Goal: Task Accomplishment & Management: Manage account settings

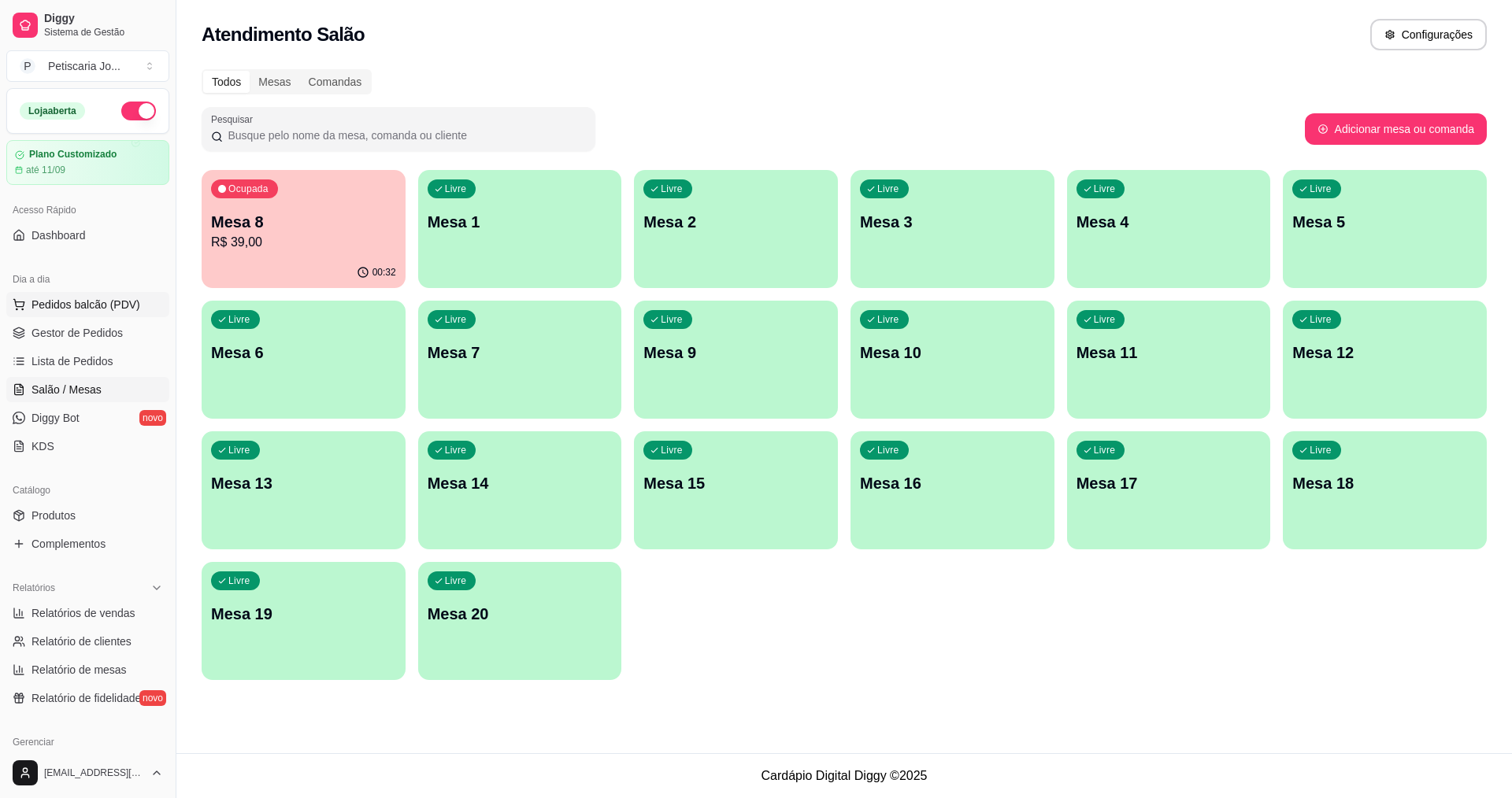
click at [100, 311] on span "Pedidos balcão (PDV)" at bounding box center [86, 304] width 108 height 16
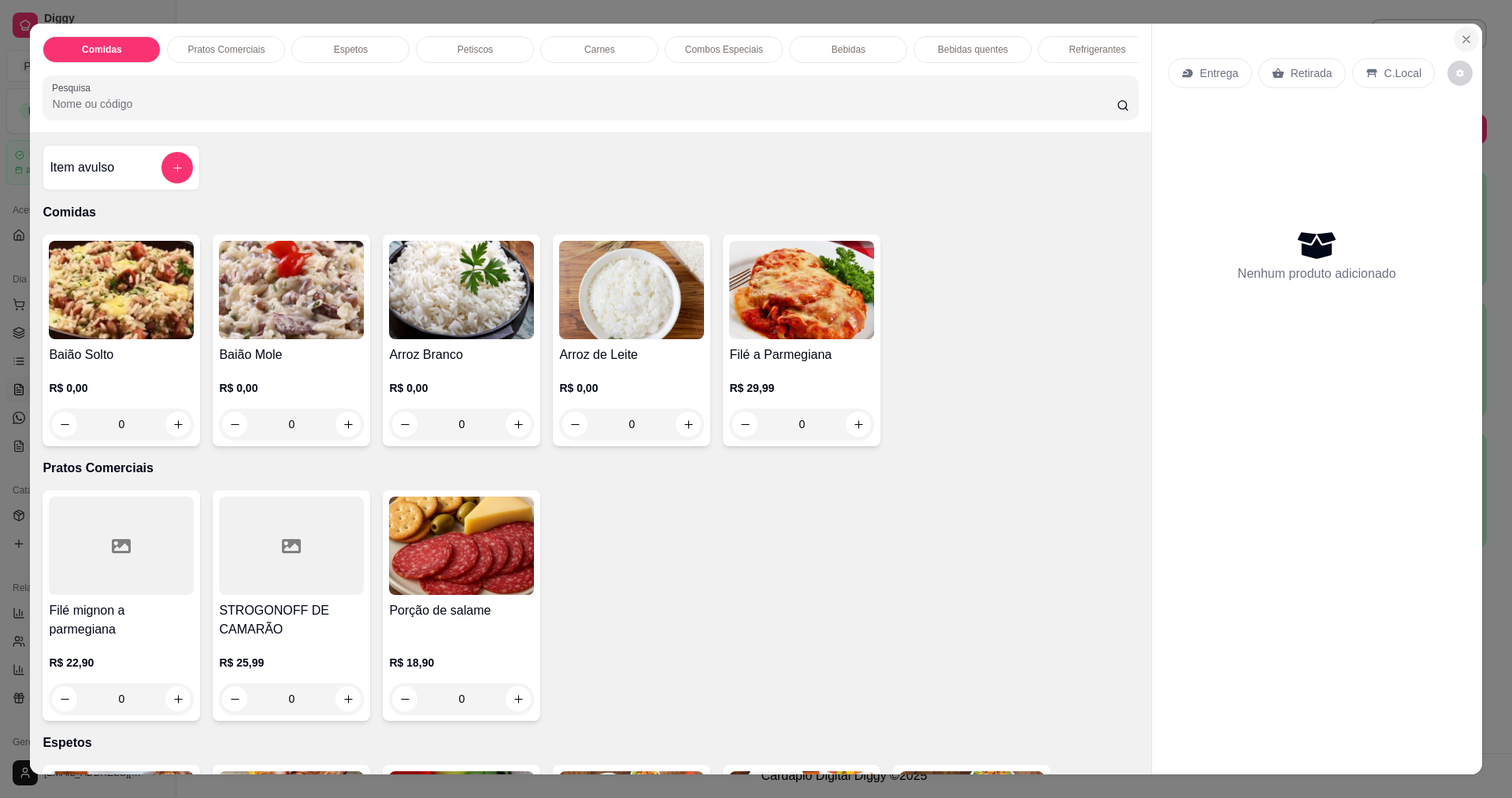
click at [1462, 44] on icon "Close" at bounding box center [1466, 39] width 12 height 12
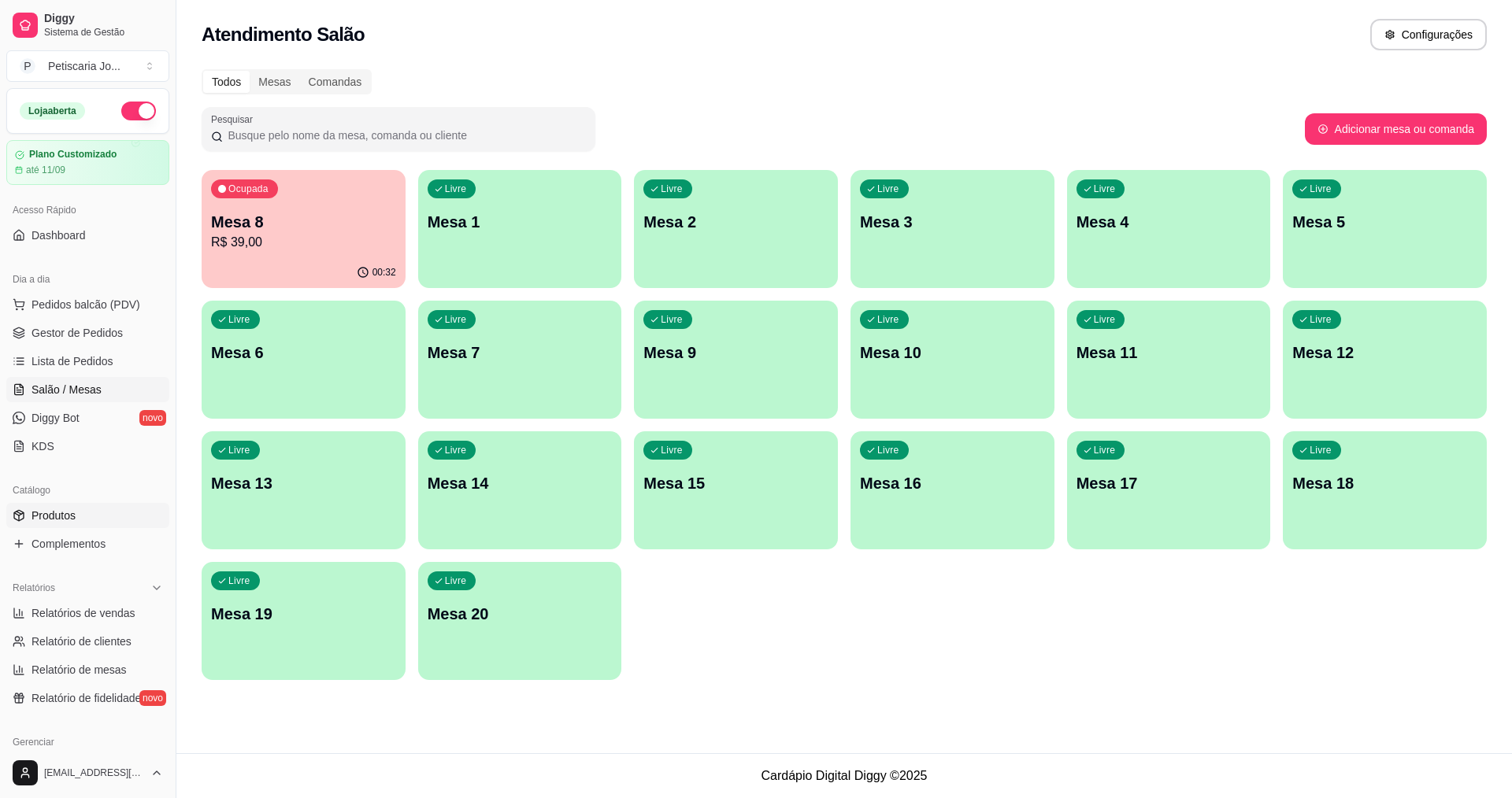
click at [64, 511] on span "Produtos" at bounding box center [53, 516] width 44 height 16
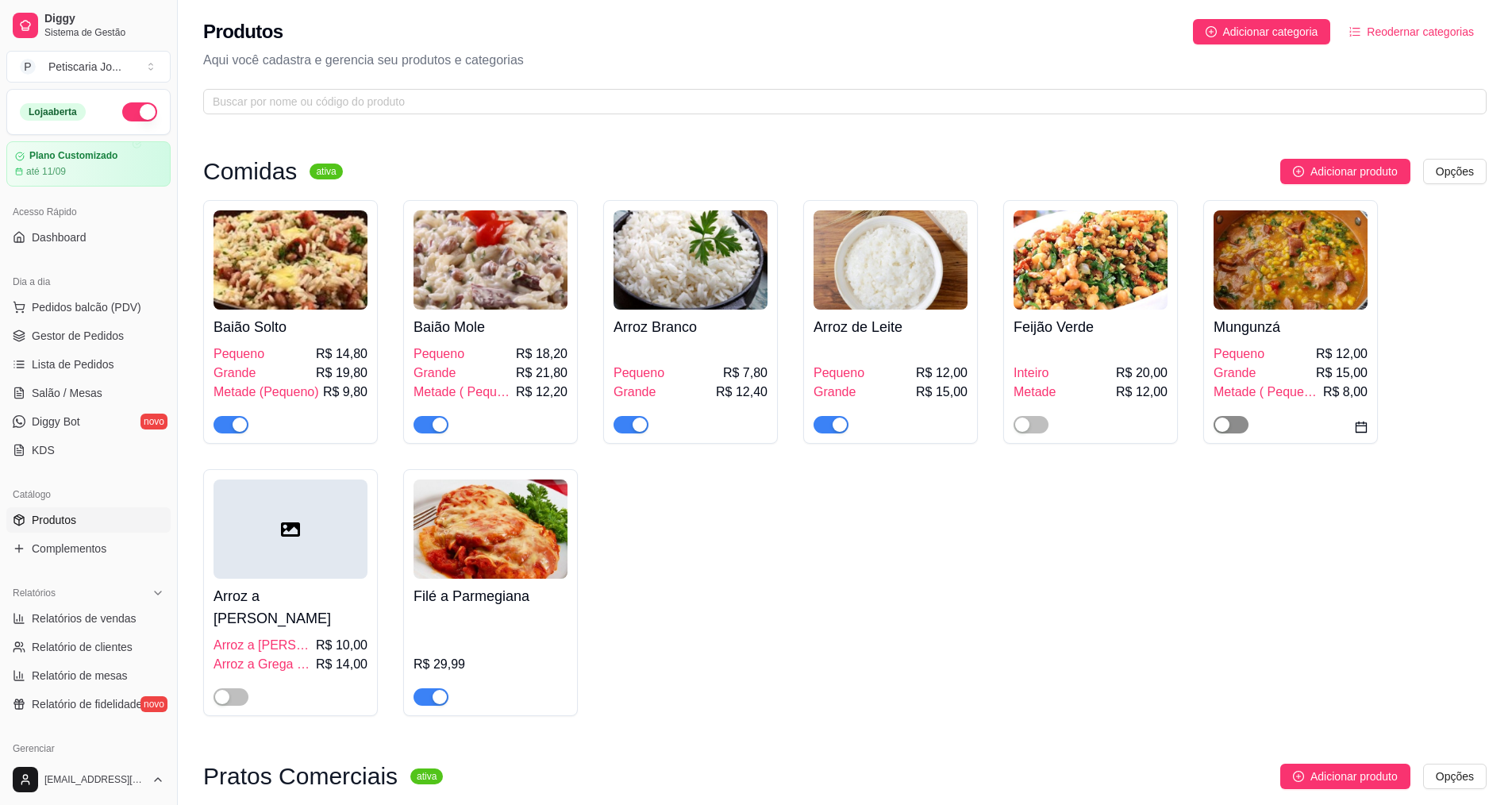
click at [1239, 421] on span "button" at bounding box center [1232, 425] width 35 height 18
click at [76, 390] on span "Salão / Mesas" at bounding box center [67, 393] width 71 height 16
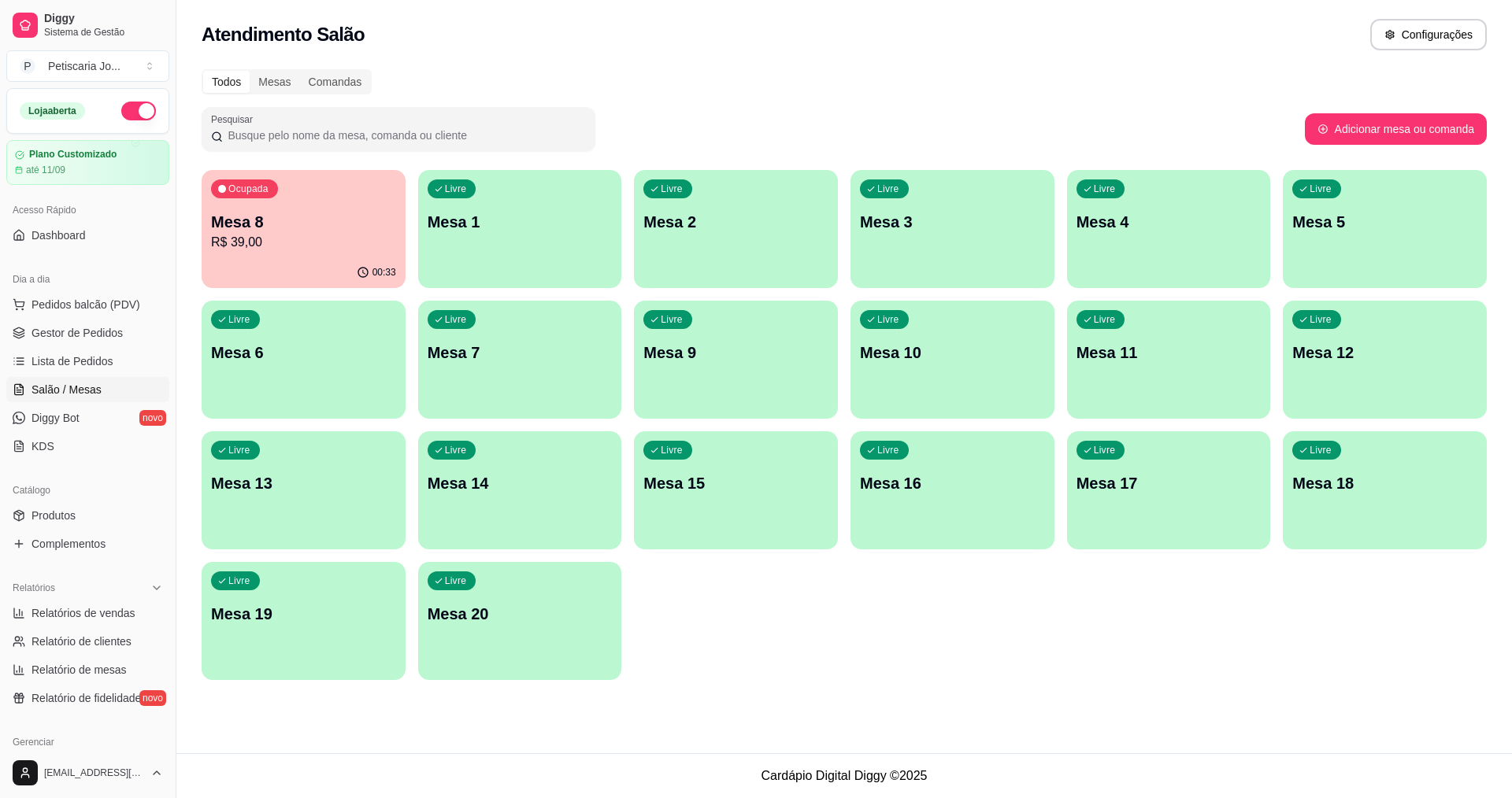
click at [124, 291] on div "Dia a dia" at bounding box center [87, 279] width 163 height 25
click at [121, 300] on span "Pedidos balcão (PDV)" at bounding box center [86, 304] width 108 height 16
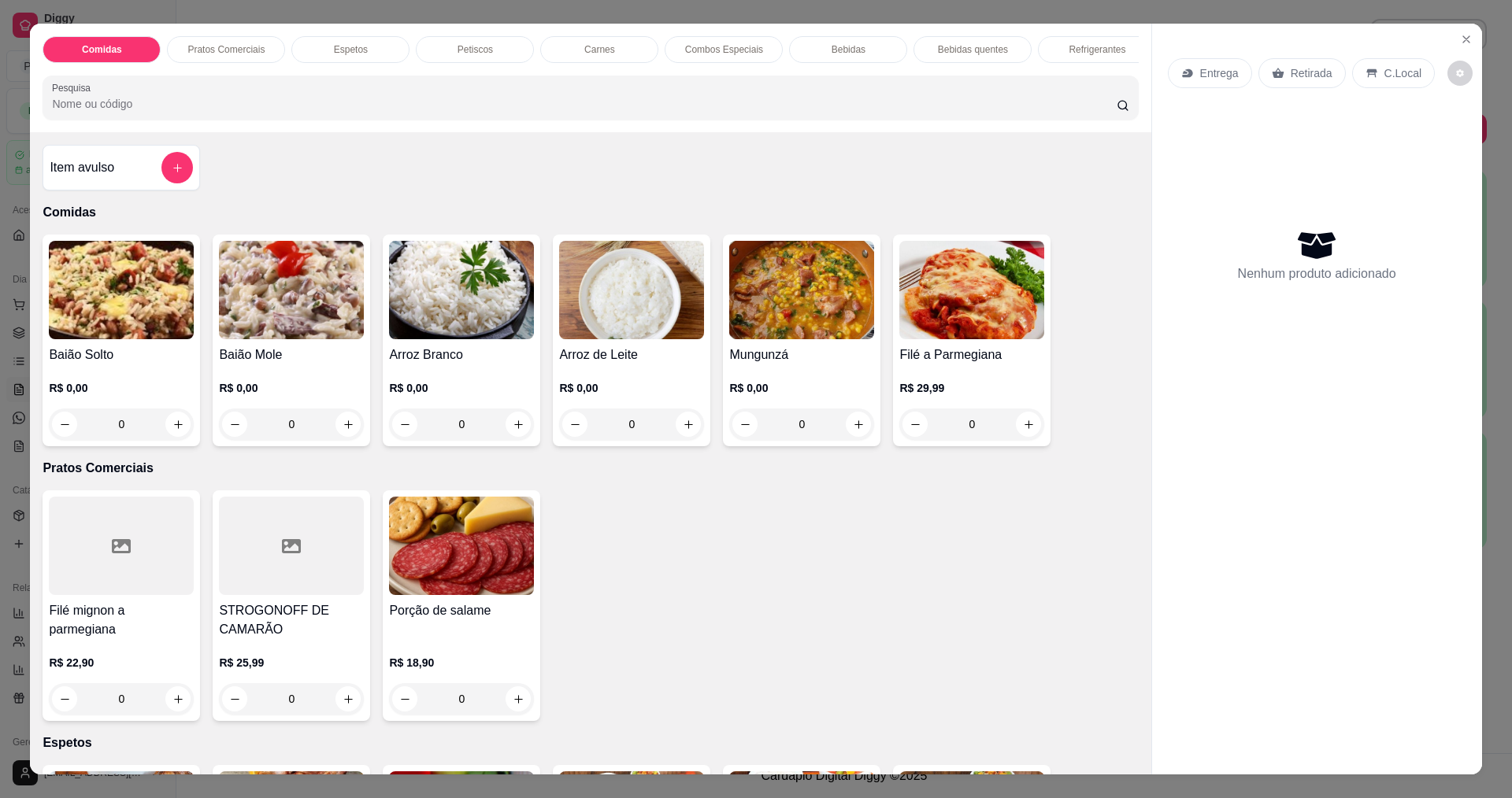
click at [791, 313] on img at bounding box center [802, 290] width 145 height 99
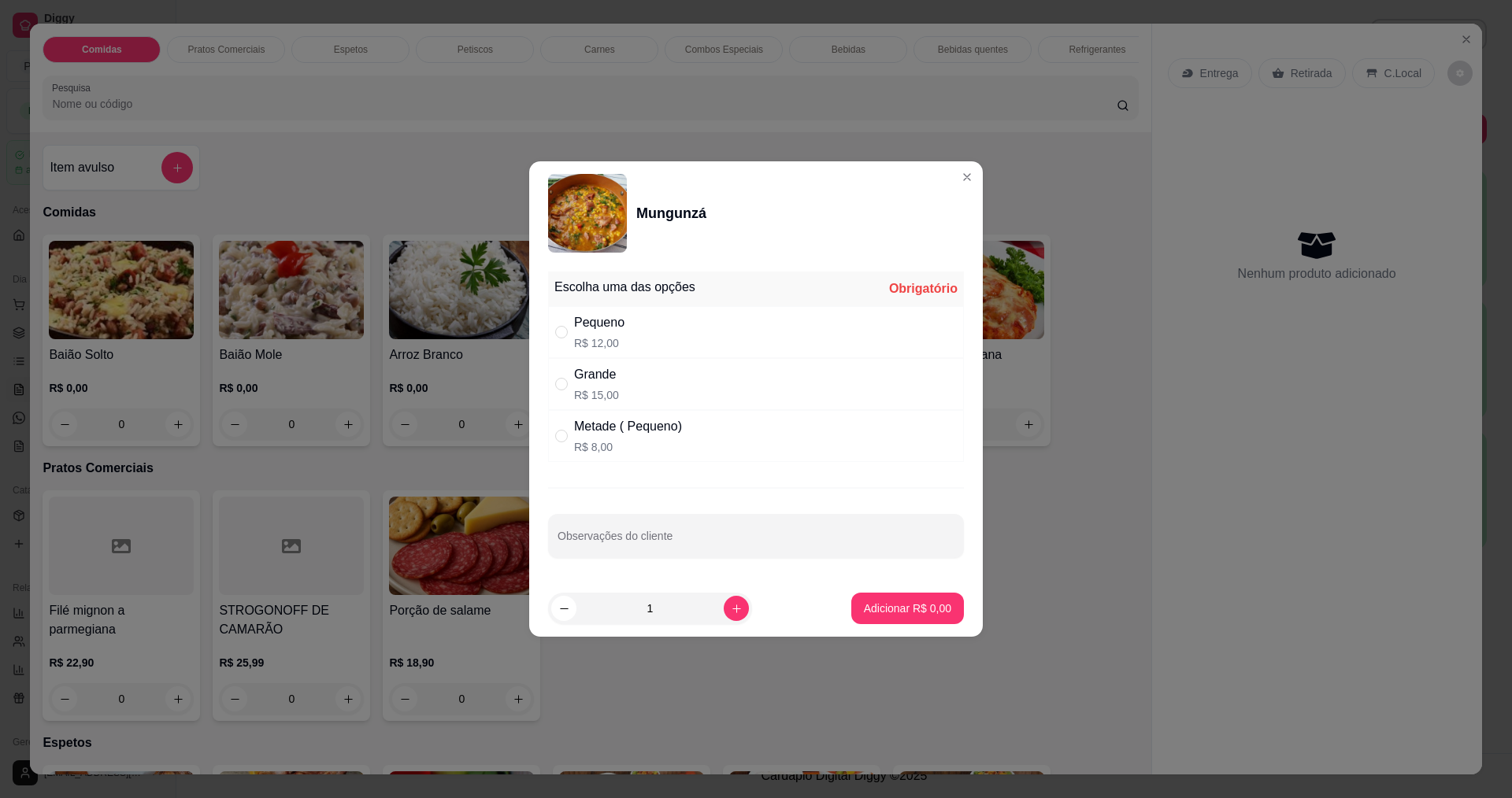
click at [622, 360] on div "Grande R$ 15,00" at bounding box center [756, 384] width 415 height 52
radio input "true"
click at [900, 602] on p "Adicionar R$ 15,00" at bounding box center [904, 607] width 91 height 15
type input "1"
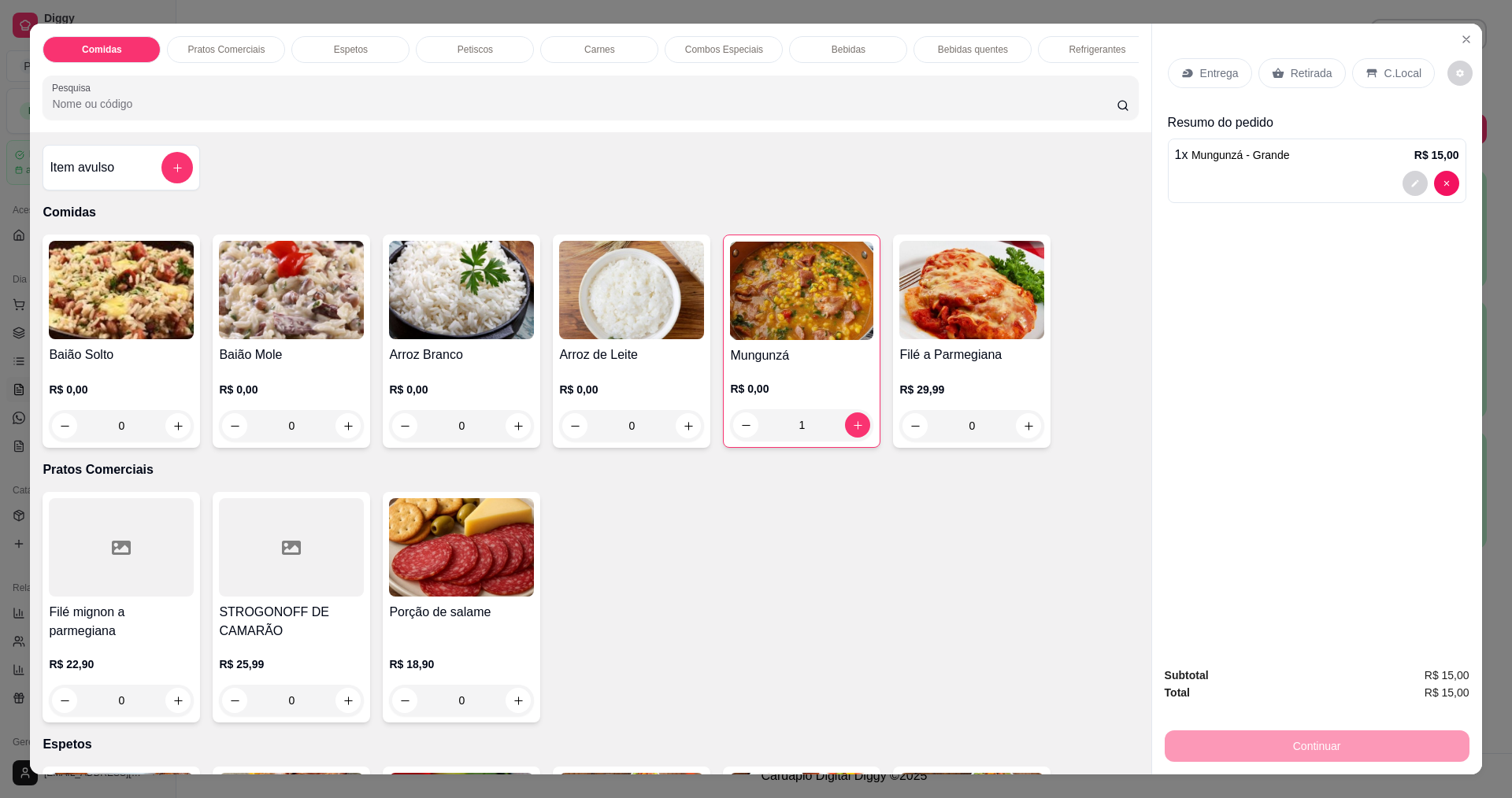
click at [1194, 65] on div "Entrega" at bounding box center [1209, 73] width 84 height 30
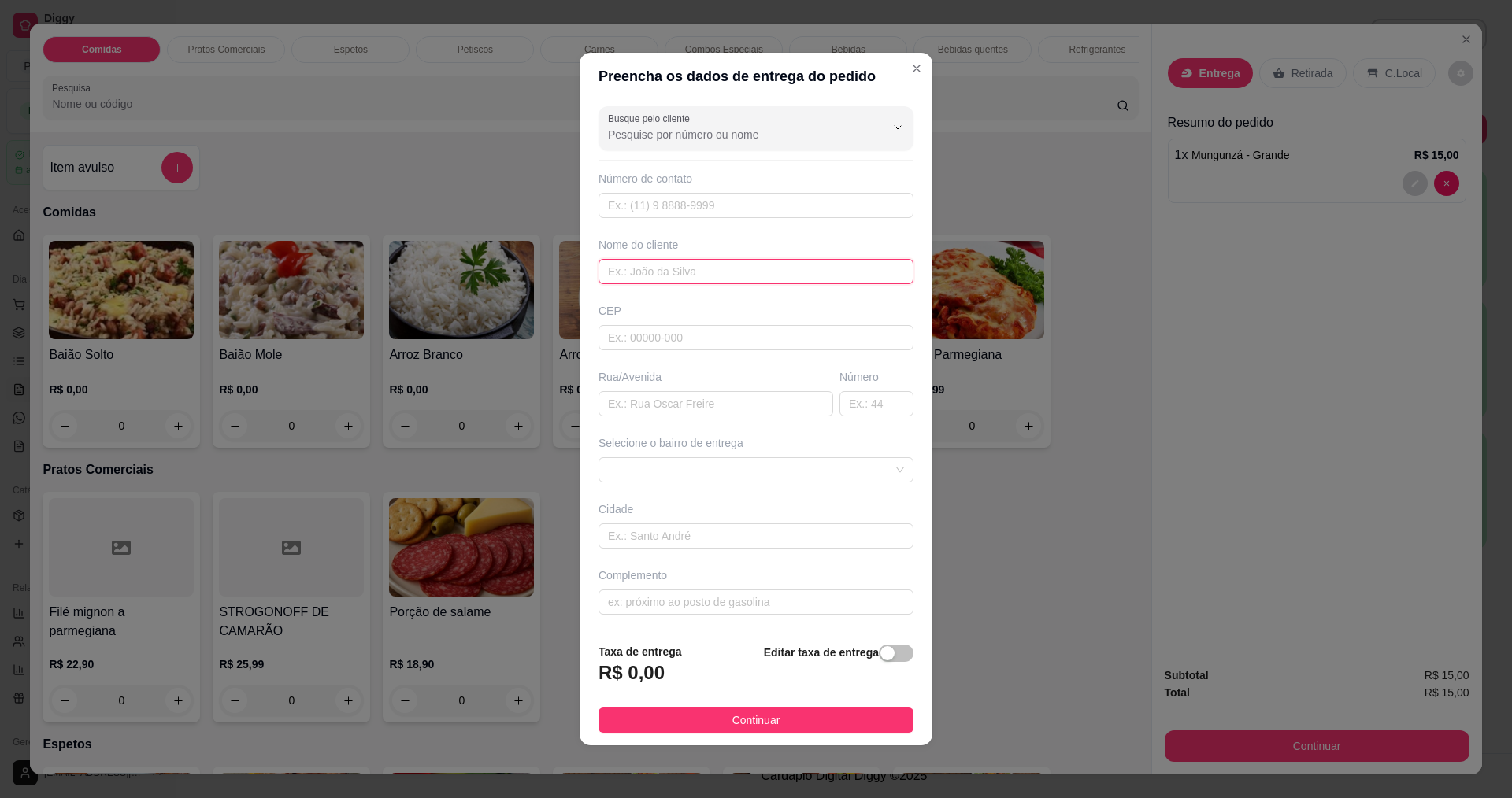
click at [603, 273] on input "text" at bounding box center [756, 271] width 315 height 25
type input "TAINAN"
click at [748, 722] on span "Continuar" at bounding box center [756, 720] width 48 height 17
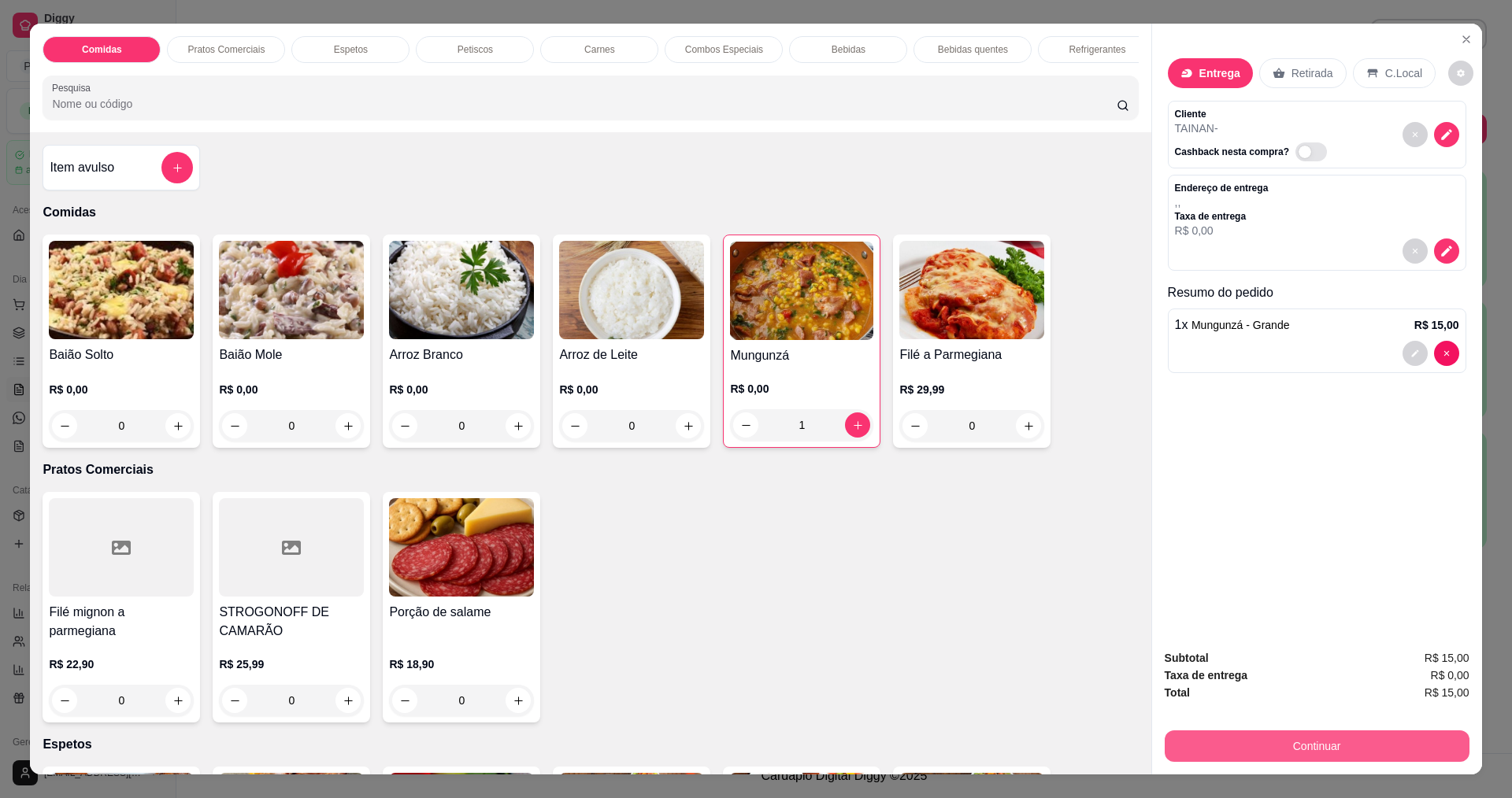
click at [1320, 753] on button "Continuar" at bounding box center [1317, 746] width 304 height 31
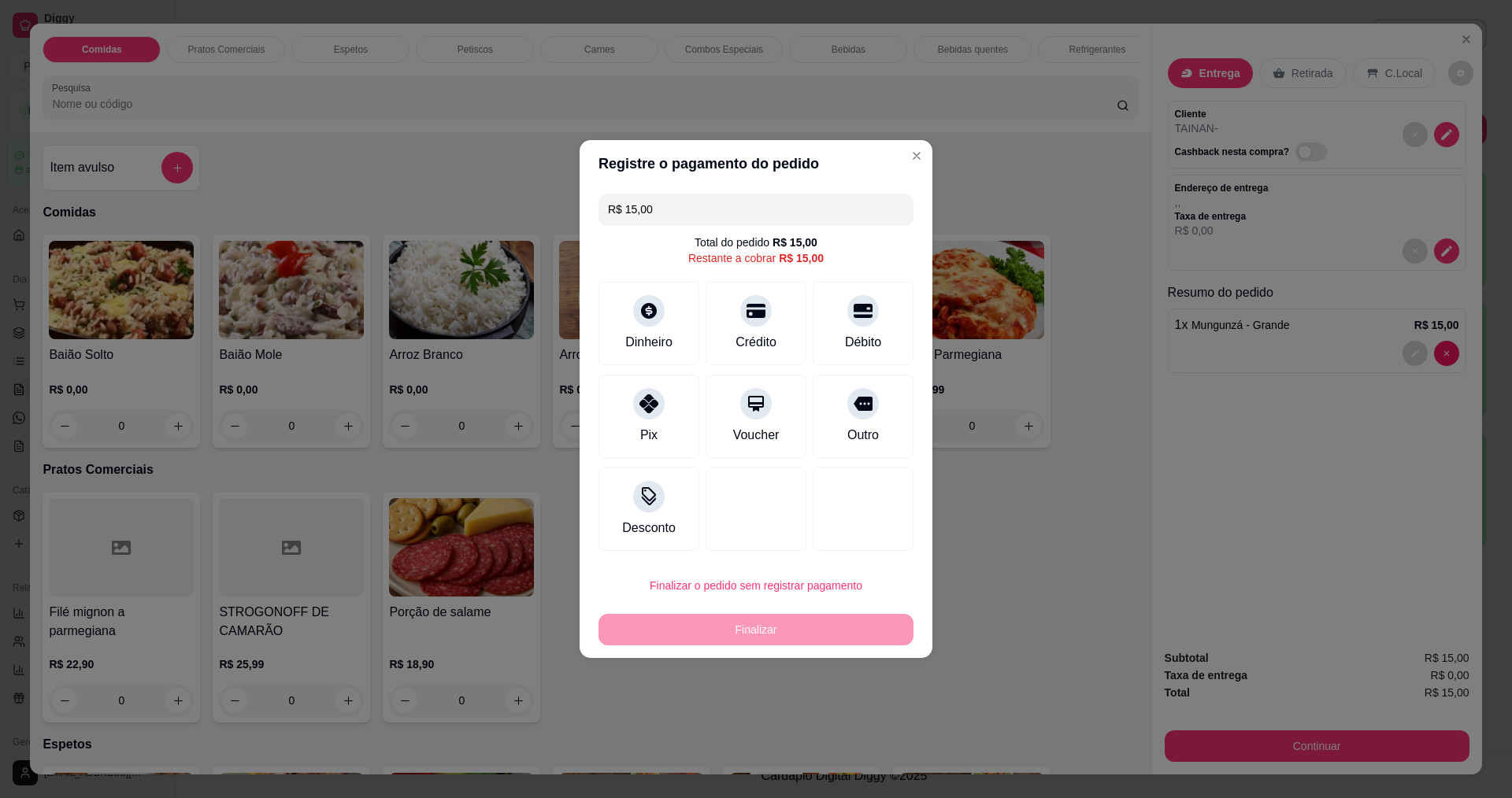
click at [885, 158] on header "Registre o pagamento do pedido" at bounding box center [756, 163] width 352 height 47
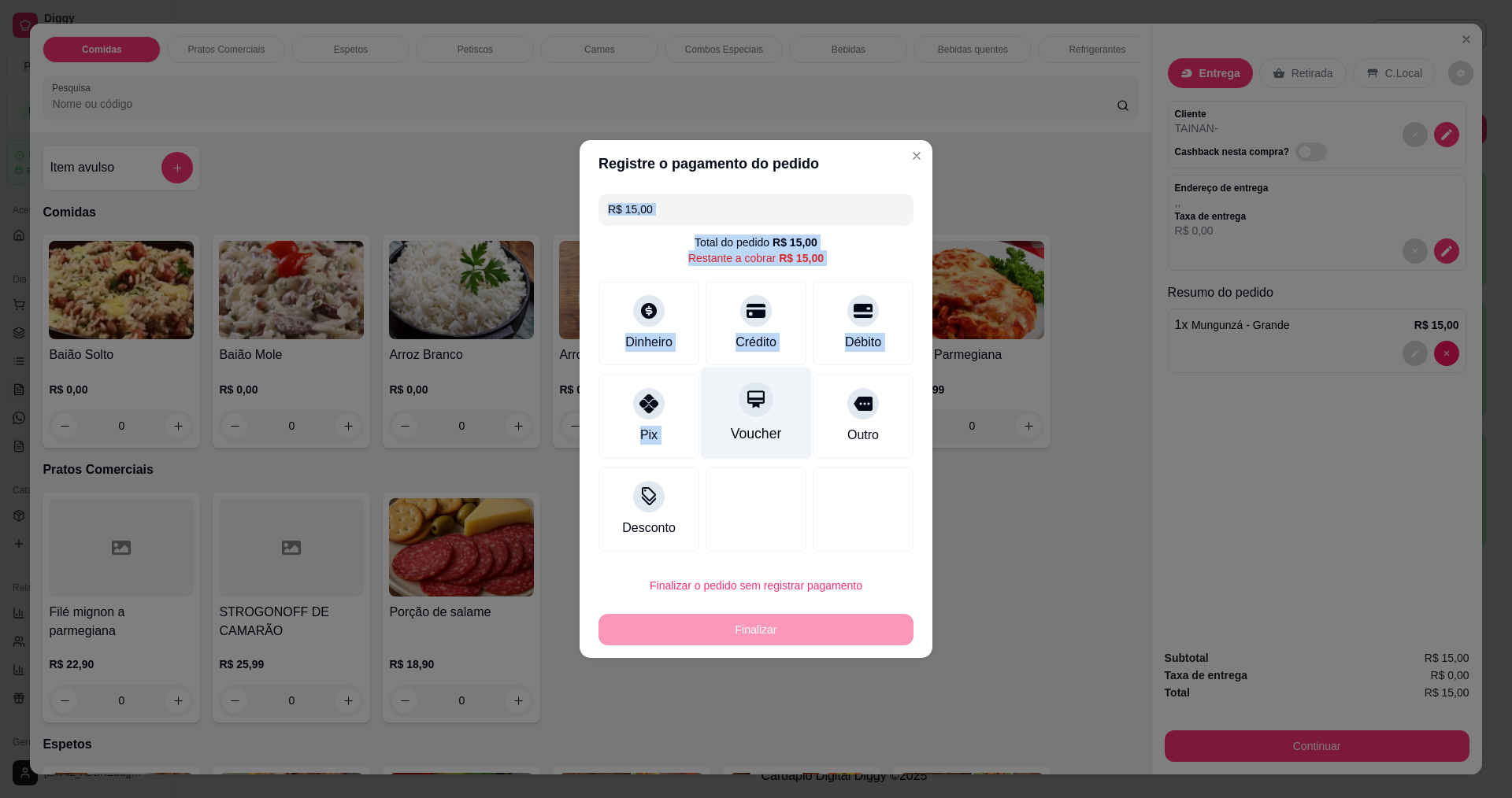
drag, startPoint x: 899, startPoint y: 168, endPoint x: 752, endPoint y: 398, distance: 273.0
click at [752, 398] on section "Registre o pagamento do pedido R$ 15,00 Total do pedido R$ 15,00 Restante a cob…" at bounding box center [756, 399] width 352 height 517
click at [656, 421] on div "Pix" at bounding box center [649, 413] width 111 height 92
type input "R$ 0,00"
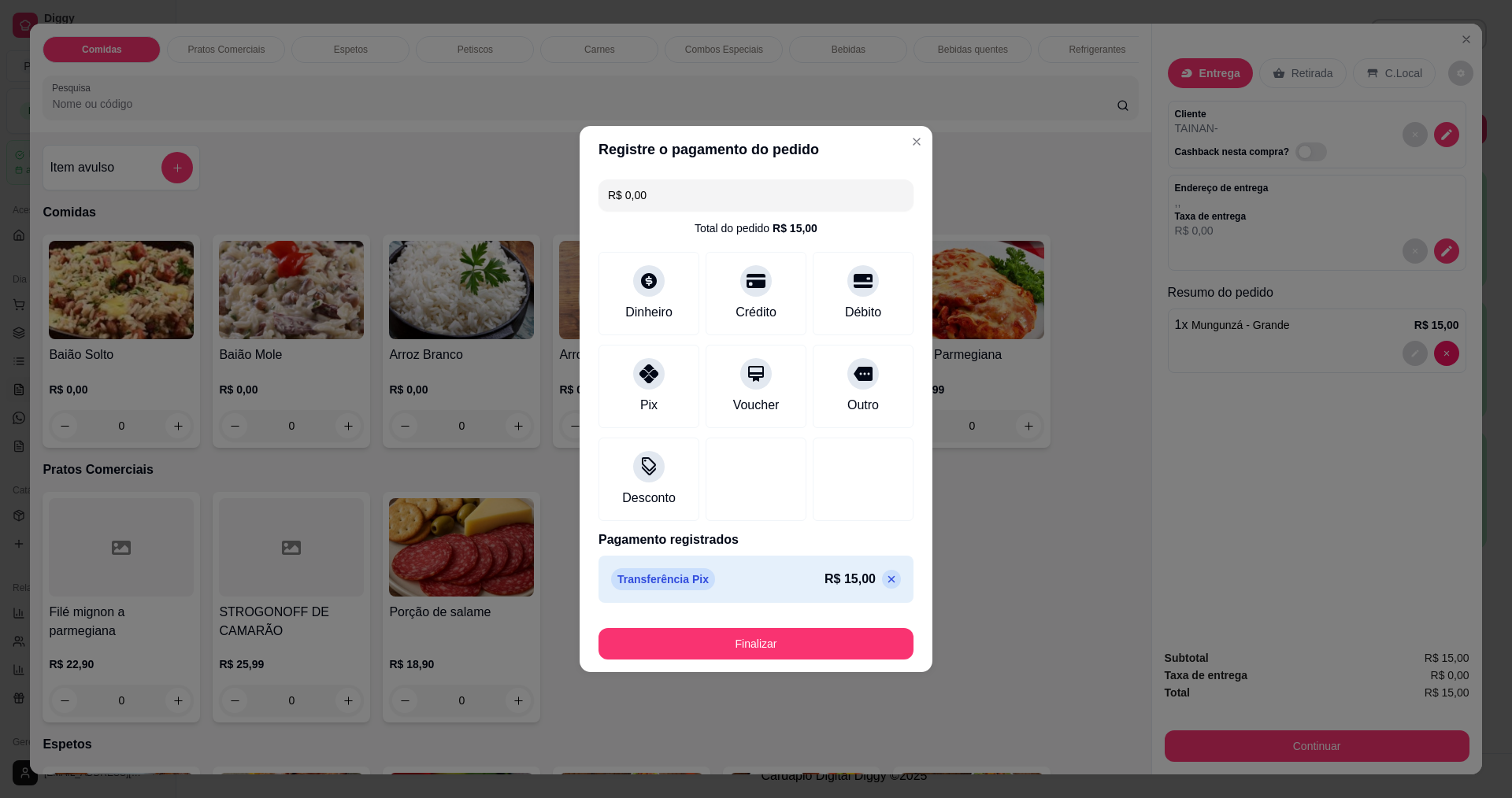
click at [775, 626] on div "Finalizar" at bounding box center [756, 640] width 315 height 38
click at [756, 642] on button "Finalizar" at bounding box center [756, 644] width 315 height 31
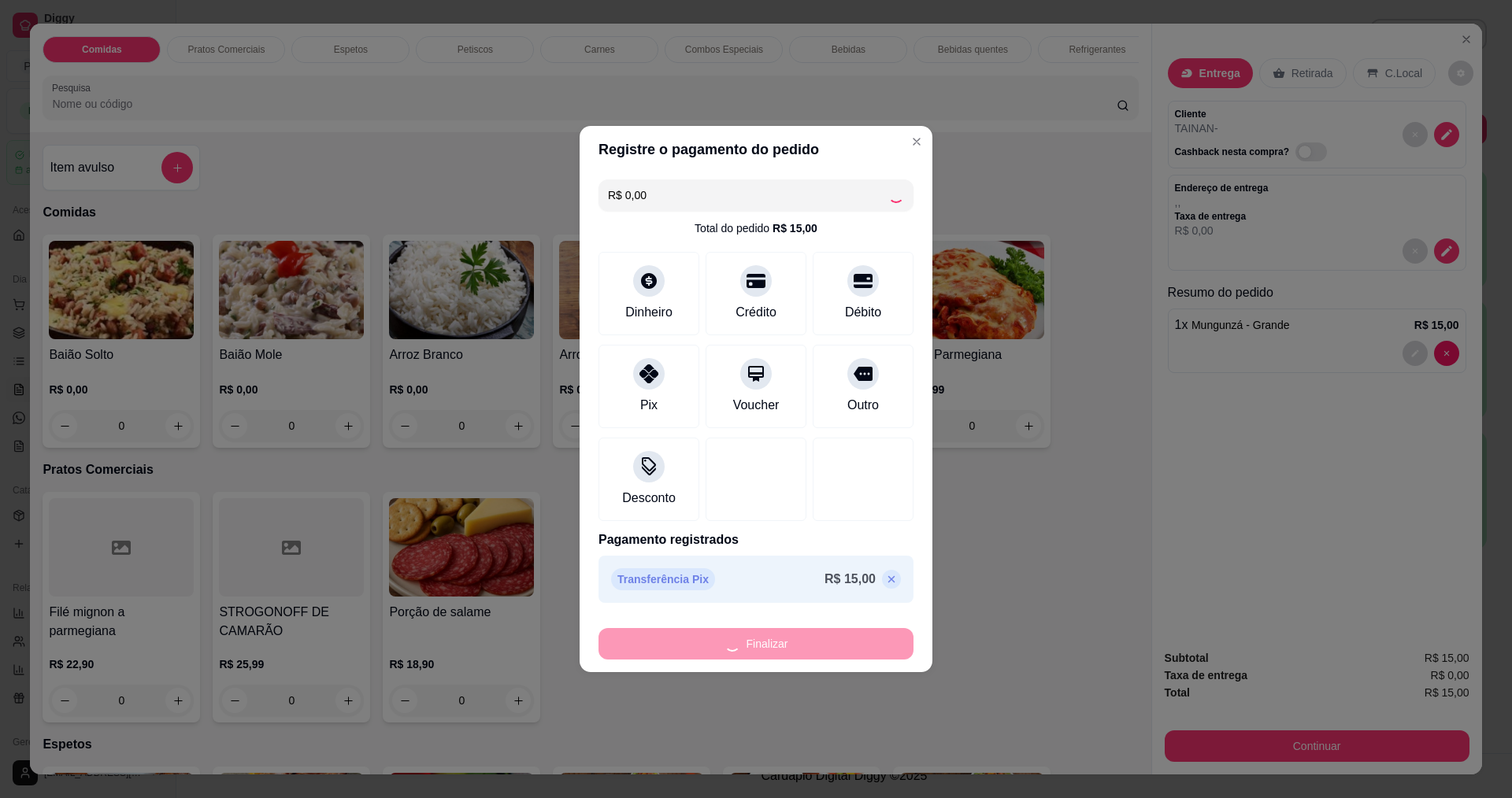
type input "0"
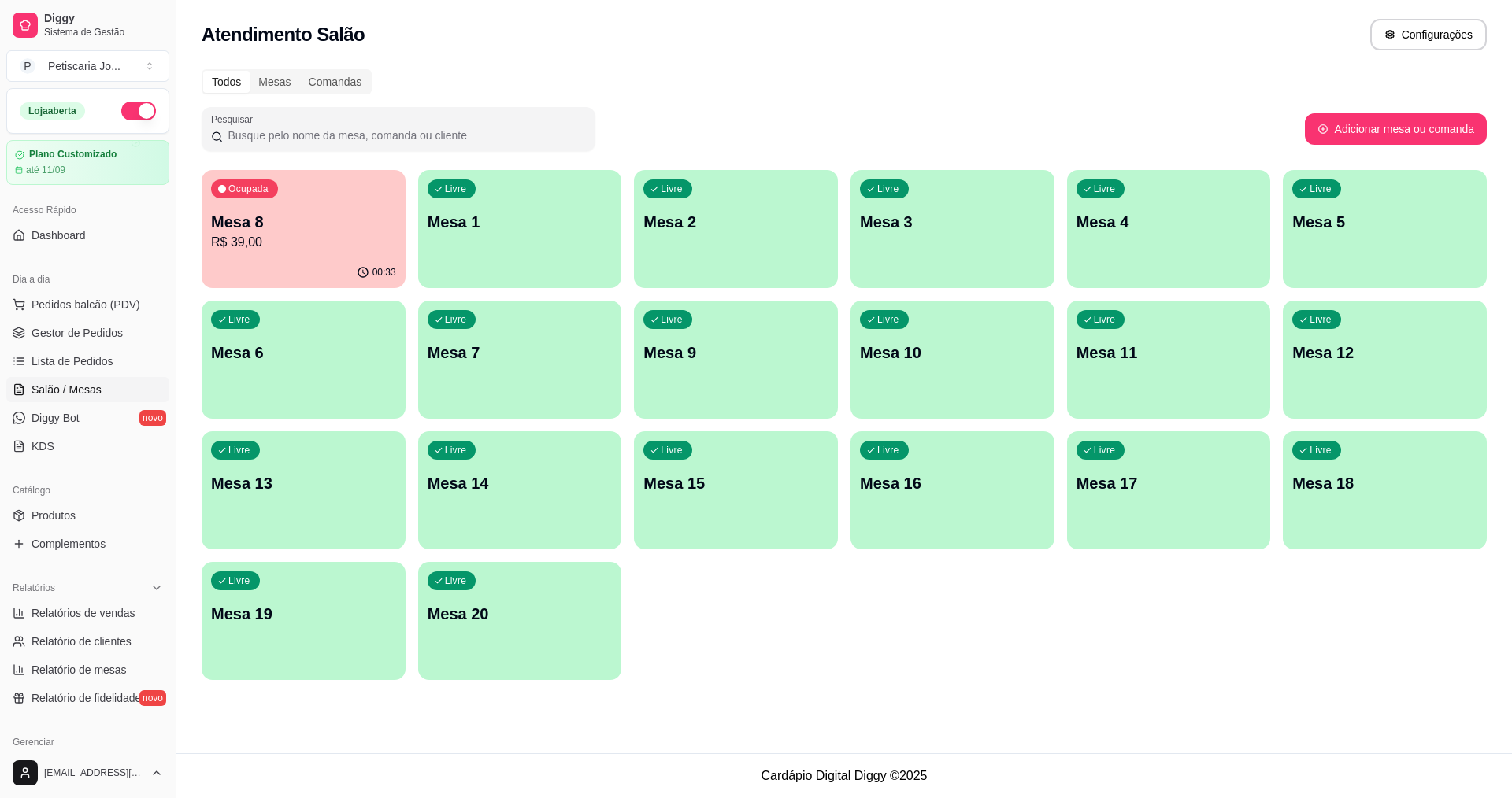
click at [347, 241] on p "R$ 39,00" at bounding box center [303, 243] width 185 height 19
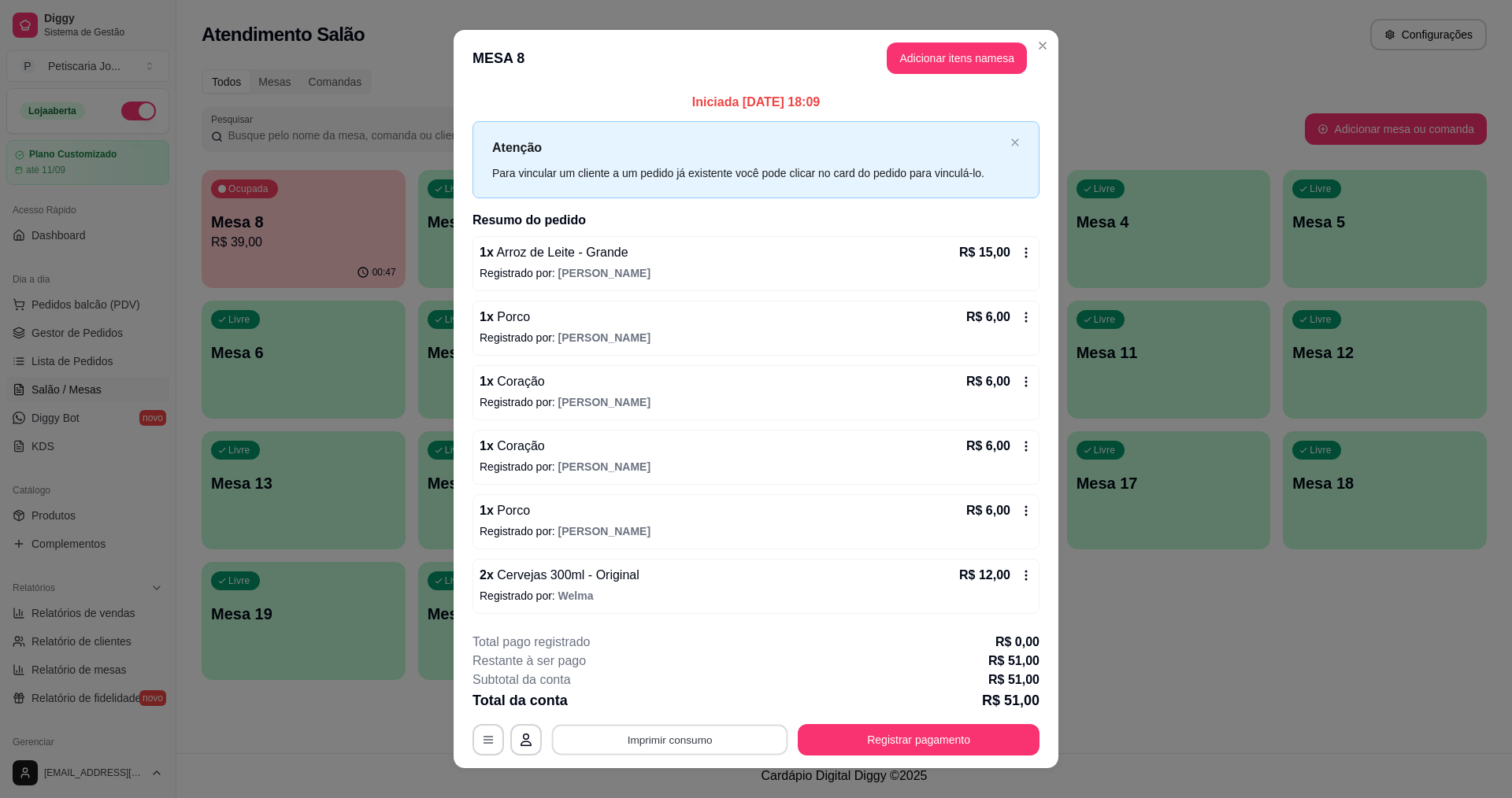
click at [662, 749] on button "Imprimir consumo" at bounding box center [670, 739] width 236 height 31
click at [656, 716] on button "IMPRESSORA" at bounding box center [668, 704] width 110 height 24
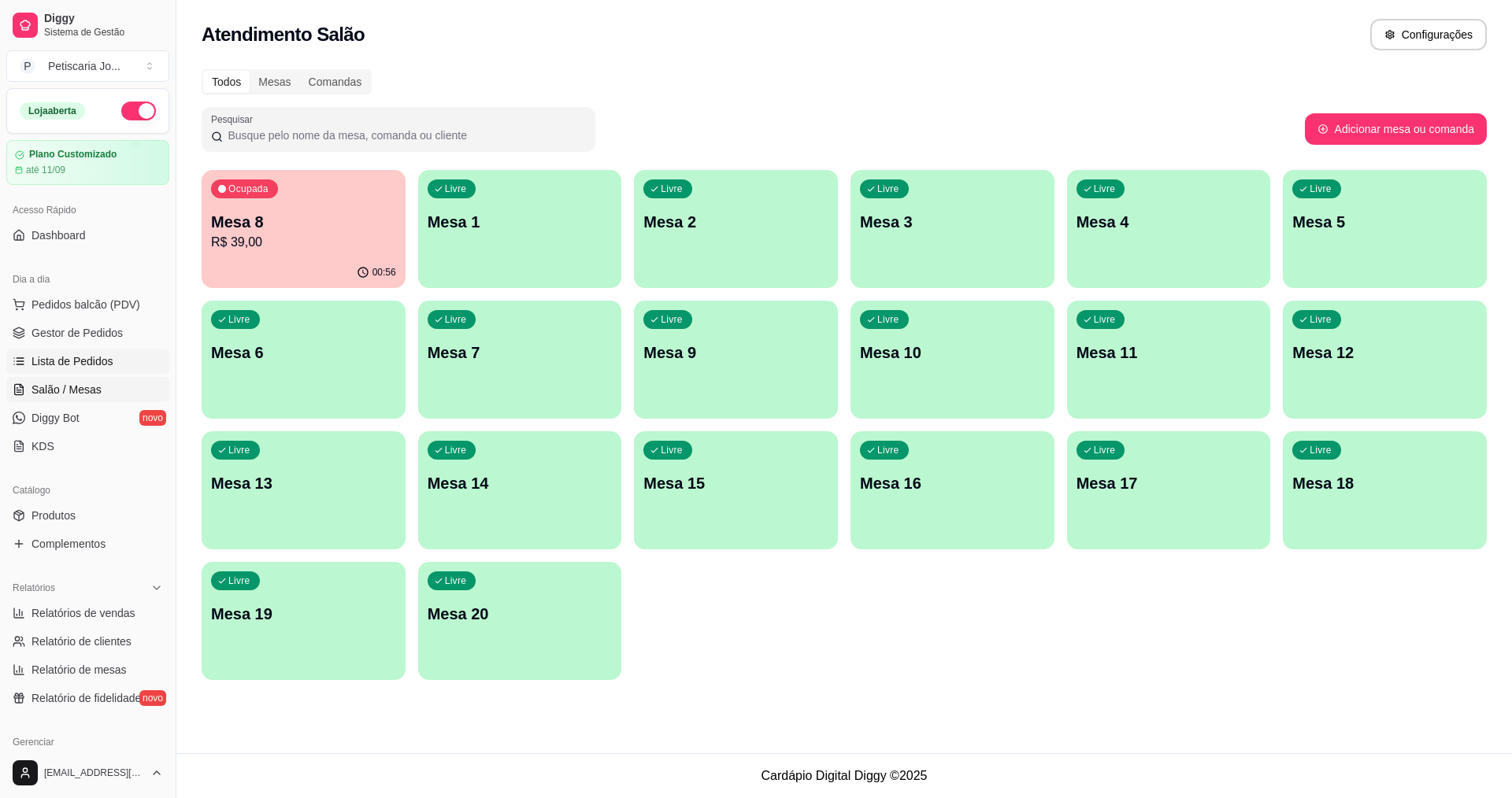
click at [87, 362] on span "Lista de Pedidos" at bounding box center [73, 361] width 82 height 16
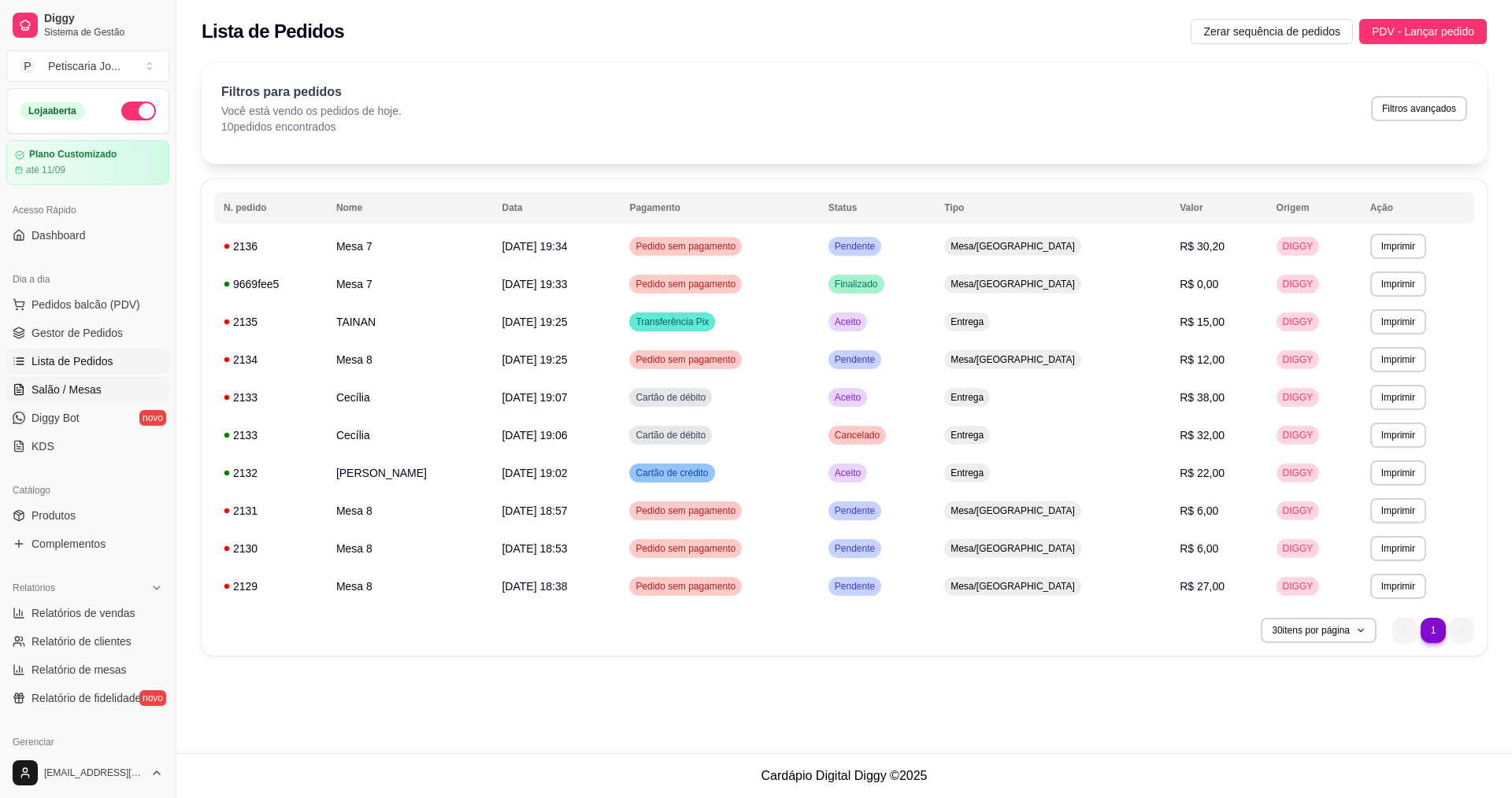
click at [51, 392] on span "Salão / Mesas" at bounding box center [66, 390] width 70 height 16
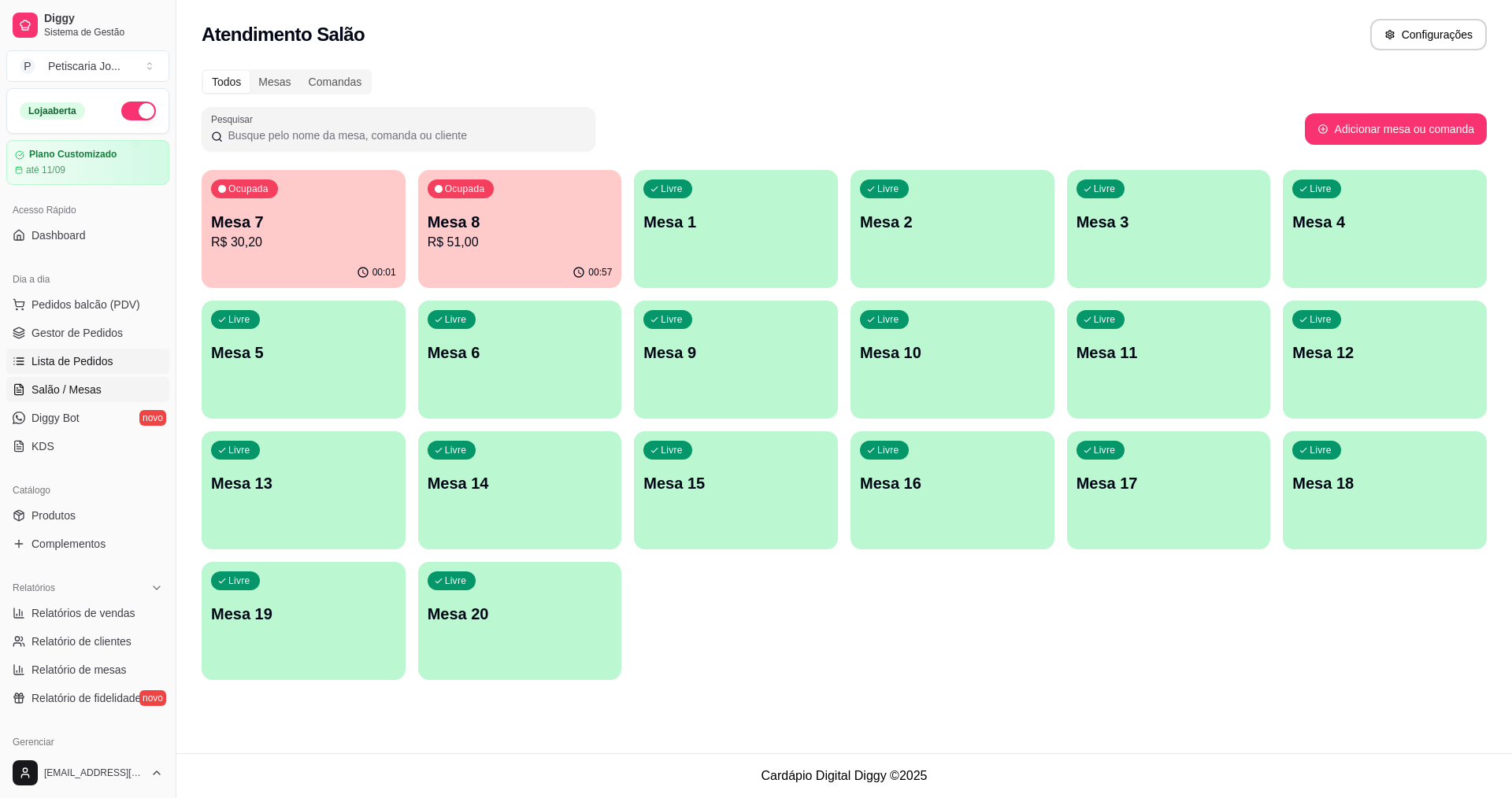
click at [37, 362] on span "Lista de Pedidos" at bounding box center [73, 361] width 82 height 16
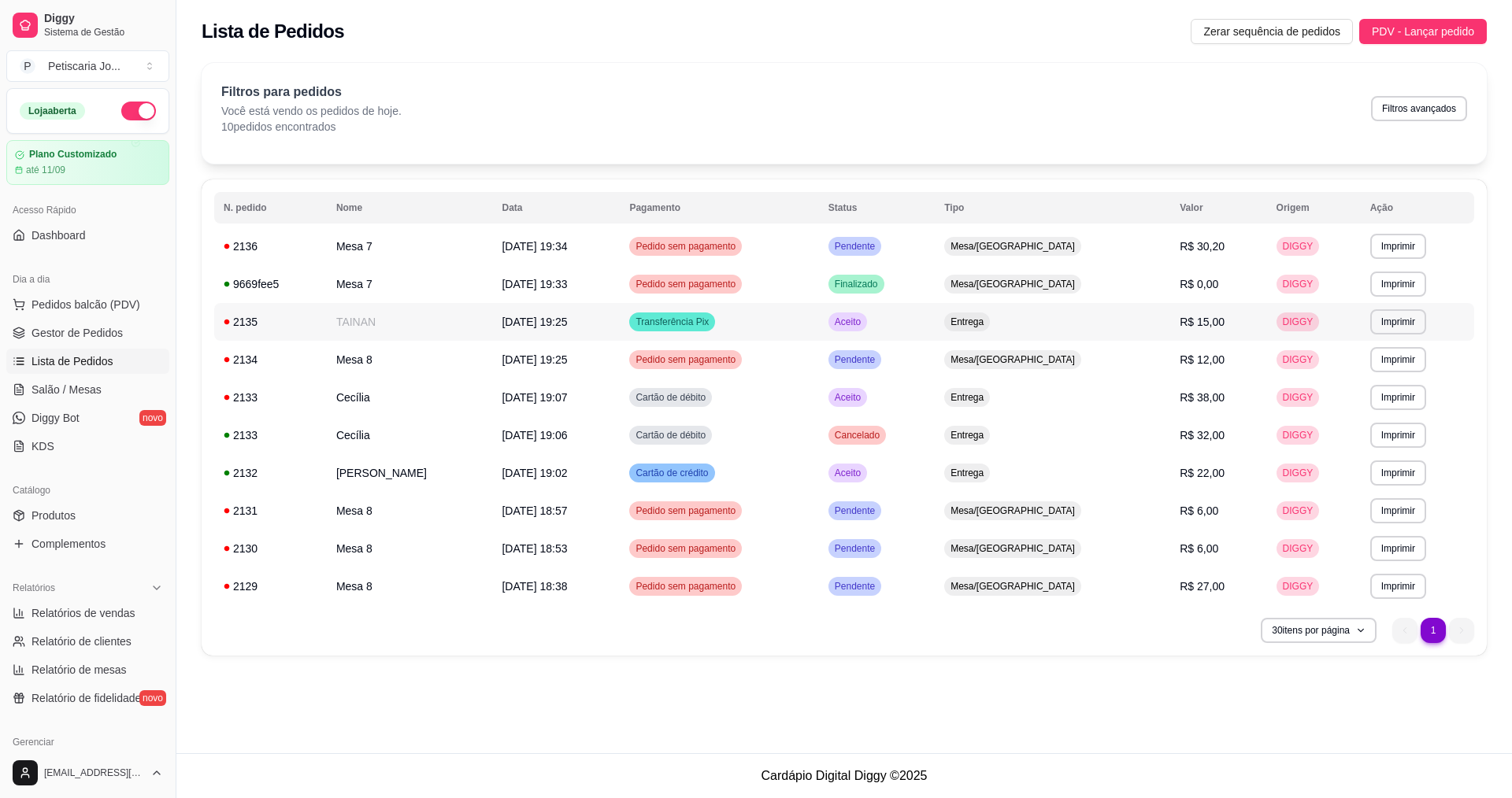
click at [864, 320] on span "Aceito" at bounding box center [847, 322] width 32 height 12
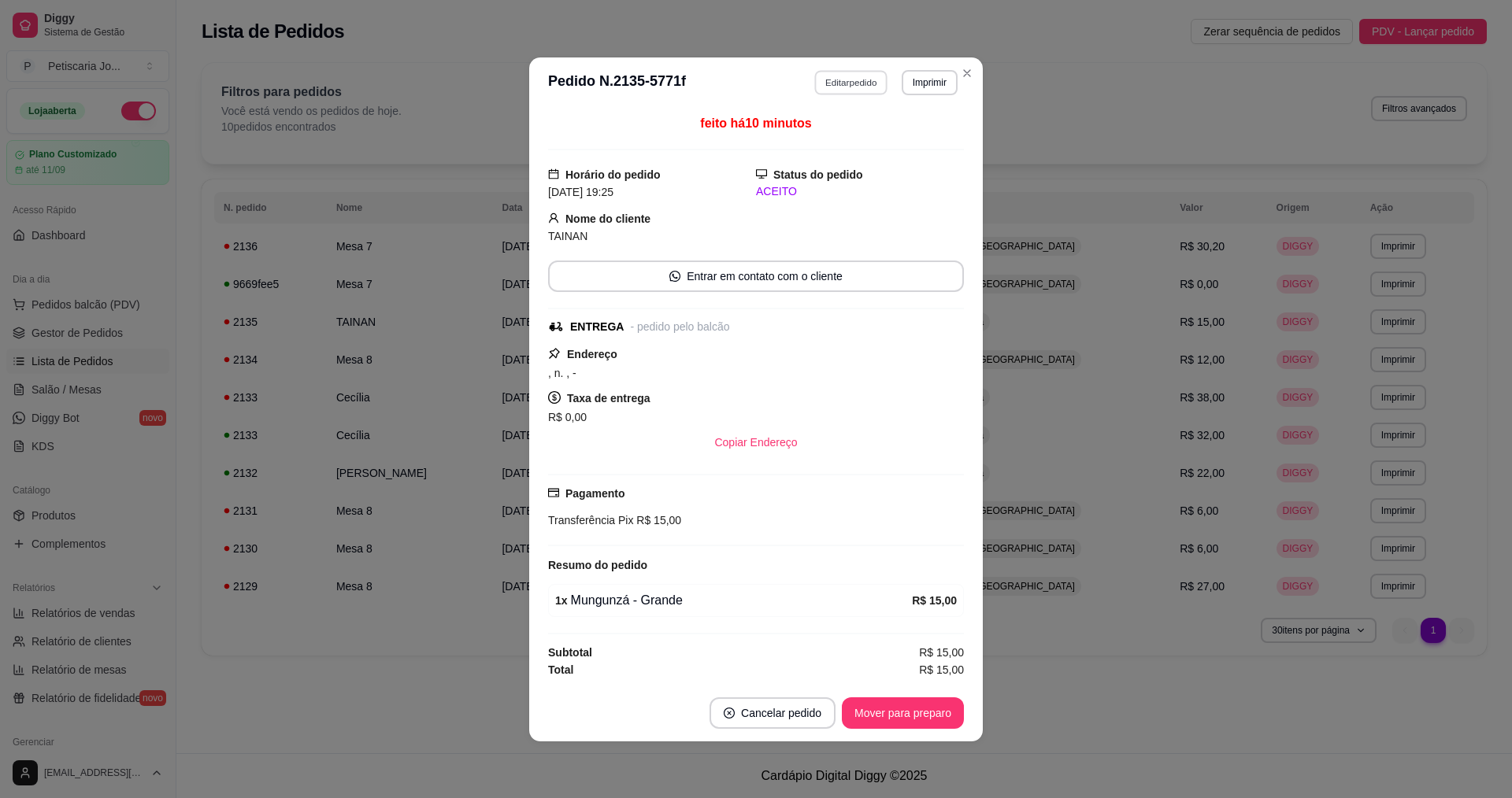
click at [820, 83] on button "Editar pedido" at bounding box center [852, 82] width 73 height 24
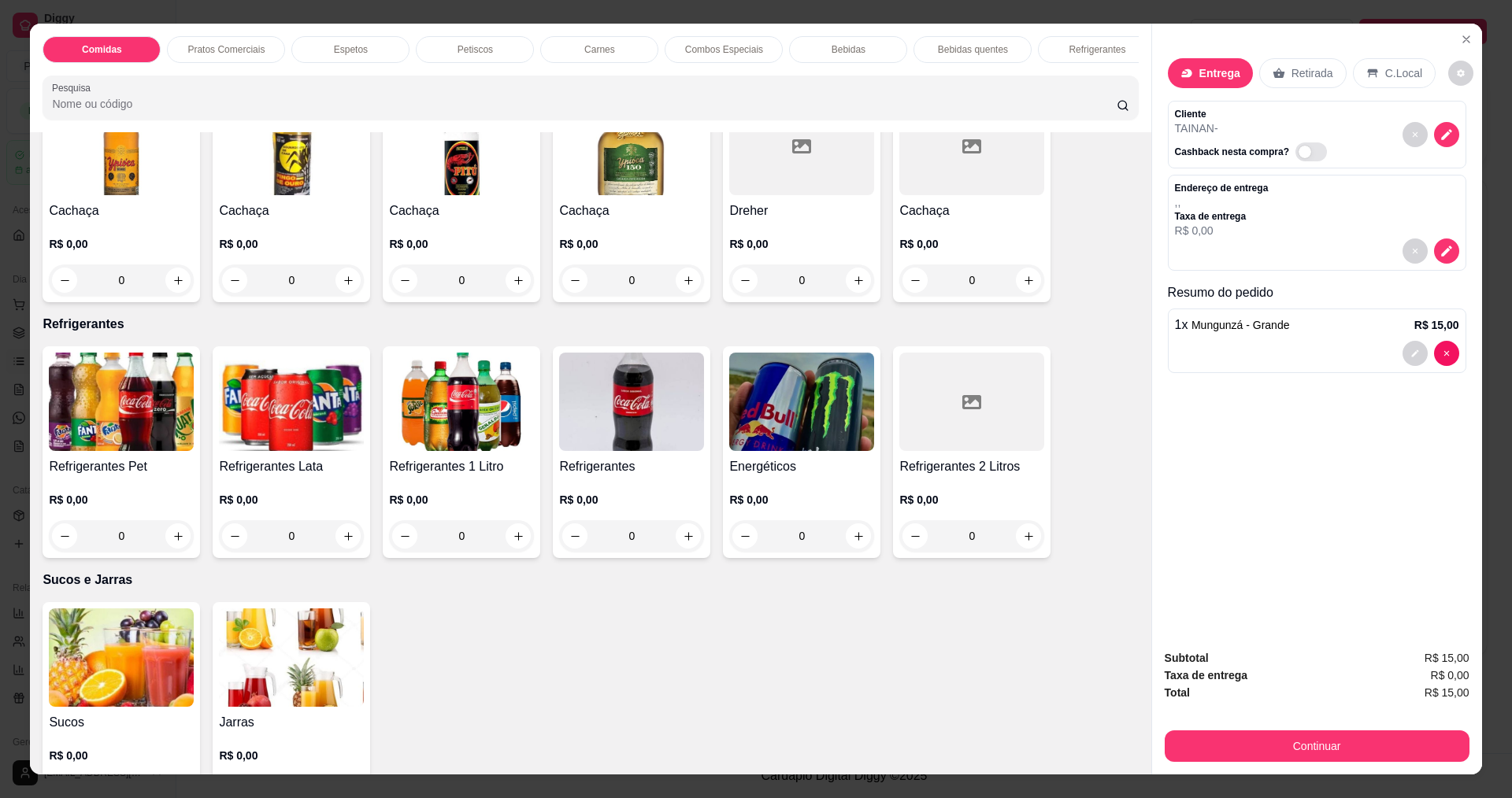
scroll to position [2912, 0]
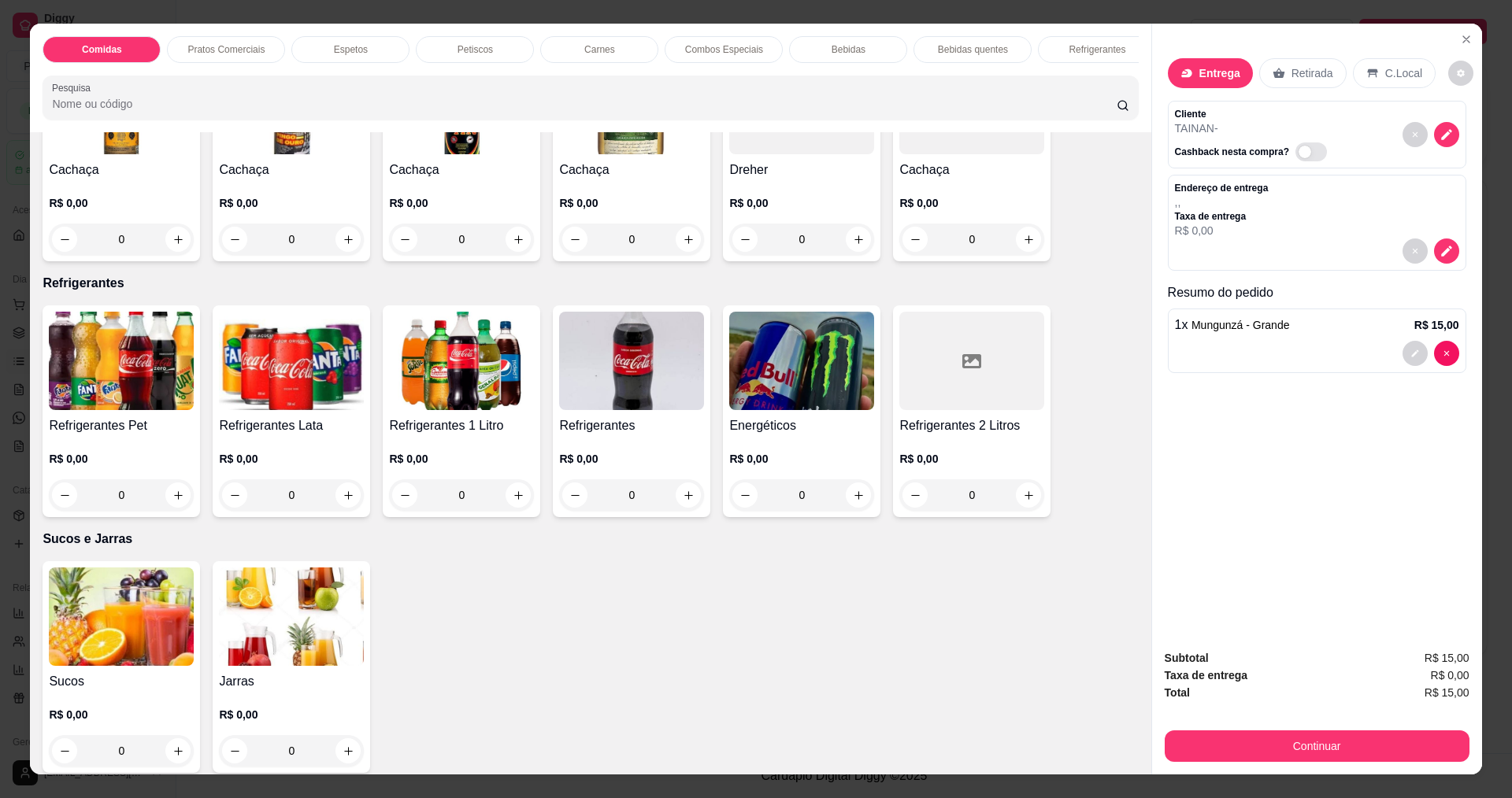
click at [261, 402] on img at bounding box center [291, 361] width 145 height 99
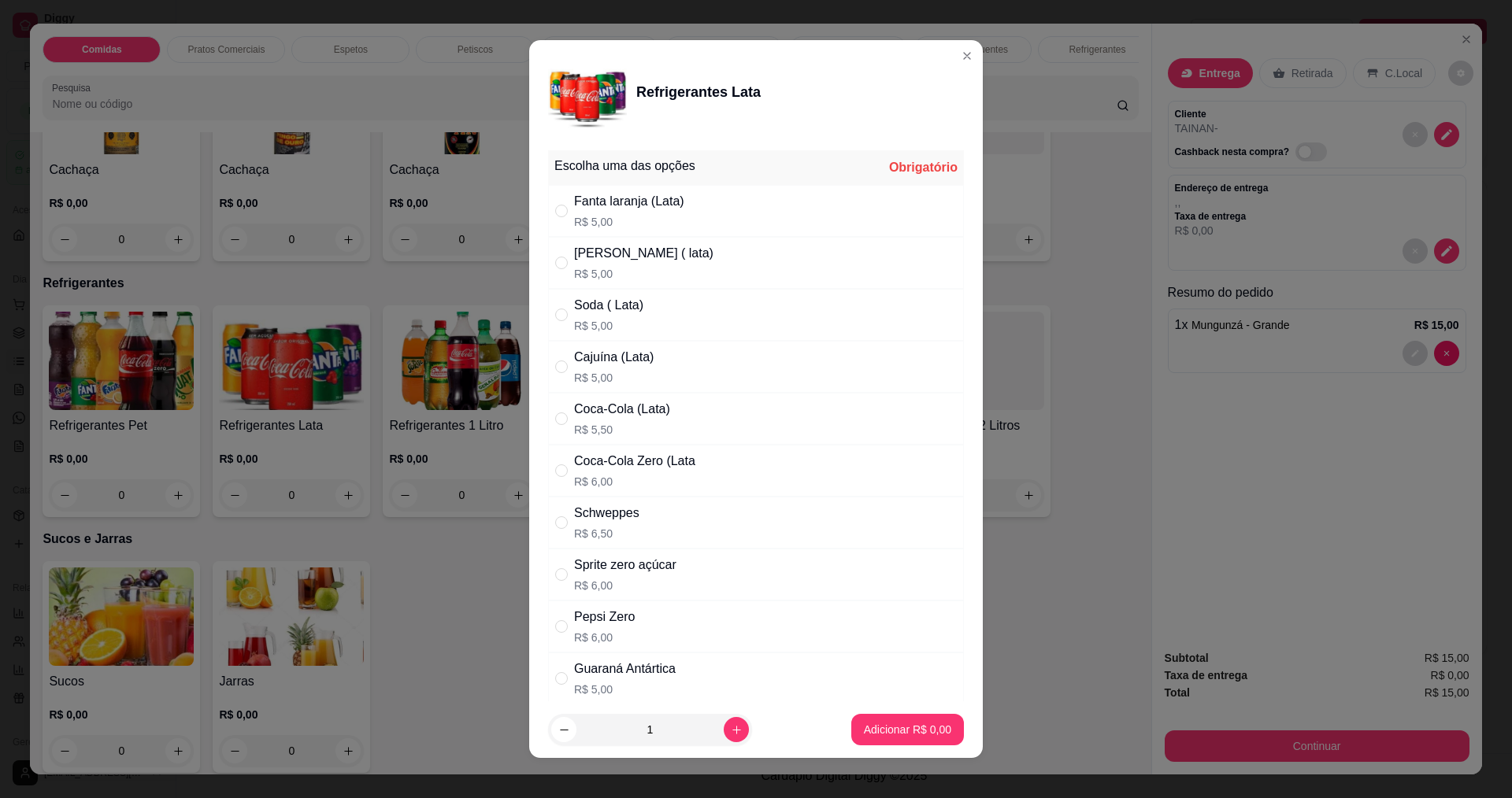
click at [613, 461] on div "Coca-Cola Zero (Lata" at bounding box center [634, 461] width 122 height 19
radio input "true"
click at [903, 731] on p "Adicionar R$ 6,00" at bounding box center [907, 730] width 85 height 15
type input "1"
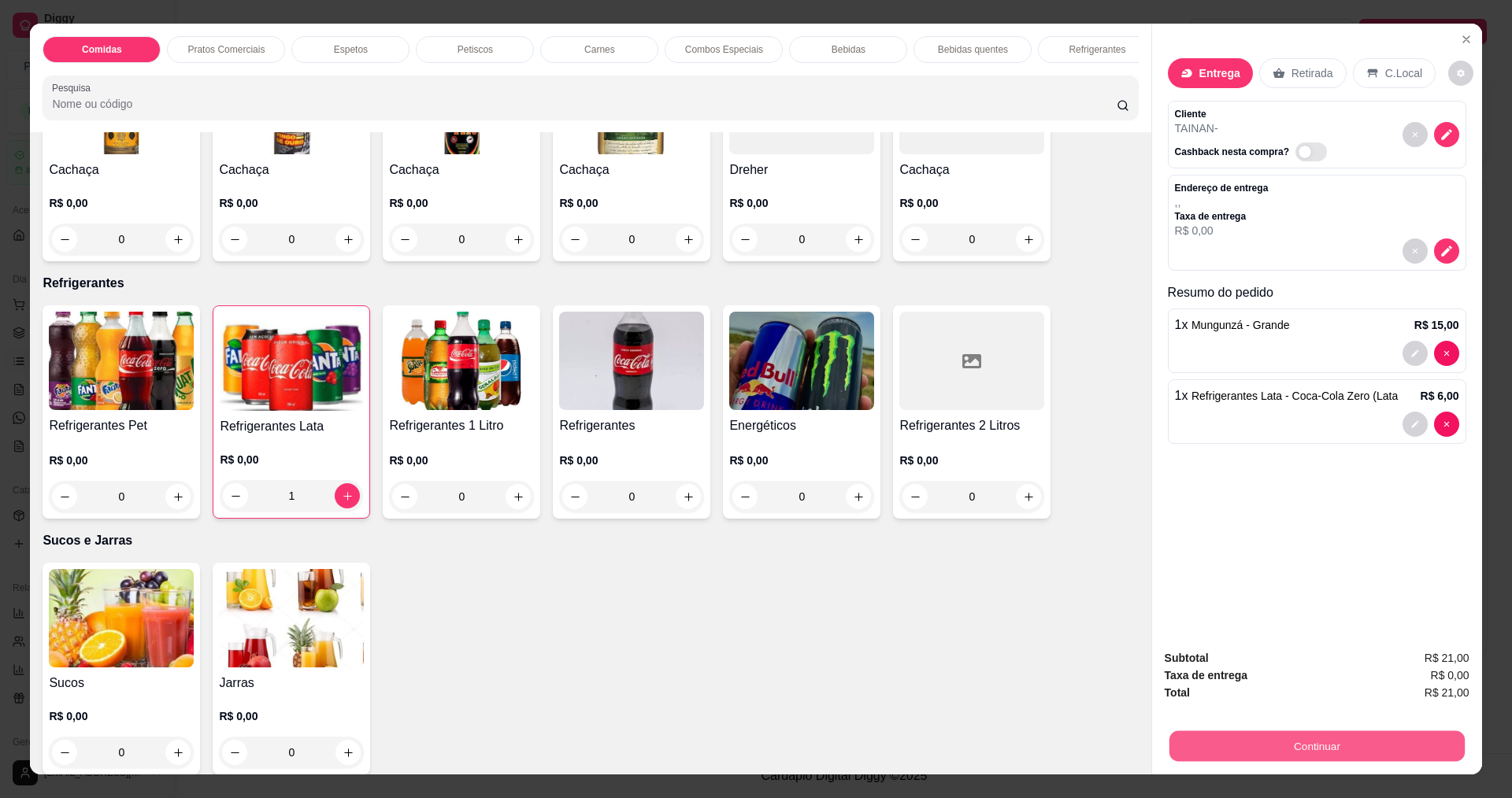
click at [1345, 756] on button "Continuar" at bounding box center [1316, 746] width 296 height 31
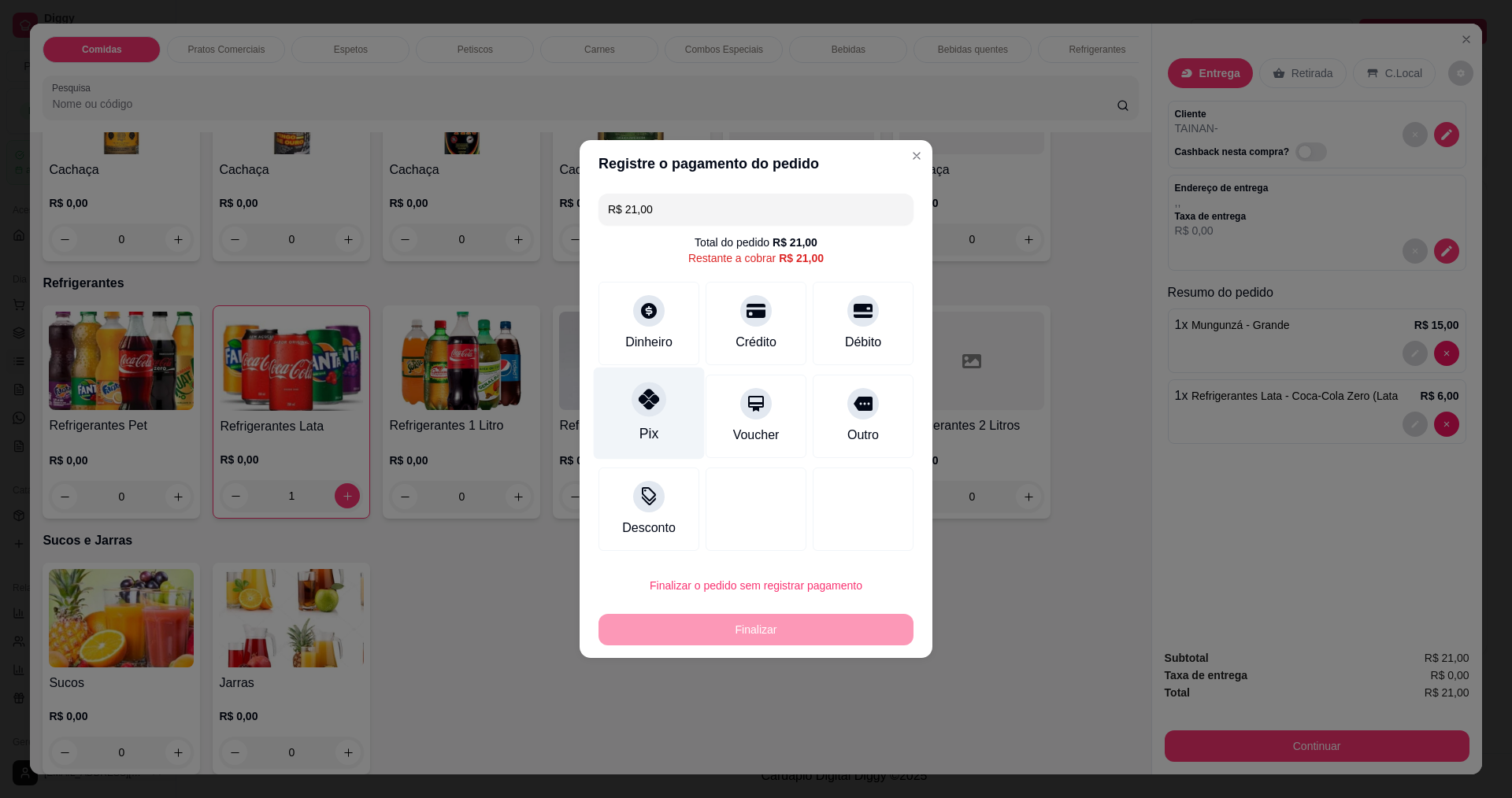
click at [665, 406] on div "Pix" at bounding box center [649, 413] width 111 height 92
type input "R$ 0,00"
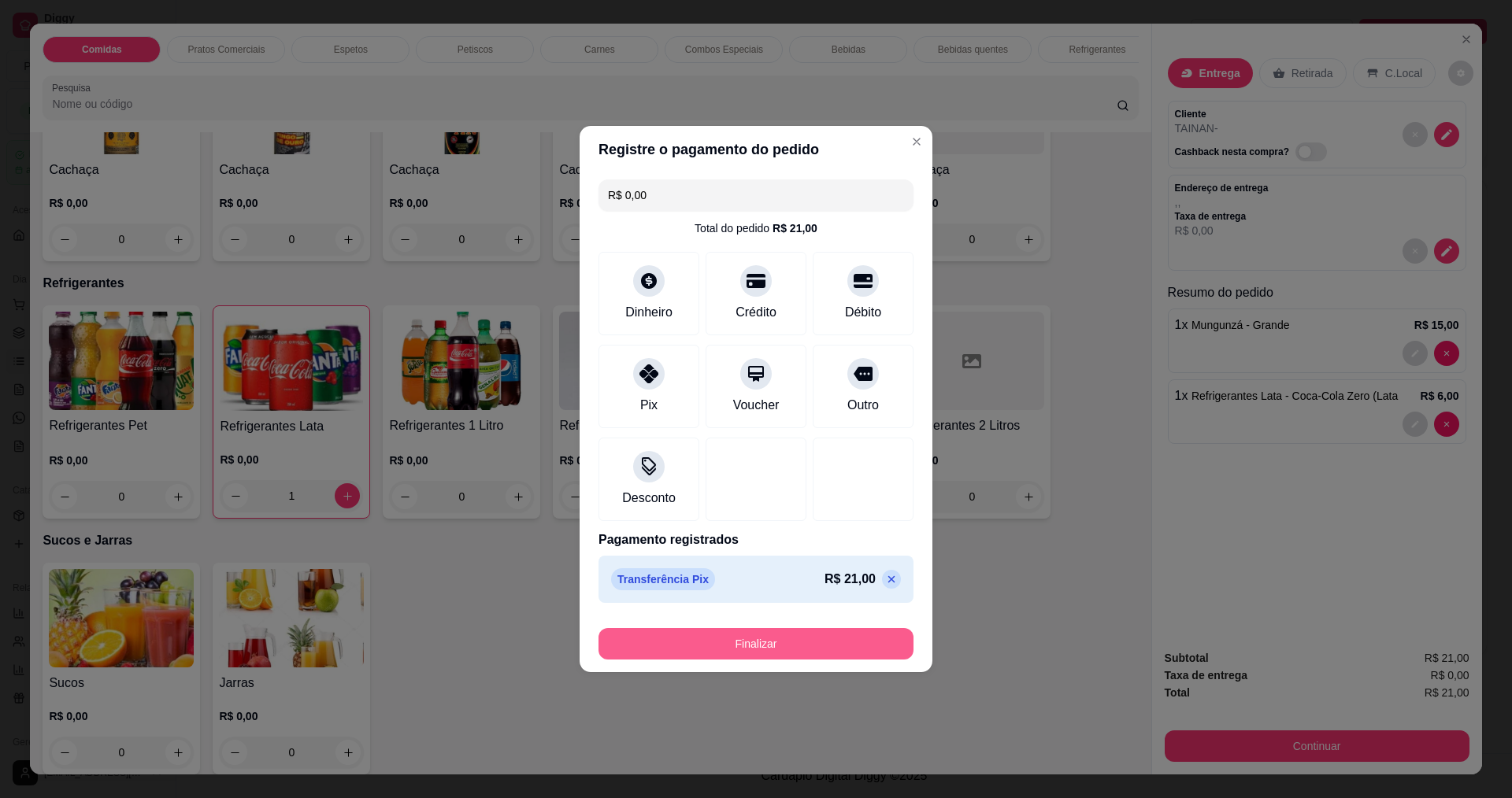
click at [732, 646] on button "Finalizar" at bounding box center [756, 644] width 315 height 31
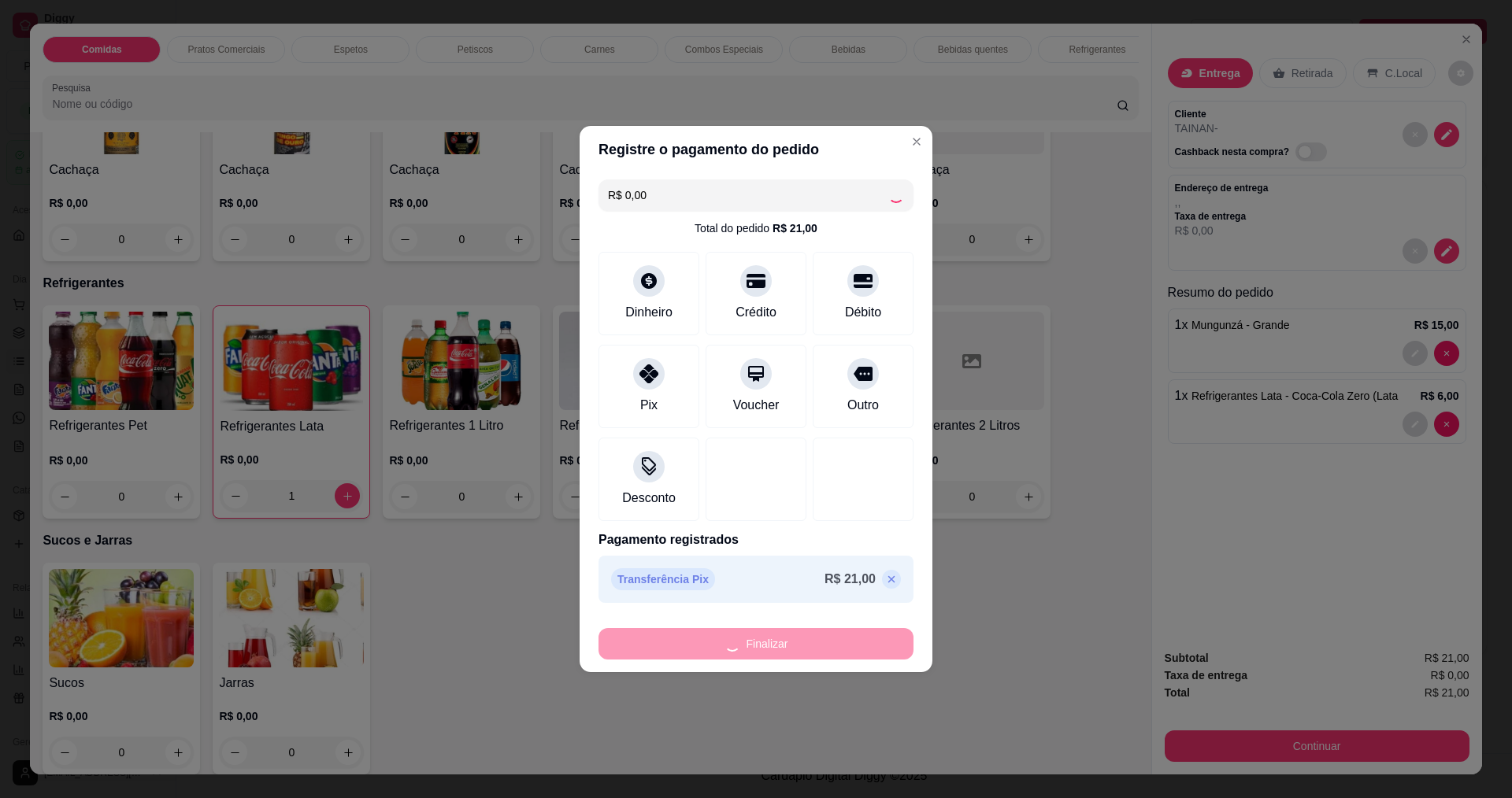
type input "0"
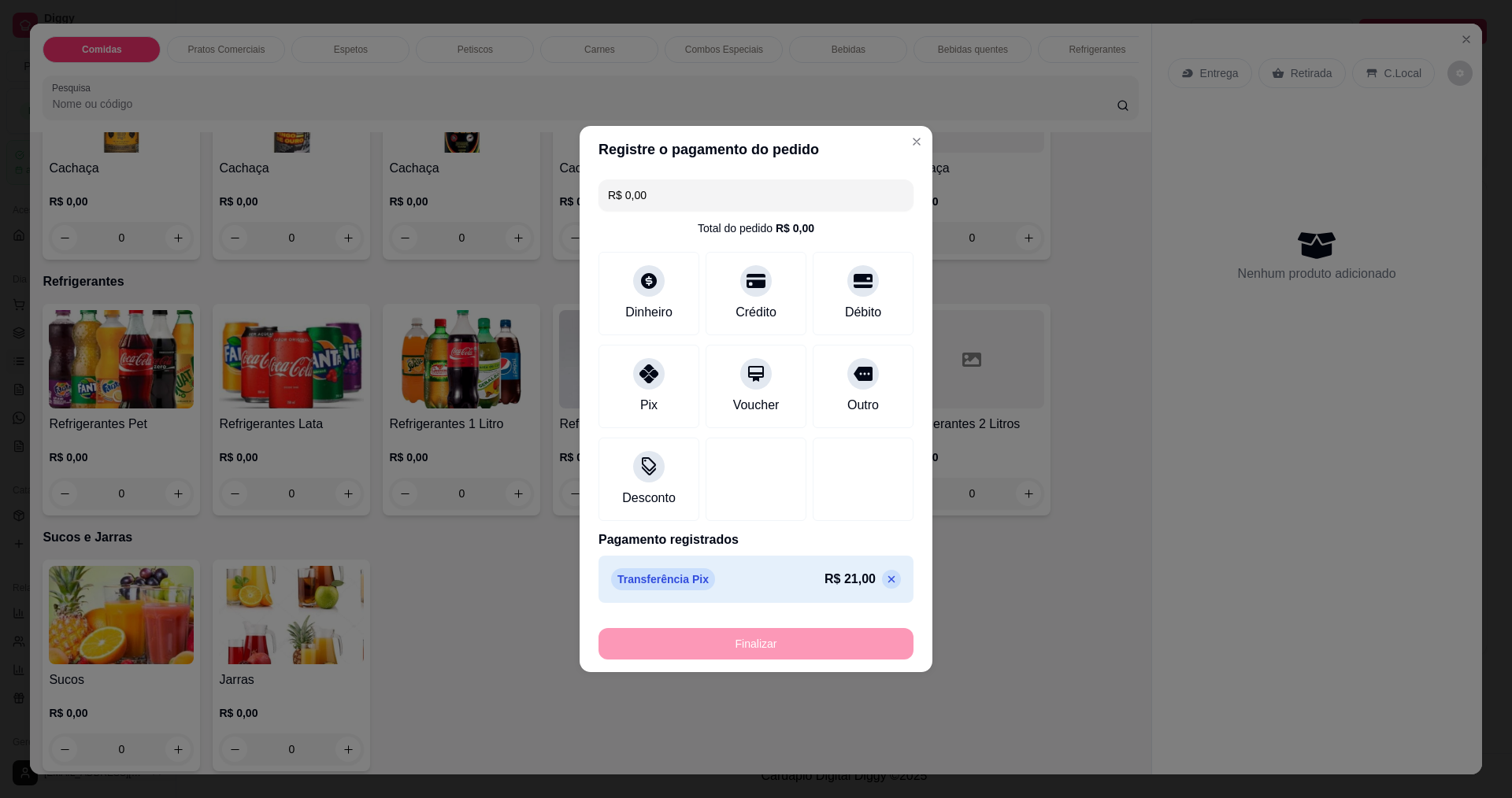
type input "-R$ 21,00"
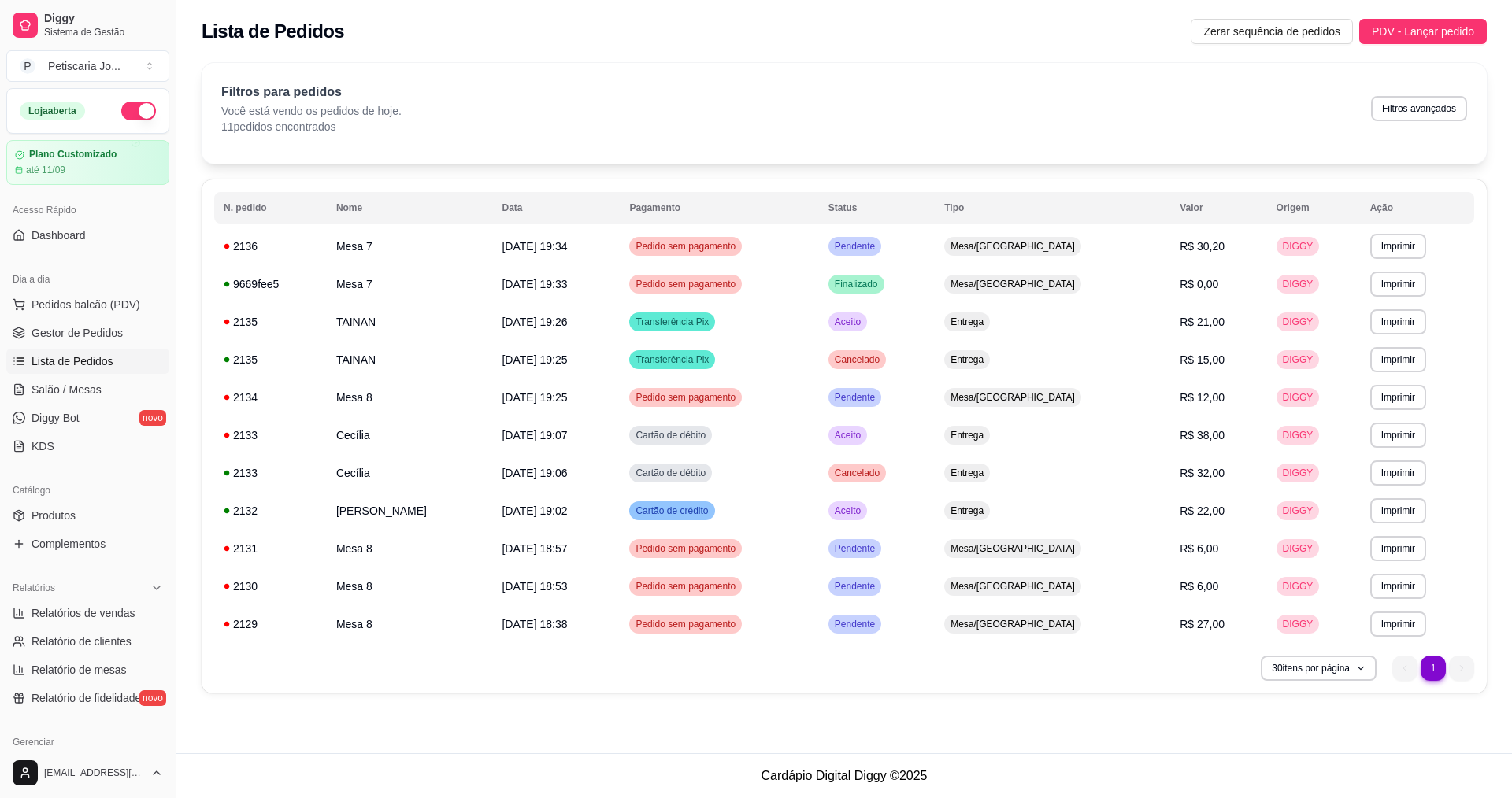
click at [1434, 45] on div "Lista de Pedidos Zerar sequência de pedidos PDV - Lançar pedido" at bounding box center [844, 26] width 1335 height 53
click at [1431, 28] on span "PDV - Lançar pedido" at bounding box center [1423, 31] width 102 height 17
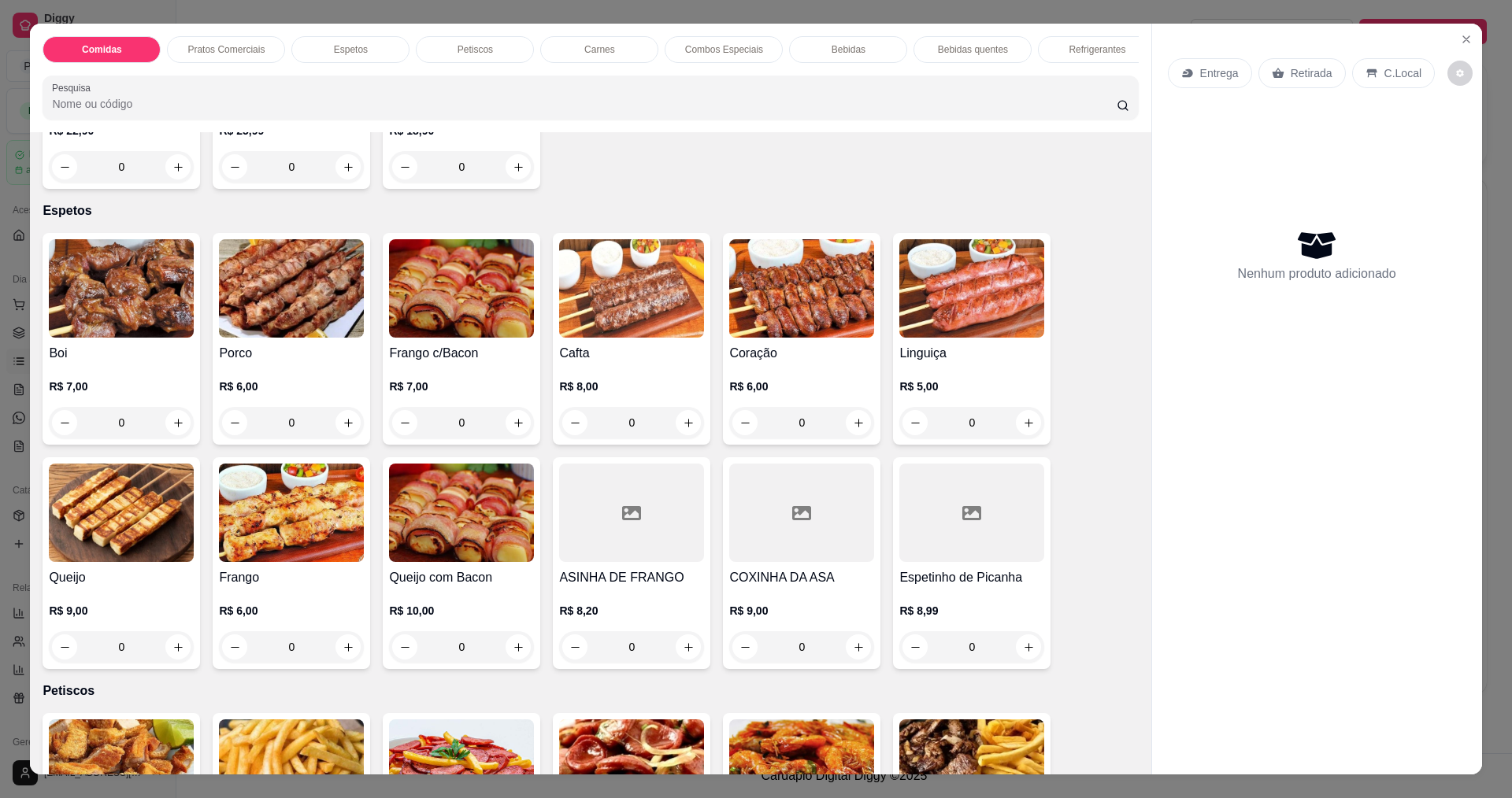
scroll to position [551, 0]
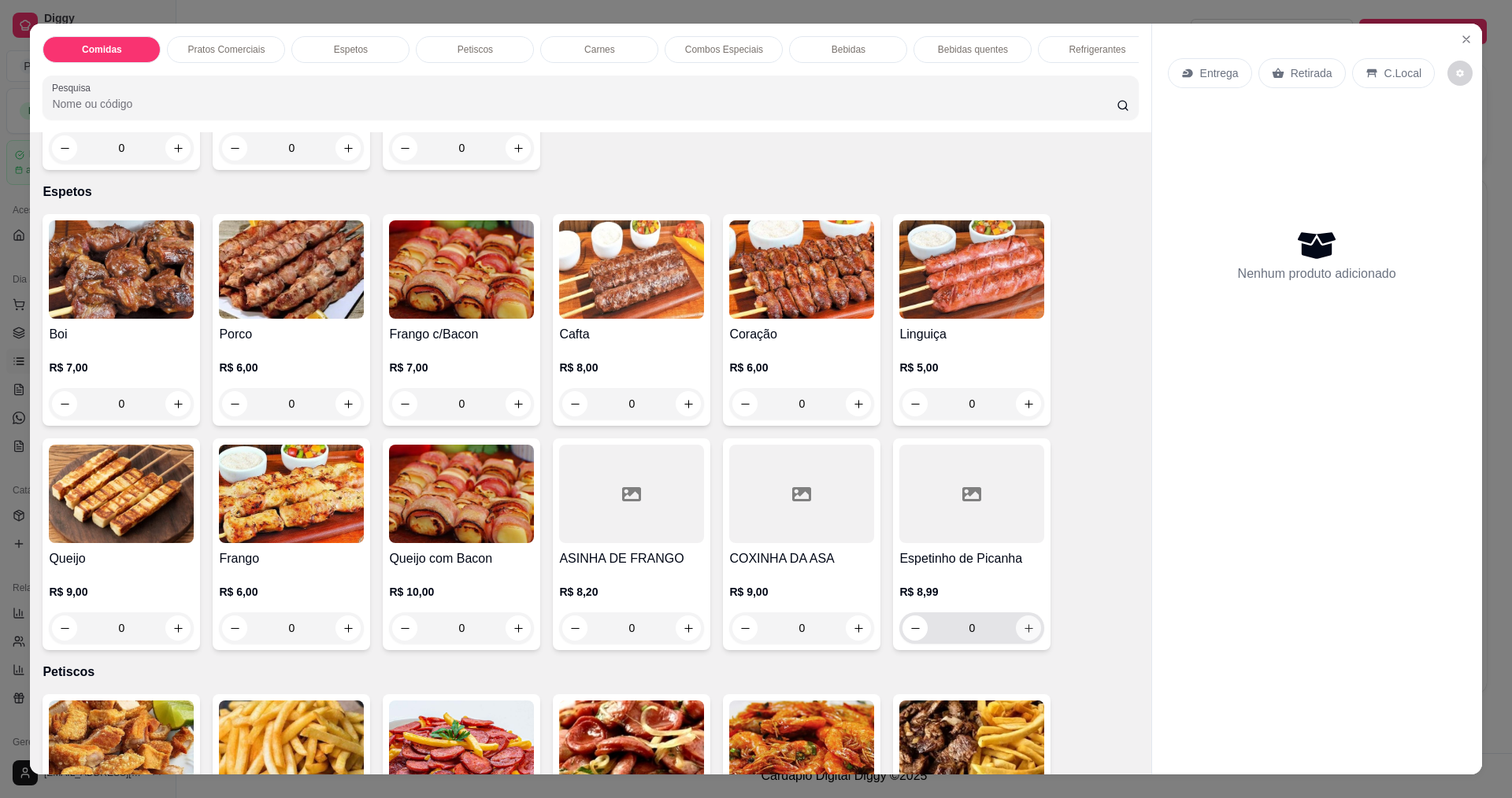
click at [1023, 632] on button "increase-product-quantity" at bounding box center [1028, 628] width 25 height 25
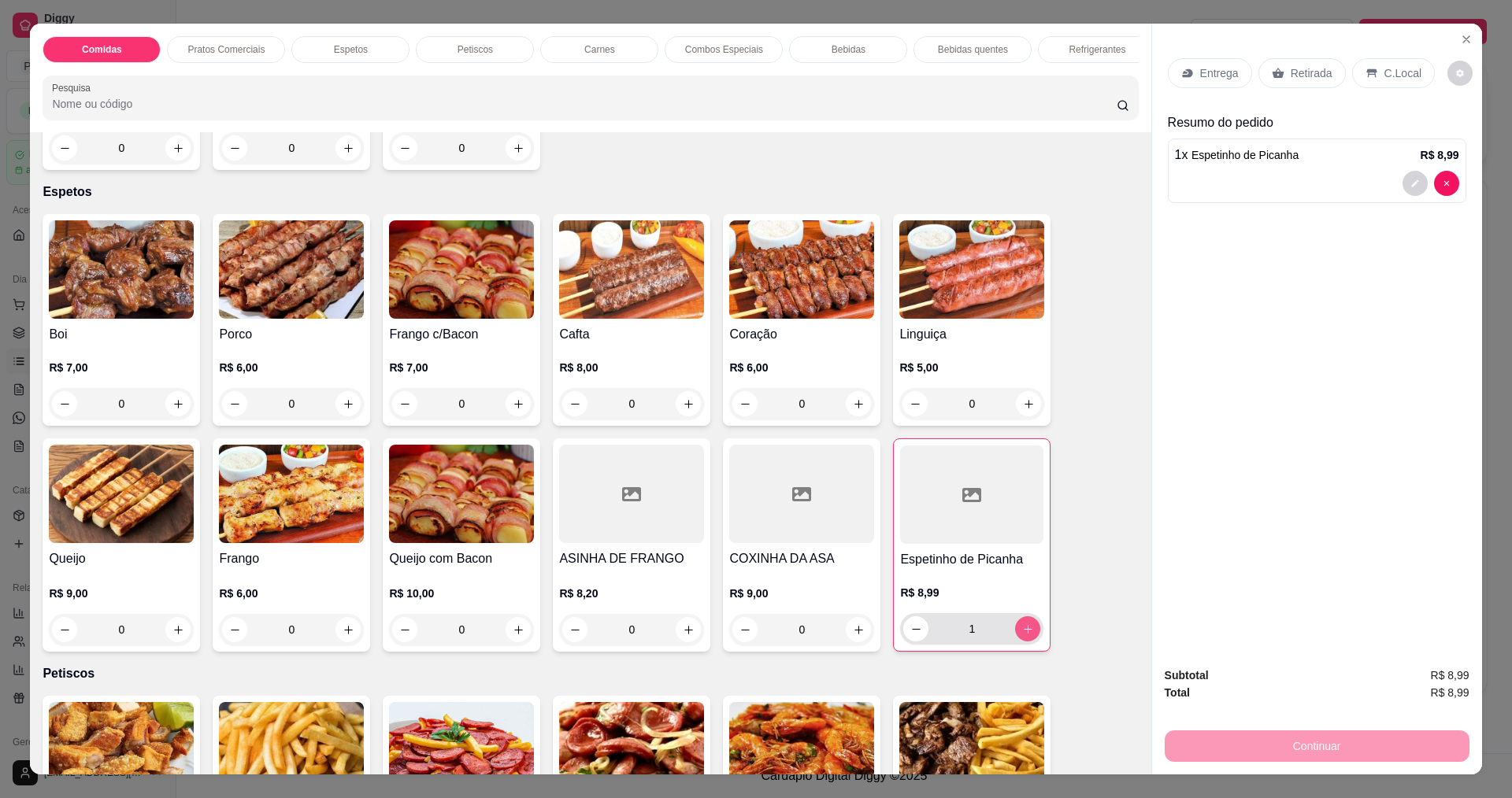
click at [1024, 635] on icon "increase-product-quantity" at bounding box center [1028, 629] width 12 height 12
type input "2"
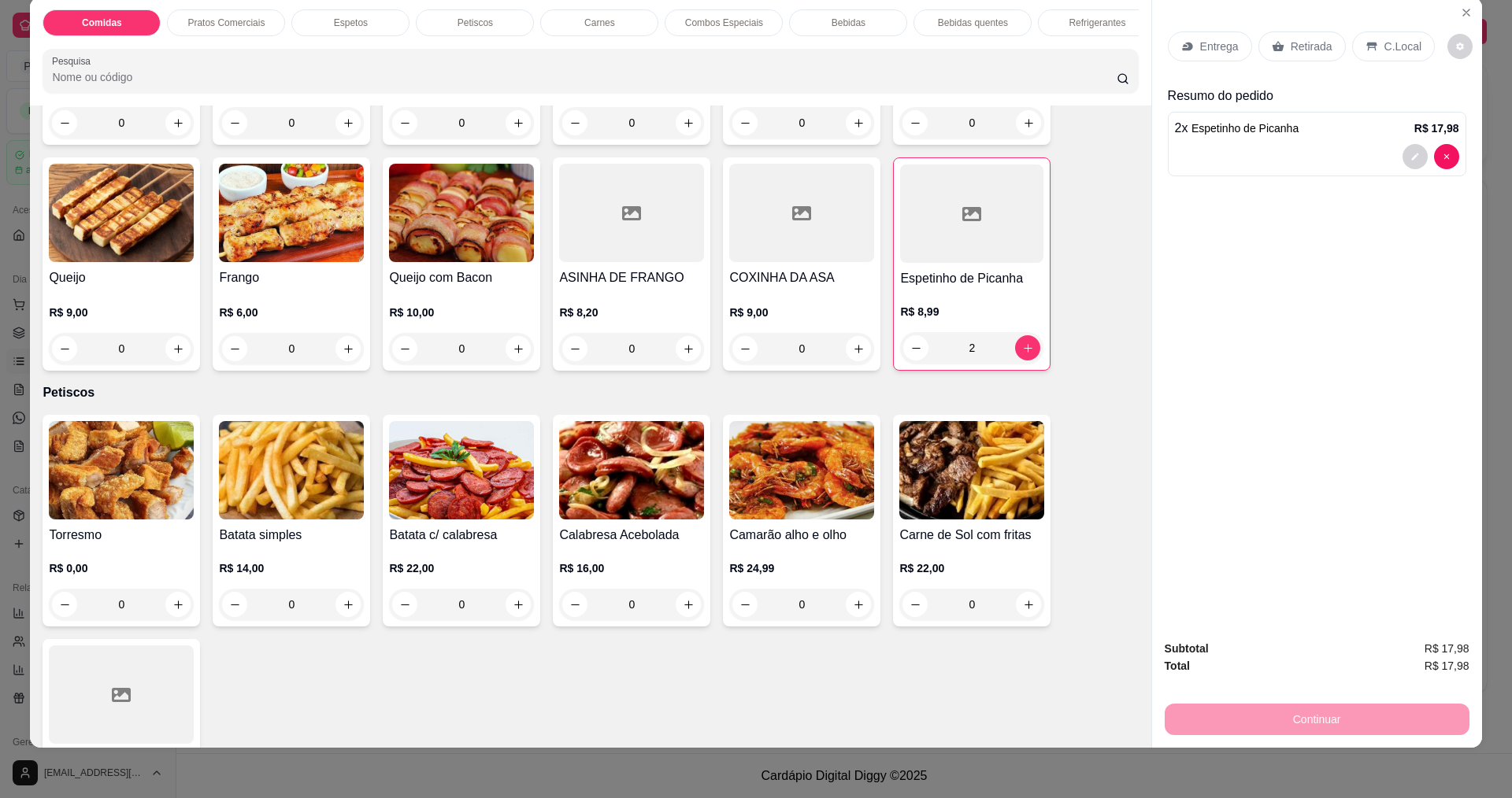
scroll to position [787, 0]
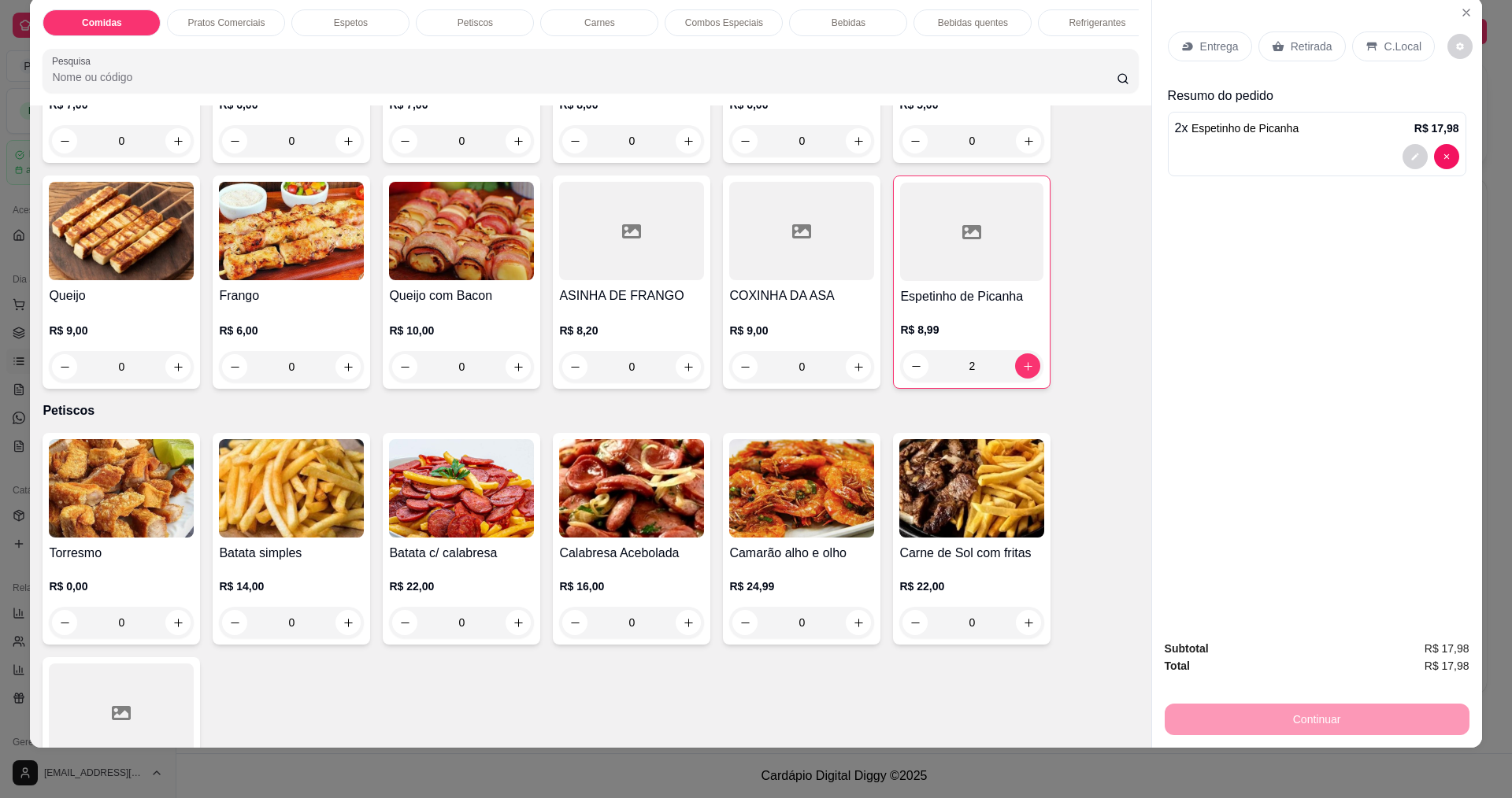
click at [327, 633] on input "0" at bounding box center [291, 622] width 88 height 31
click at [344, 628] on icon "increase-product-quantity" at bounding box center [349, 623] width 12 height 12
type input "1"
click at [1205, 48] on p "Entrega" at bounding box center [1219, 46] width 38 height 16
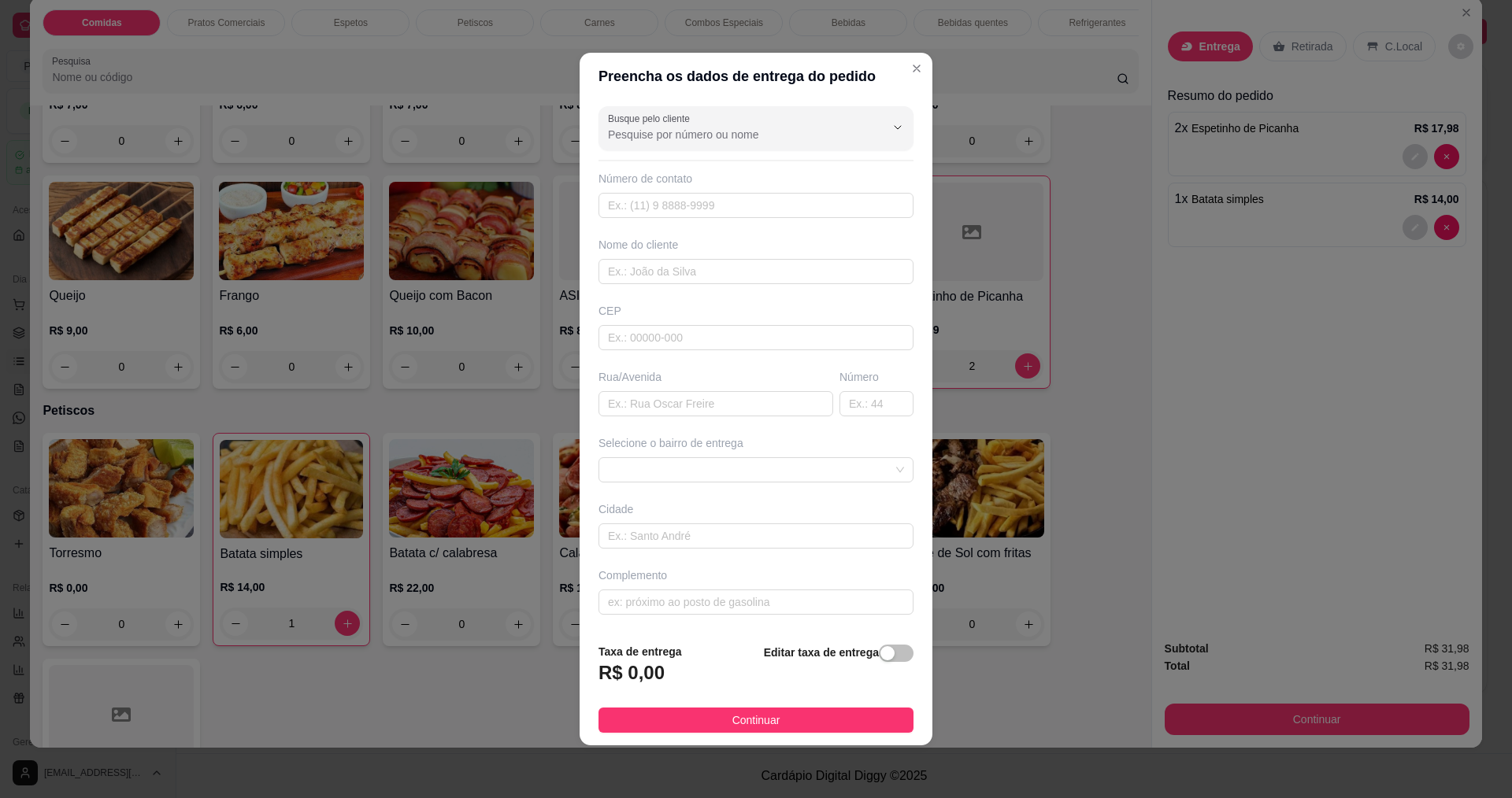
click at [707, 219] on div "Busque pelo cliente Número de contato Nome do cliente CEP Rua/Avenida Número Se…" at bounding box center [756, 364] width 352 height 531
drag, startPoint x: 707, startPoint y: 219, endPoint x: 680, endPoint y: 177, distance: 49.9
click at [705, 219] on div "Busque pelo cliente Número de contato Nome do cliente CEP Rua/Avenida Número Se…" at bounding box center [756, 364] width 352 height 531
click at [680, 177] on div "Número de contato" at bounding box center [756, 178] width 315 height 16
click at [686, 195] on input "text" at bounding box center [756, 205] width 315 height 25
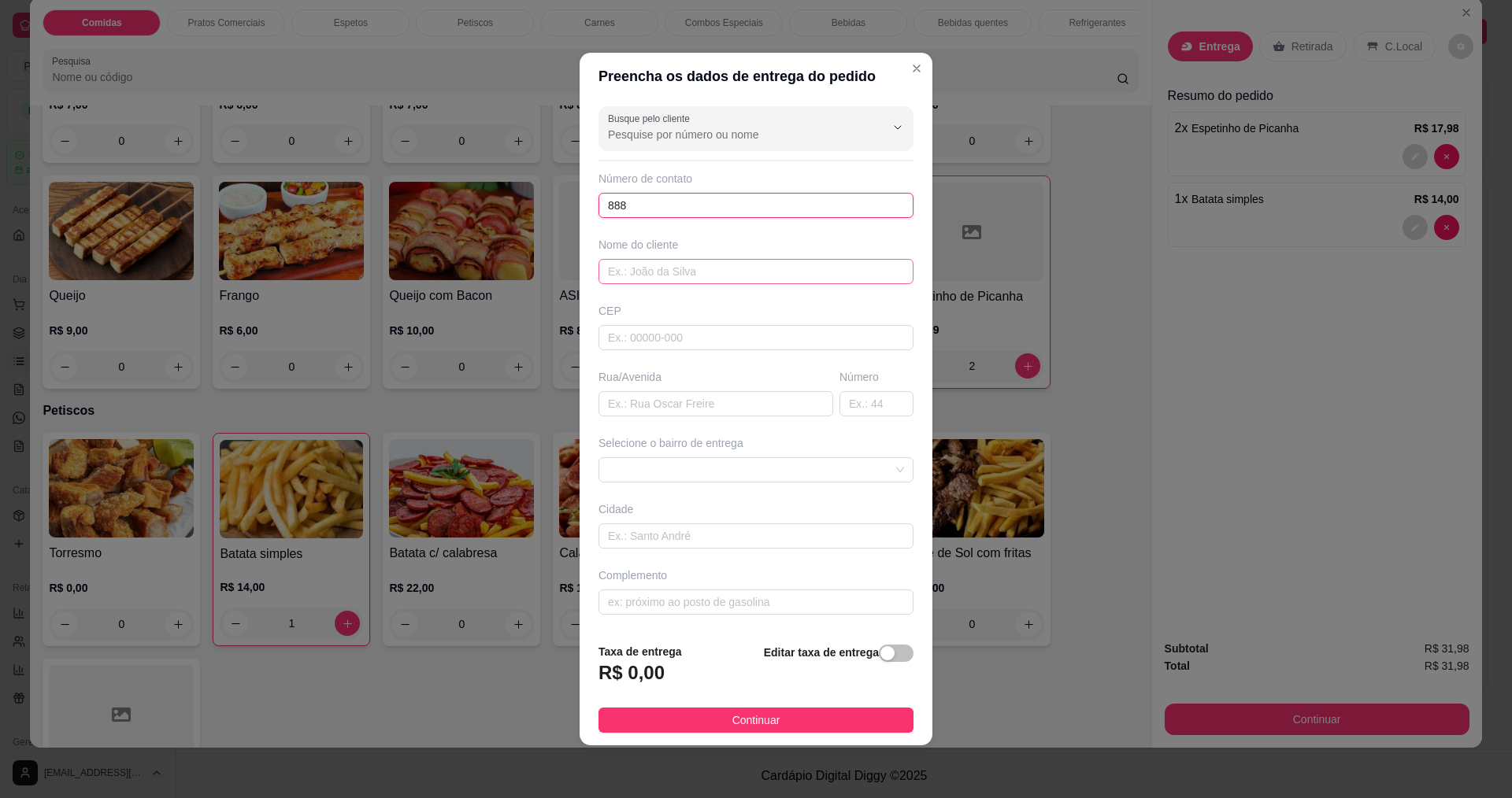
type input "888"
click at [664, 276] on input "text" at bounding box center [756, 271] width 315 height 25
type input "ROBERTINHA"
click at [764, 702] on footer "Taxa de entrega R$ 0,00 Editar taxa de entrega Continuar" at bounding box center [756, 687] width 352 height 114
click at [773, 720] on span "Continuar" at bounding box center [756, 720] width 48 height 17
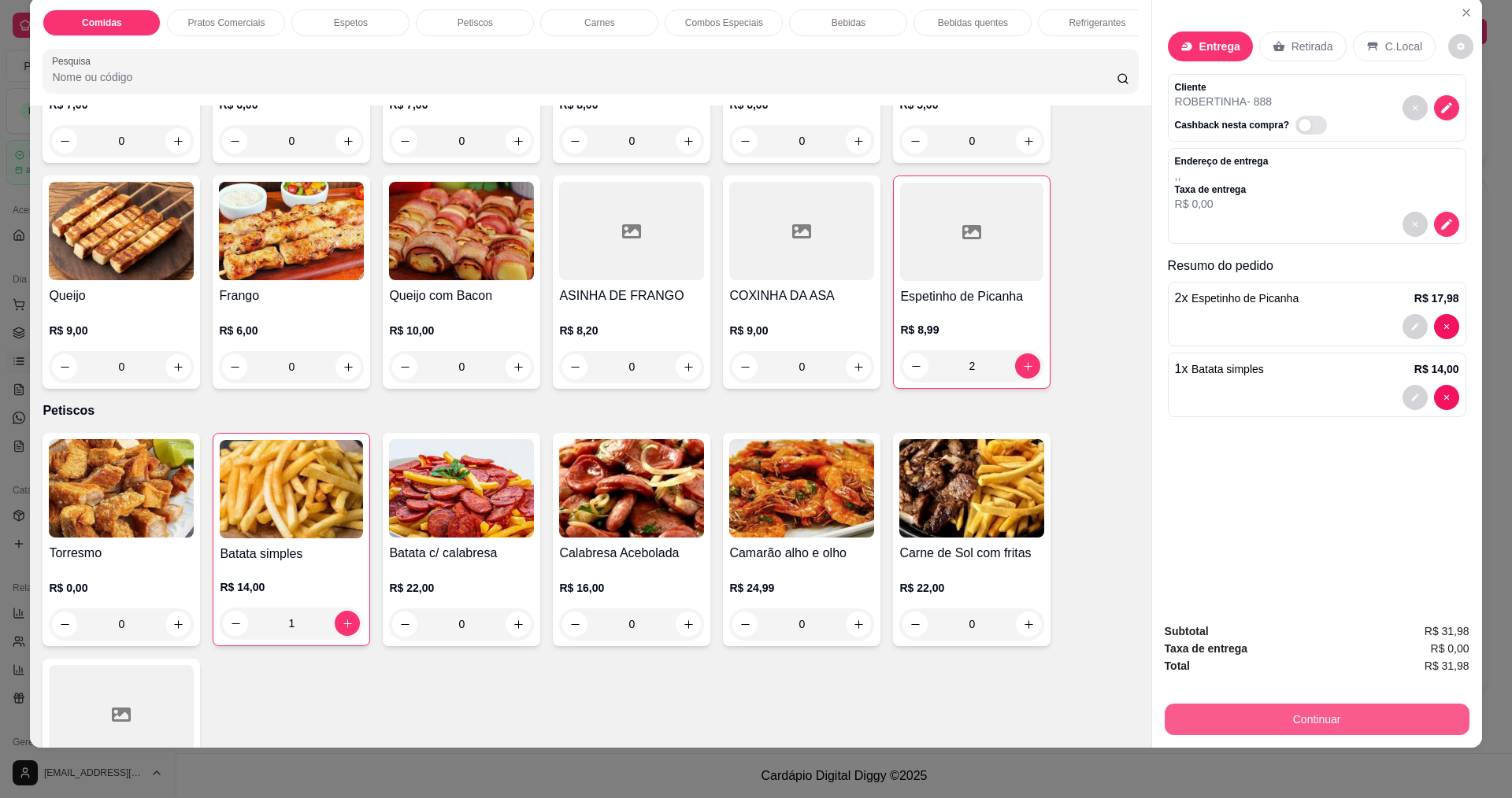
click at [1312, 715] on button "Continuar" at bounding box center [1317, 719] width 304 height 31
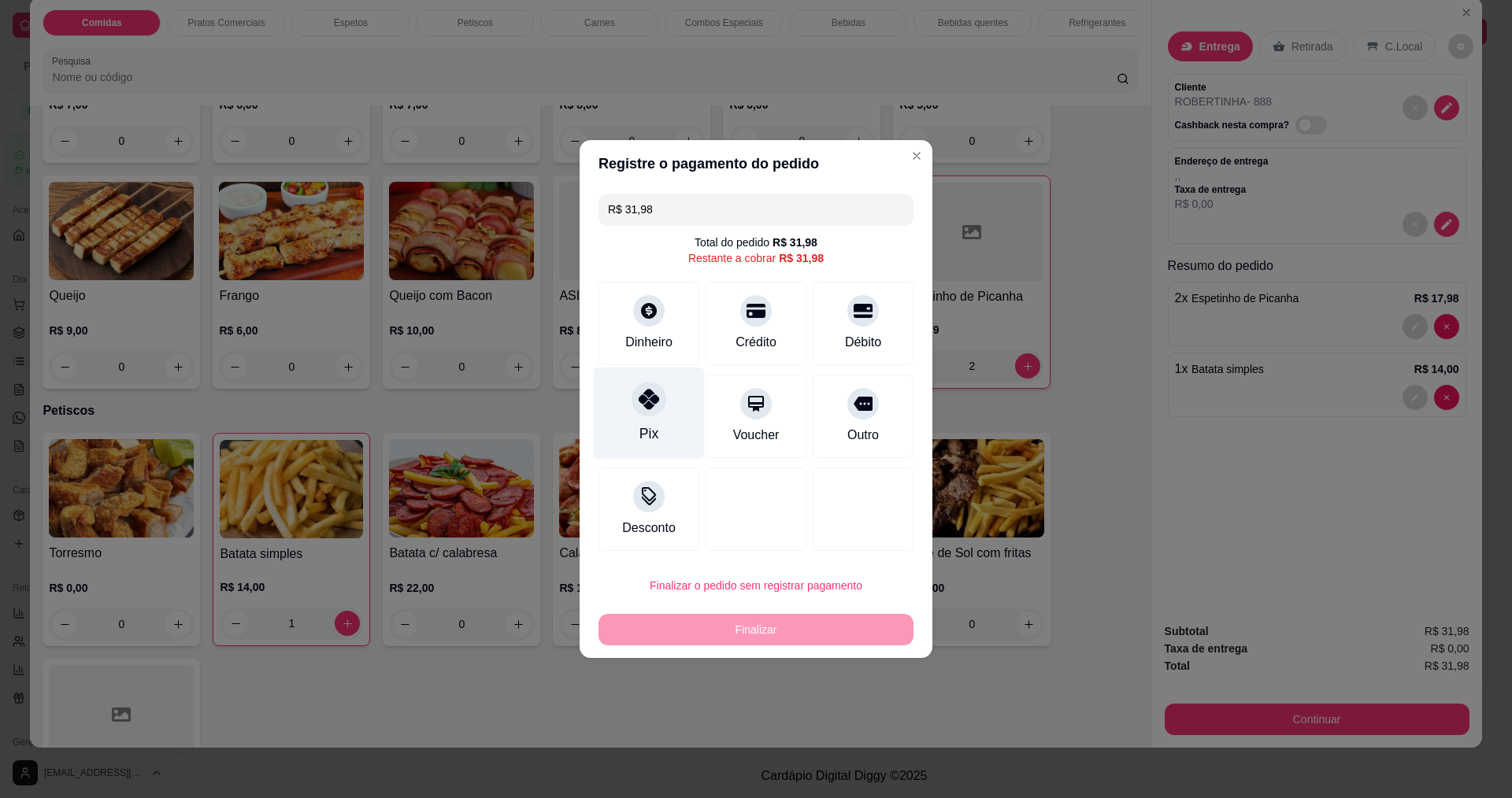
click at [645, 412] on div at bounding box center [649, 399] width 35 height 35
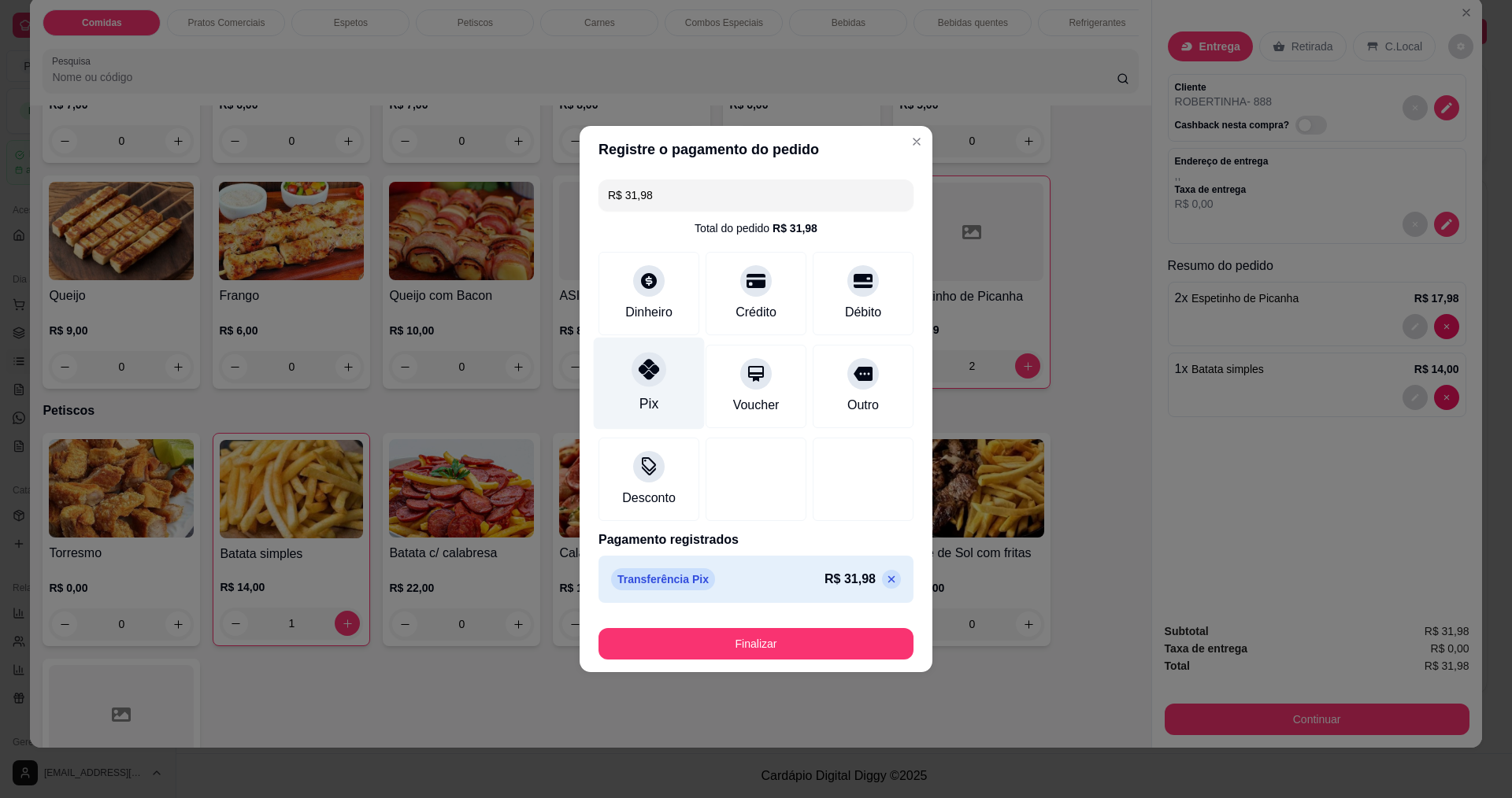
type input "R$ 0,00"
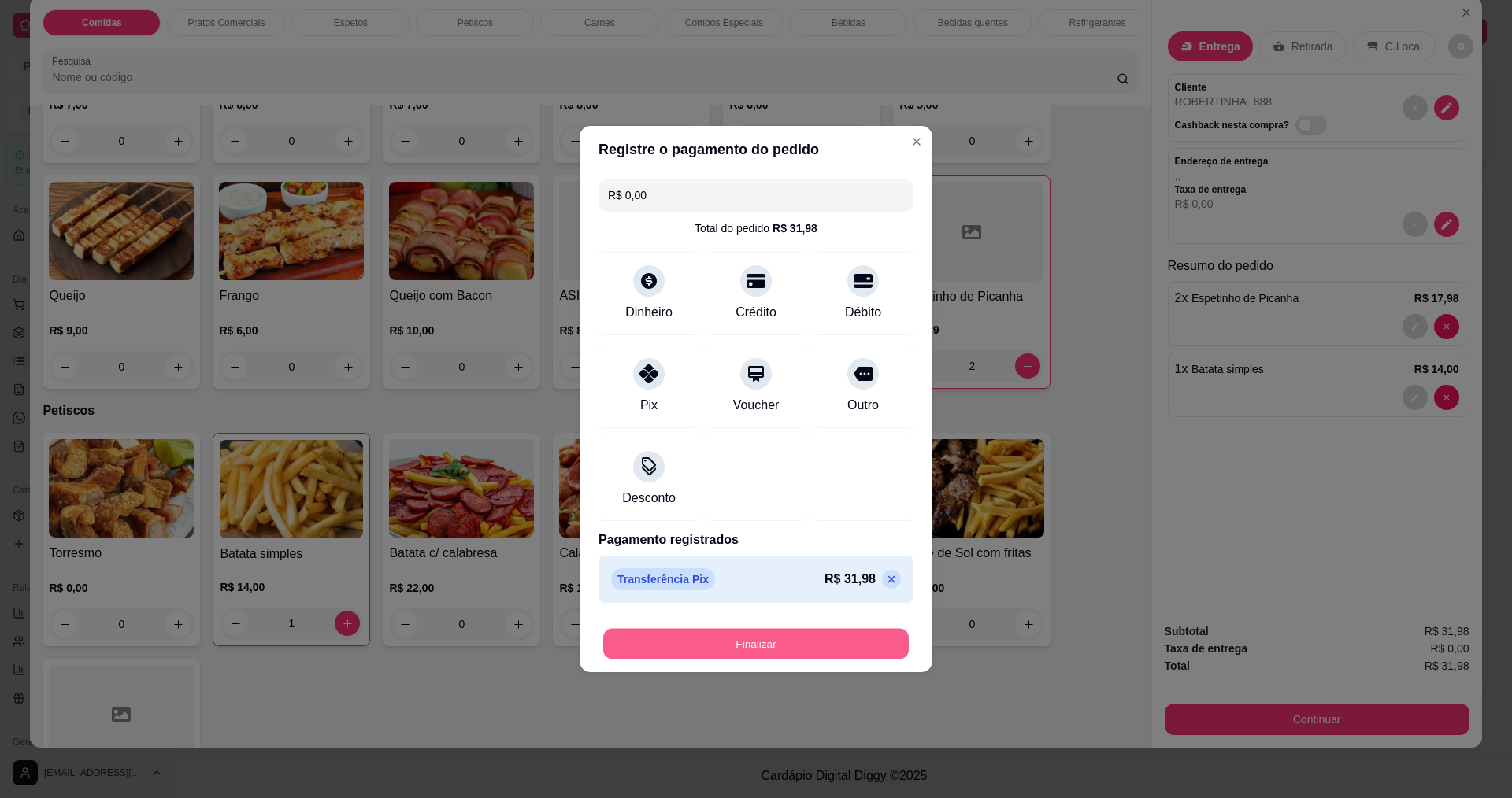
click at [770, 644] on button "Finalizar" at bounding box center [756, 643] width 305 height 31
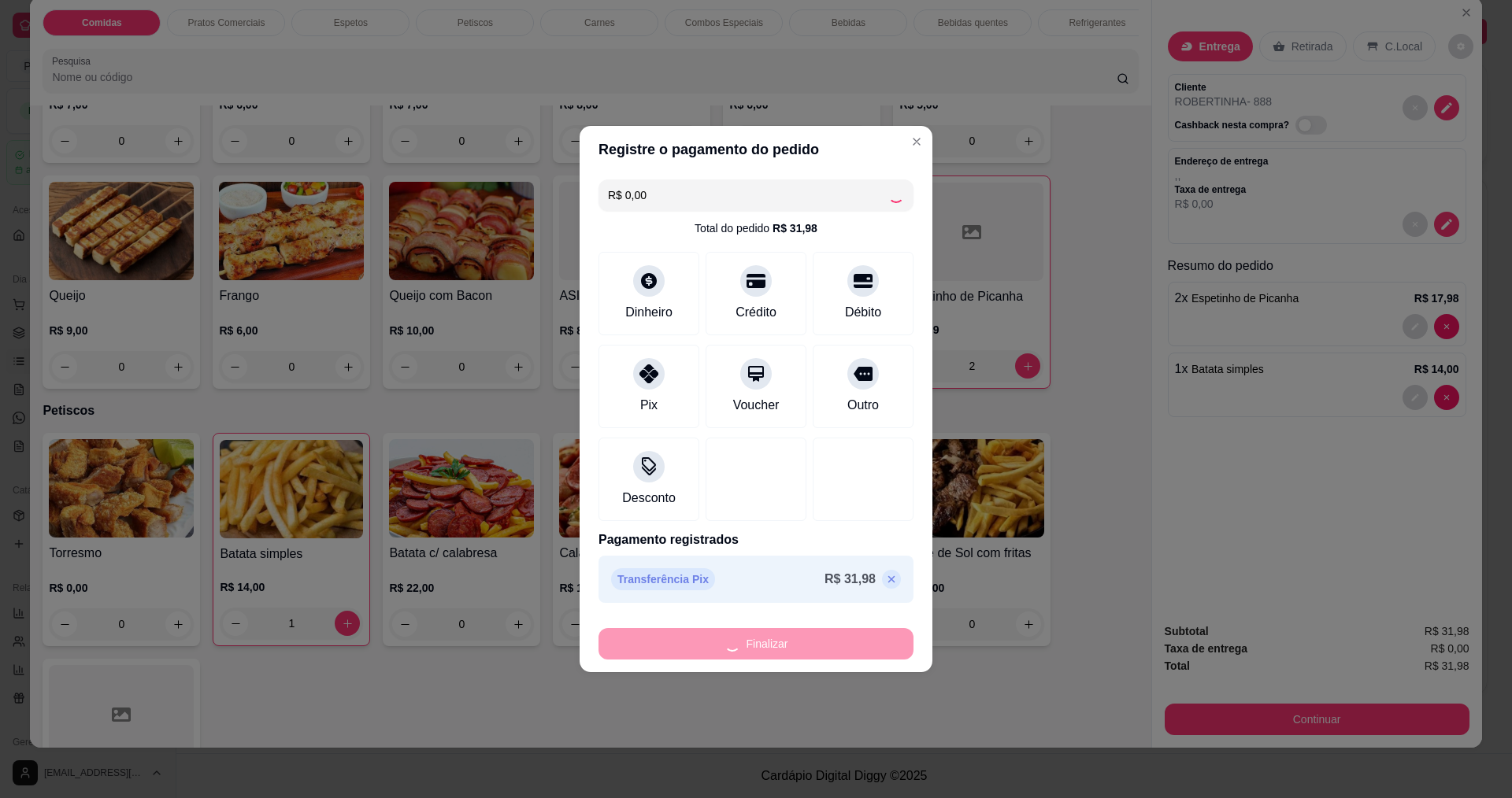
type input "0"
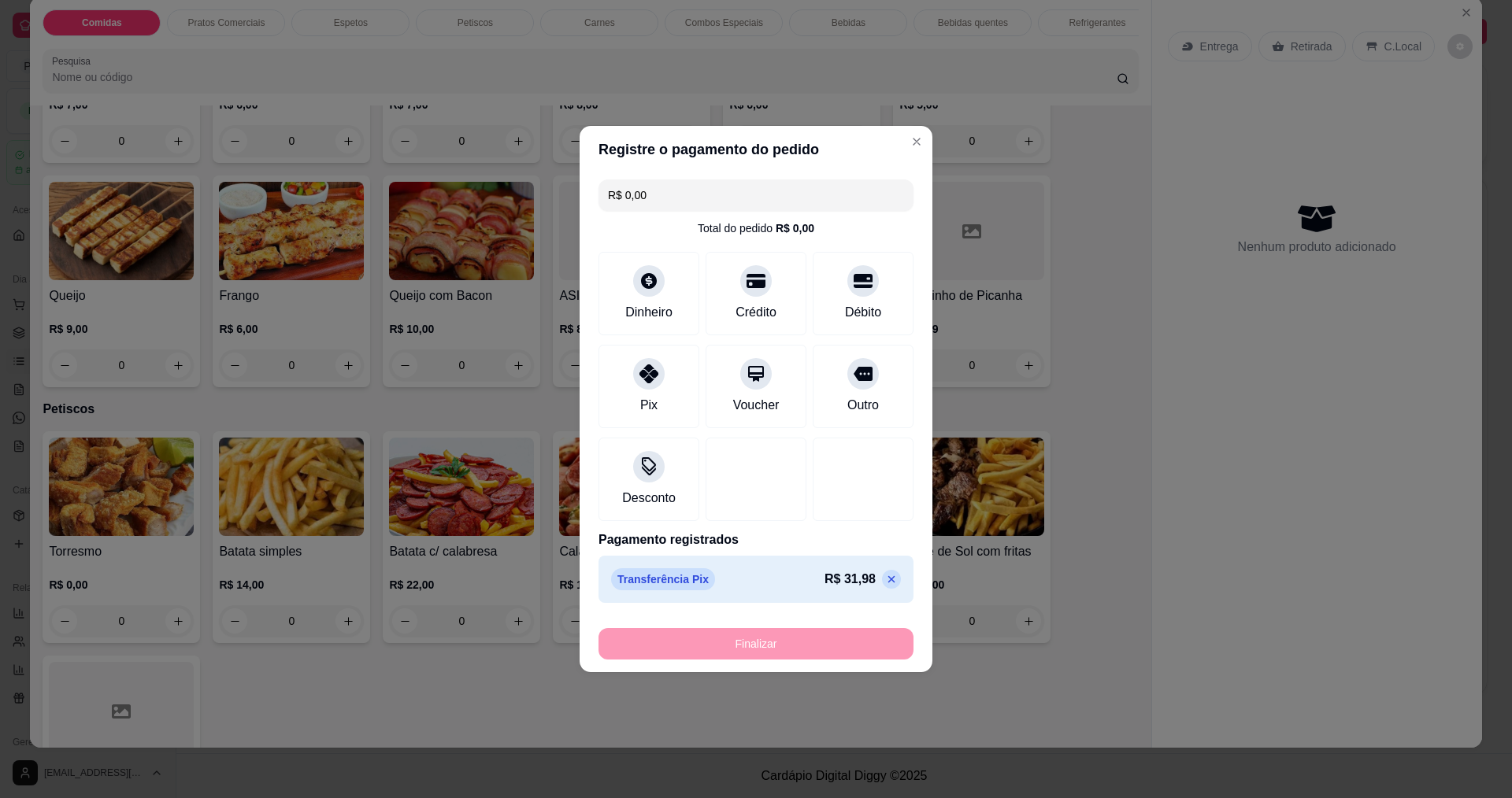
type input "-R$ 31,98"
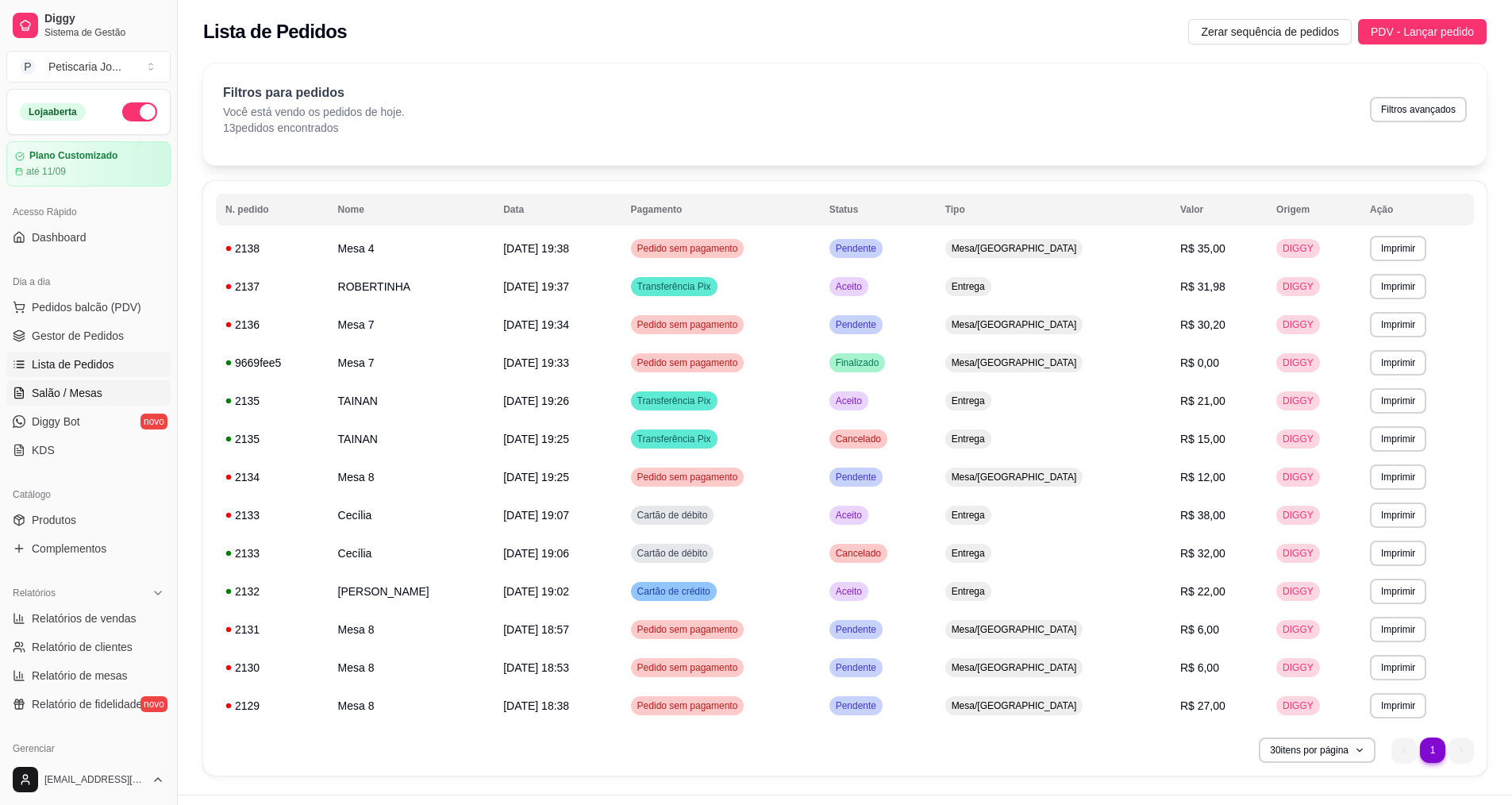
click at [76, 388] on span "Salão / Mesas" at bounding box center [67, 393] width 71 height 16
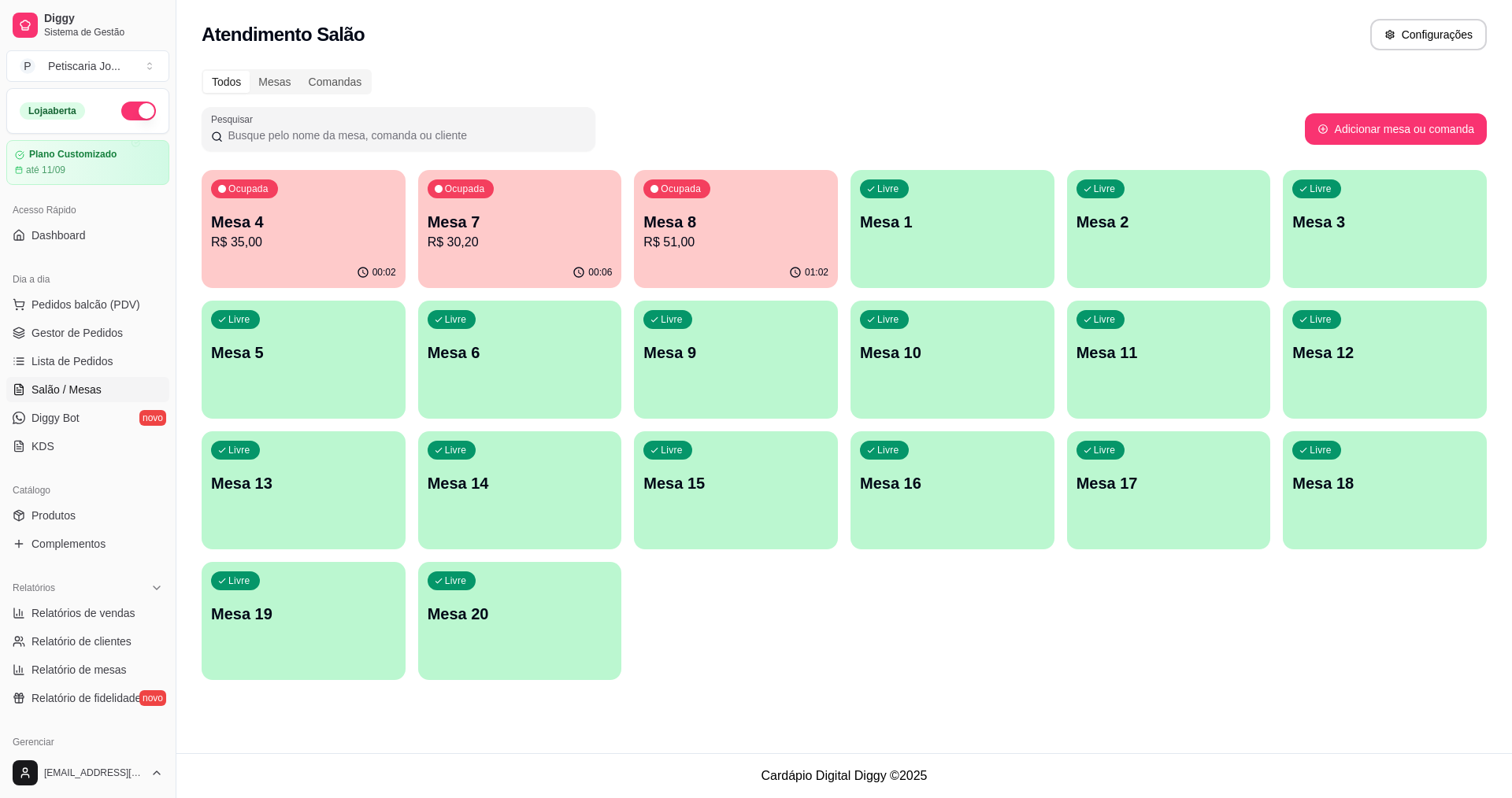
click at [697, 243] on p "R$ 51,00" at bounding box center [736, 243] width 185 height 19
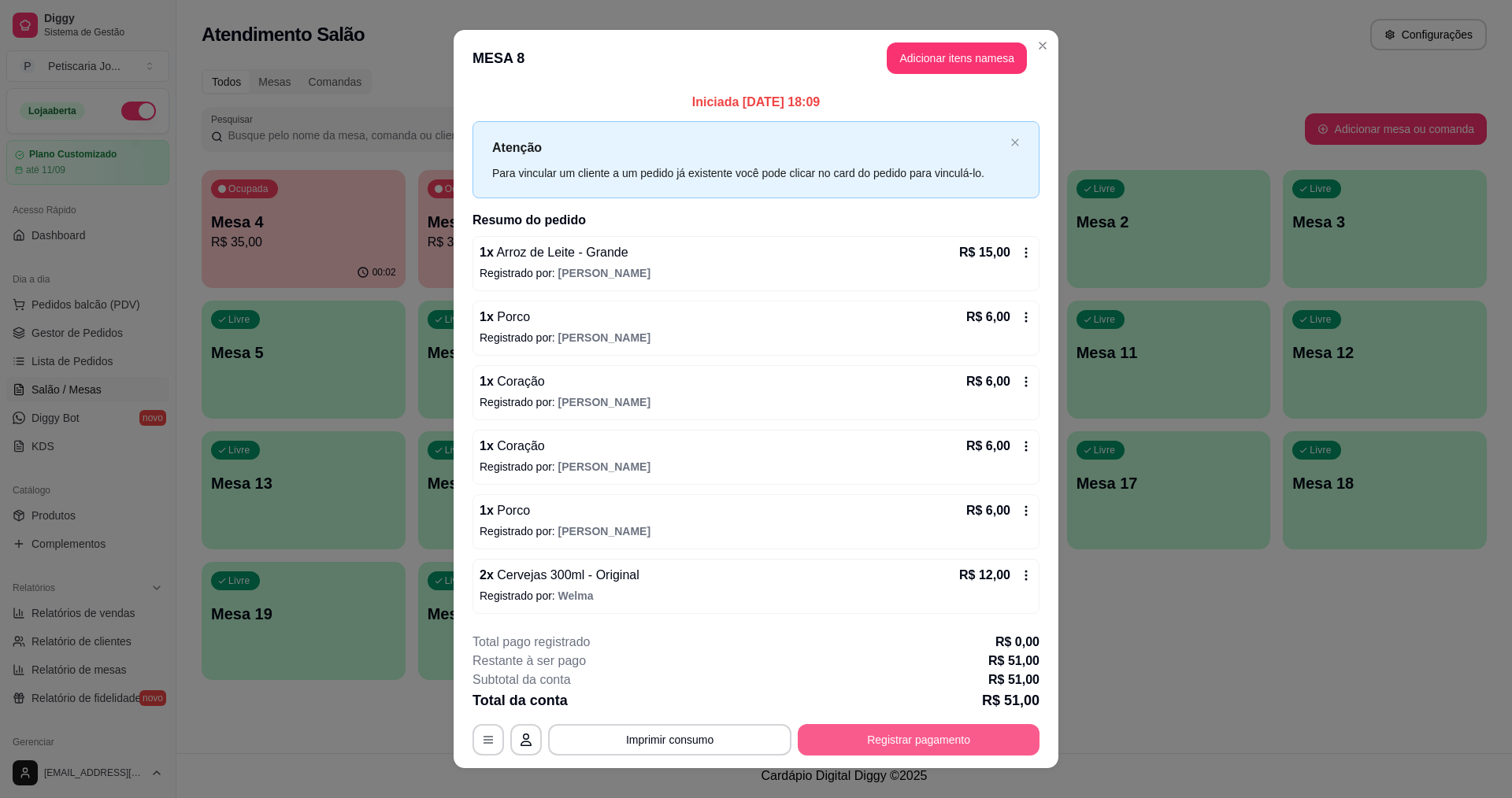
click at [951, 739] on button "Registrar pagamento" at bounding box center [918, 739] width 241 height 31
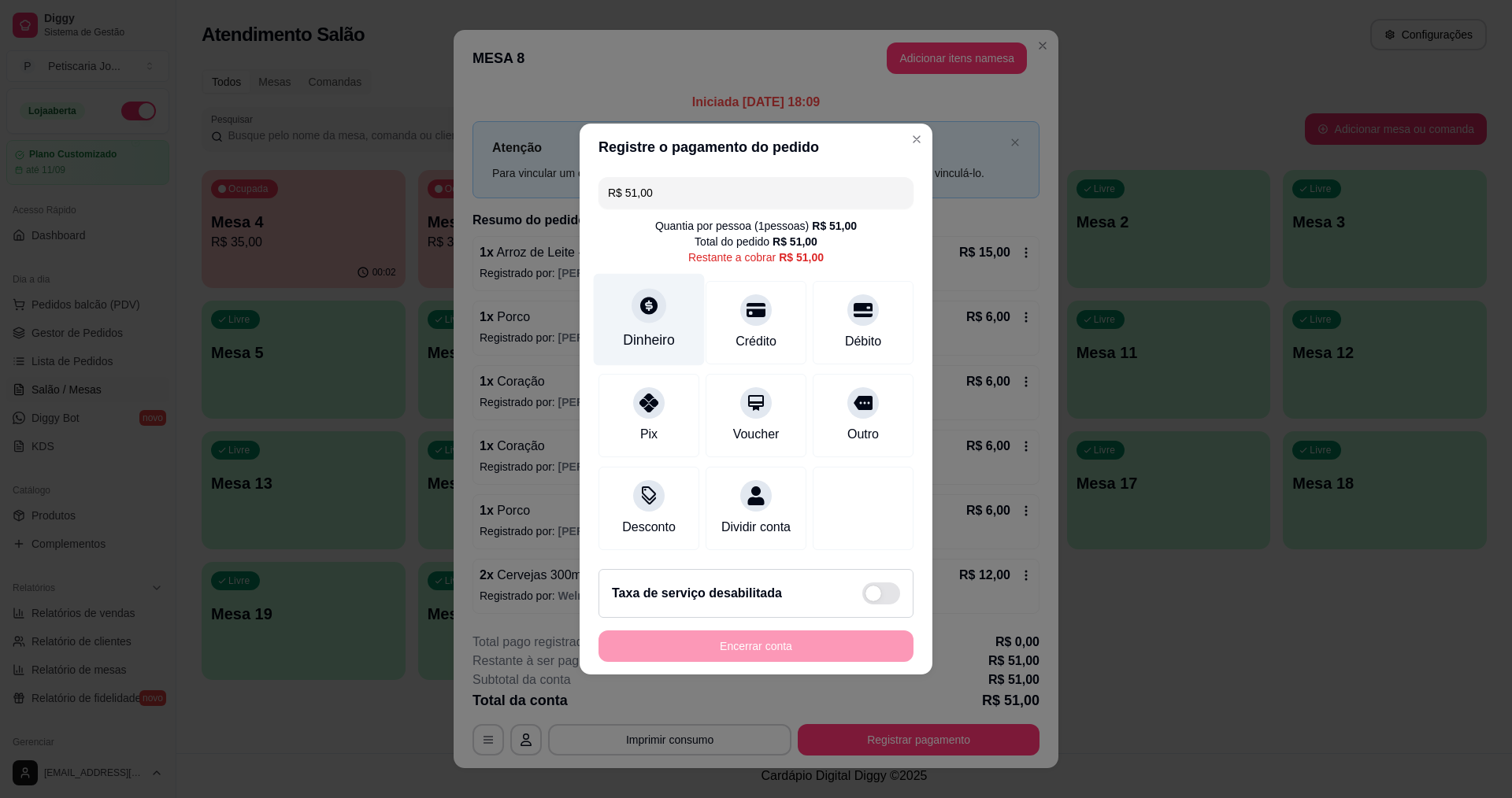
click at [645, 308] on div at bounding box center [649, 306] width 35 height 35
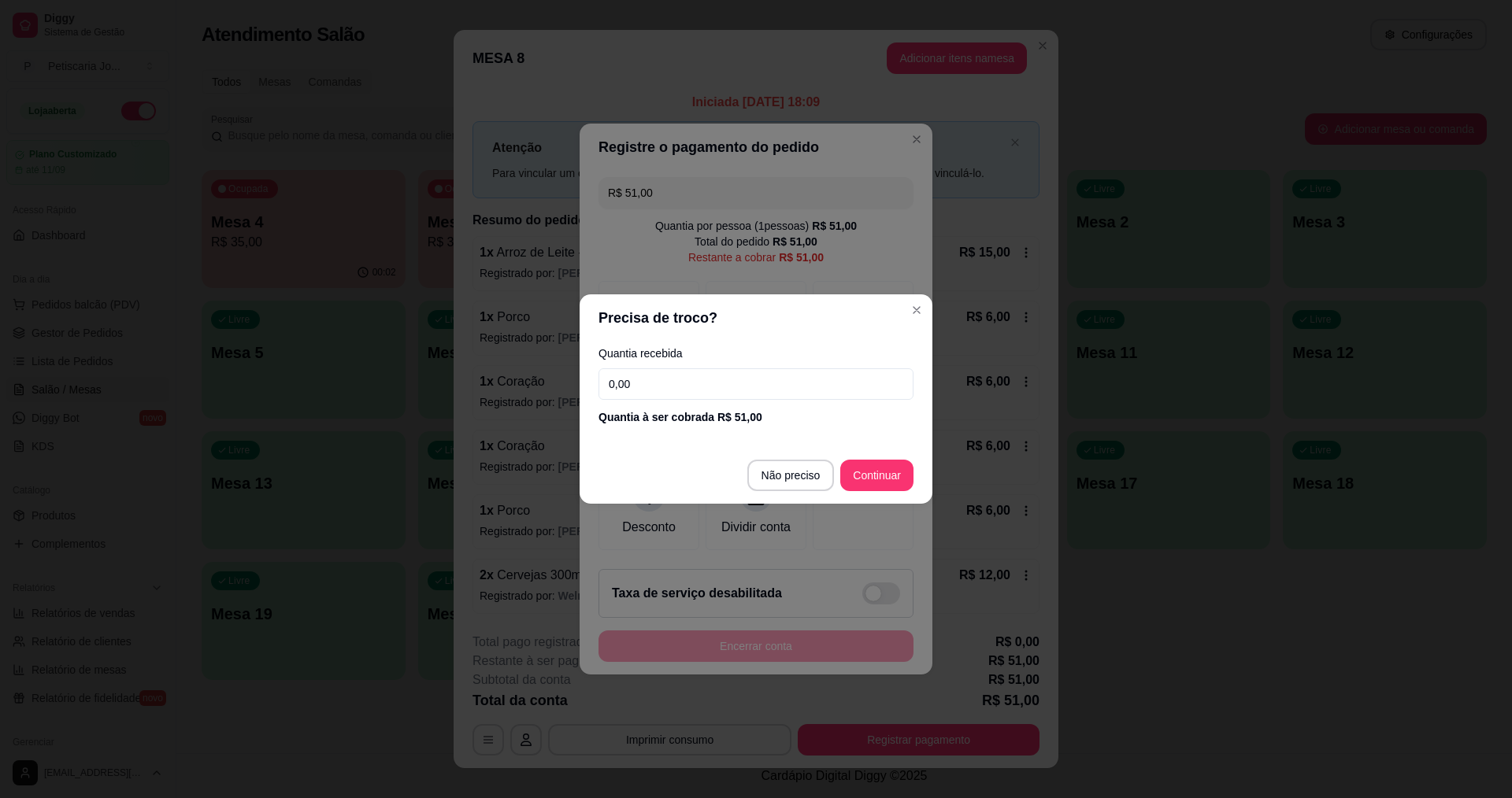
click at [728, 392] on input "0,00" at bounding box center [756, 384] width 315 height 31
type input "51,00"
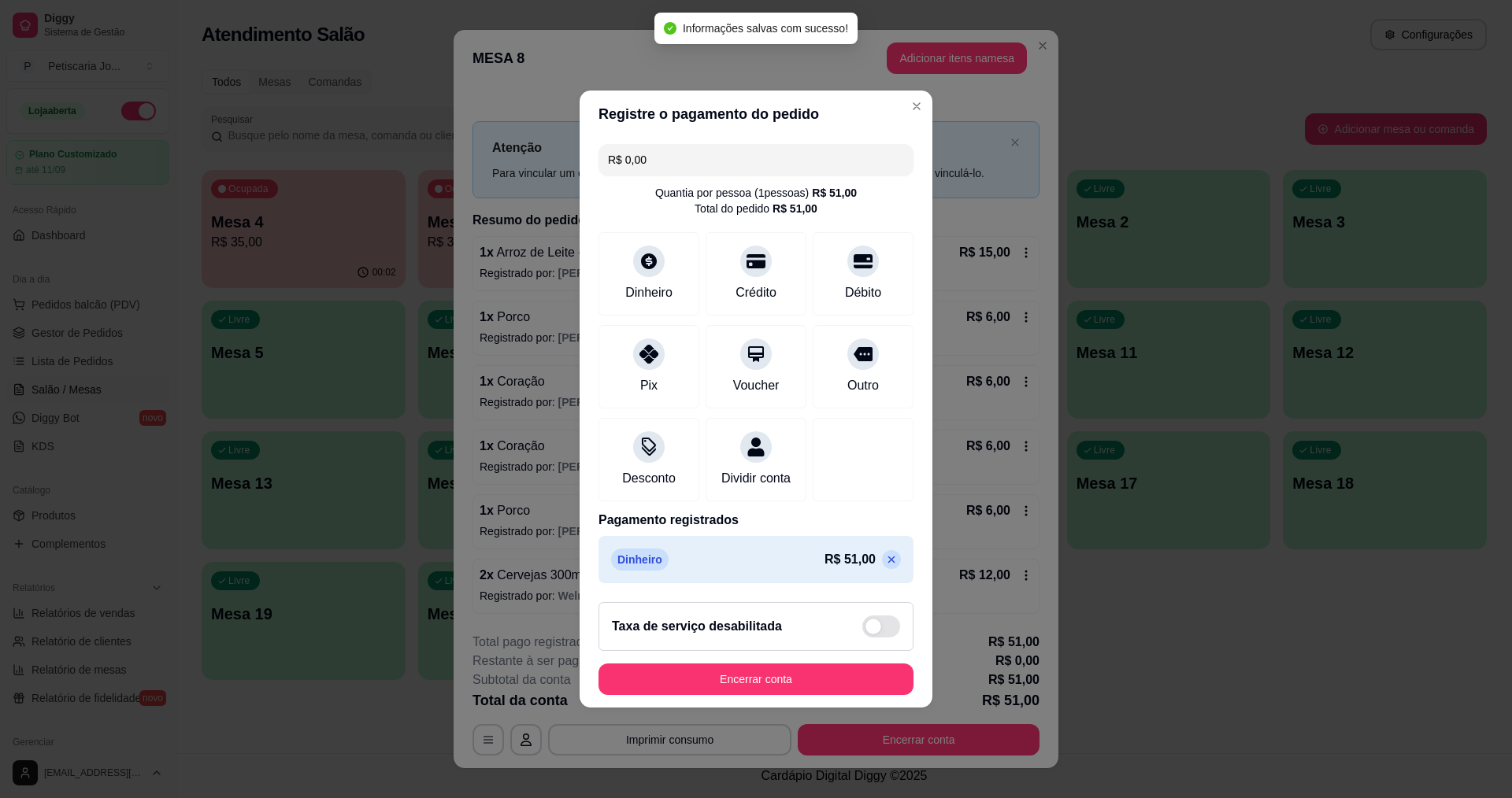
type input "R$ 0,00"
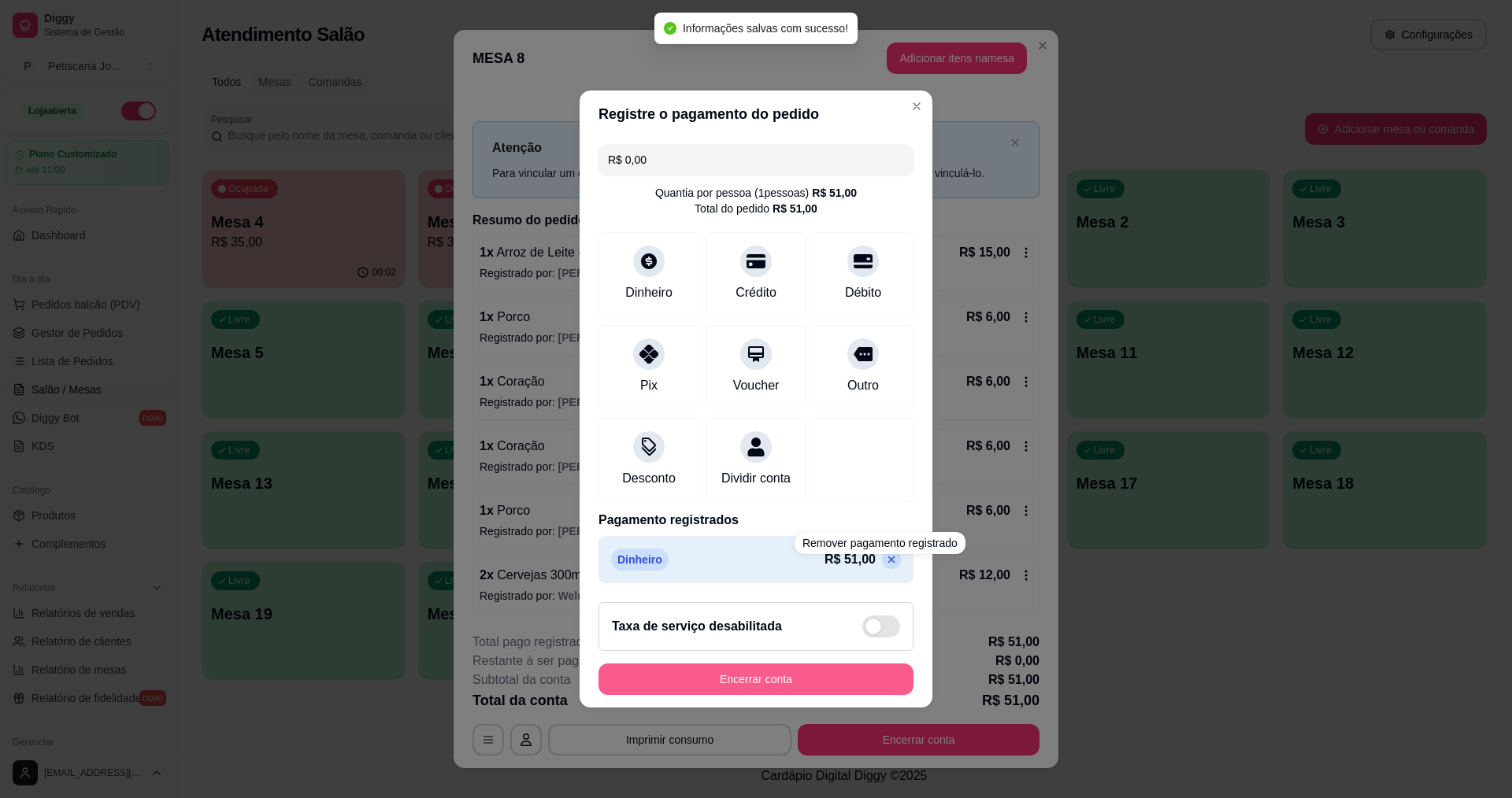
click at [741, 691] on button "Encerrar conta" at bounding box center [756, 679] width 315 height 31
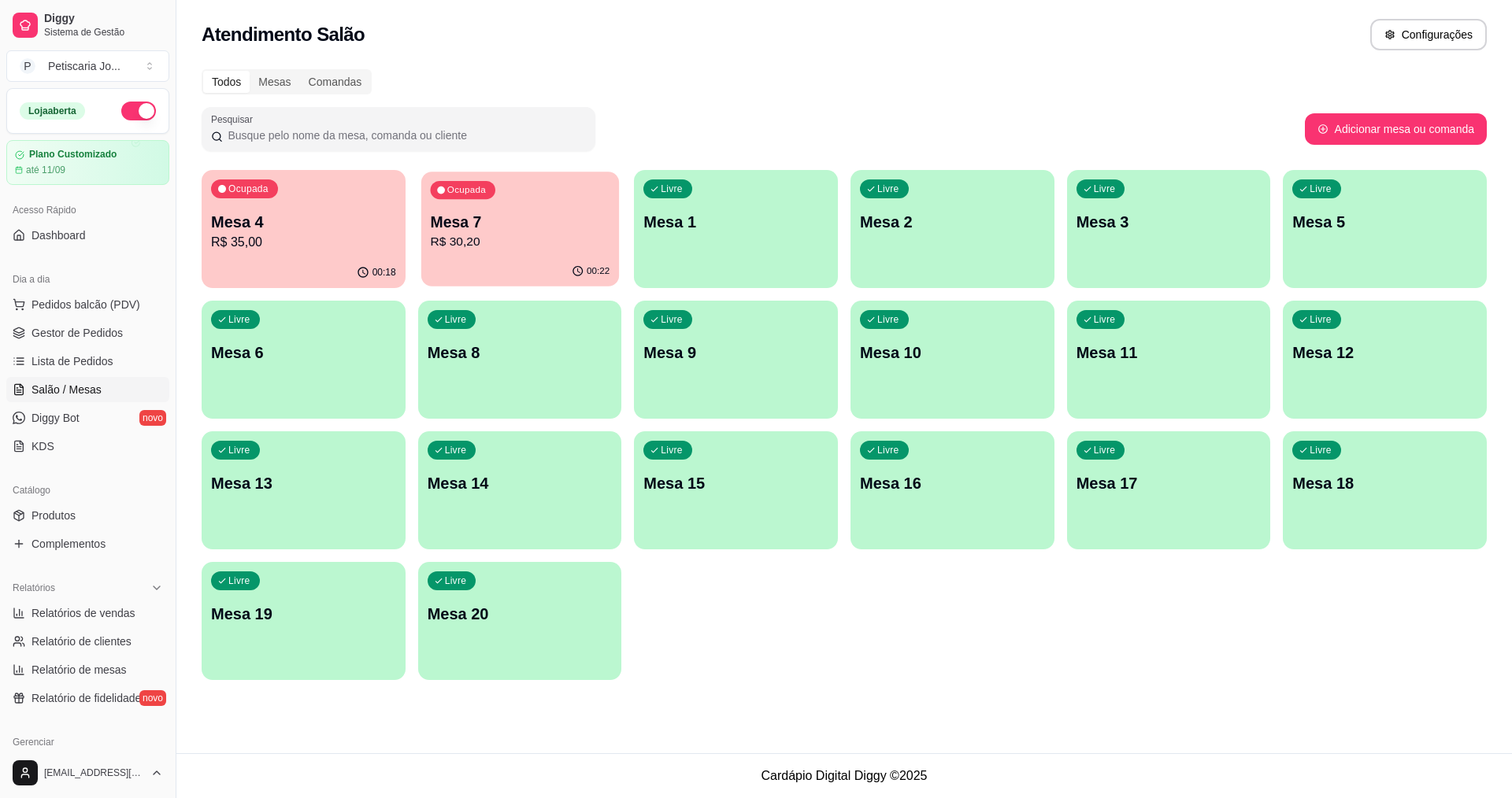
click at [582, 256] on div "Ocupada Mesa 7 R$ 30,20" at bounding box center [520, 213] width 198 height 85
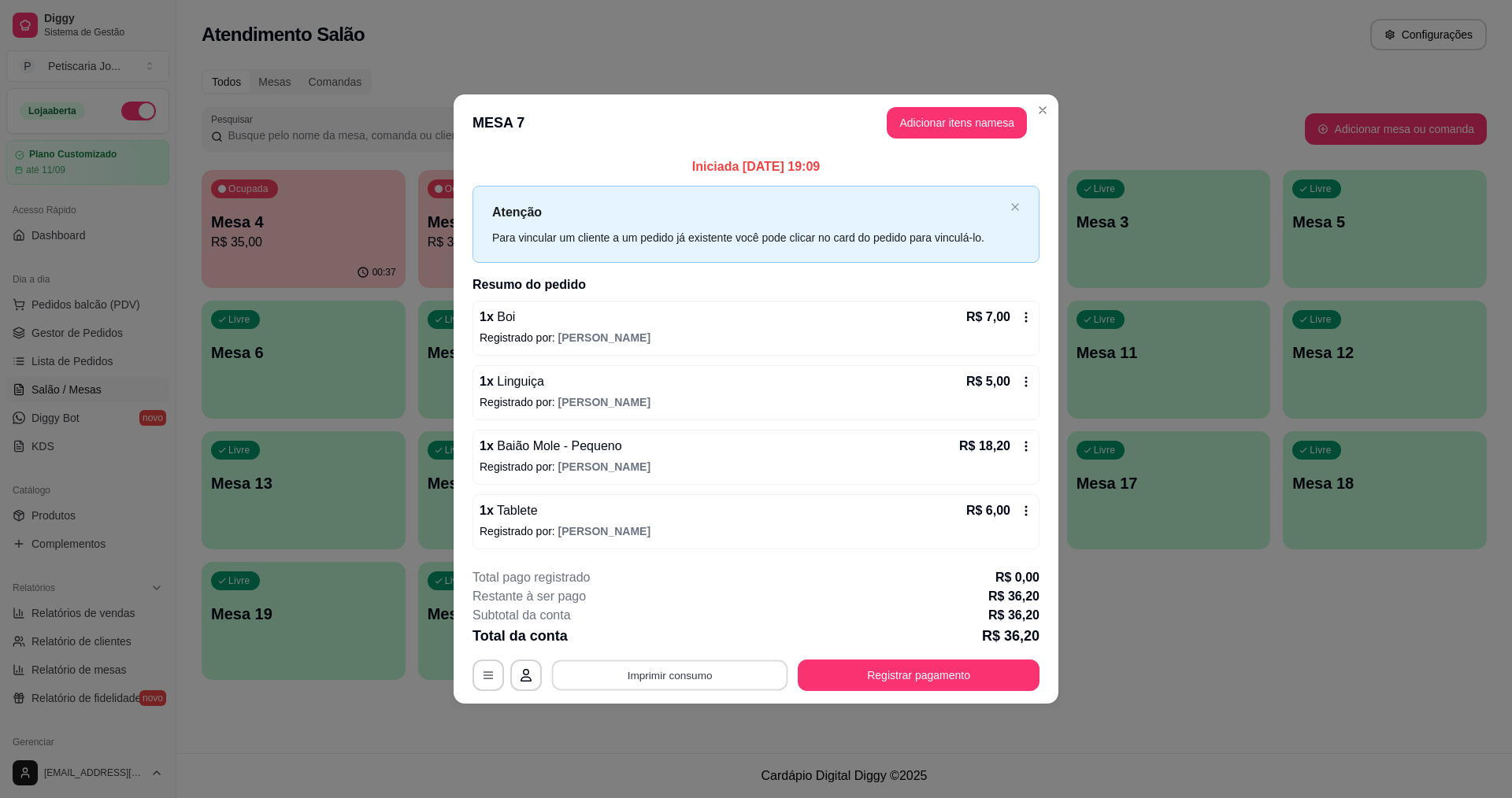
click at [755, 669] on button "Imprimir consumo" at bounding box center [670, 675] width 236 height 31
click at [620, 631] on button "IMPRESSORA" at bounding box center [675, 639] width 110 height 24
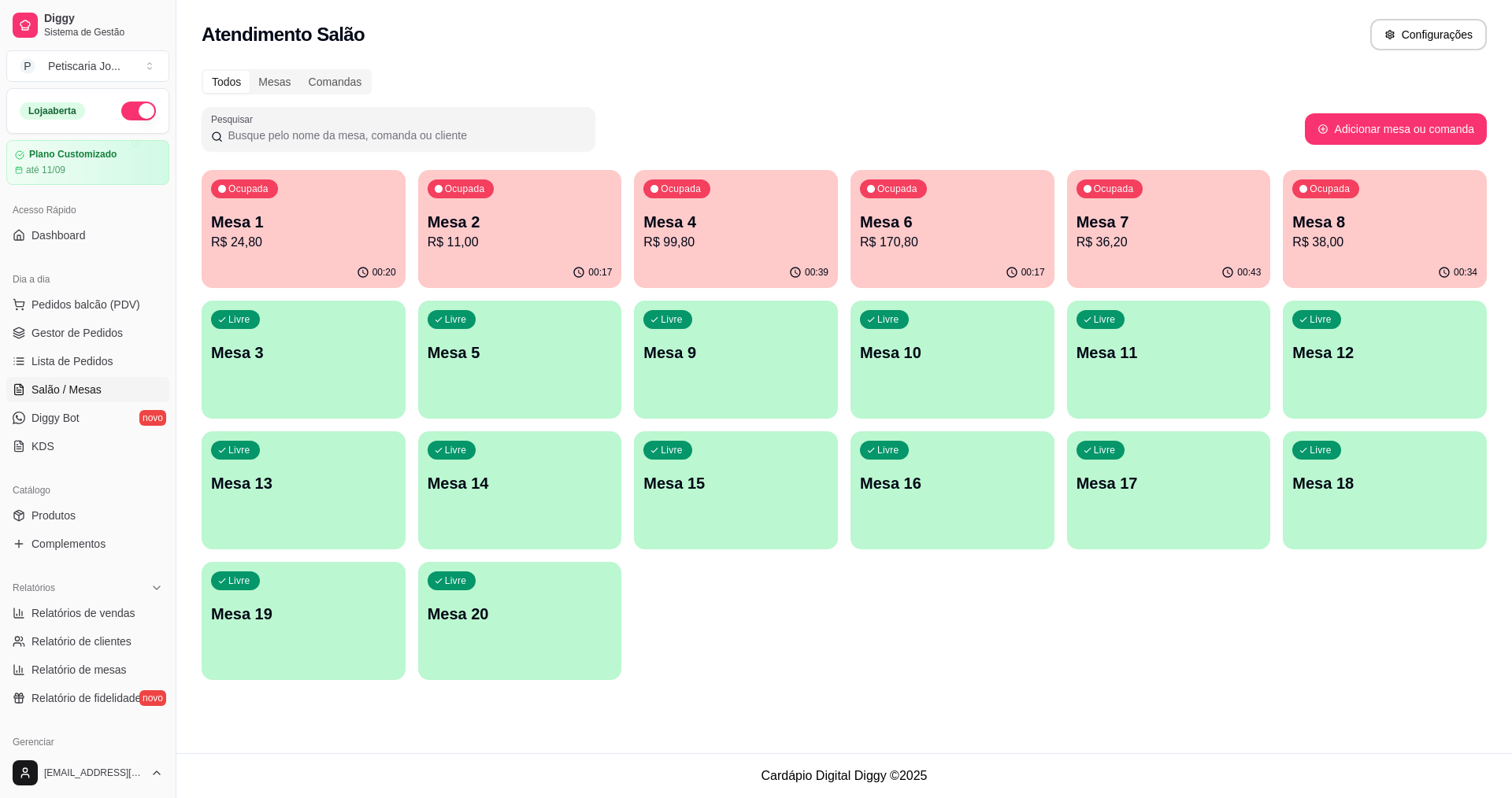
click at [257, 249] on p "R$ 24,80" at bounding box center [303, 243] width 185 height 19
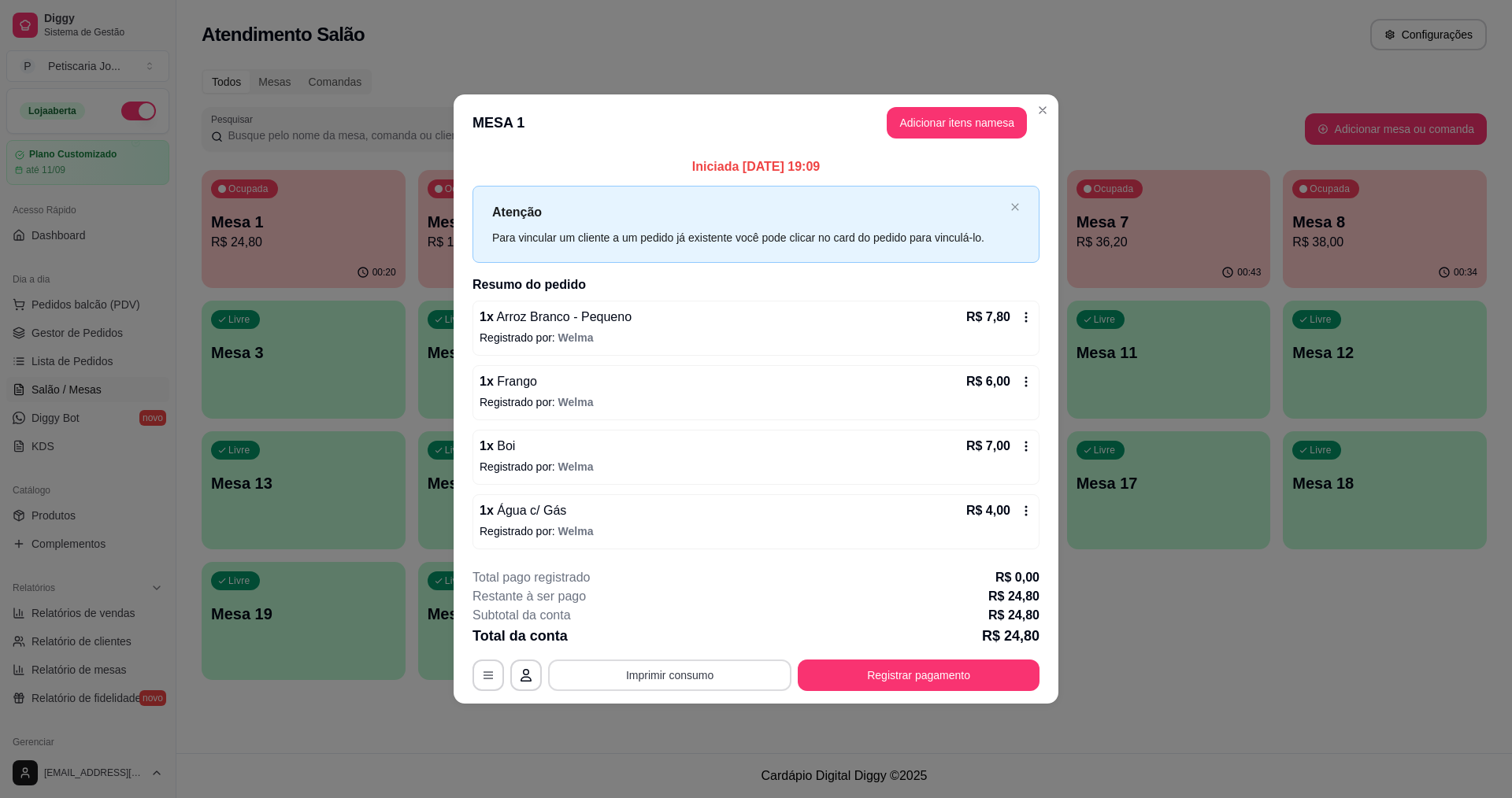
click at [686, 684] on button "Imprimir consumo" at bounding box center [670, 676] width 243 height 31
click at [655, 647] on button "IMPRESSORA" at bounding box center [674, 639] width 115 height 25
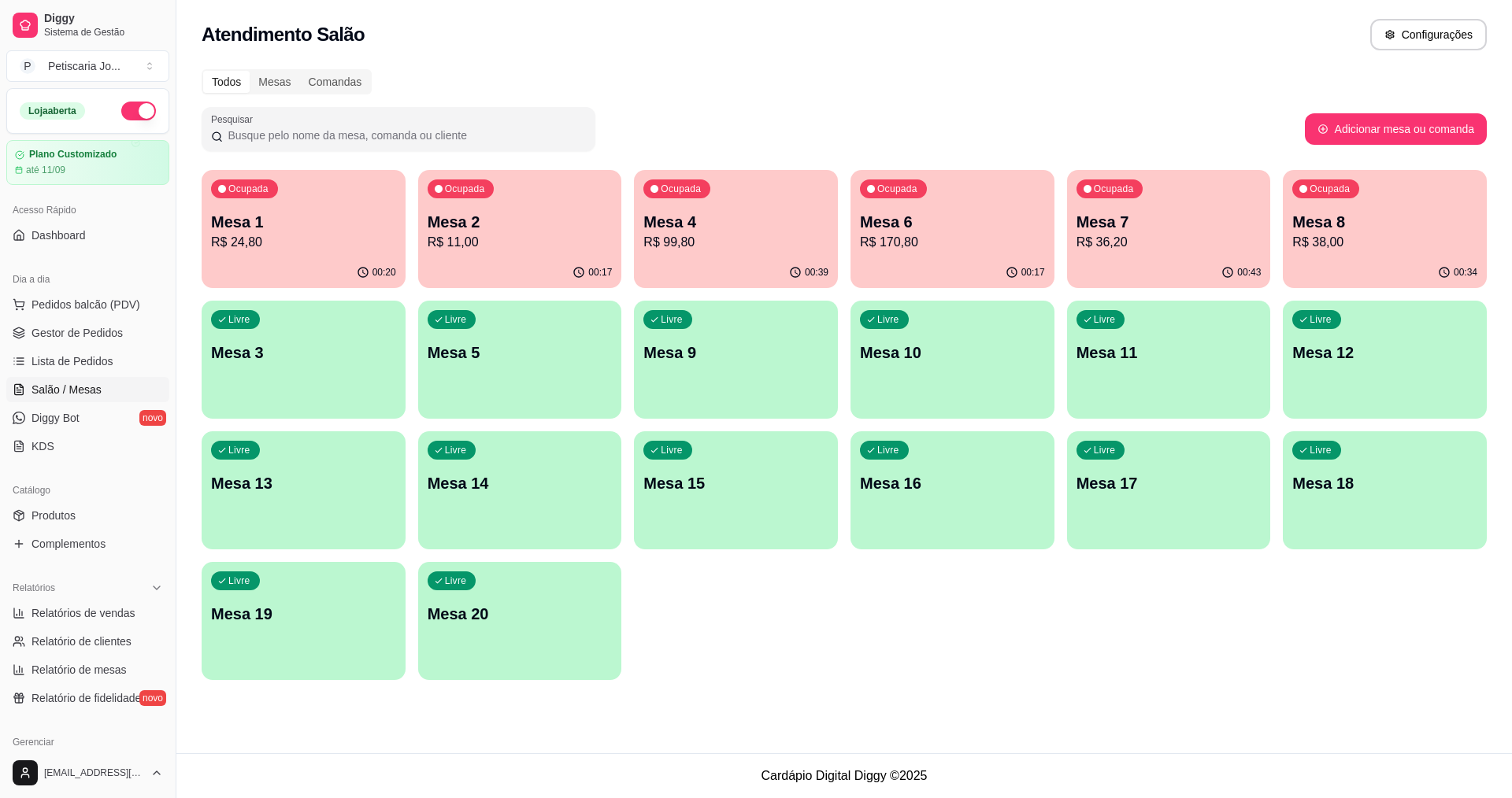
click at [1151, 218] on p "Mesa 7" at bounding box center [1169, 221] width 185 height 22
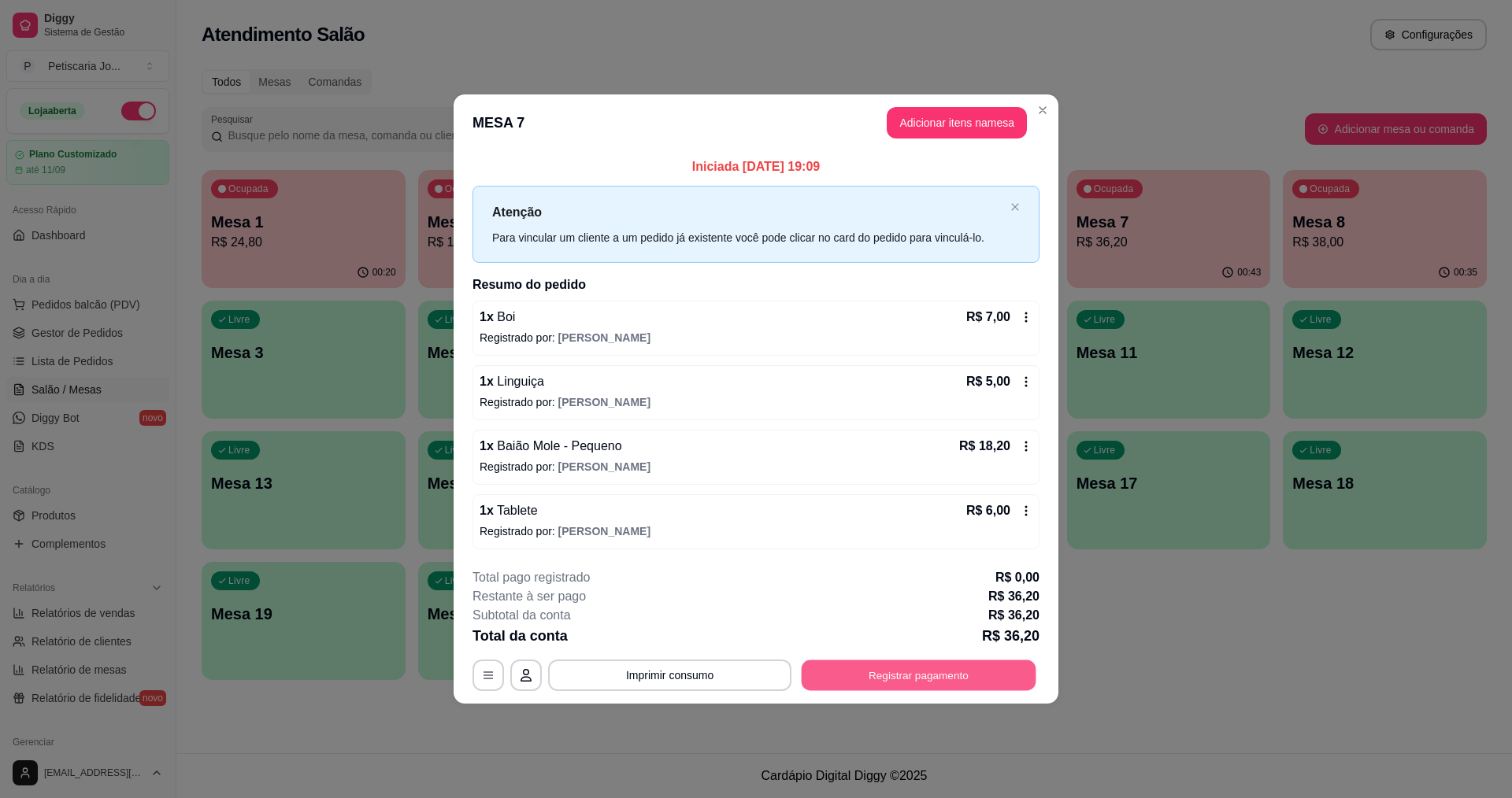
click at [864, 684] on button "Registrar pagamento" at bounding box center [919, 675] width 234 height 31
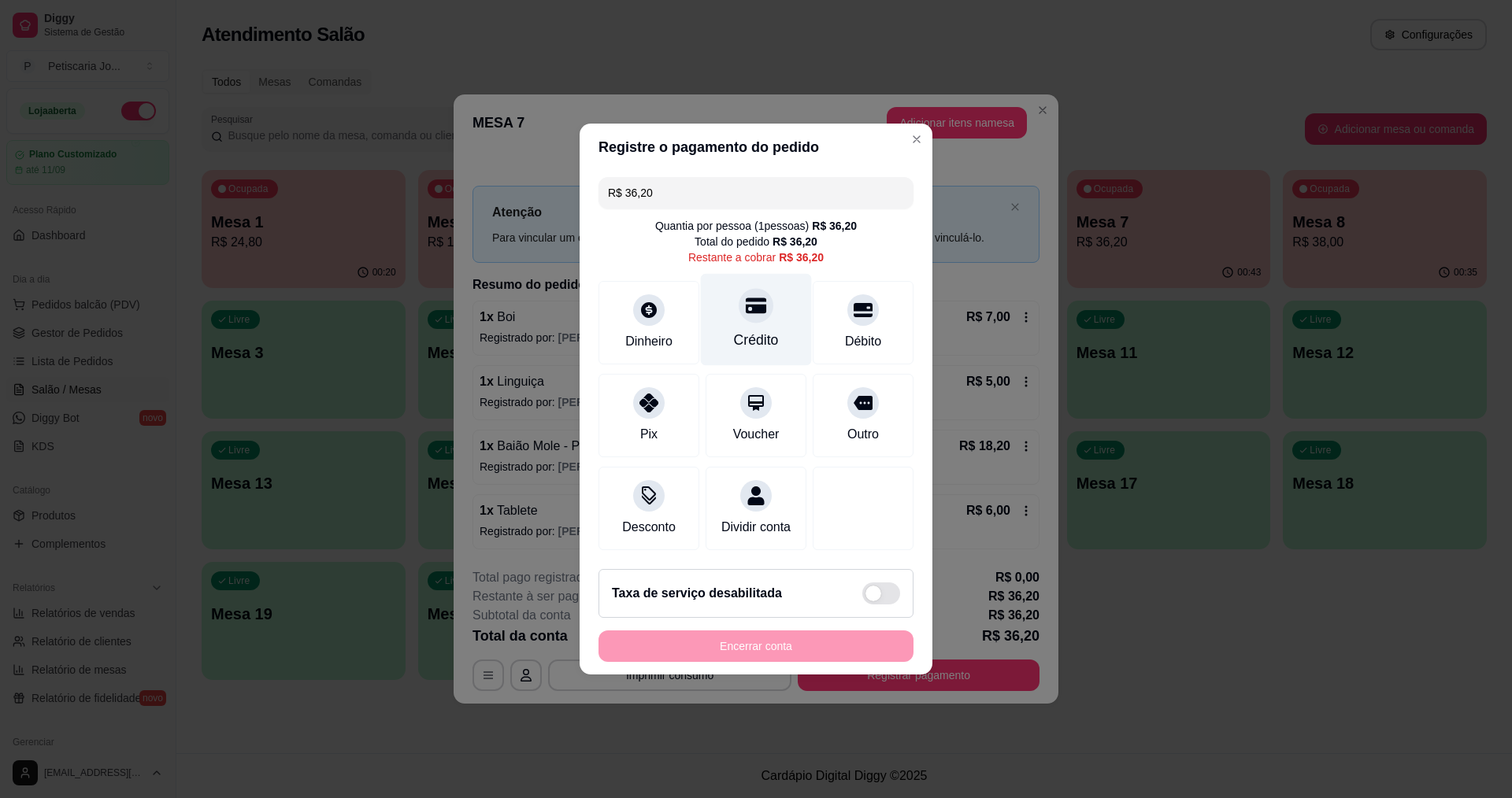
click at [763, 313] on div "Crédito" at bounding box center [756, 319] width 111 height 92
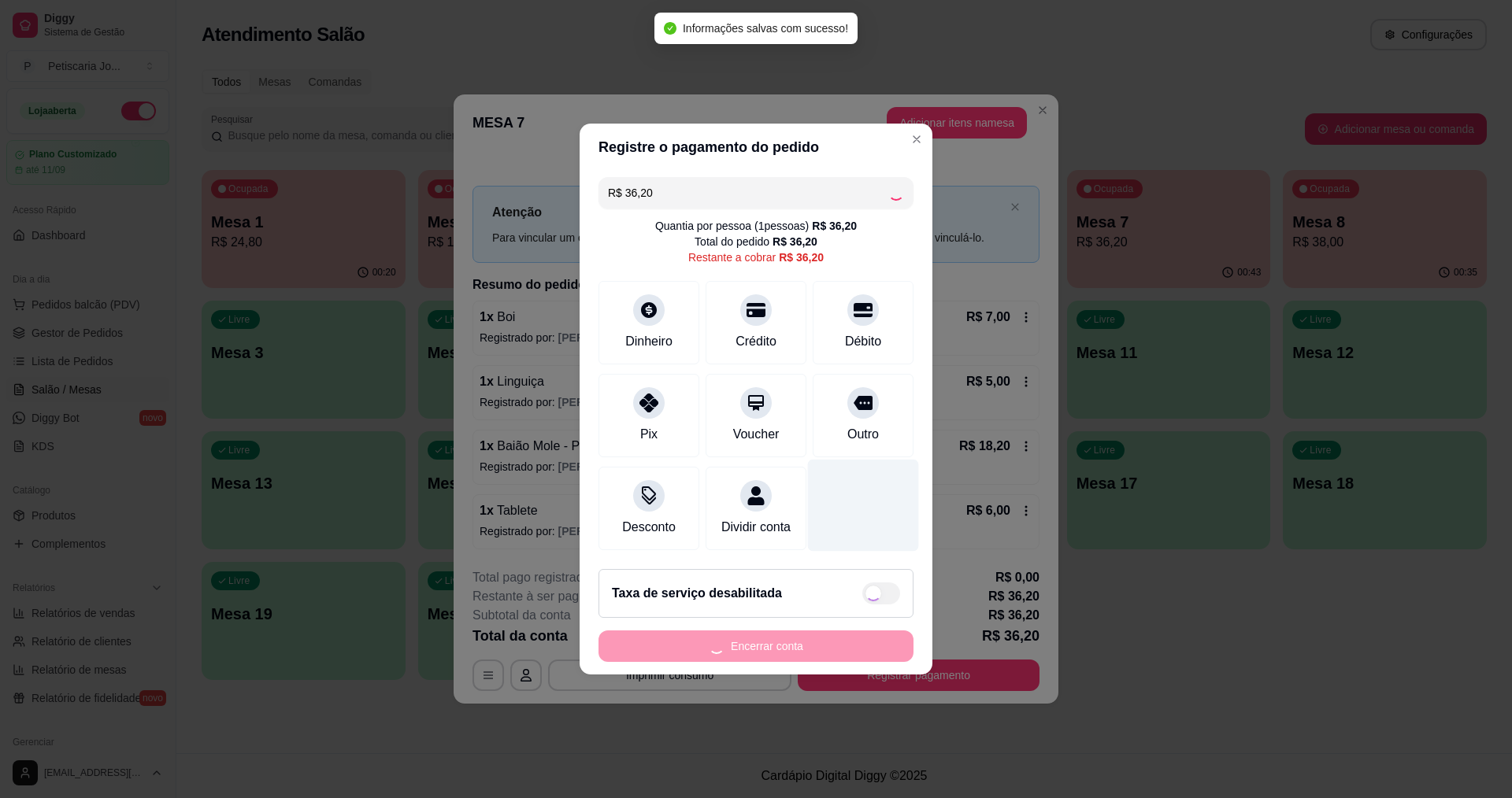
type input "R$ 0,00"
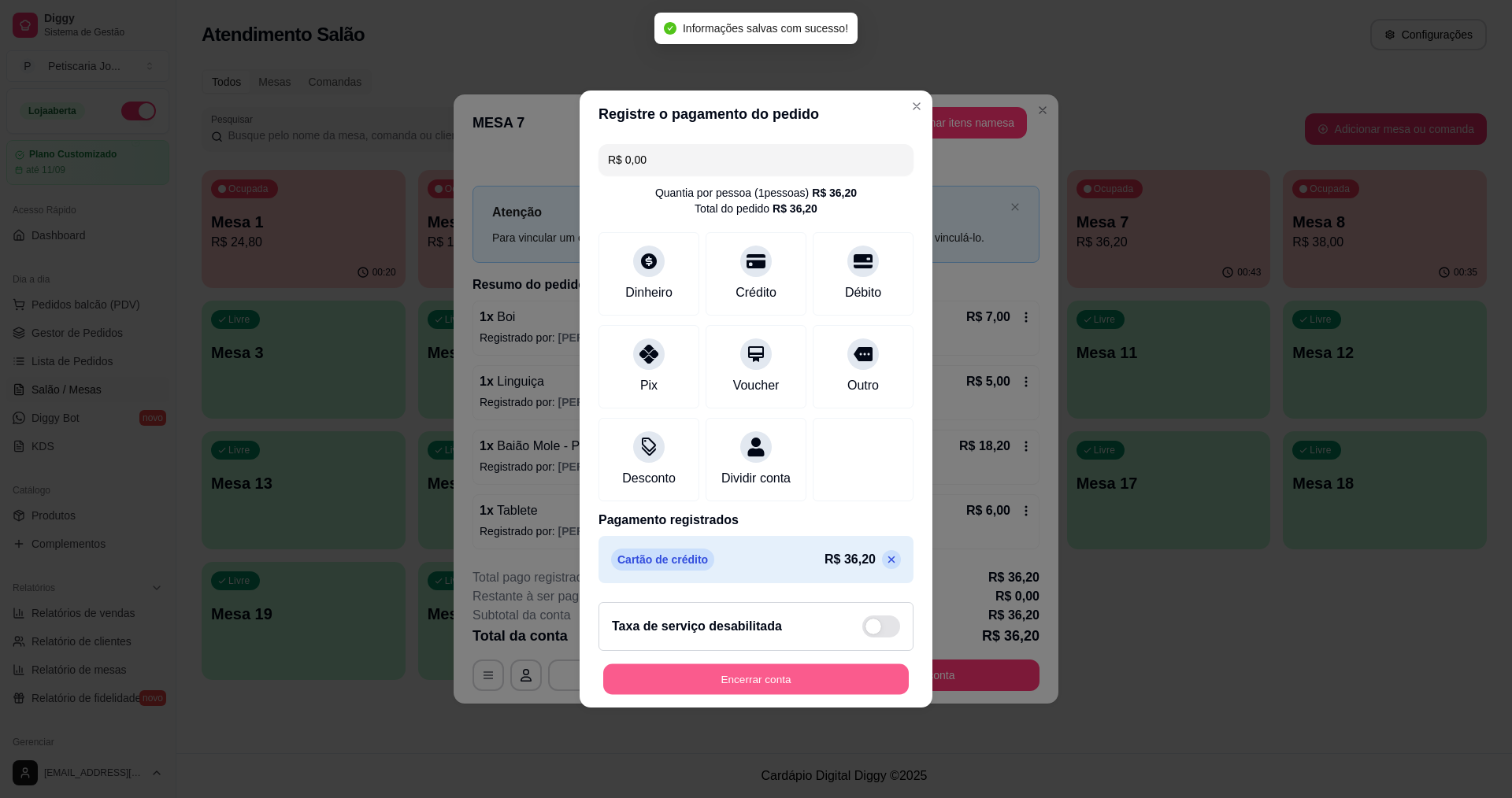
click at [832, 689] on button "Encerrar conta" at bounding box center [756, 679] width 305 height 31
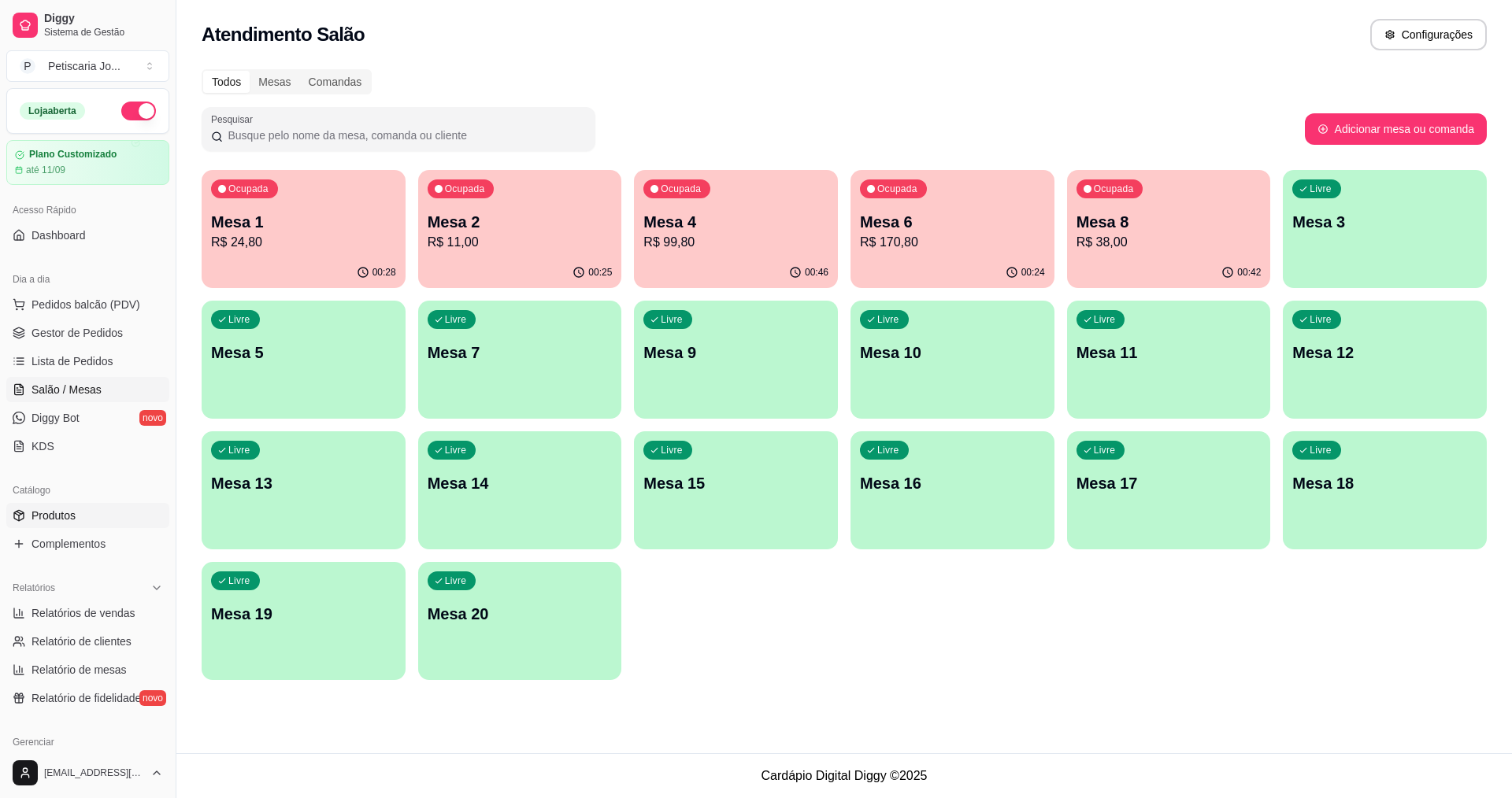
click at [65, 512] on span "Produtos" at bounding box center [53, 516] width 44 height 16
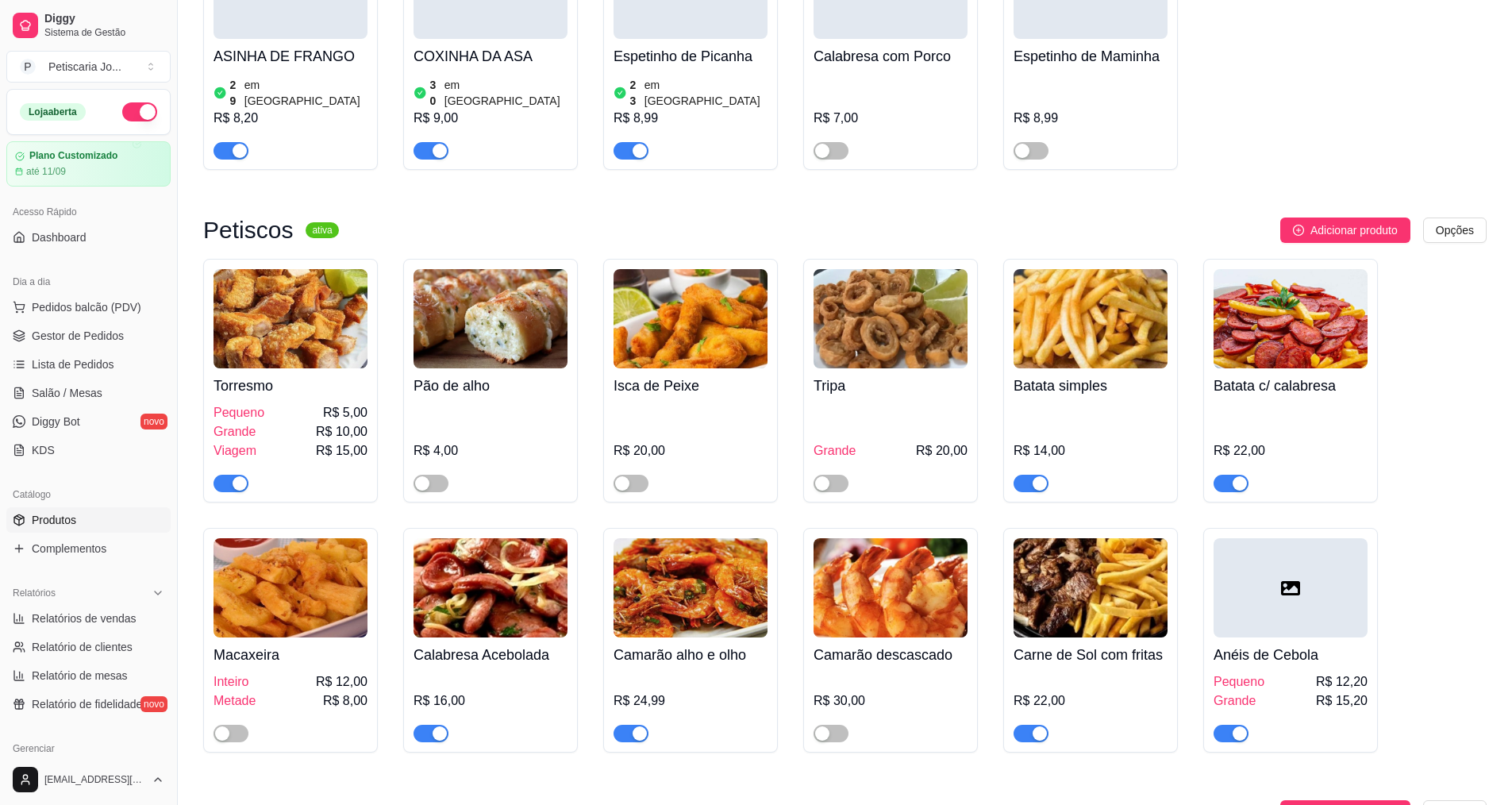
scroll to position [1826, 0]
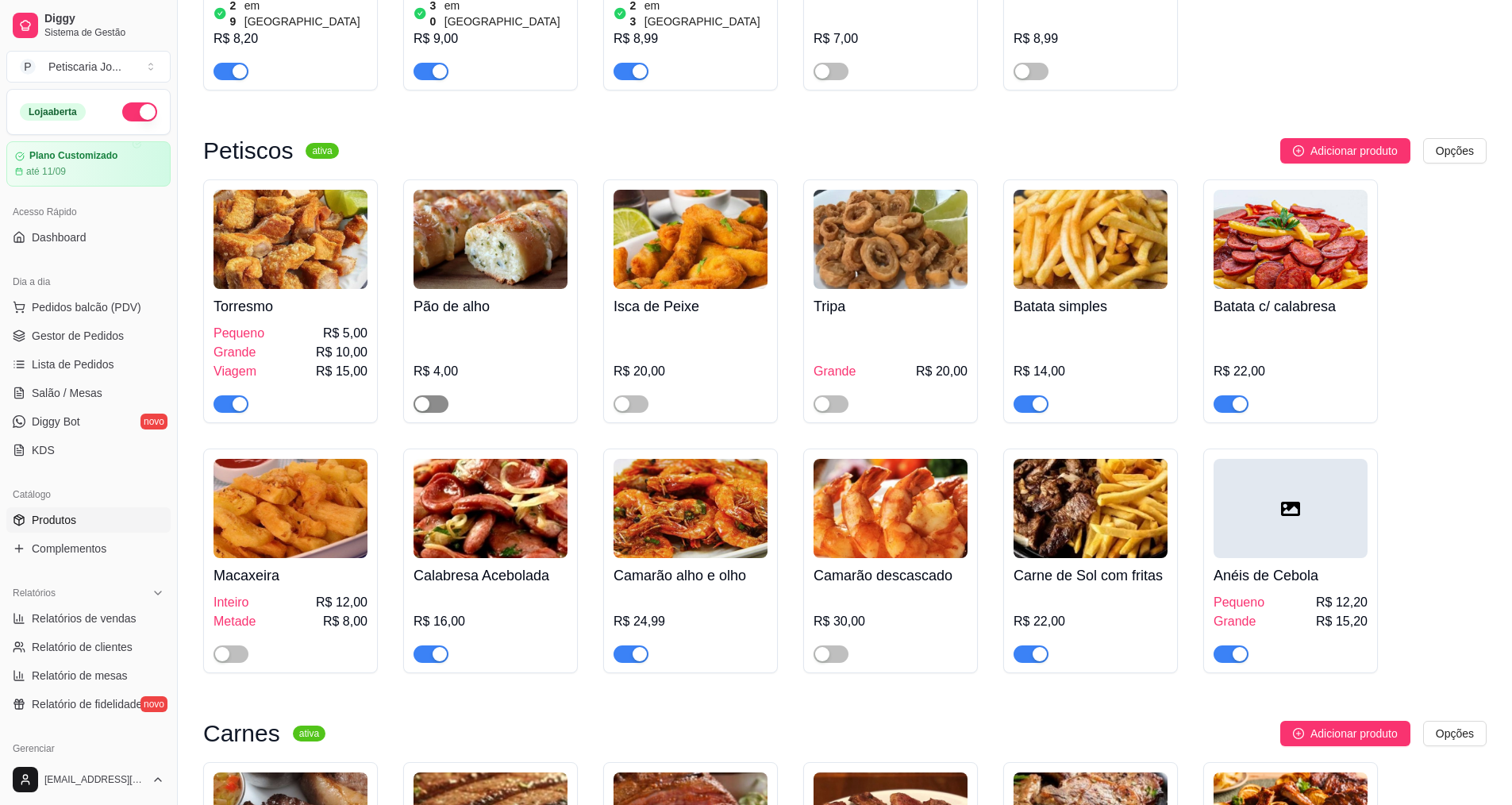
click at [442, 395] on span "button" at bounding box center [431, 404] width 35 height 18
click at [221, 647] on div "button" at bounding box center [222, 654] width 14 height 14
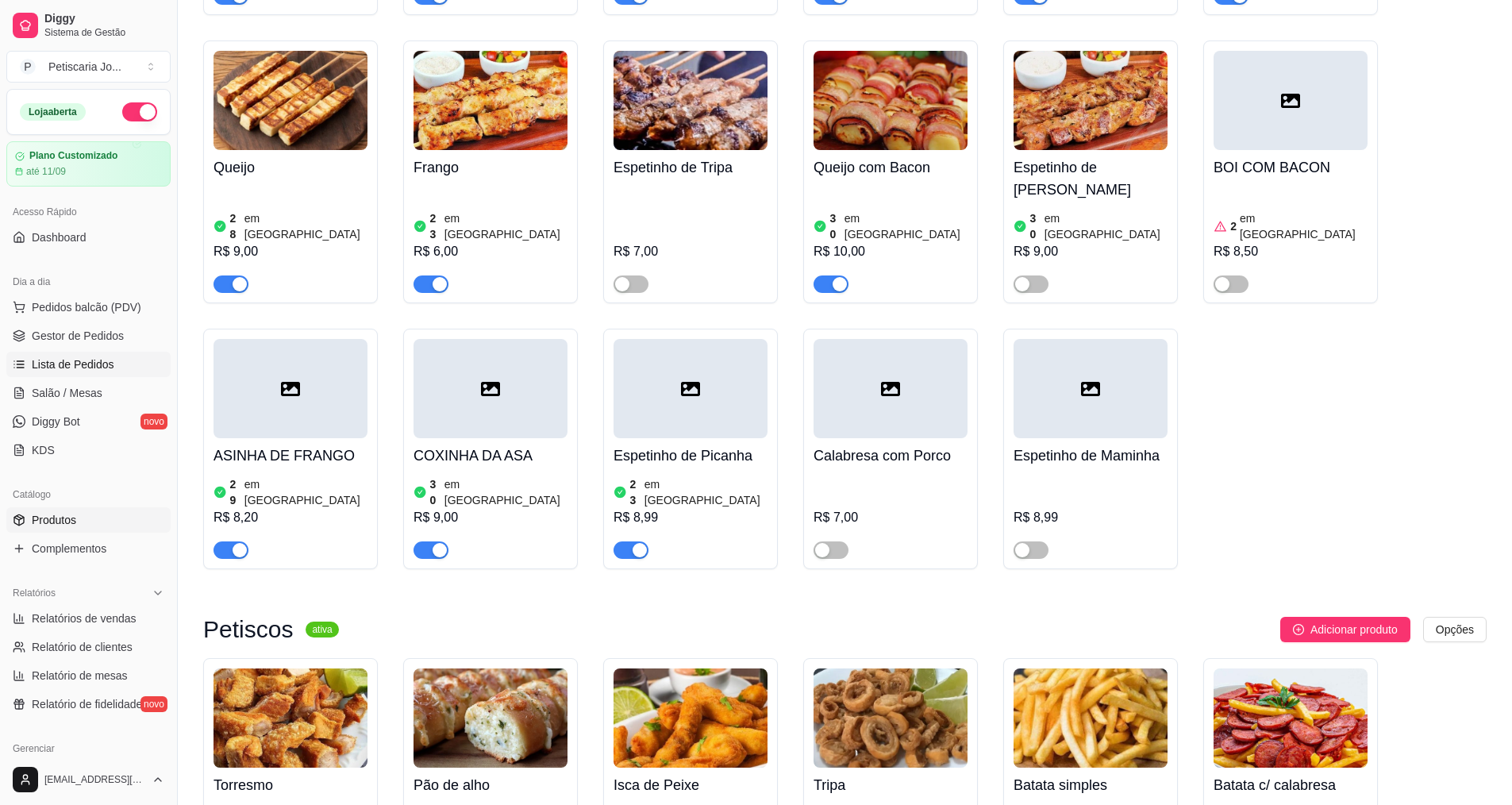
scroll to position [1112, 0]
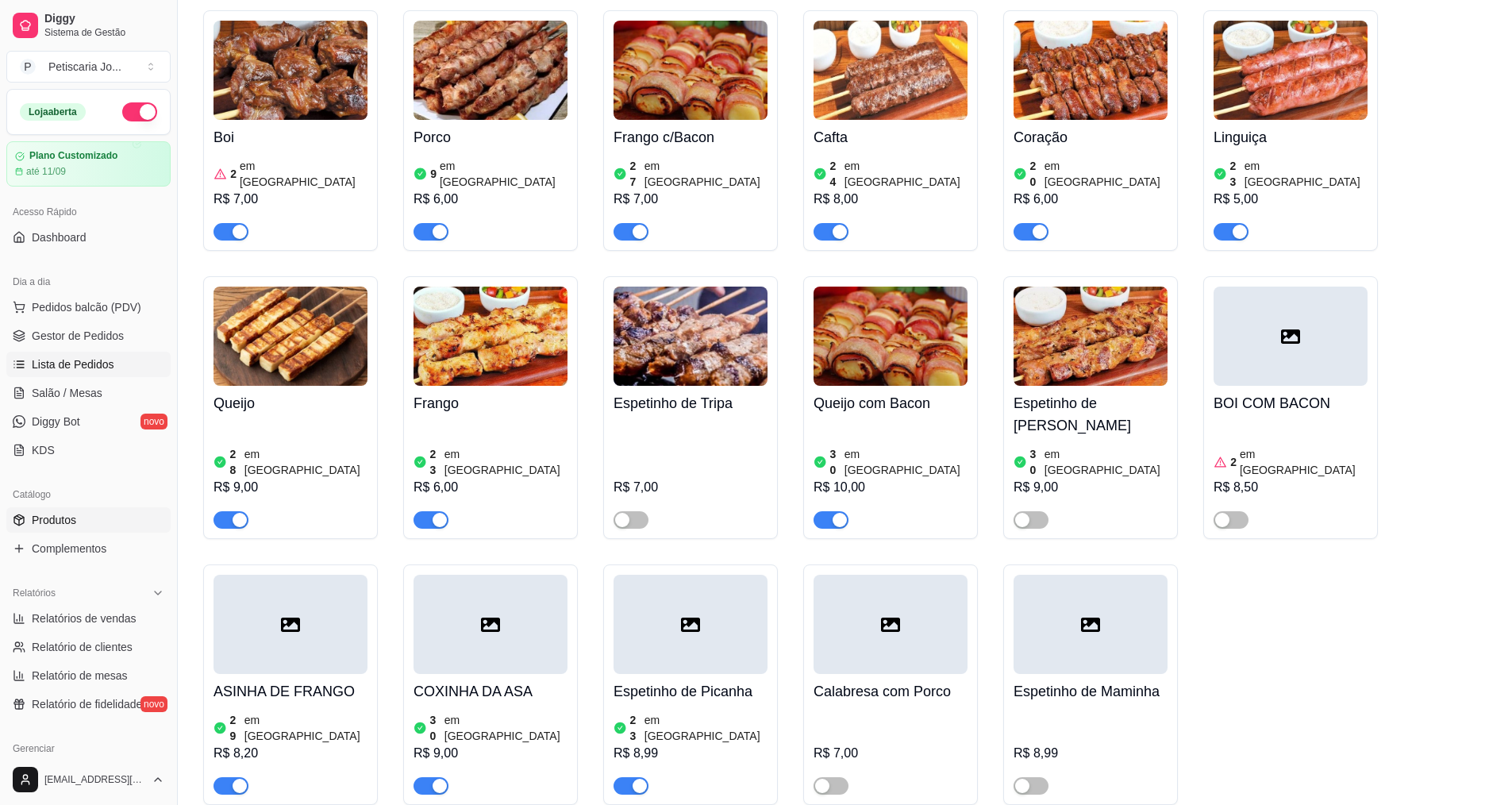
click at [57, 363] on span "Lista de Pedidos" at bounding box center [73, 364] width 83 height 16
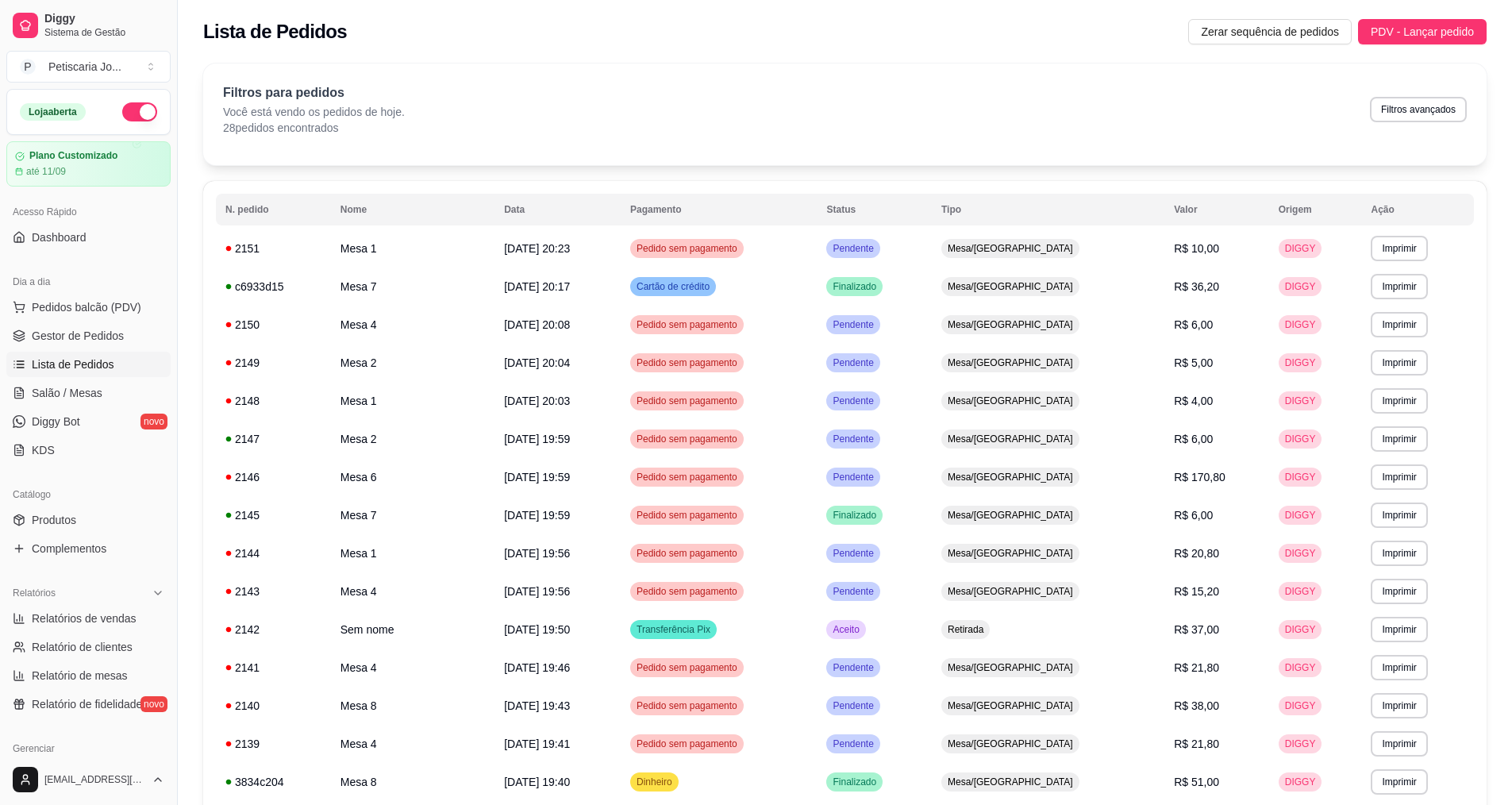
click at [1420, 46] on div "Lista de Pedidos Zerar sequência de pedidos PDV - Lançar pedido" at bounding box center [845, 26] width 1335 height 54
click at [1422, 33] on span "PDV - Lançar pedido" at bounding box center [1422, 32] width 103 height 18
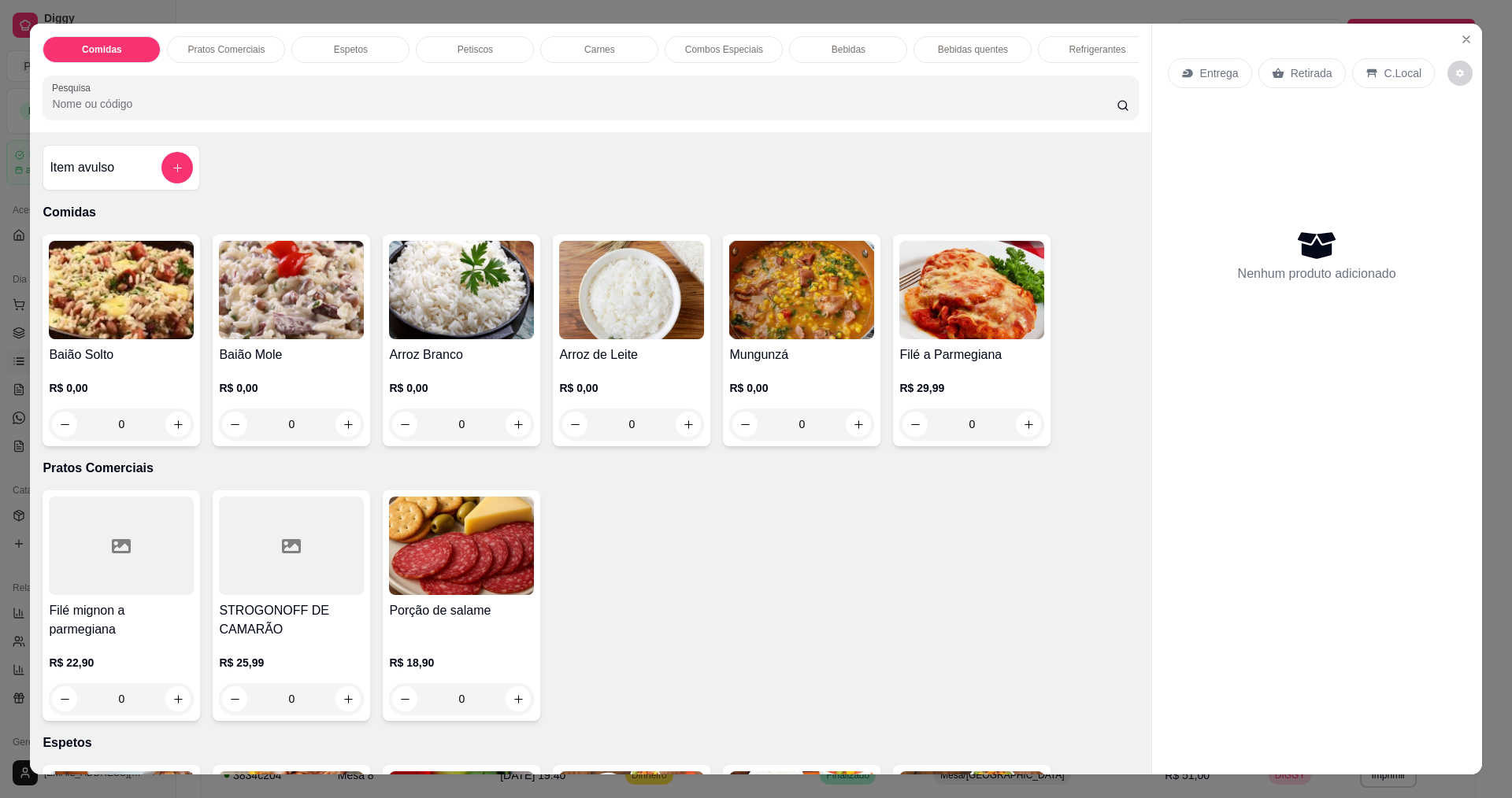
click at [851, 438] on div "0" at bounding box center [802, 424] width 145 height 31
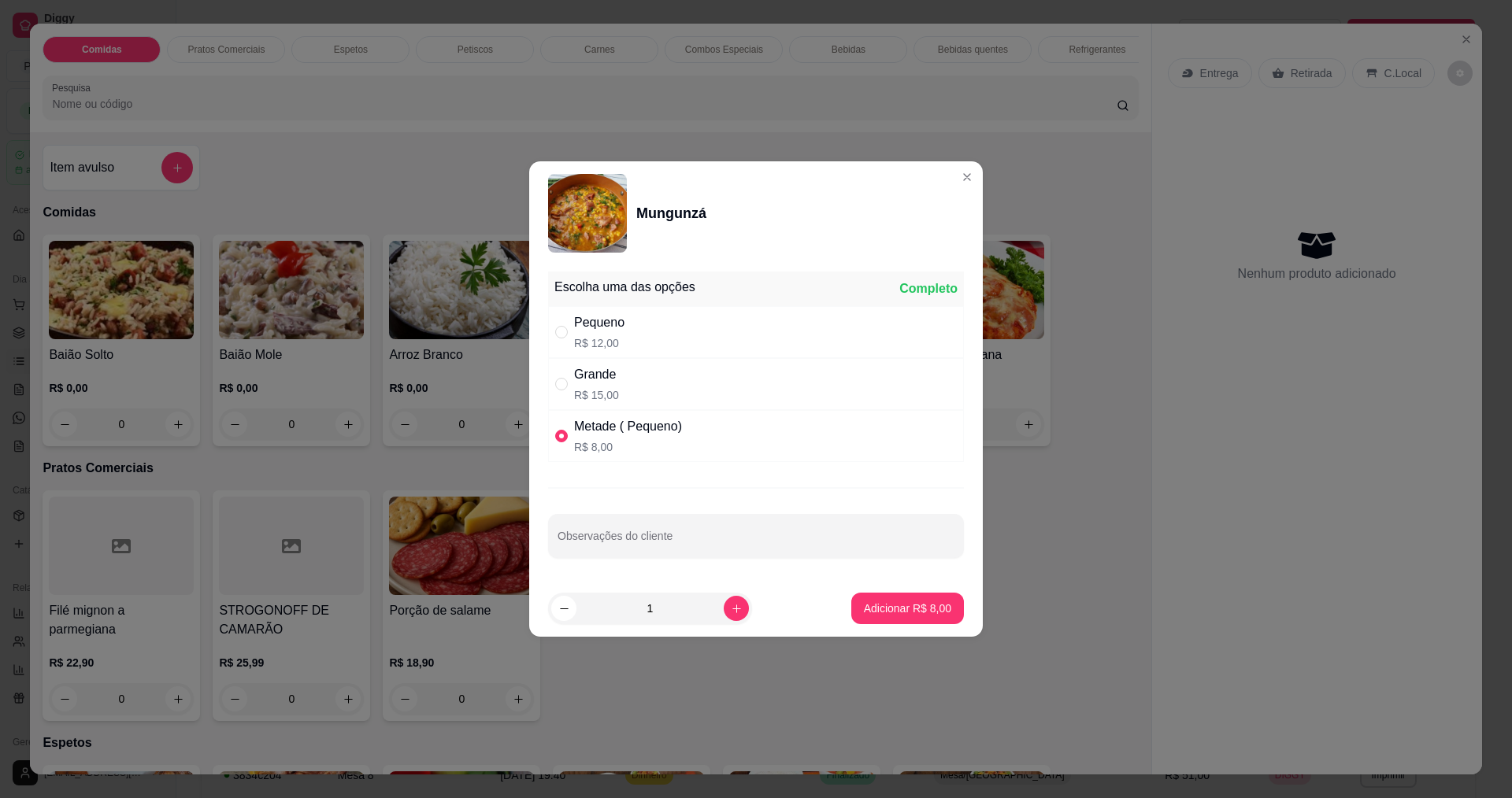
click at [604, 383] on div "Grande" at bounding box center [596, 375] width 45 height 19
radio input "true"
radio input "false"
click at [604, 383] on div "Grande" at bounding box center [596, 375] width 45 height 19
click at [602, 385] on div "Grande R$ 15,00" at bounding box center [596, 384] width 45 height 38
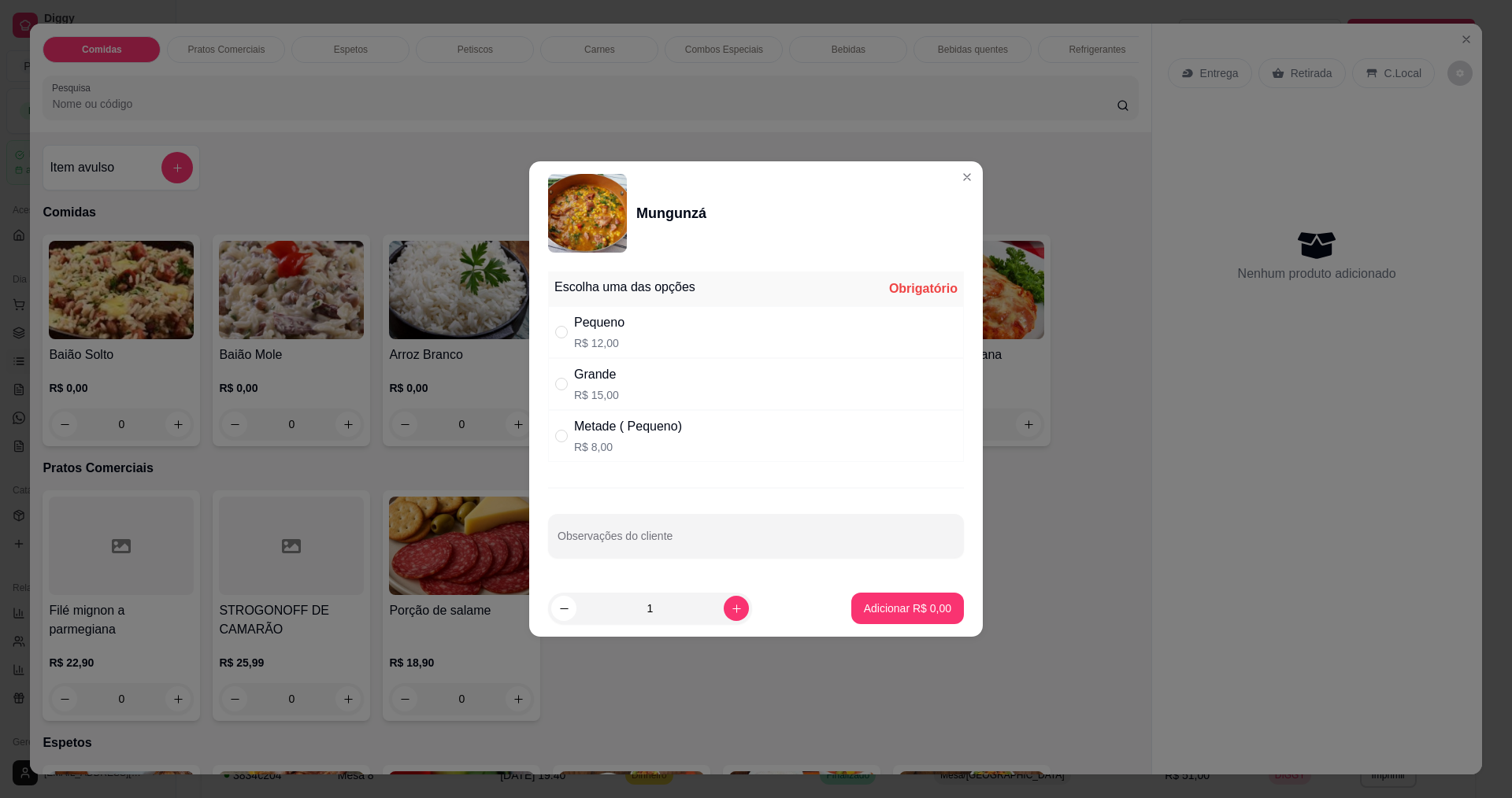
radio input "true"
click at [731, 607] on icon "increase-product-quantity" at bounding box center [737, 609] width 12 height 12
type input "2"
click at [903, 603] on p "Adicionar R$ 30,00" at bounding box center [904, 607] width 91 height 15
type input "2"
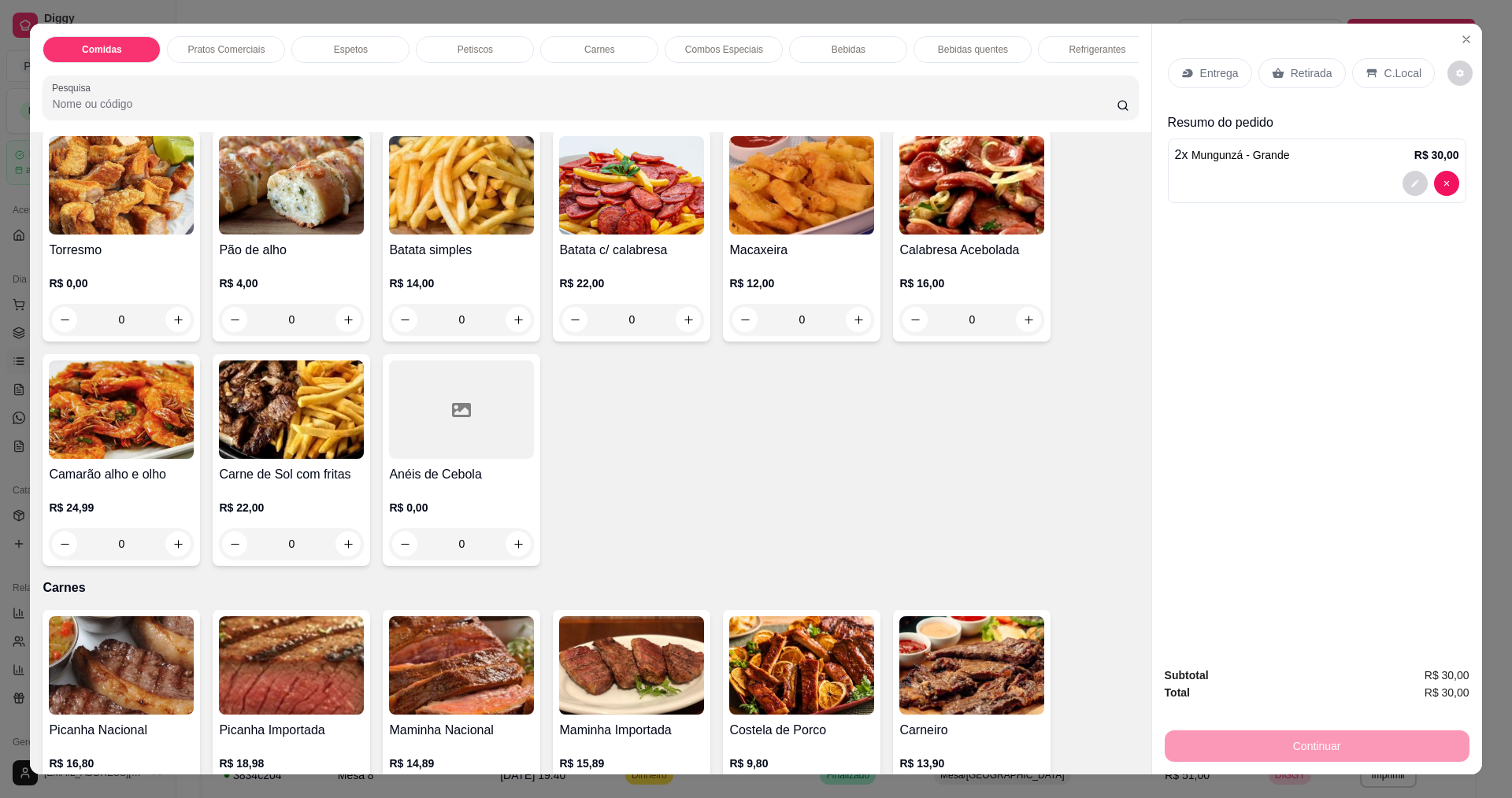
scroll to position [1259, 0]
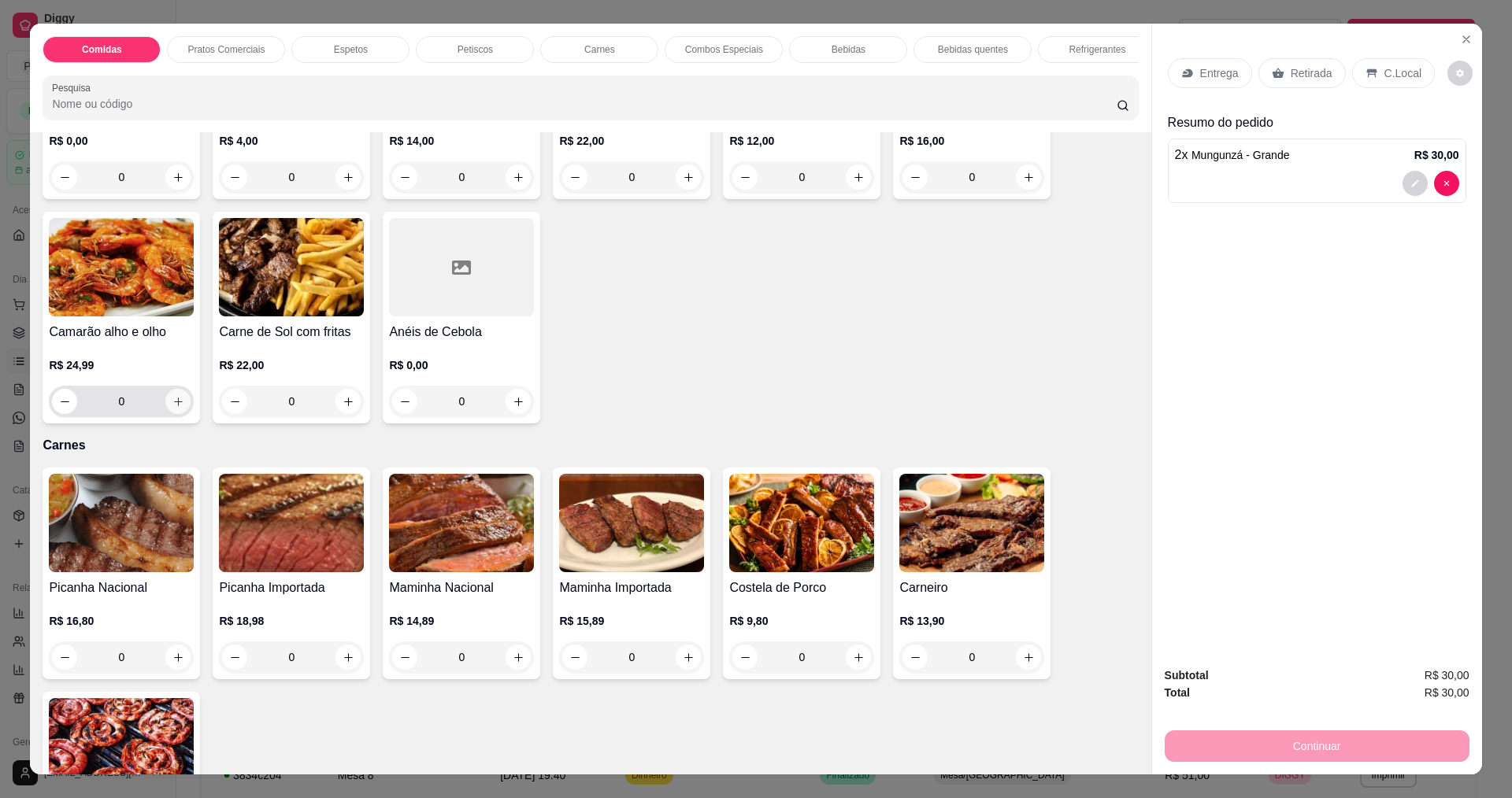
click at [176, 407] on icon "increase-product-quantity" at bounding box center [178, 402] width 12 height 12
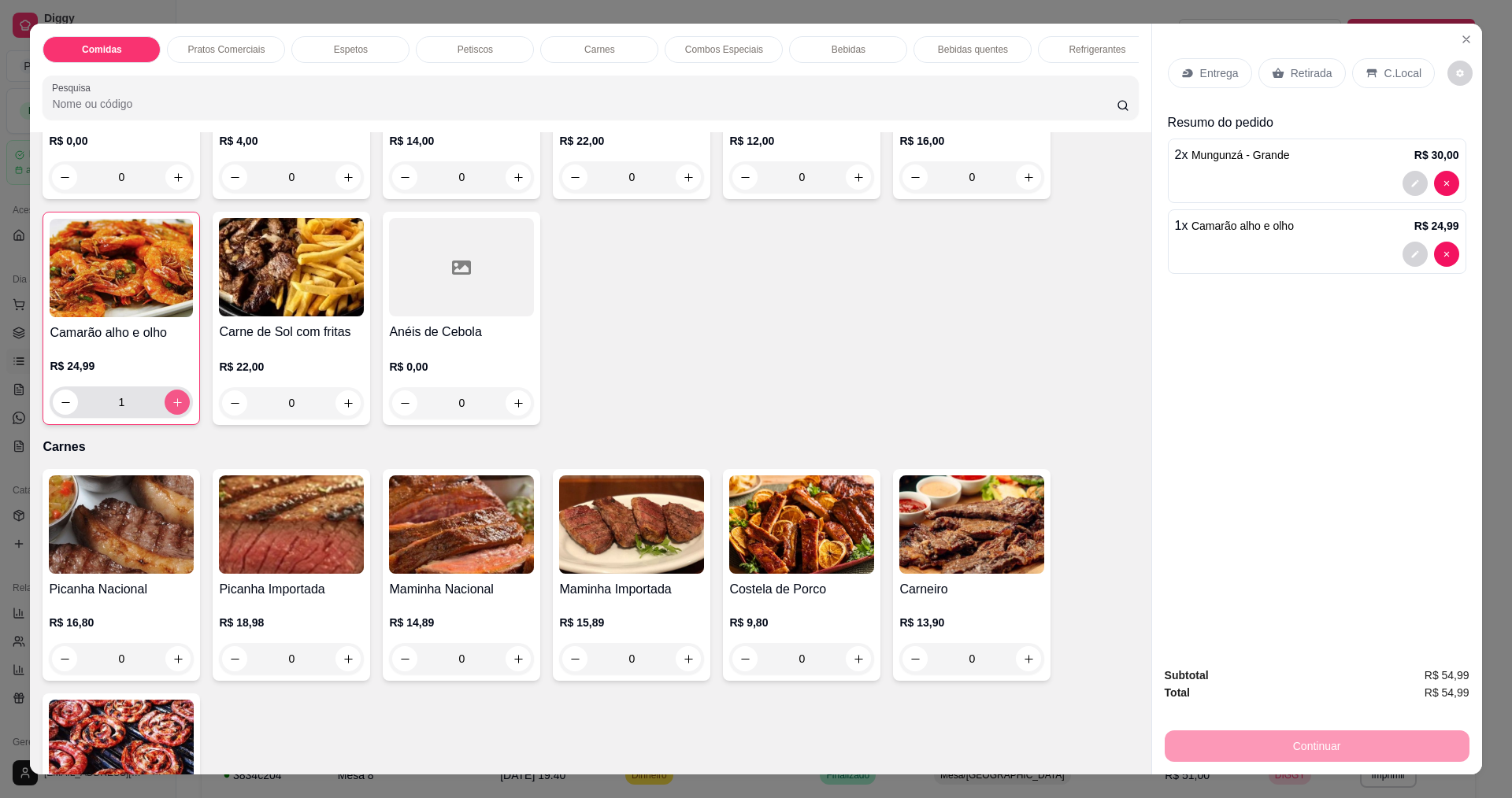
type input "1"
click at [1200, 74] on p "Entrega" at bounding box center [1219, 73] width 38 height 16
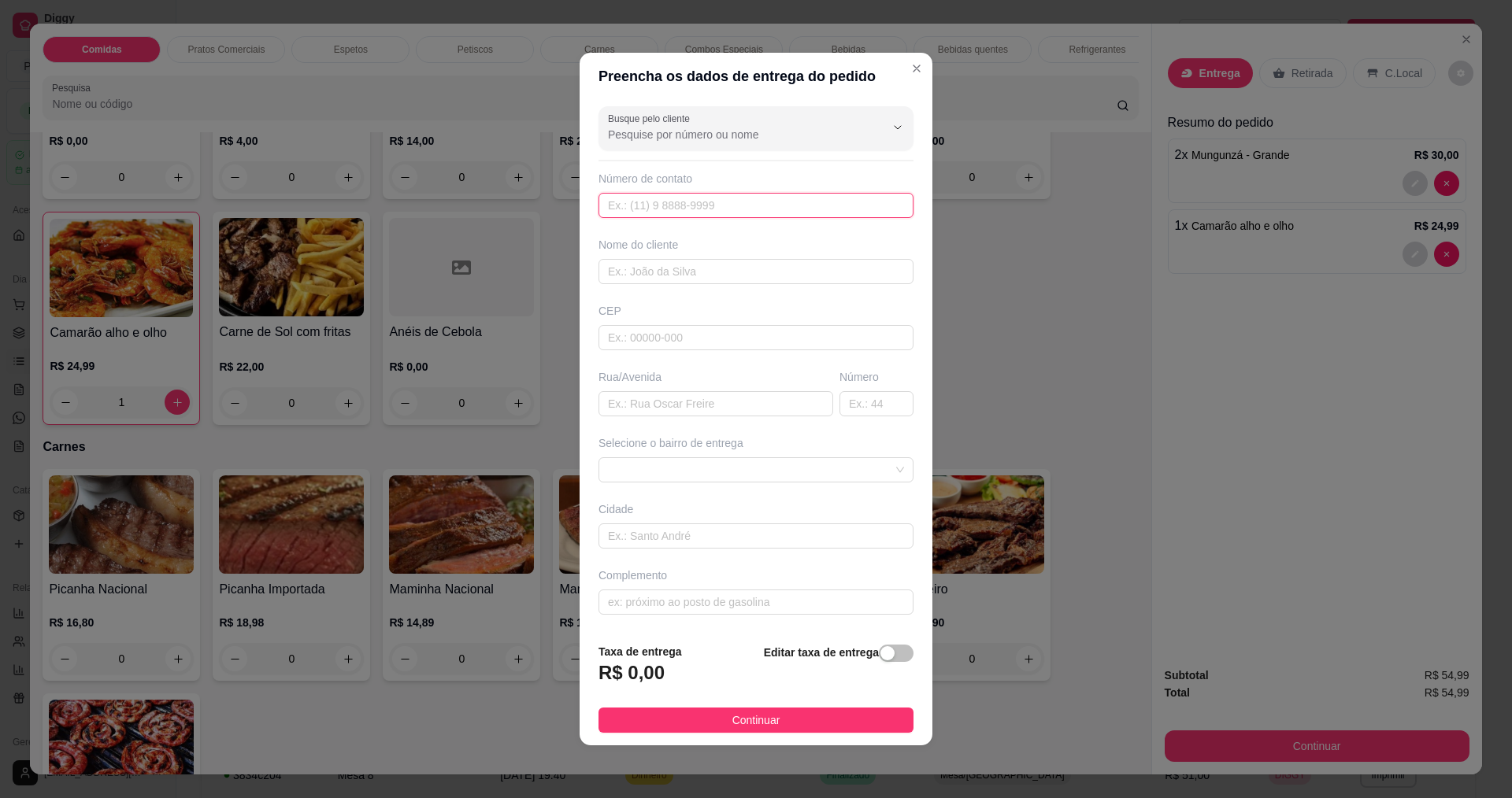
click at [694, 203] on input "text" at bounding box center [756, 205] width 315 height 25
type input "8888"
click at [701, 255] on div "Nome do cliente" at bounding box center [756, 260] width 321 height 47
click at [700, 281] on input "text" at bounding box center [756, 271] width 315 height 25
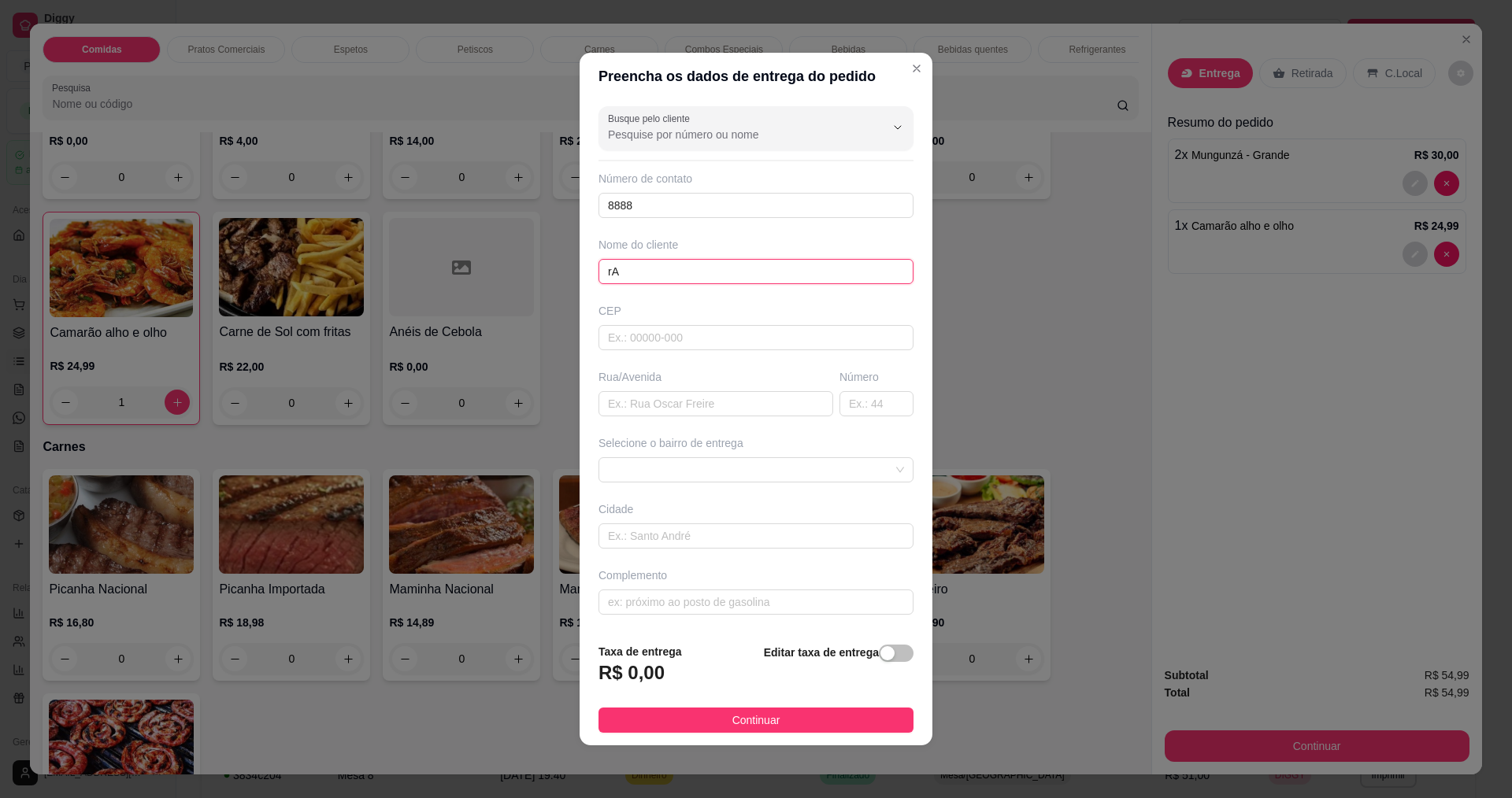
type input "r"
type input "RANIELY"
click at [620, 407] on input "text" at bounding box center [715, 404] width 234 height 25
click at [607, 405] on input "CONJ. COHAB" at bounding box center [715, 404] width 234 height 25
type input "RUA D CONJ. COHAB"
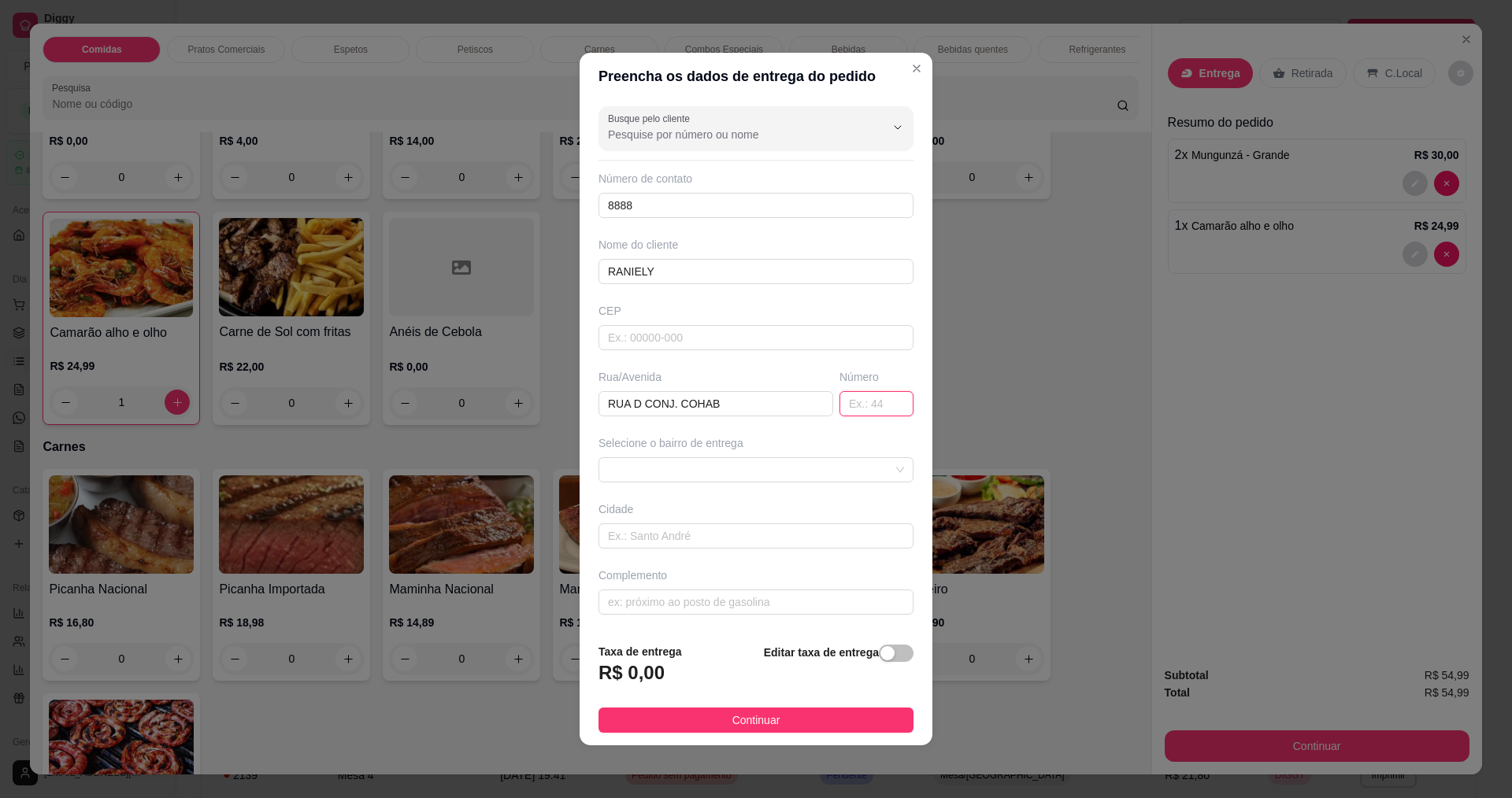
click at [854, 403] on input "text" at bounding box center [876, 404] width 74 height 25
type input "111"
click at [760, 718] on span "Continuar" at bounding box center [756, 720] width 48 height 17
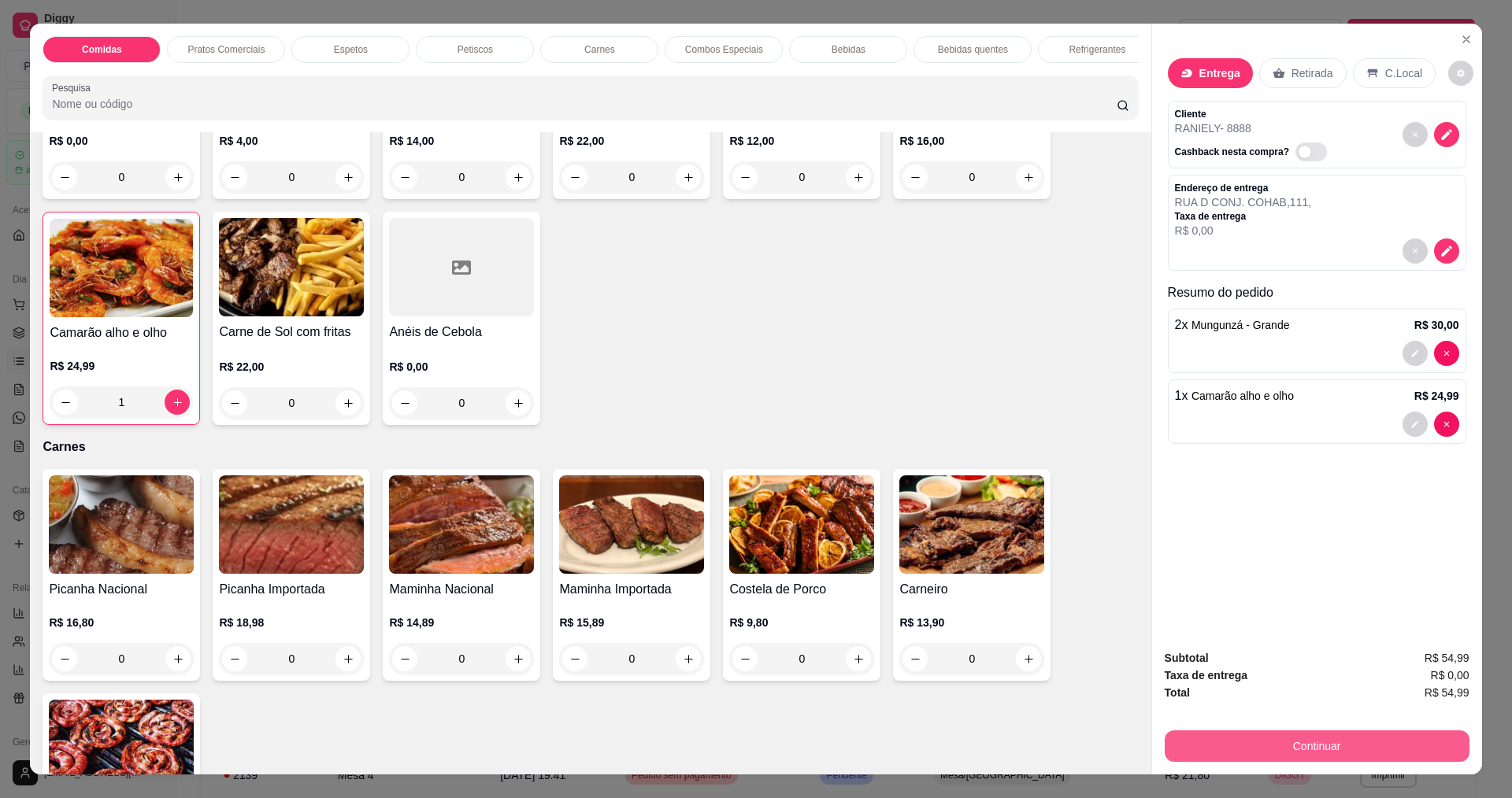
click at [1305, 750] on button "Continuar" at bounding box center [1317, 746] width 304 height 31
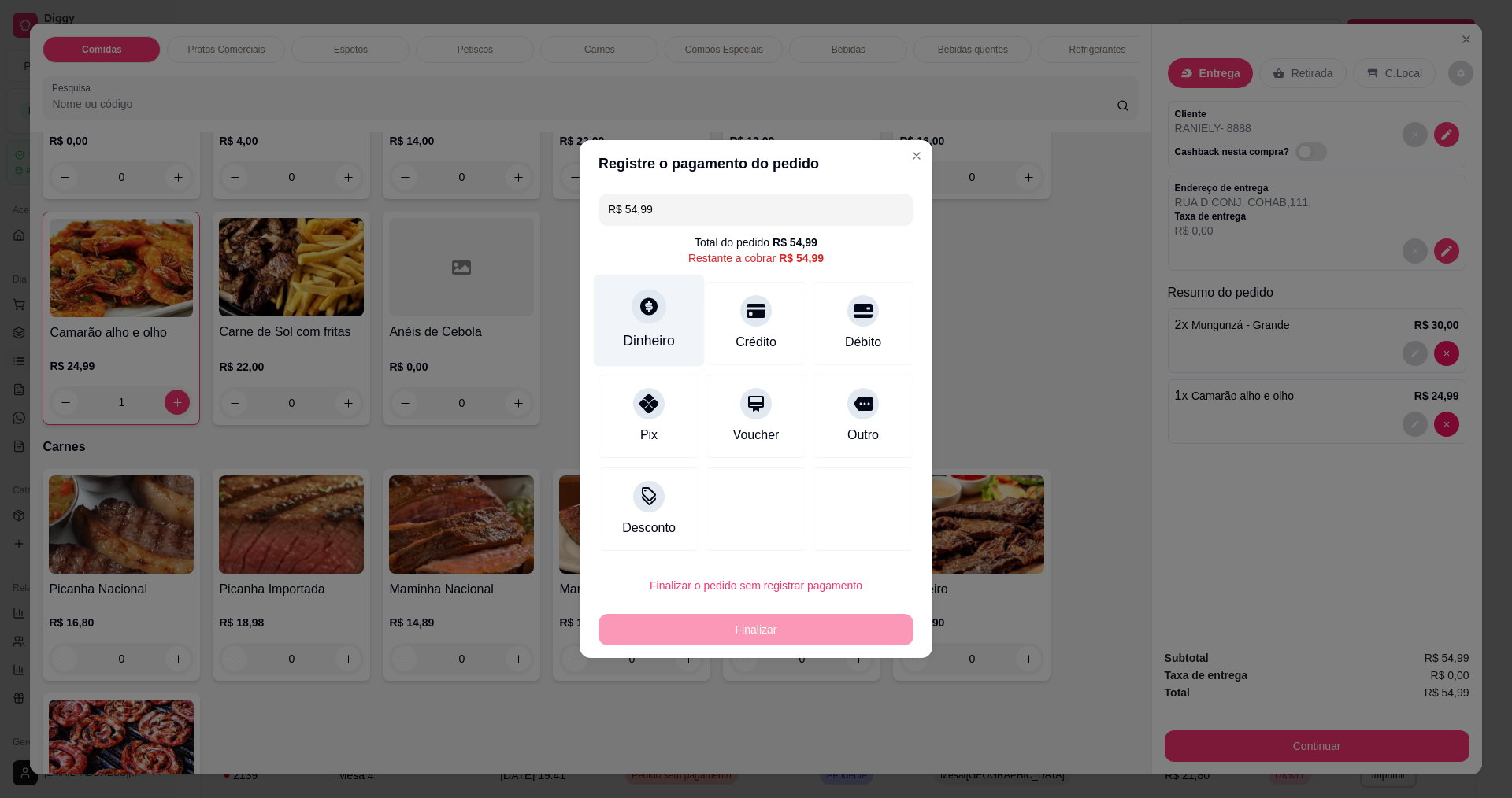
click at [655, 324] on div "Dinheiro" at bounding box center [649, 320] width 111 height 92
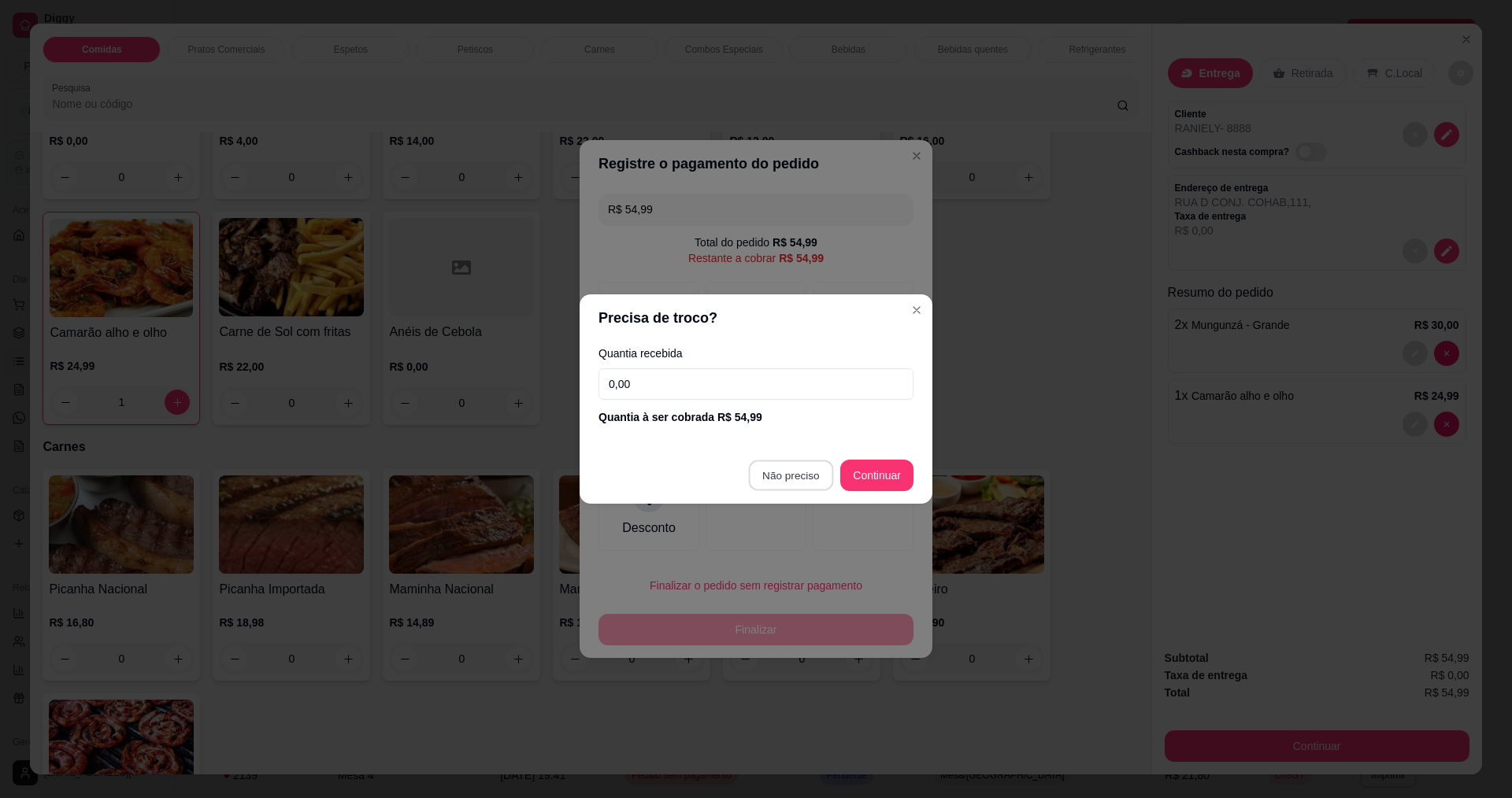
type input "R$ 0,00"
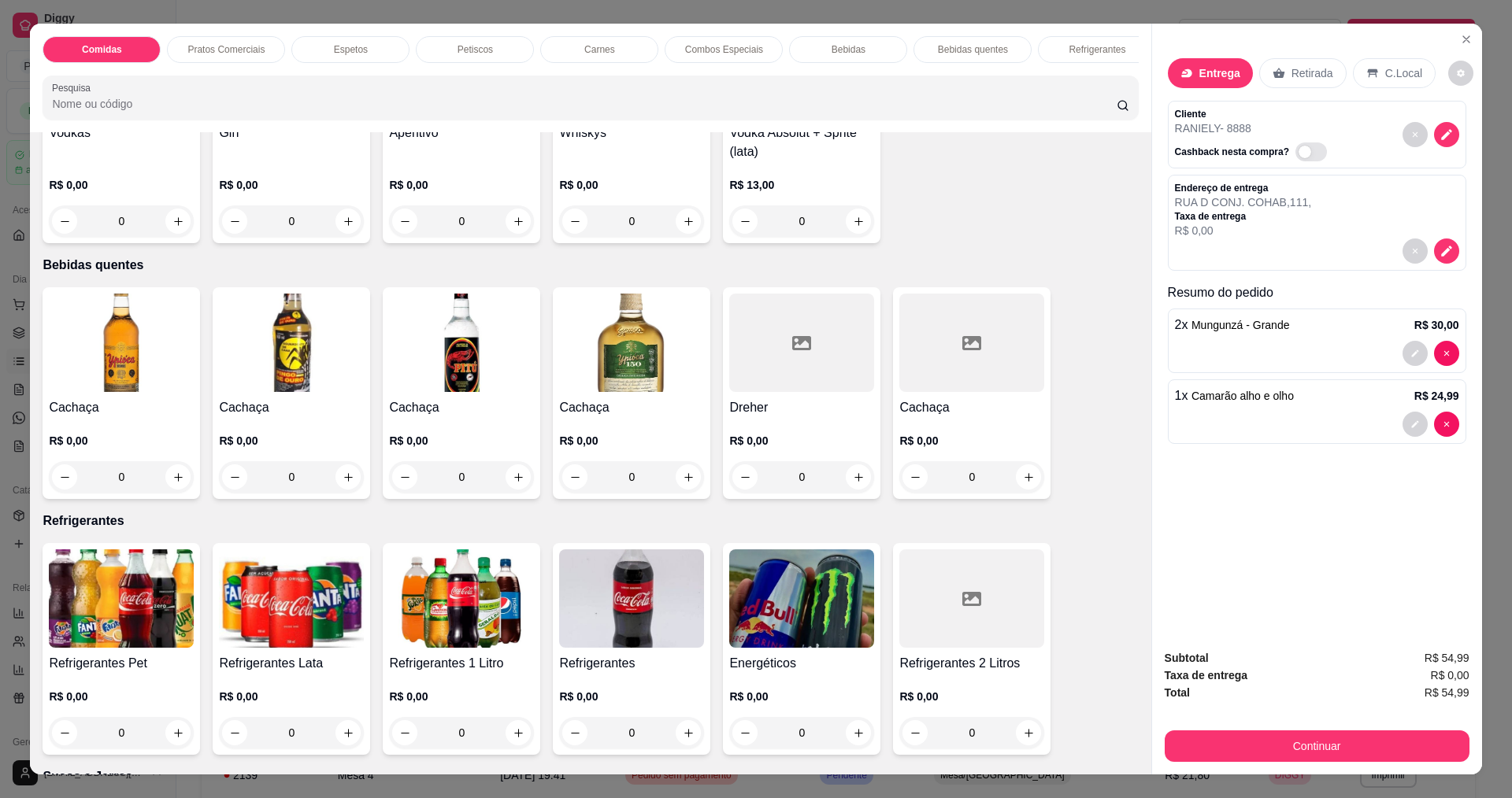
scroll to position [2991, 0]
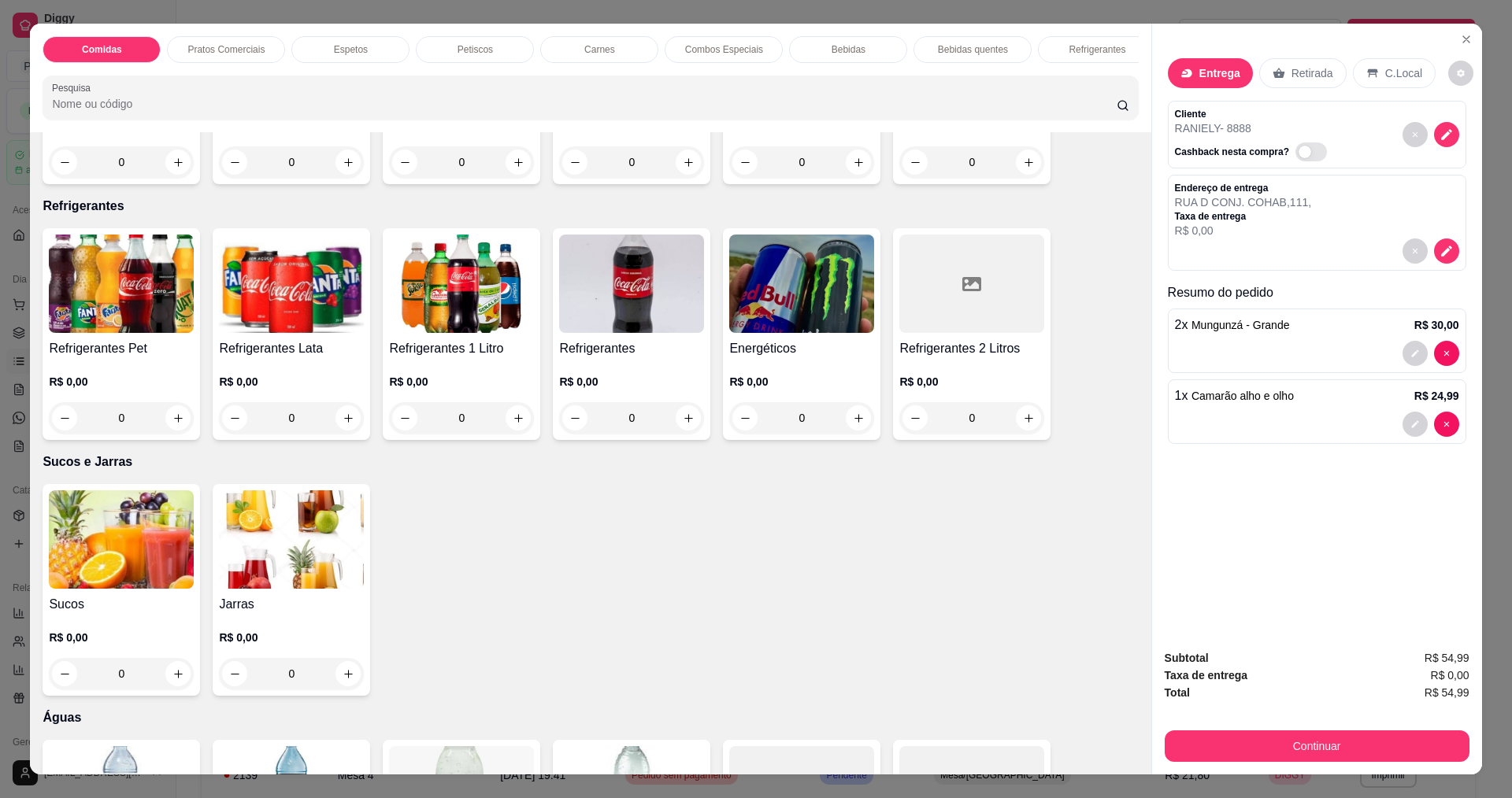
click at [340, 423] on div "0" at bounding box center [291, 418] width 145 height 31
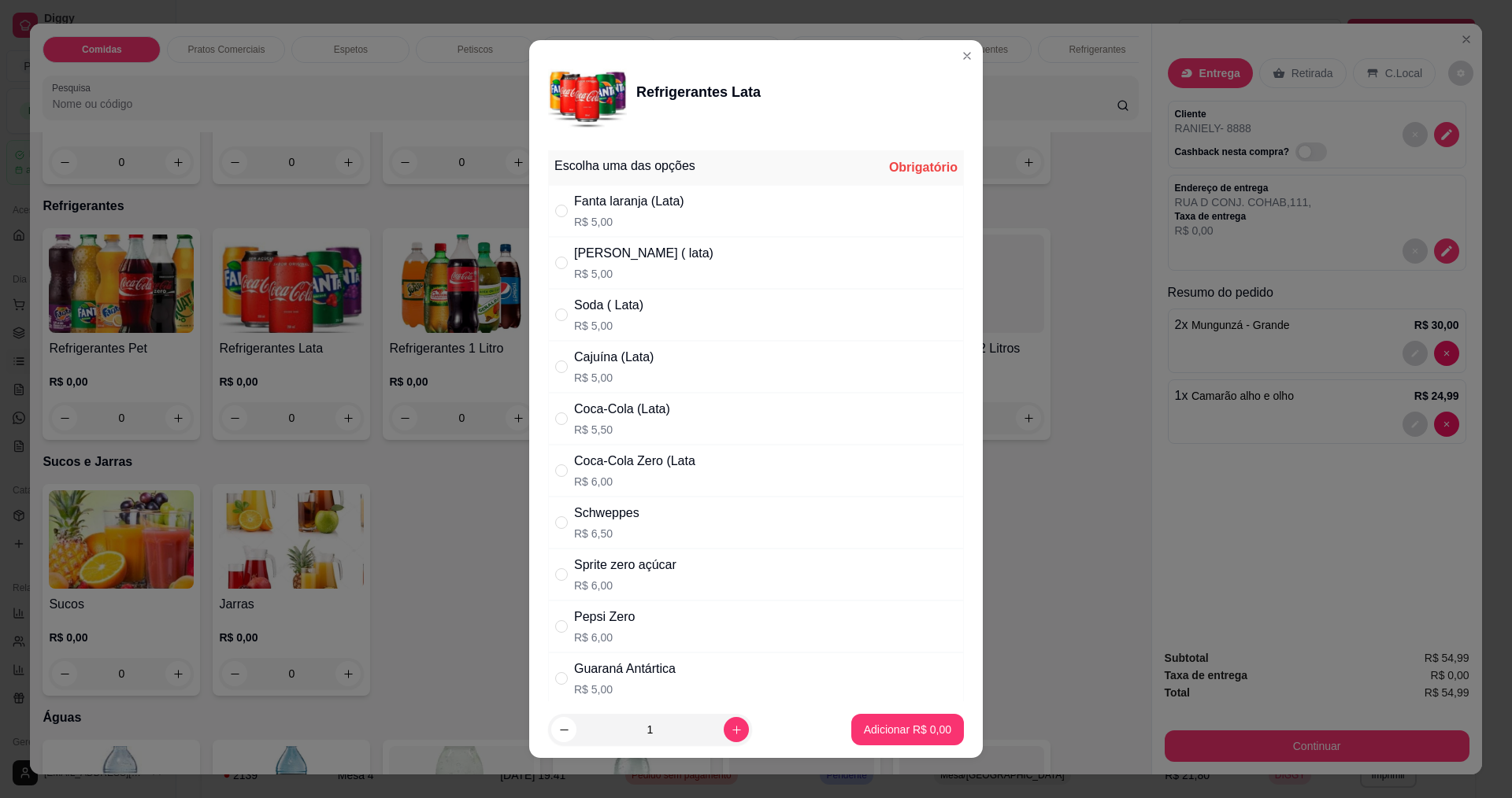
click at [601, 410] on div "Coca-Cola (Lata)" at bounding box center [622, 409] width 96 height 19
radio input "true"
click at [872, 718] on button "Adicionar R$ 5,50" at bounding box center [907, 730] width 109 height 31
type input "1"
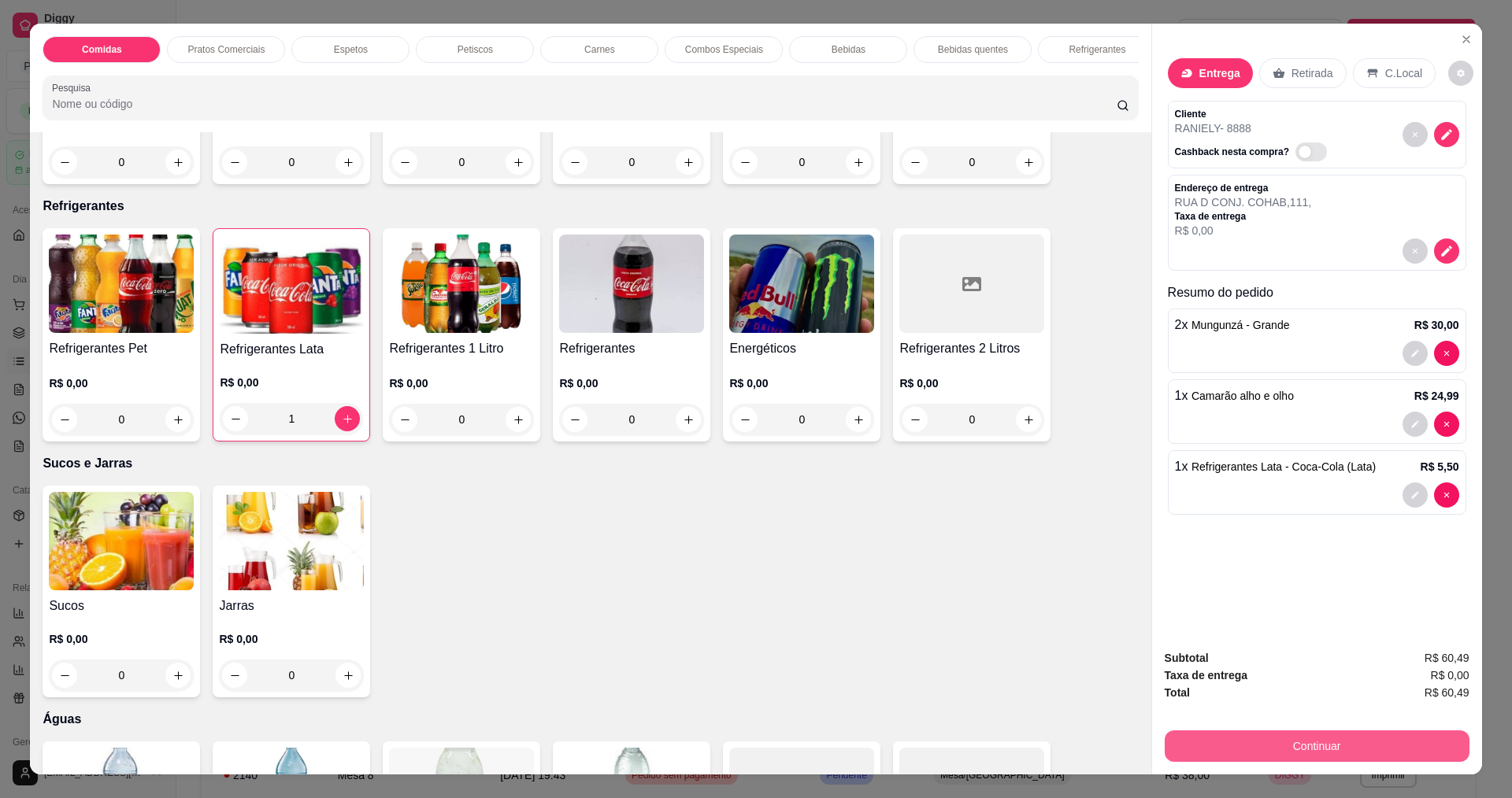
click at [1325, 747] on button "Continuar" at bounding box center [1317, 746] width 304 height 31
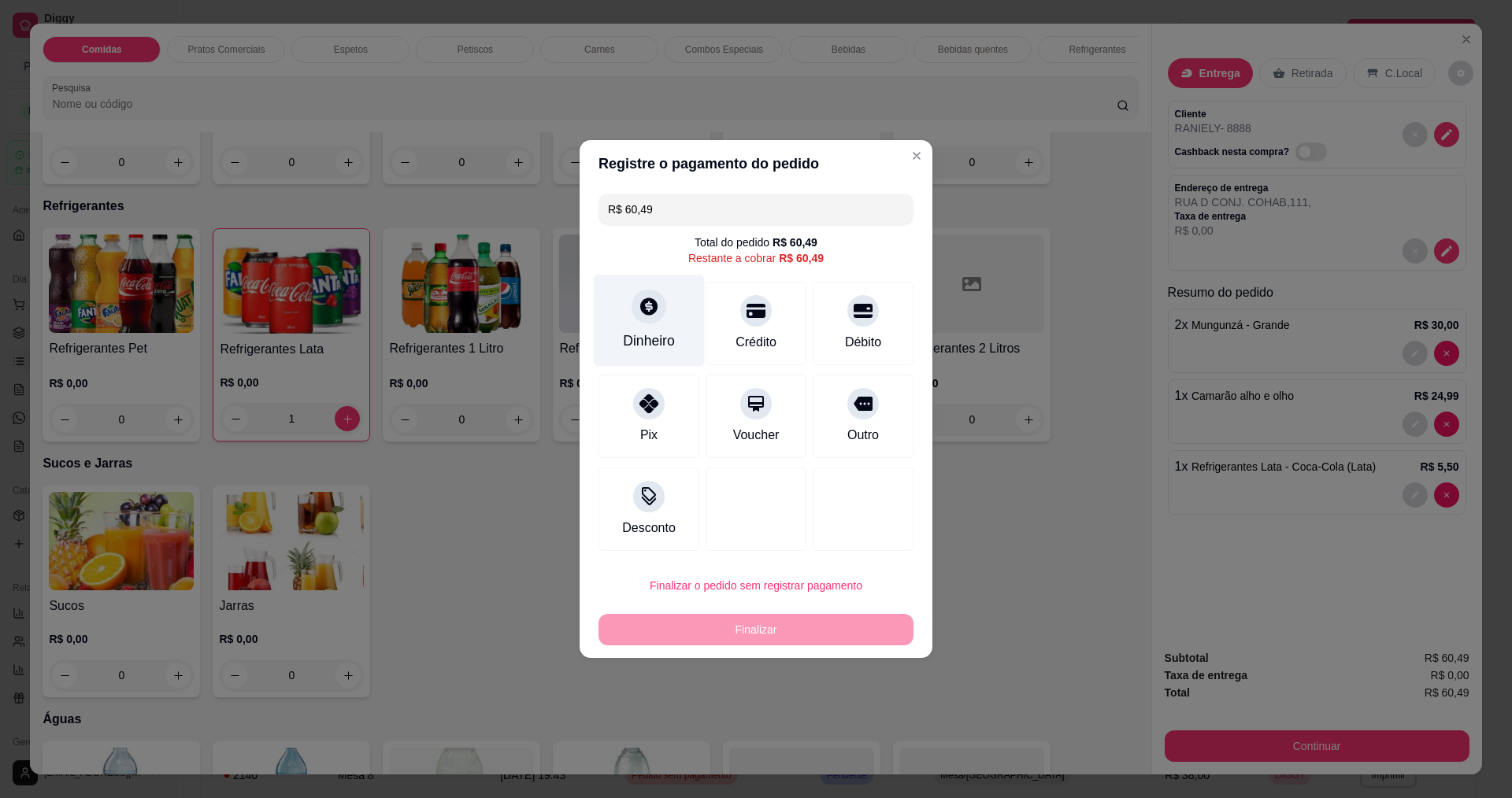
click at [652, 345] on div "Dinheiro" at bounding box center [648, 340] width 52 height 20
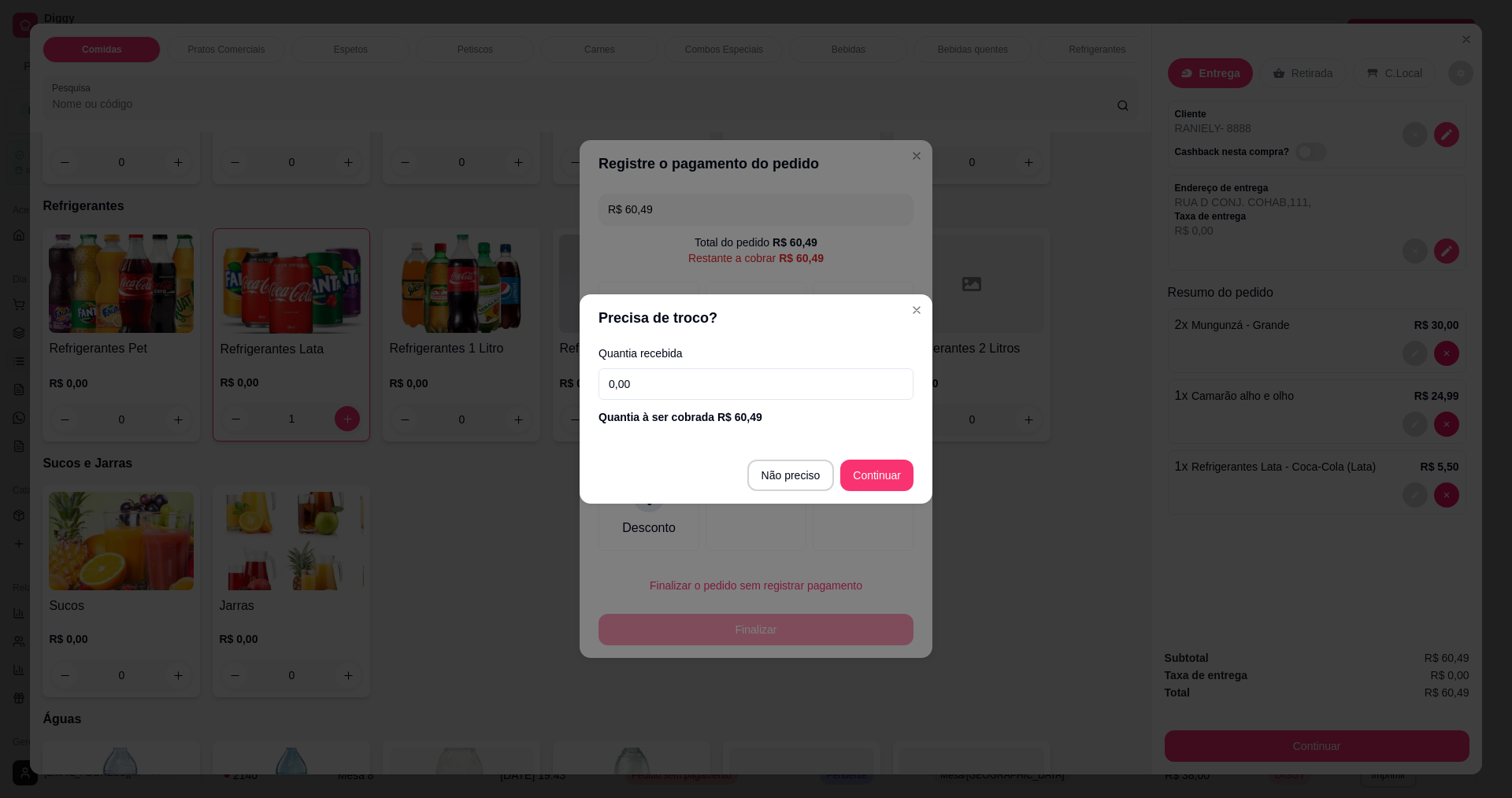
click at [661, 394] on input "0,00" at bounding box center [756, 384] width 315 height 31
click at [661, 390] on input "0,00" at bounding box center [756, 384] width 315 height 31
type input "100,00"
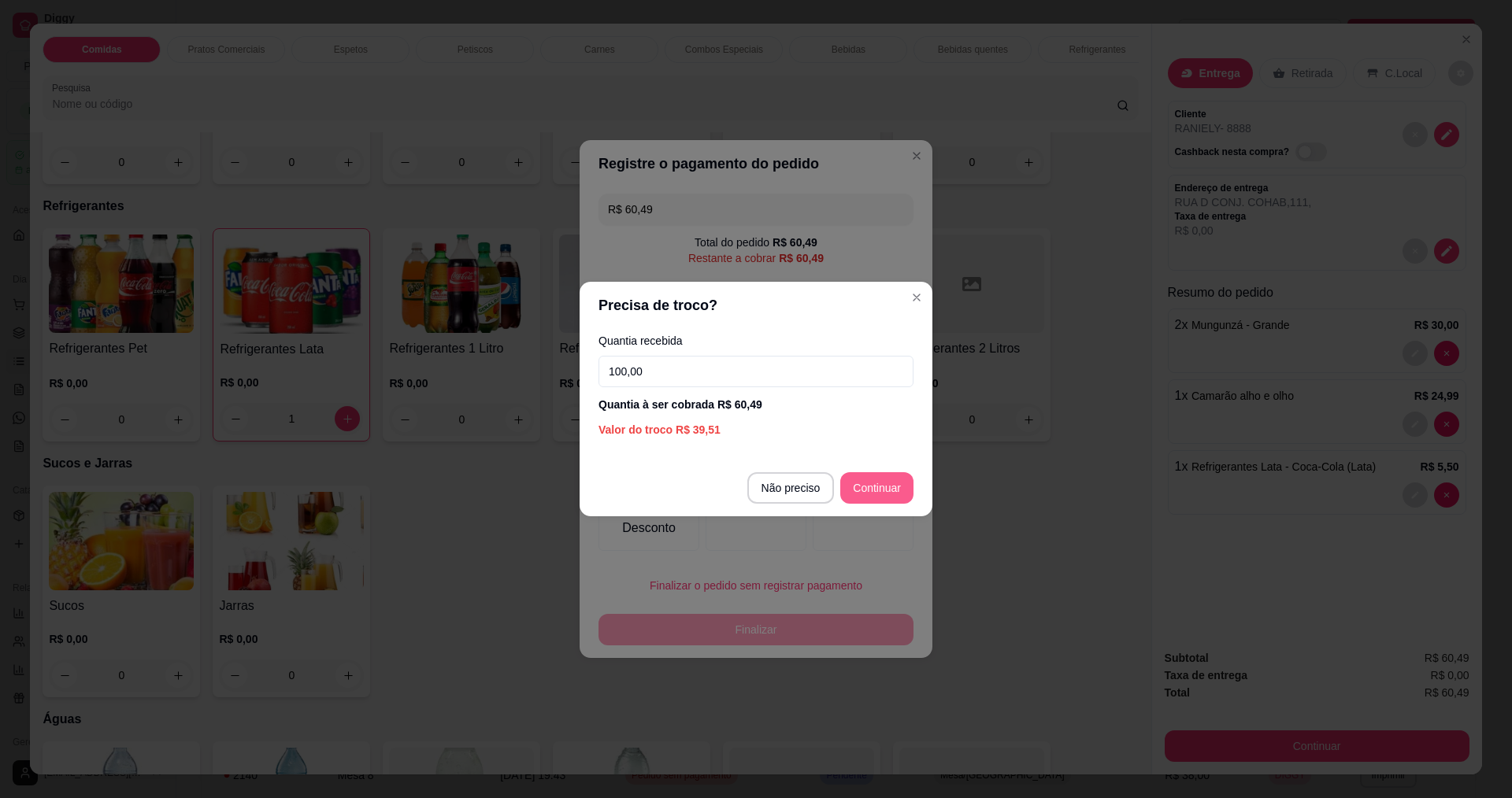
type input "R$ 0,00"
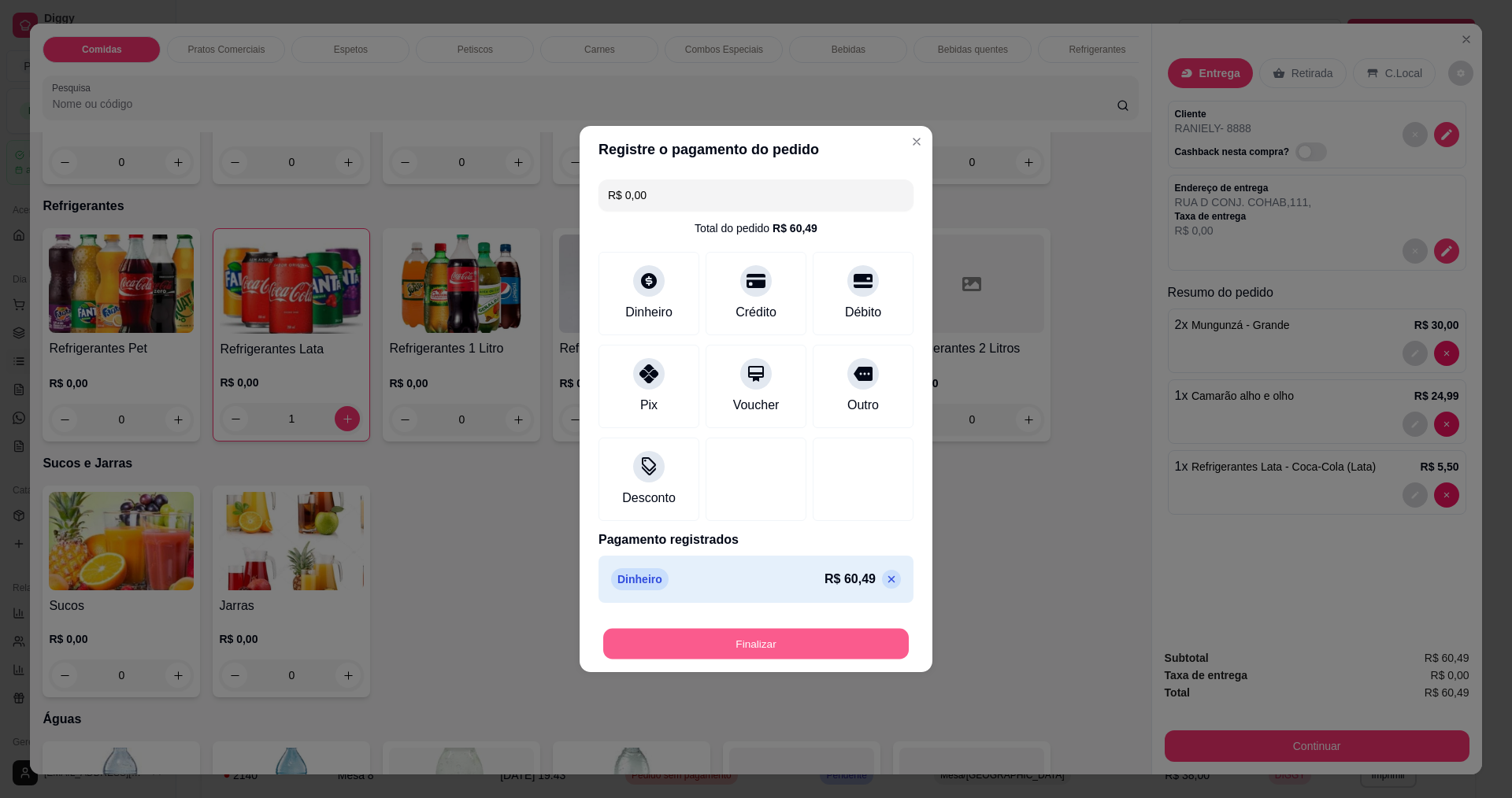
click at [831, 634] on button "Finalizar" at bounding box center [756, 643] width 305 height 31
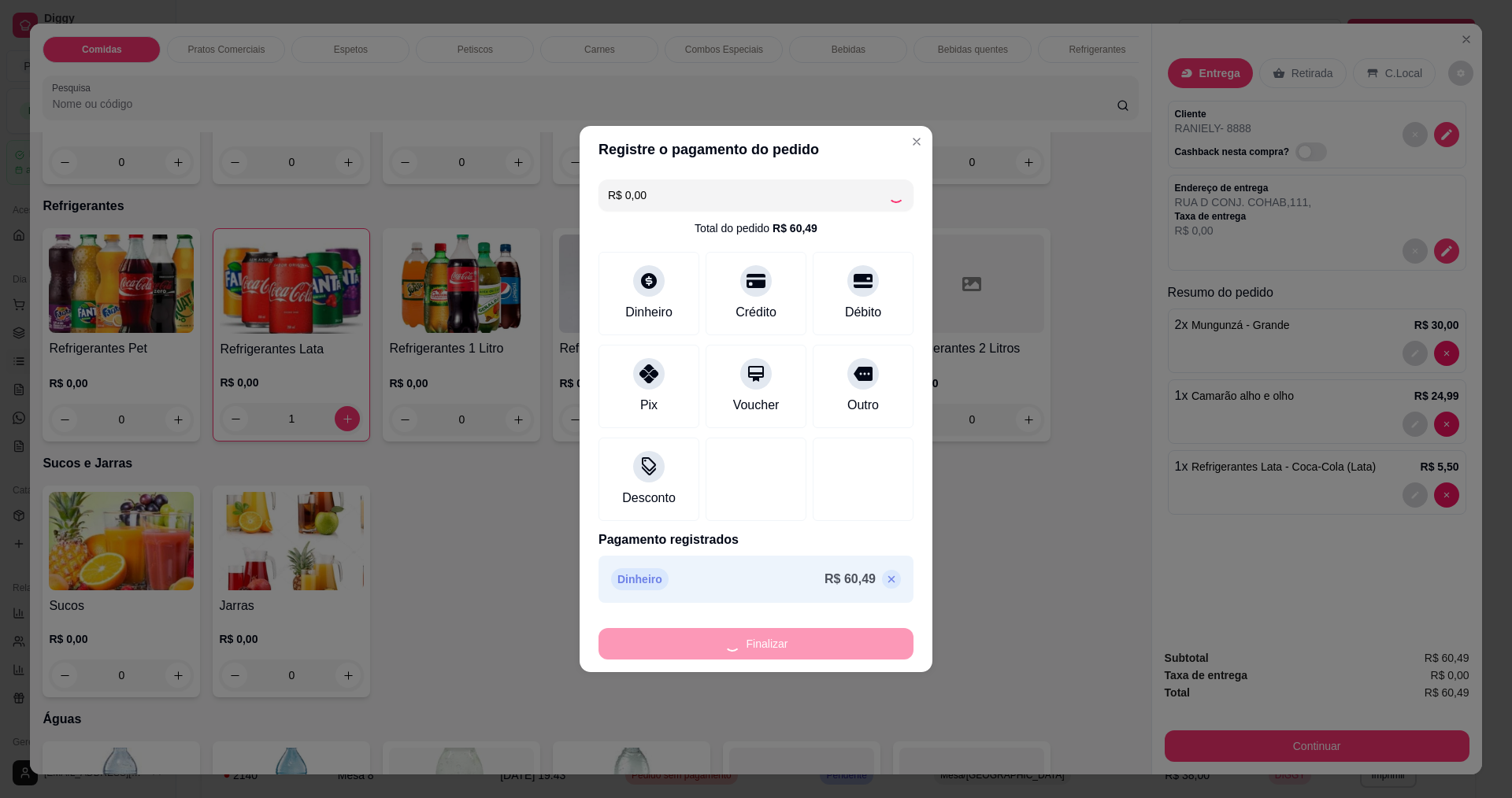
type input "0"
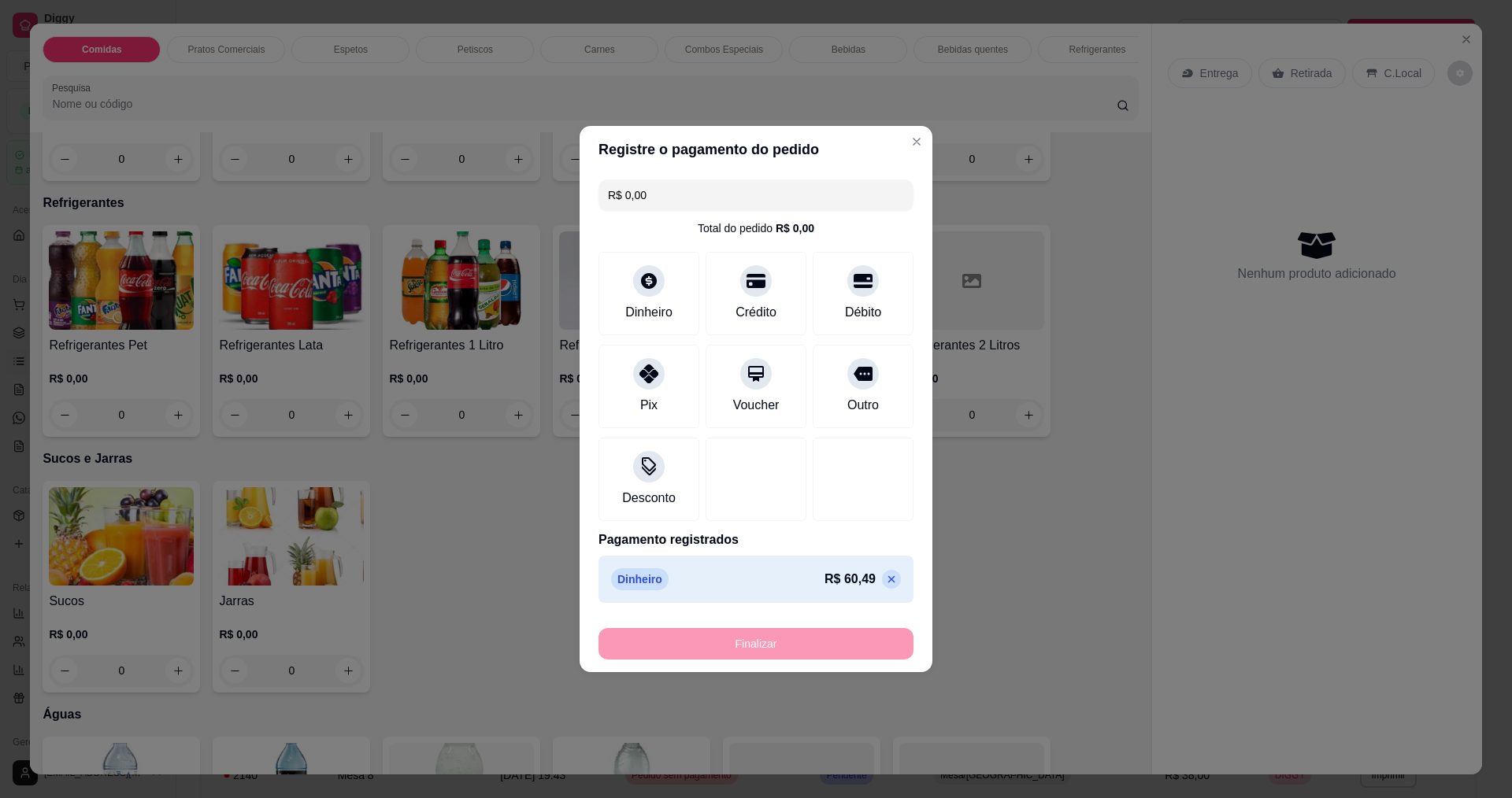
type input "-R$ 60,49"
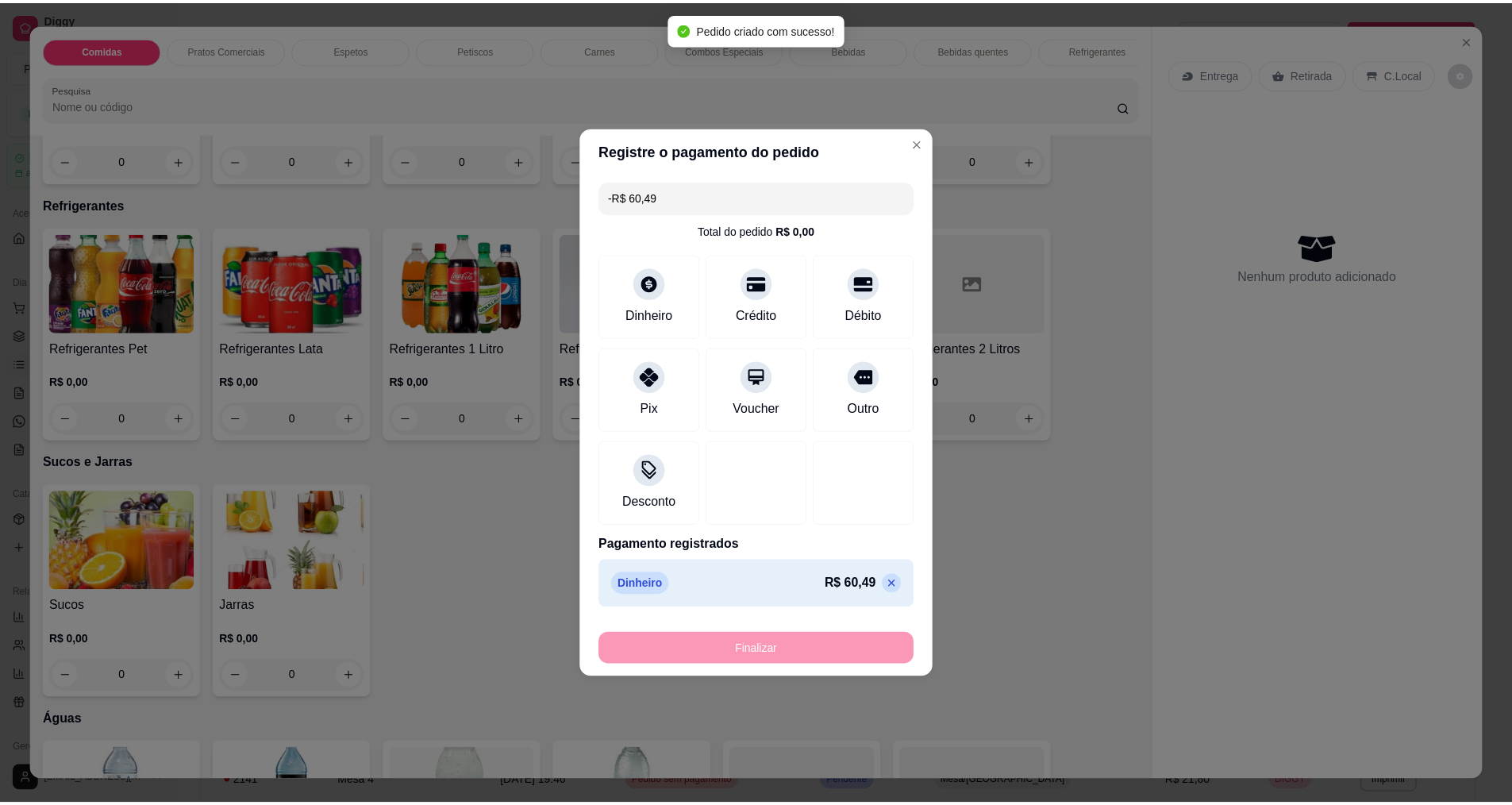
scroll to position [3014, 0]
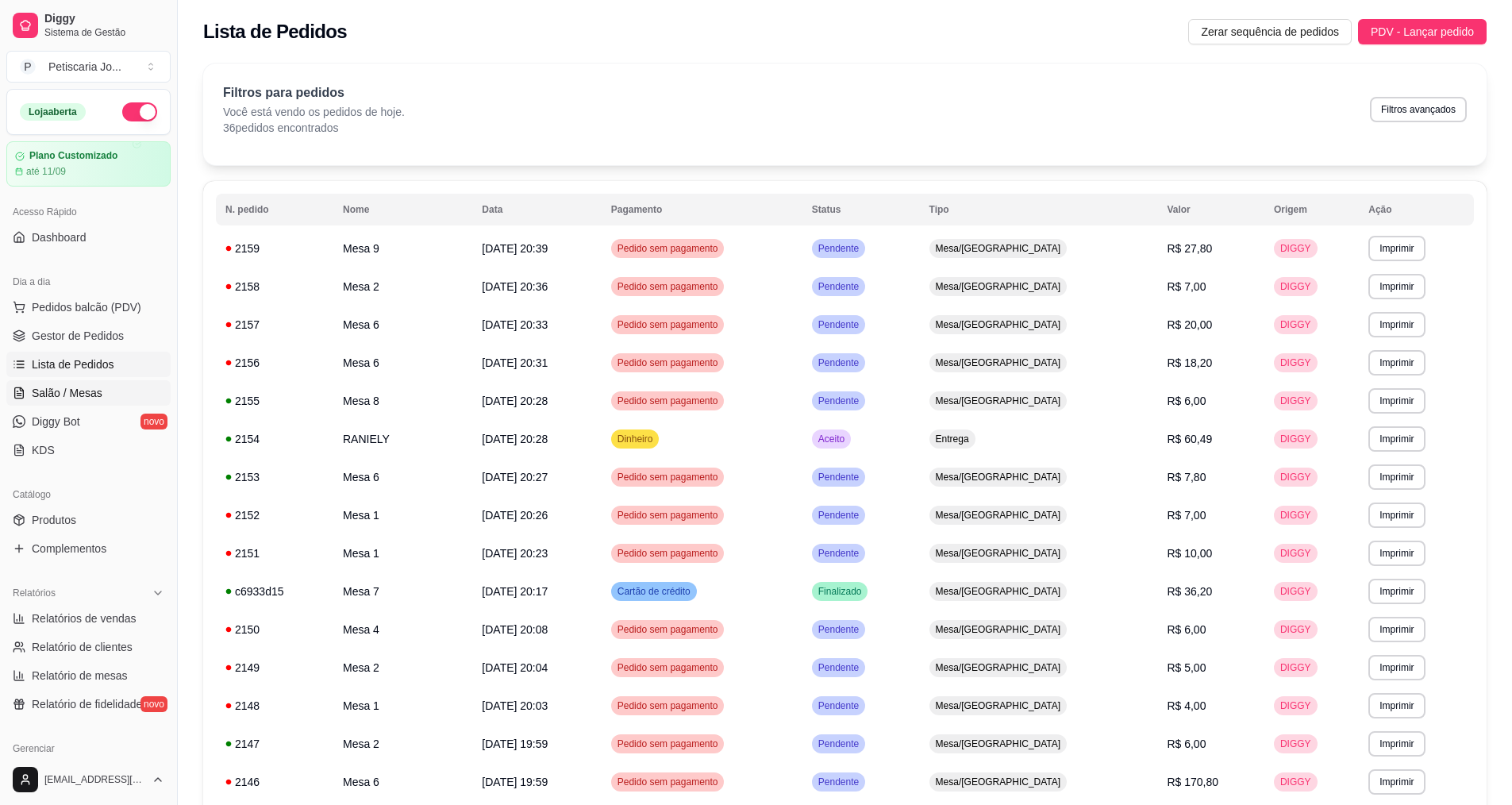
click at [93, 390] on span "Salão / Mesas" at bounding box center [67, 393] width 71 height 16
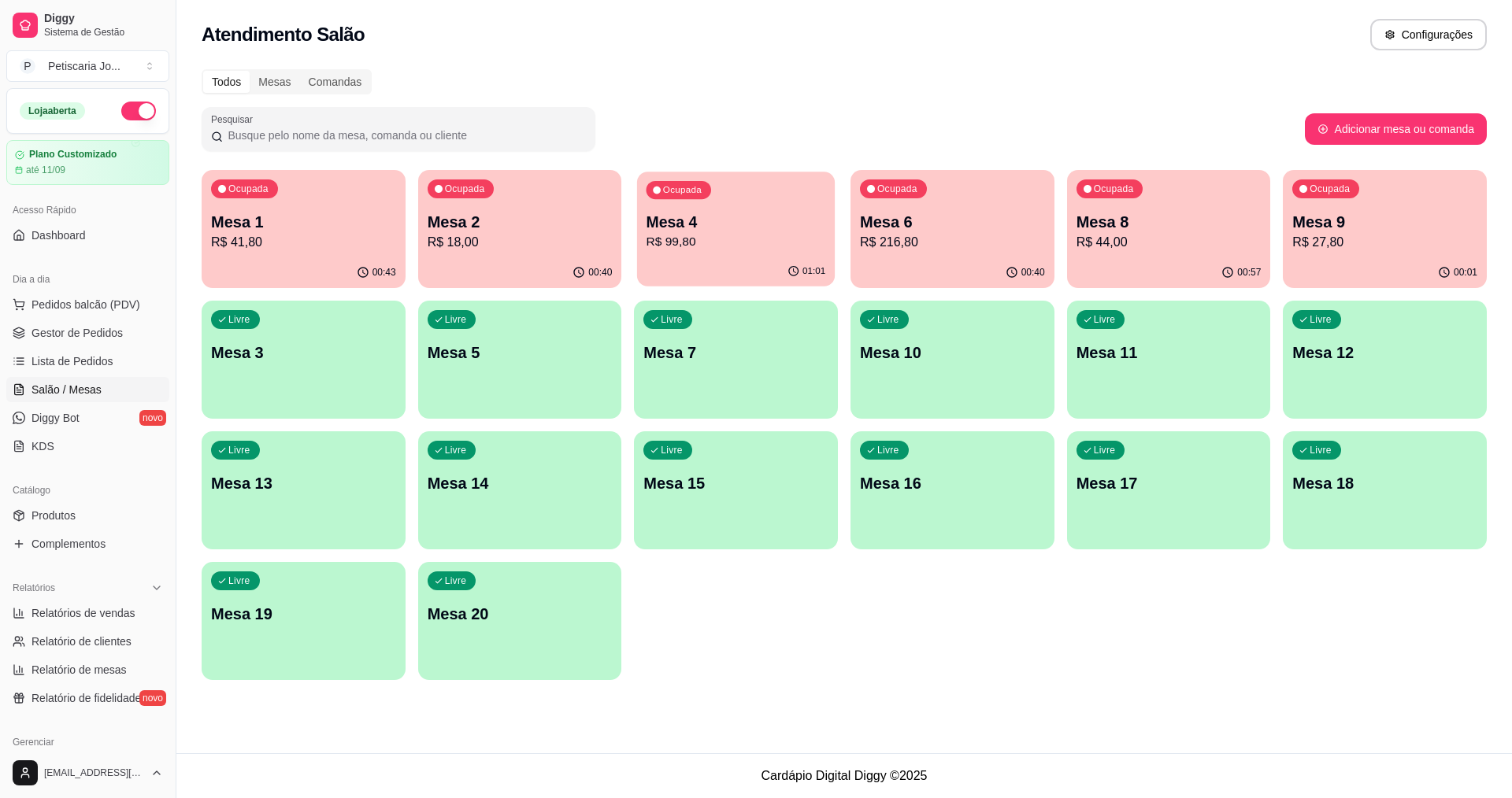
click at [727, 225] on p "Mesa 4" at bounding box center [735, 222] width 179 height 21
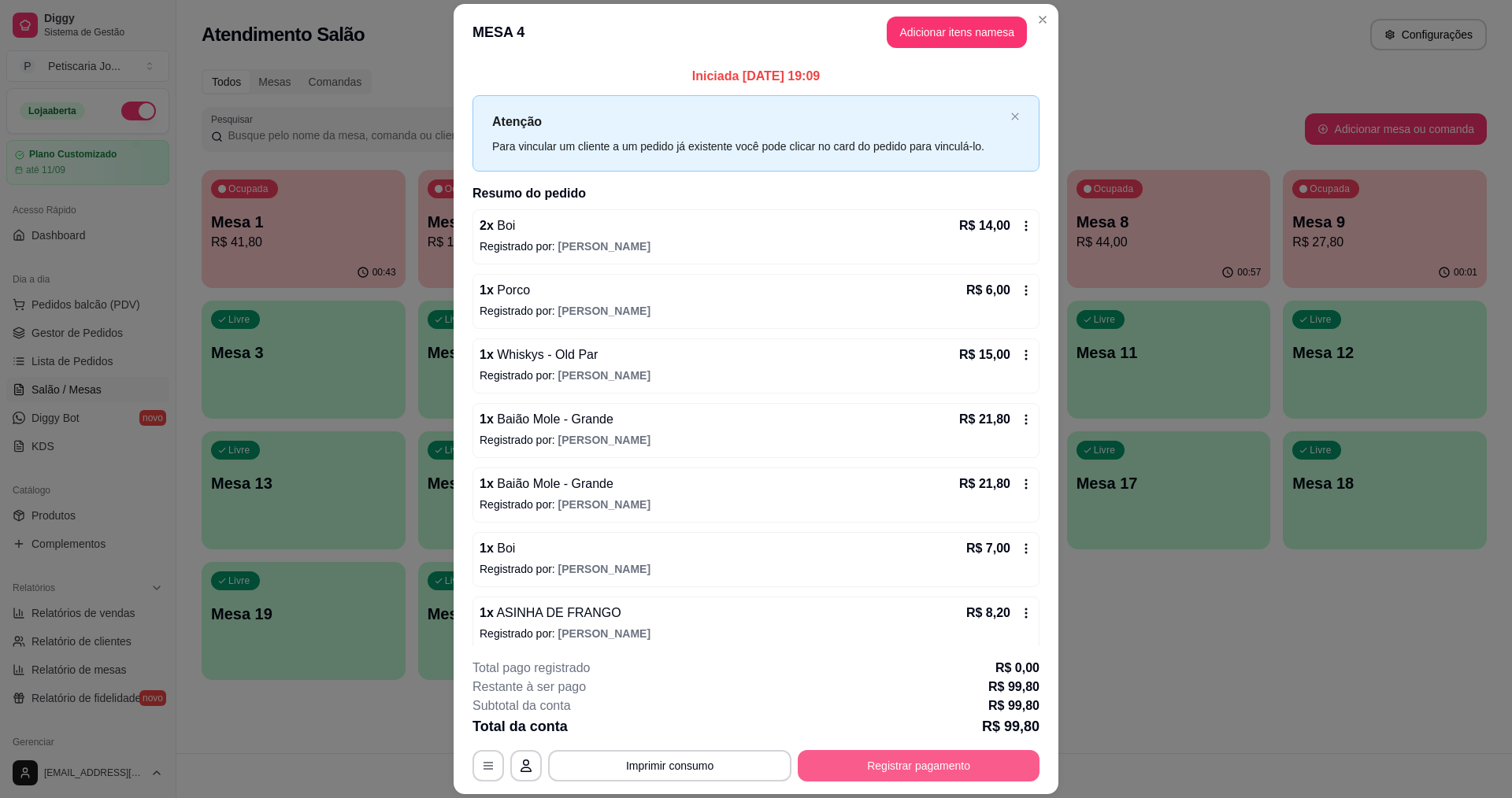
click at [940, 755] on button "Registrar pagamento" at bounding box center [918, 766] width 241 height 31
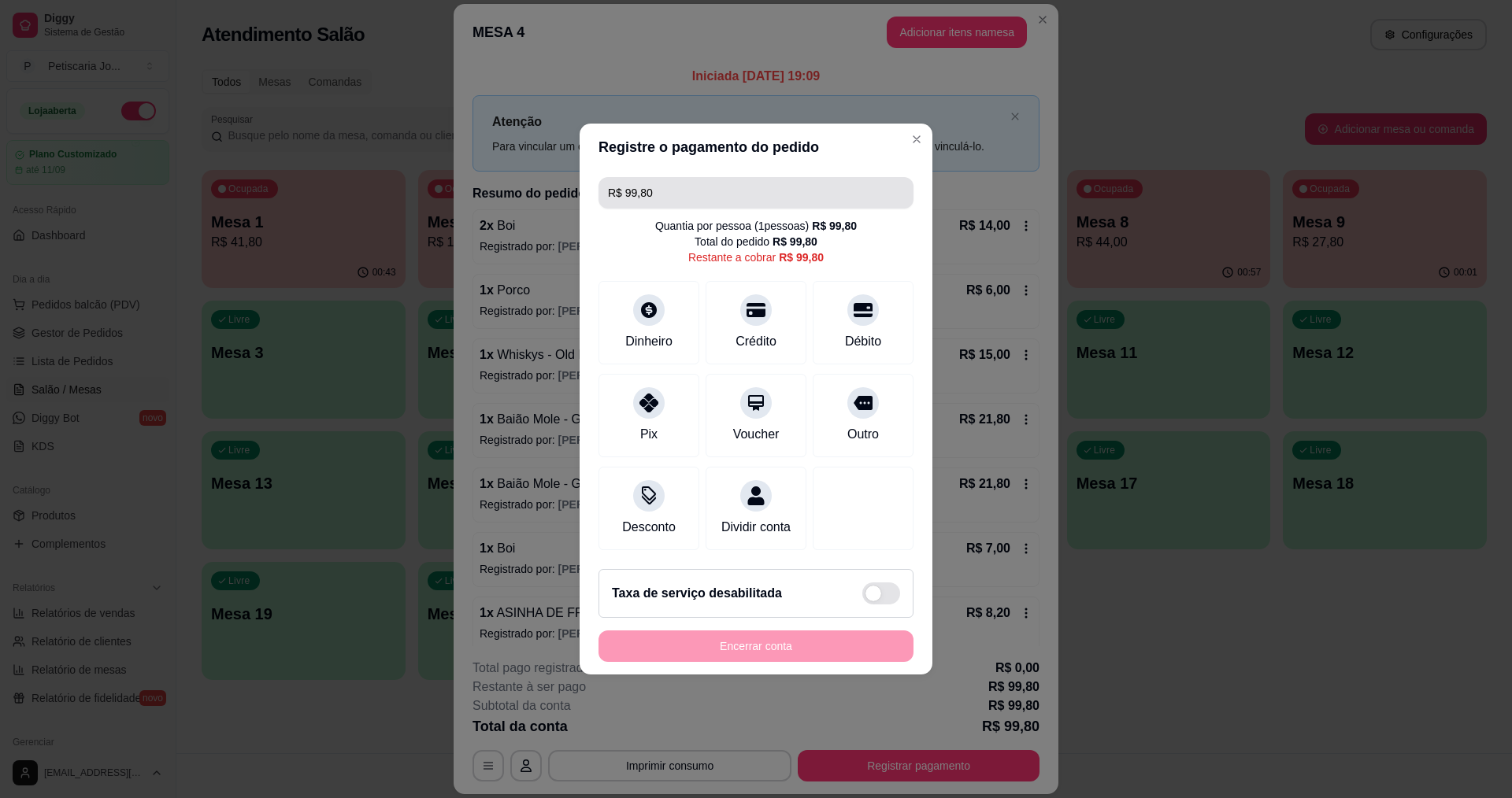
drag, startPoint x: 657, startPoint y: 186, endPoint x: 280, endPoint y: 137, distance: 380.2
click at [280, 137] on div "Registre o pagamento do pedido R$ 99,80 Quantia por pessoa ( 1 pessoas) R$ 99,8…" at bounding box center [756, 399] width 1512 height 798
type input "R$ 49,80"
click at [649, 304] on icon at bounding box center [649, 305] width 17 height 17
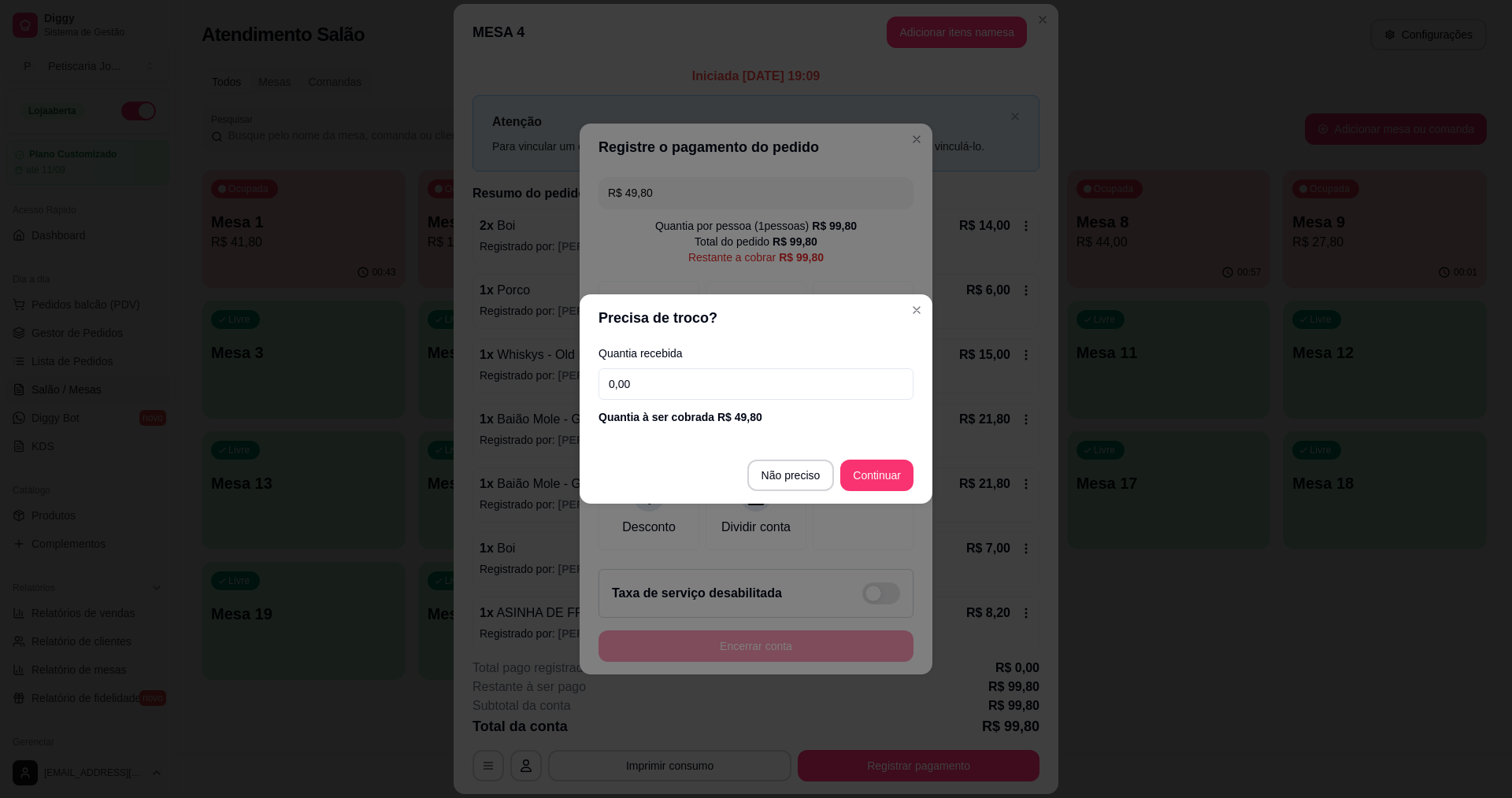
click at [641, 378] on input "0,00" at bounding box center [756, 384] width 315 height 31
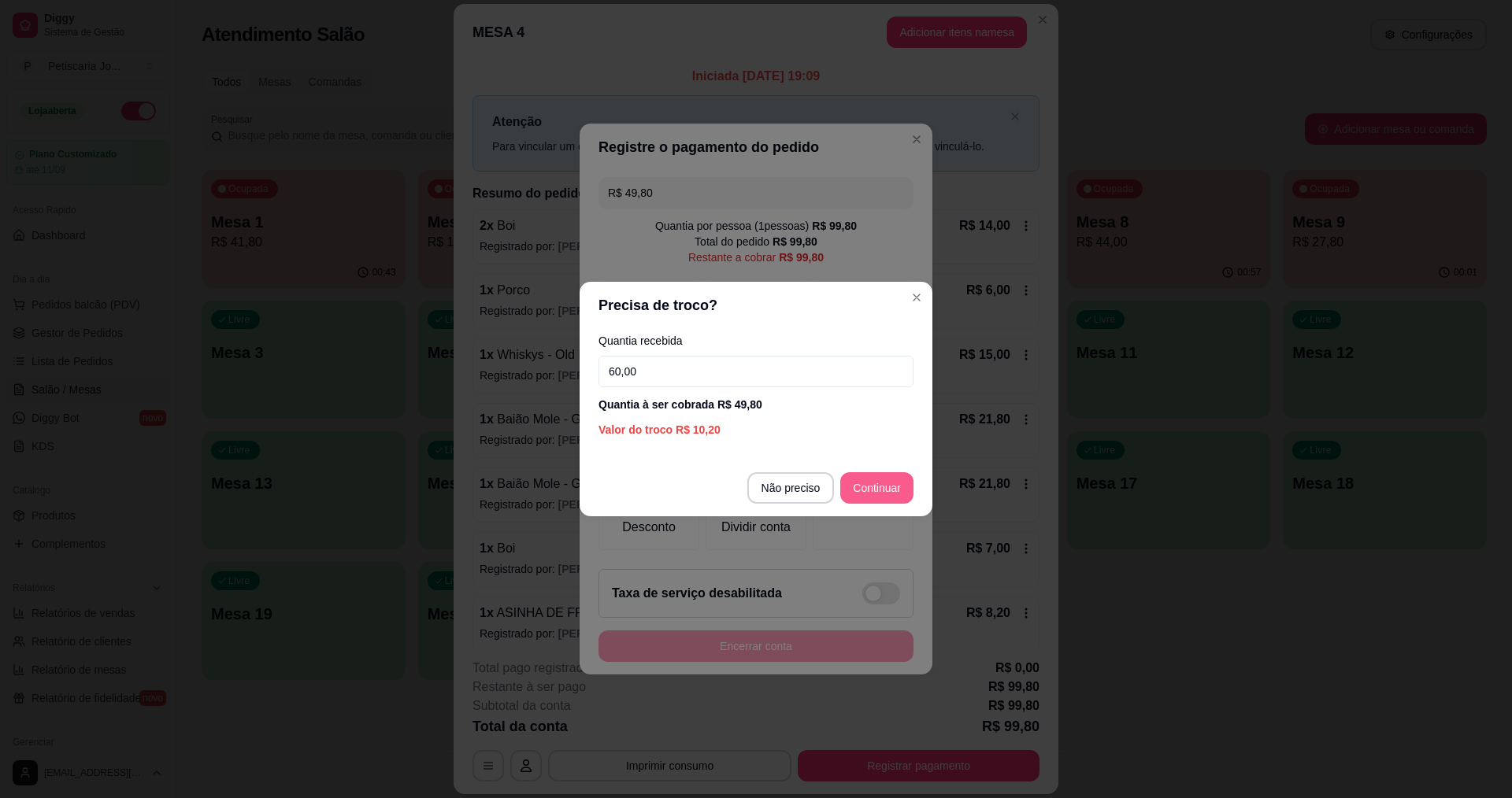
type input "60,00"
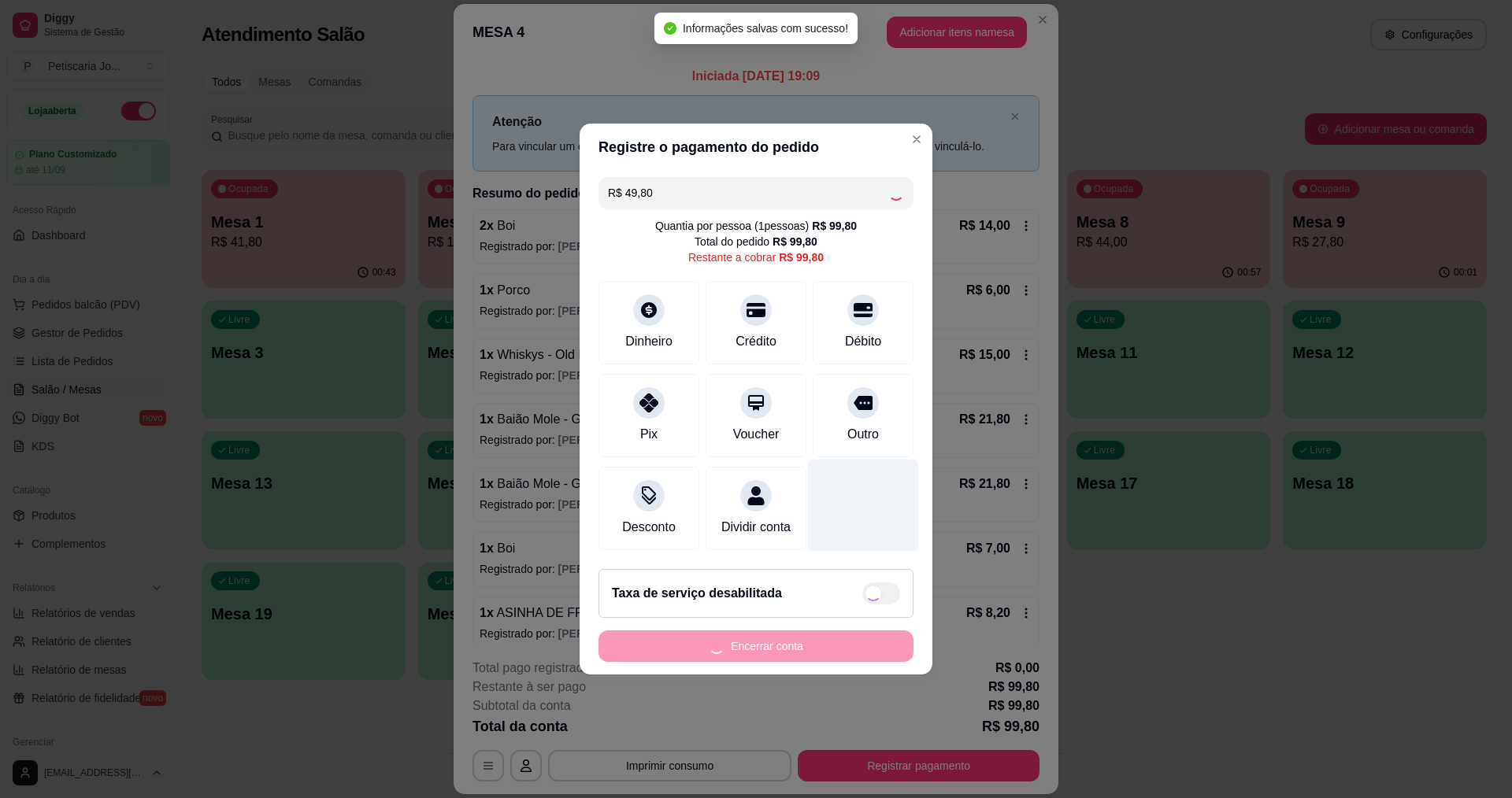
type input "R$ 50,00"
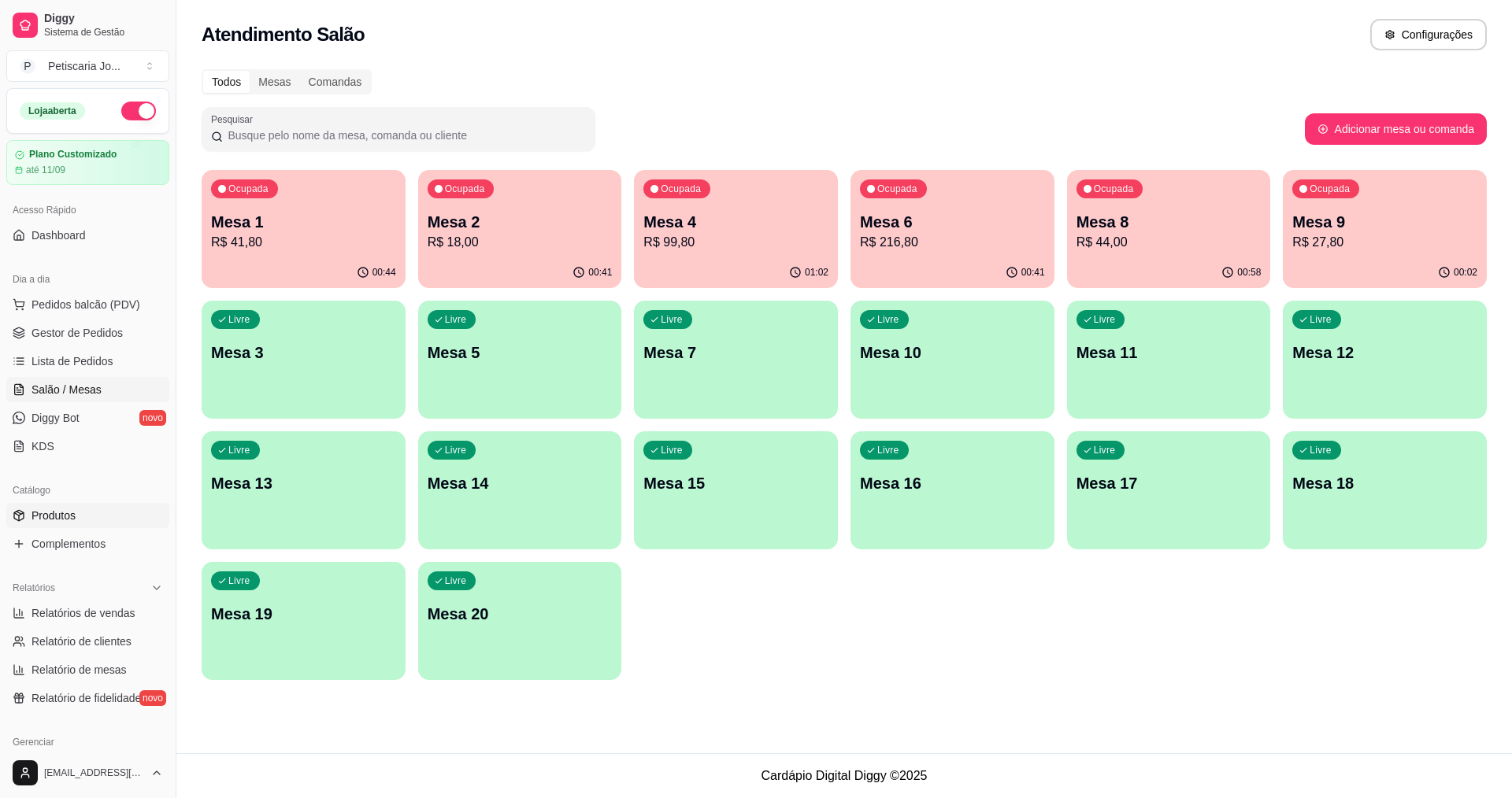
click at [61, 521] on span "Produtos" at bounding box center [53, 516] width 44 height 16
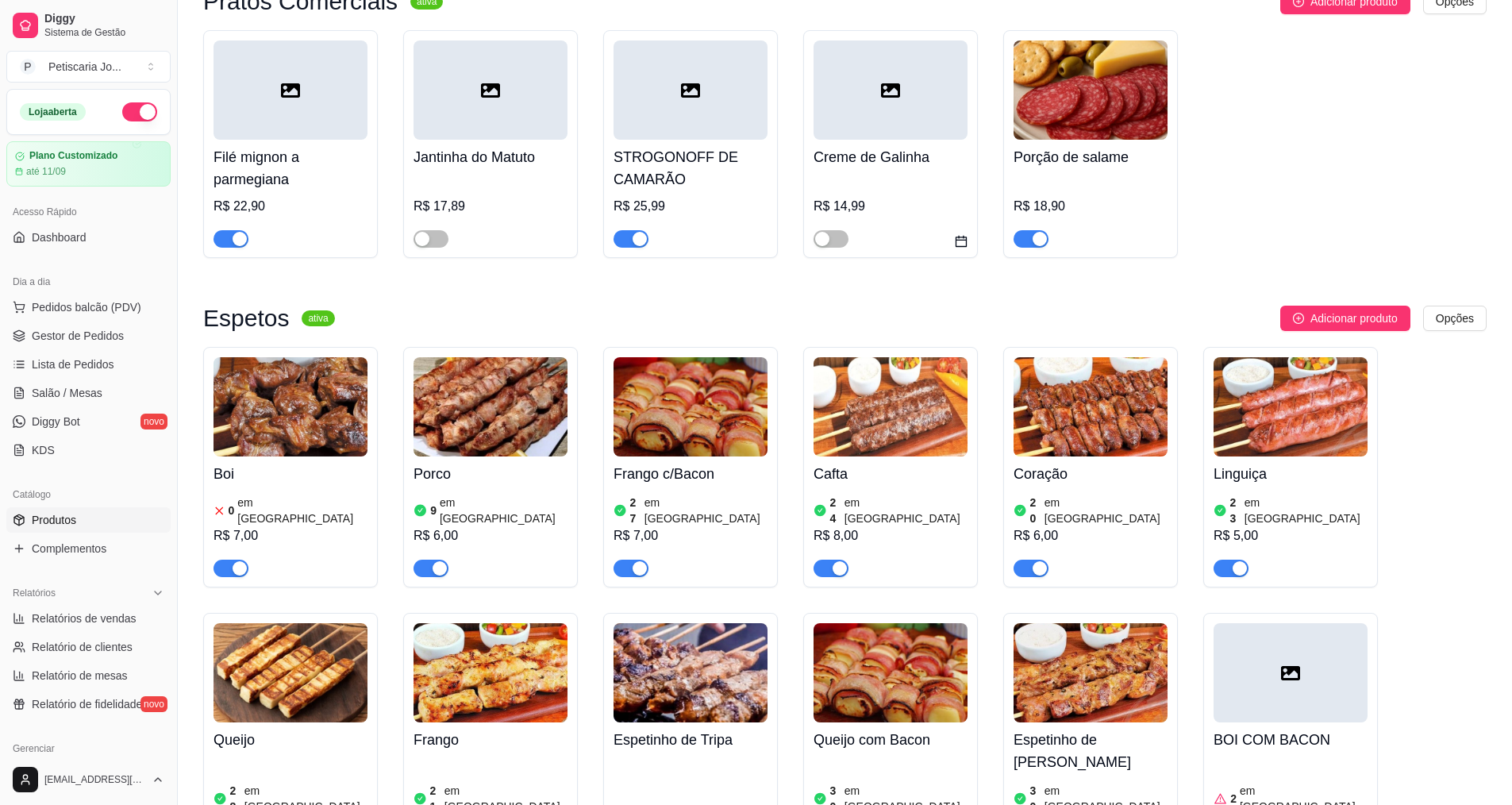
scroll to position [794, 0]
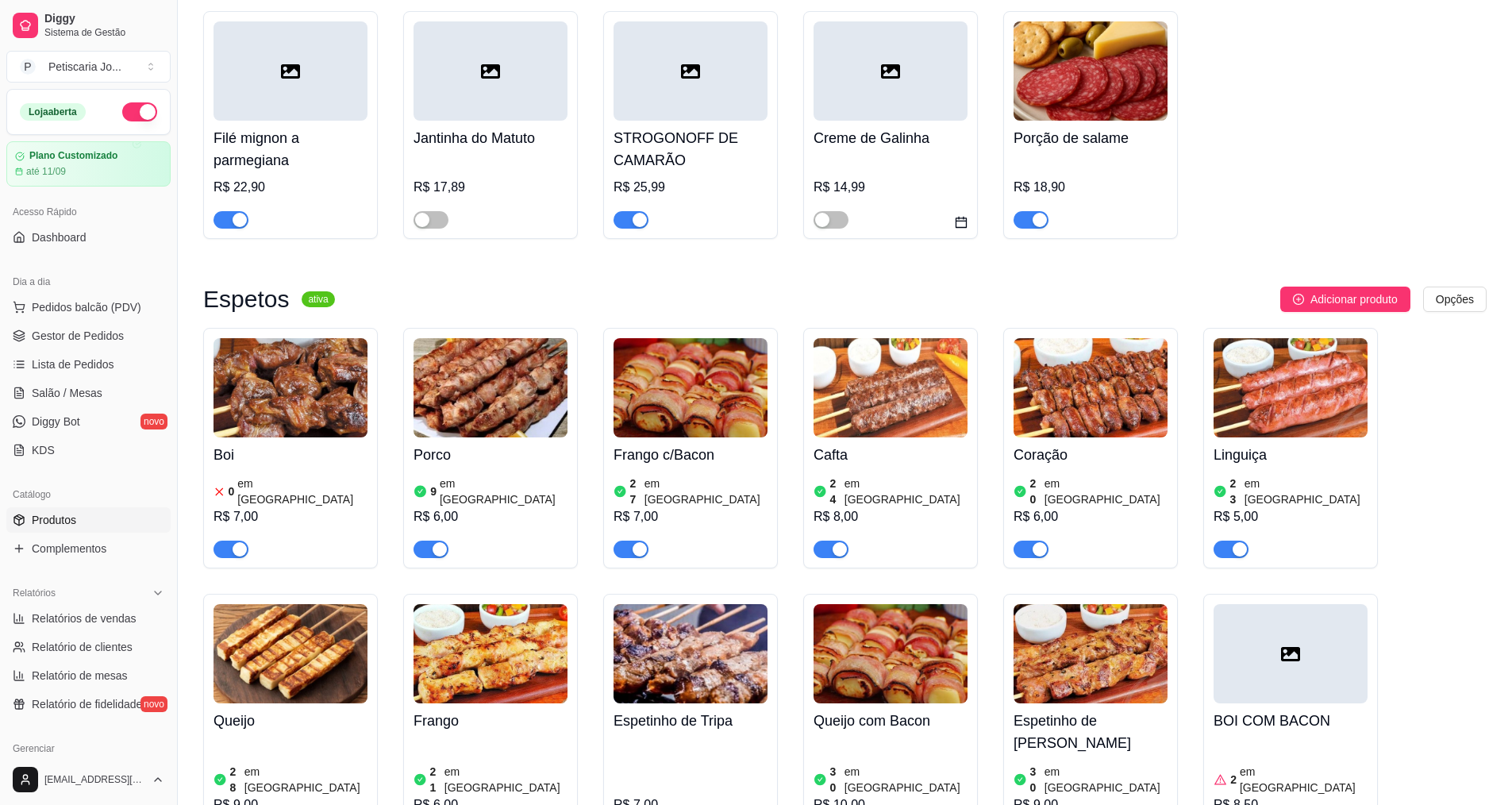
click at [261, 368] on img at bounding box center [290, 388] width 154 height 100
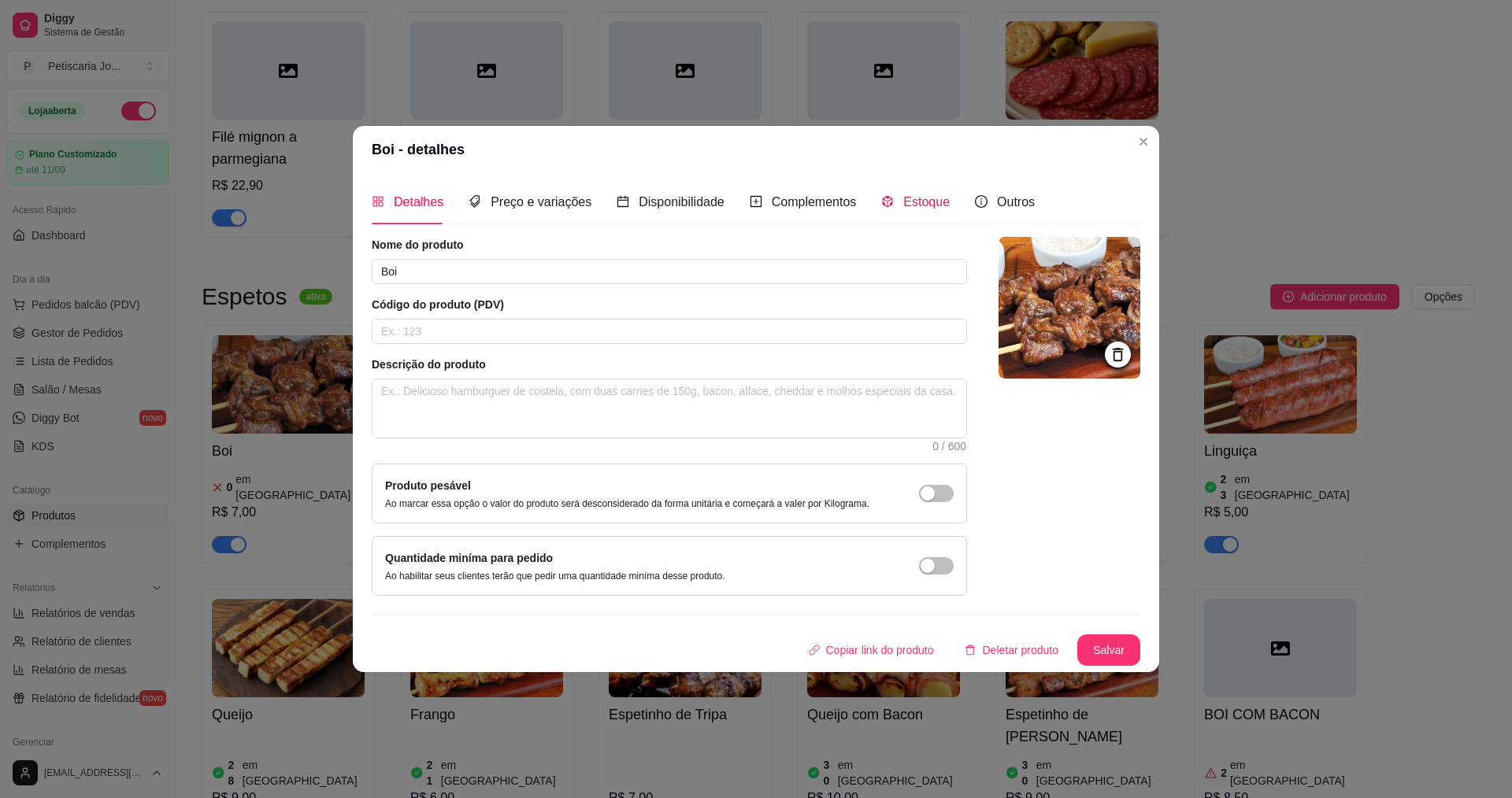
click at [913, 208] on span "Estoque" at bounding box center [926, 201] width 46 height 13
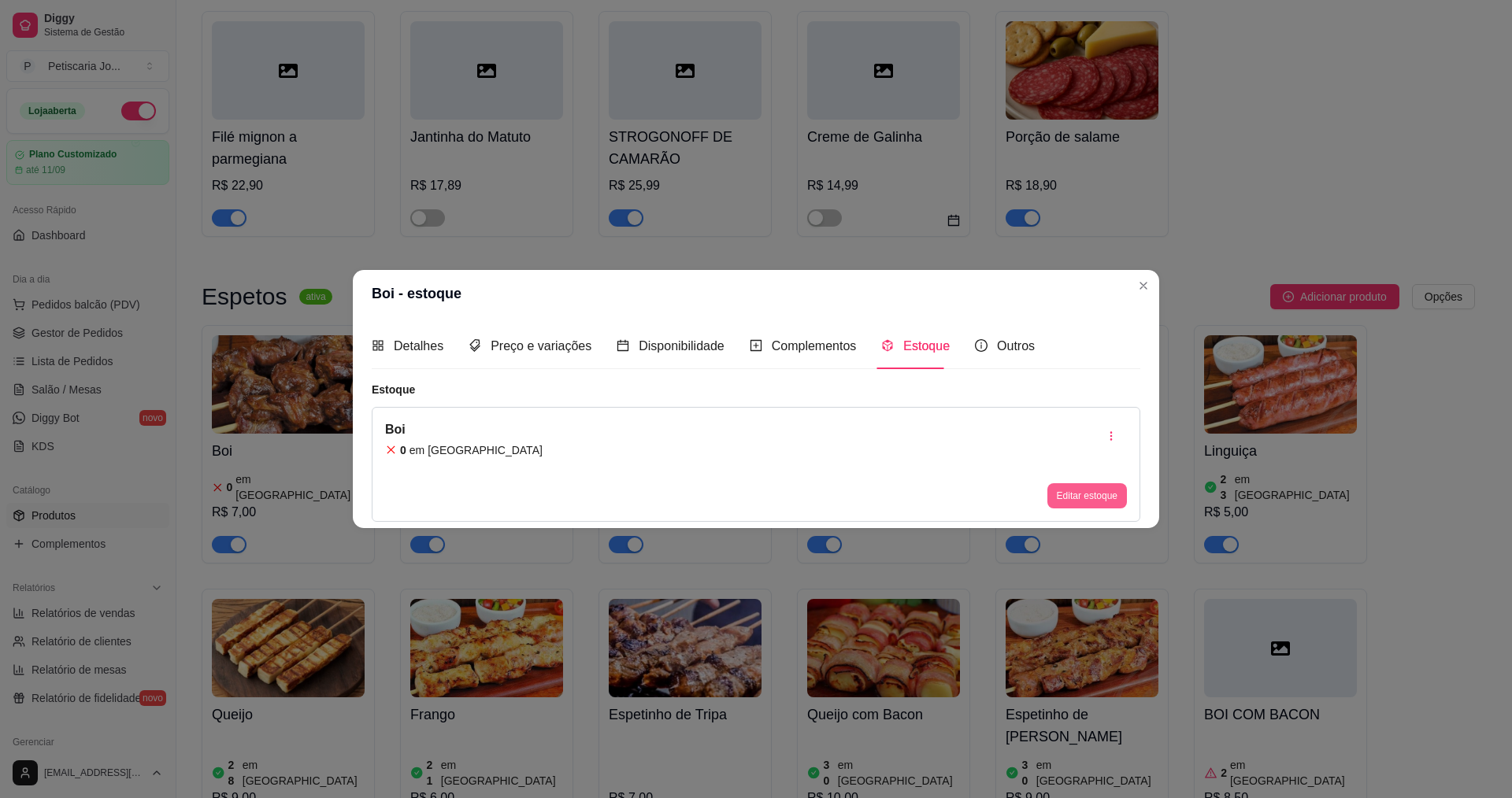
click at [1090, 499] on button "Editar estoque" at bounding box center [1087, 496] width 80 height 25
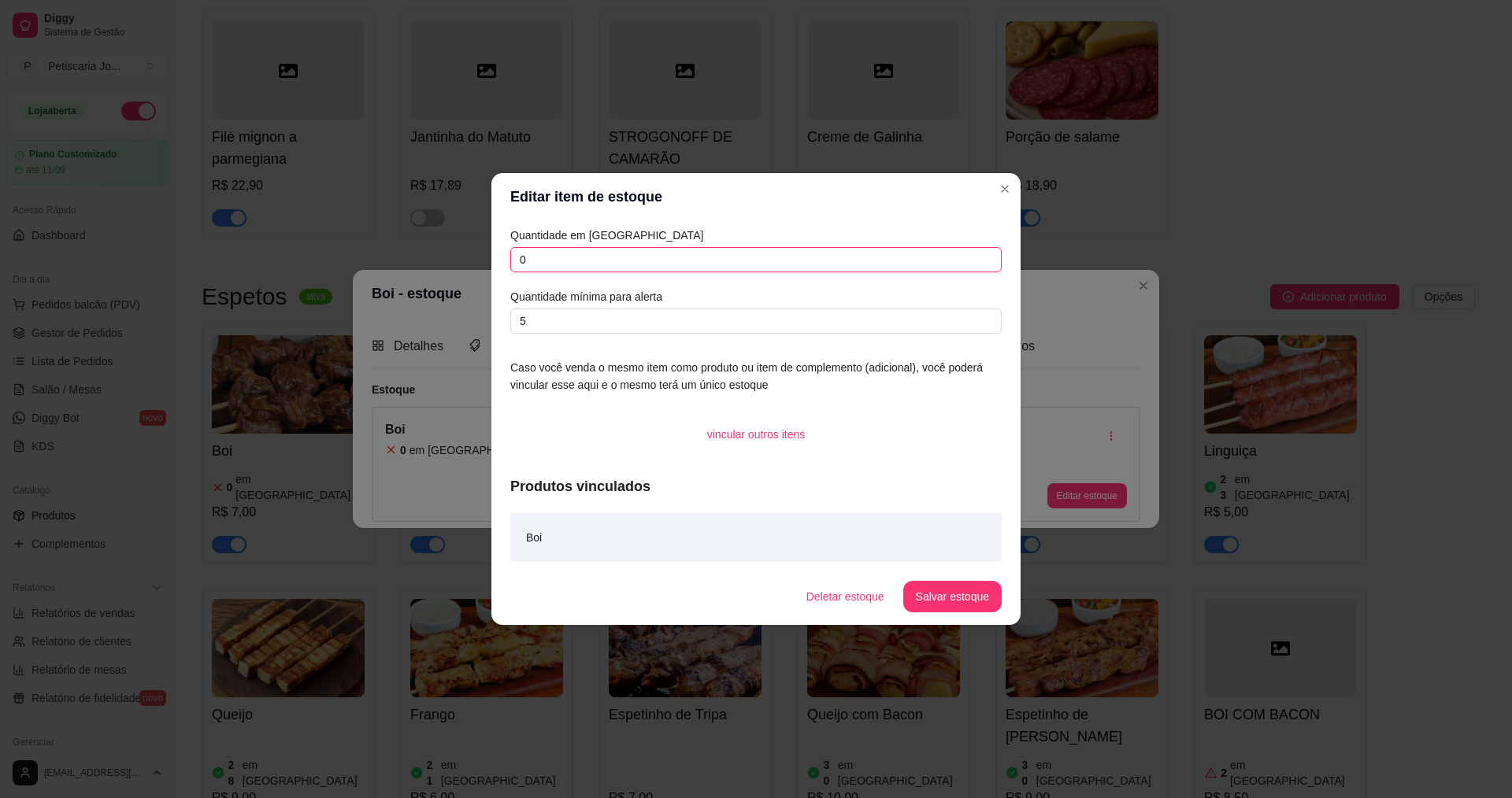
click at [573, 270] on input "0" at bounding box center [756, 260] width 491 height 25
type input "30"
click at [974, 607] on button "Salvar estoque" at bounding box center [952, 597] width 99 height 31
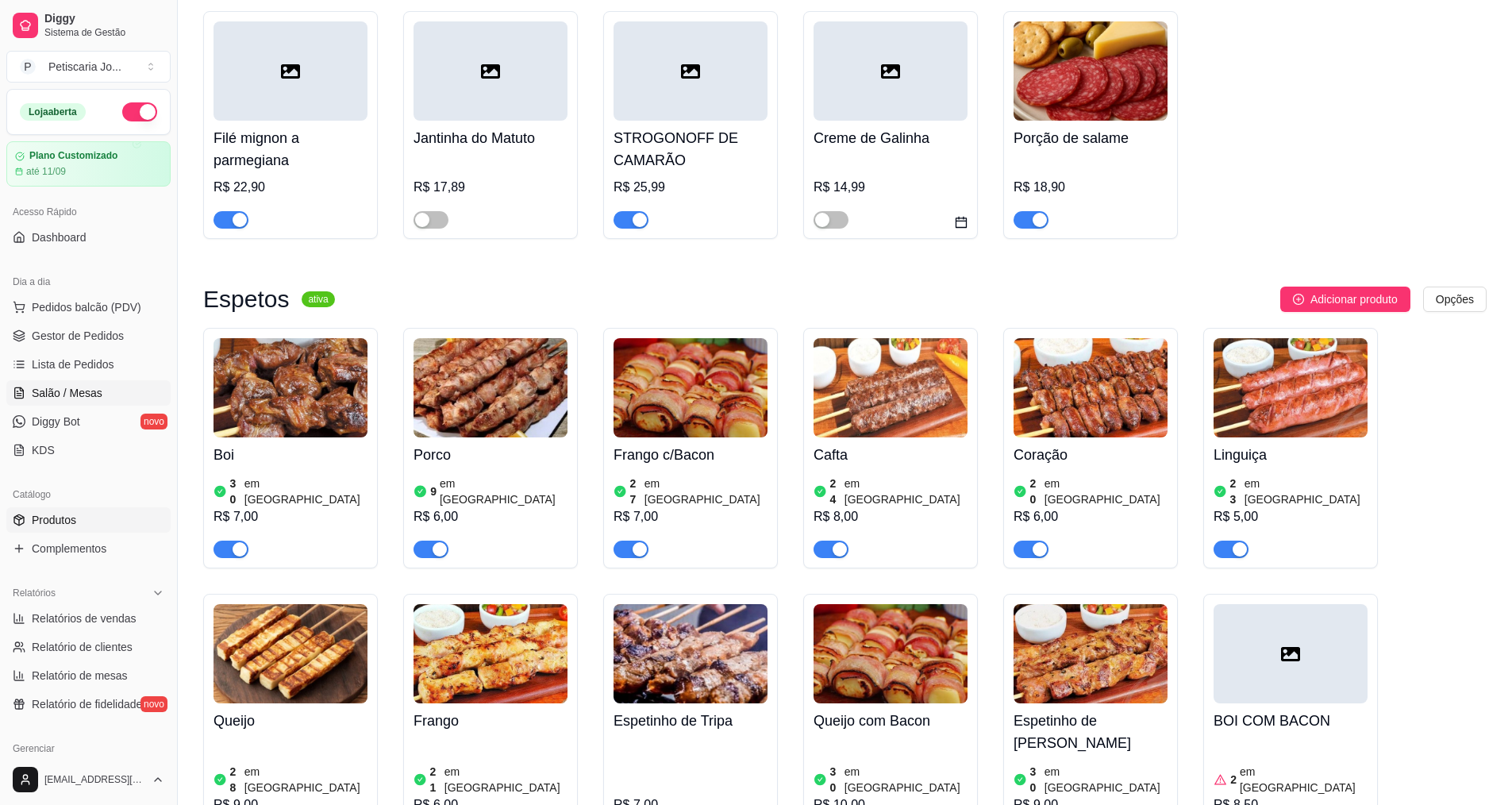
click at [56, 393] on span "Salão / Mesas" at bounding box center [67, 393] width 71 height 16
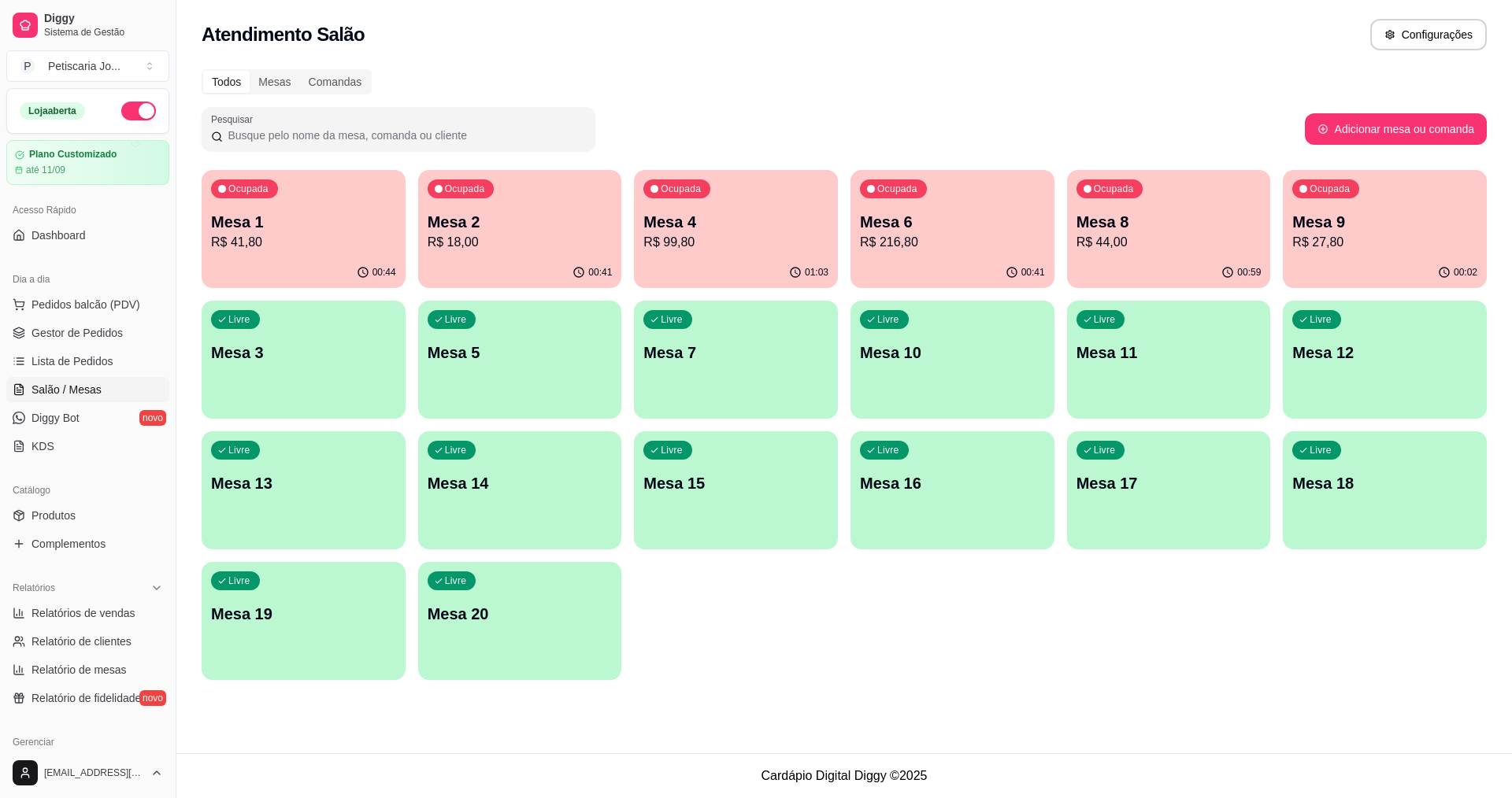
click at [1356, 206] on div "Ocupada Mesa 9 R$ 27,80" at bounding box center [1384, 213] width 204 height 87
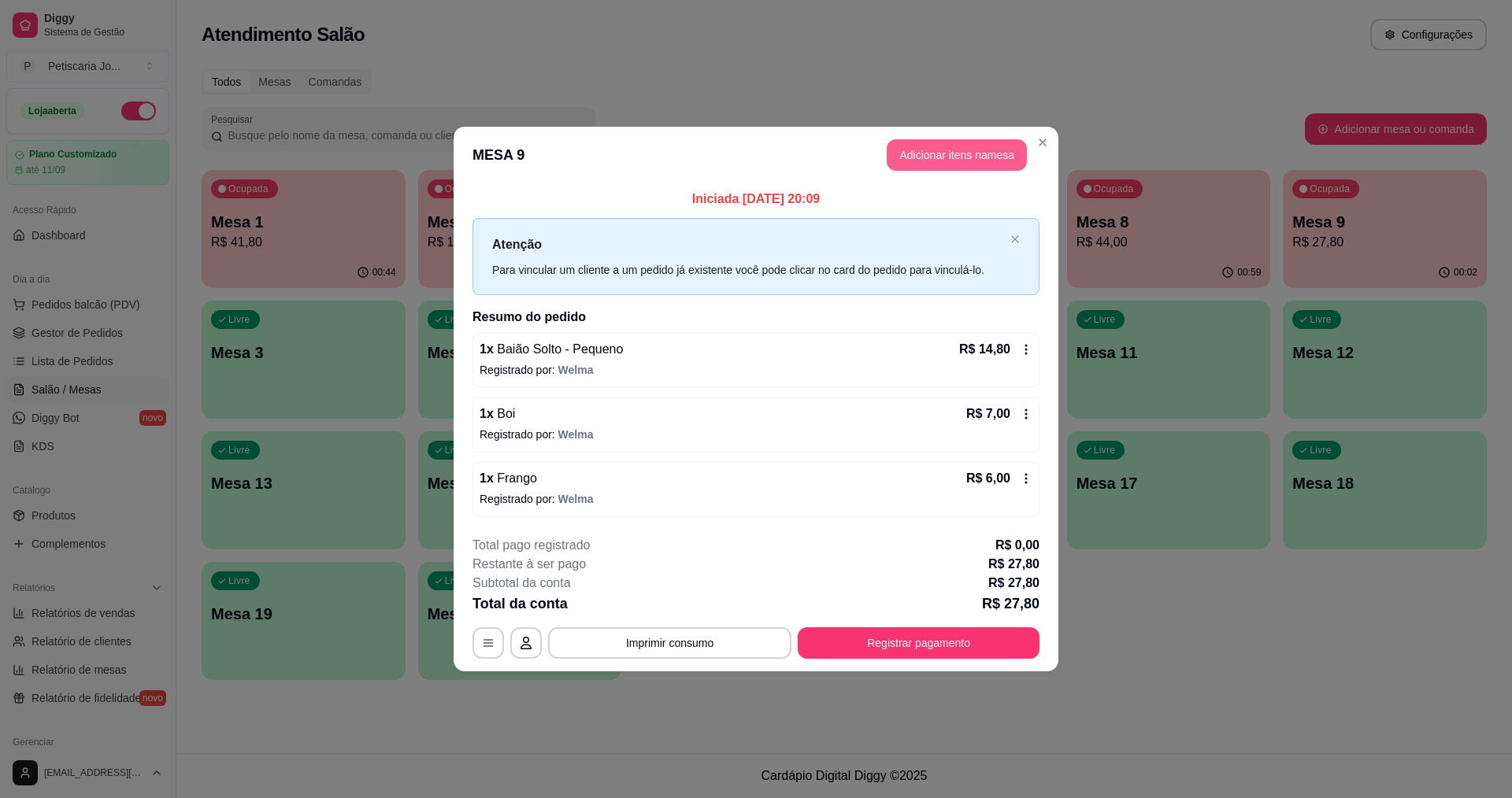
click at [930, 166] on button "Adicionar itens na mesa" at bounding box center [957, 155] width 140 height 31
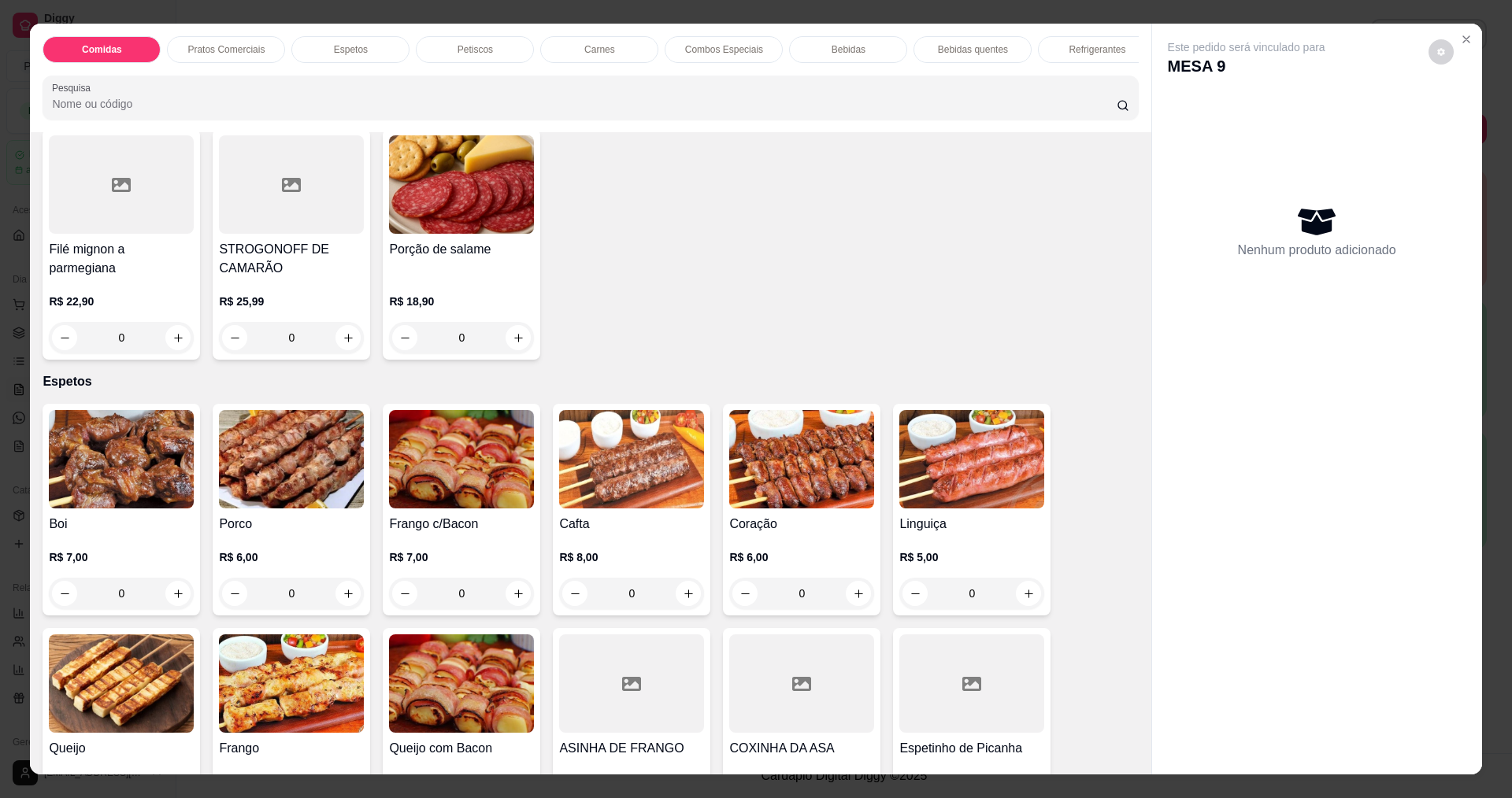
scroll to position [629, 0]
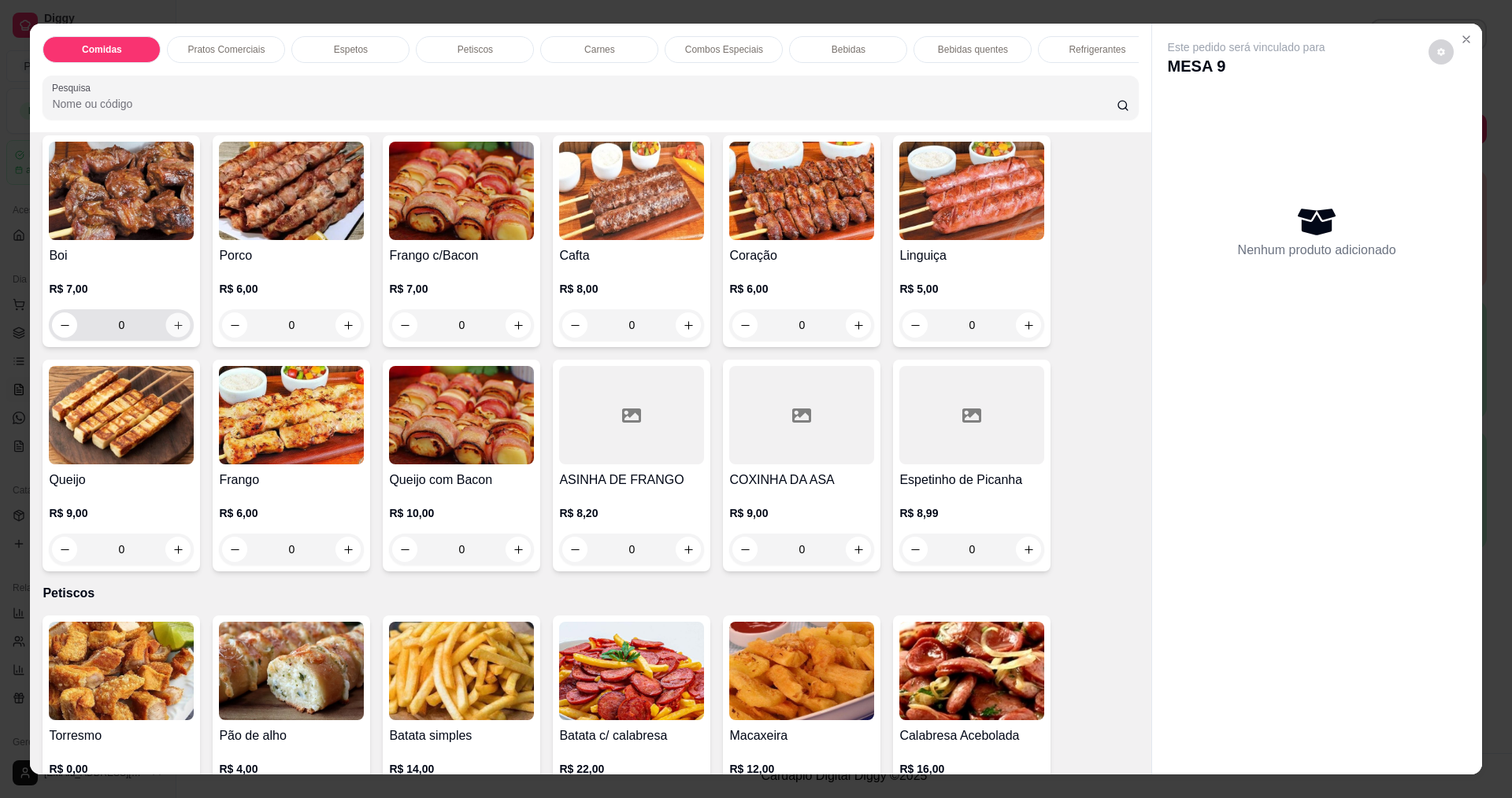
click at [172, 331] on icon "increase-product-quantity" at bounding box center [178, 326] width 12 height 12
type input "1"
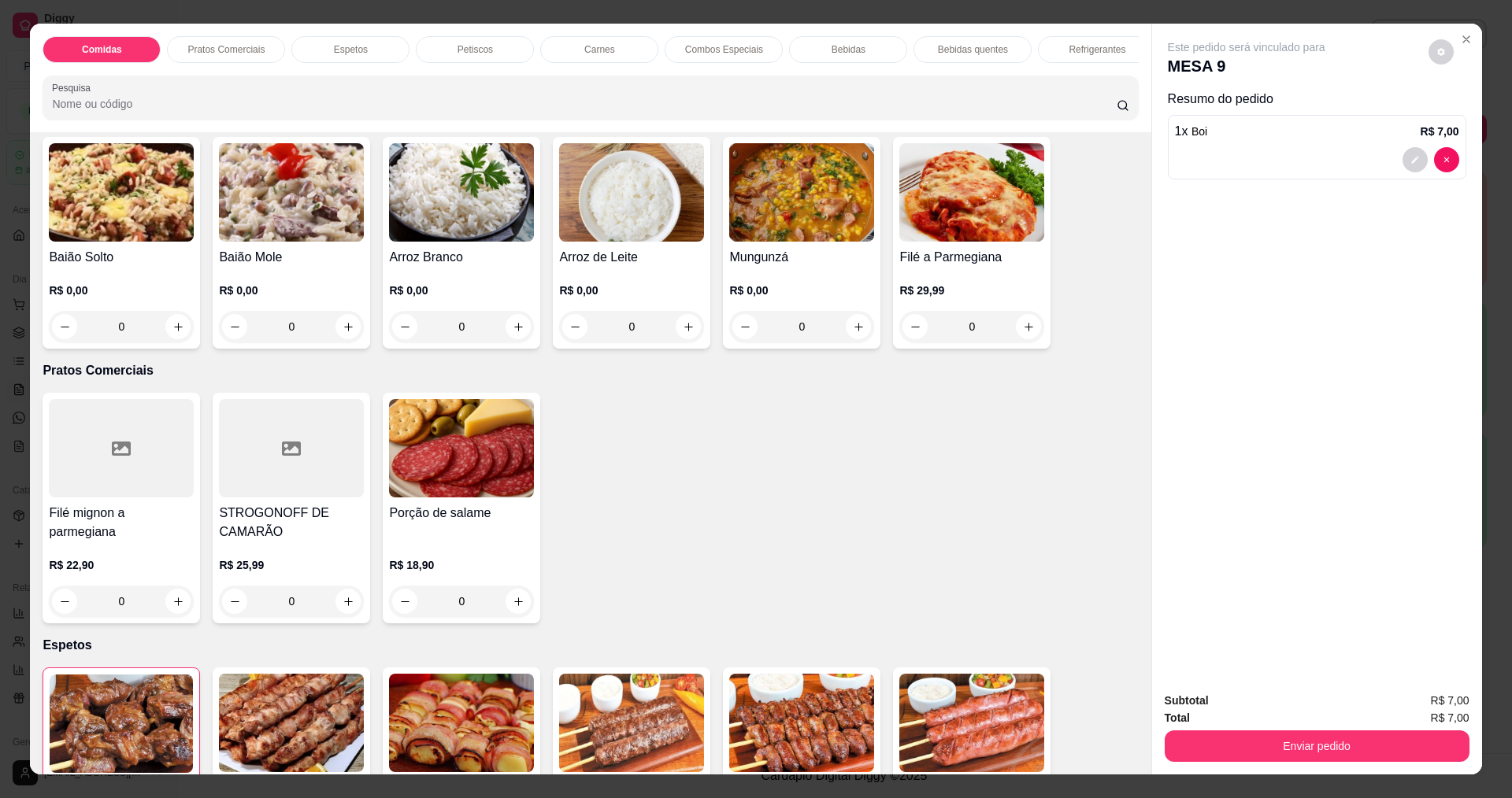
scroll to position [79, 0]
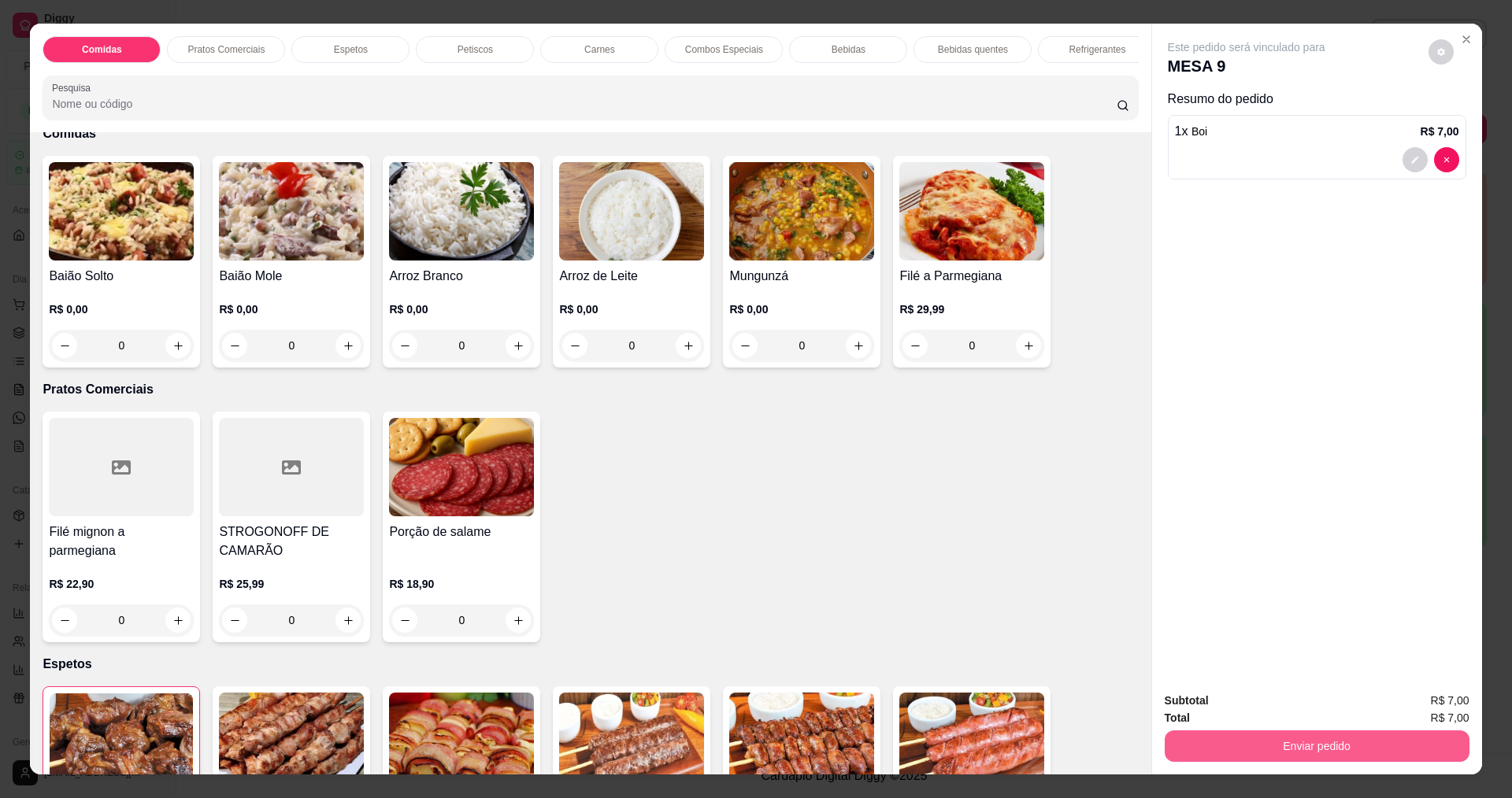
click at [1385, 739] on button "Enviar pedido" at bounding box center [1317, 746] width 304 height 31
click at [1455, 700] on button "Sim, quero registrar" at bounding box center [1414, 707] width 117 height 30
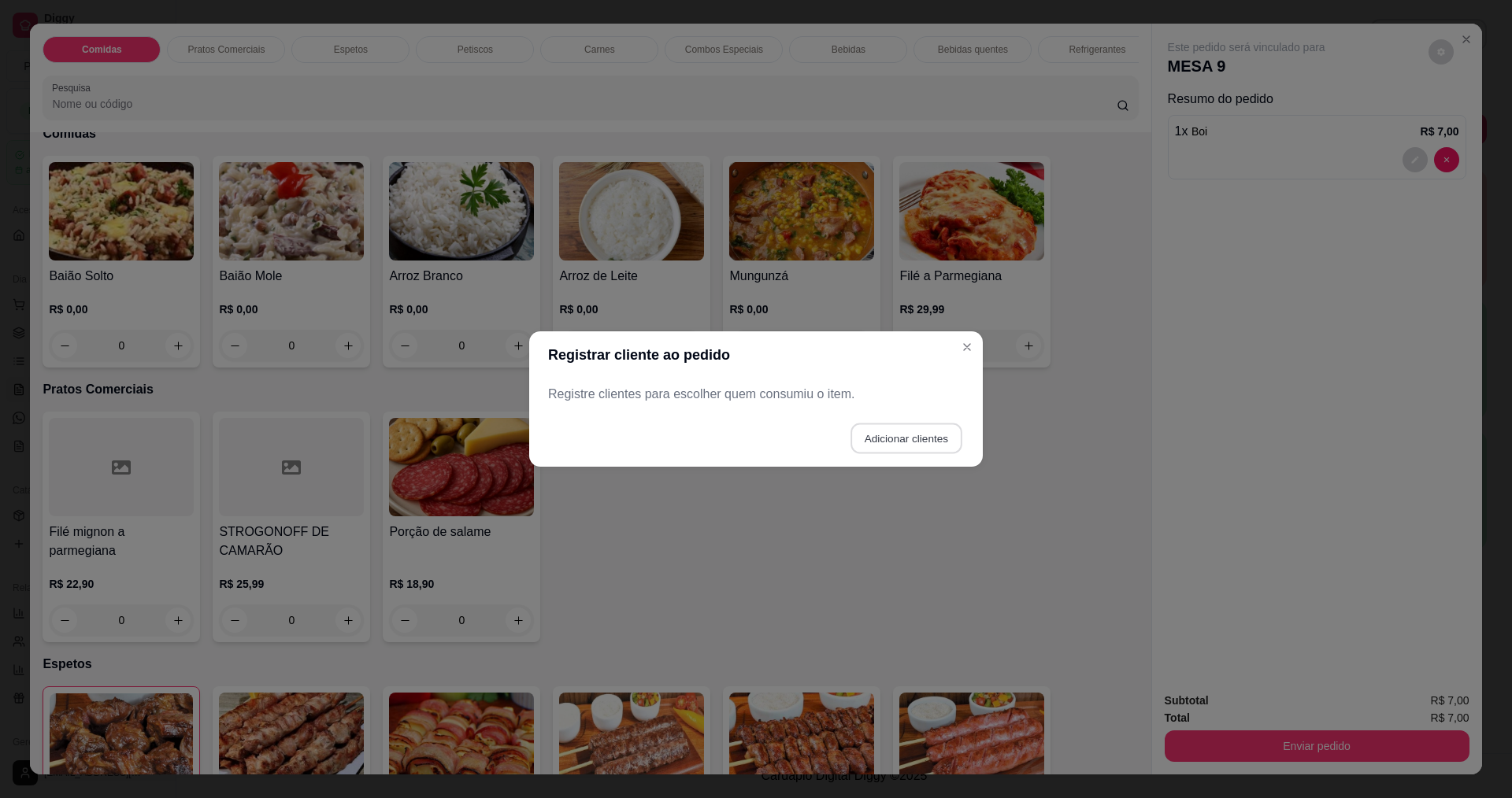
click at [907, 447] on button "Adicionar clientes" at bounding box center [905, 438] width 111 height 31
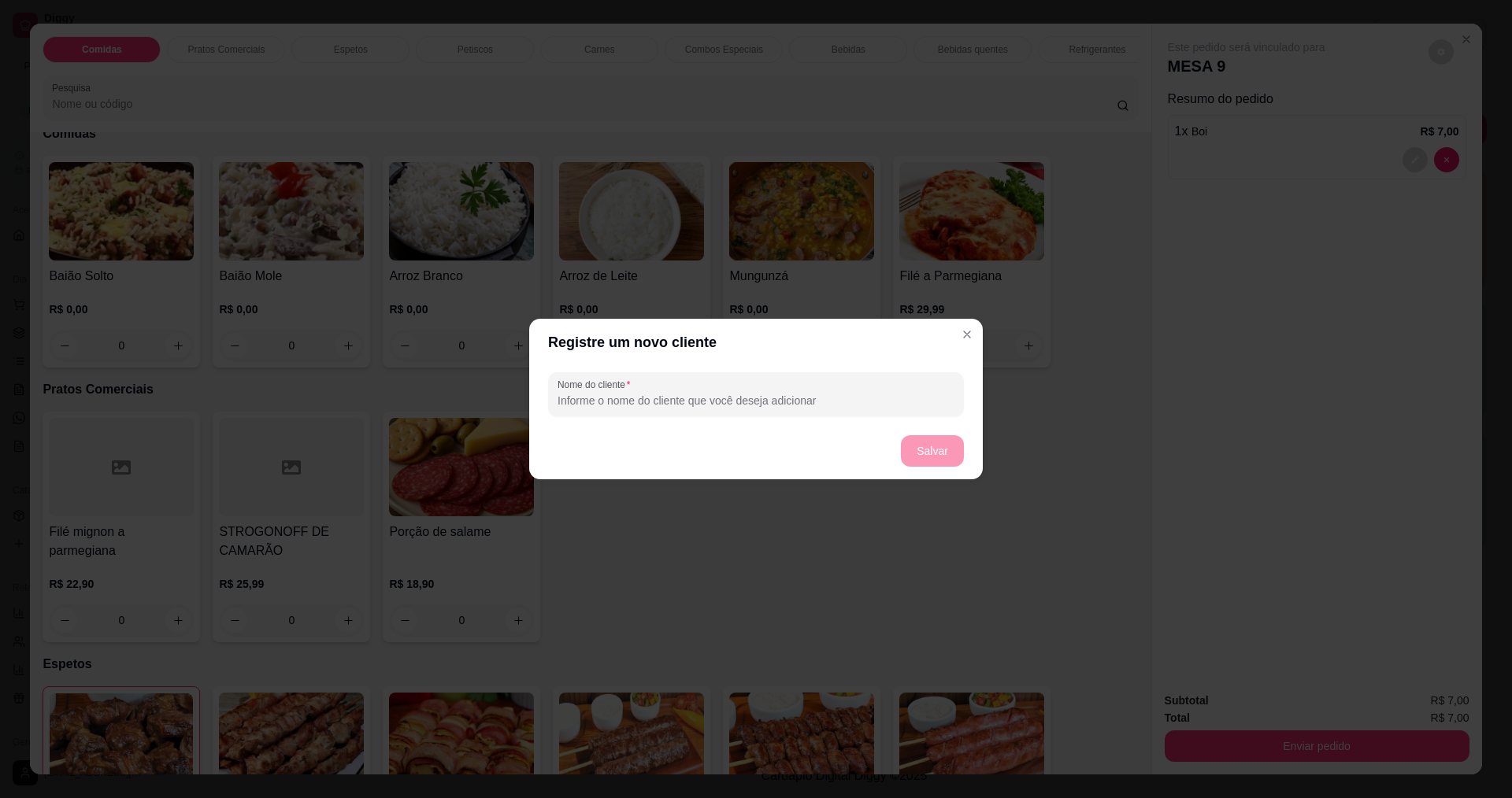
click at [930, 452] on footer "Salvar" at bounding box center [756, 451] width 454 height 57
click at [850, 402] on input "Nome do cliente" at bounding box center [756, 400] width 397 height 16
type input "9"
click at [925, 452] on button "Salvar" at bounding box center [932, 451] width 61 height 31
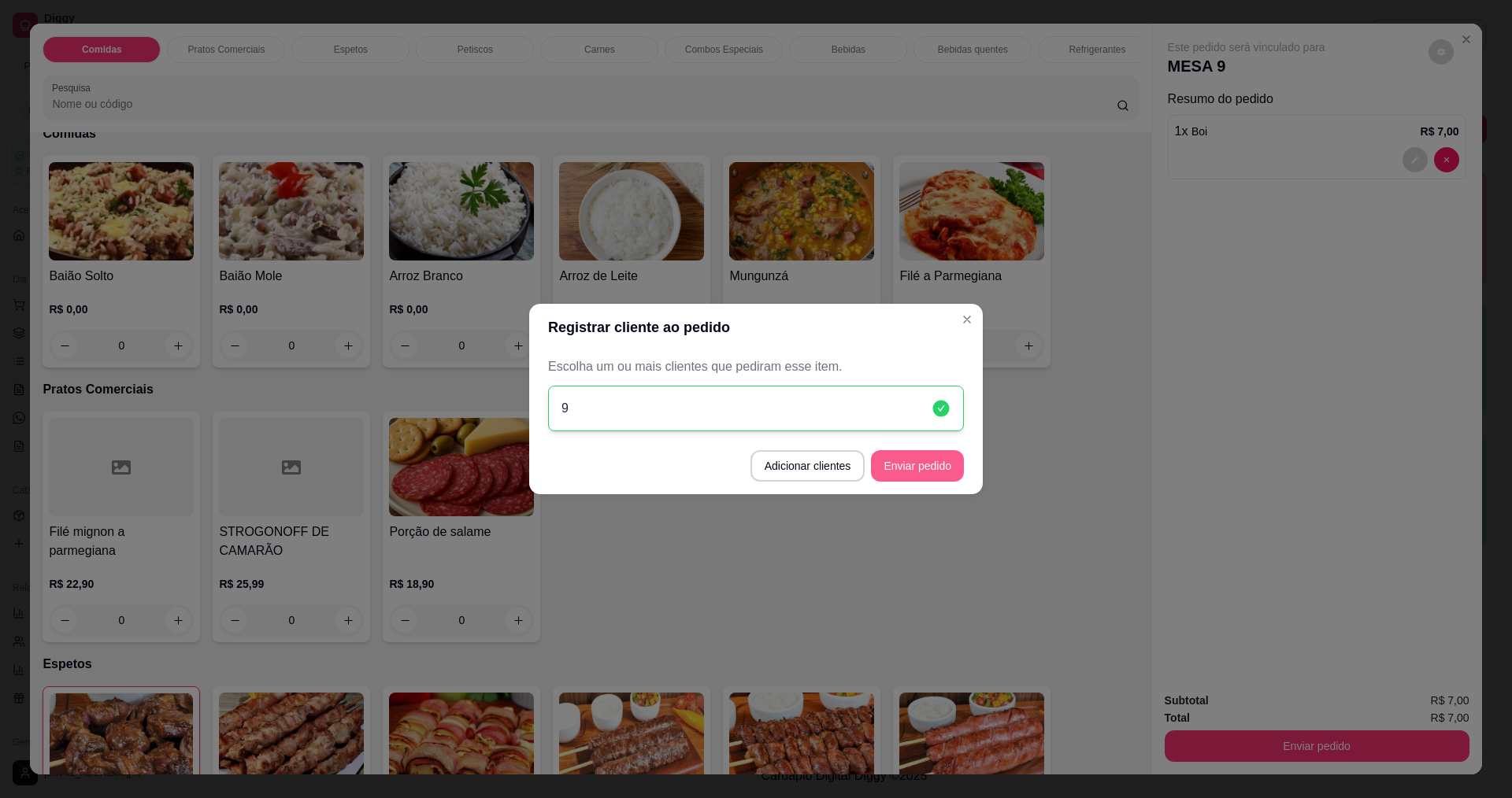
click at [898, 465] on button "Enviar pedido" at bounding box center [917, 466] width 93 height 31
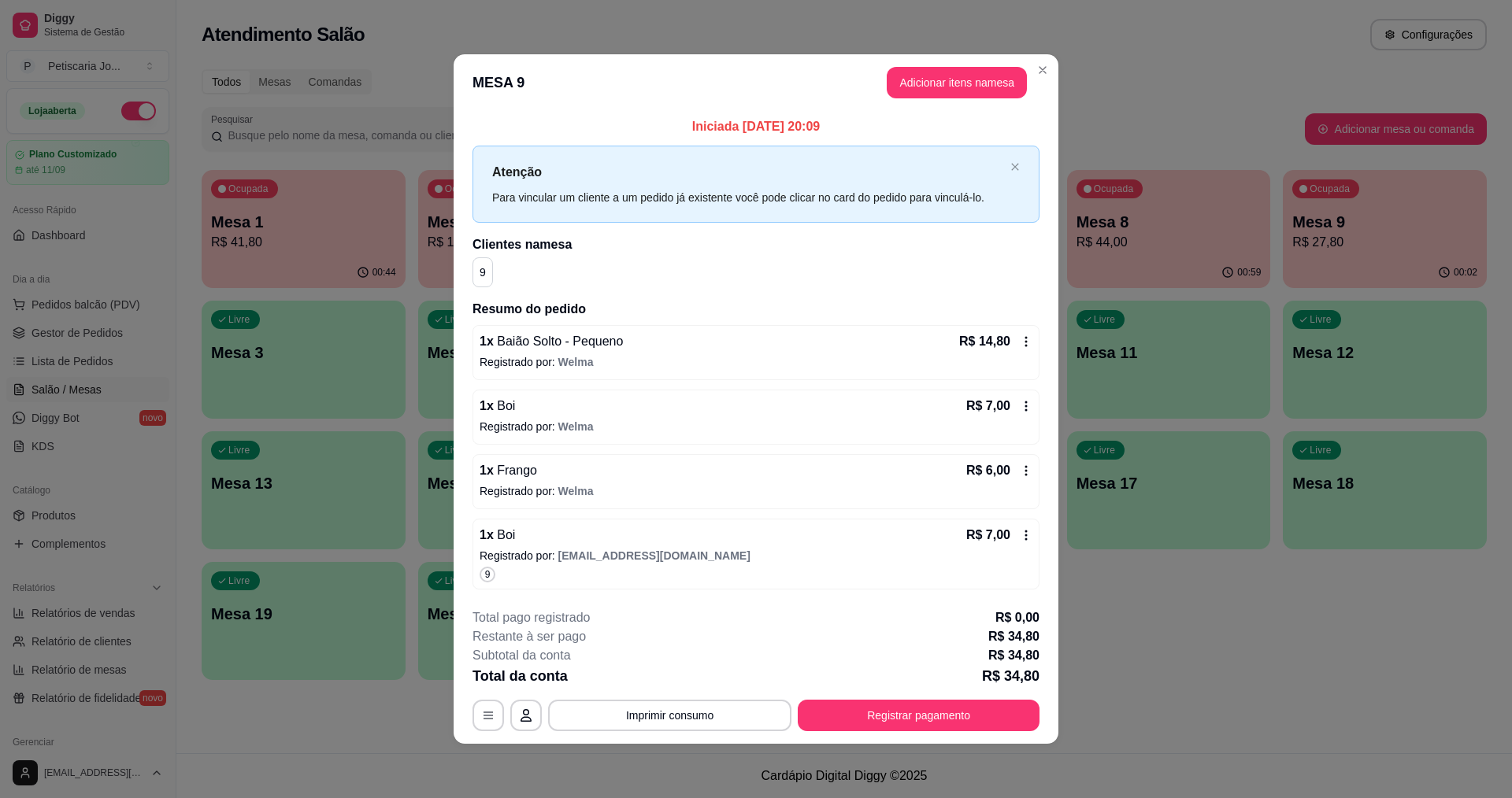
click at [1054, 78] on header "MESA 9 Adicionar itens na mesa" at bounding box center [756, 82] width 605 height 57
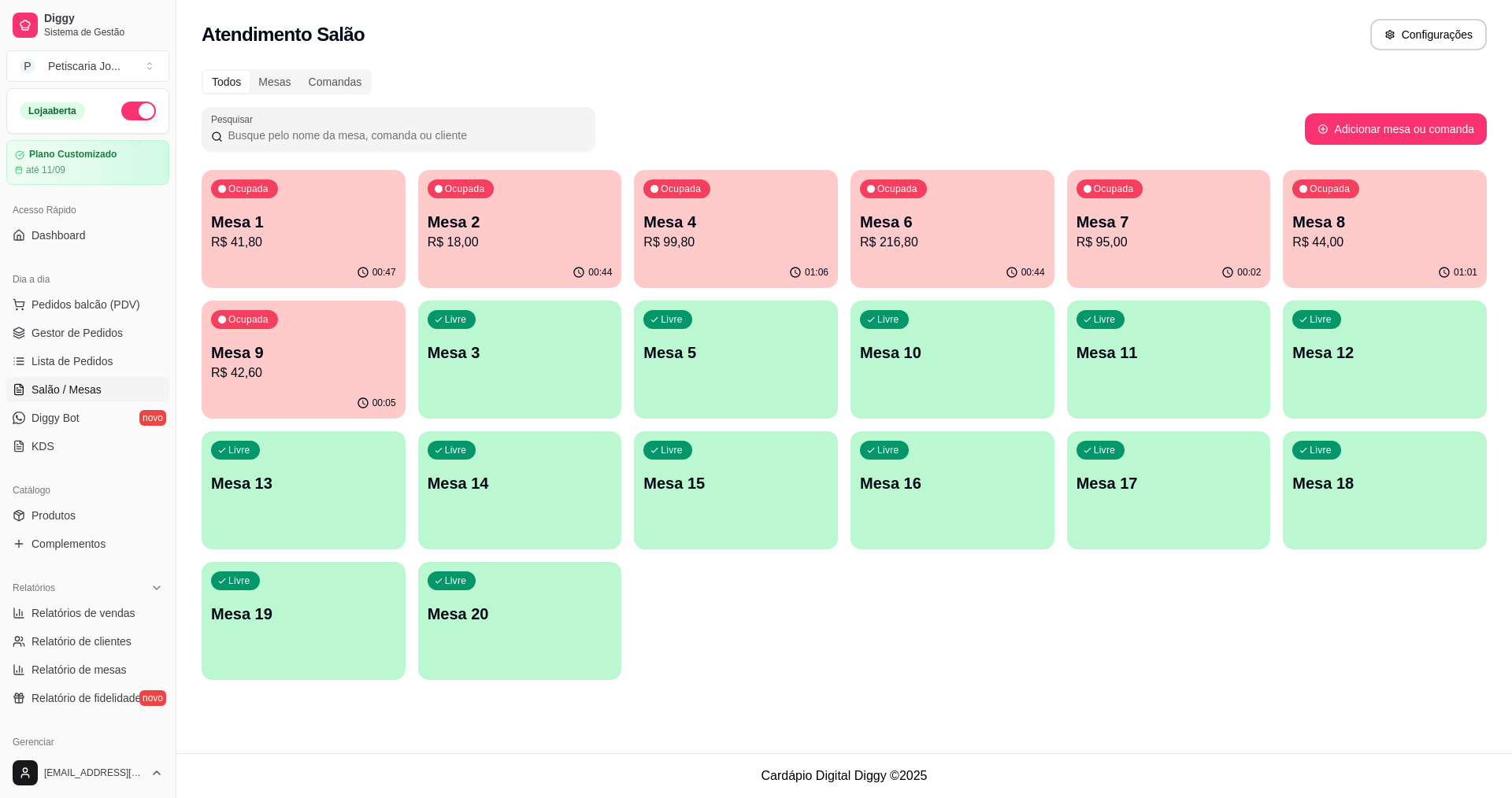
click at [1112, 219] on p "Mesa 7" at bounding box center [1169, 221] width 185 height 22
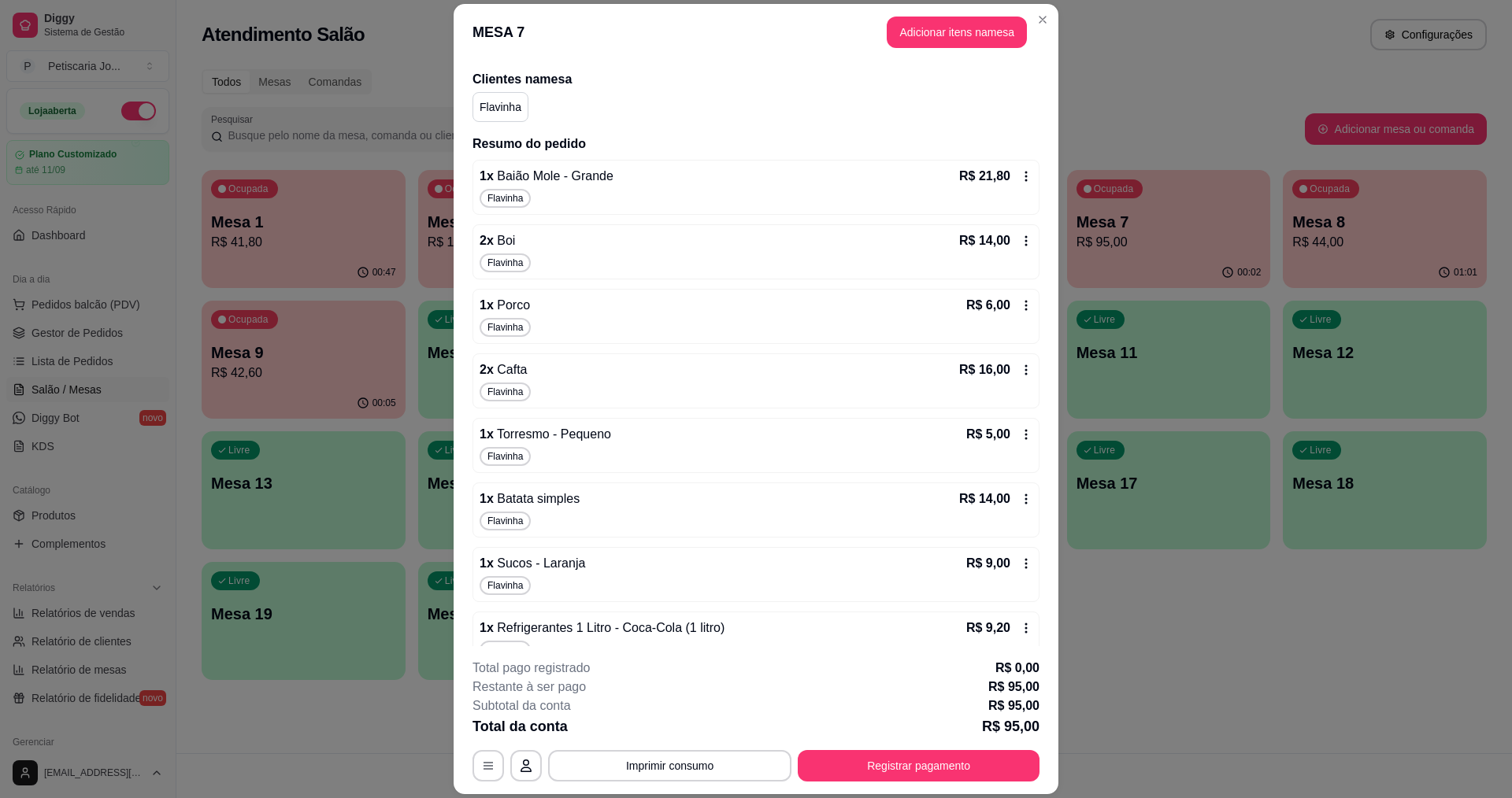
scroll to position [141, 0]
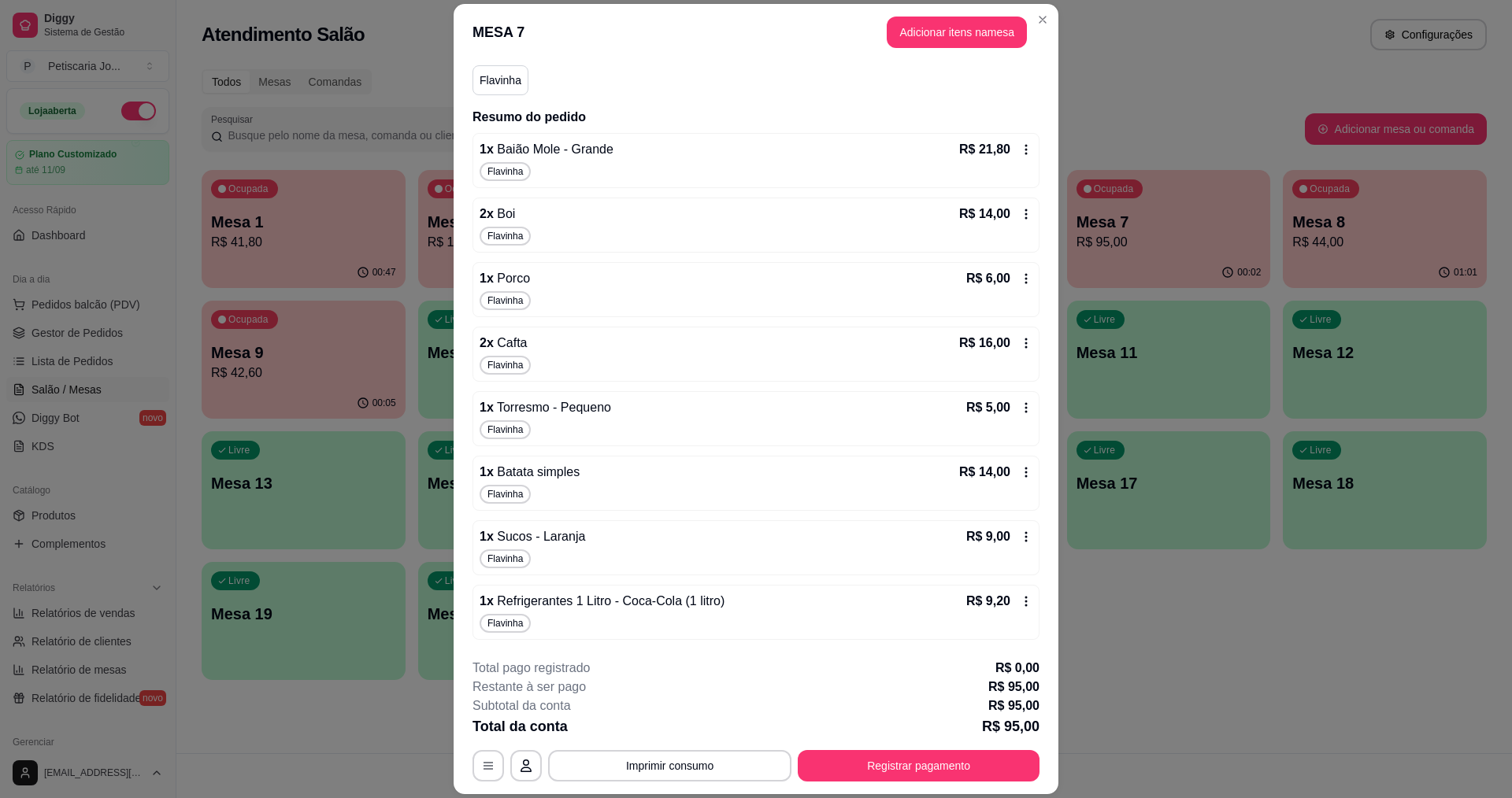
click at [1020, 532] on icon at bounding box center [1026, 537] width 12 height 12
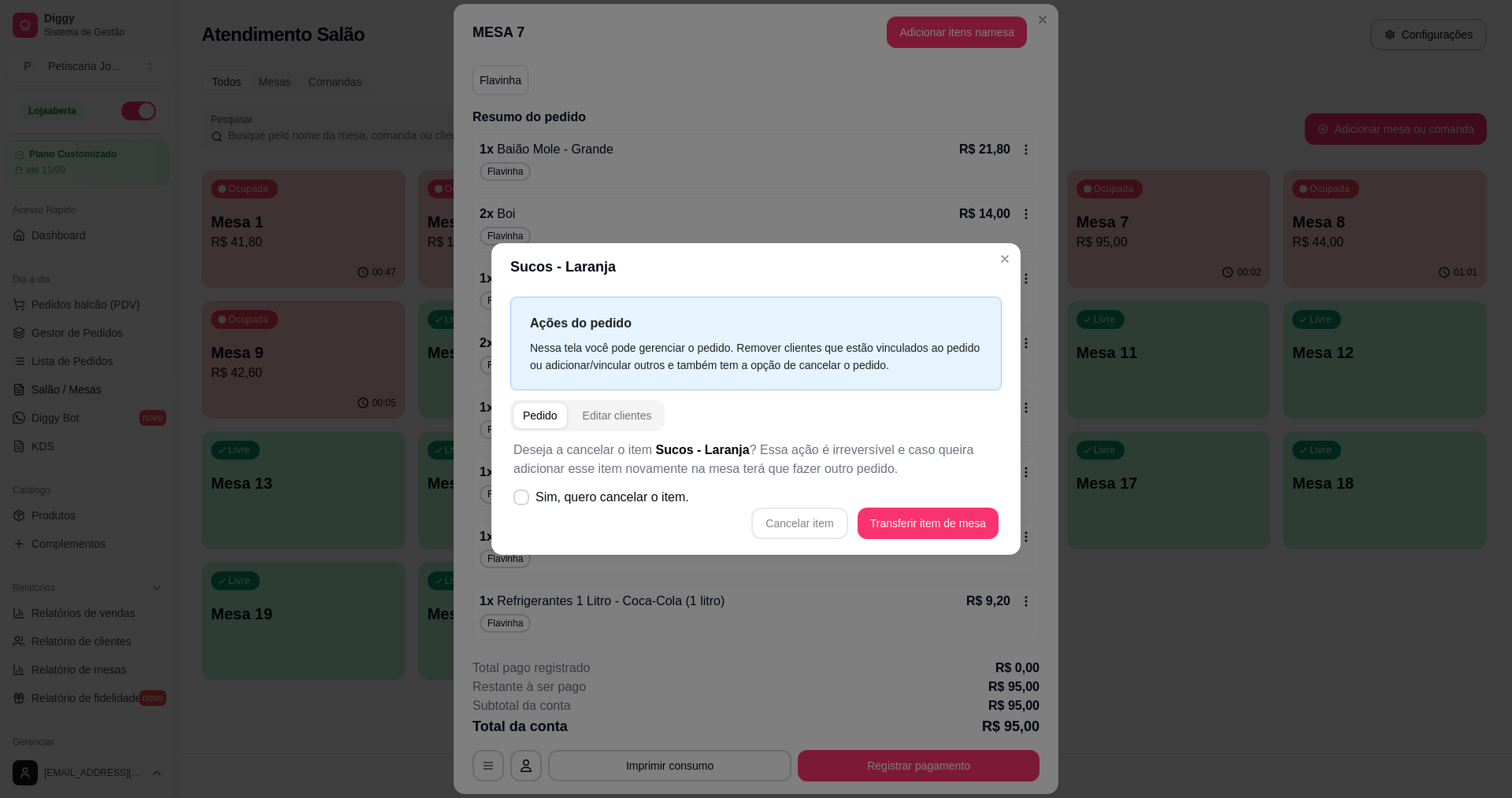
click at [822, 520] on div "Cancelar item Transferir item de mesa" at bounding box center [756, 524] width 485 height 31
click at [518, 499] on icon at bounding box center [521, 497] width 12 height 10
click at [518, 501] on input "Sim, quero cancelar o item." at bounding box center [518, 506] width 10 height 10
checkbox input "true"
click at [791, 532] on button "Cancelar item" at bounding box center [799, 524] width 94 height 31
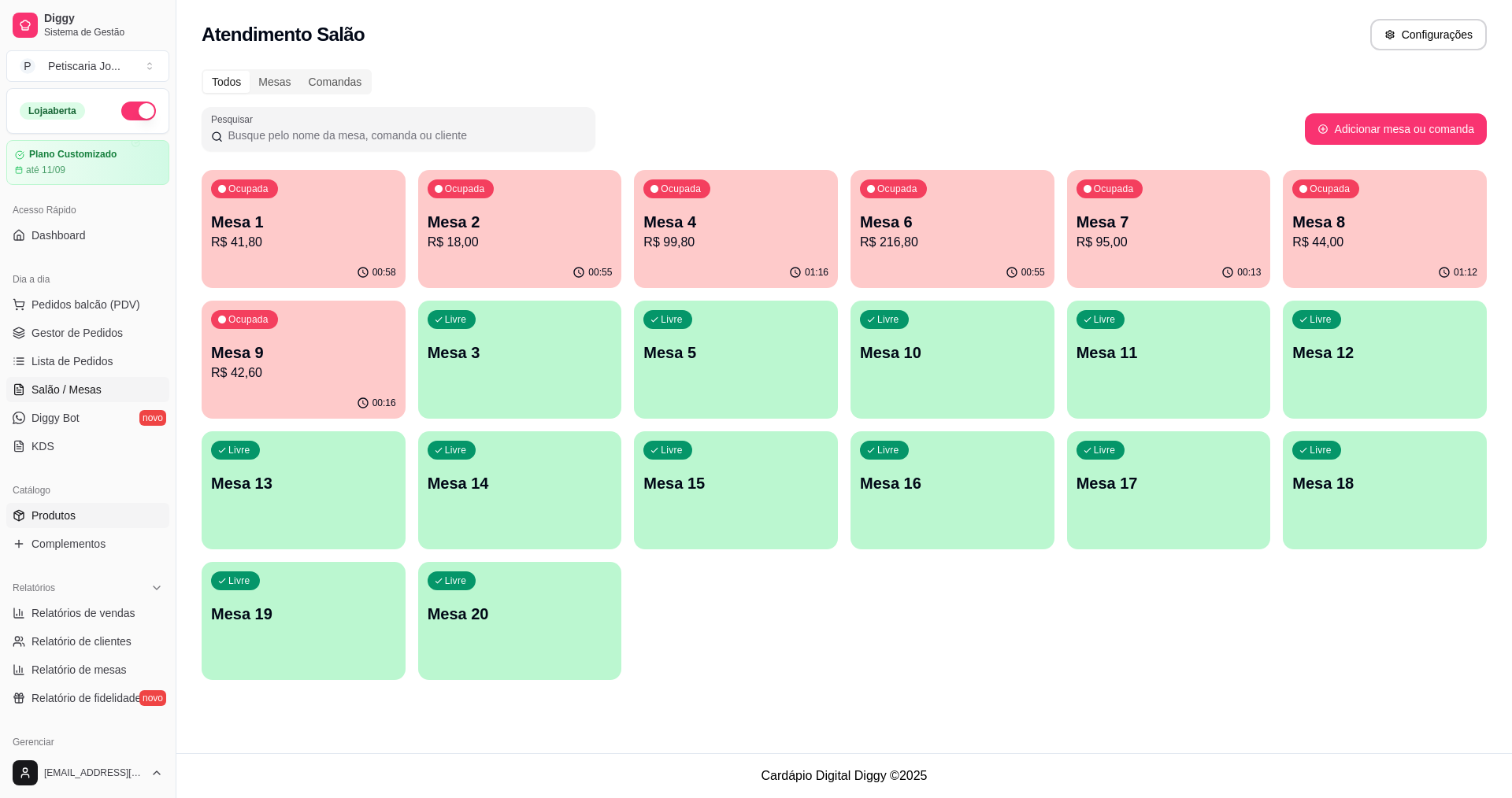
click at [62, 524] on link "Produtos" at bounding box center [87, 515] width 163 height 25
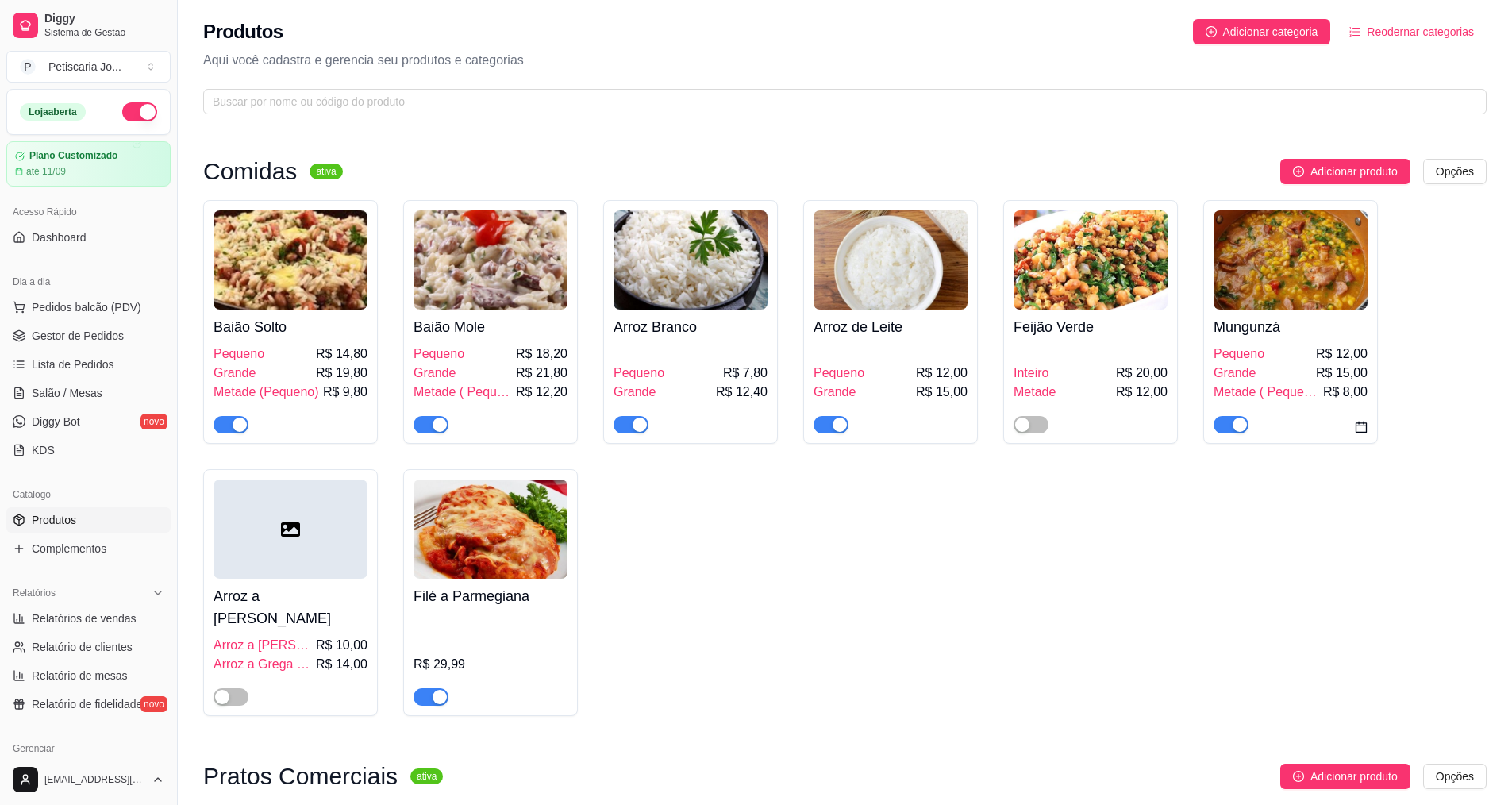
click at [443, 421] on div "button" at bounding box center [440, 425] width 14 height 14
click at [246, 421] on div "button" at bounding box center [240, 425] width 14 height 14
click at [665, 647] on div "Baião Solto Pequeno R$ 14,80 Grande R$ 19,80 Metade (Pequeno) R$ 9,80 Baião Mol…" at bounding box center [845, 458] width 1284 height 516
click at [69, 390] on span "Salão / Mesas" at bounding box center [67, 393] width 71 height 16
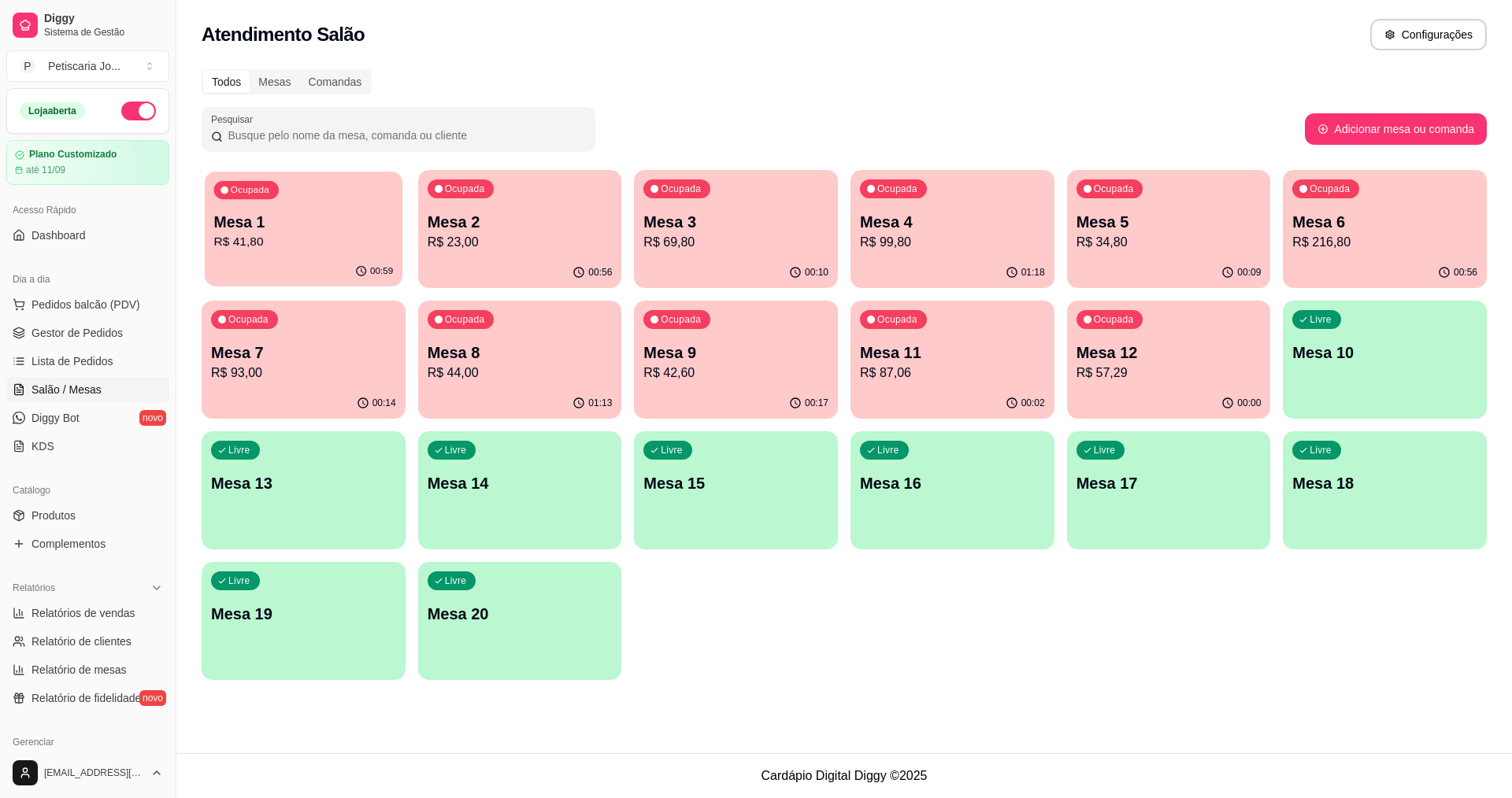
click at [270, 253] on div "Ocupada Mesa 1 R$ 41,80" at bounding box center [303, 213] width 198 height 85
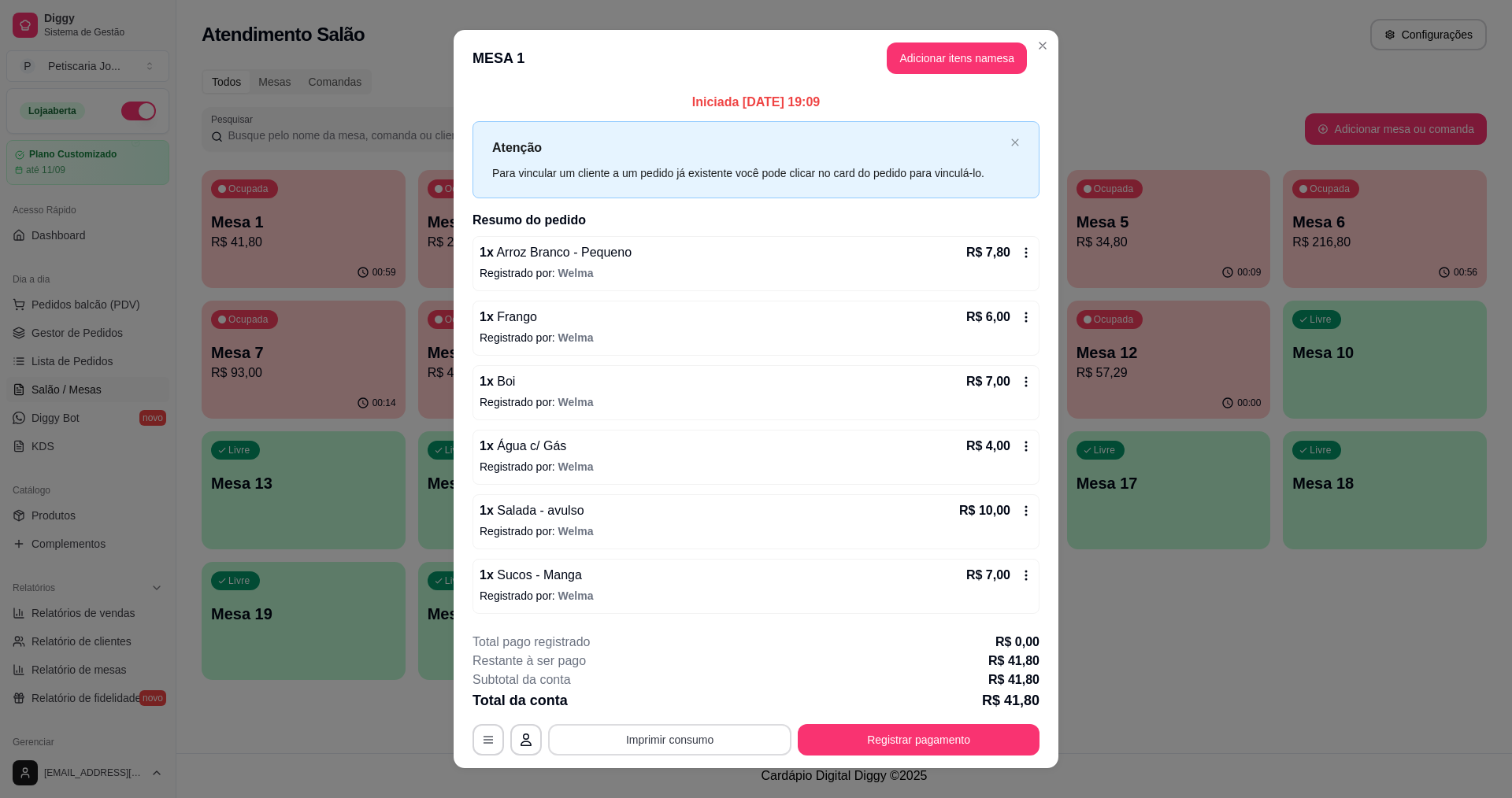
click at [645, 747] on button "Imprimir consumo" at bounding box center [670, 739] width 243 height 31
click at [677, 700] on button "IMPRESSORA" at bounding box center [669, 704] width 115 height 25
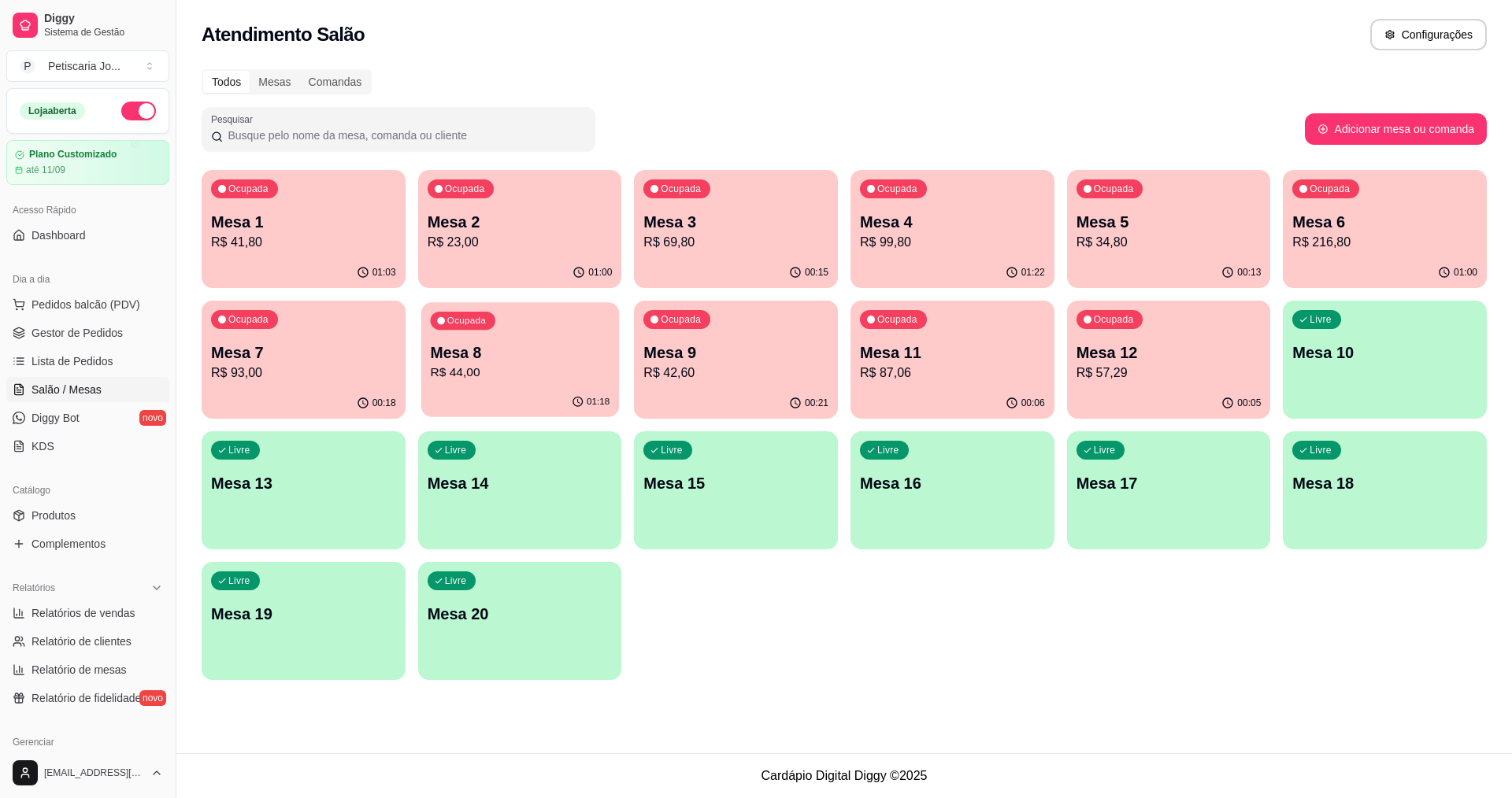
click at [490, 352] on p "Mesa 8" at bounding box center [519, 353] width 179 height 21
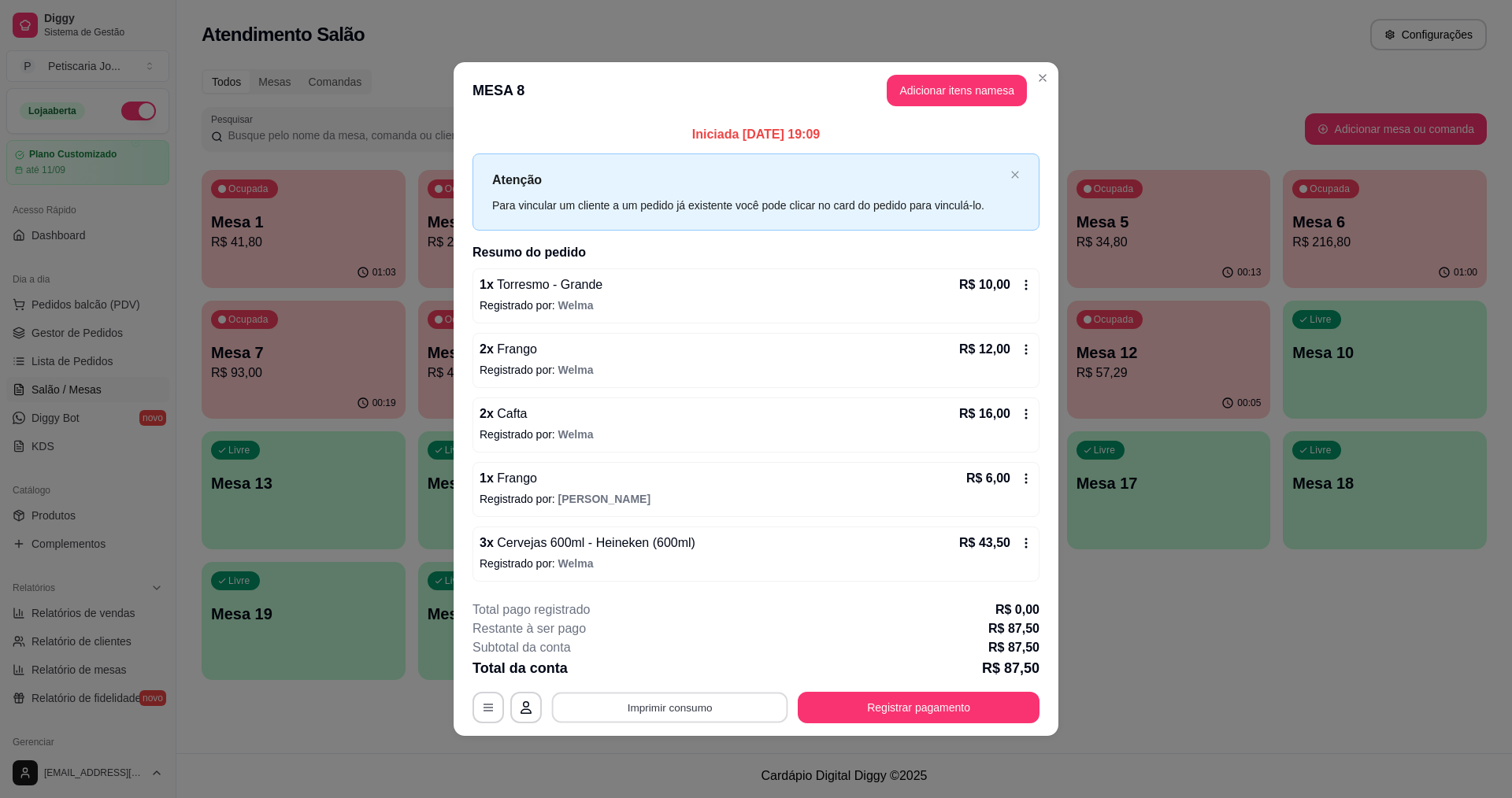
click at [691, 708] on button "Imprimir consumo" at bounding box center [670, 706] width 236 height 31
click at [692, 674] on button "IMPRESSORA" at bounding box center [674, 670] width 115 height 25
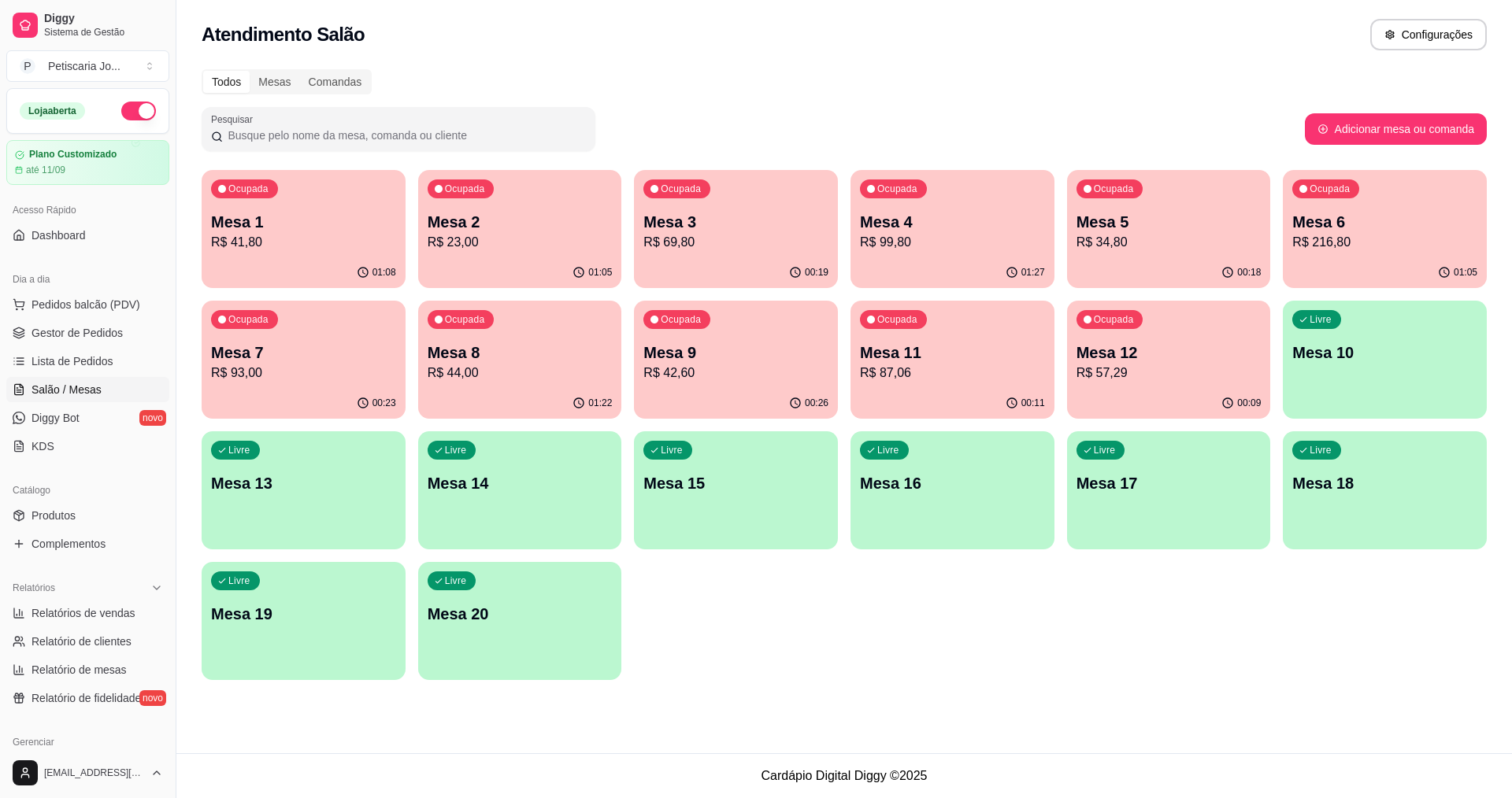
click at [1323, 210] on div "Ocupada Mesa 6 R$ 216,80" at bounding box center [1384, 213] width 204 height 87
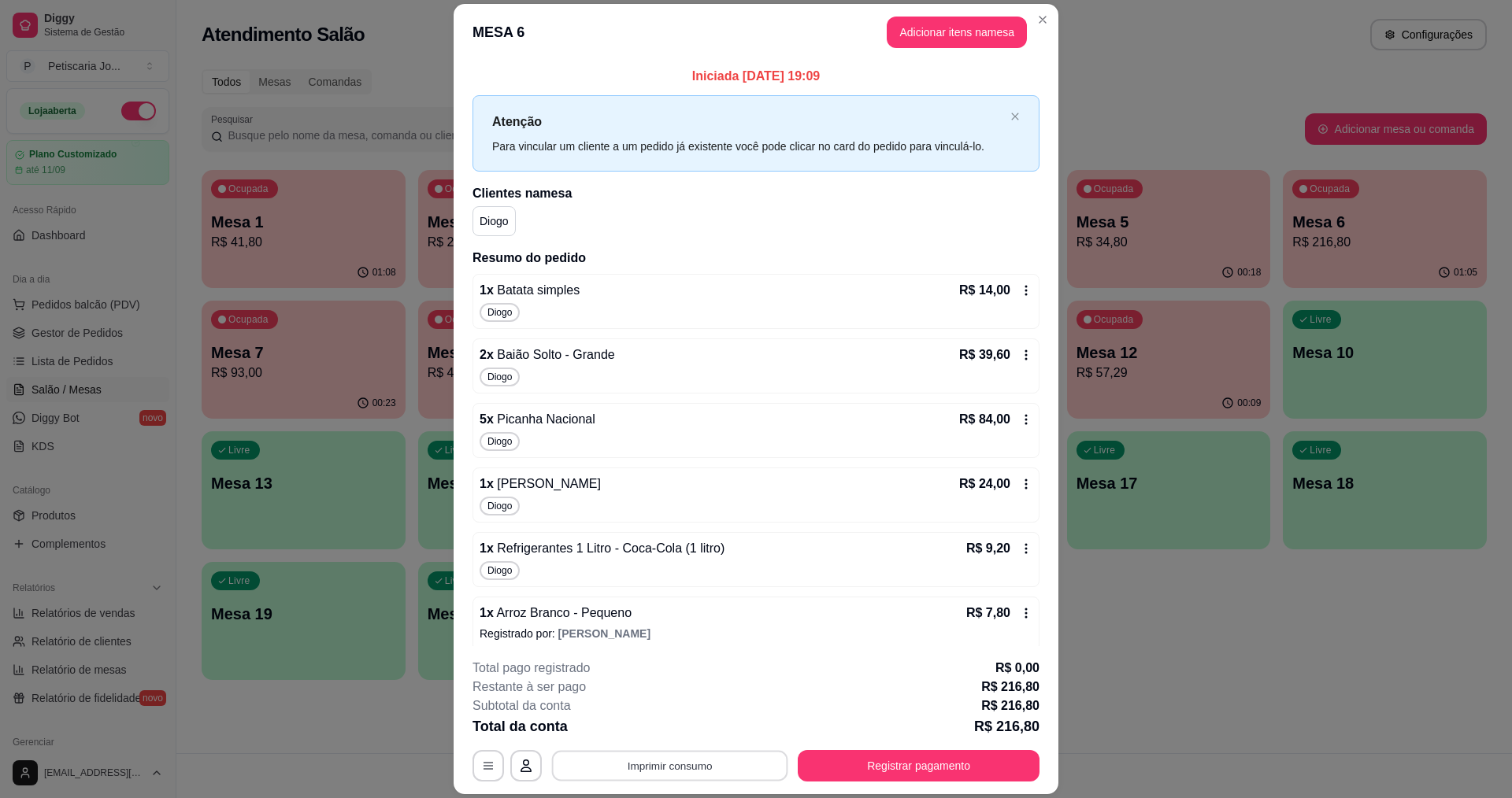
click at [698, 760] on button "Imprimir consumo" at bounding box center [670, 766] width 236 height 31
click at [692, 729] on button "IMPRESSORA" at bounding box center [669, 729] width 115 height 25
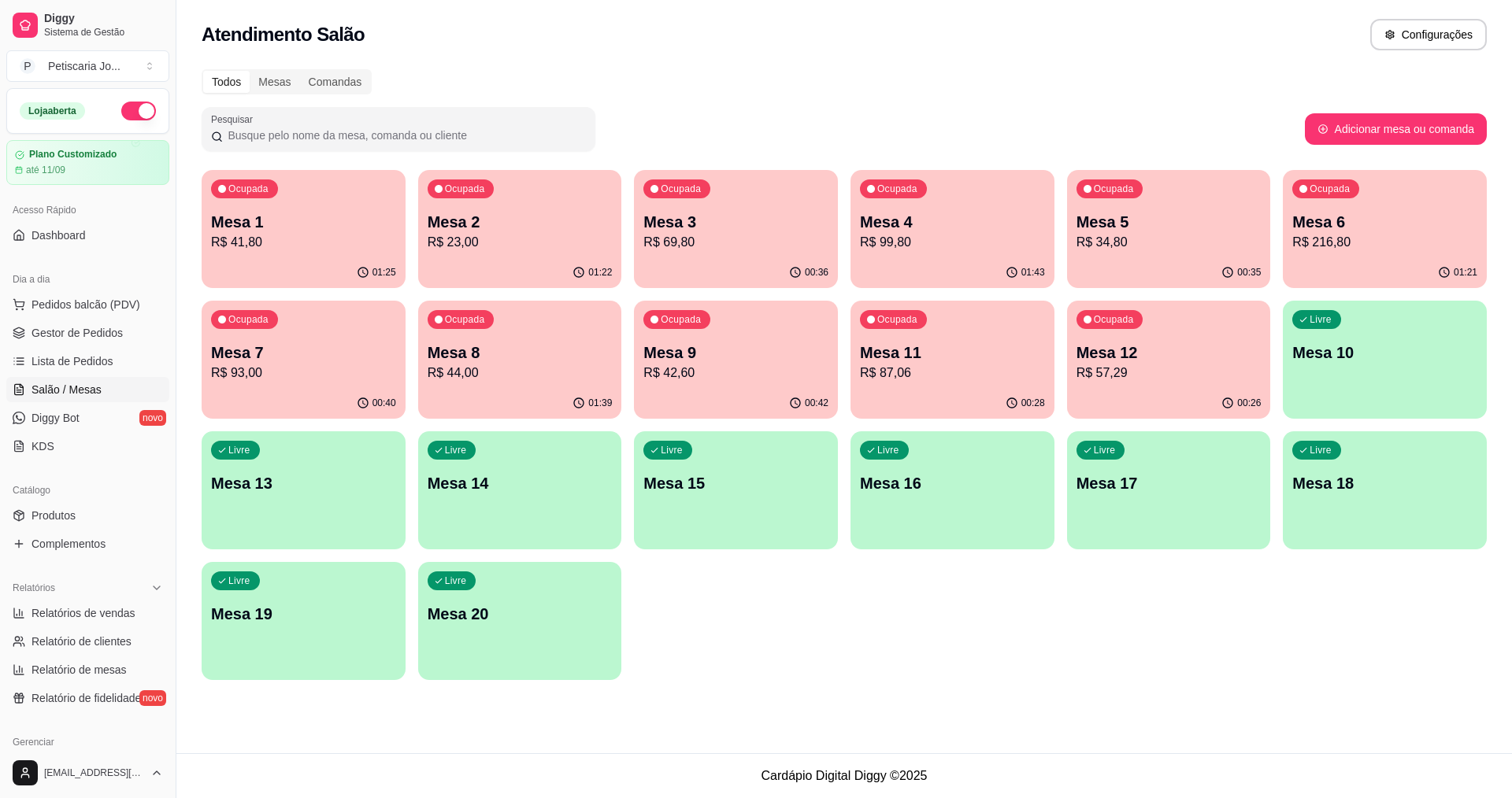
click at [731, 251] on p "R$ 69,80" at bounding box center [736, 243] width 185 height 19
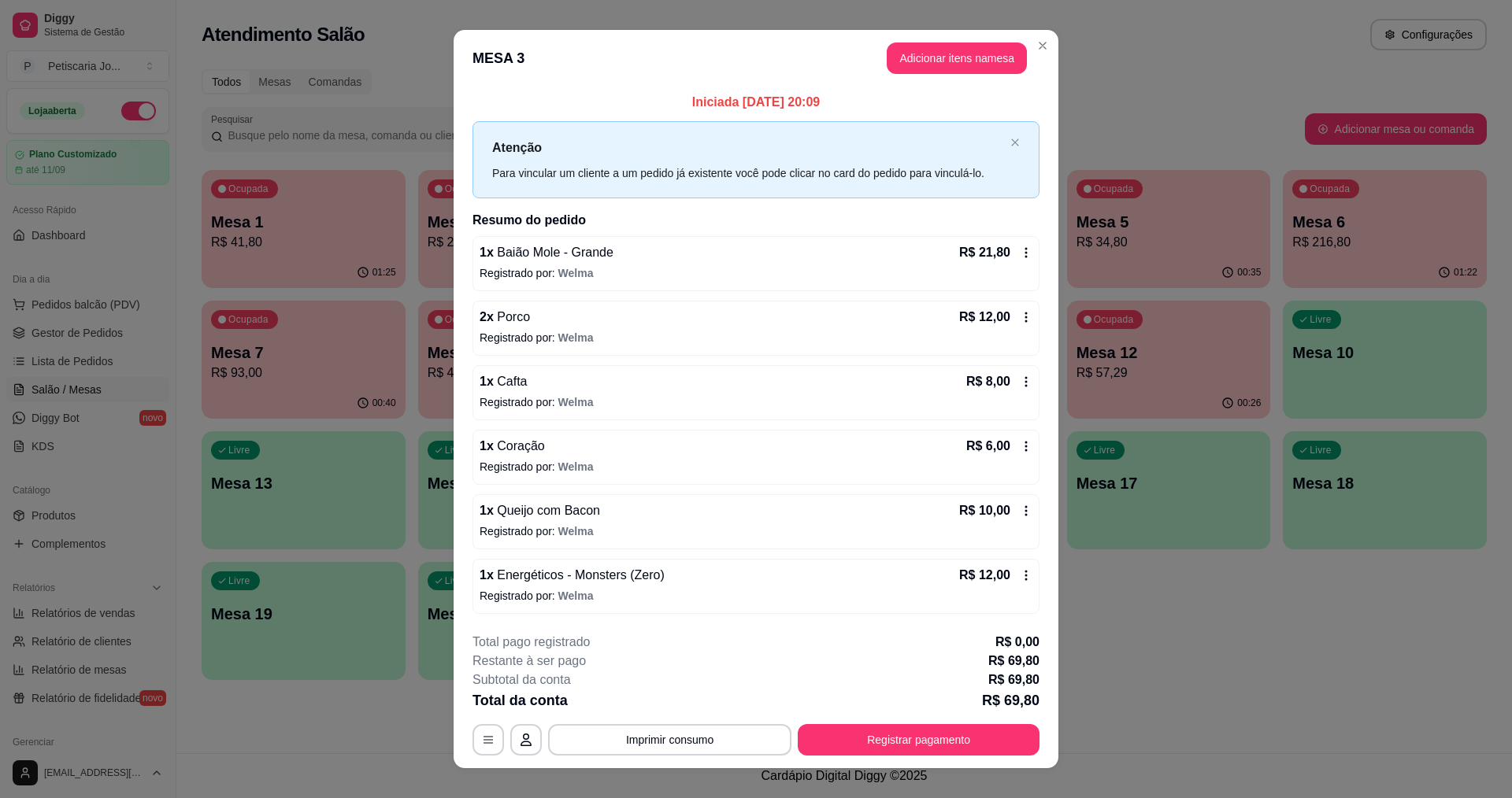
click at [902, 130] on div "Atenção Para vincular um cliente a um pedido já existente você pode clicar no c…" at bounding box center [756, 159] width 567 height 76
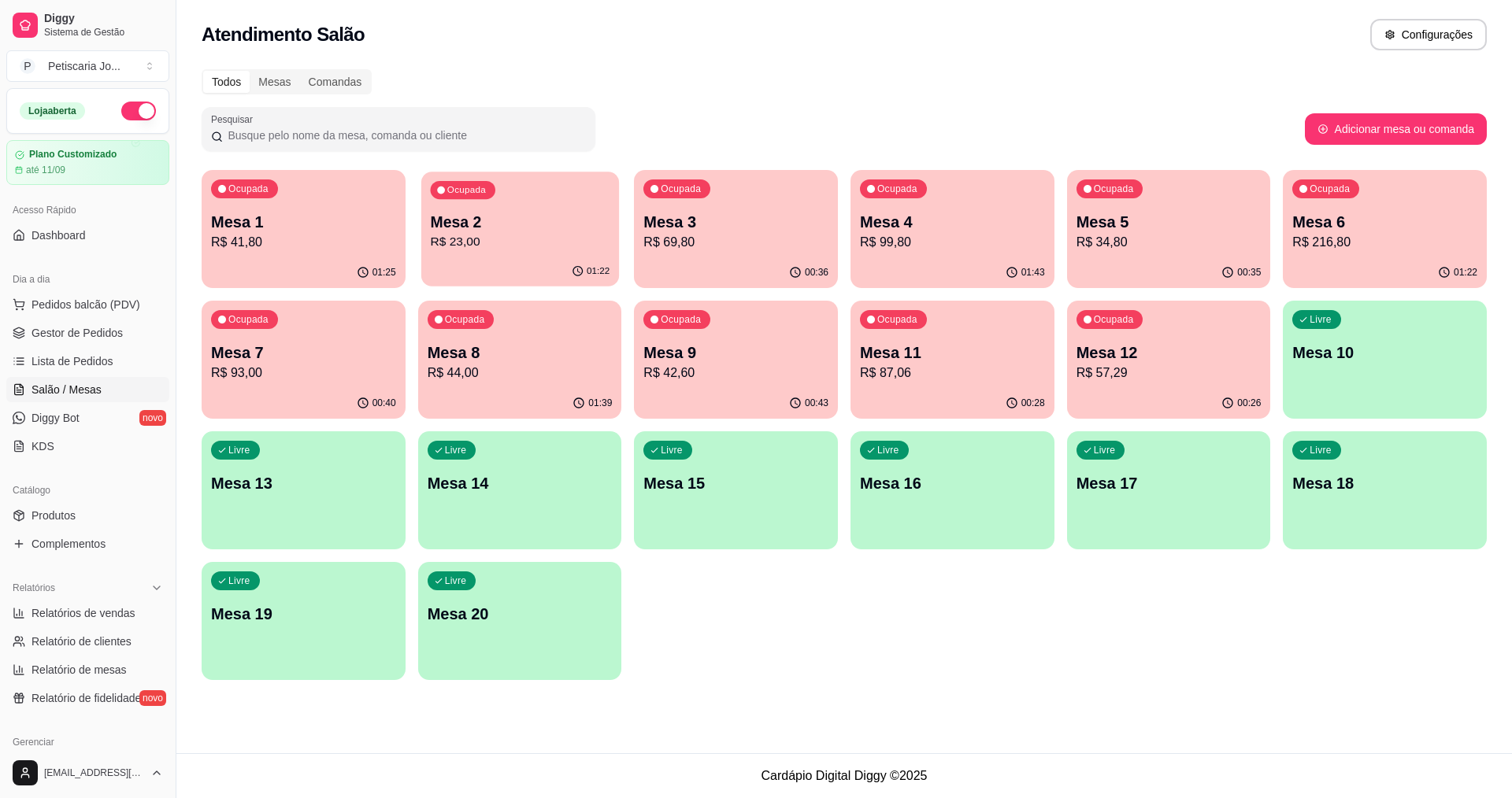
click at [533, 230] on p "Mesa 2" at bounding box center [519, 222] width 179 height 21
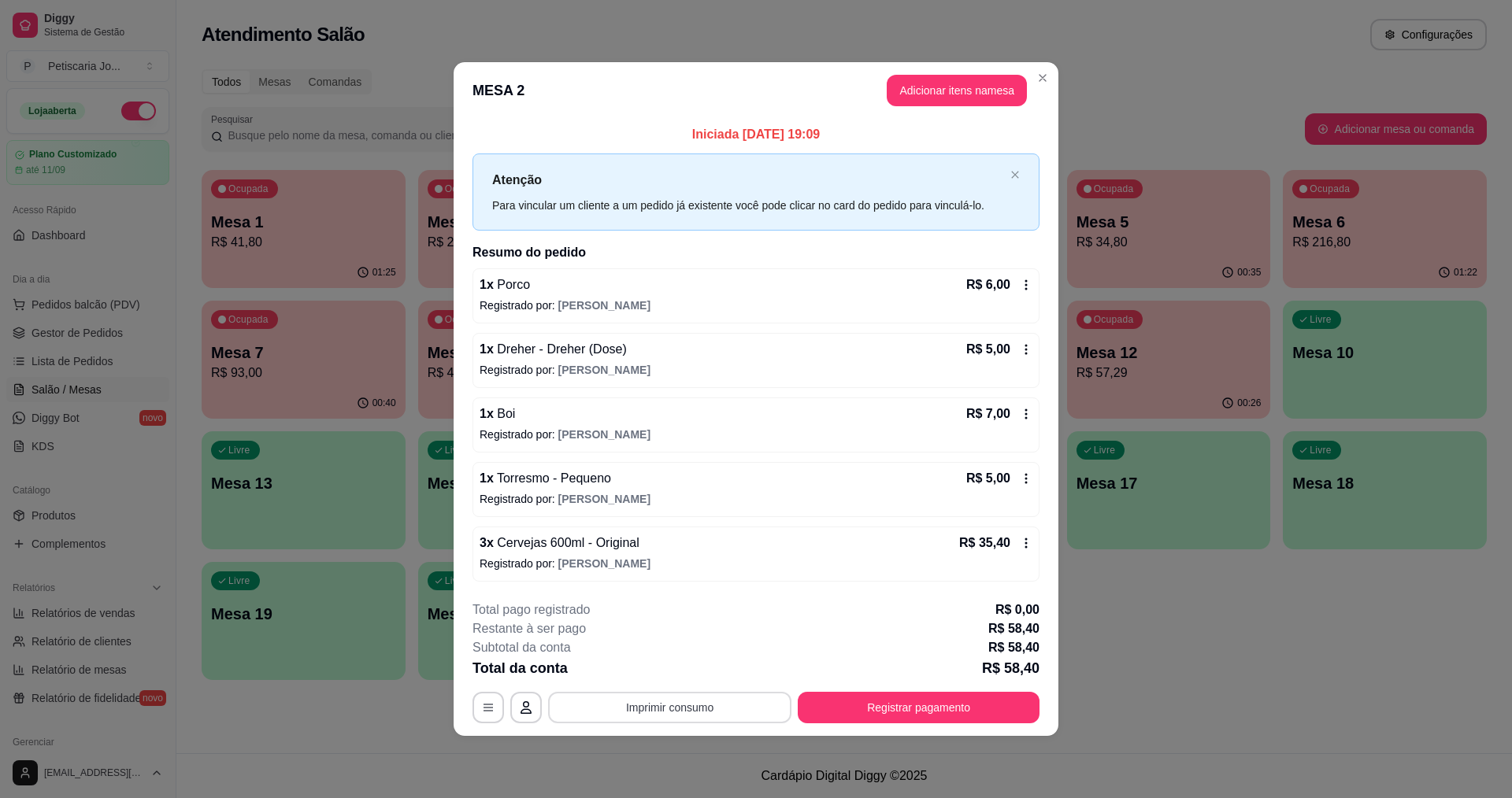
click at [718, 699] on button "Imprimir consumo" at bounding box center [670, 707] width 243 height 31
click at [718, 669] on button "IMPRESSORA" at bounding box center [674, 671] width 115 height 25
click at [1019, 707] on button "Registrar pagamento" at bounding box center [919, 706] width 234 height 31
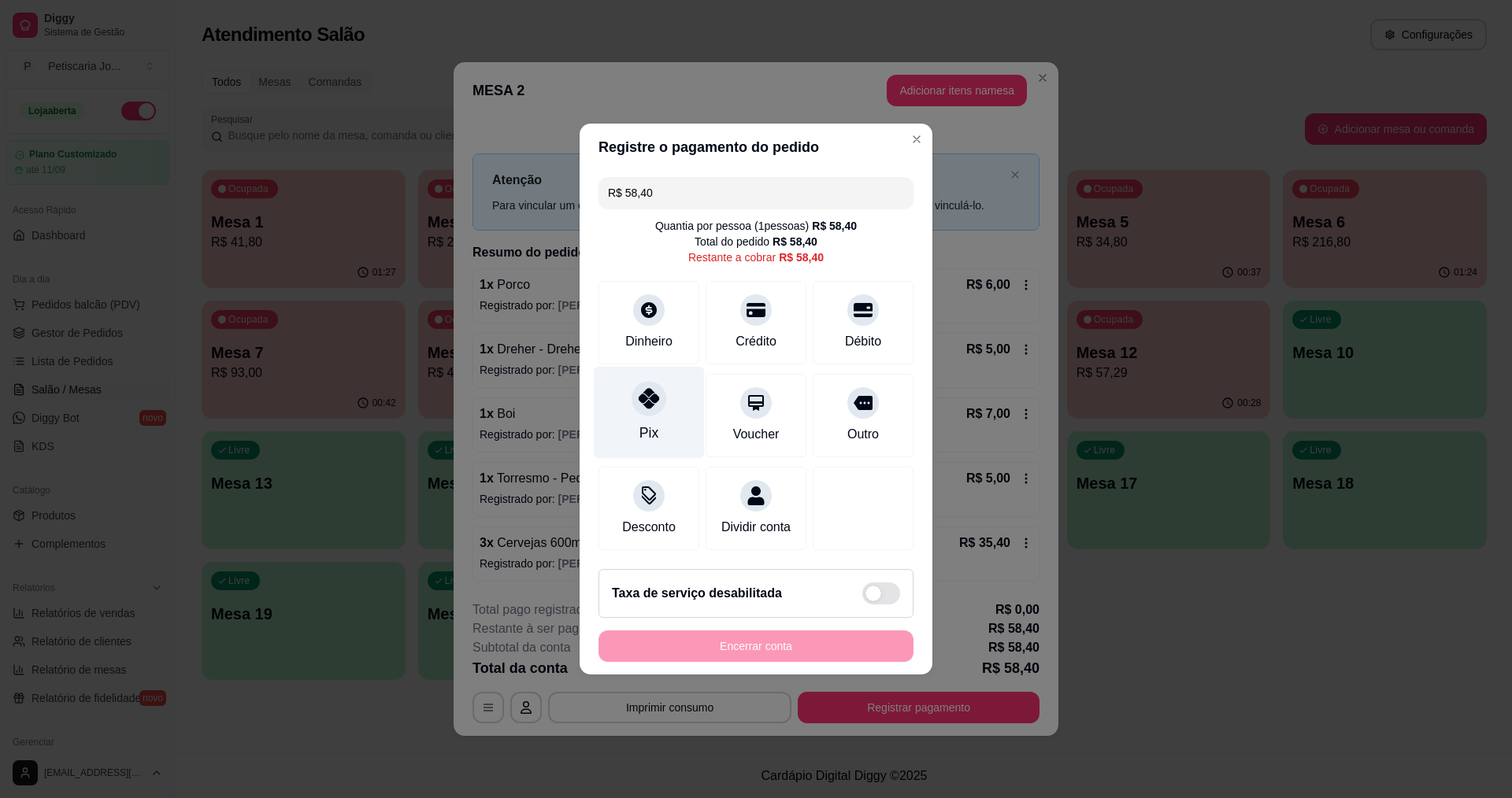
click at [637, 367] on div "Pix" at bounding box center [649, 413] width 111 height 92
type input "R$ 0,00"
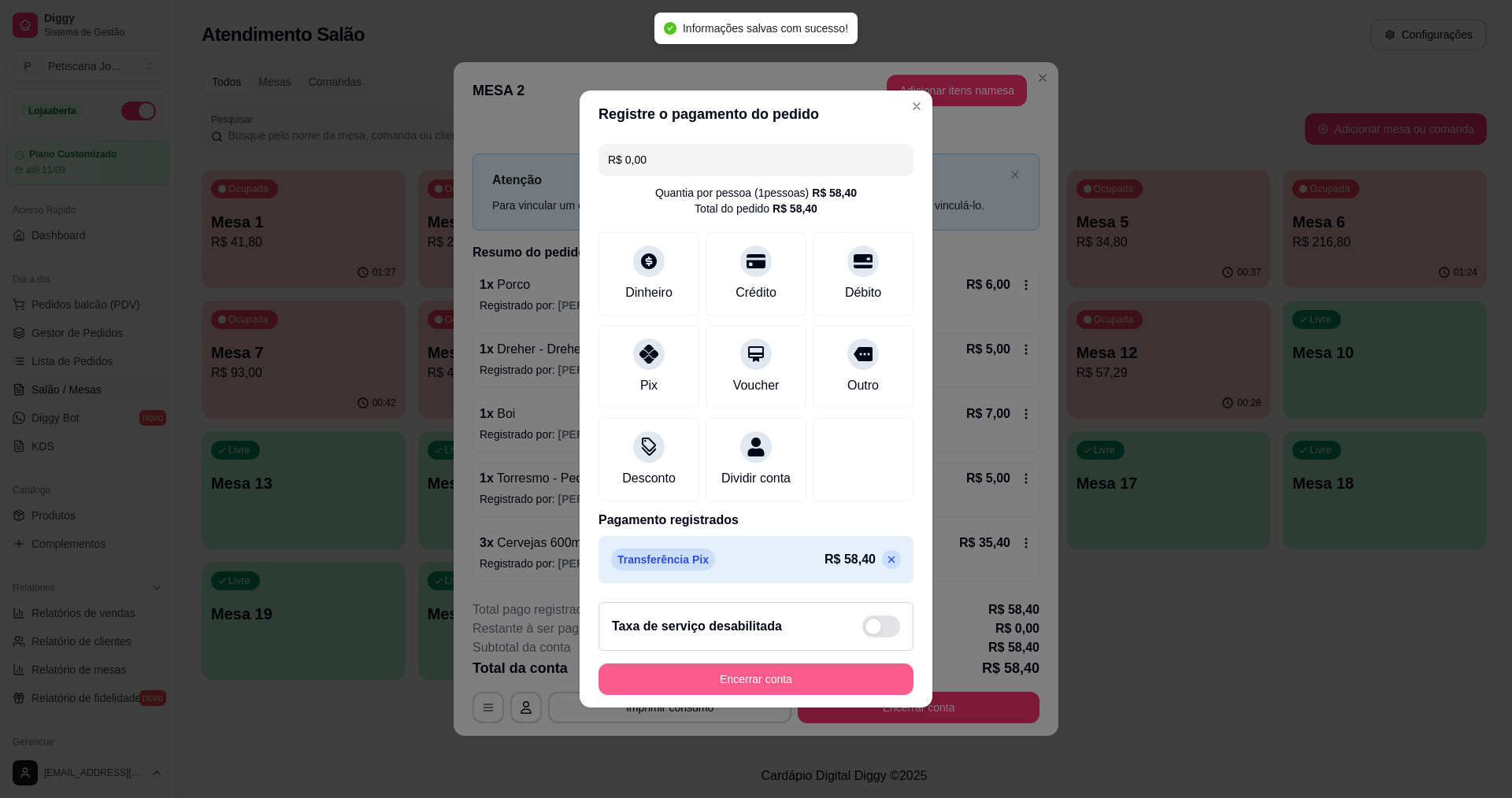
click at [802, 678] on button "Encerrar conta" at bounding box center [756, 679] width 315 height 31
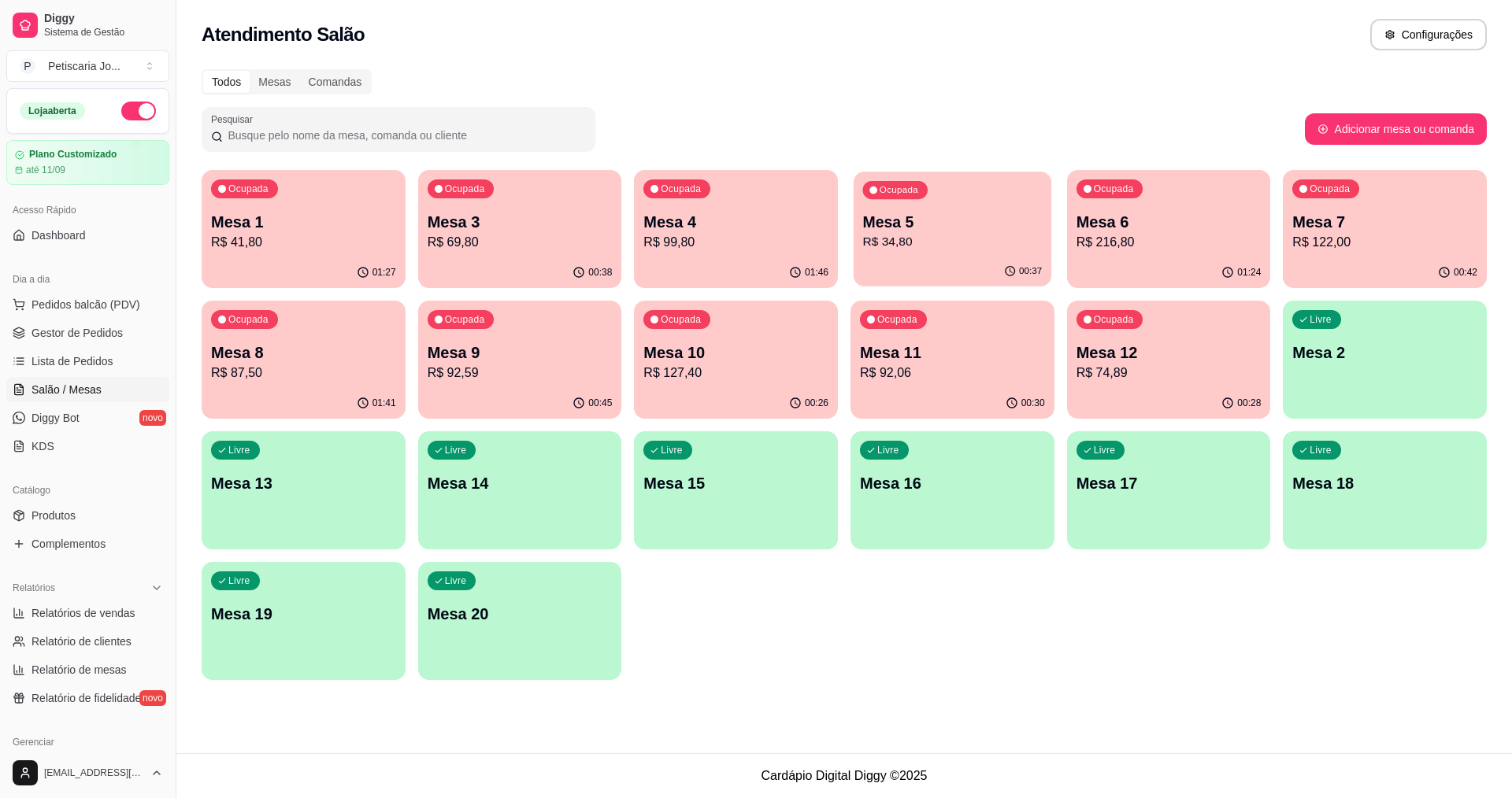
click at [958, 262] on div "00:37" at bounding box center [952, 272] width 198 height 30
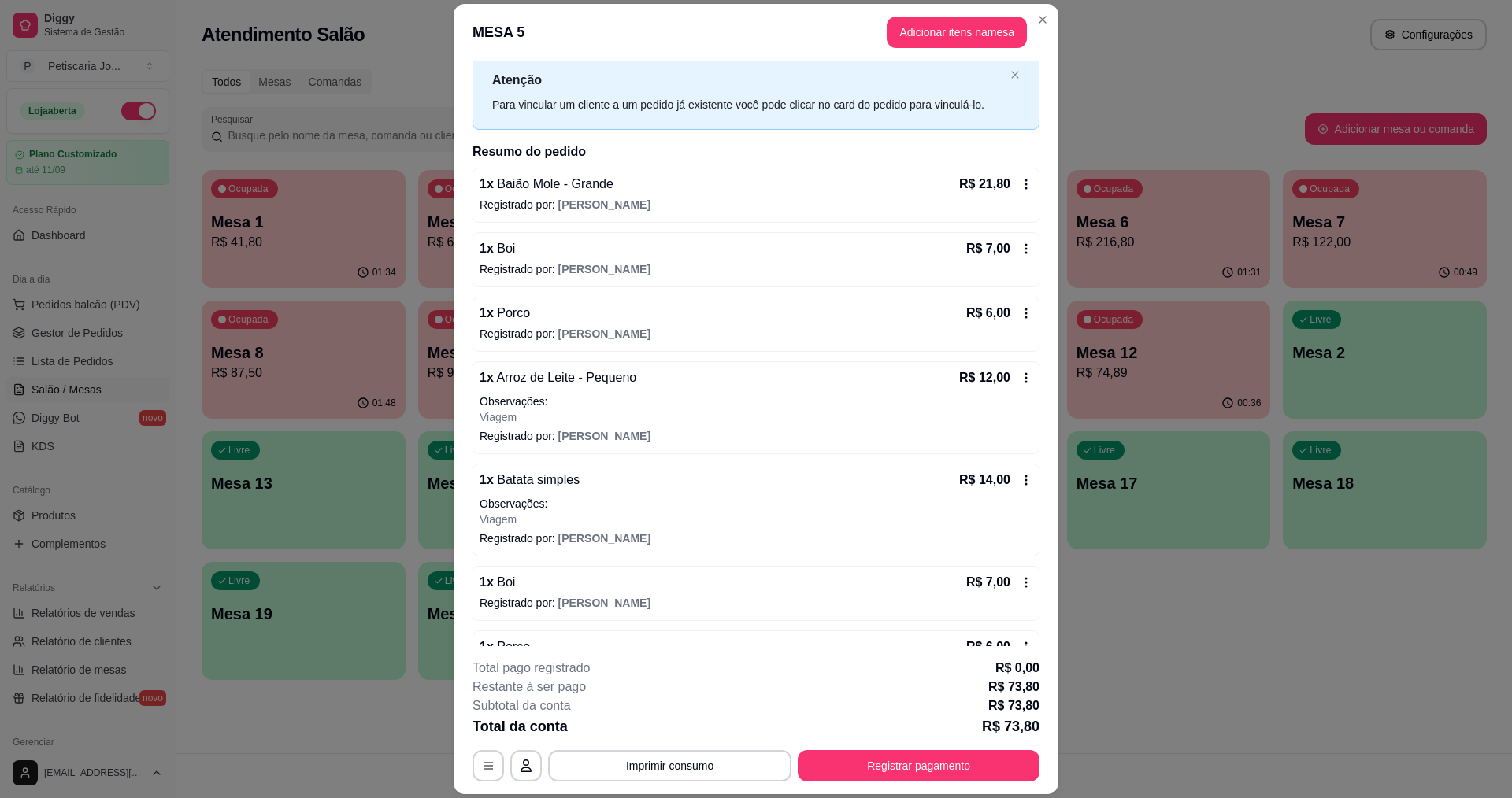
scroll to position [87, 0]
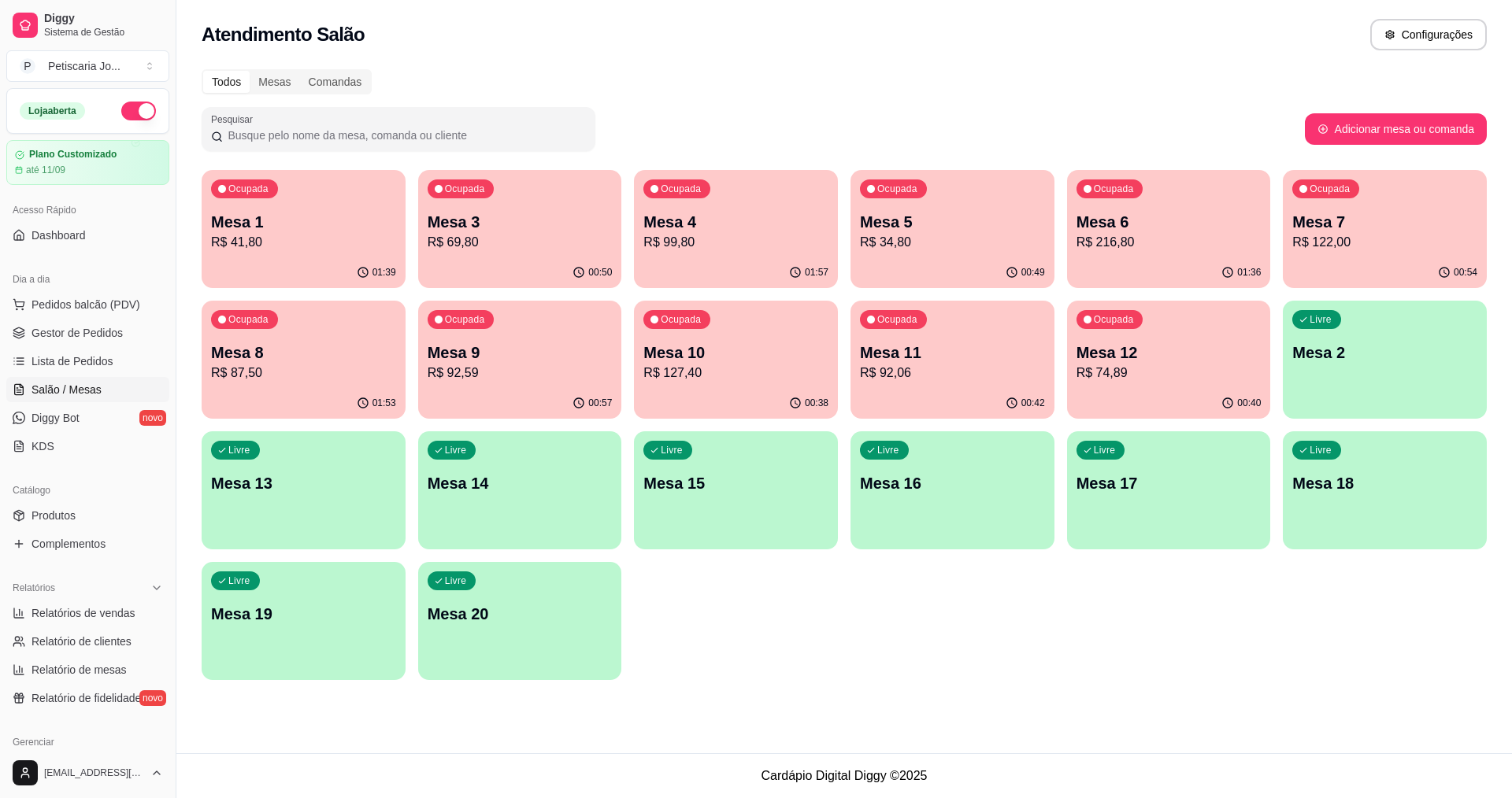
click at [487, 219] on p "Mesa 3" at bounding box center [520, 221] width 185 height 22
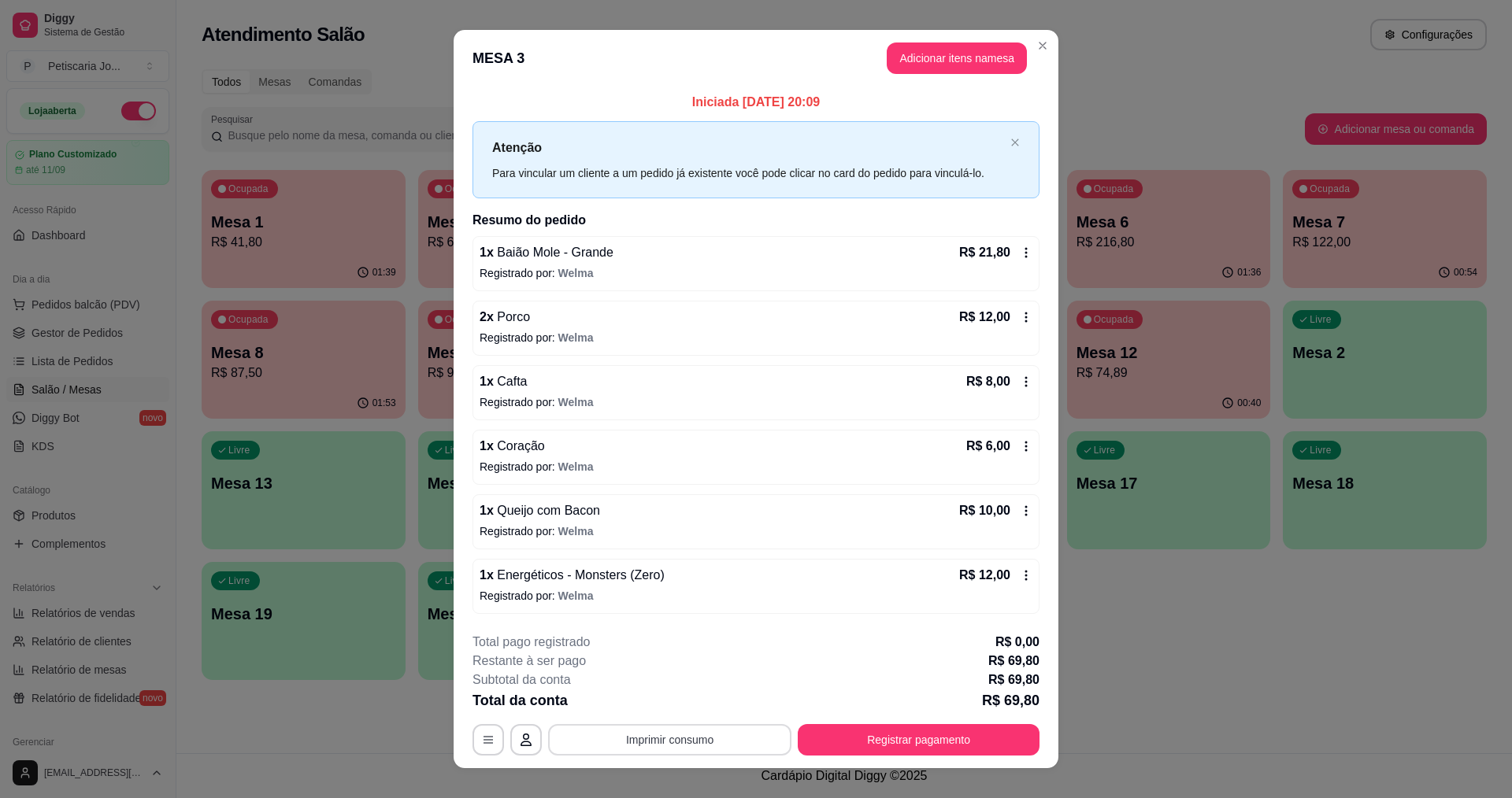
click at [647, 728] on button "Imprimir consumo" at bounding box center [670, 739] width 243 height 31
click at [693, 711] on button "IMPRESSORA" at bounding box center [669, 704] width 115 height 25
click at [934, 739] on button "Registrar pagamento" at bounding box center [919, 739] width 234 height 31
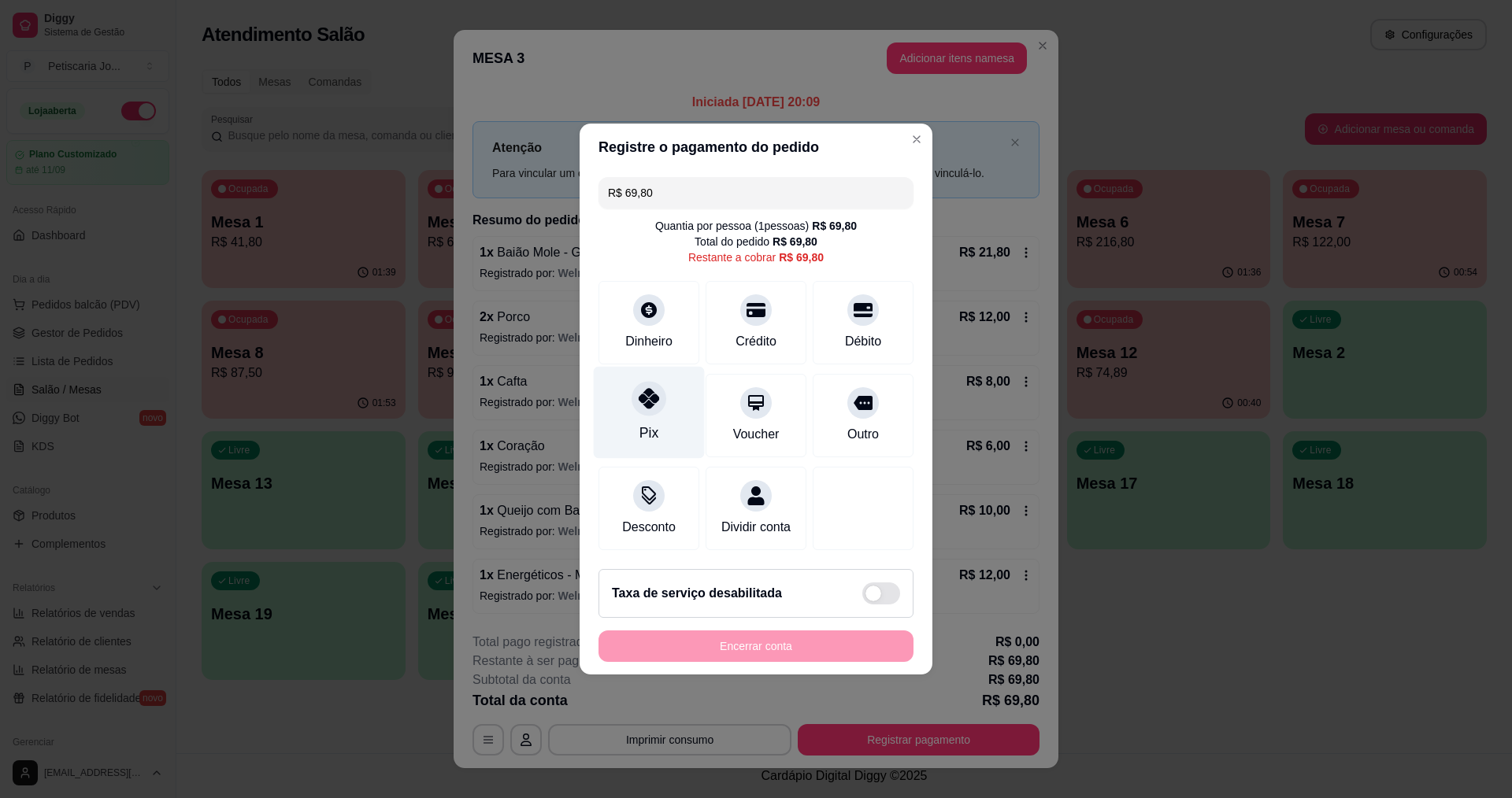
click at [640, 410] on div "Pix" at bounding box center [649, 413] width 111 height 92
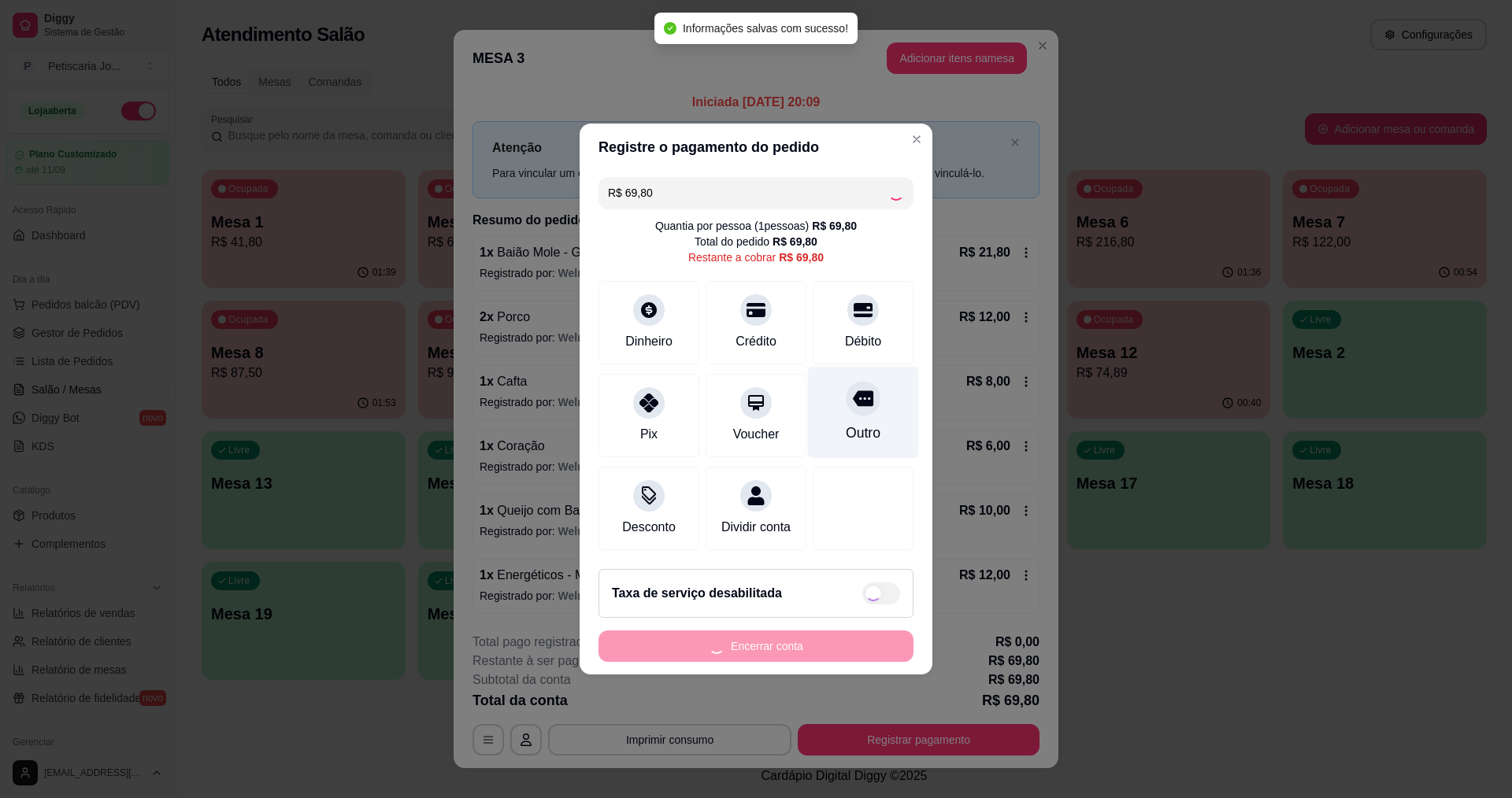
type input "R$ 0,00"
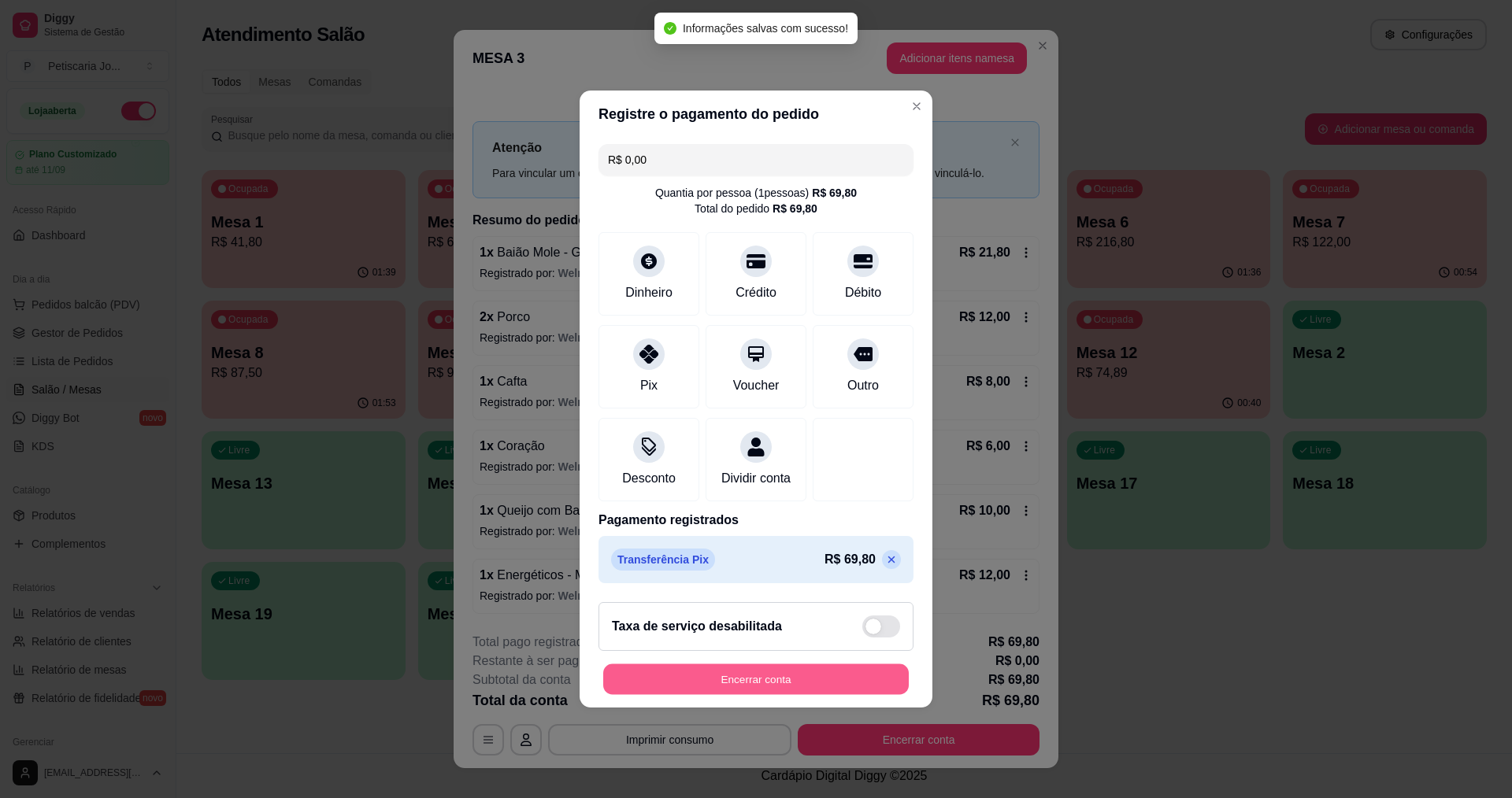
click at [792, 689] on button "Encerrar conta" at bounding box center [756, 679] width 305 height 31
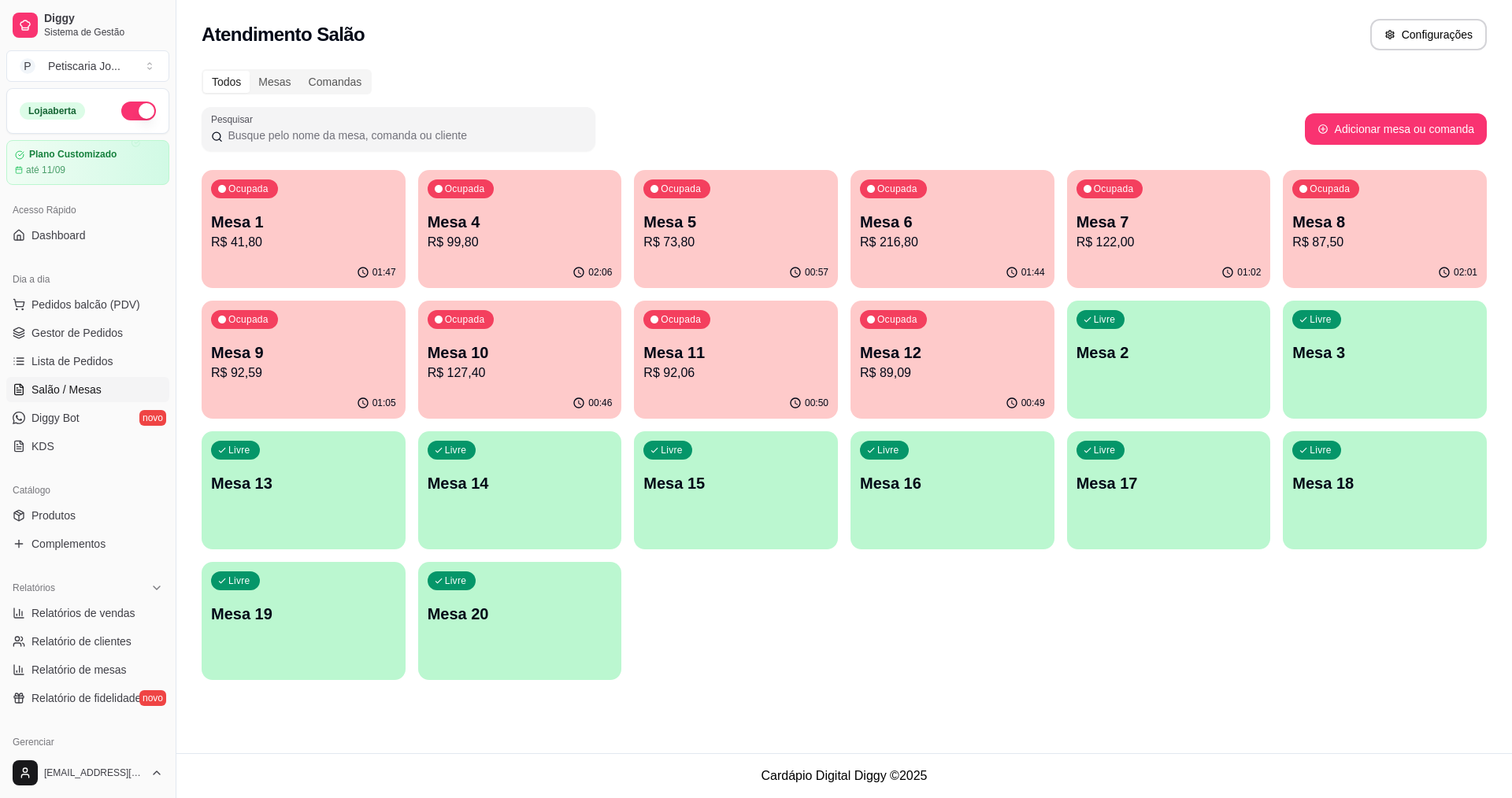
click at [1183, 243] on p "R$ 122,00" at bounding box center [1169, 243] width 185 height 19
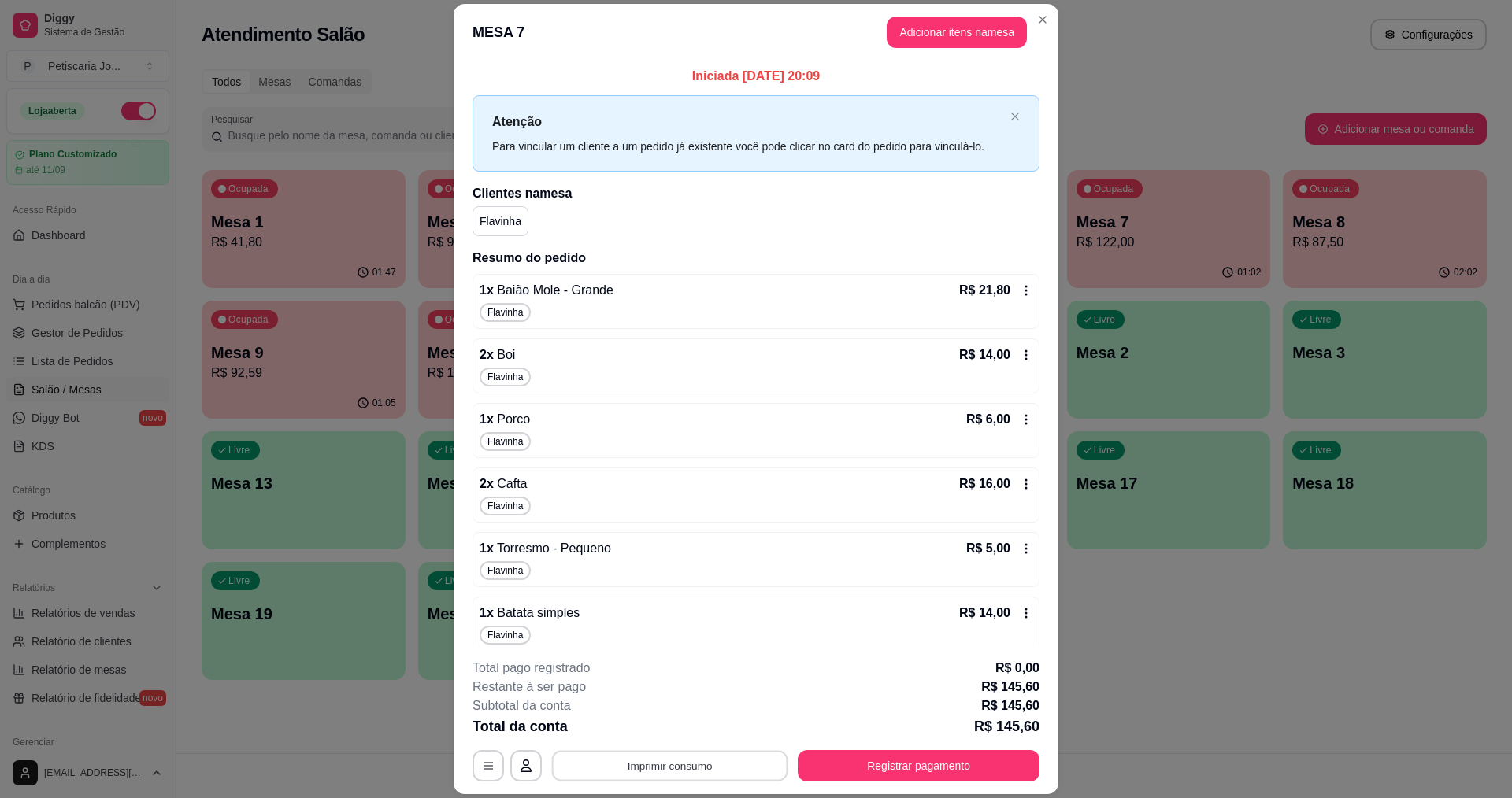
click at [719, 776] on button "Imprimir consumo" at bounding box center [670, 766] width 236 height 31
click at [667, 725] on button "IMPRESSORA" at bounding box center [668, 729] width 110 height 24
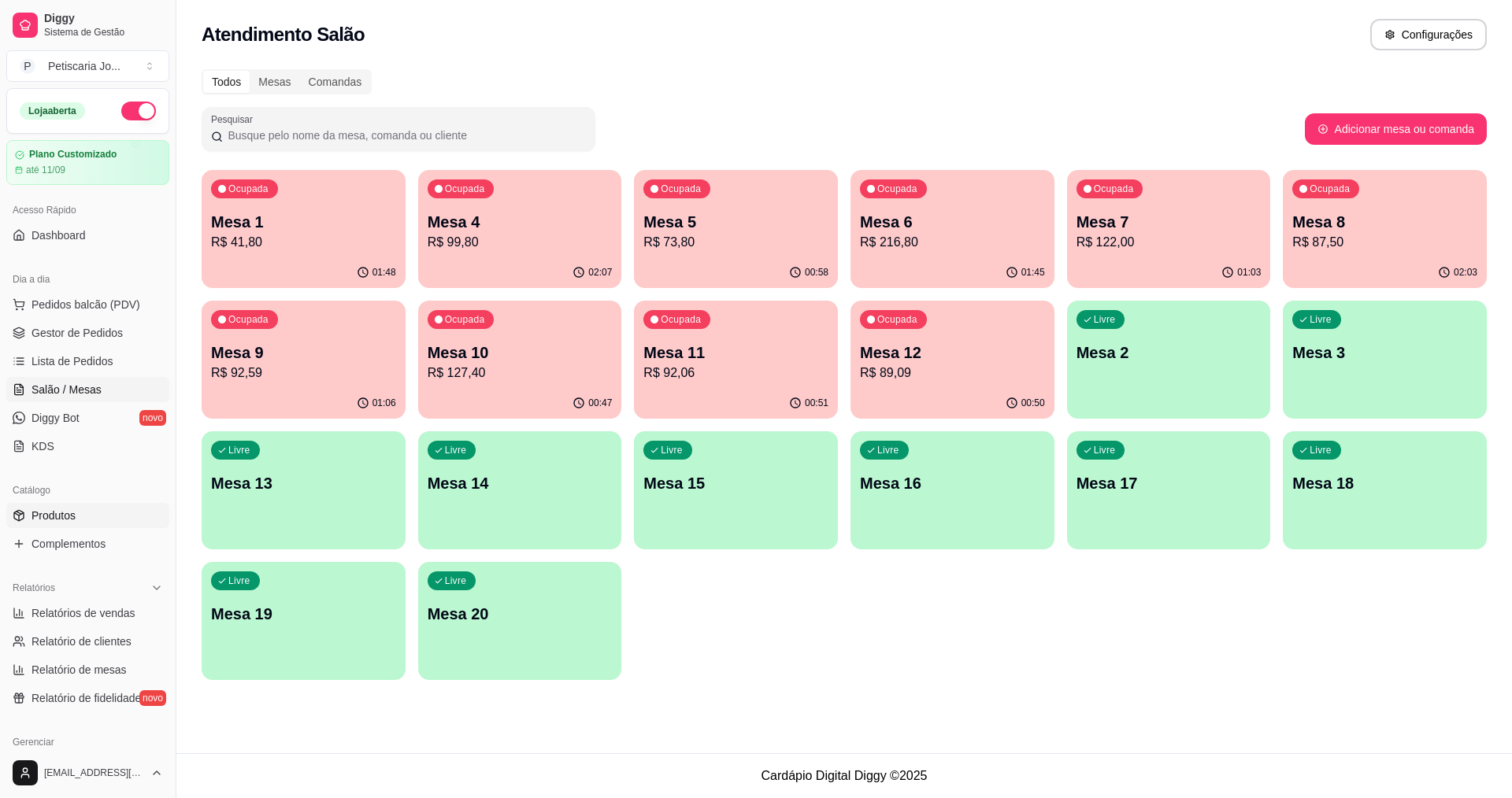
click at [45, 514] on span "Produtos" at bounding box center [53, 516] width 44 height 16
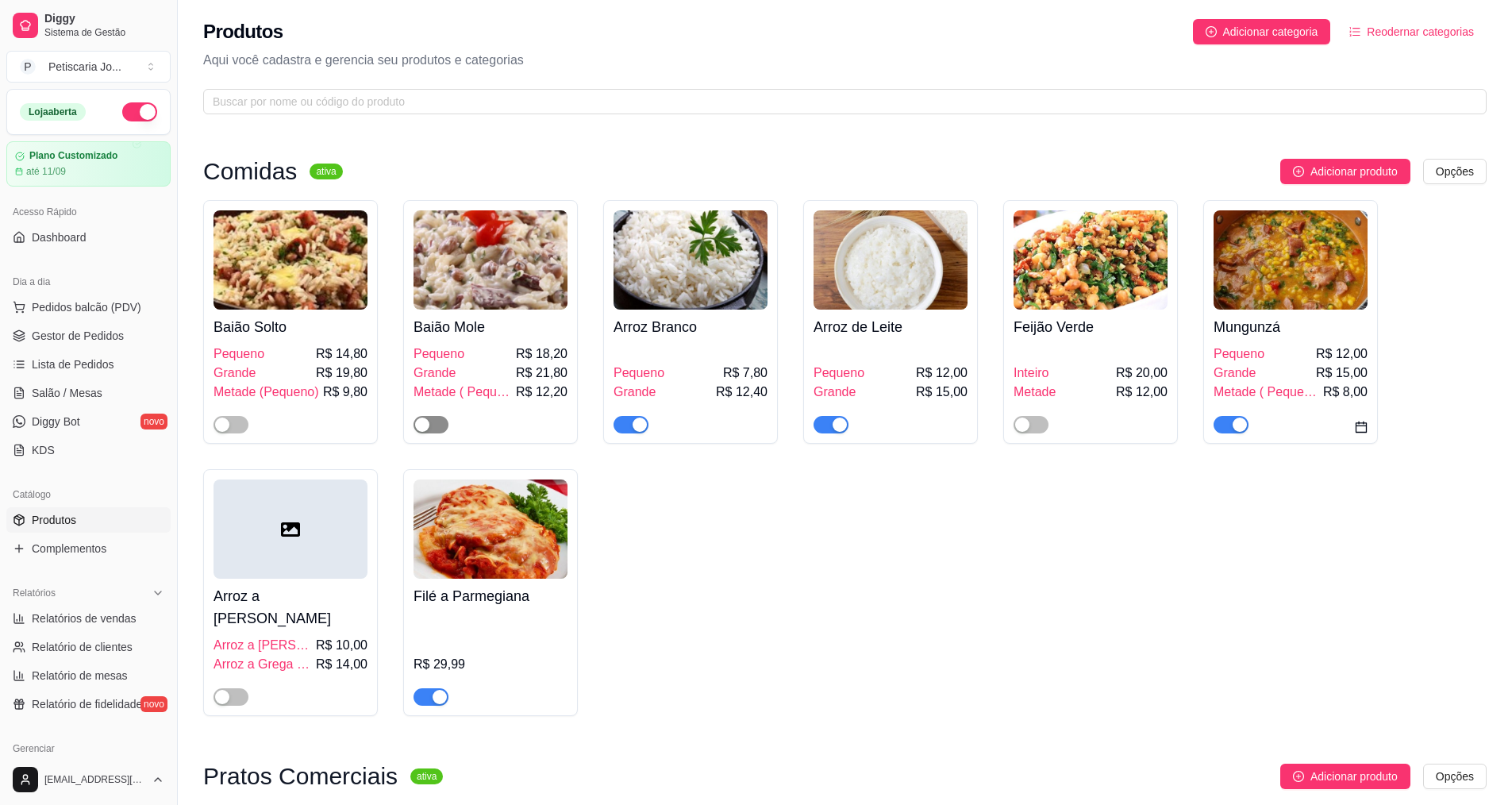
click at [436, 429] on span "button" at bounding box center [431, 425] width 35 height 18
click at [58, 396] on span "Salão / Mesas" at bounding box center [67, 393] width 71 height 16
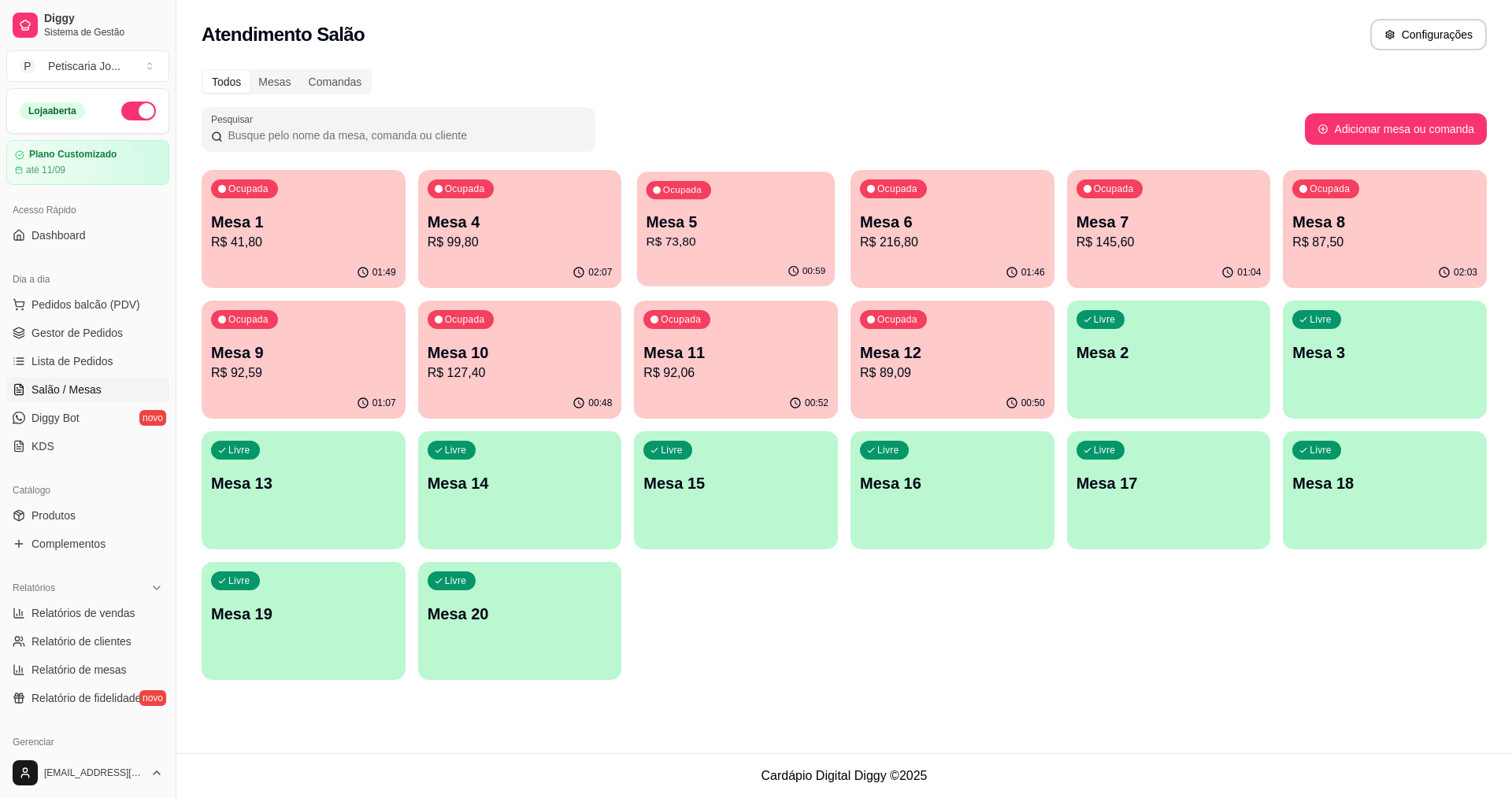
click at [674, 240] on p "R$ 73,80" at bounding box center [735, 242] width 179 height 18
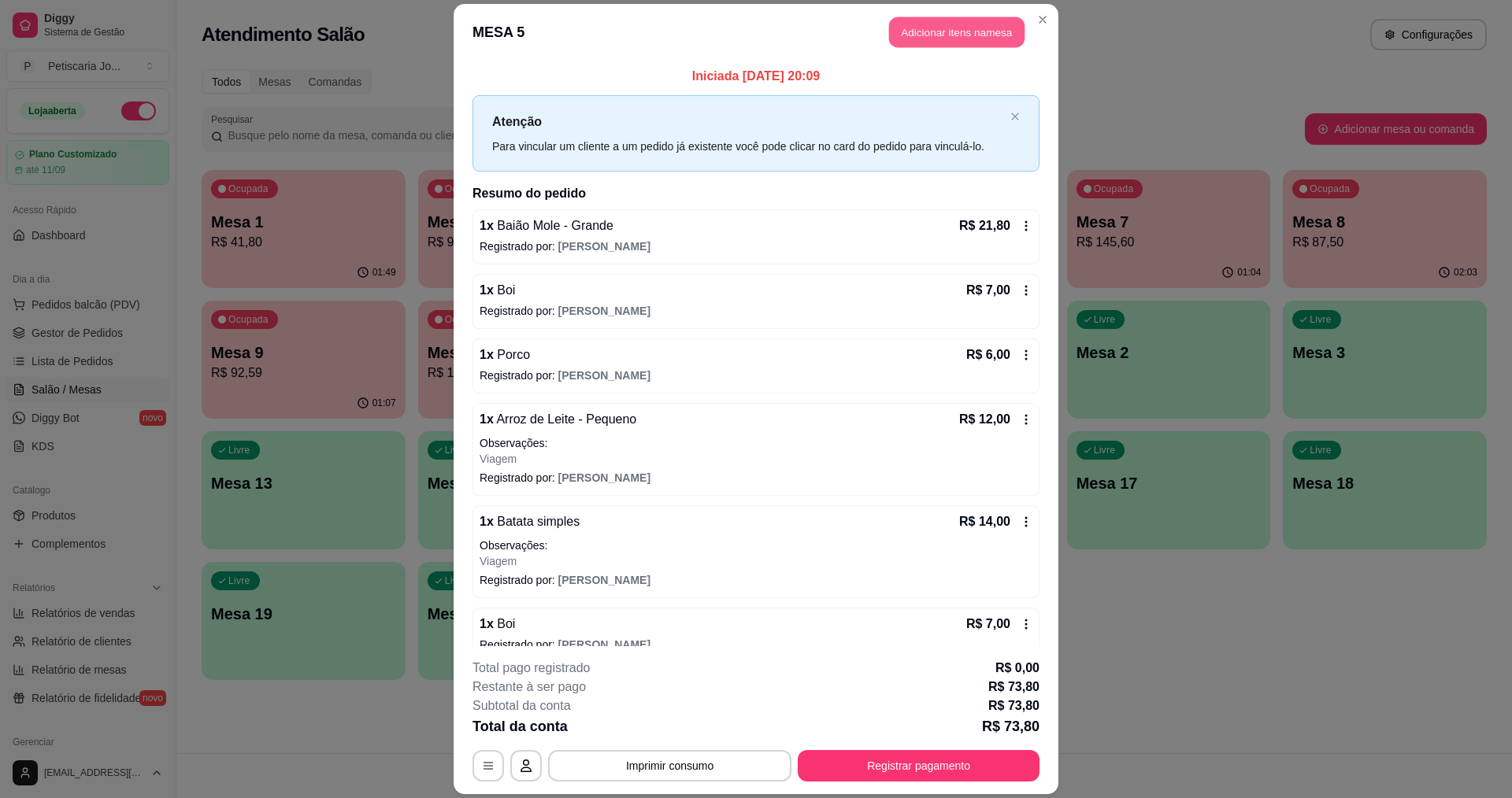
click at [945, 30] on button "Adicionar itens na mesa" at bounding box center [957, 32] width 136 height 31
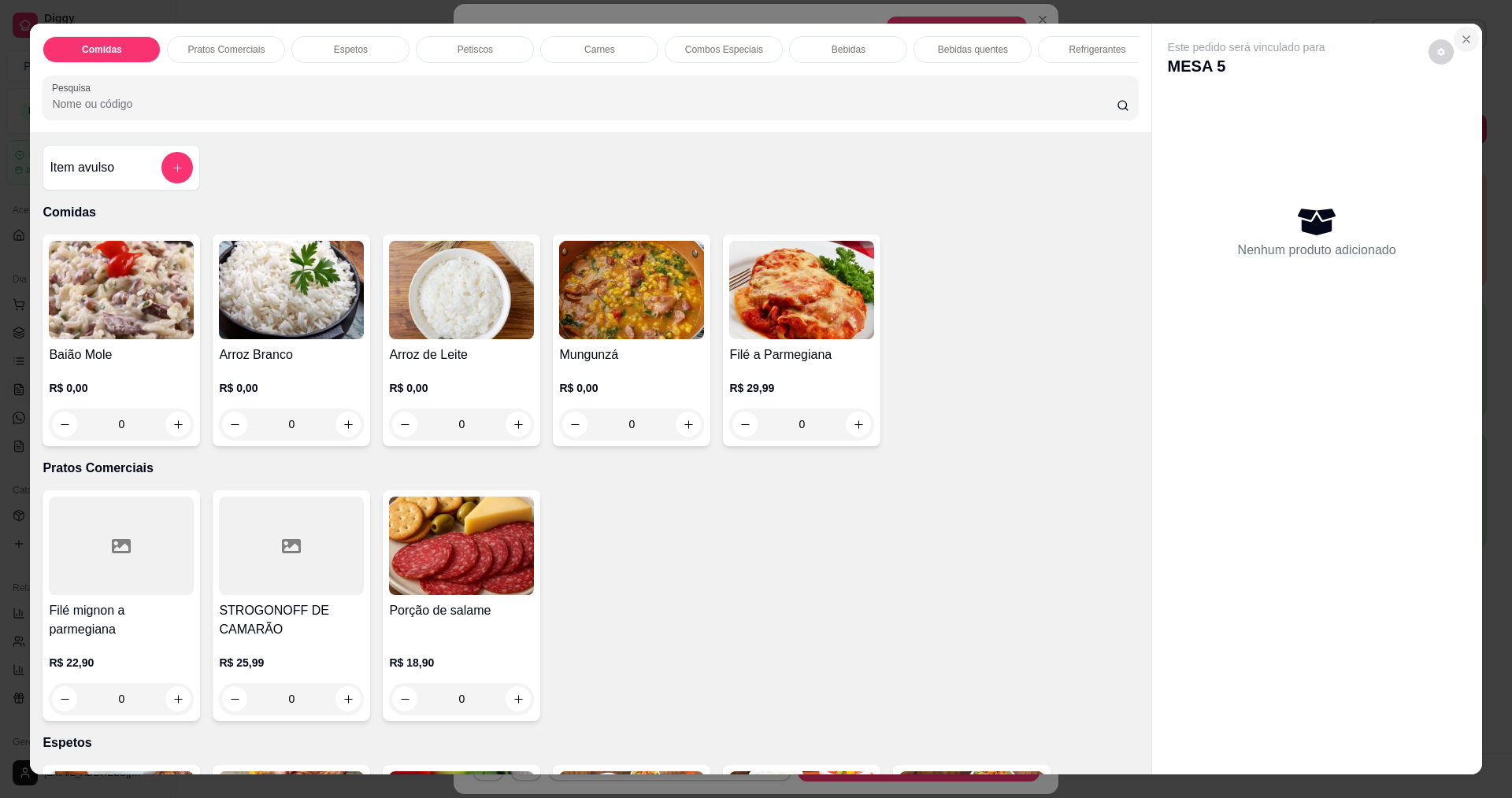
click at [1460, 38] on icon "Close" at bounding box center [1466, 39] width 12 height 12
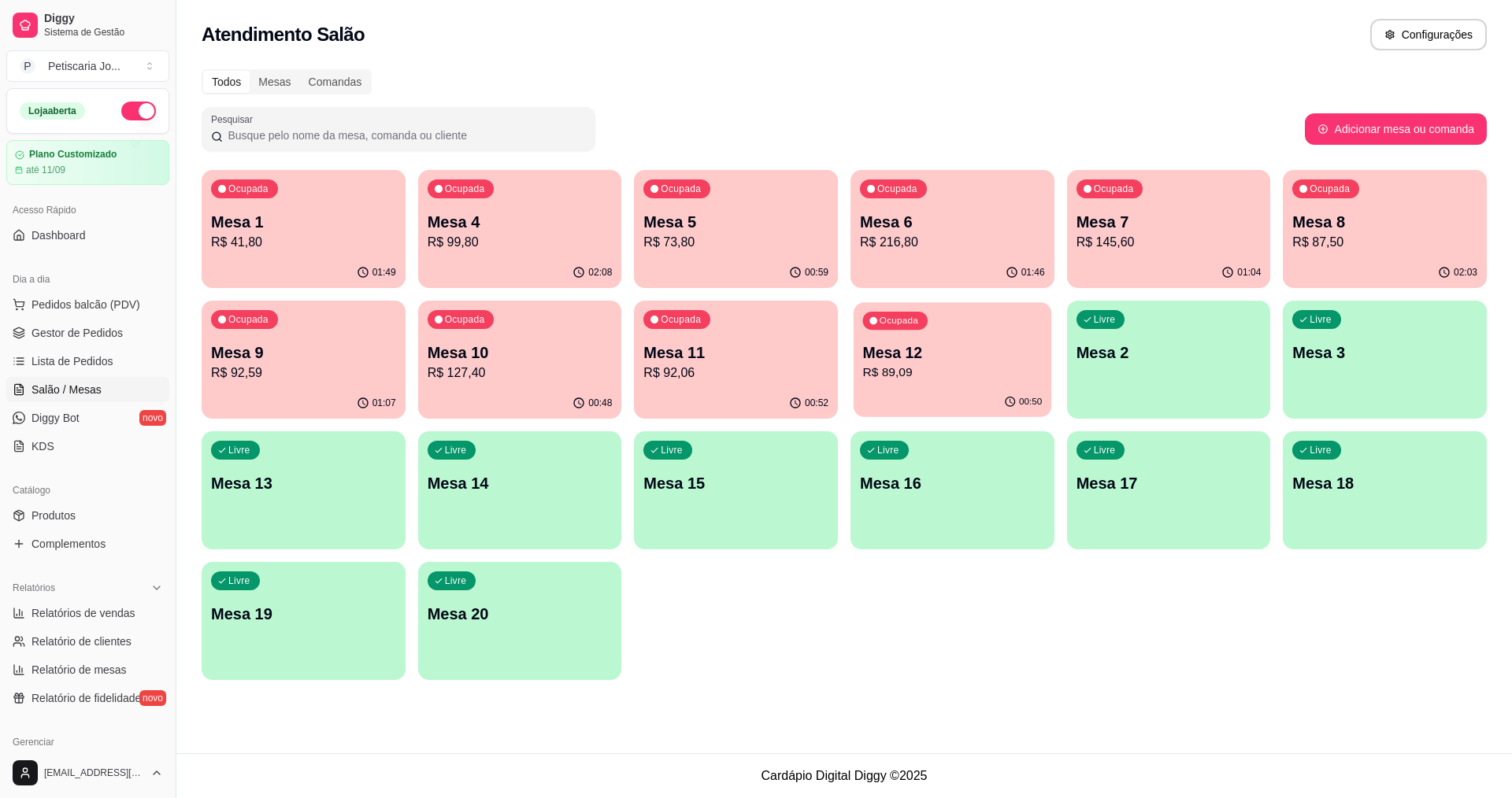
click at [958, 381] on p "R$ 89,09" at bounding box center [952, 372] width 179 height 18
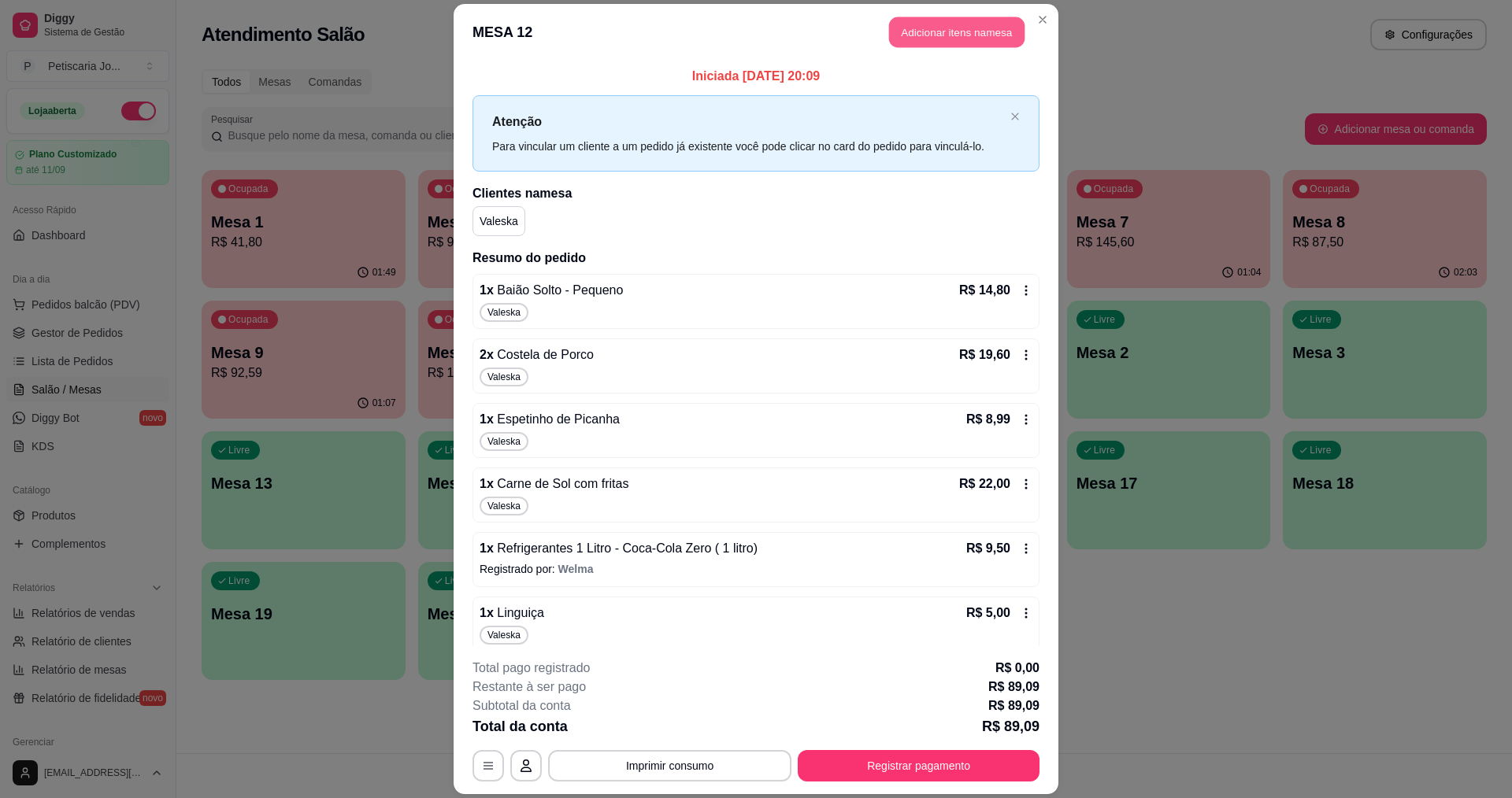
click at [953, 38] on button "Adicionar itens na mesa" at bounding box center [957, 32] width 136 height 31
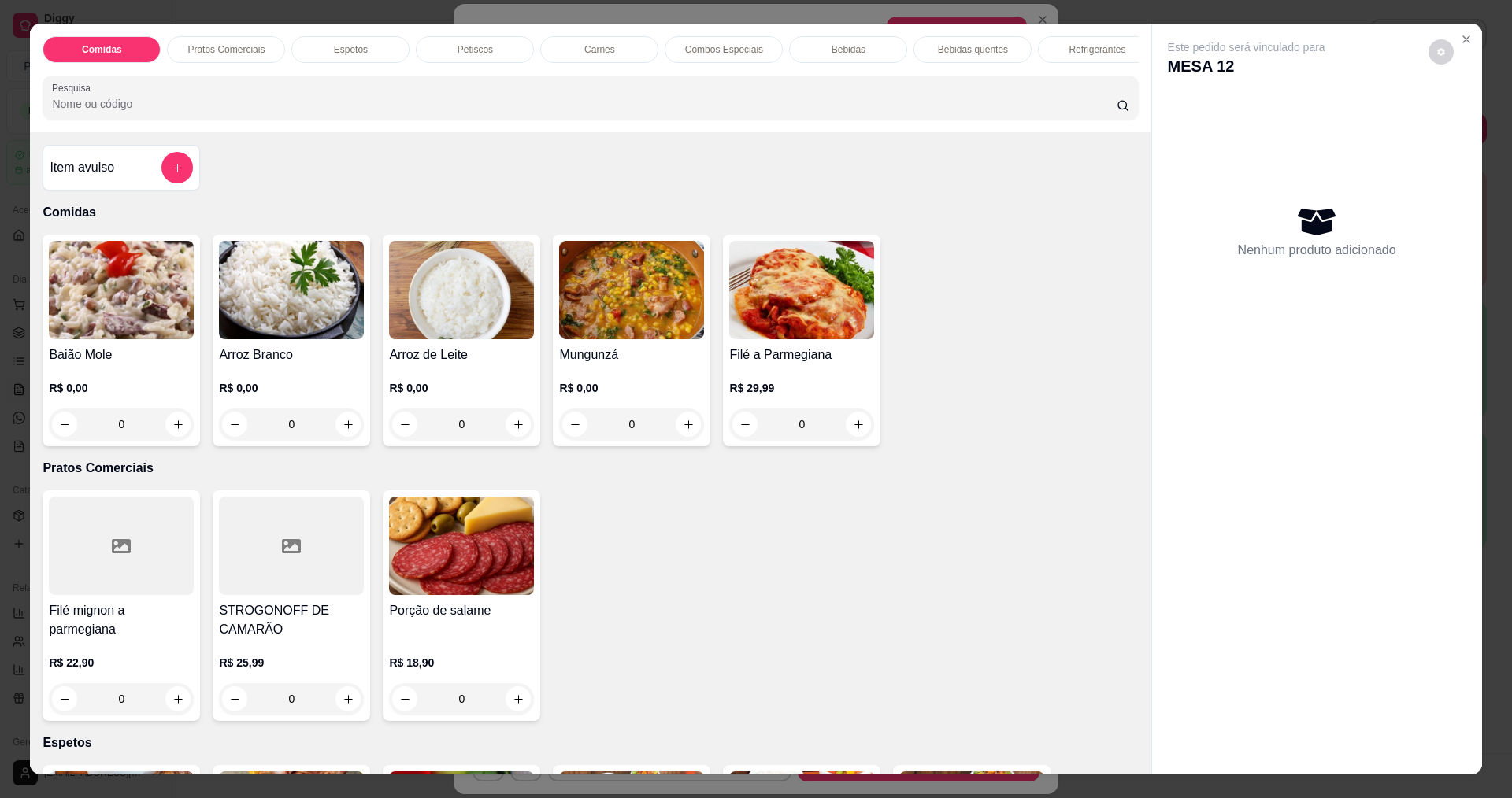
click at [170, 434] on div "0" at bounding box center [122, 424] width 145 height 31
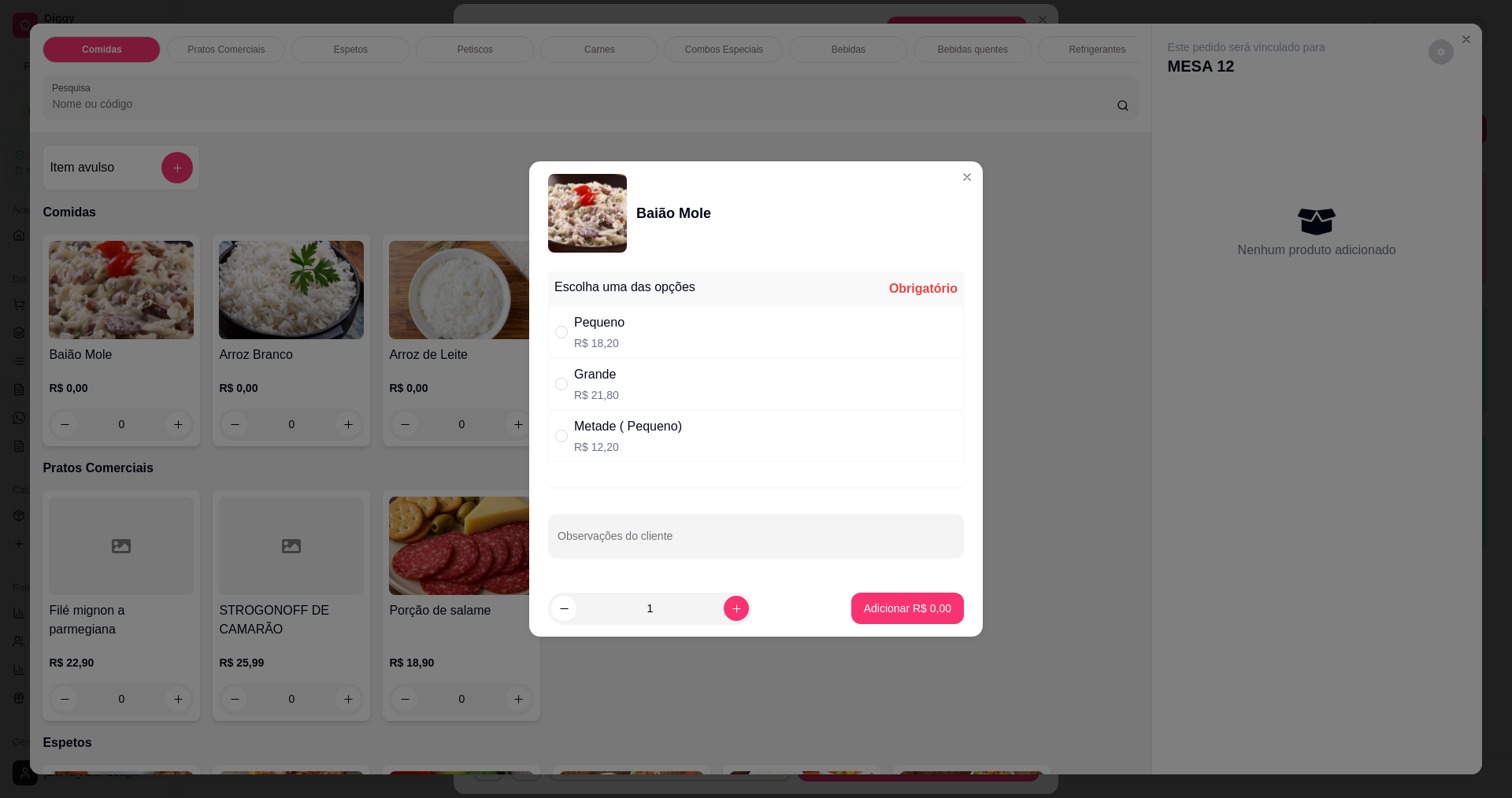
click at [571, 321] on div "Pequeno R$ 18,20" at bounding box center [756, 331] width 415 height 52
radio input "true"
click at [881, 609] on p "Adicionar R$ 18,20" at bounding box center [904, 608] width 94 height 16
type input "1"
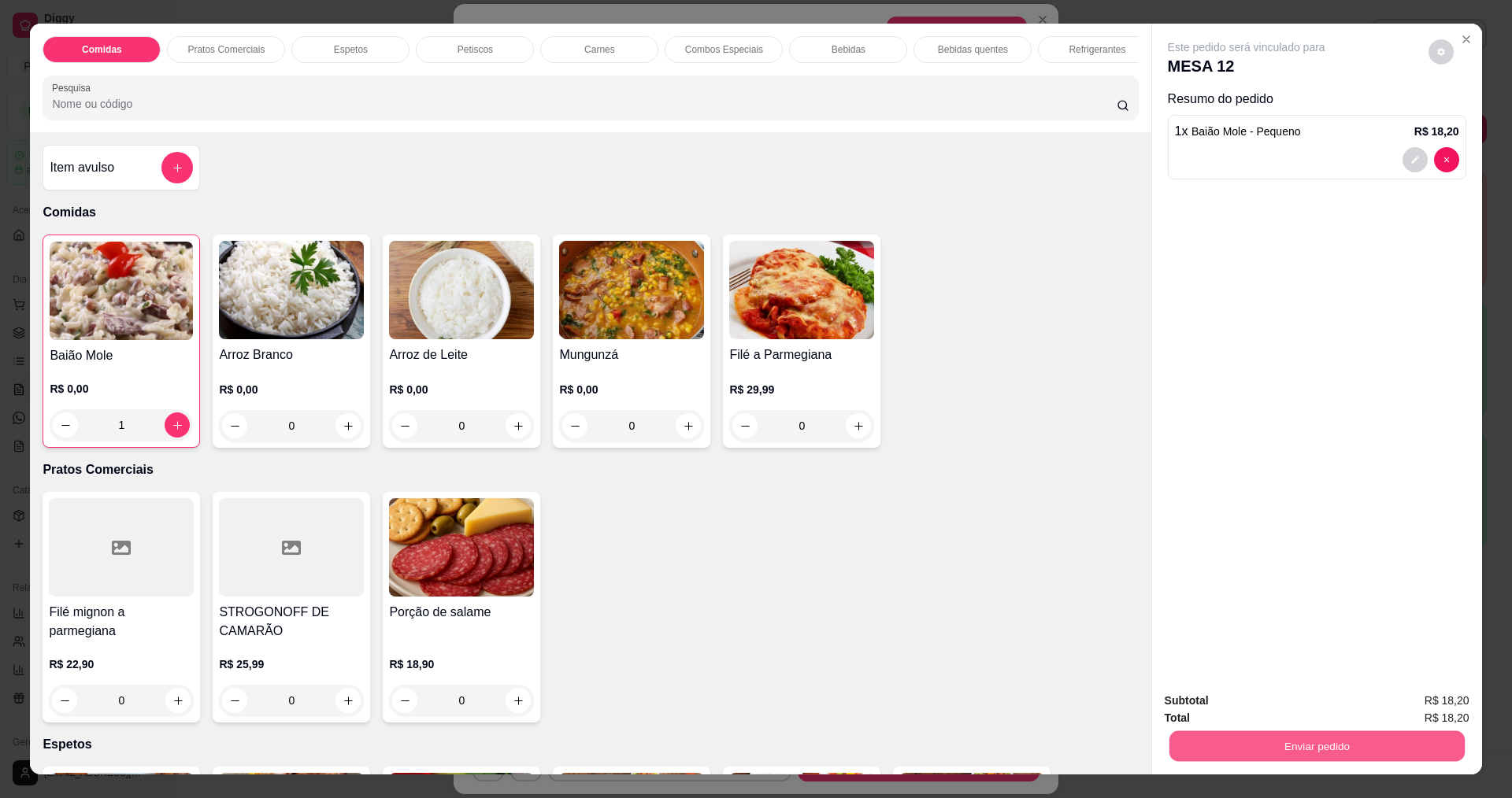
click at [1313, 739] on button "Enviar pedido" at bounding box center [1316, 746] width 296 height 31
click at [1438, 703] on button "Sim, quero registrar" at bounding box center [1414, 707] width 117 height 30
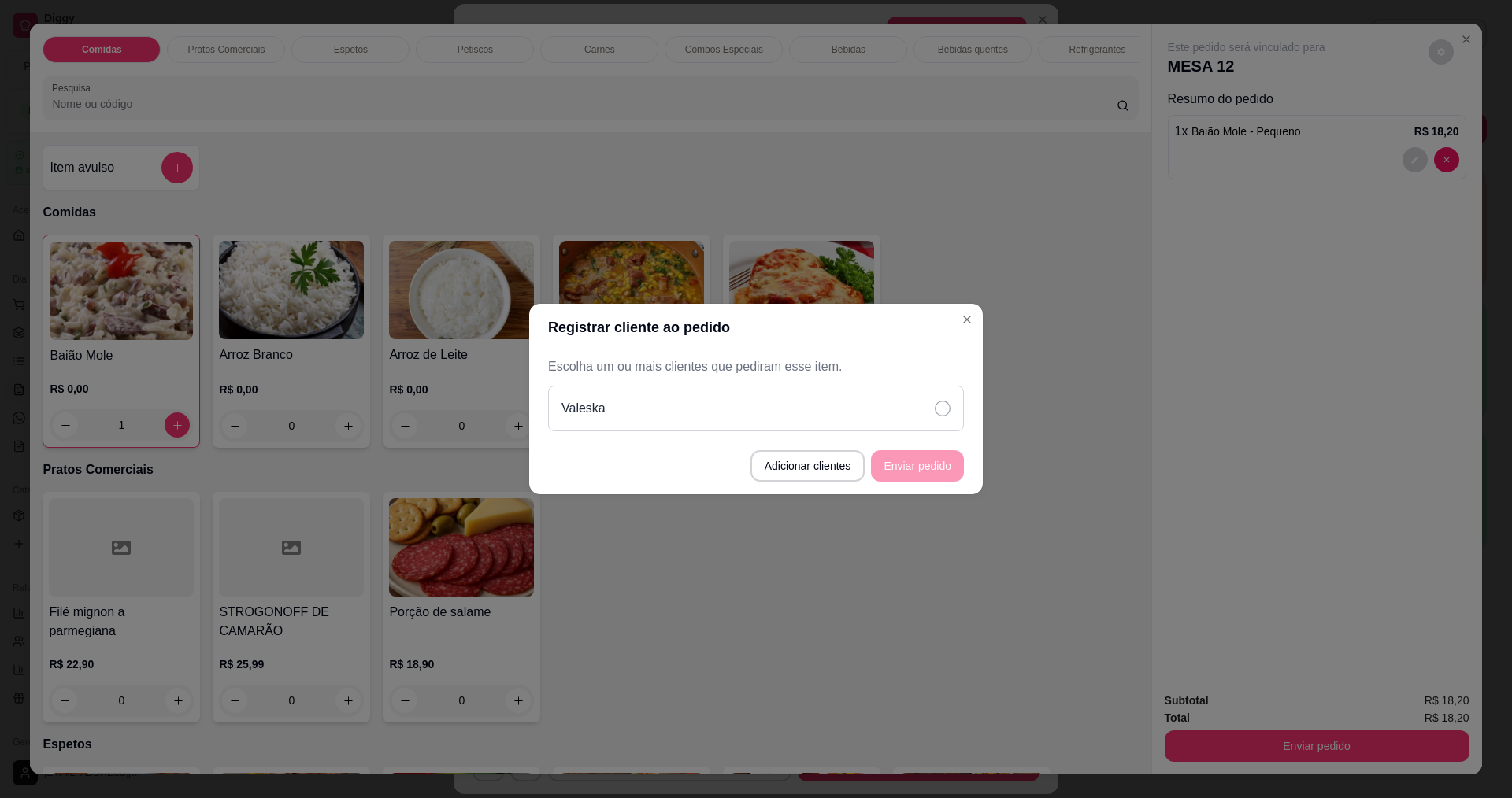
click at [935, 413] on icon at bounding box center [943, 408] width 16 height 16
click at [942, 478] on button "Enviar pedido" at bounding box center [917, 466] width 90 height 31
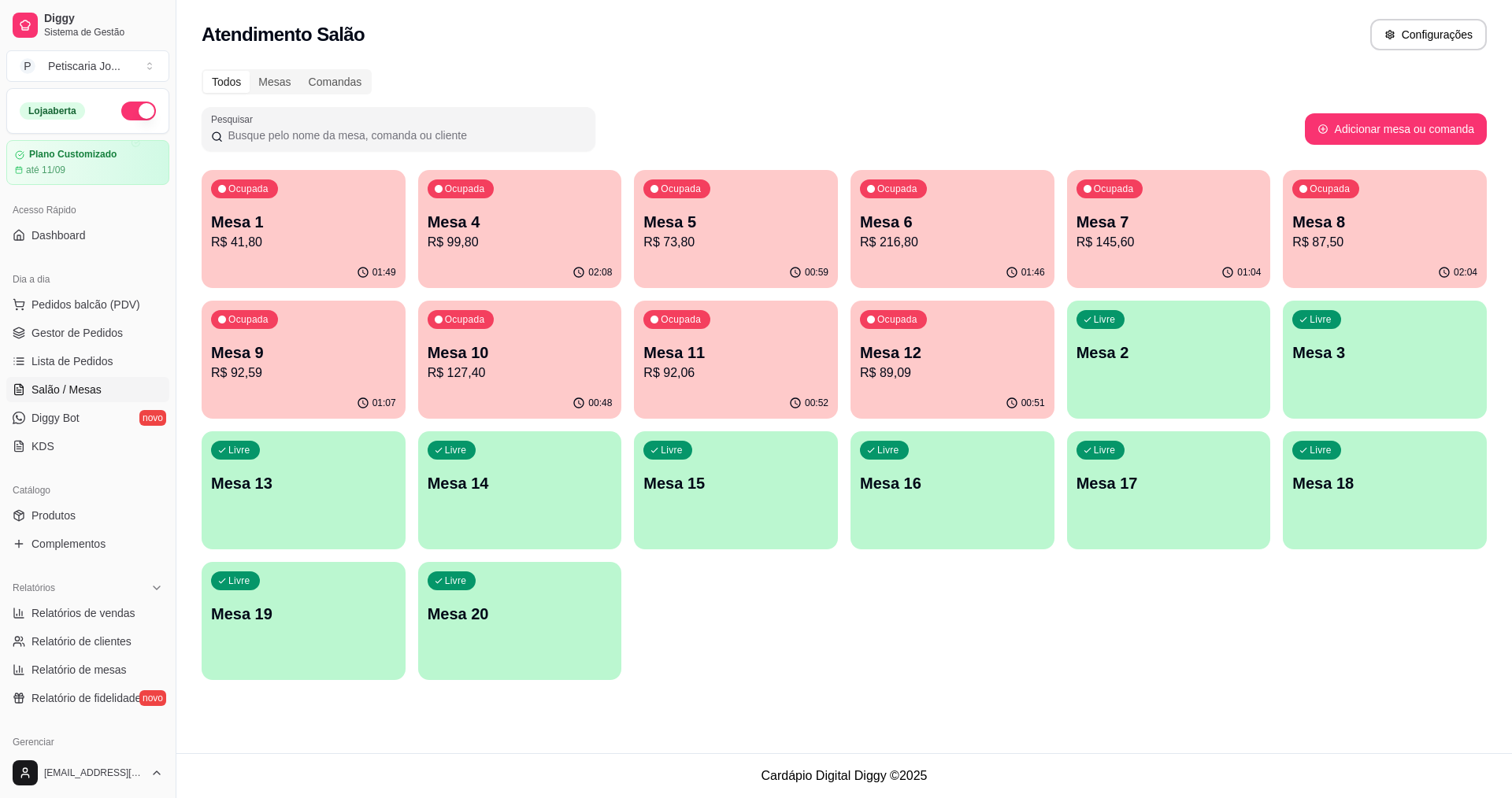
click at [1190, 244] on p "R$ 145,60" at bounding box center [1169, 243] width 185 height 19
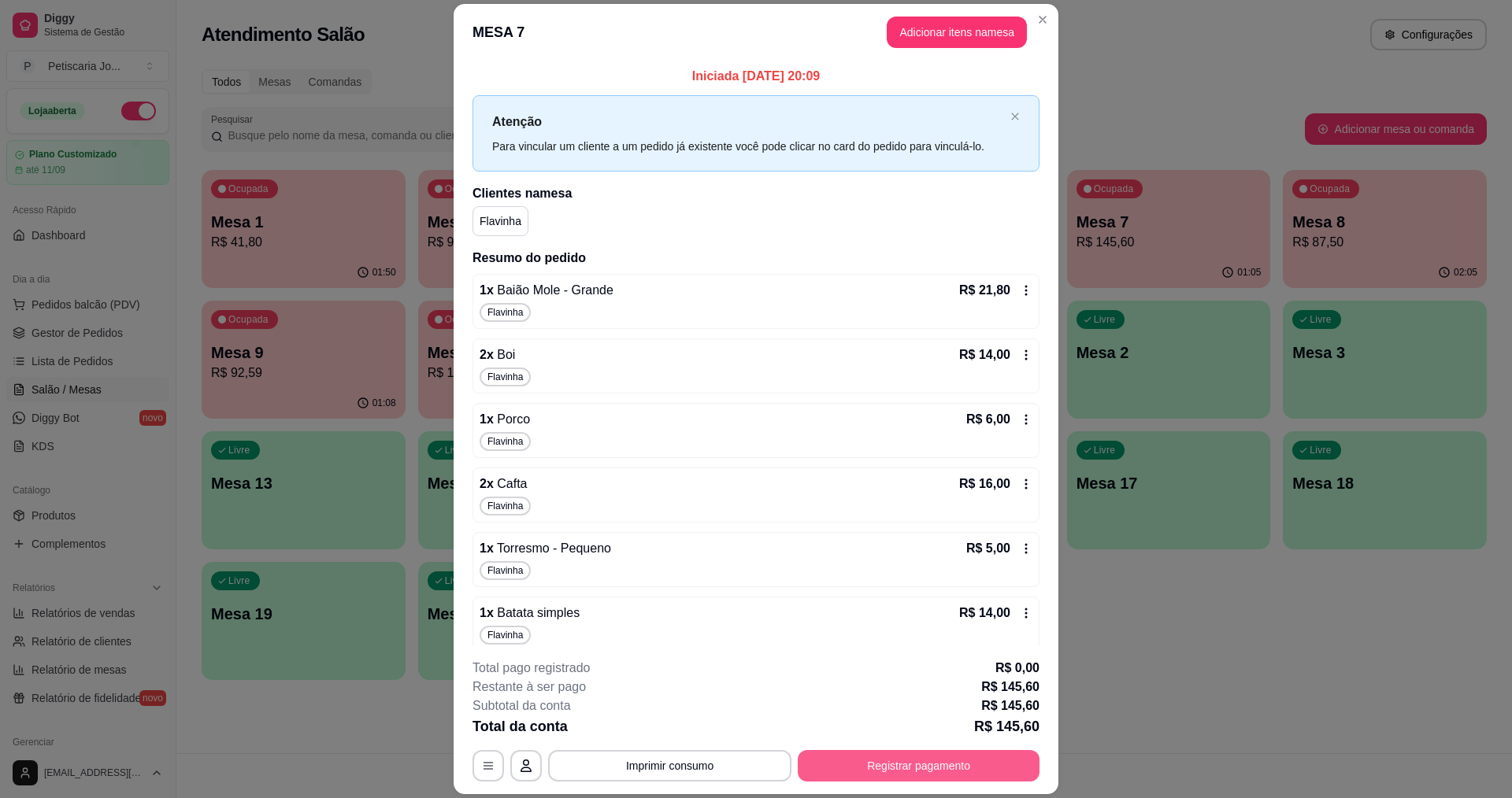
click at [961, 755] on button "Registrar pagamento" at bounding box center [918, 766] width 241 height 31
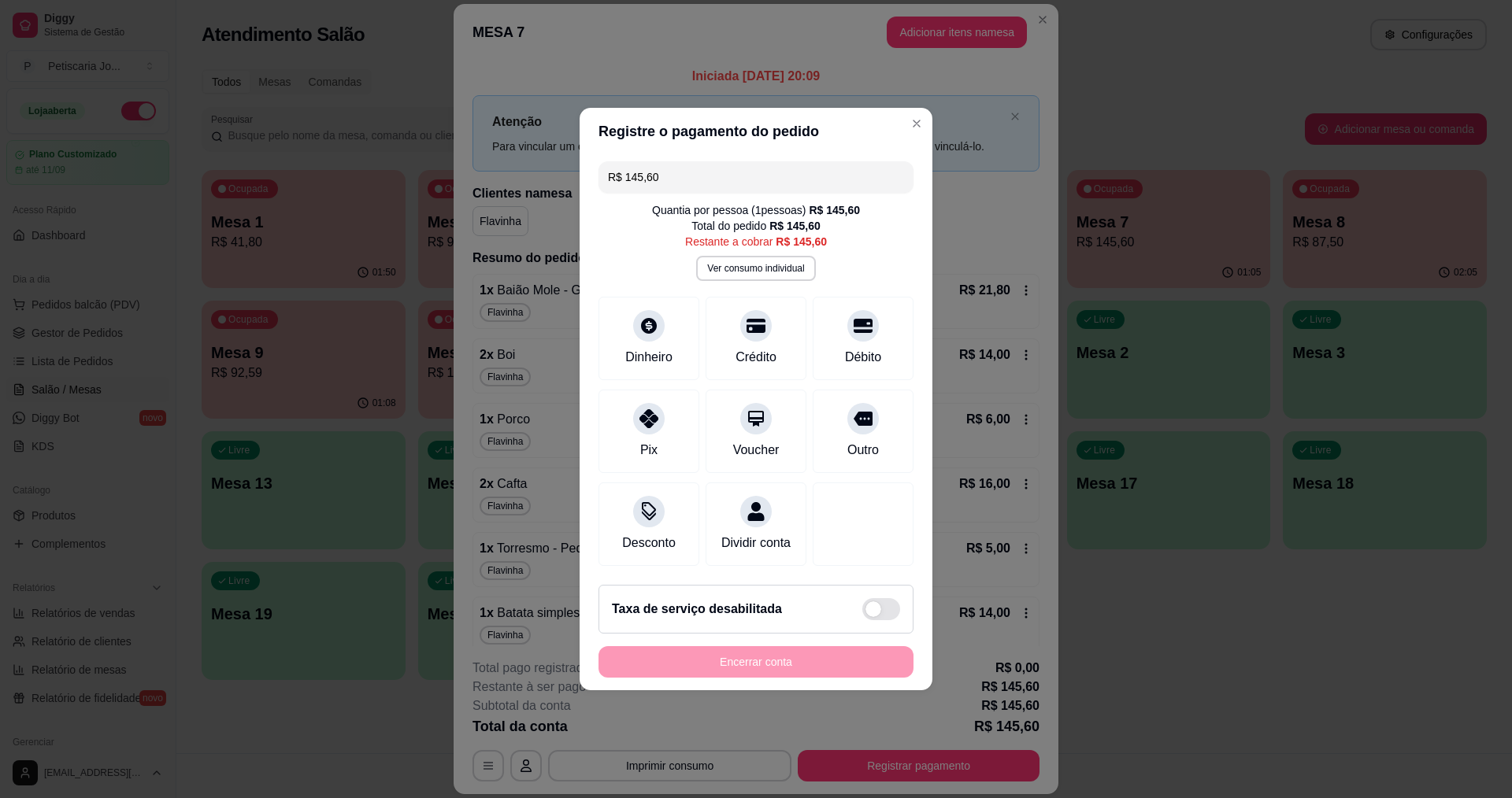
drag, startPoint x: 668, startPoint y: 164, endPoint x: 518, endPoint y: 178, distance: 150.7
click at [518, 178] on div "Registre o pagamento do pedido R$ 145,60 Quantia por pessoa ( 1 pessoas) R$ 145…" at bounding box center [756, 399] width 1512 height 798
click at [651, 406] on icon at bounding box center [648, 413] width 20 height 20
type input "R$ 110,50"
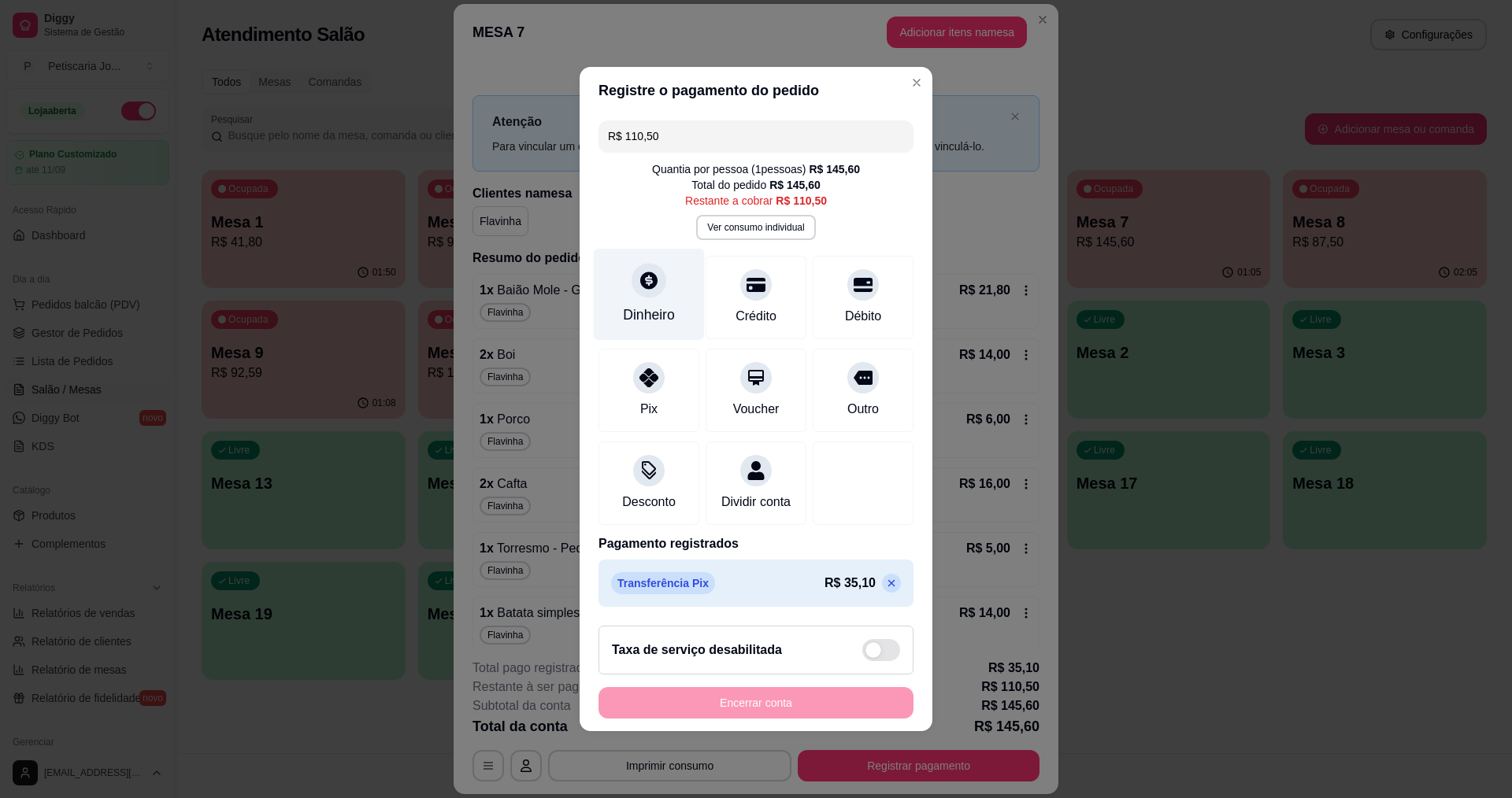
click at [629, 304] on div "Dinheiro" at bounding box center [648, 314] width 52 height 20
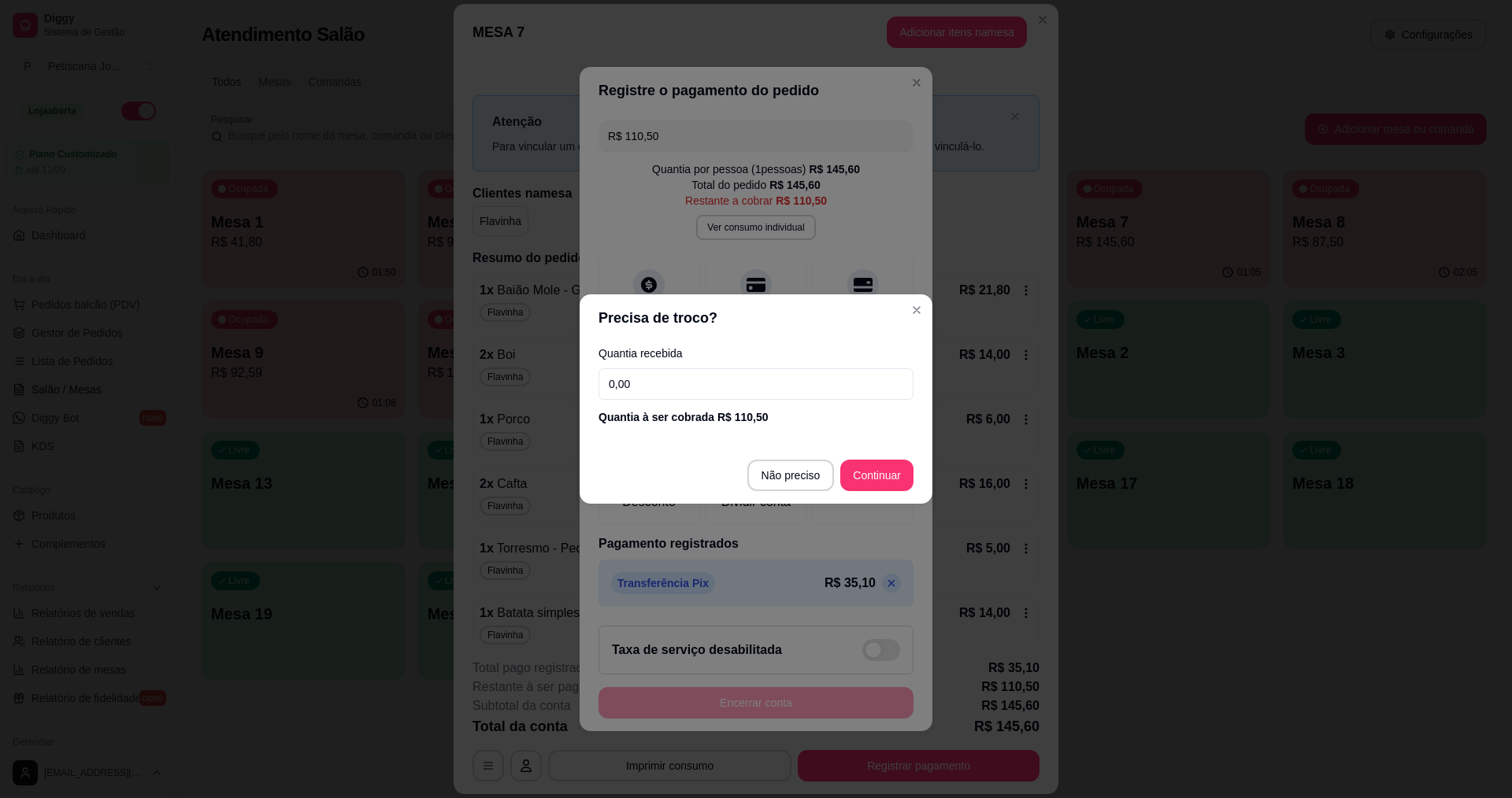
click at [693, 398] on input "0,00" at bounding box center [756, 384] width 315 height 31
type input "110,50"
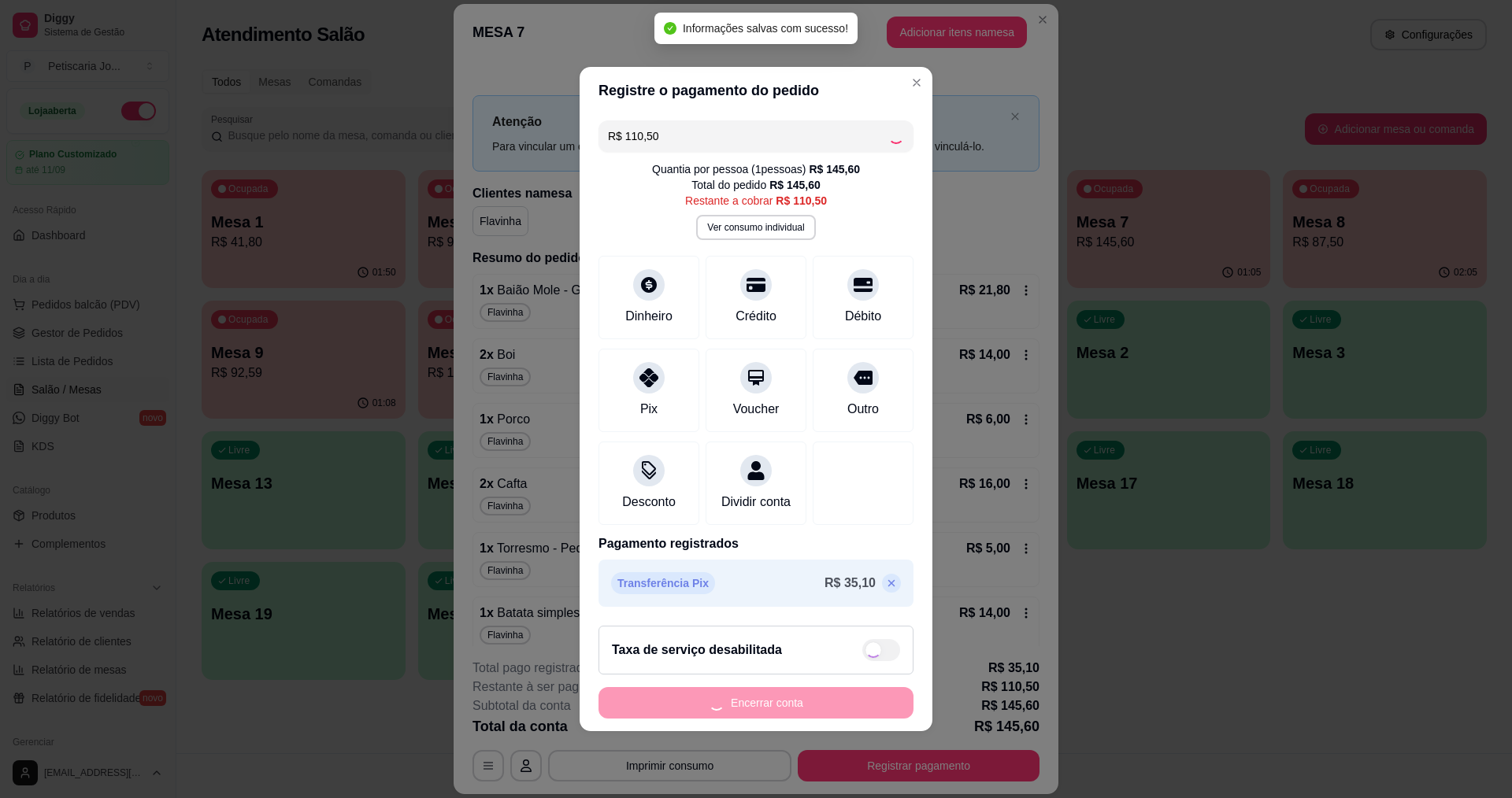
type input "R$ 0,00"
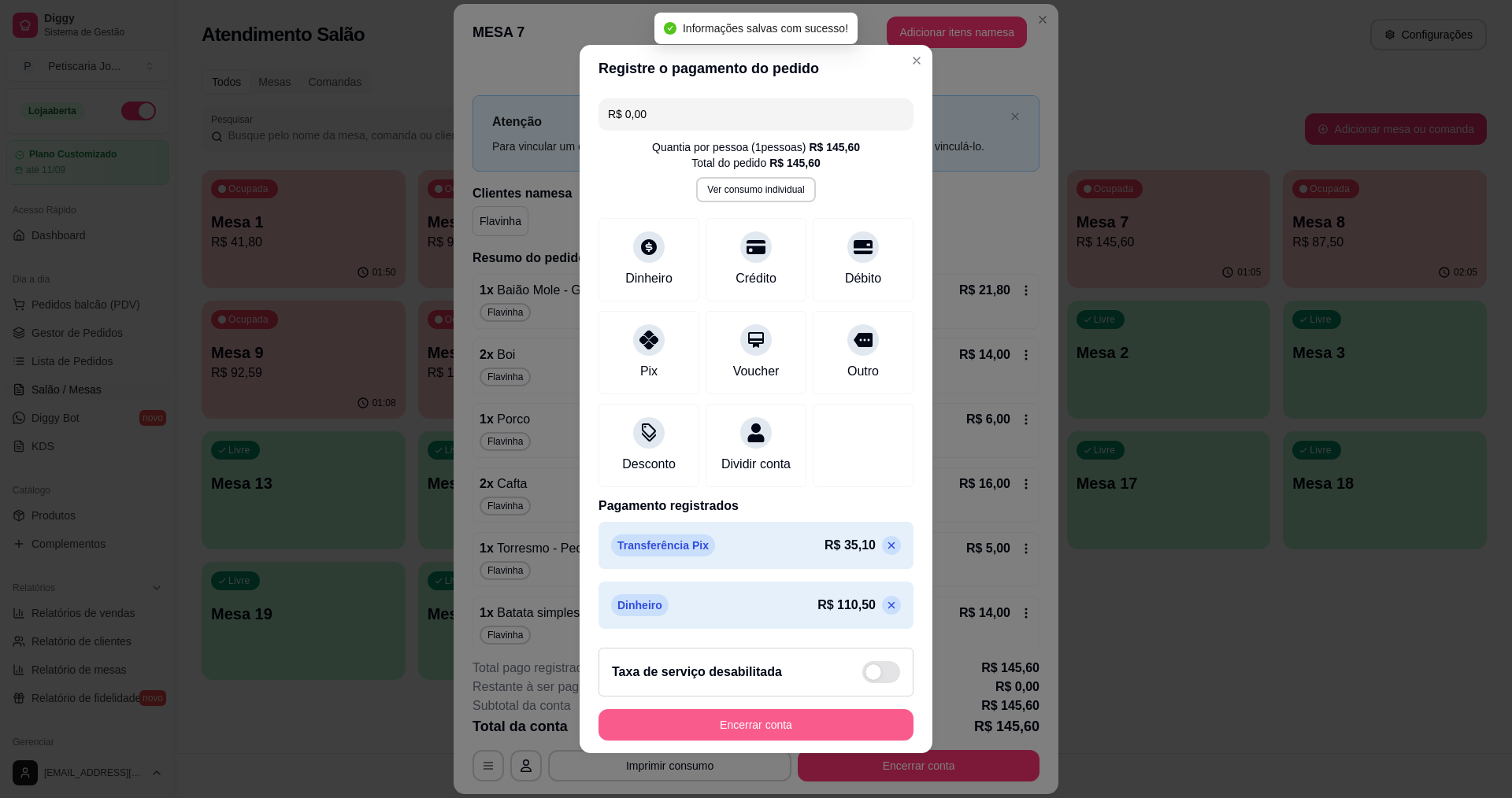
click at [795, 726] on button "Encerrar conta" at bounding box center [756, 725] width 315 height 31
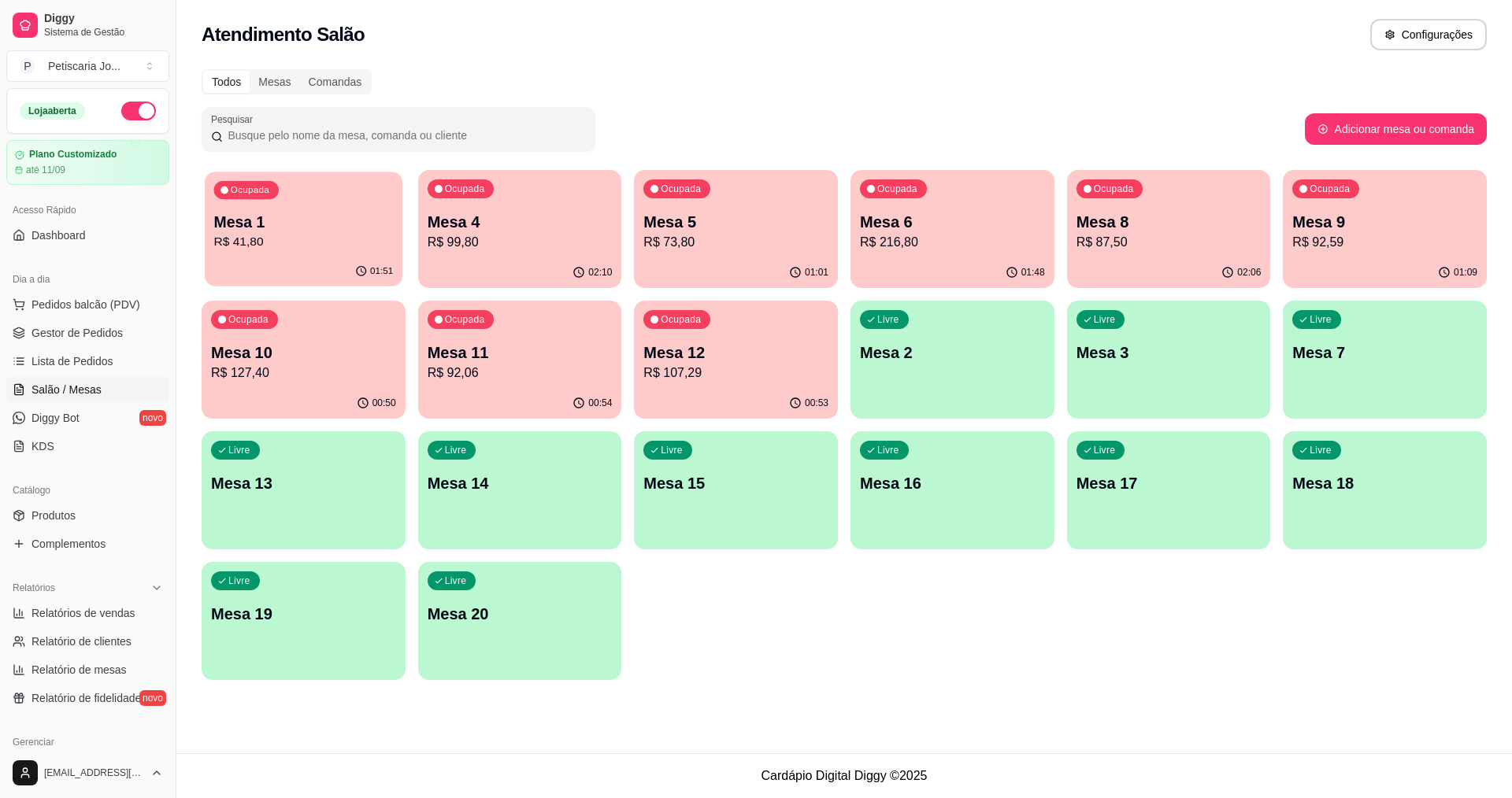
click at [296, 253] on div "Ocupada Mesa 1 R$ 41,80" at bounding box center [303, 213] width 198 height 85
click at [351, 247] on p "R$ 41,80" at bounding box center [303, 242] width 179 height 18
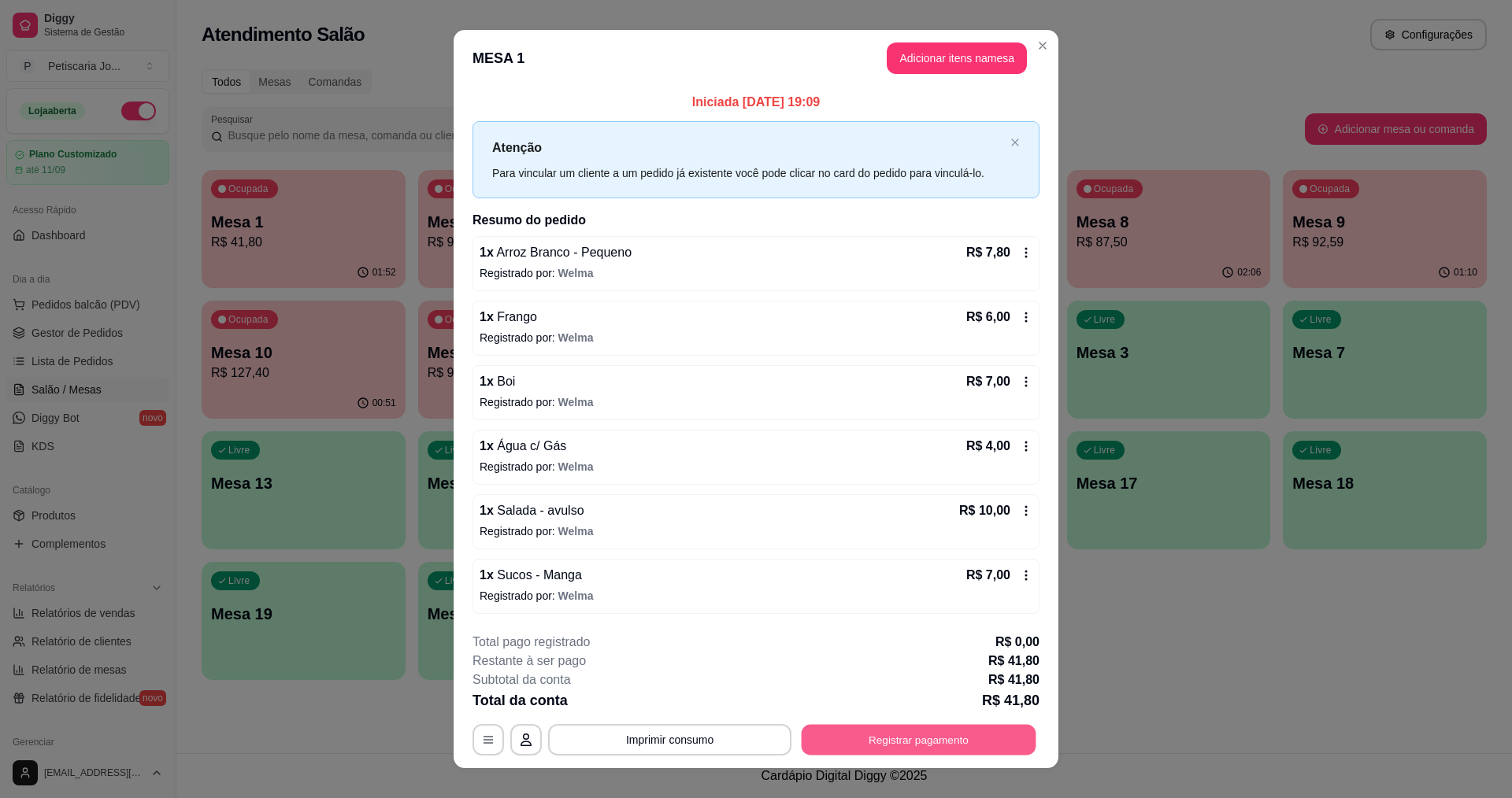
click at [844, 739] on button "Registrar pagamento" at bounding box center [919, 739] width 234 height 31
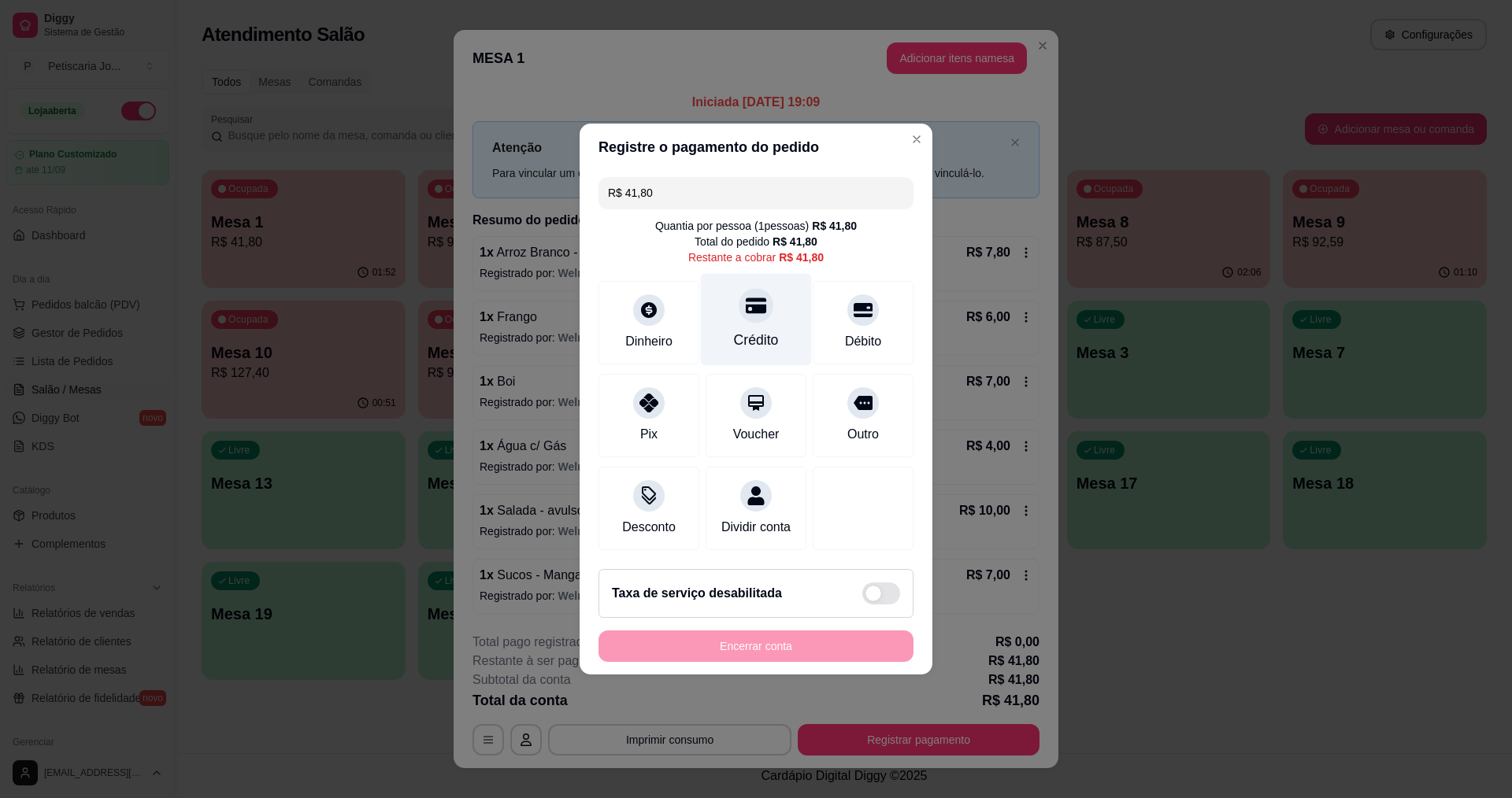
click at [754, 304] on icon at bounding box center [756, 306] width 20 height 16
type input "R$ 0,00"
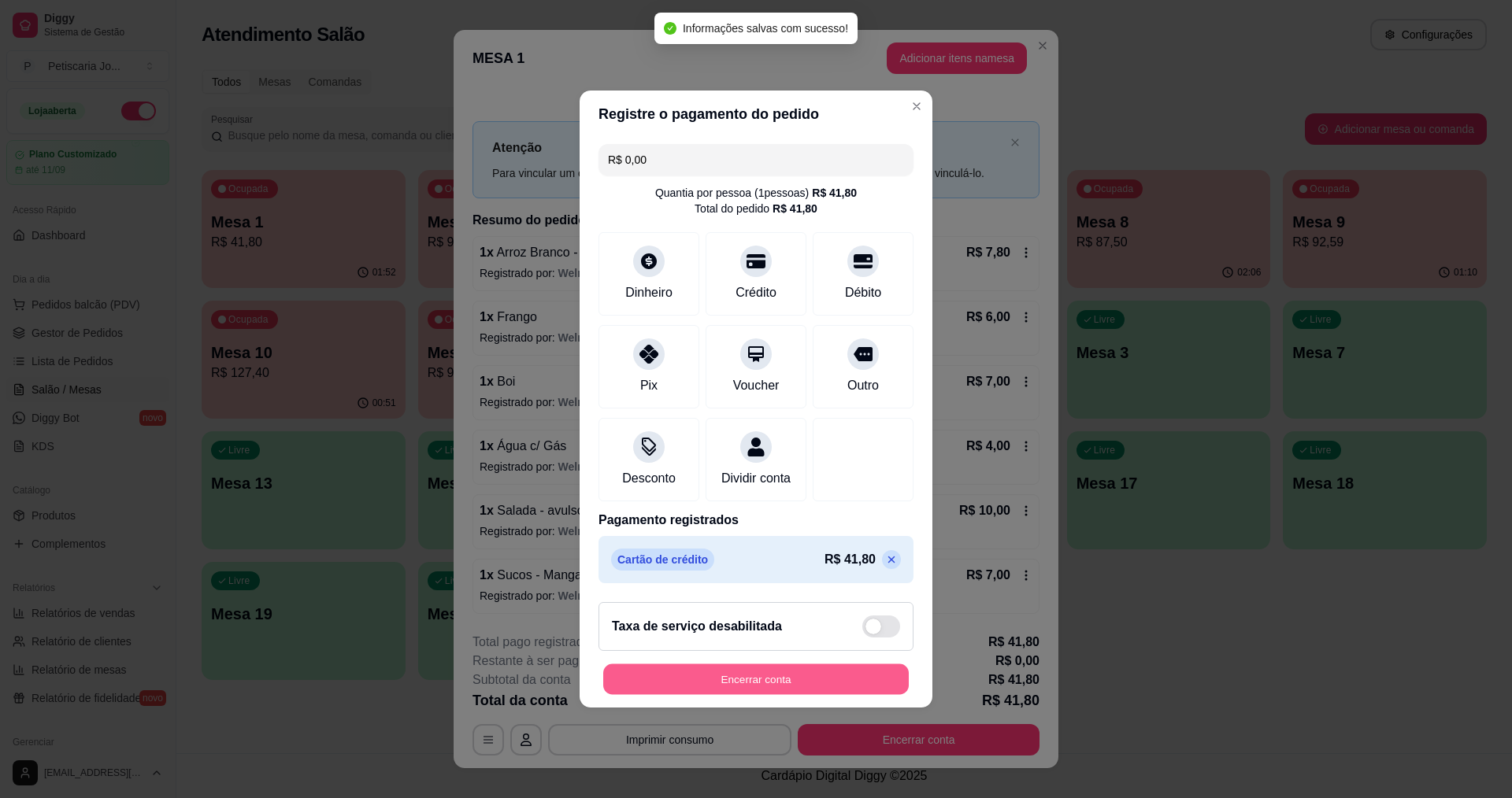
click at [743, 684] on button "Encerrar conta" at bounding box center [756, 679] width 305 height 31
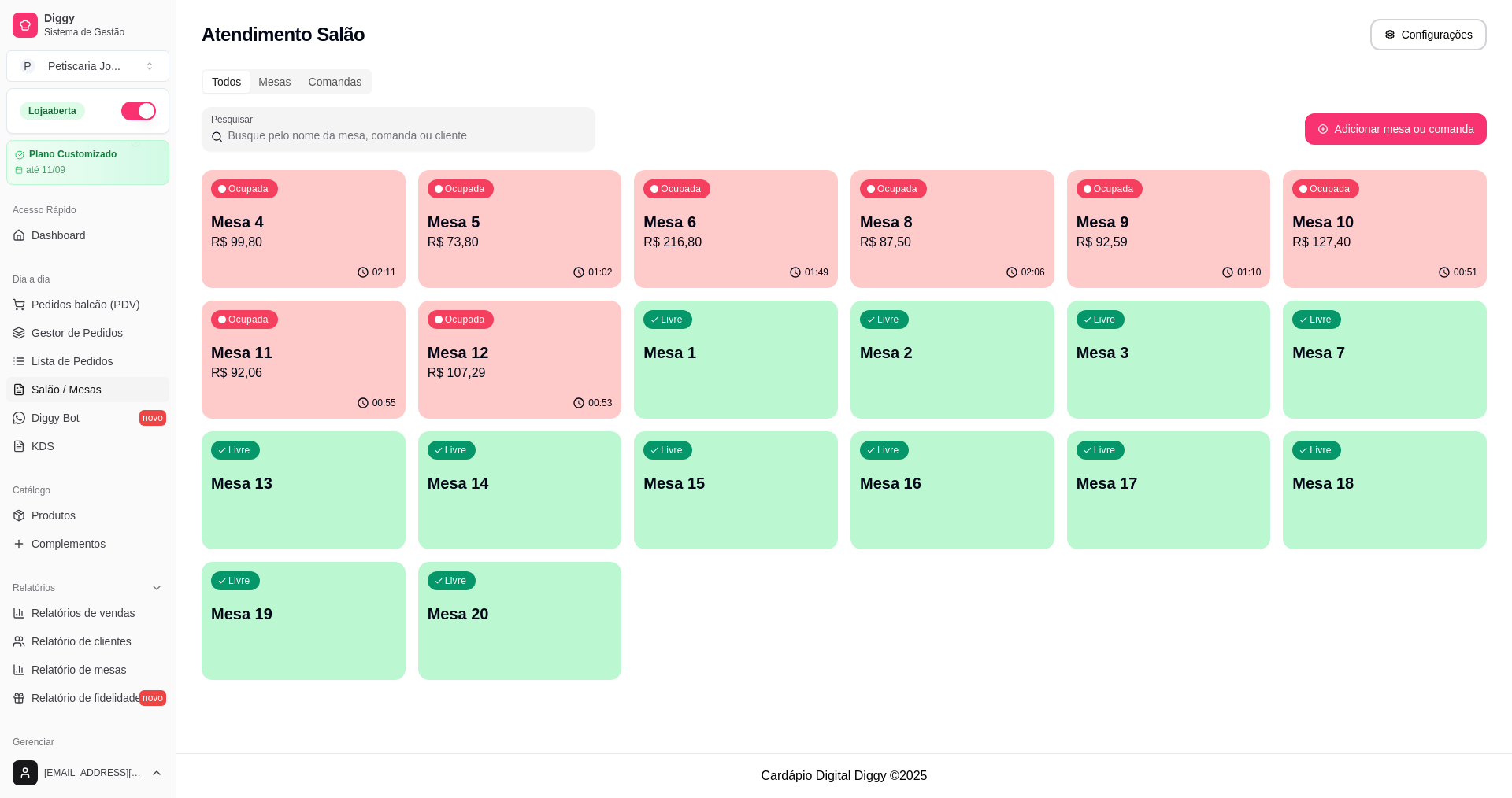
click at [1383, 226] on p "Mesa 10" at bounding box center [1385, 221] width 185 height 22
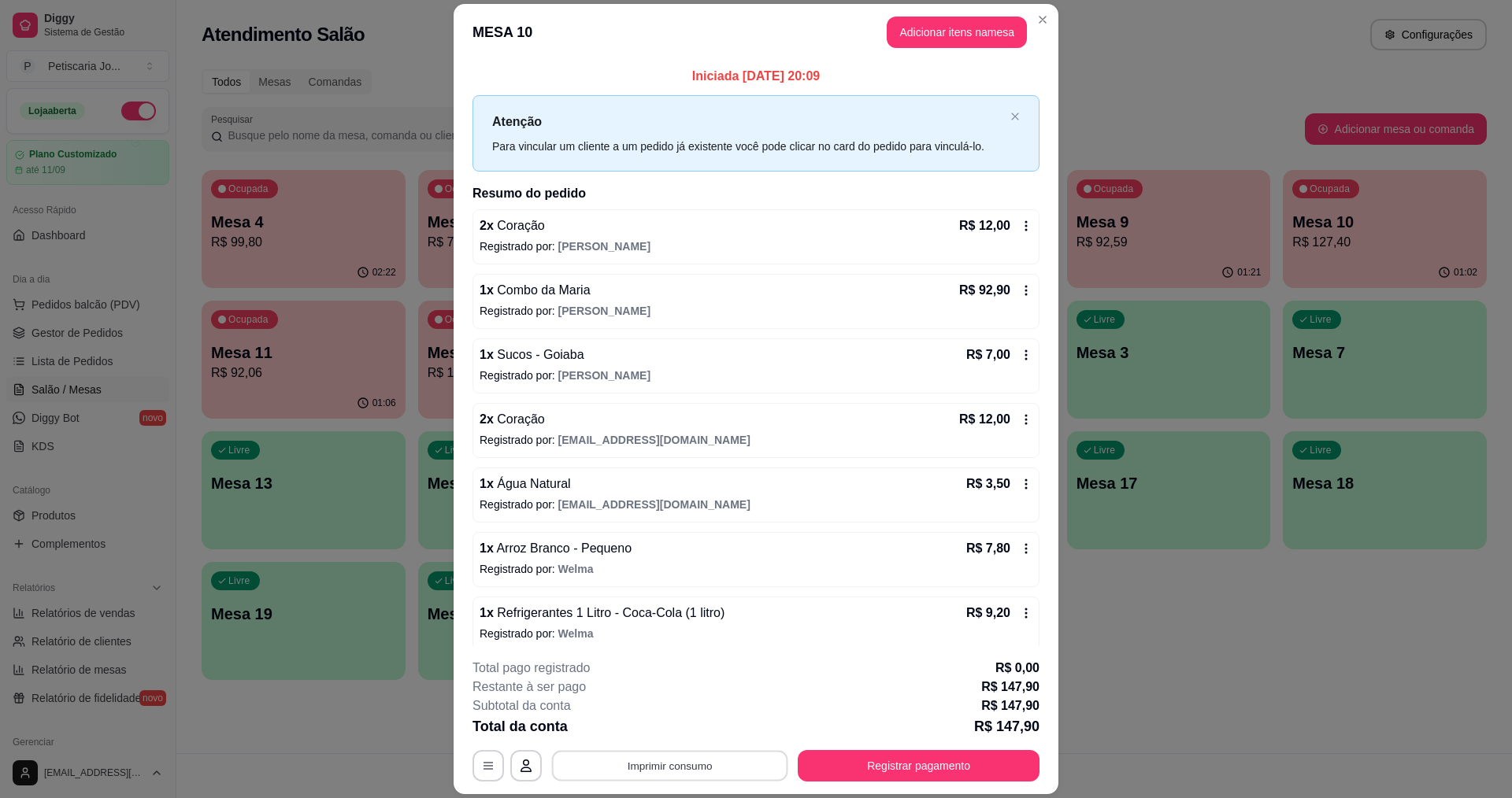
click at [671, 767] on button "Imprimir consumo" at bounding box center [670, 766] width 236 height 31
click at [685, 740] on button "IMPRESSORA" at bounding box center [669, 729] width 115 height 25
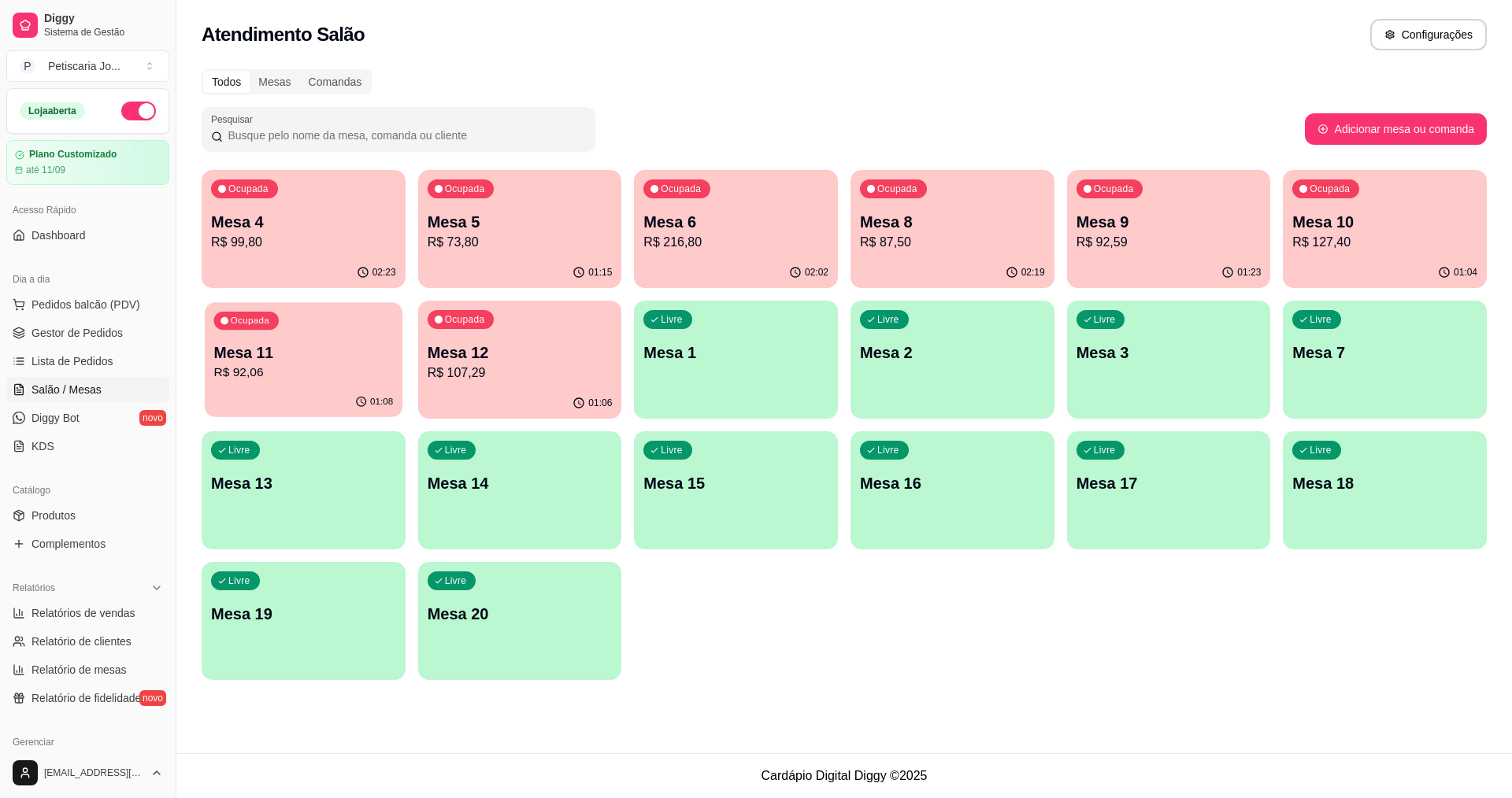
click at [325, 385] on div "Ocupada Mesa 11 R$ 92,06" at bounding box center [303, 344] width 198 height 85
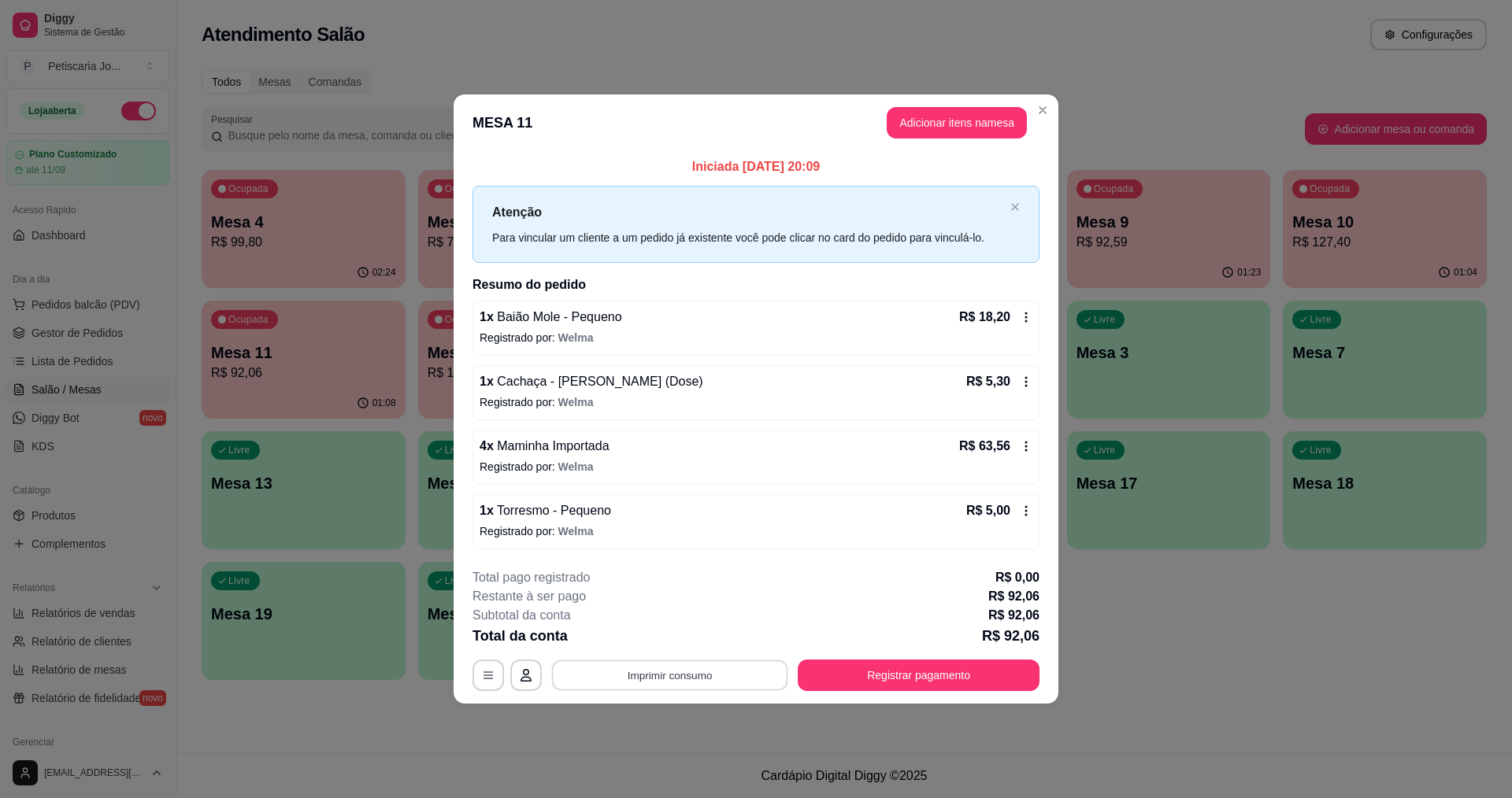
click at [715, 684] on button "Imprimir consumo" at bounding box center [670, 675] width 236 height 31
click at [676, 636] on button "IMPRESSORA" at bounding box center [674, 638] width 115 height 25
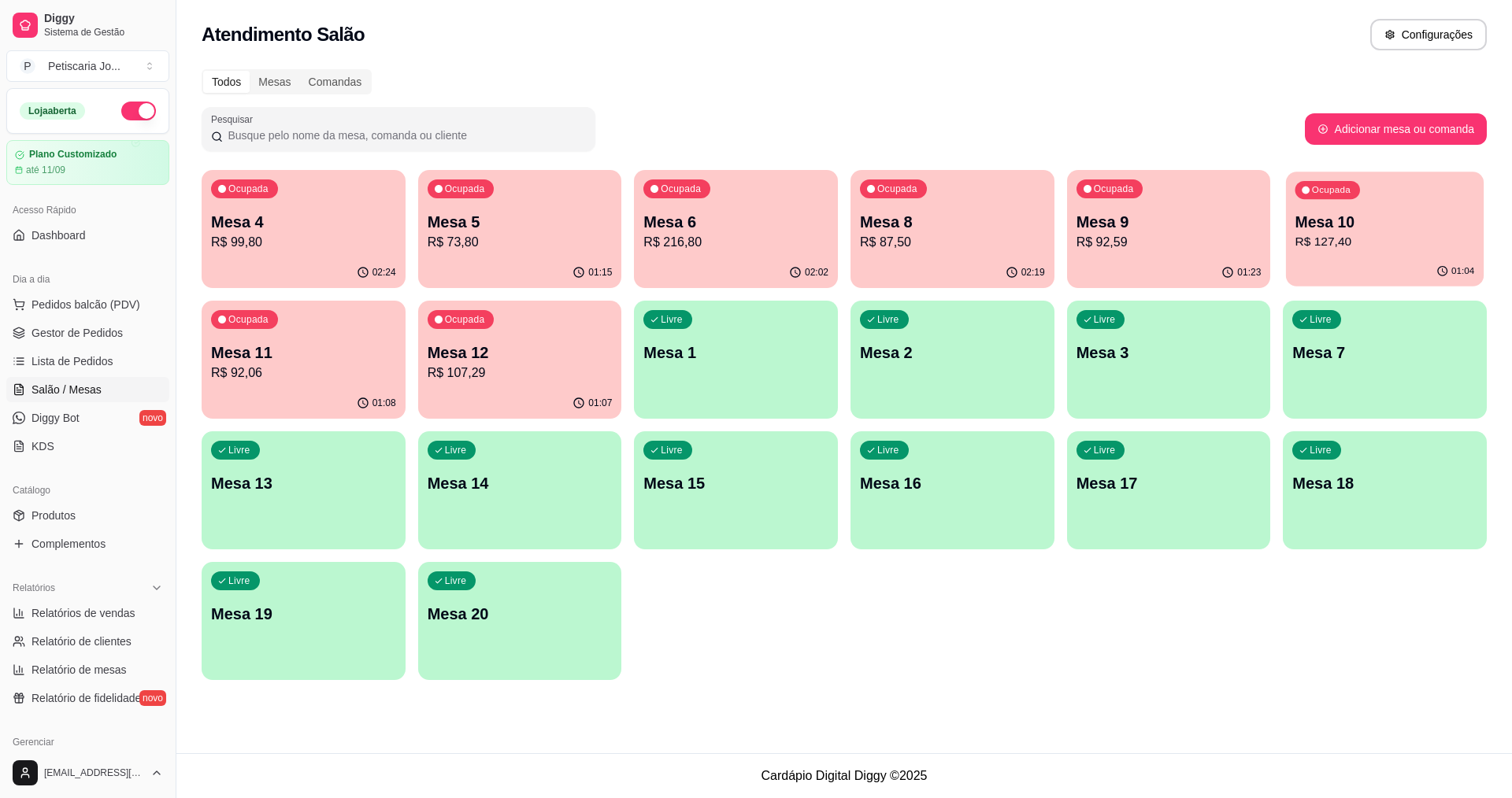
click at [1369, 233] on p "R$ 127,40" at bounding box center [1384, 242] width 179 height 18
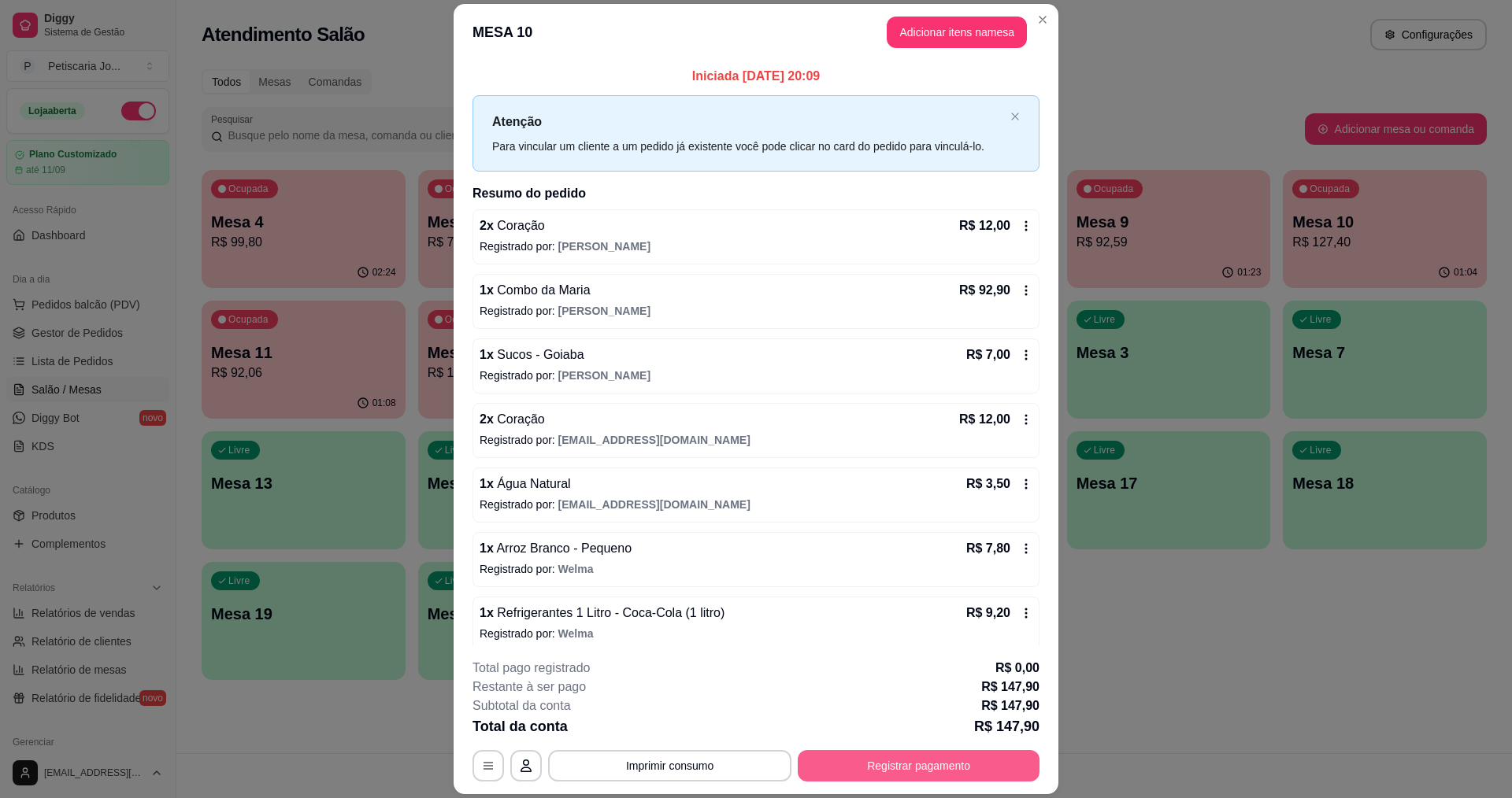
click at [866, 766] on button "Registrar pagamento" at bounding box center [918, 766] width 241 height 31
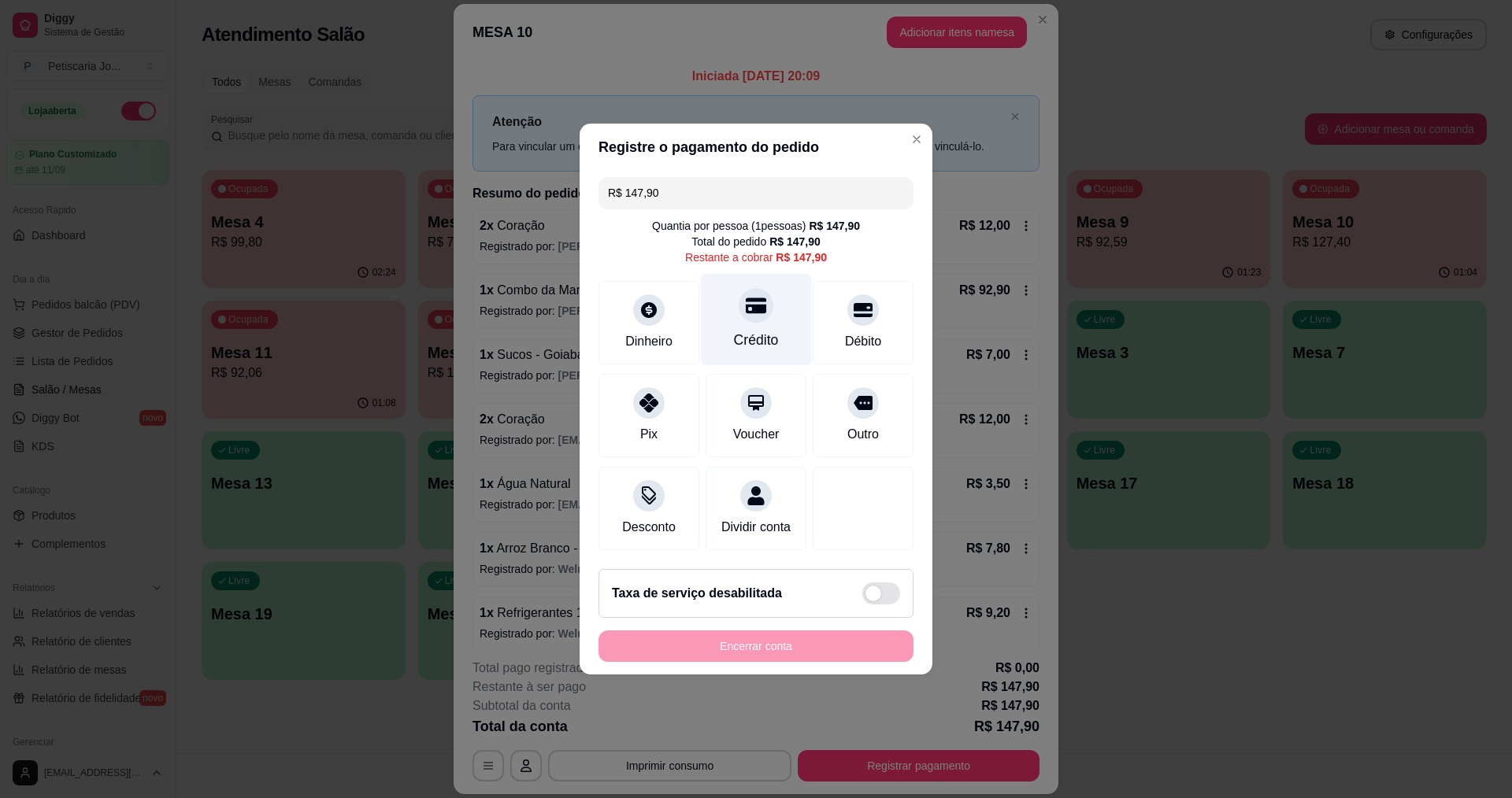
click at [749, 330] on div "Crédito" at bounding box center [756, 339] width 45 height 20
type input "R$ 0,00"
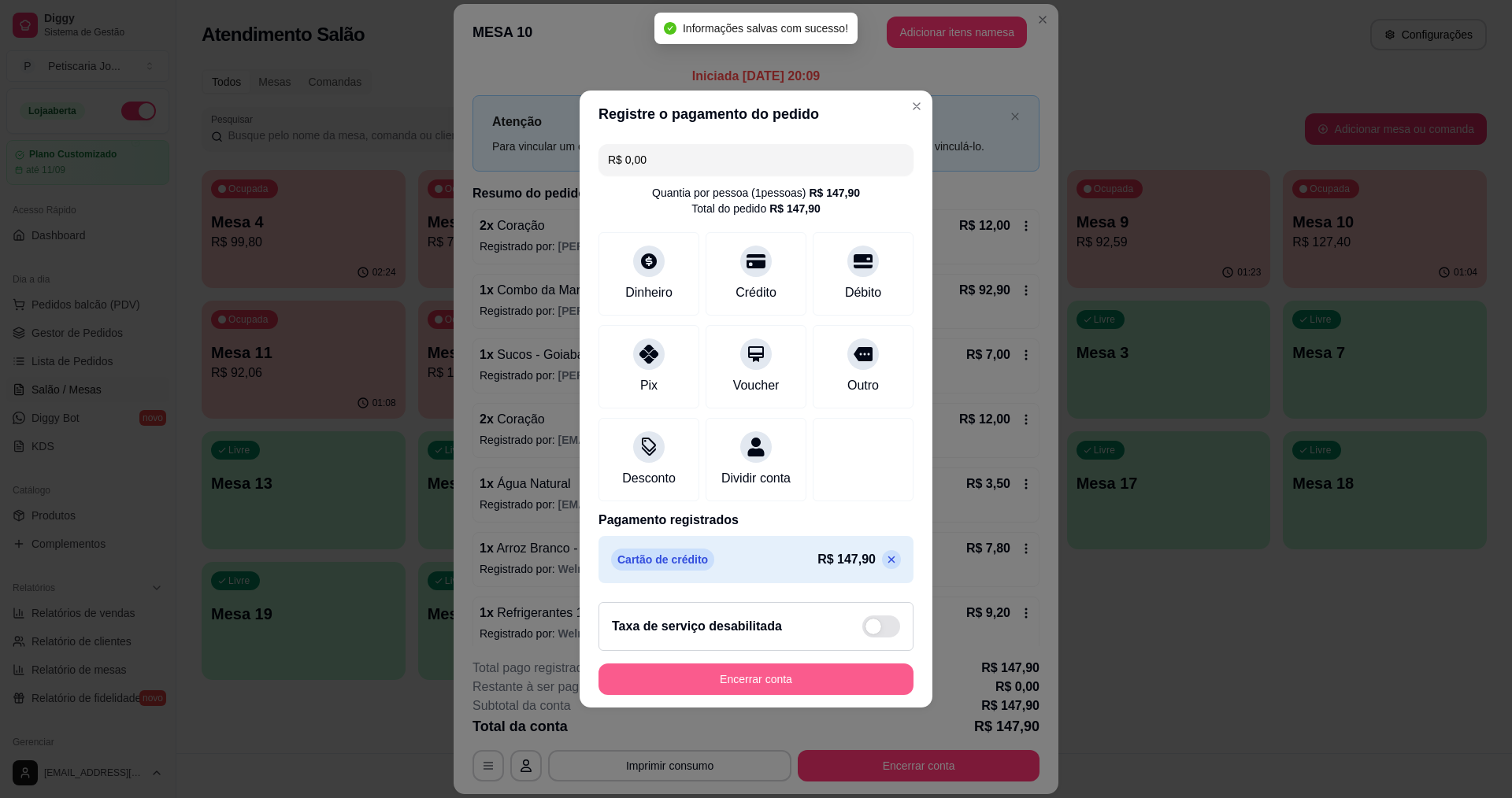
click at [816, 678] on button "Encerrar conta" at bounding box center [756, 679] width 315 height 31
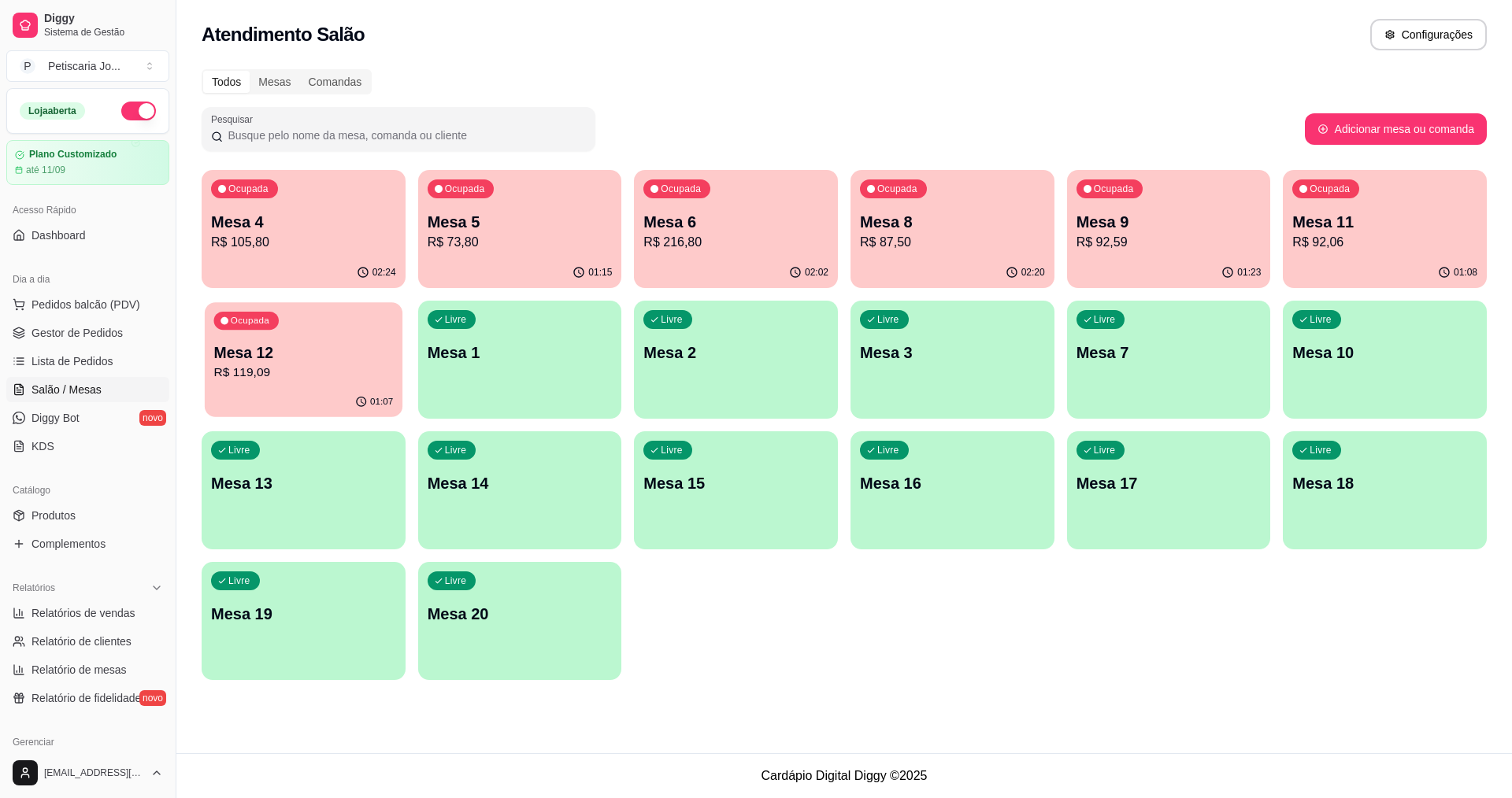
click at [252, 377] on p "R$ 119,09" at bounding box center [303, 372] width 179 height 18
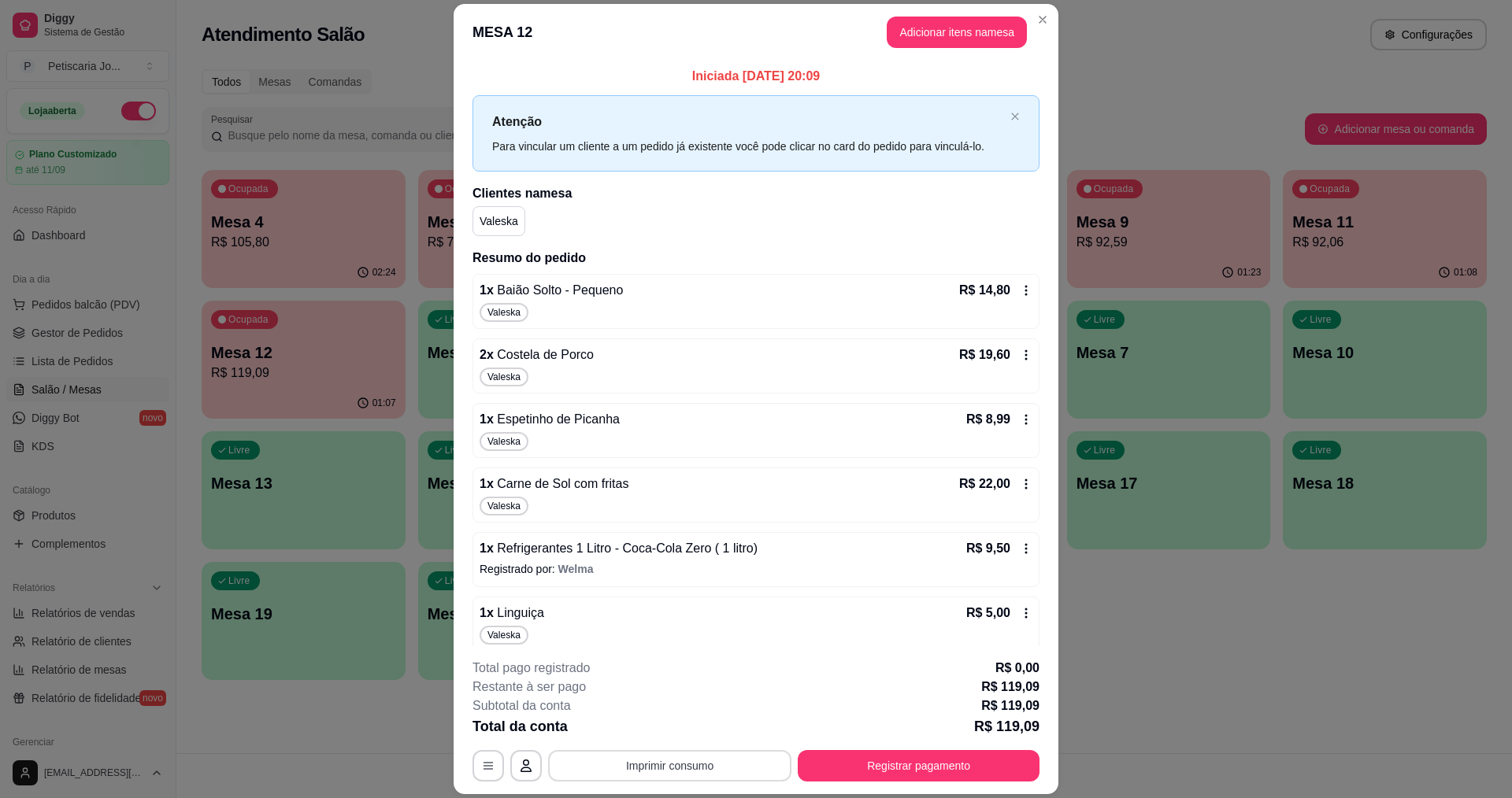
click at [664, 766] on button "Imprimir consumo" at bounding box center [670, 766] width 243 height 31
click at [670, 727] on button "IMPRESSORA" at bounding box center [669, 729] width 115 height 25
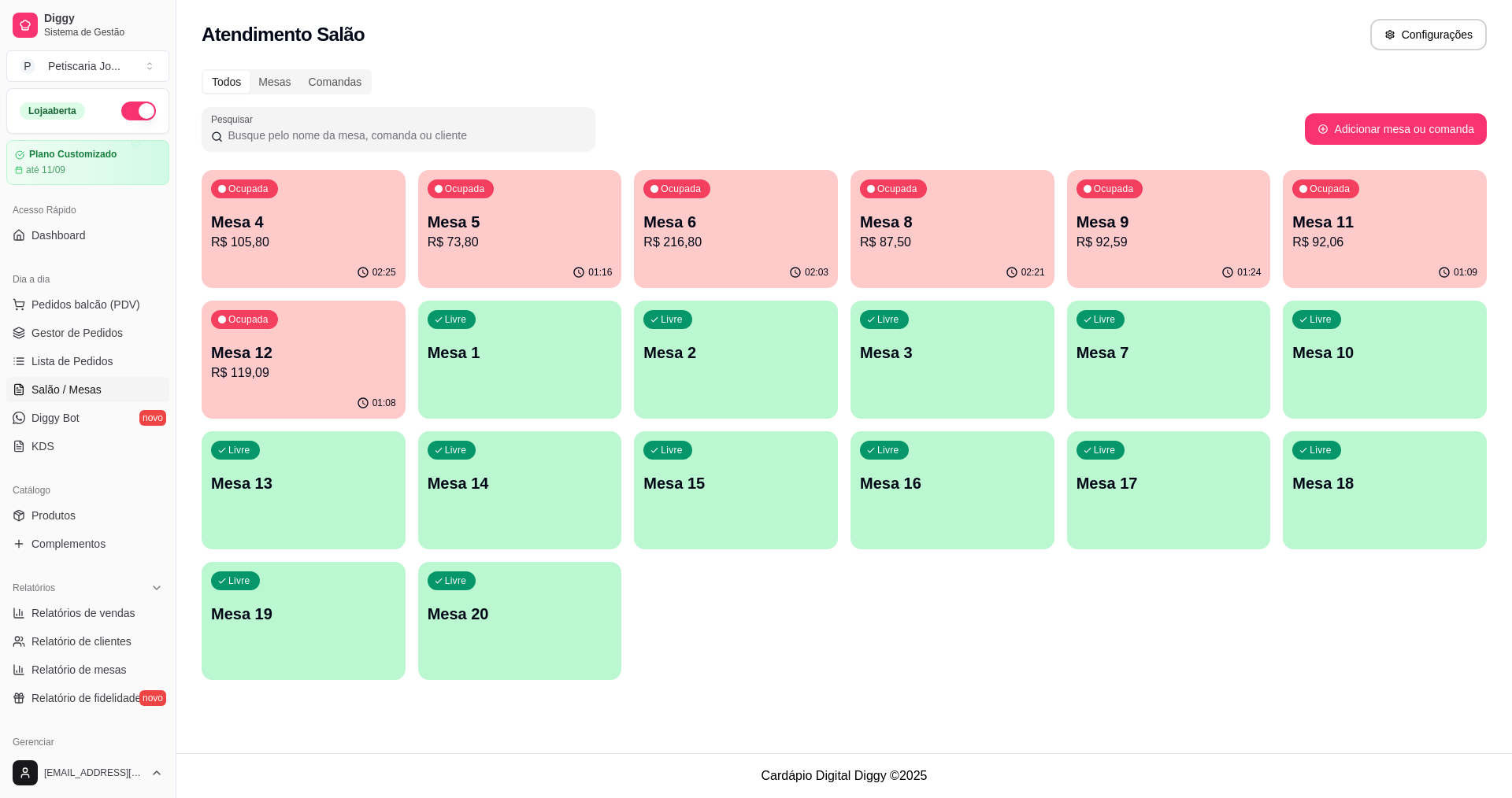
click at [277, 394] on div "01:08" at bounding box center [303, 403] width 204 height 31
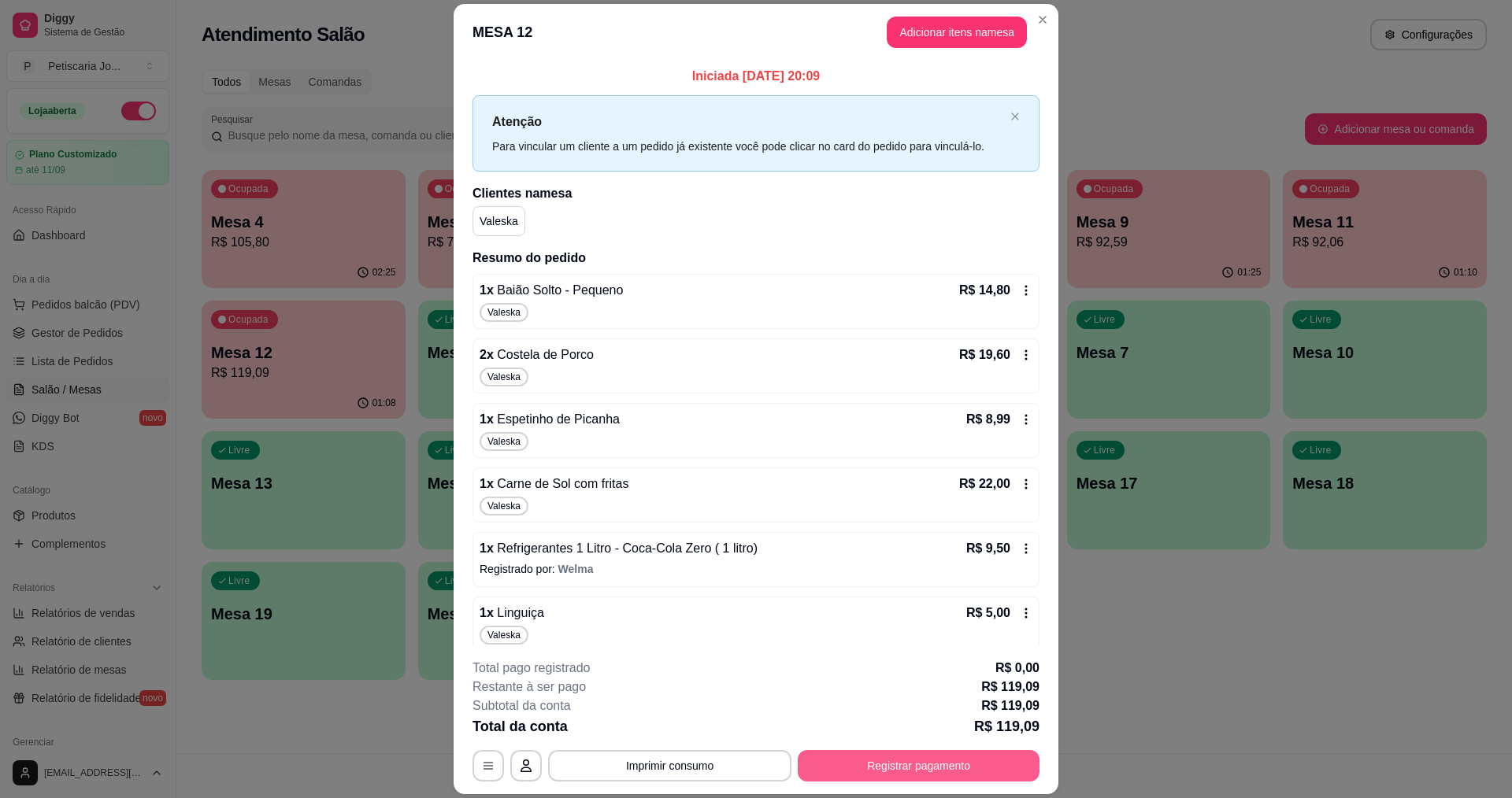
click at [952, 767] on button "Registrar pagamento" at bounding box center [918, 766] width 241 height 31
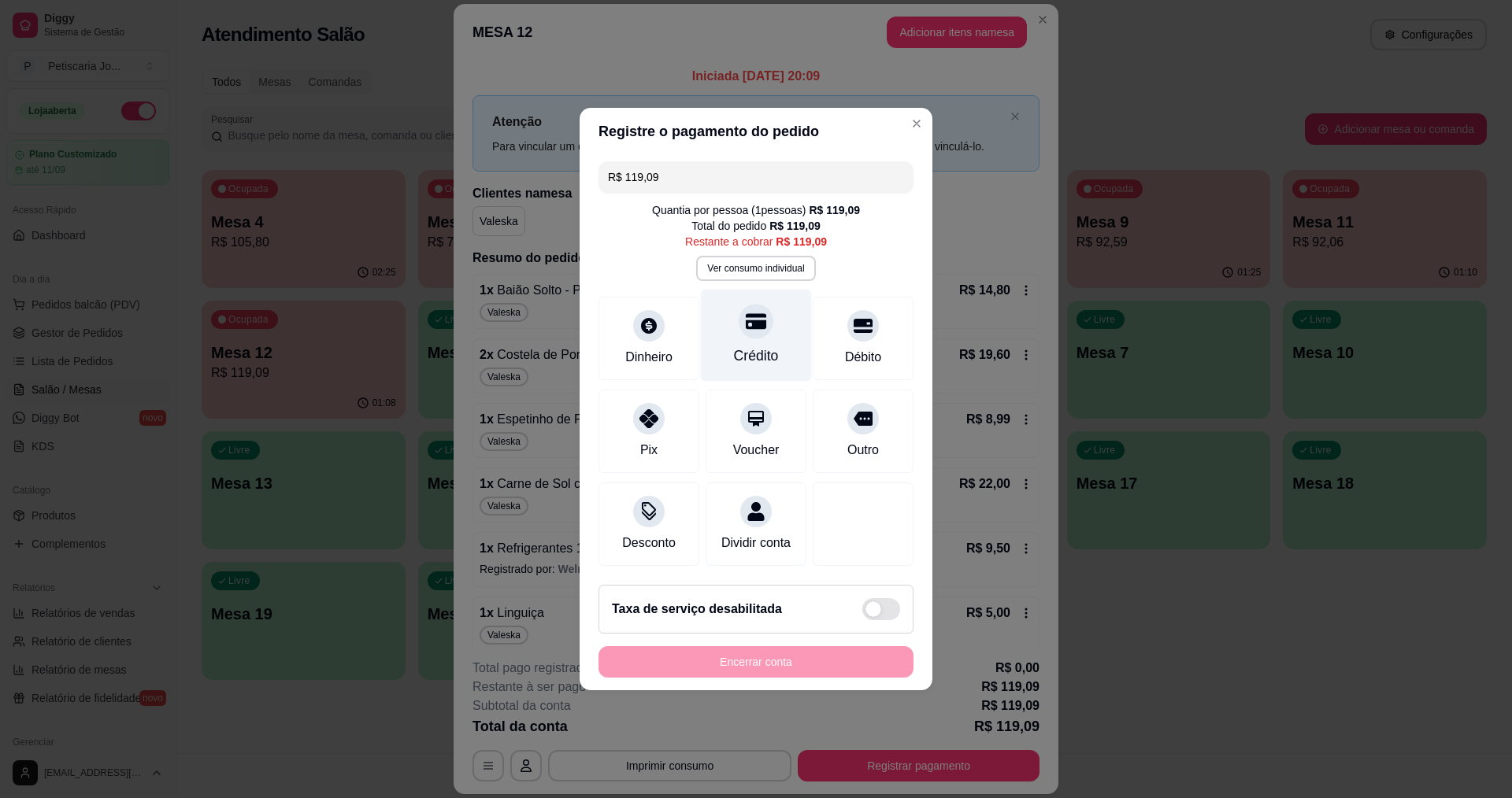
click at [752, 345] on div "Crédito" at bounding box center [756, 355] width 45 height 20
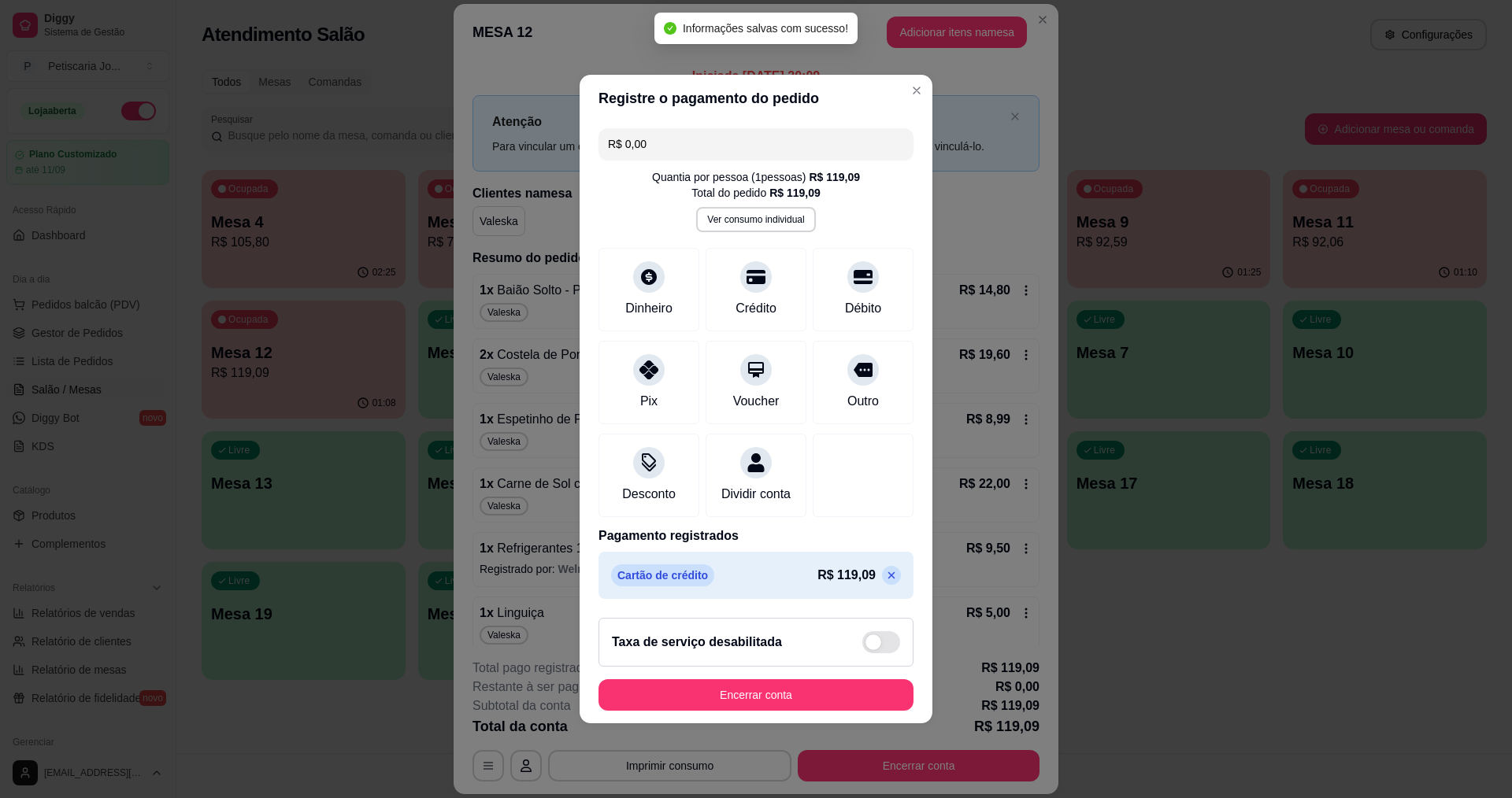
type input "R$ 0,00"
drag, startPoint x: 764, startPoint y: 685, endPoint x: 760, endPoint y: 697, distance: 12.6
click at [764, 686] on footer "Taxa de serviço desabilitada Encerrar conta" at bounding box center [756, 663] width 352 height 118
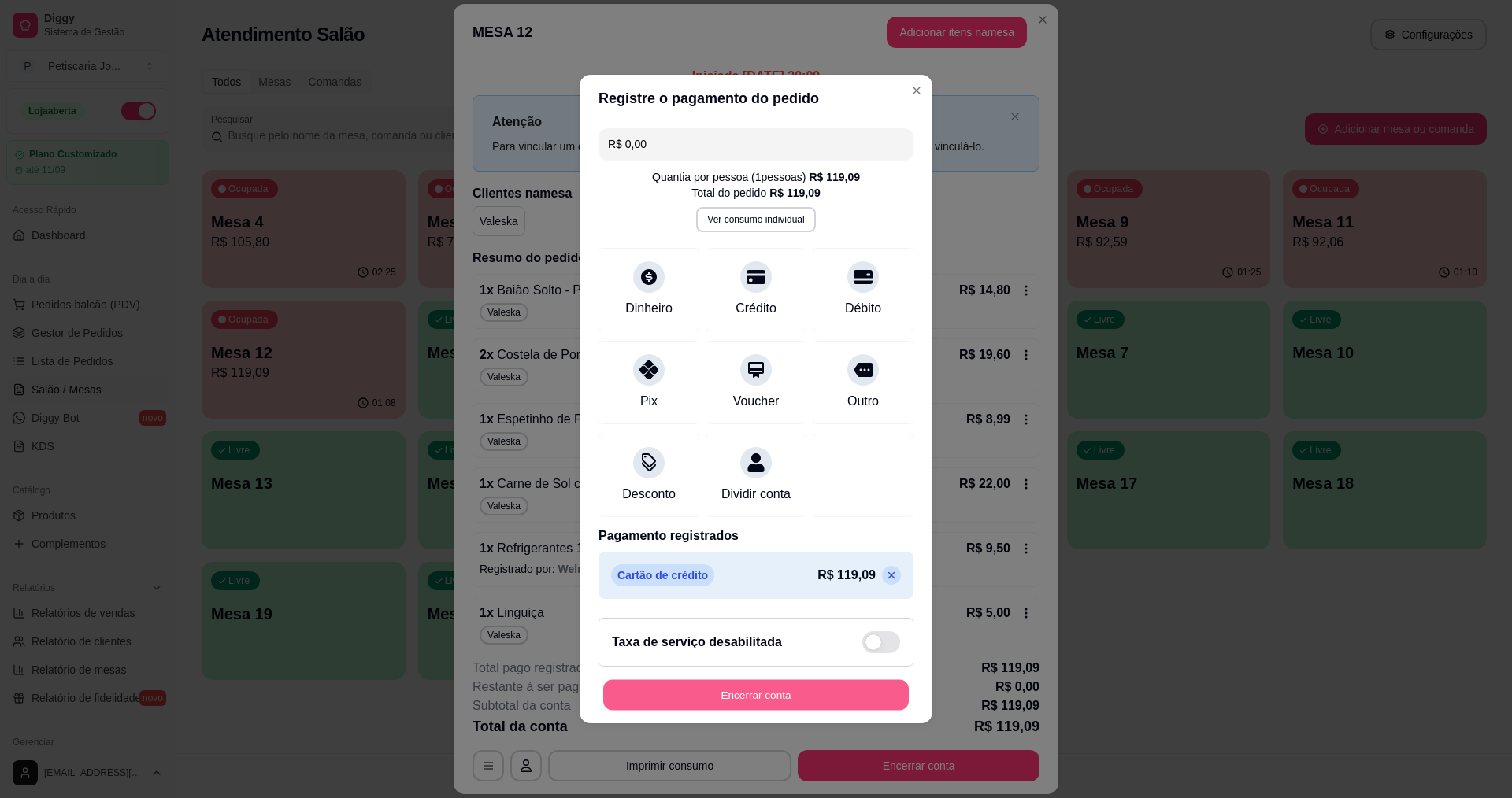
click at [758, 704] on button "Encerrar conta" at bounding box center [756, 695] width 305 height 31
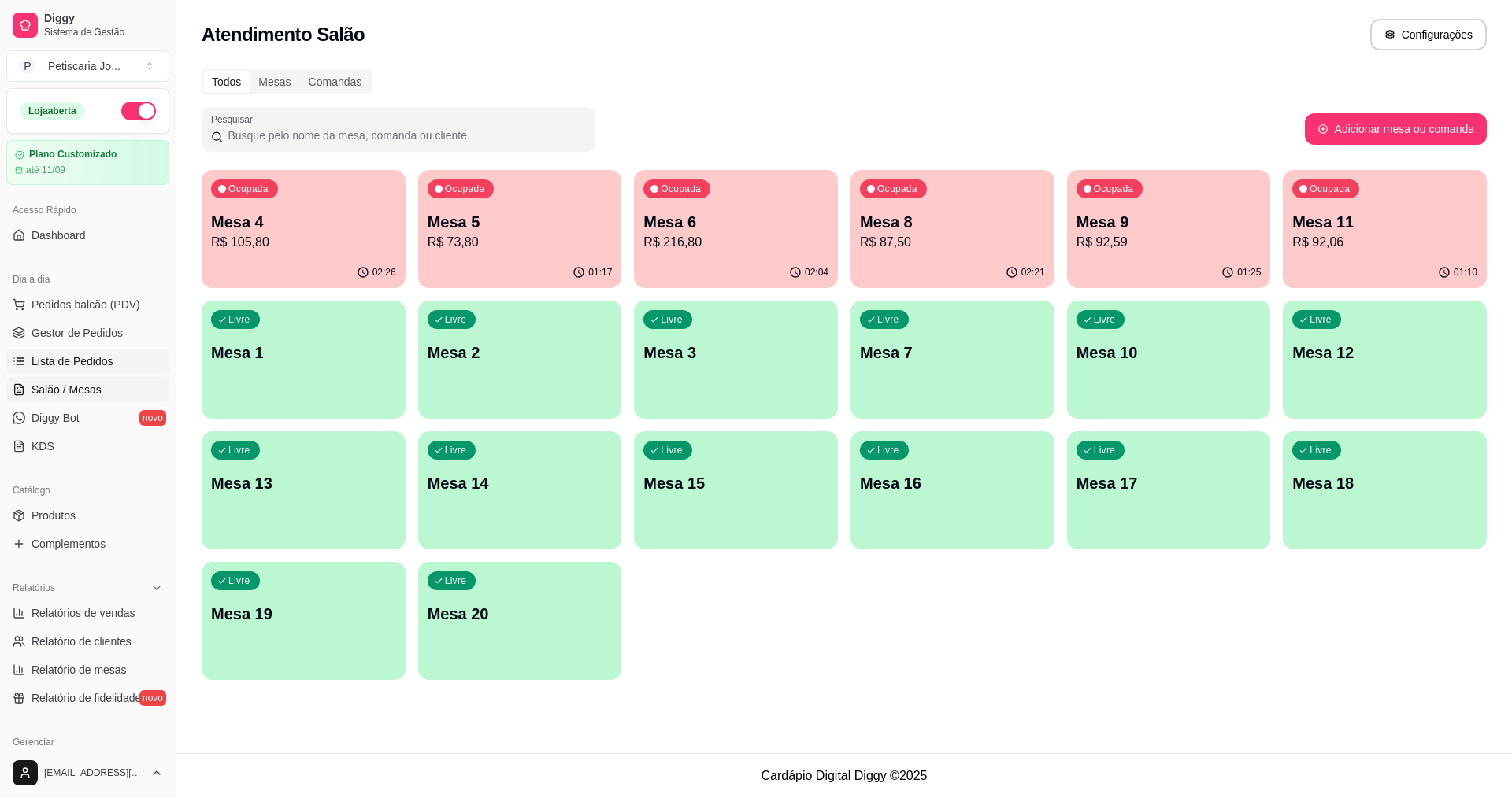
click at [58, 359] on span "Lista de Pedidos" at bounding box center [73, 361] width 82 height 16
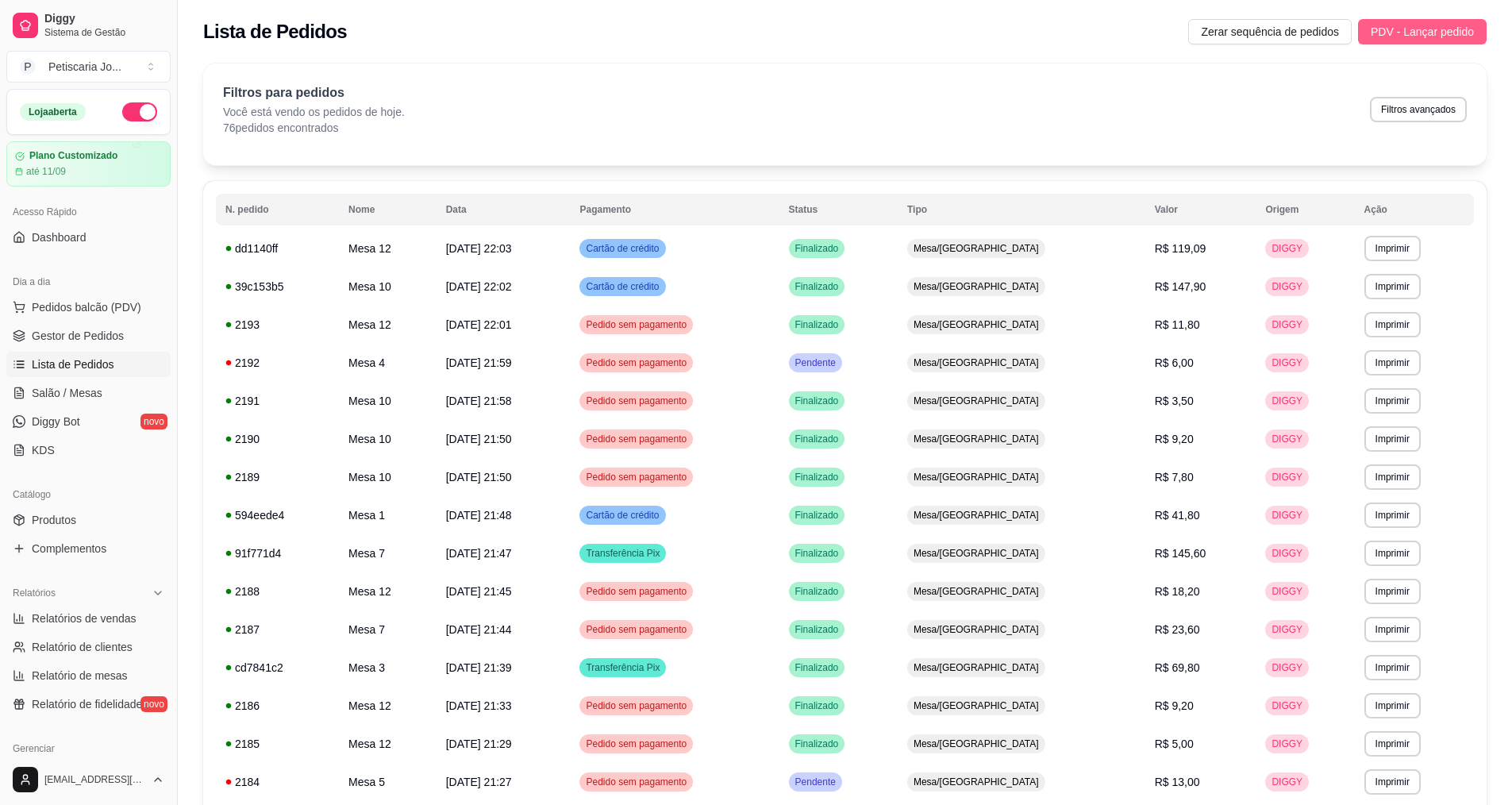
click at [1404, 41] on button "PDV - Lançar pedido" at bounding box center [1423, 32] width 129 height 26
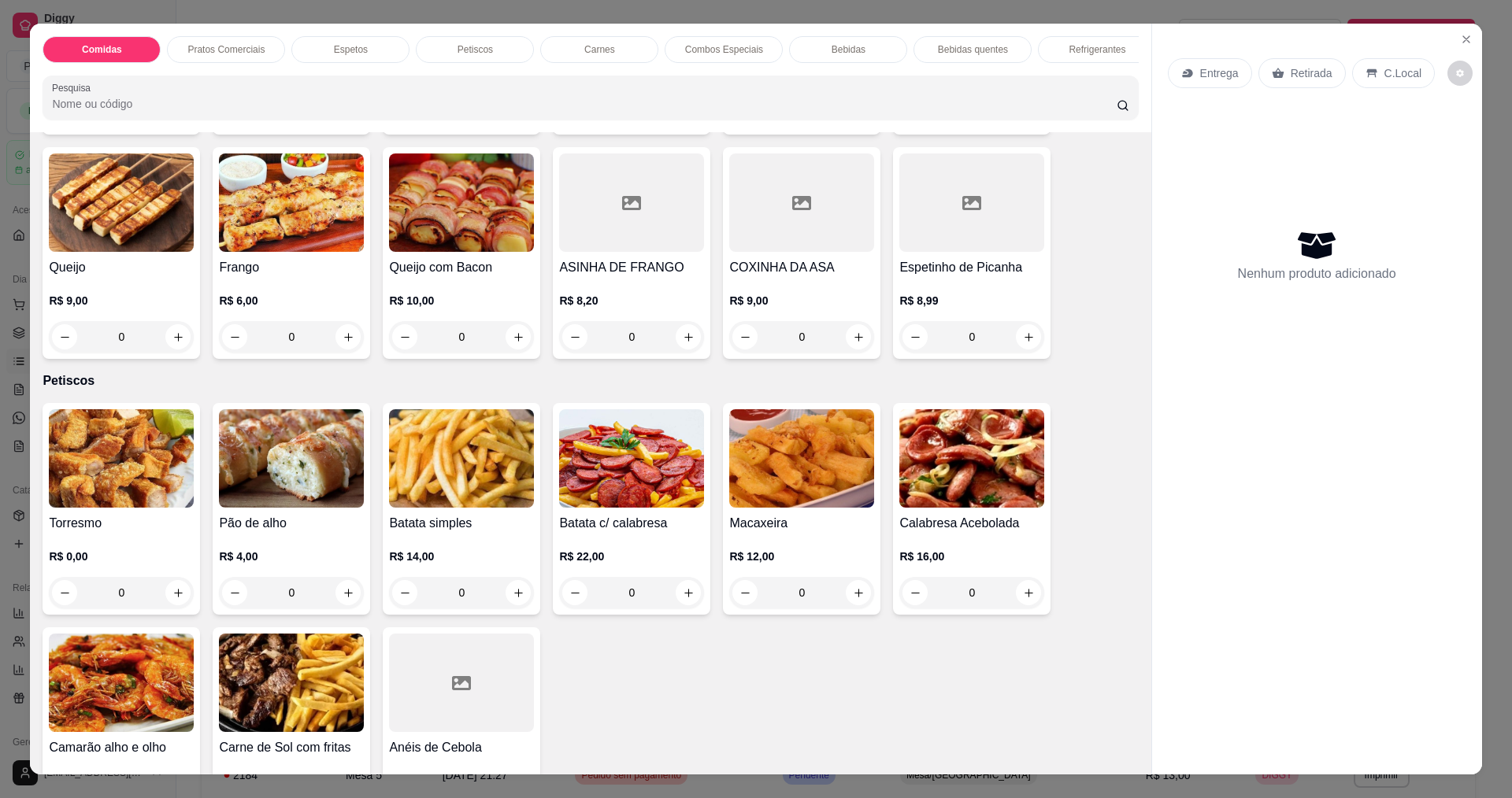
scroll to position [865, 0]
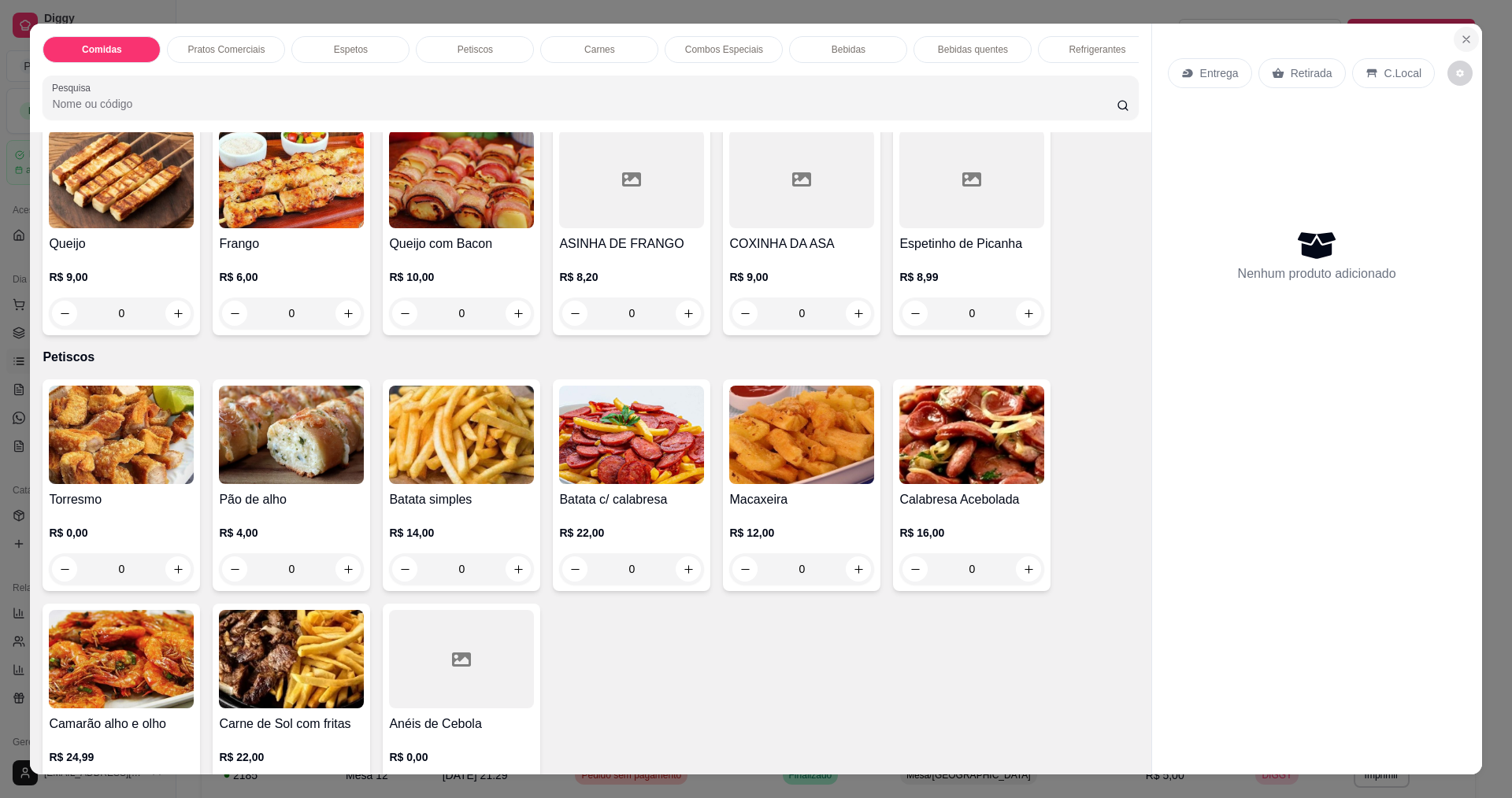
click at [1453, 45] on button "Close" at bounding box center [1466, 39] width 25 height 25
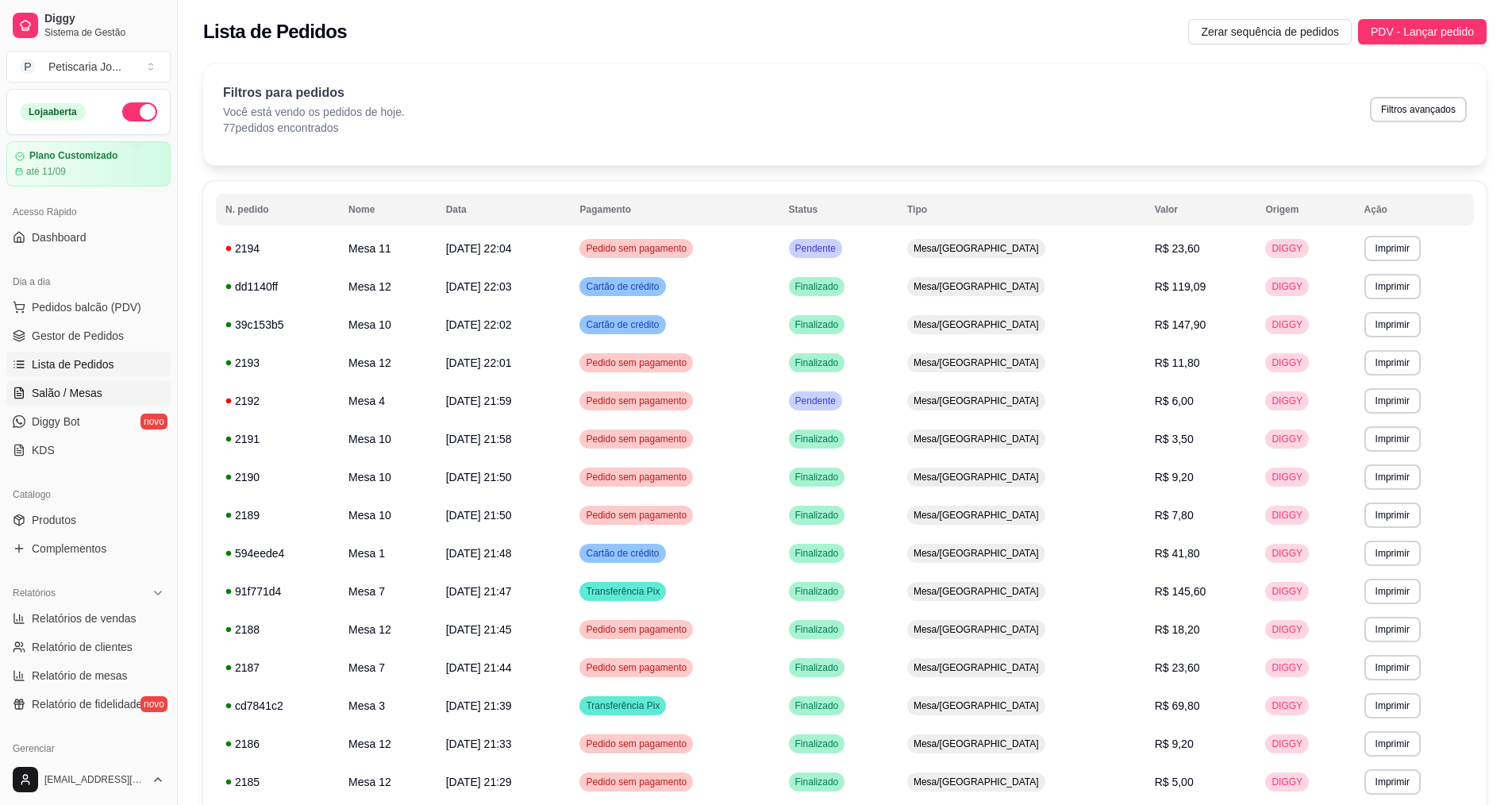
click at [93, 389] on span "Salão / Mesas" at bounding box center [67, 393] width 71 height 16
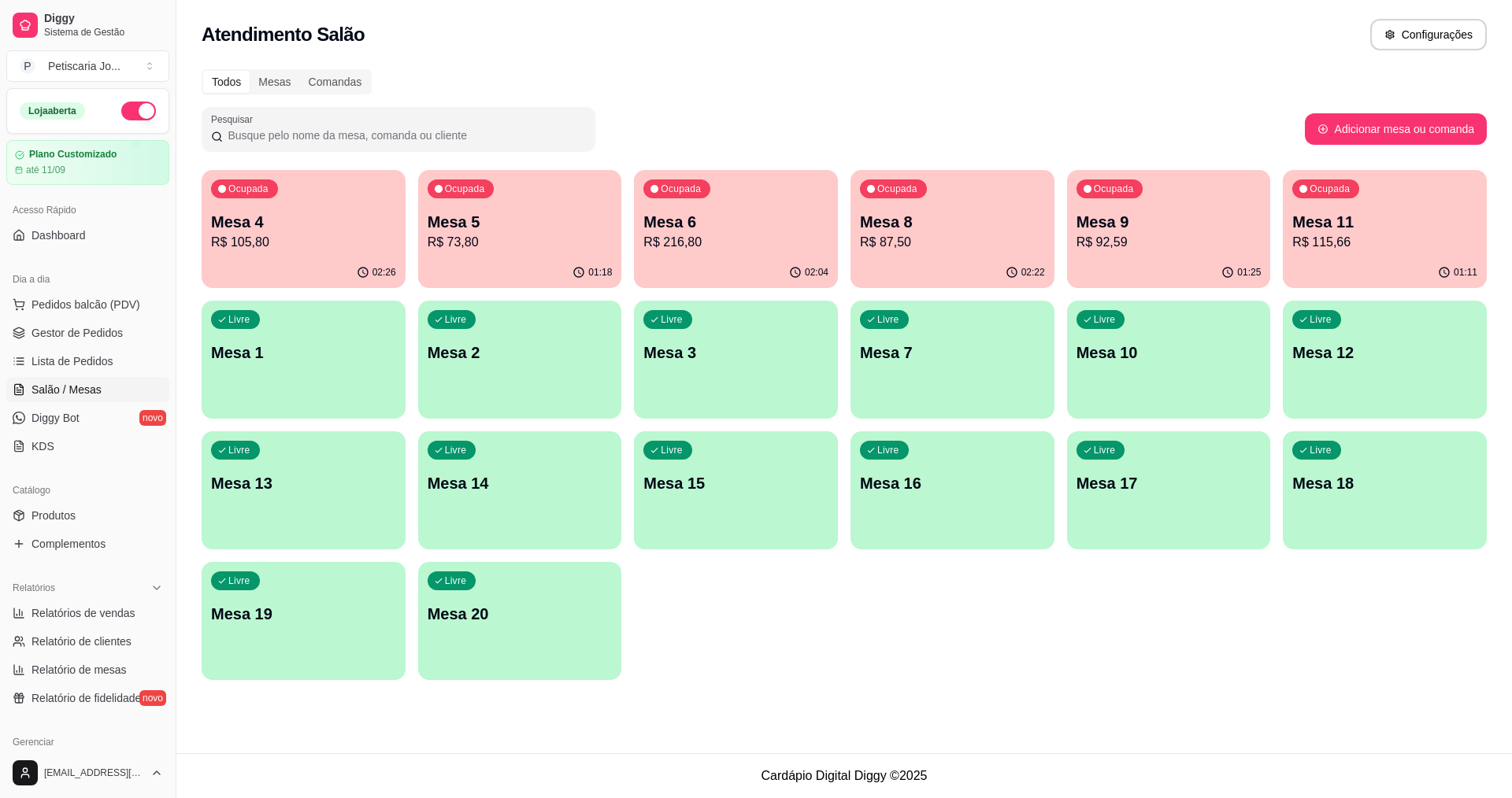
click at [1350, 247] on p "R$ 115,66" at bounding box center [1385, 243] width 185 height 19
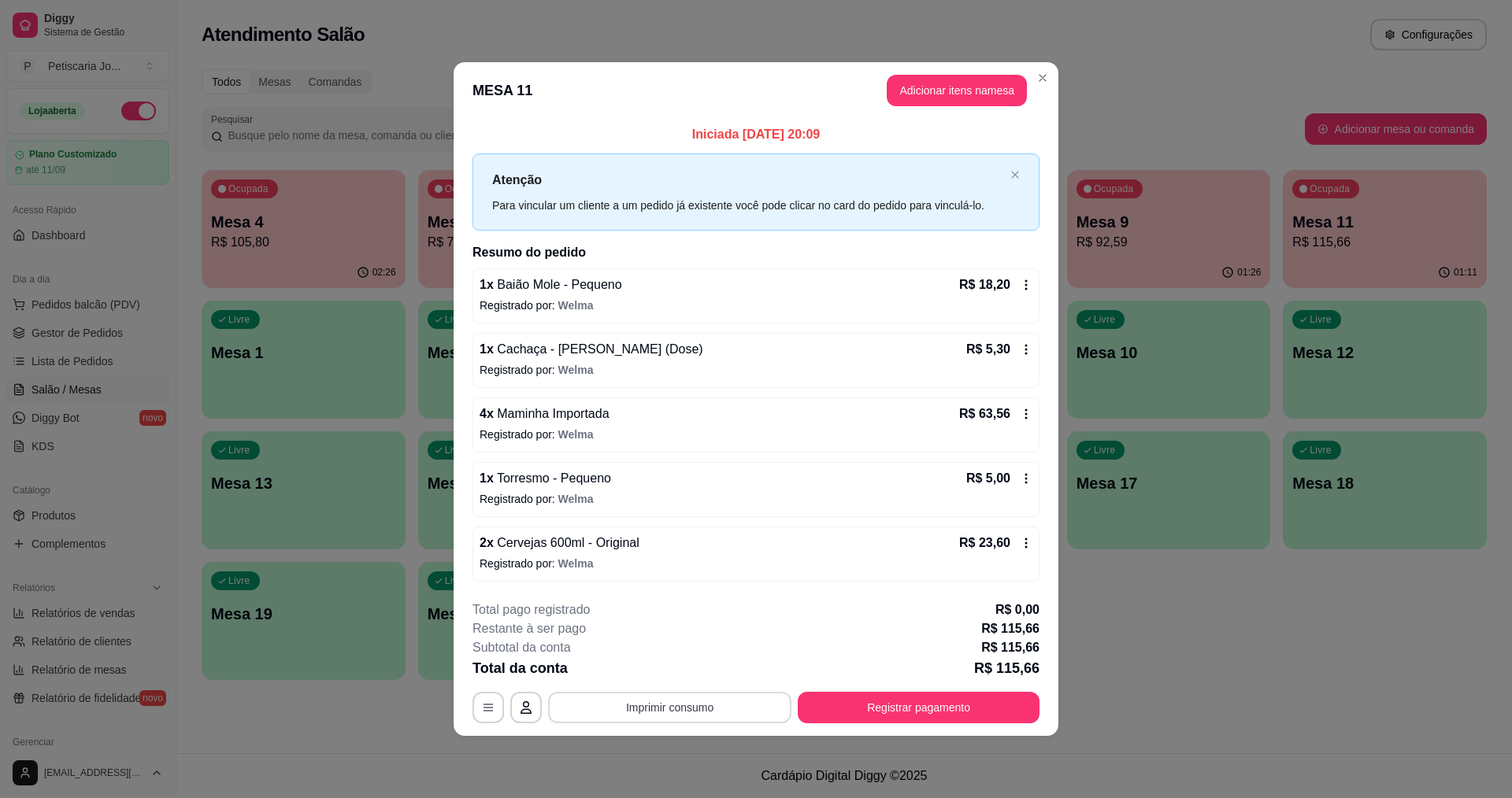
click at [723, 719] on button "Imprimir consumo" at bounding box center [670, 707] width 243 height 31
click at [692, 676] on button "IMPRESSORA" at bounding box center [674, 671] width 115 height 25
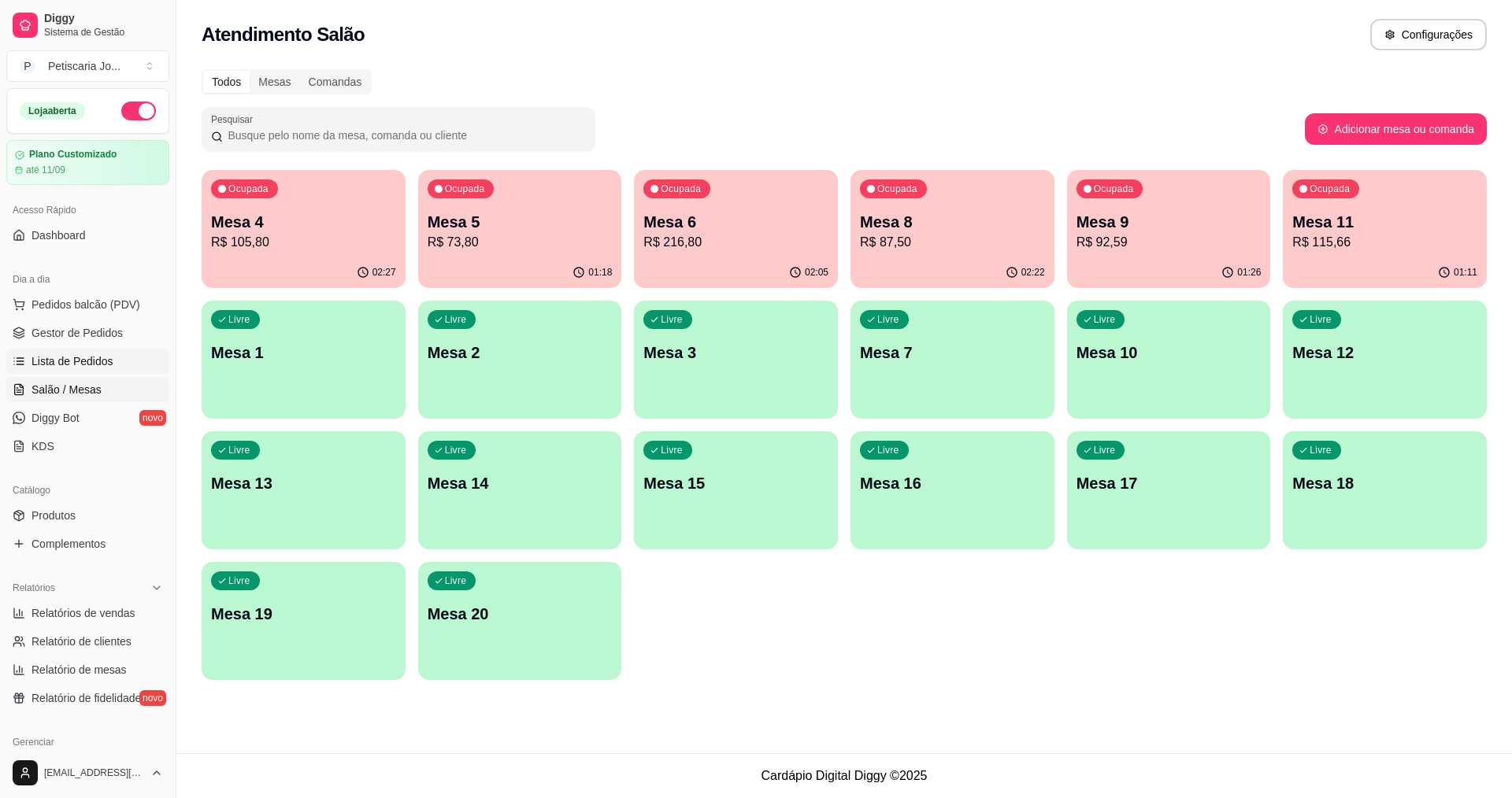
click at [73, 357] on span "Lista de Pedidos" at bounding box center [73, 361] width 82 height 16
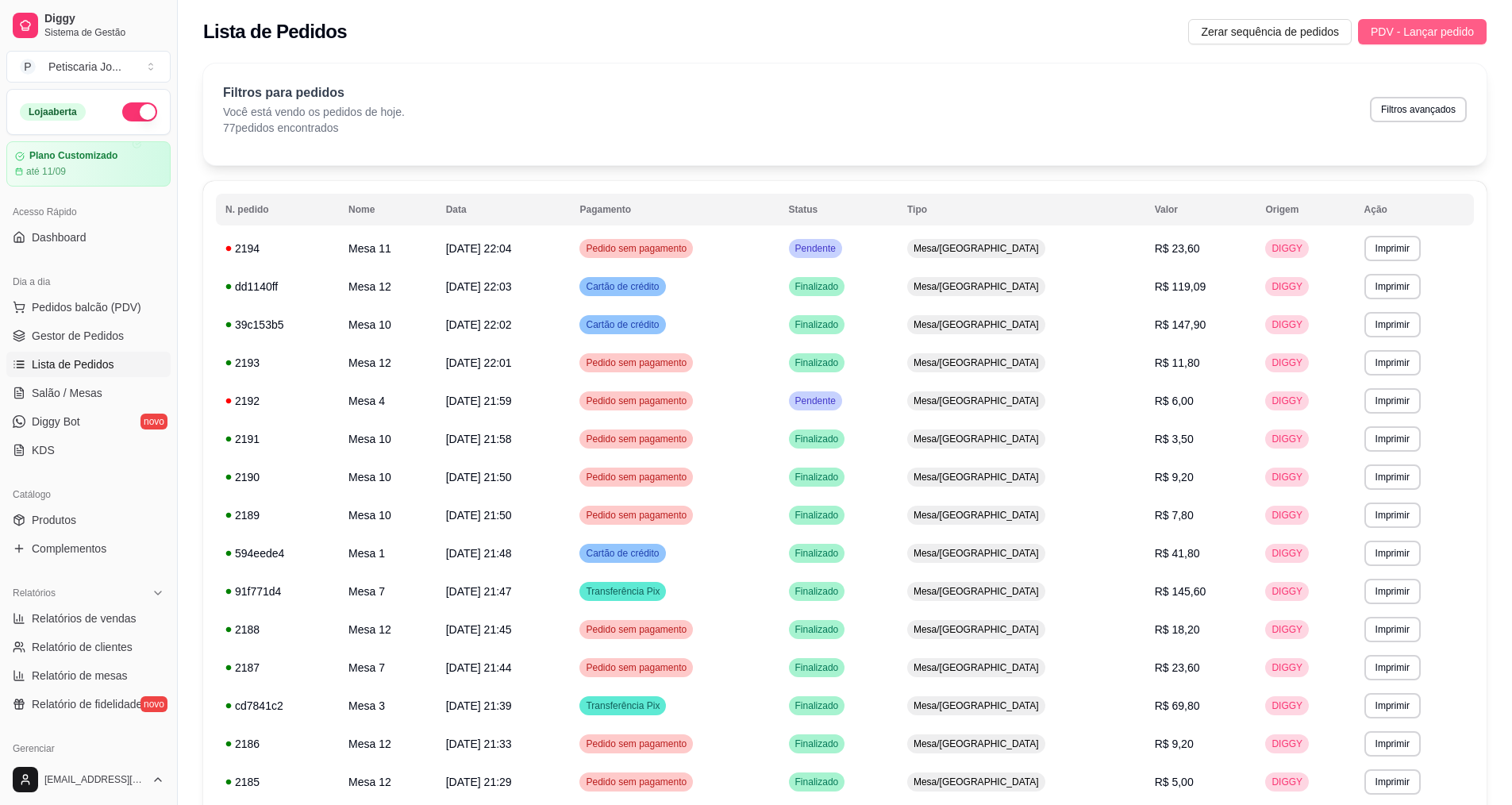
click at [1395, 32] on span "PDV - Lançar pedido" at bounding box center [1422, 32] width 103 height 18
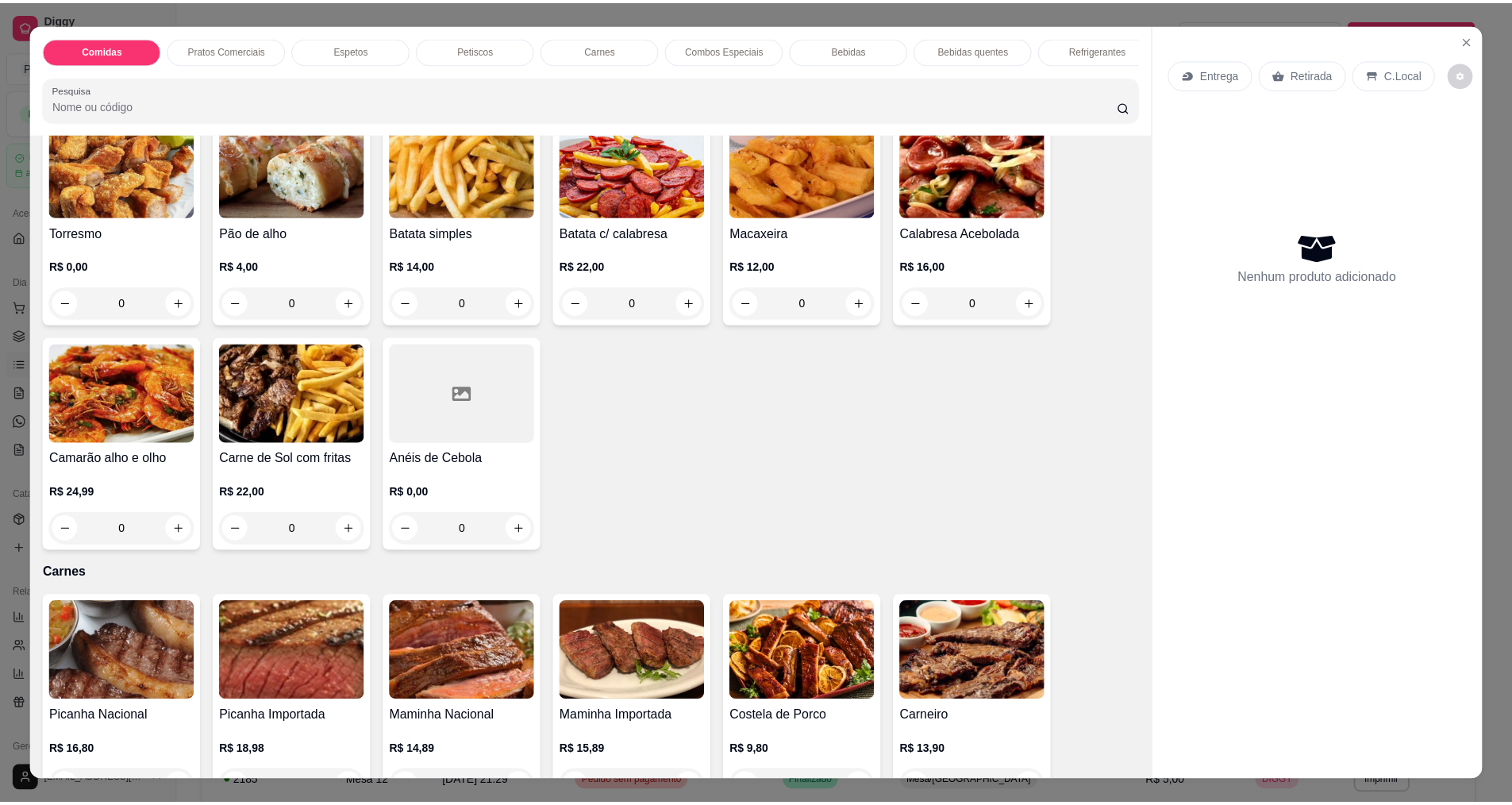
scroll to position [1271, 0]
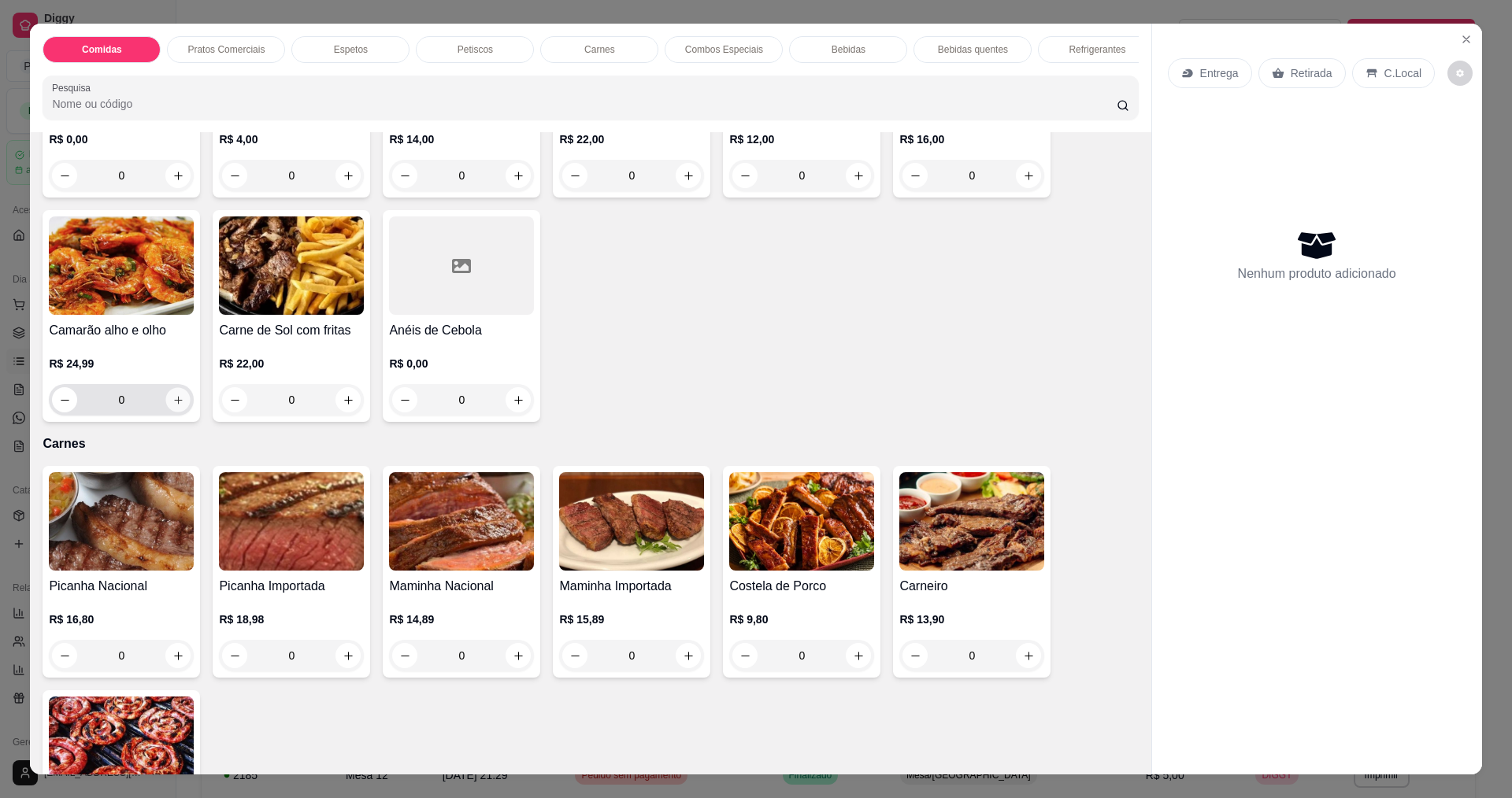
click at [169, 413] on button "increase-product-quantity" at bounding box center [178, 400] width 24 height 24
click at [172, 406] on icon "increase-product-quantity" at bounding box center [178, 400] width 12 height 12
type input "2"
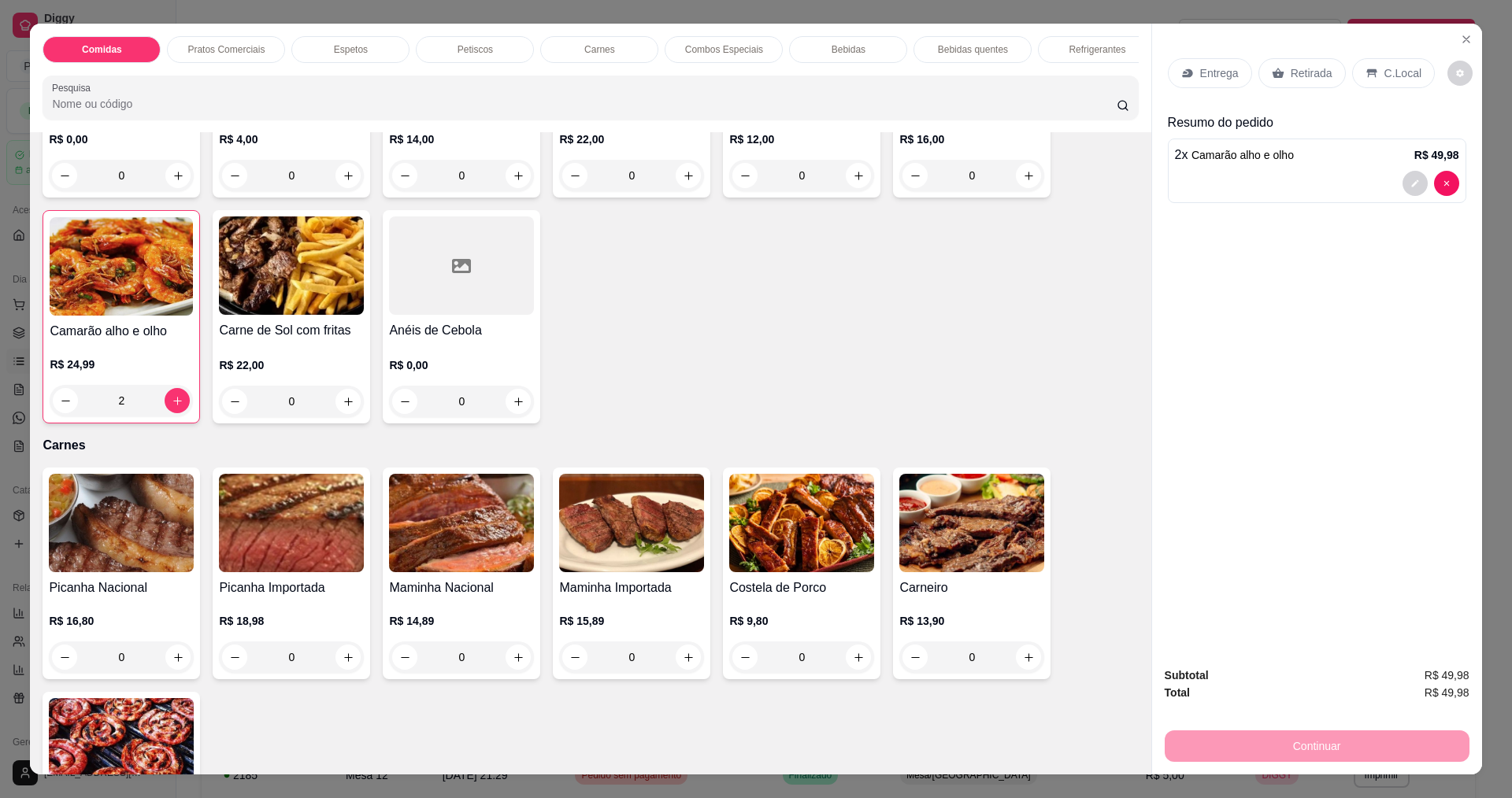
click at [1193, 71] on div "Entrega" at bounding box center [1209, 73] width 84 height 30
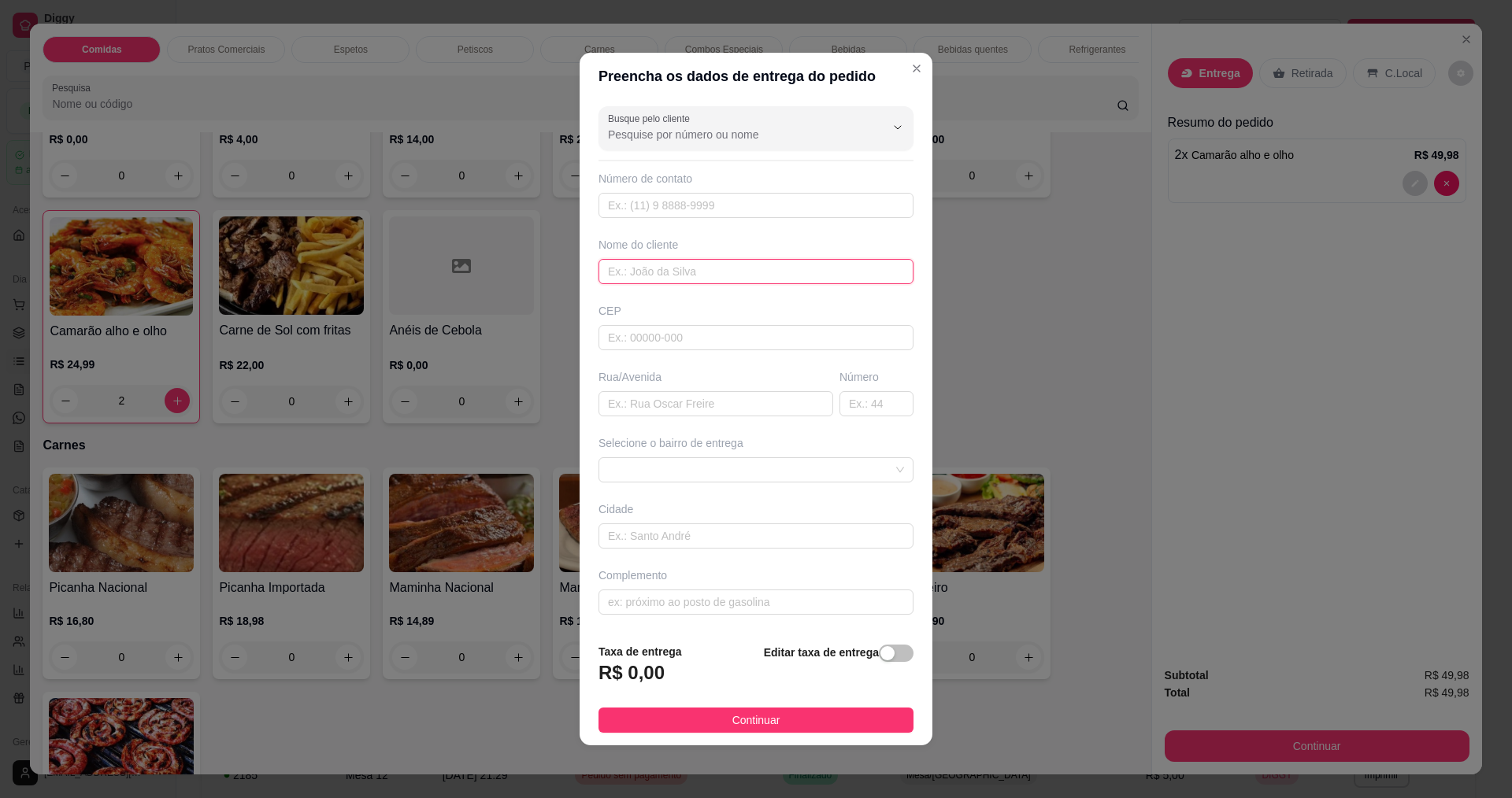
click at [671, 267] on input "text" at bounding box center [756, 271] width 315 height 25
type input "DEBORA"
click at [713, 712] on button "Continuar" at bounding box center [756, 720] width 315 height 25
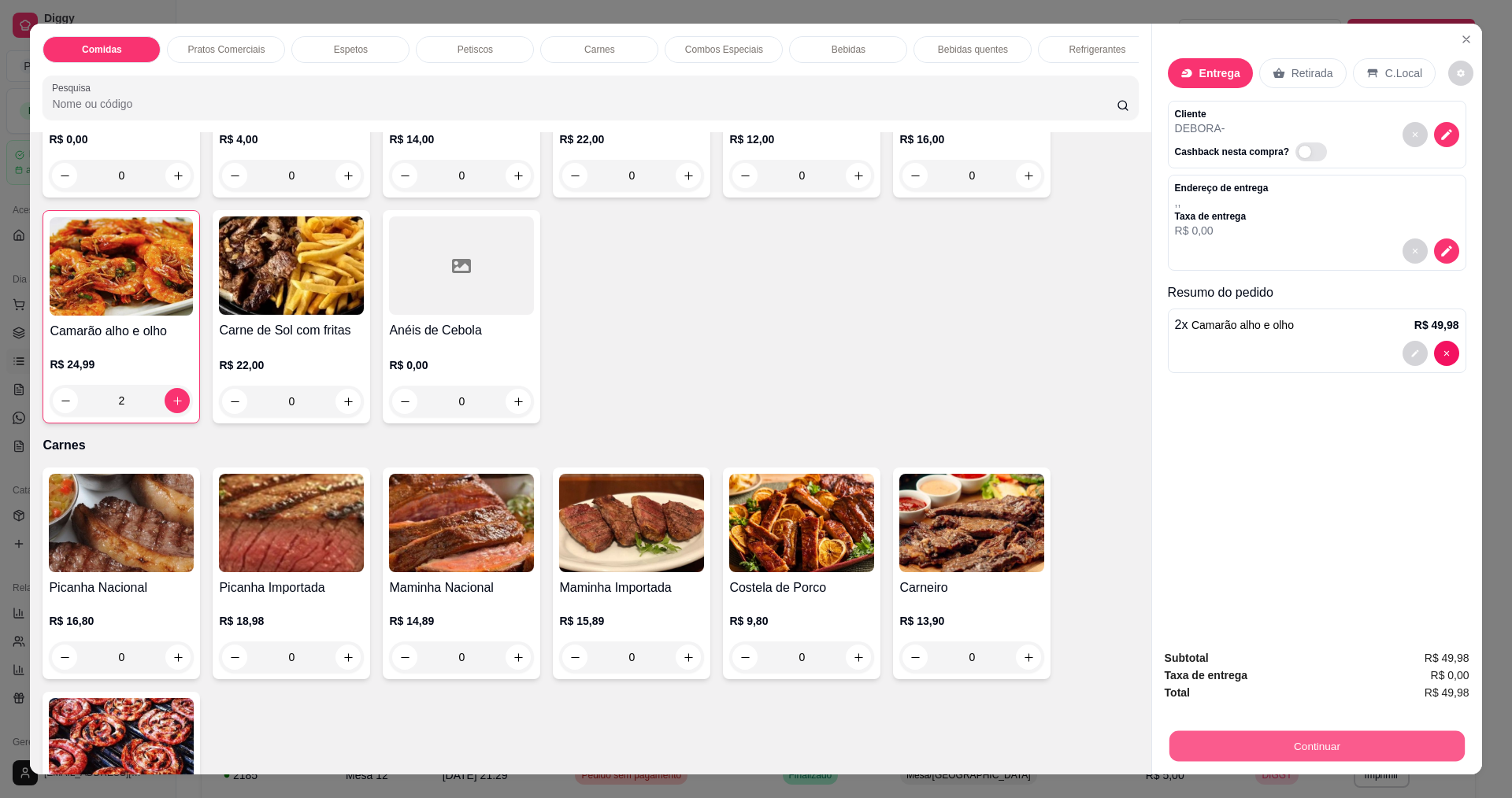
click at [1398, 734] on button "Continuar" at bounding box center [1316, 746] width 296 height 31
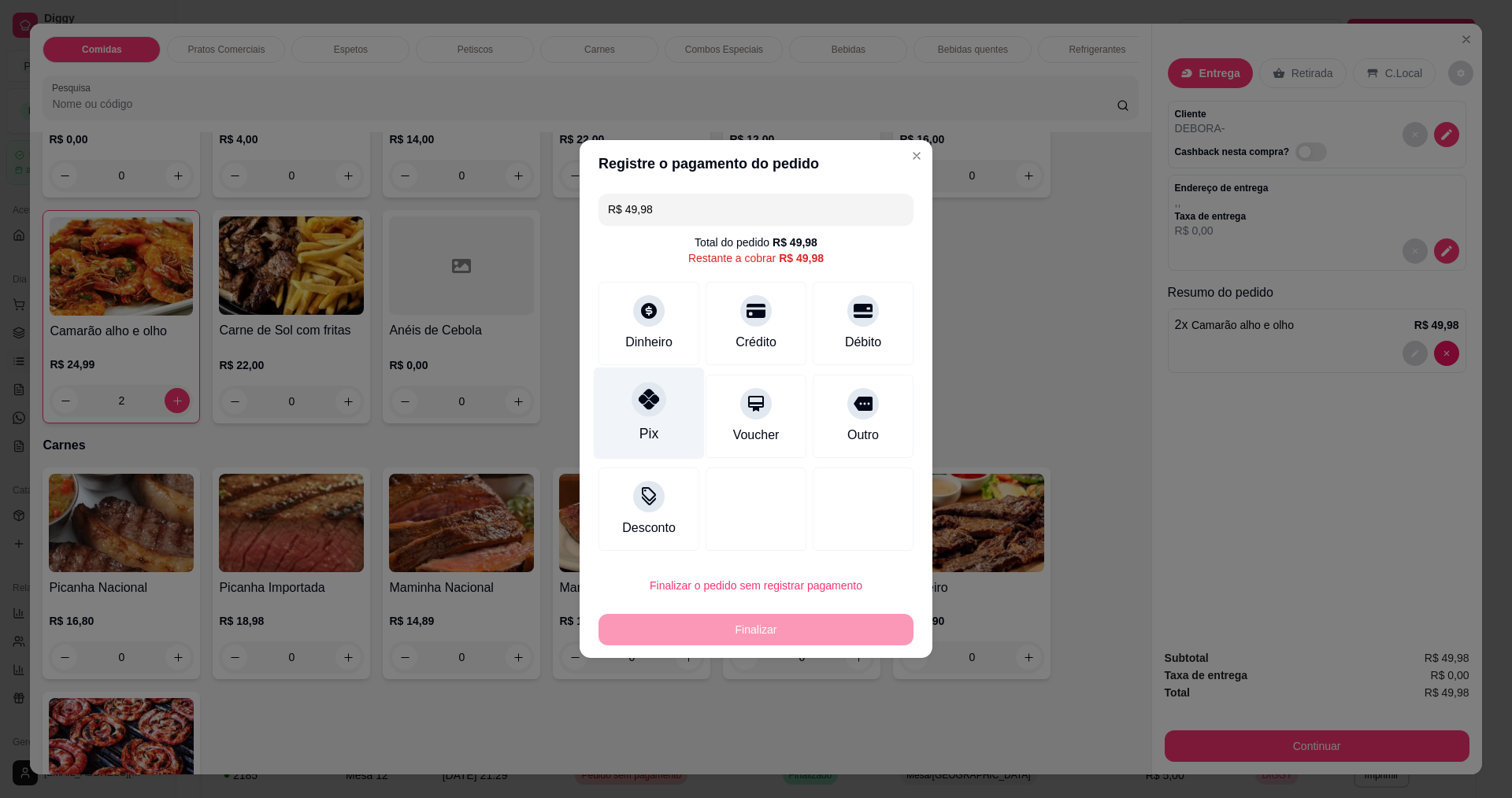
click at [651, 399] on icon at bounding box center [648, 399] width 20 height 20
type input "R$ 0,00"
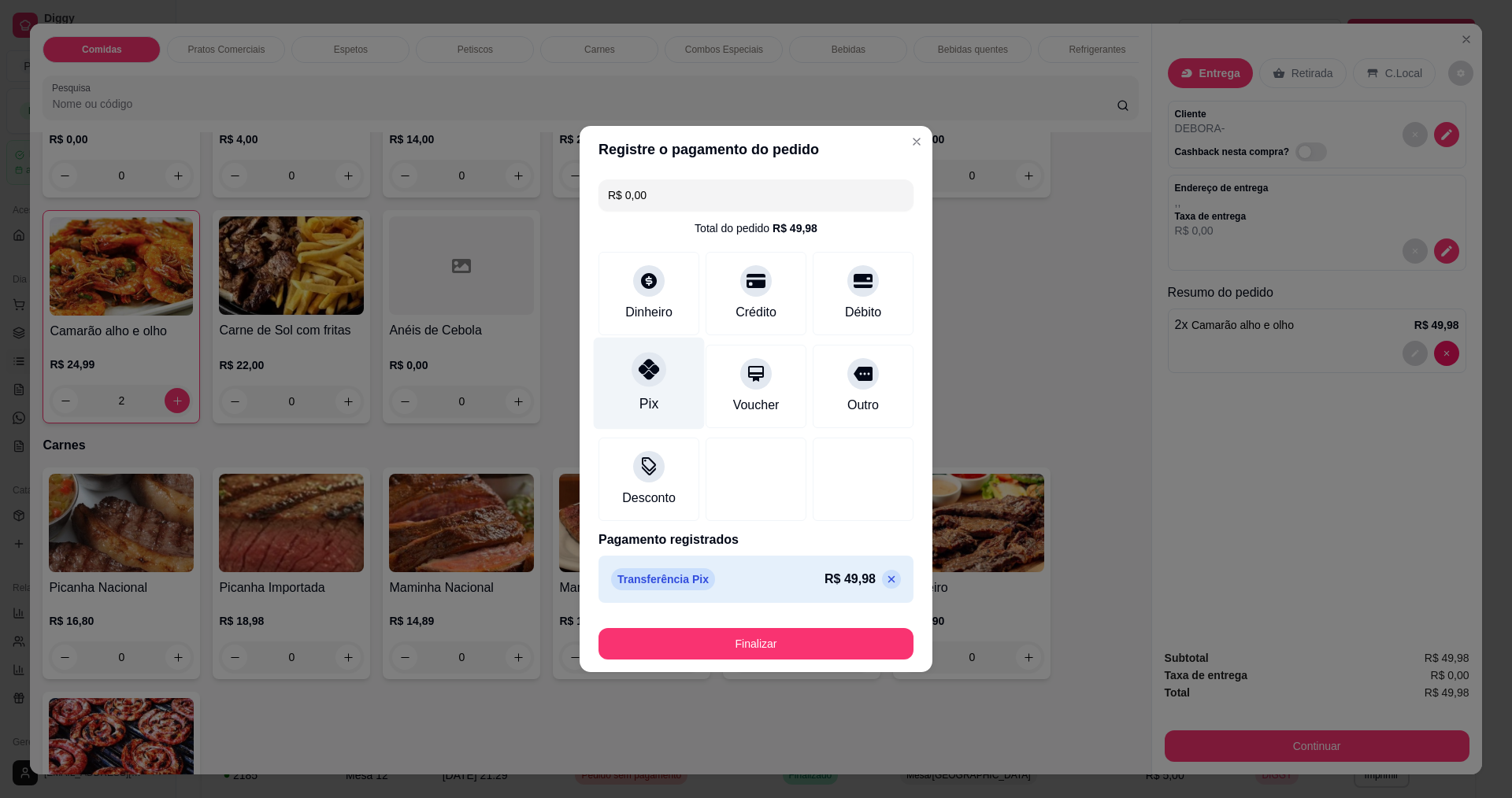
click at [640, 369] on icon at bounding box center [648, 369] width 20 height 20
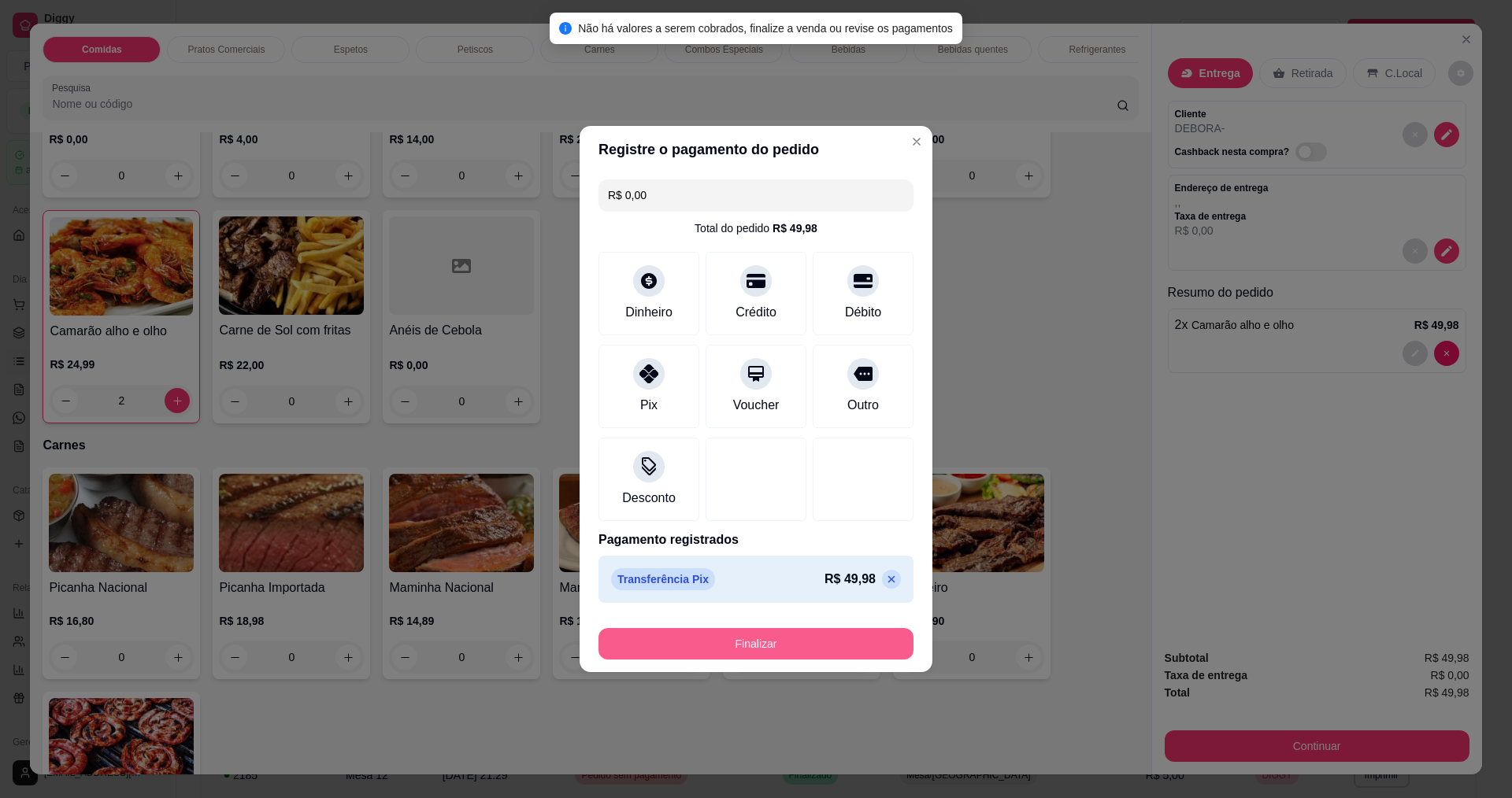
click at [815, 654] on button "Finalizar" at bounding box center [756, 644] width 315 height 31
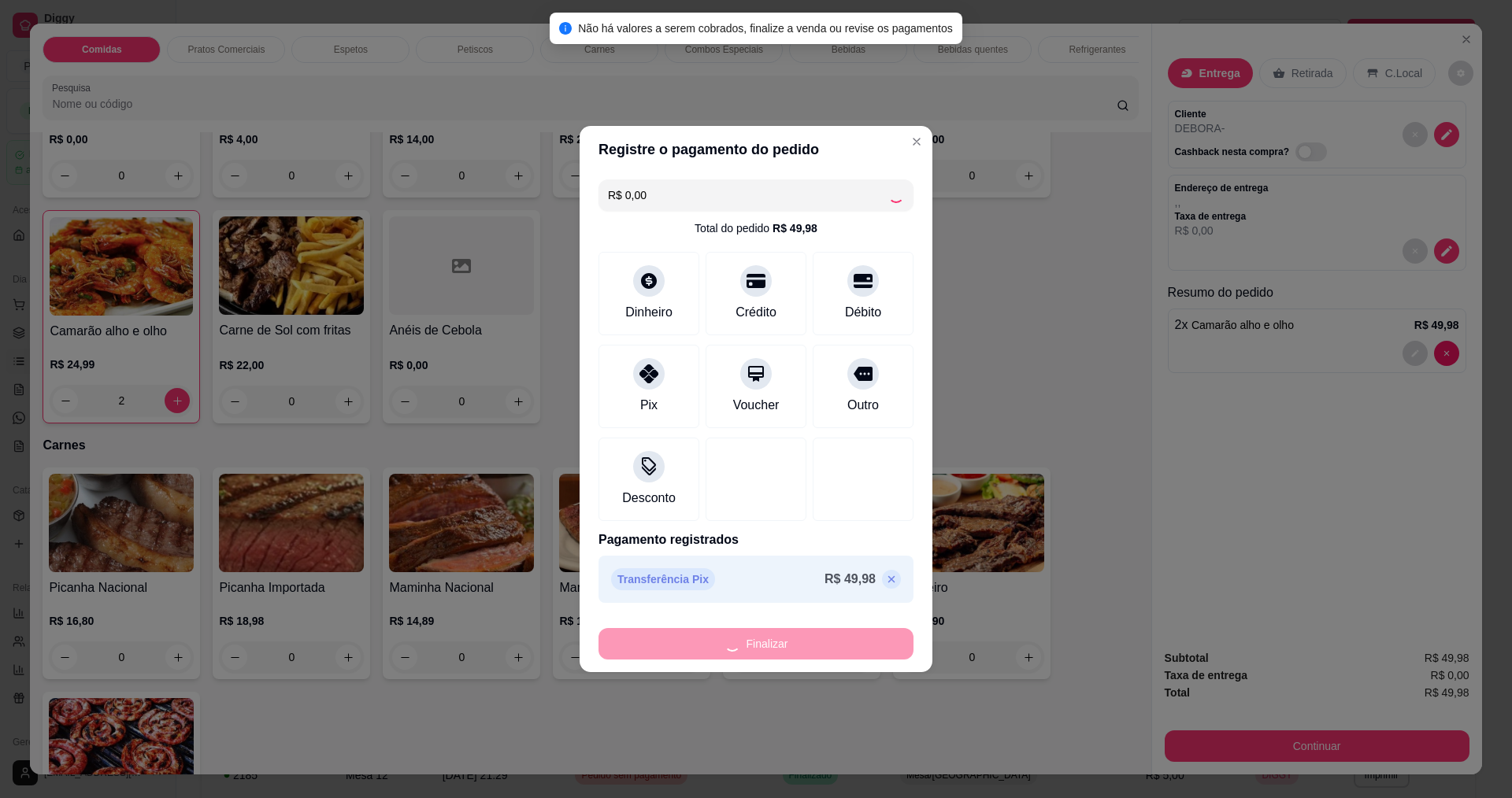
type input "0"
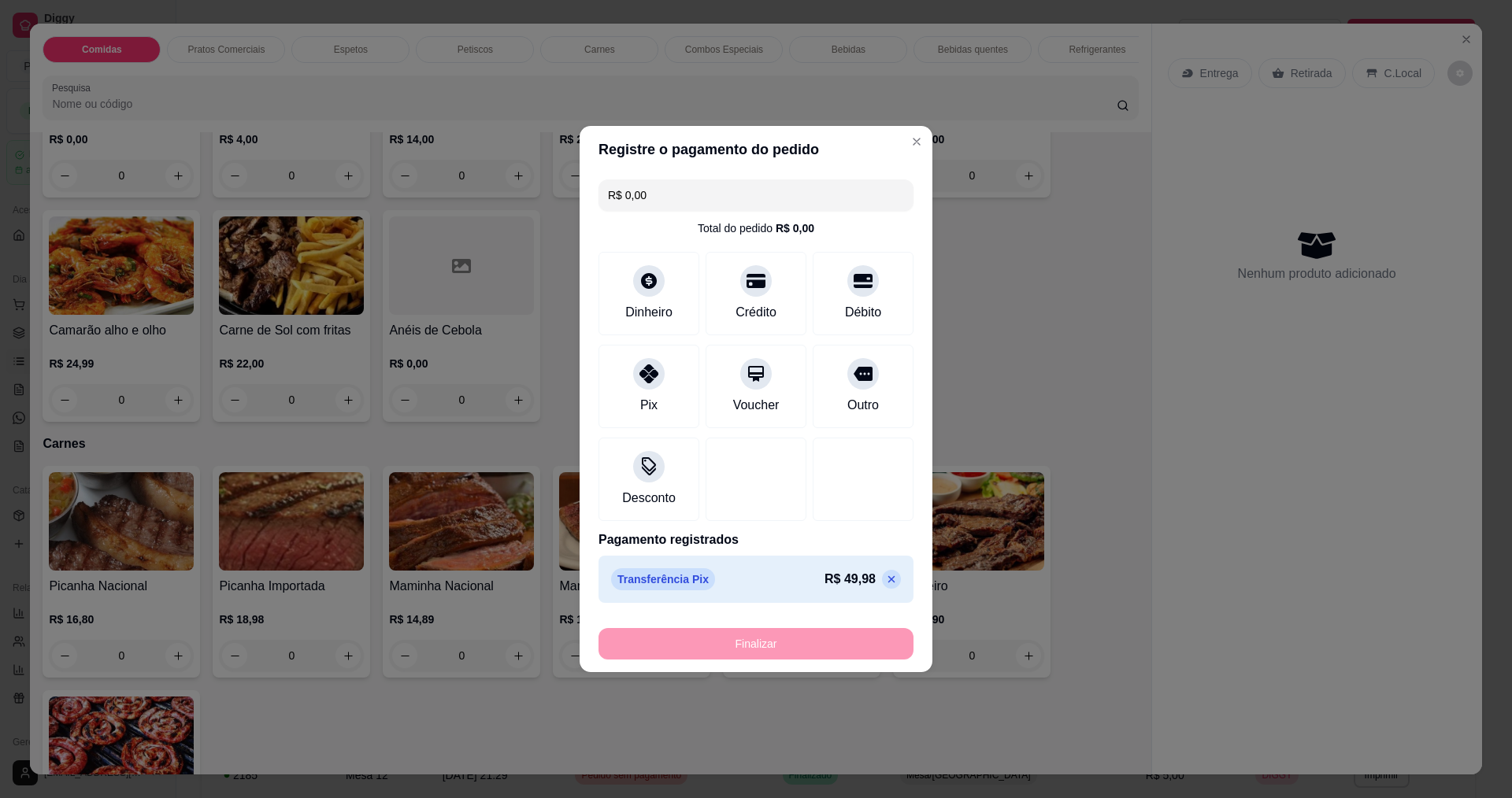
type input "-R$ 49,98"
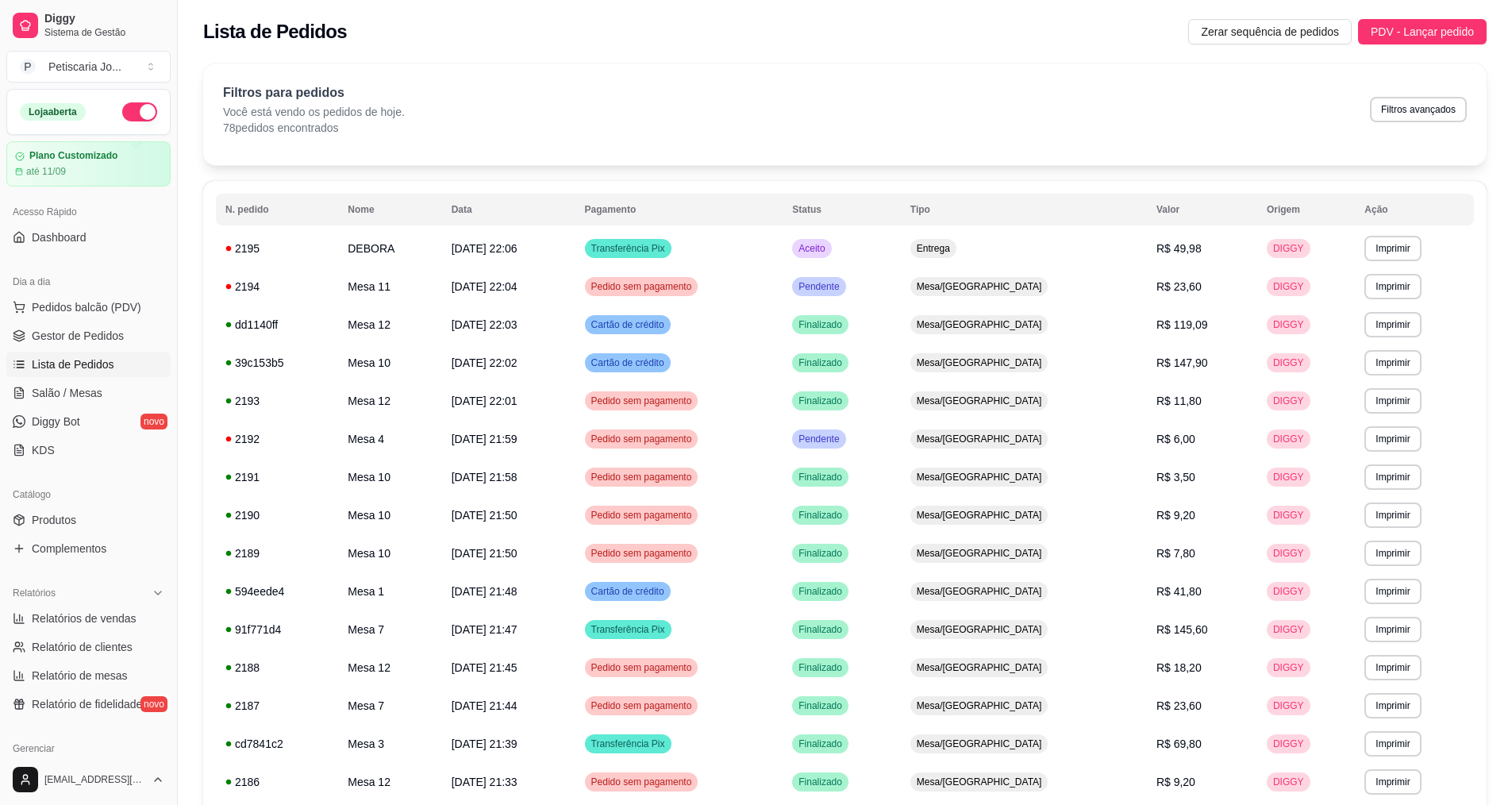
click at [60, 406] on ul "Pedidos balcão (PDV) Gestor de Pedidos Lista de Pedidos Salão / Mesas Diggy Bot…" at bounding box center [88, 378] width 164 height 168
click at [60, 391] on span "Salão / Mesas" at bounding box center [67, 393] width 71 height 16
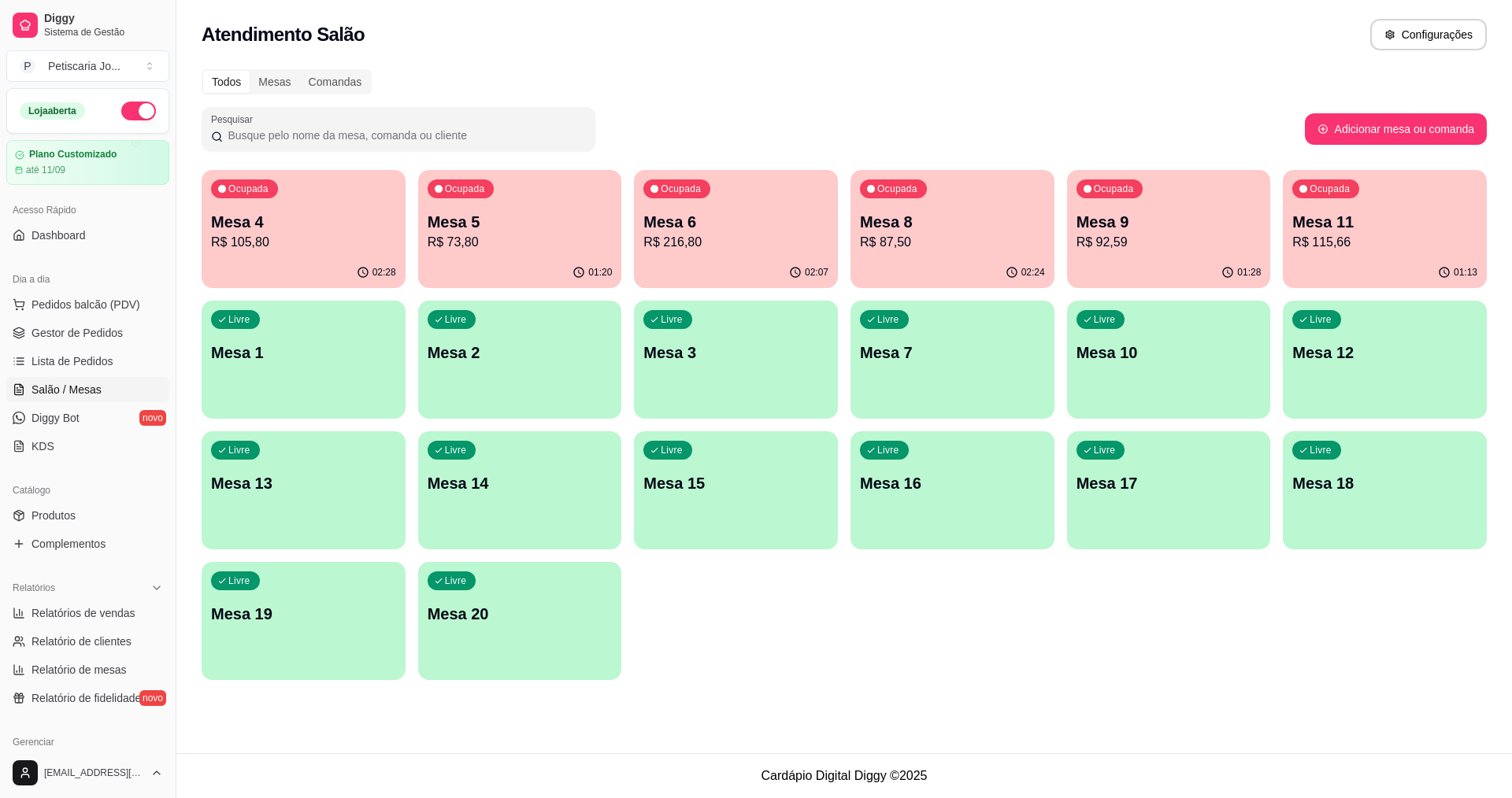
click at [1380, 233] on p "R$ 115,66" at bounding box center [1385, 243] width 185 height 19
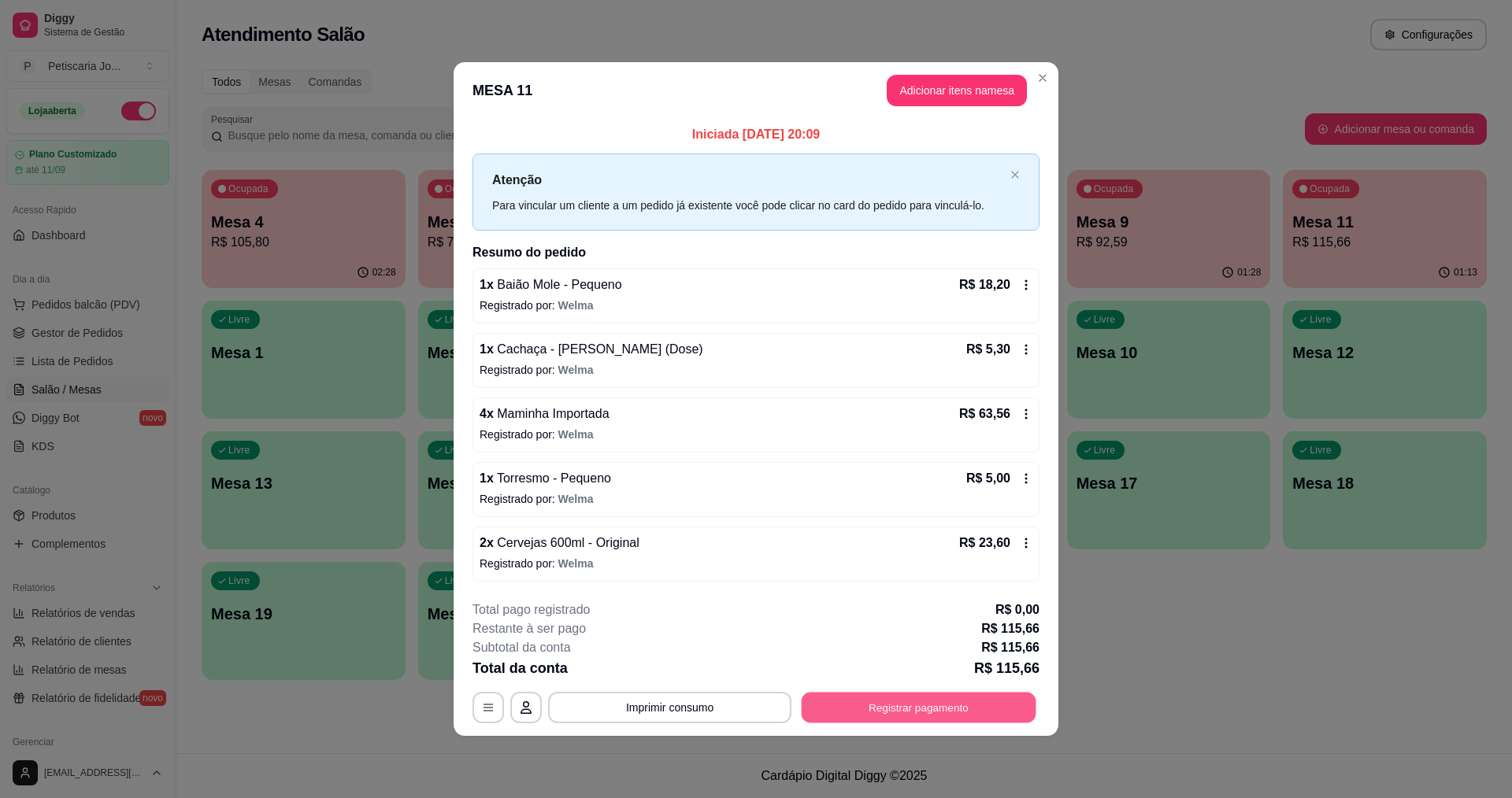
click at [888, 707] on button "Registrar pagamento" at bounding box center [919, 706] width 234 height 31
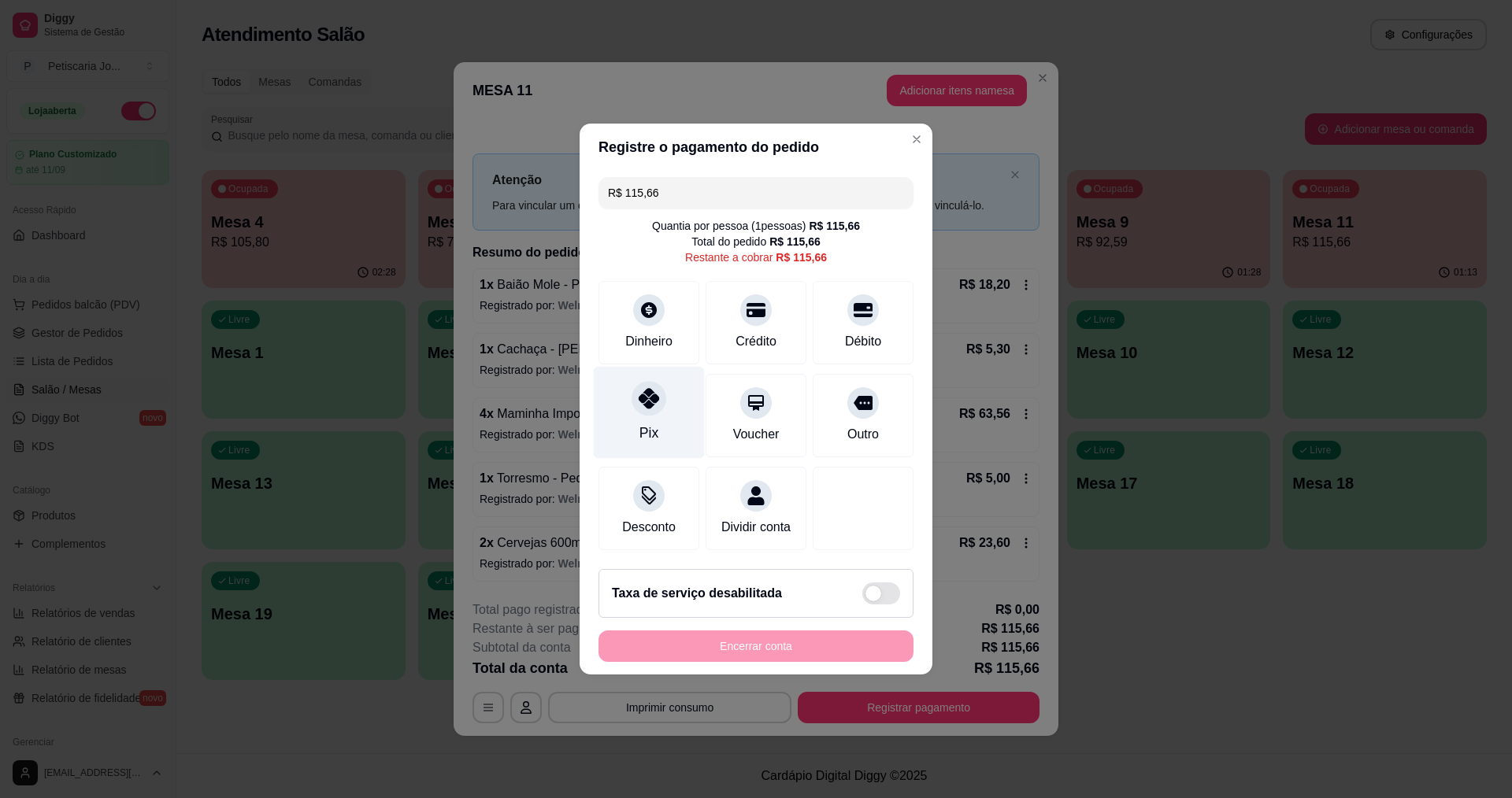
click at [657, 421] on div "Pix" at bounding box center [649, 413] width 111 height 92
type input "R$ 0,00"
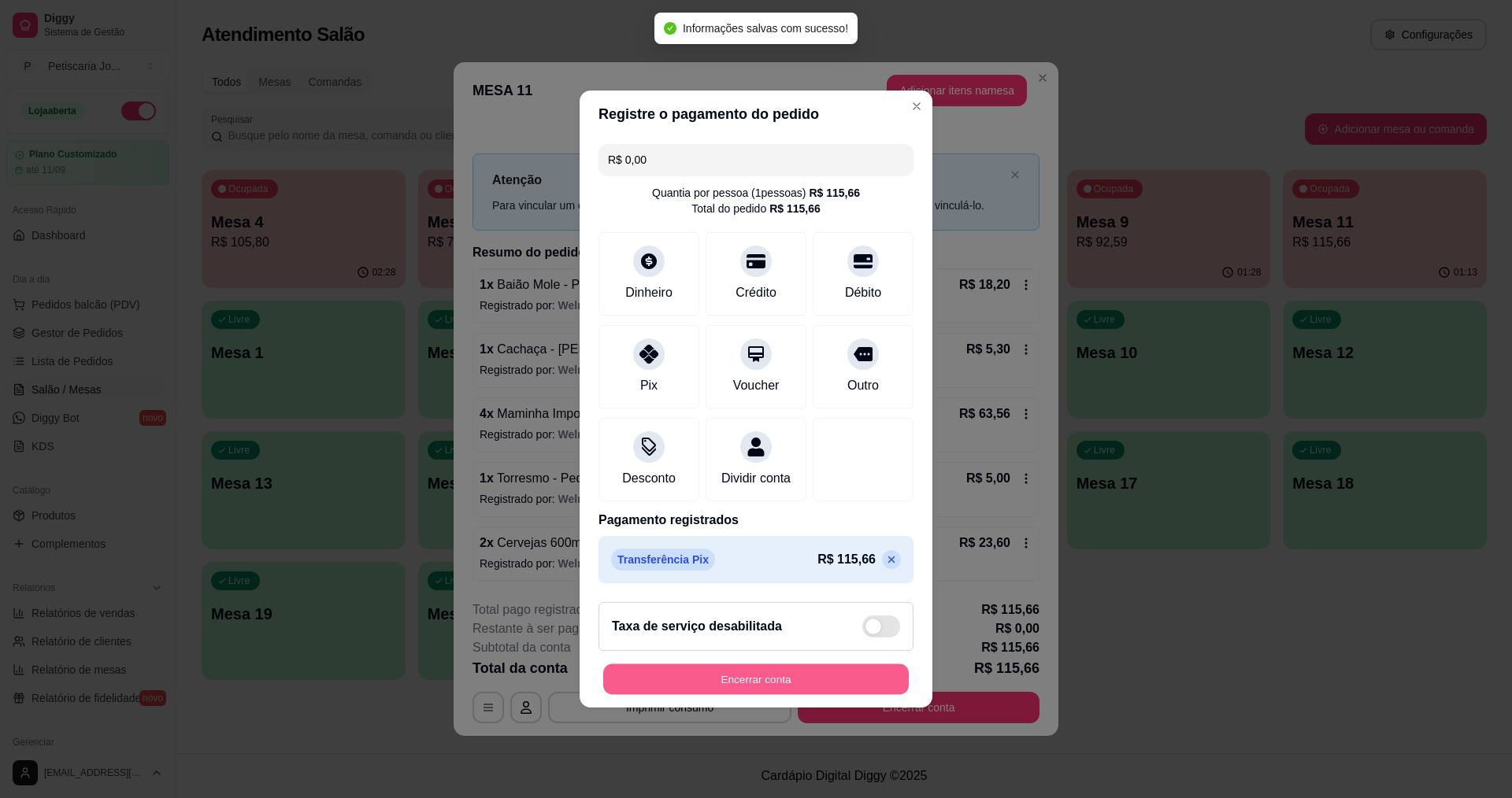
click at [841, 691] on button "Encerrar conta" at bounding box center [756, 679] width 305 height 31
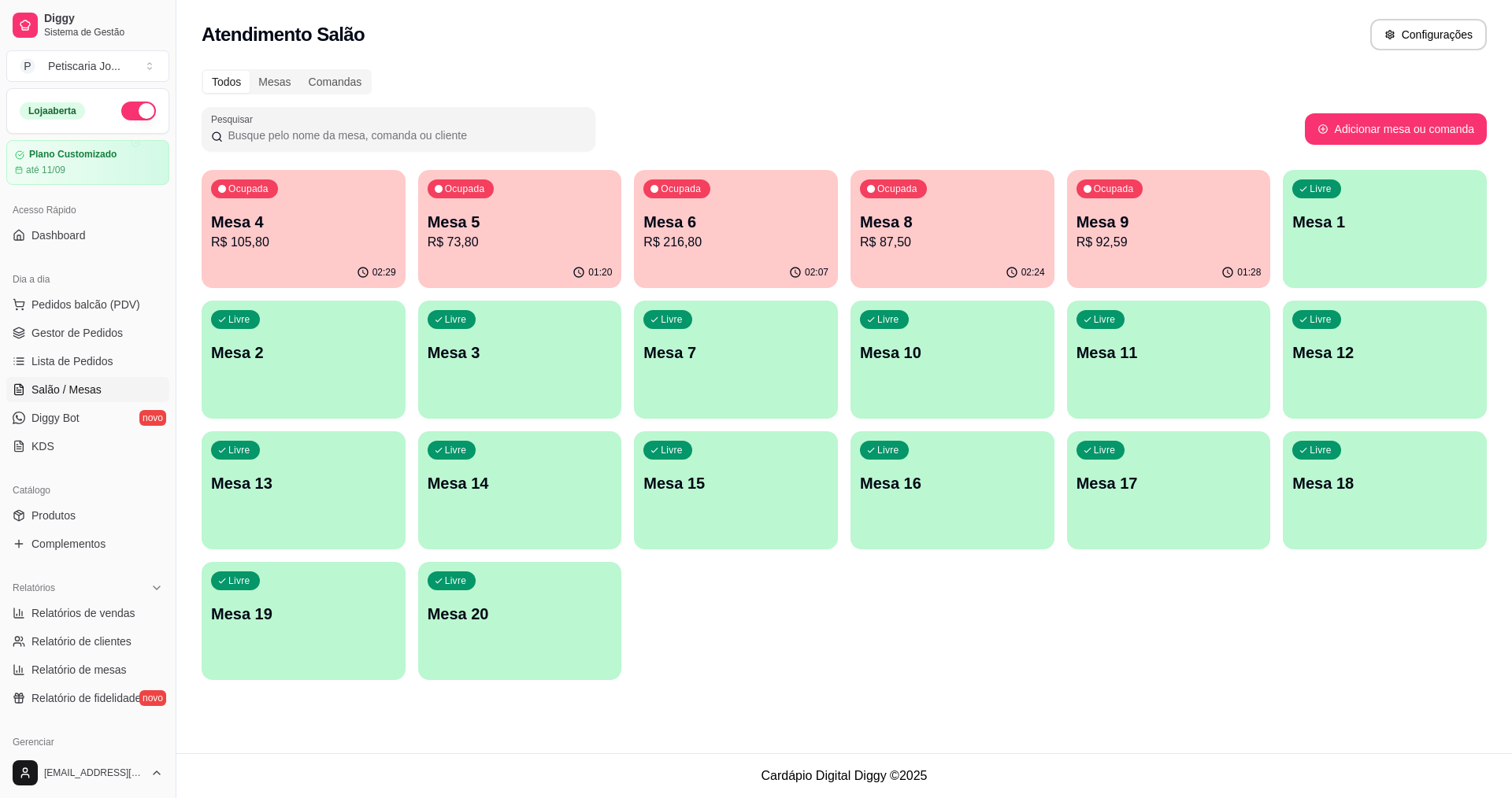
click at [75, 376] on ul "Pedidos balcão (PDV) Gestor de Pedidos Lista de Pedidos Salão / Mesas Diggy Bot…" at bounding box center [87, 375] width 163 height 167
click at [79, 330] on span "Gestor de Pedidos" at bounding box center [77, 333] width 91 height 16
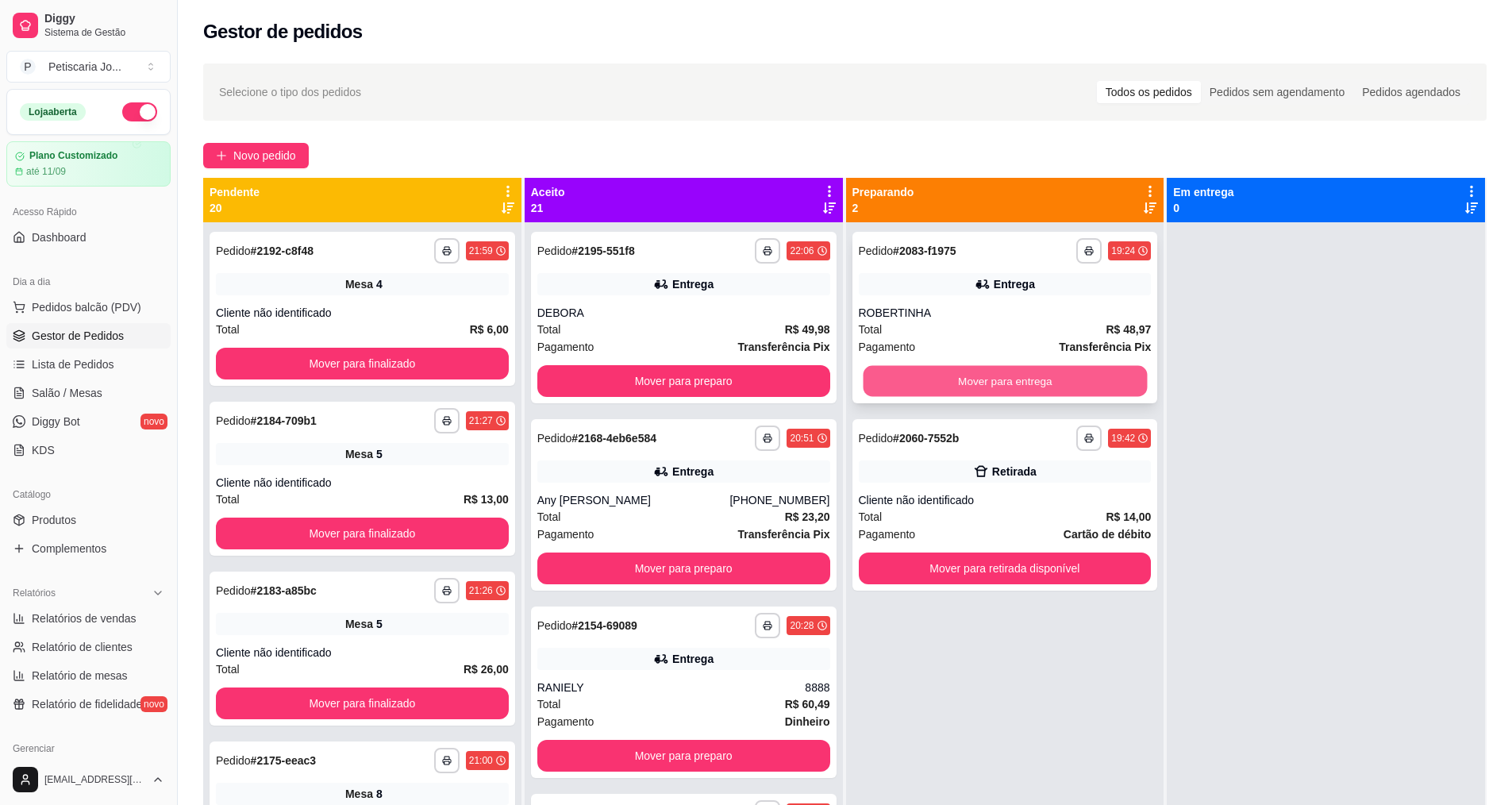
click at [994, 385] on button "Mover para entrega" at bounding box center [1005, 381] width 284 height 31
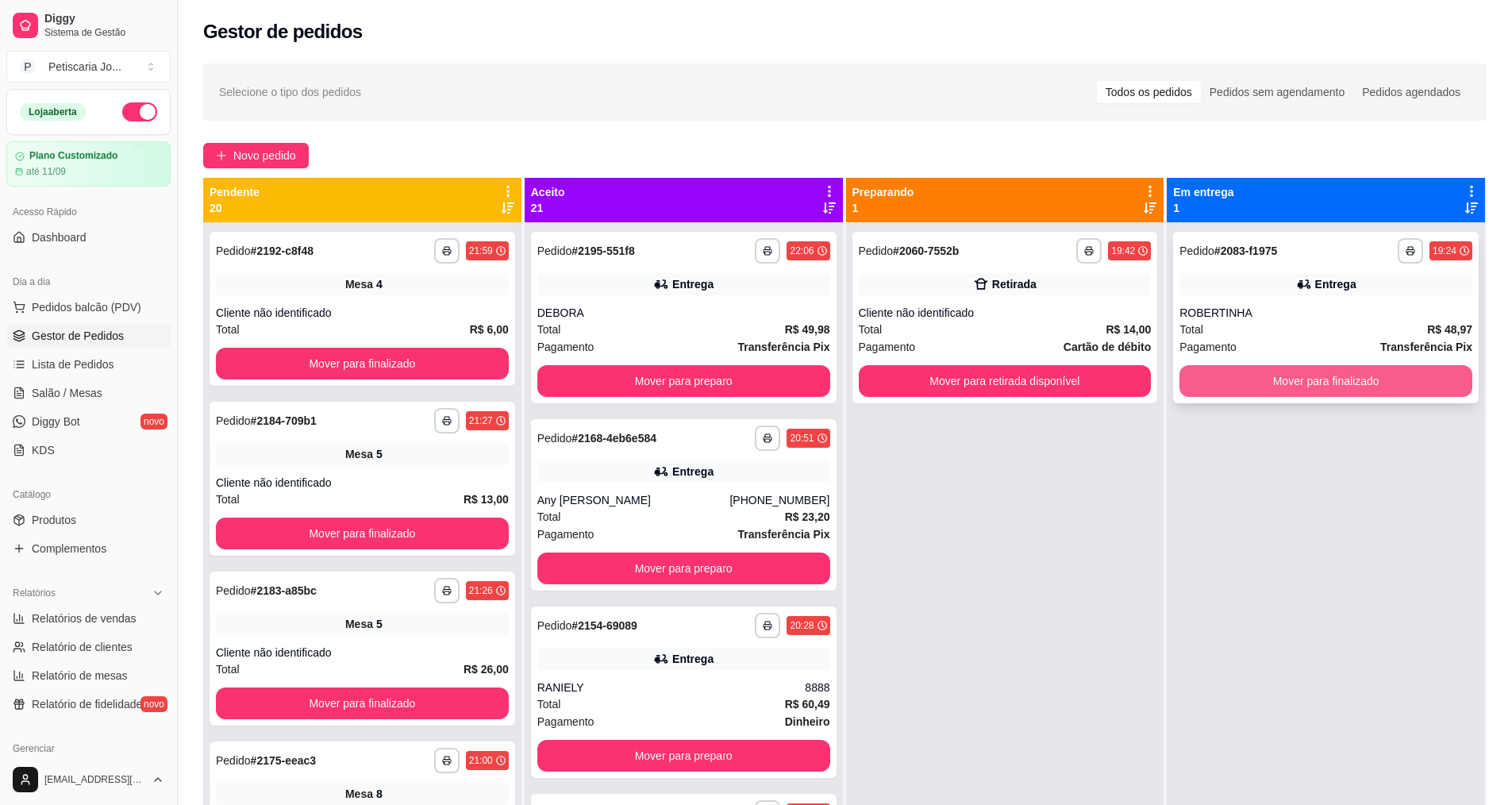
click at [1264, 393] on button "Mover para finalizado" at bounding box center [1326, 381] width 293 height 32
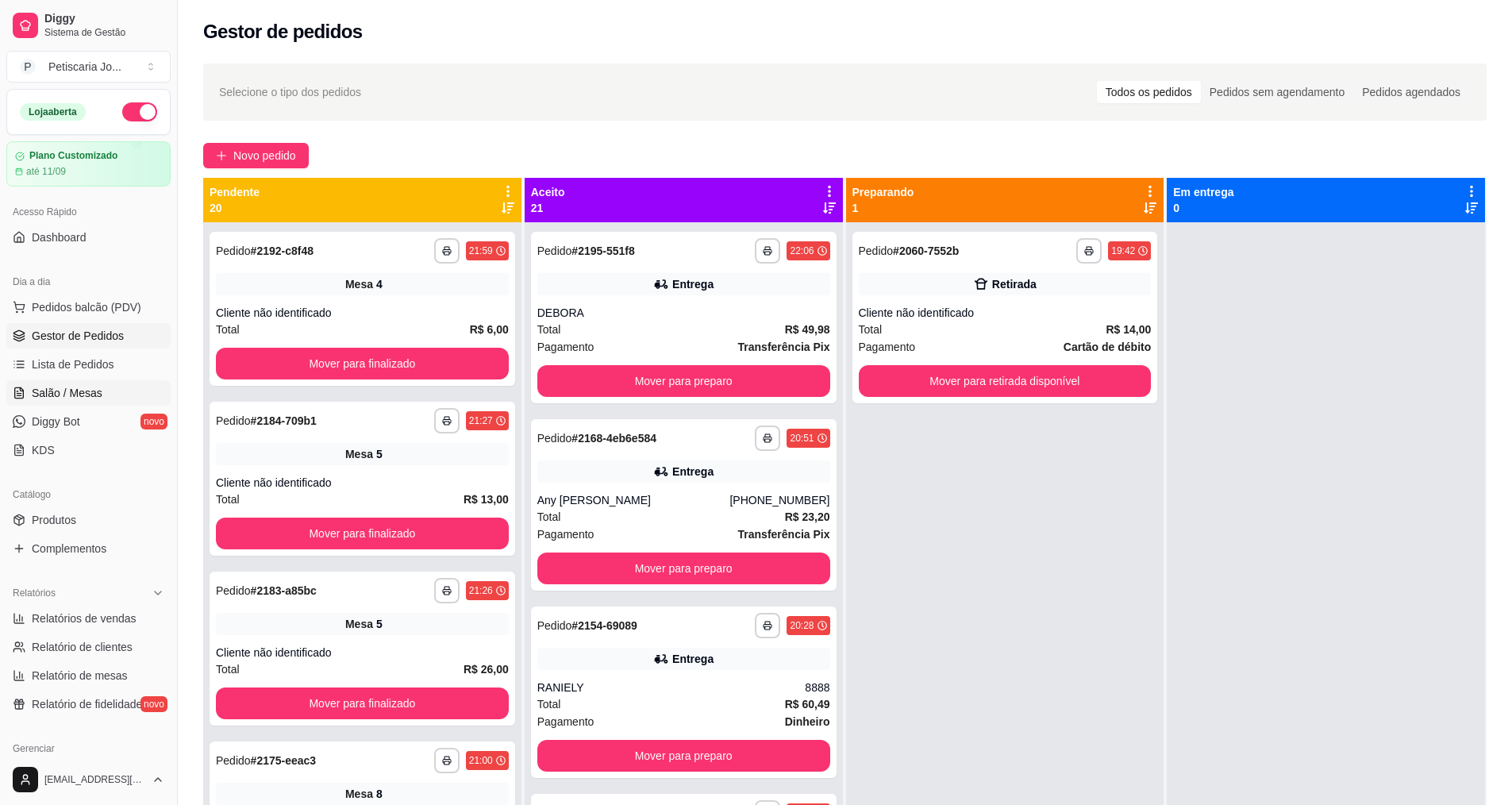
click at [28, 385] on link "Salão / Mesas" at bounding box center [88, 392] width 164 height 26
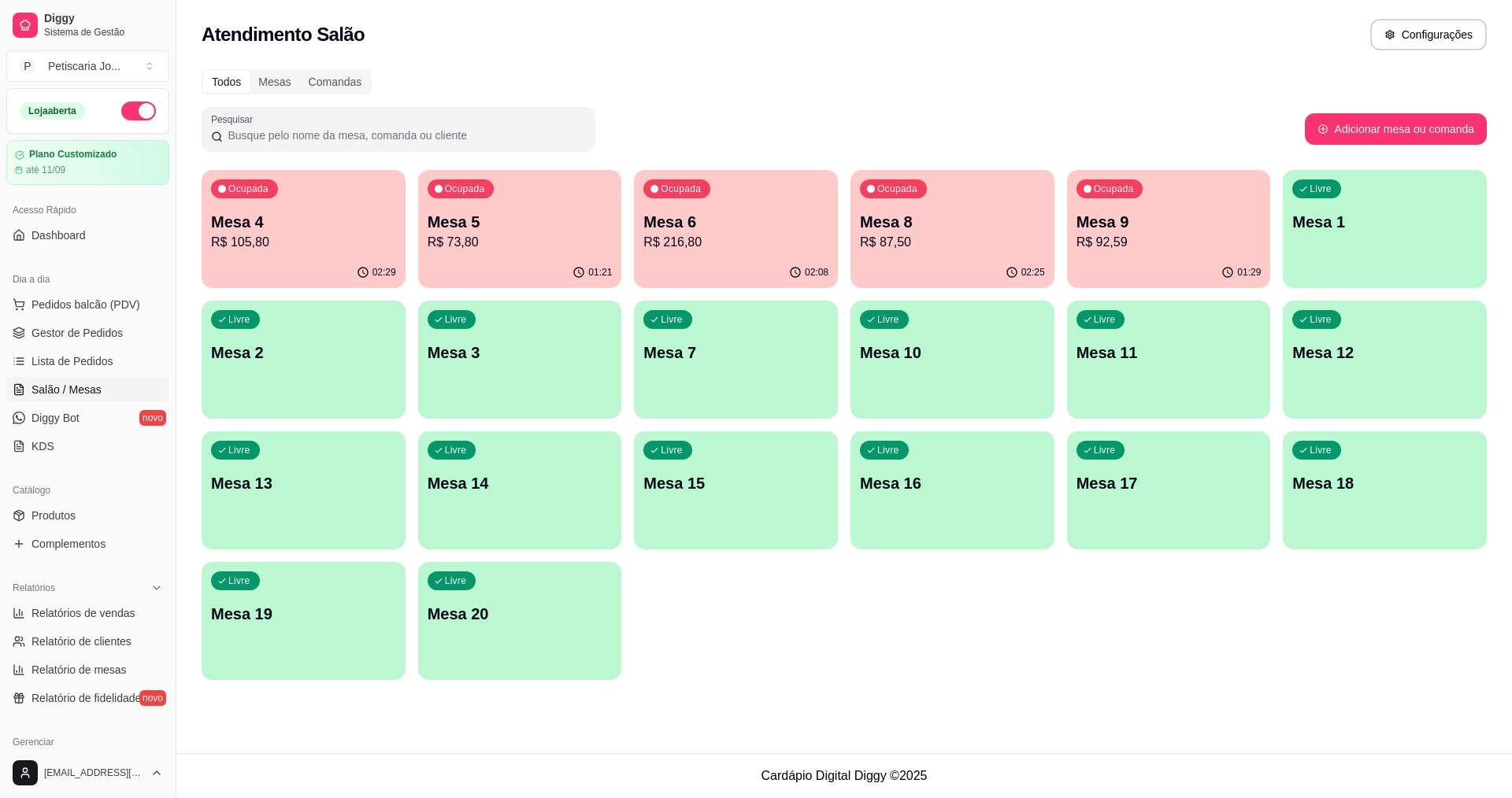
click at [1153, 226] on p "Mesa 9" at bounding box center [1169, 221] width 185 height 22
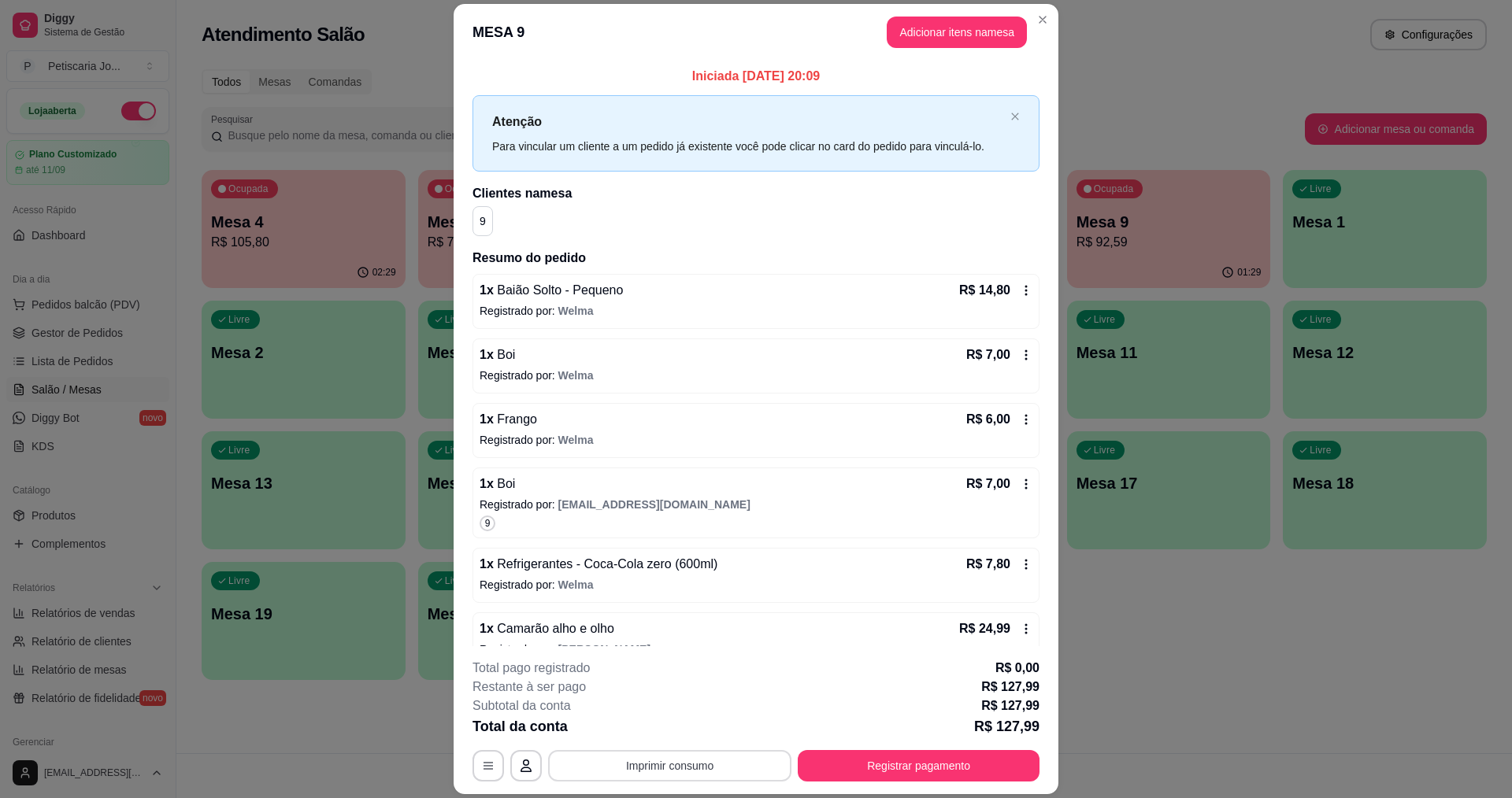
click at [648, 777] on button "Imprimir consumo" at bounding box center [670, 766] width 243 height 31
click at [666, 719] on button "IMPRESSORA" at bounding box center [668, 729] width 110 height 24
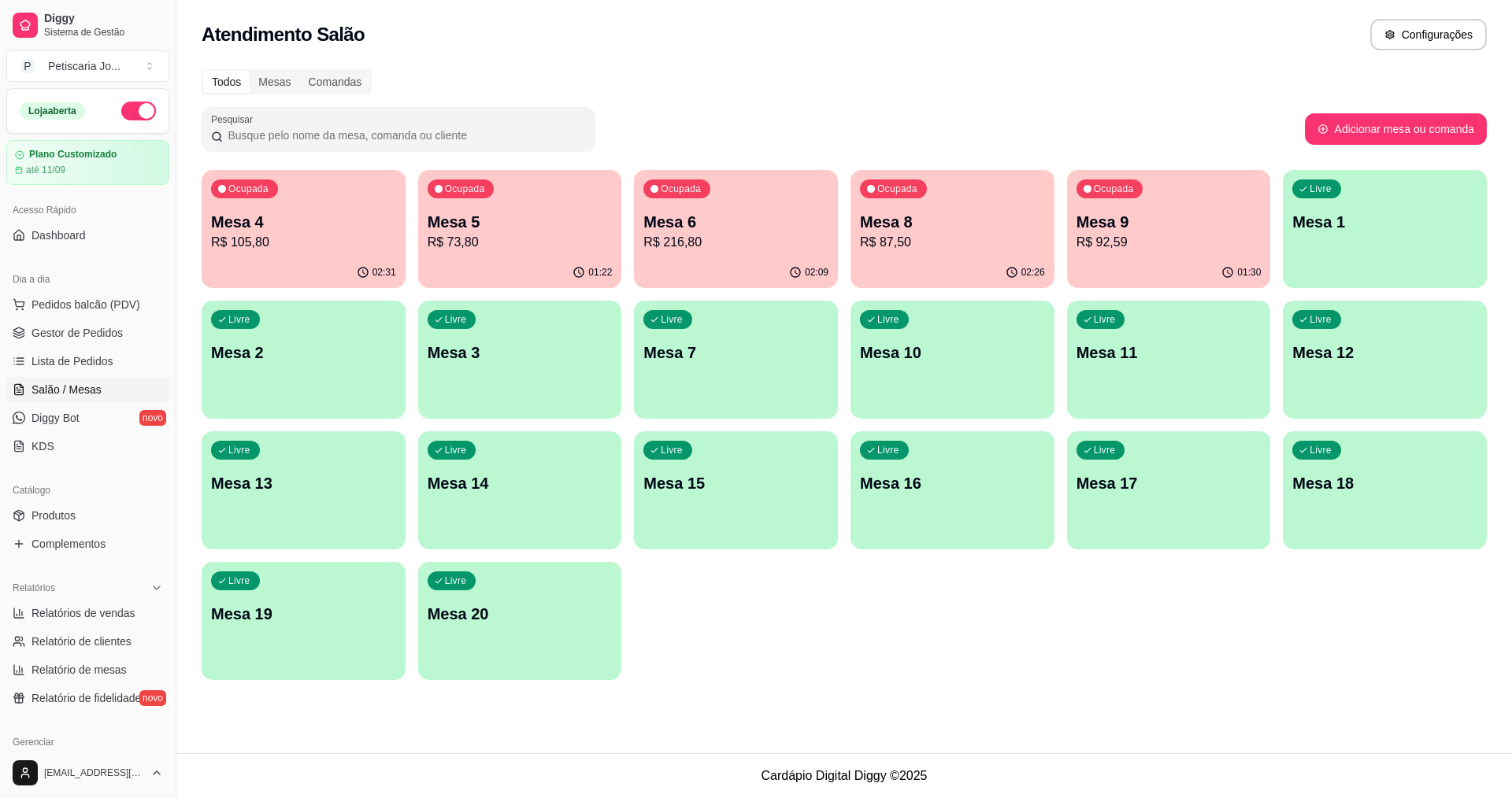
click at [455, 238] on p "R$ 73,80" at bounding box center [520, 243] width 185 height 19
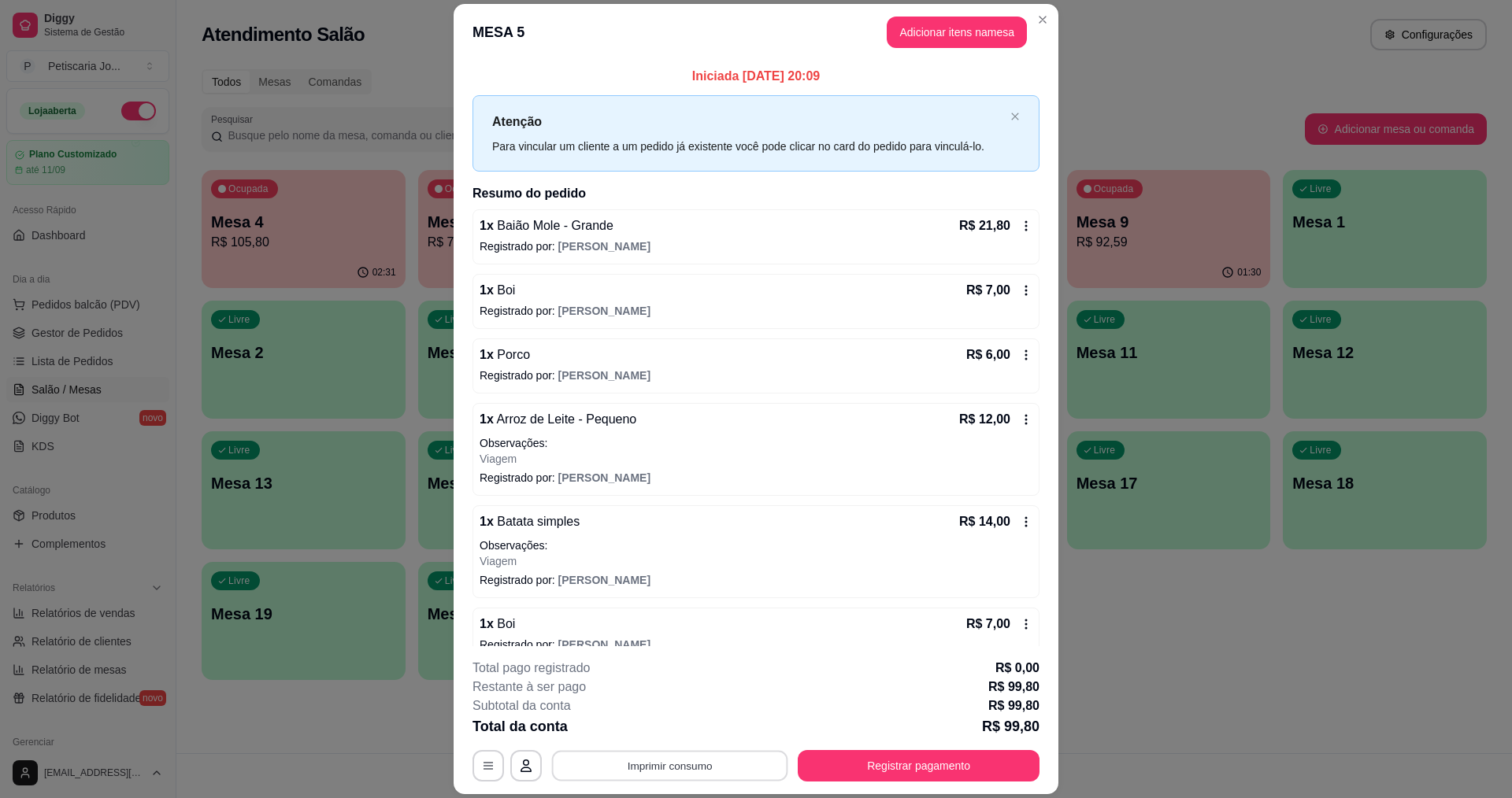
click at [675, 768] on button "Imprimir consumo" at bounding box center [670, 766] width 236 height 31
click at [659, 730] on button "IMPRESSORA" at bounding box center [669, 729] width 115 height 25
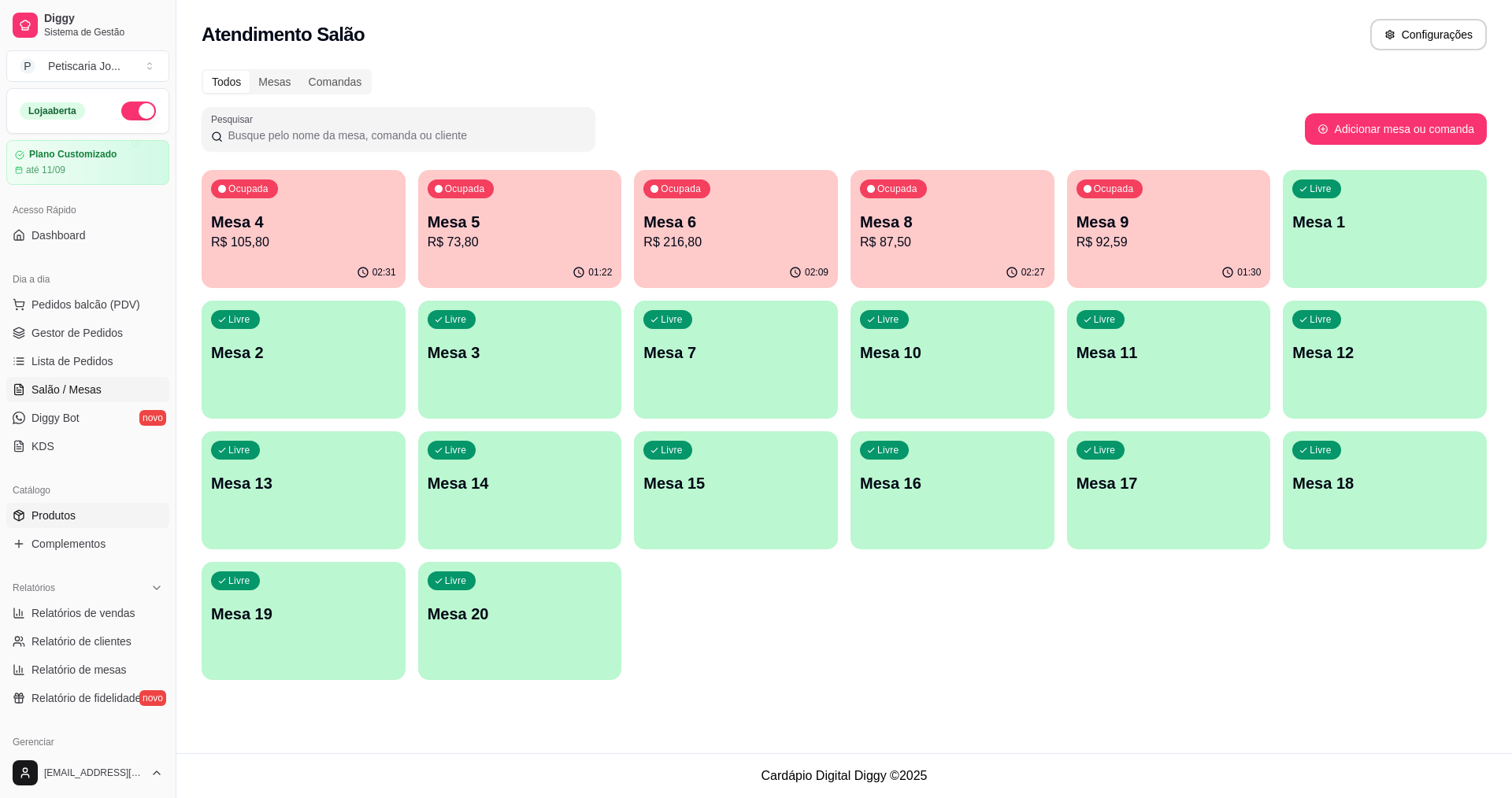
click at [72, 515] on span "Produtos" at bounding box center [53, 516] width 44 height 16
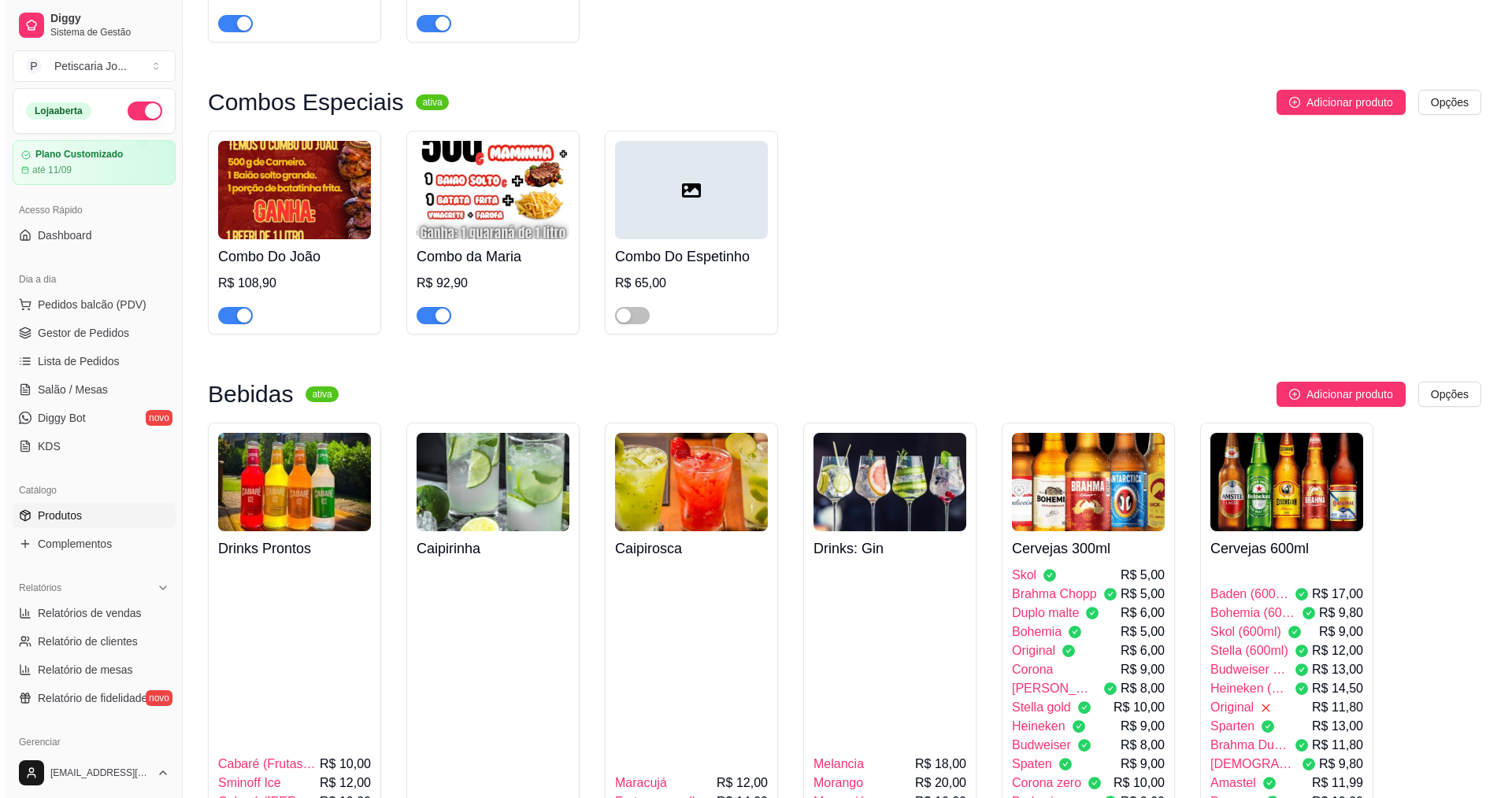
scroll to position [3070, 0]
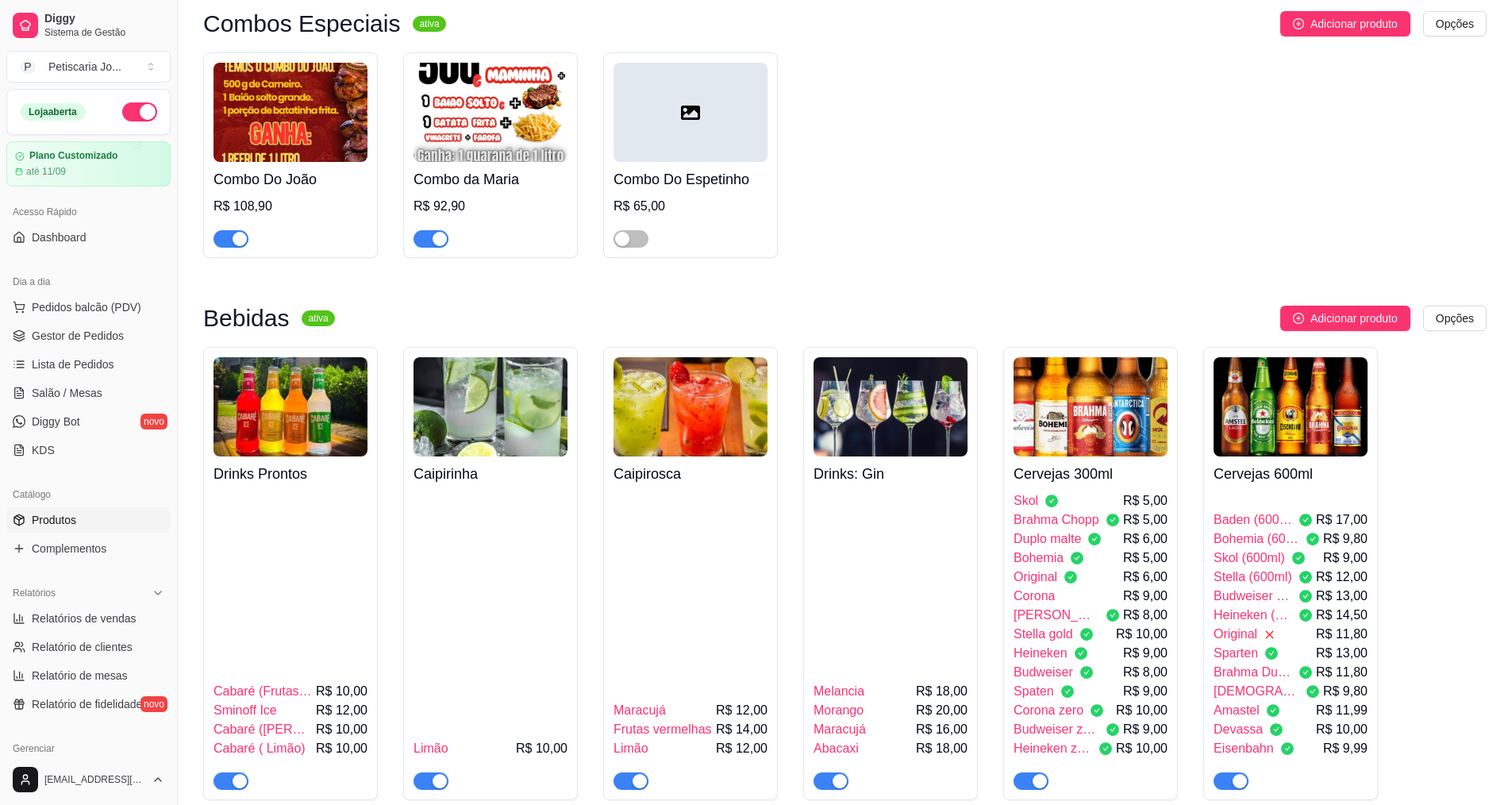
click at [1307, 357] on img at bounding box center [1291, 406] width 154 height 100
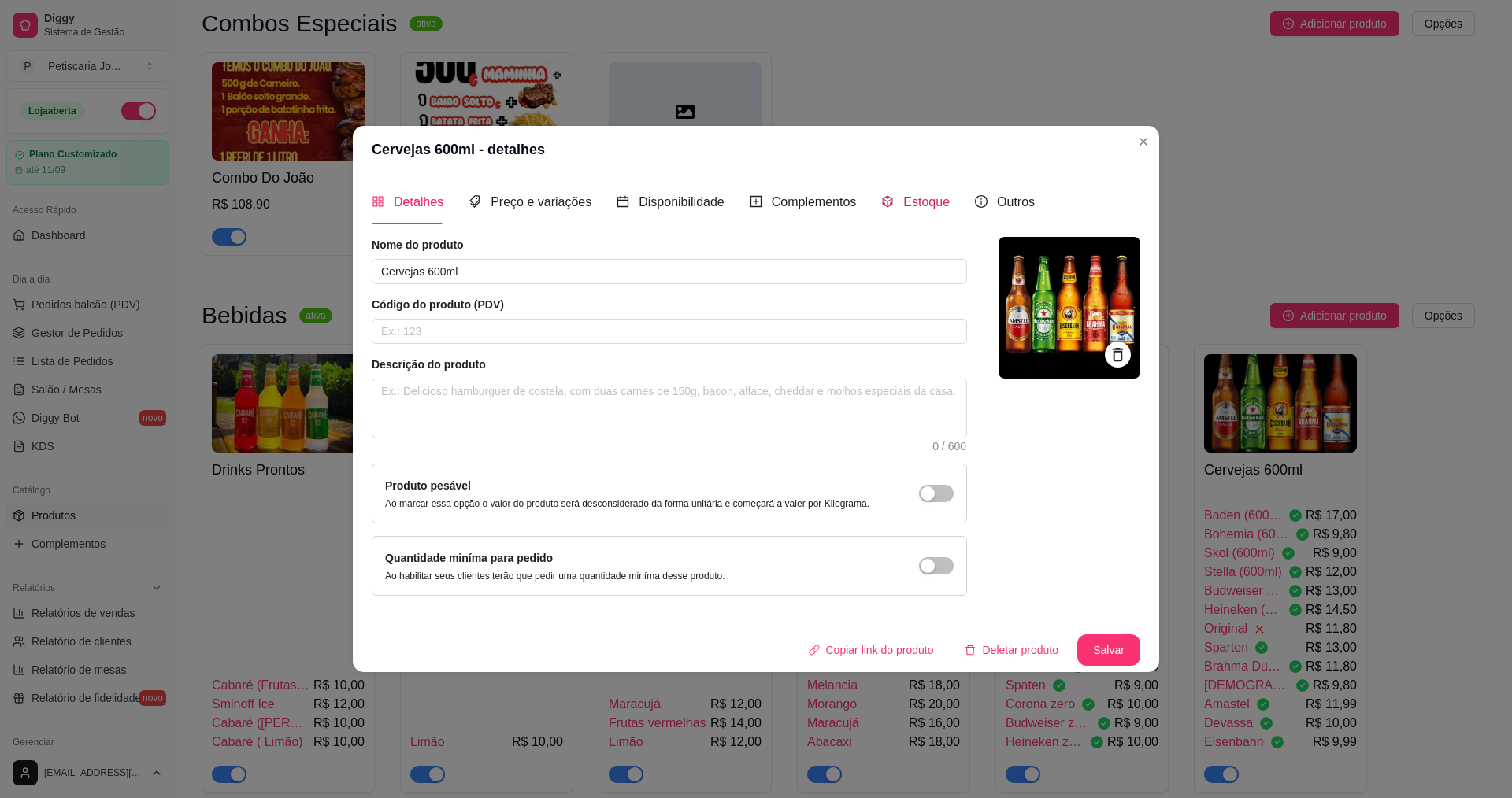
click at [903, 195] on span "Estoque" at bounding box center [926, 201] width 46 height 13
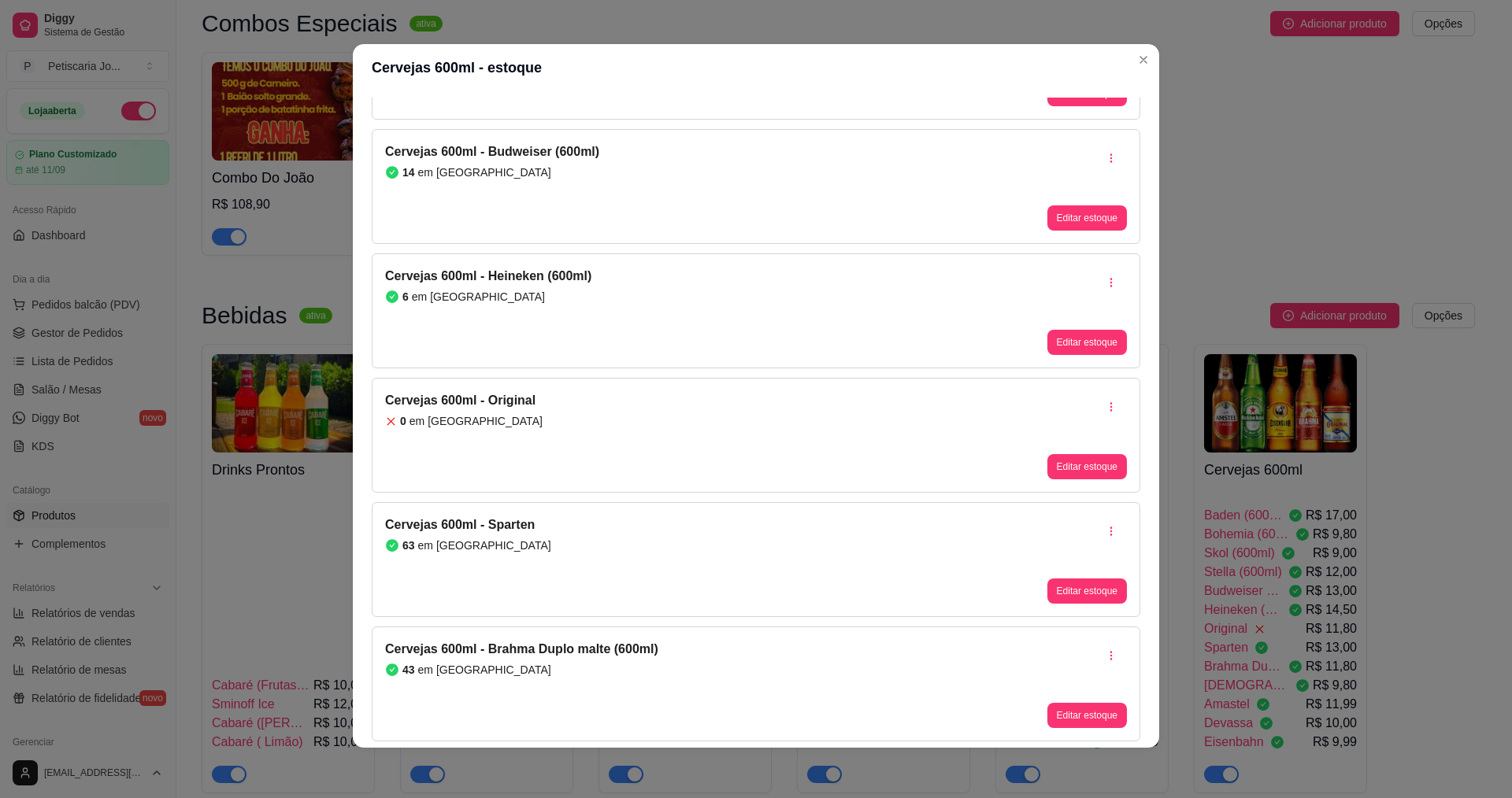
scroll to position [551, 0]
click at [641, 412] on div "Cervejas 600ml - Original 0 em estoque Editar estoque" at bounding box center [756, 433] width 769 height 114
click at [1051, 456] on button "Editar estoque" at bounding box center [1087, 465] width 77 height 24
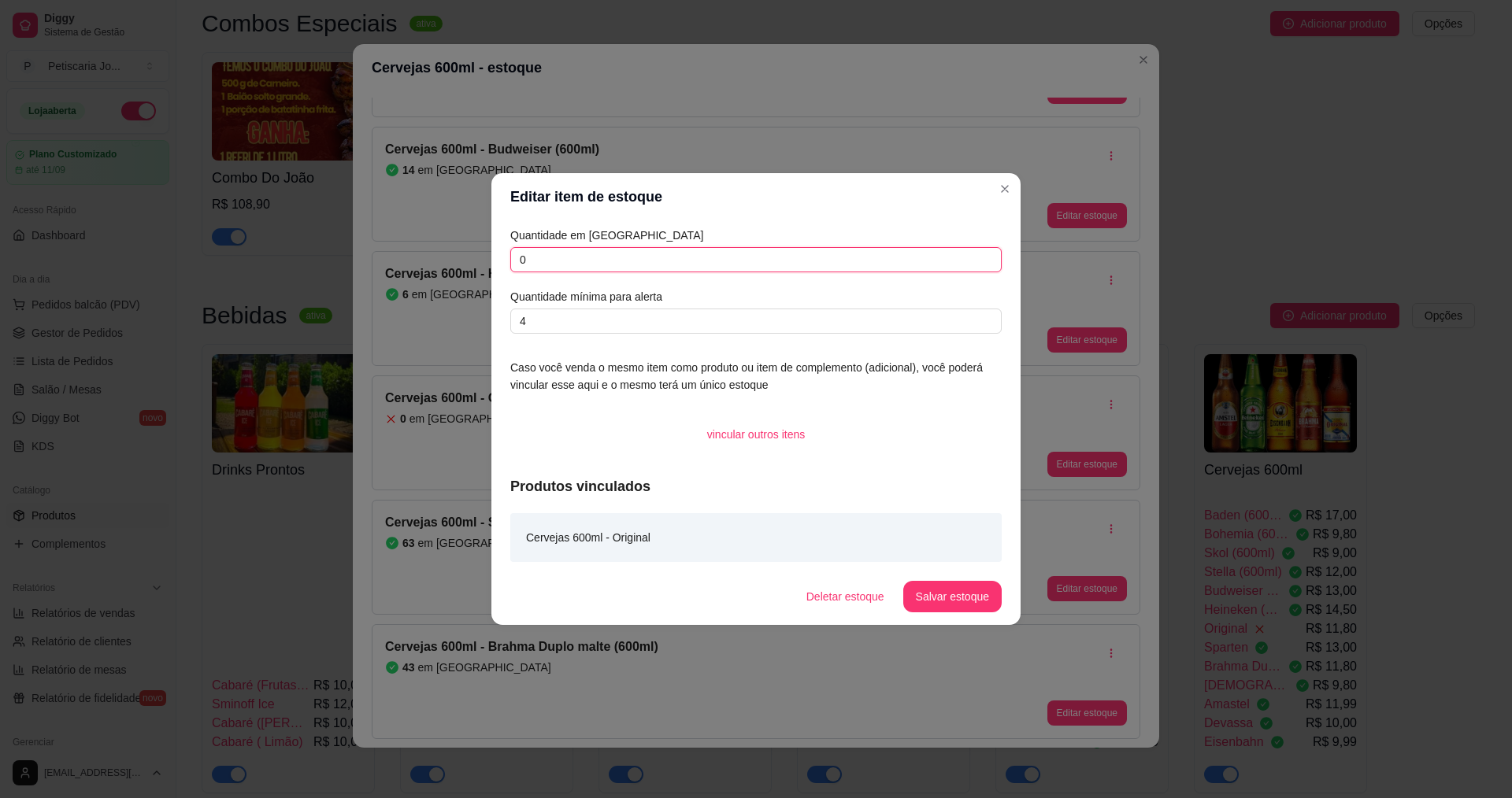
click at [563, 269] on input "0" at bounding box center [756, 260] width 491 height 25
type input "0"
type input "20"
click at [934, 598] on button "Salvar estoque" at bounding box center [952, 597] width 99 height 31
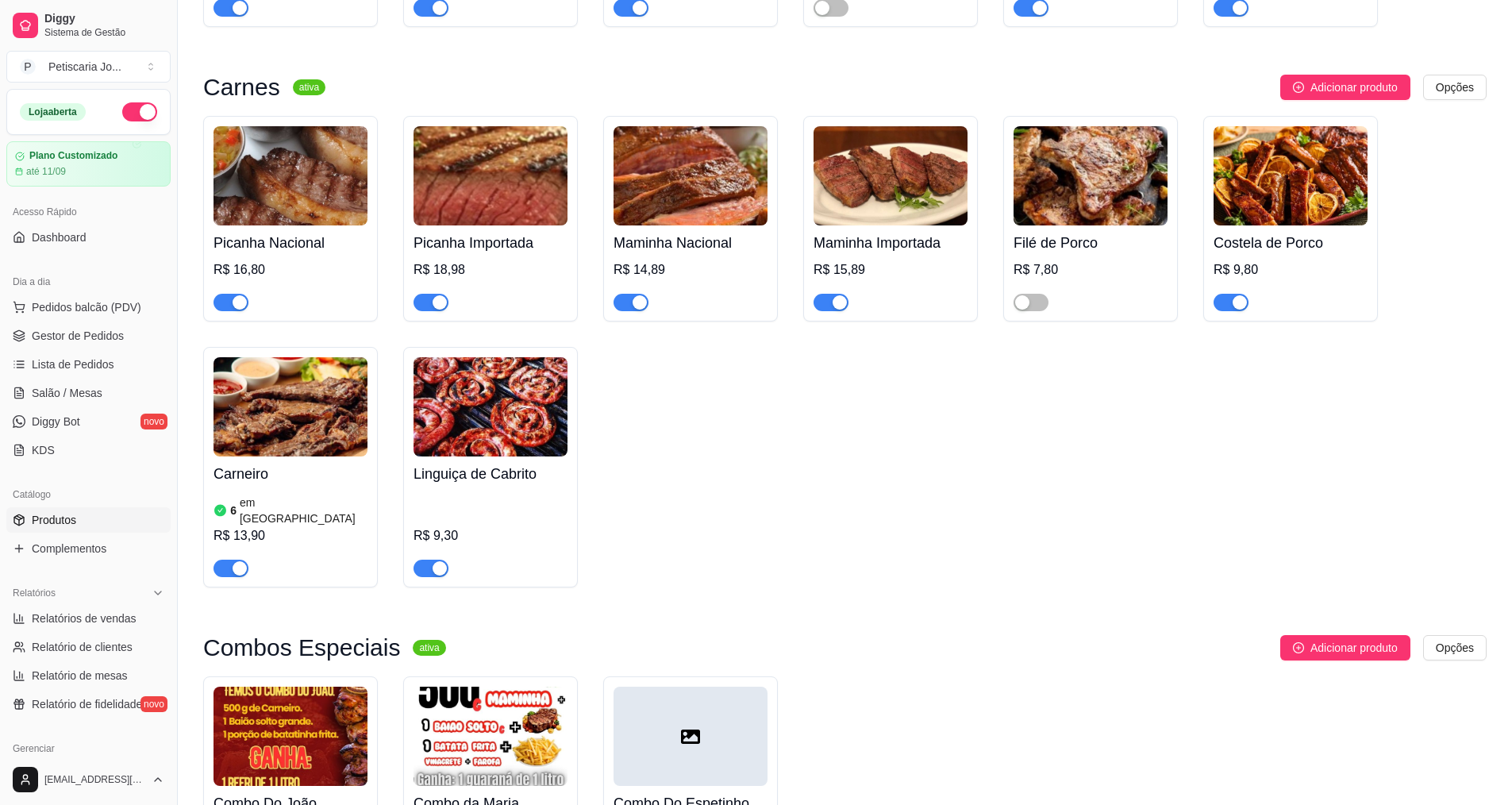
scroll to position [2223, 0]
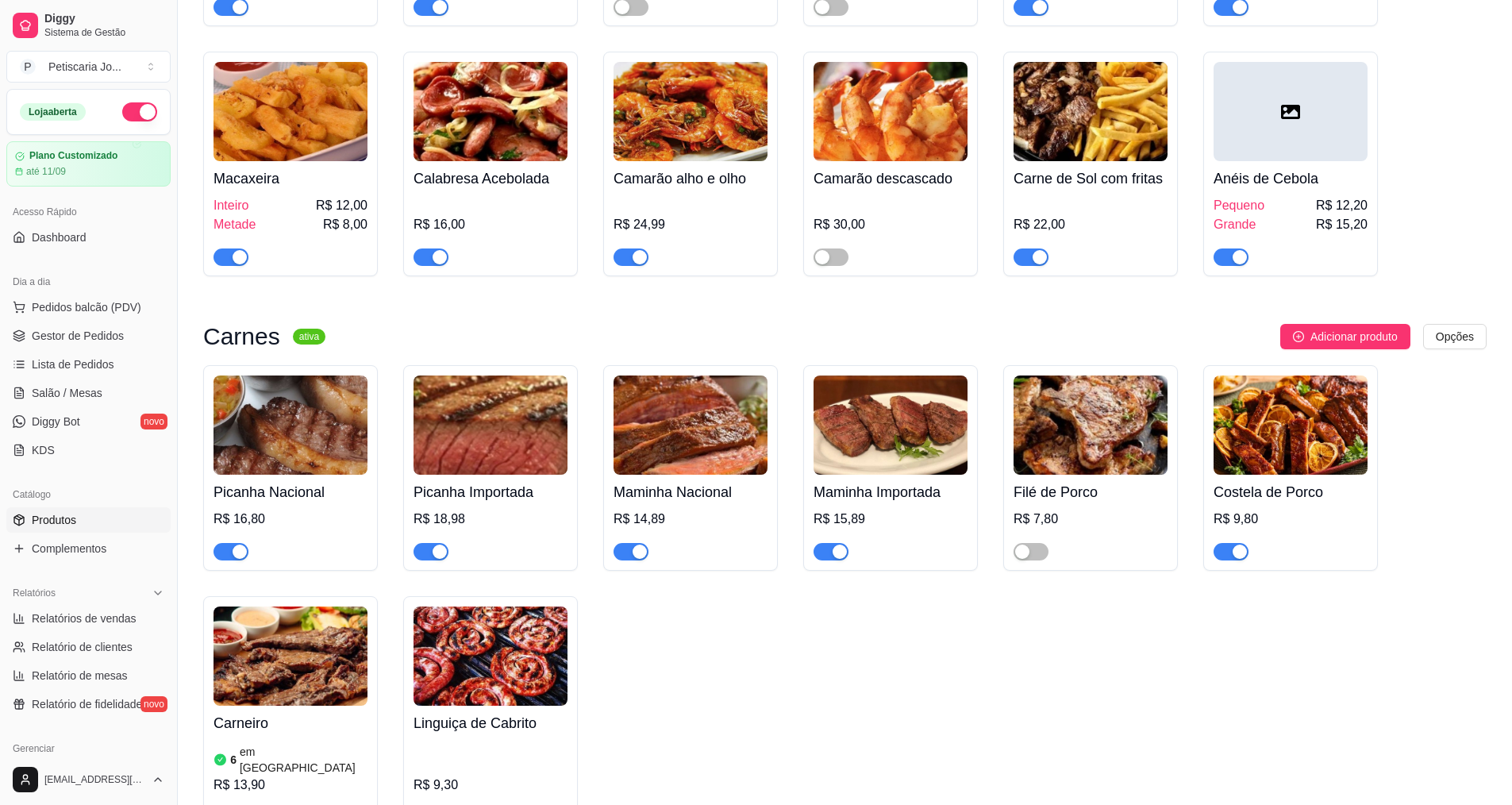
click at [63, 516] on span "Produtos" at bounding box center [54, 520] width 44 height 16
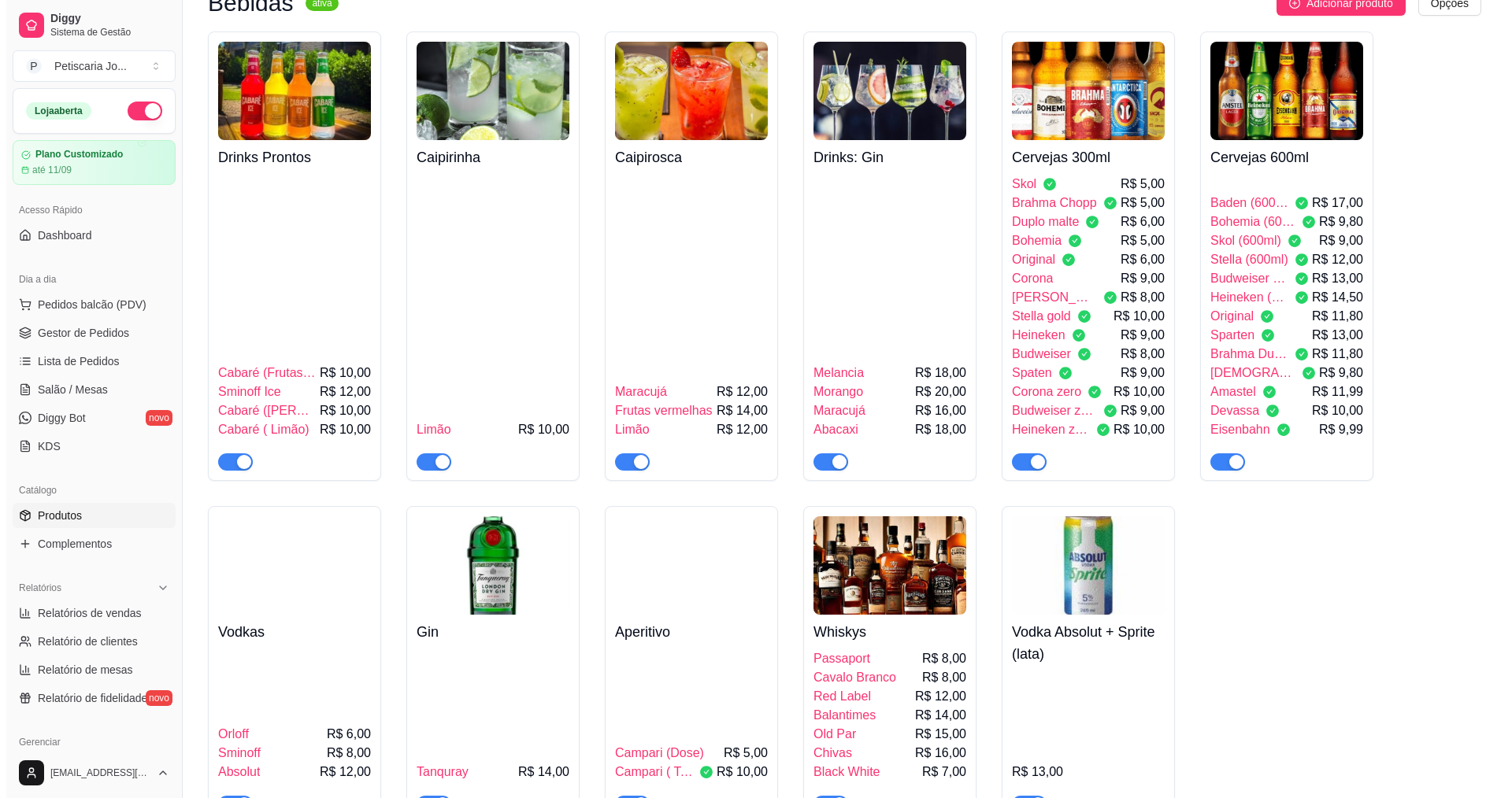
scroll to position [3227, 0]
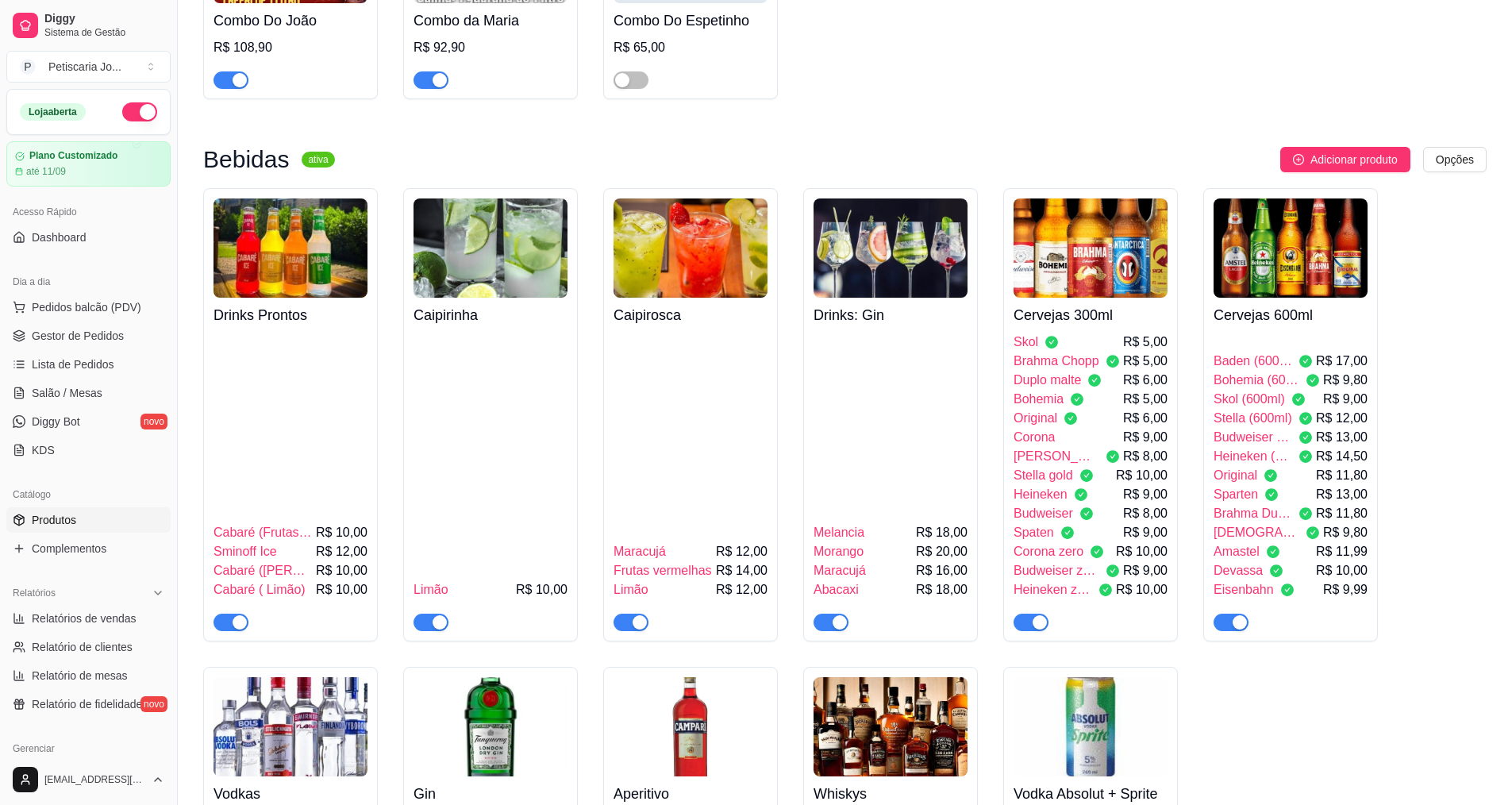
click at [1270, 304] on h4 "Cervejas 600ml" at bounding box center [1291, 315] width 154 height 22
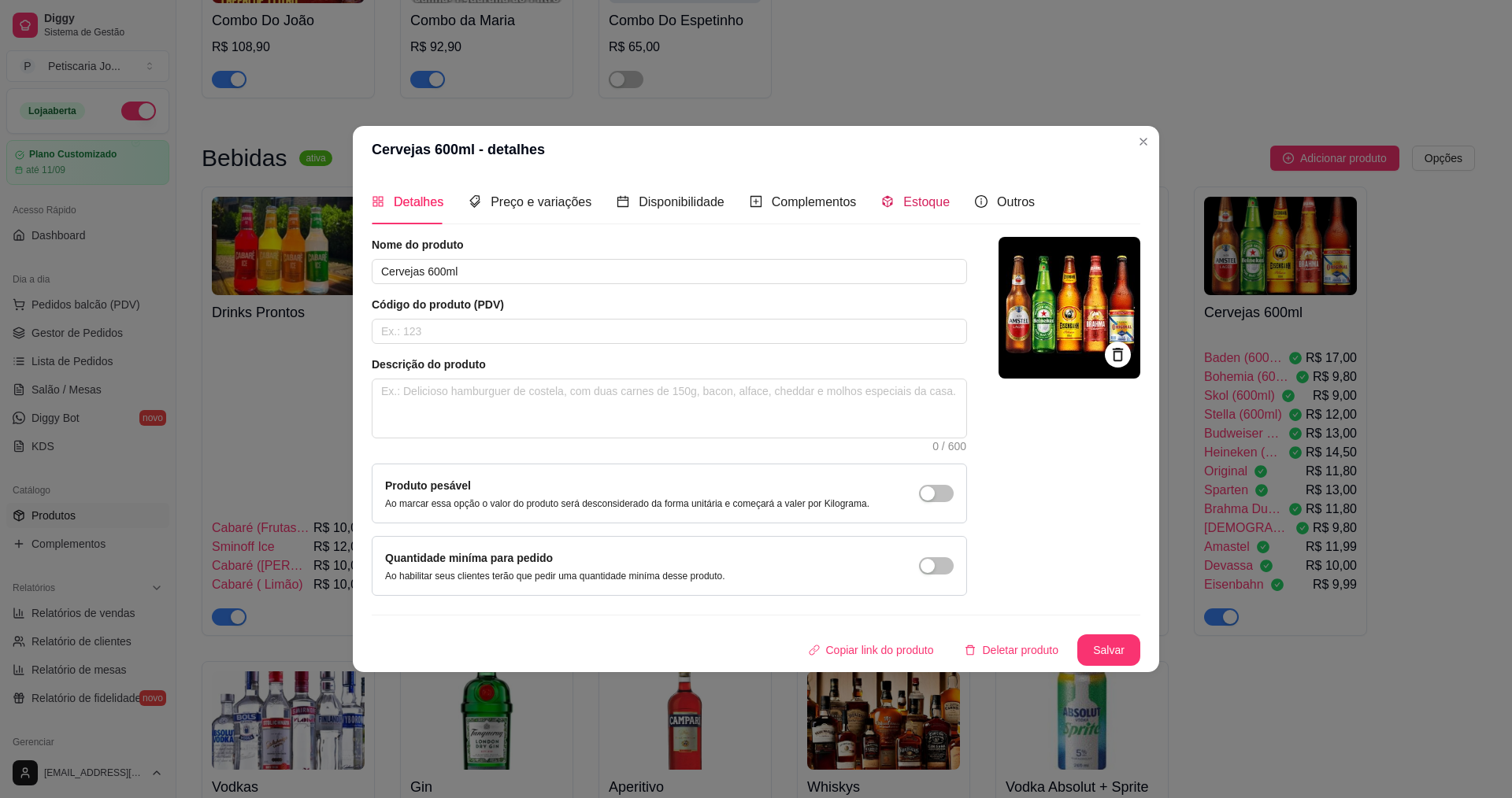
click at [918, 199] on span "Estoque" at bounding box center [926, 201] width 46 height 13
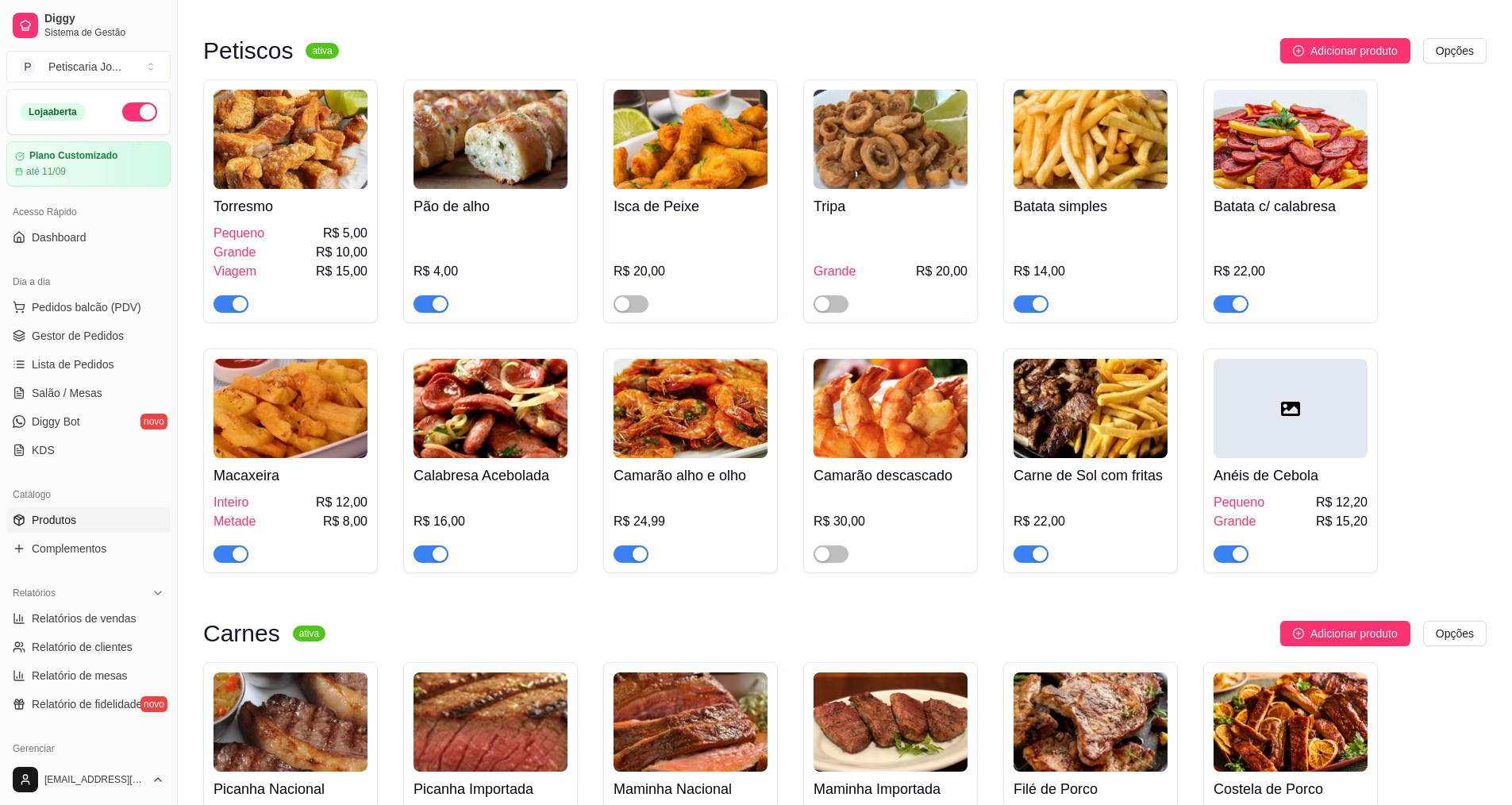
scroll to position [1905, 0]
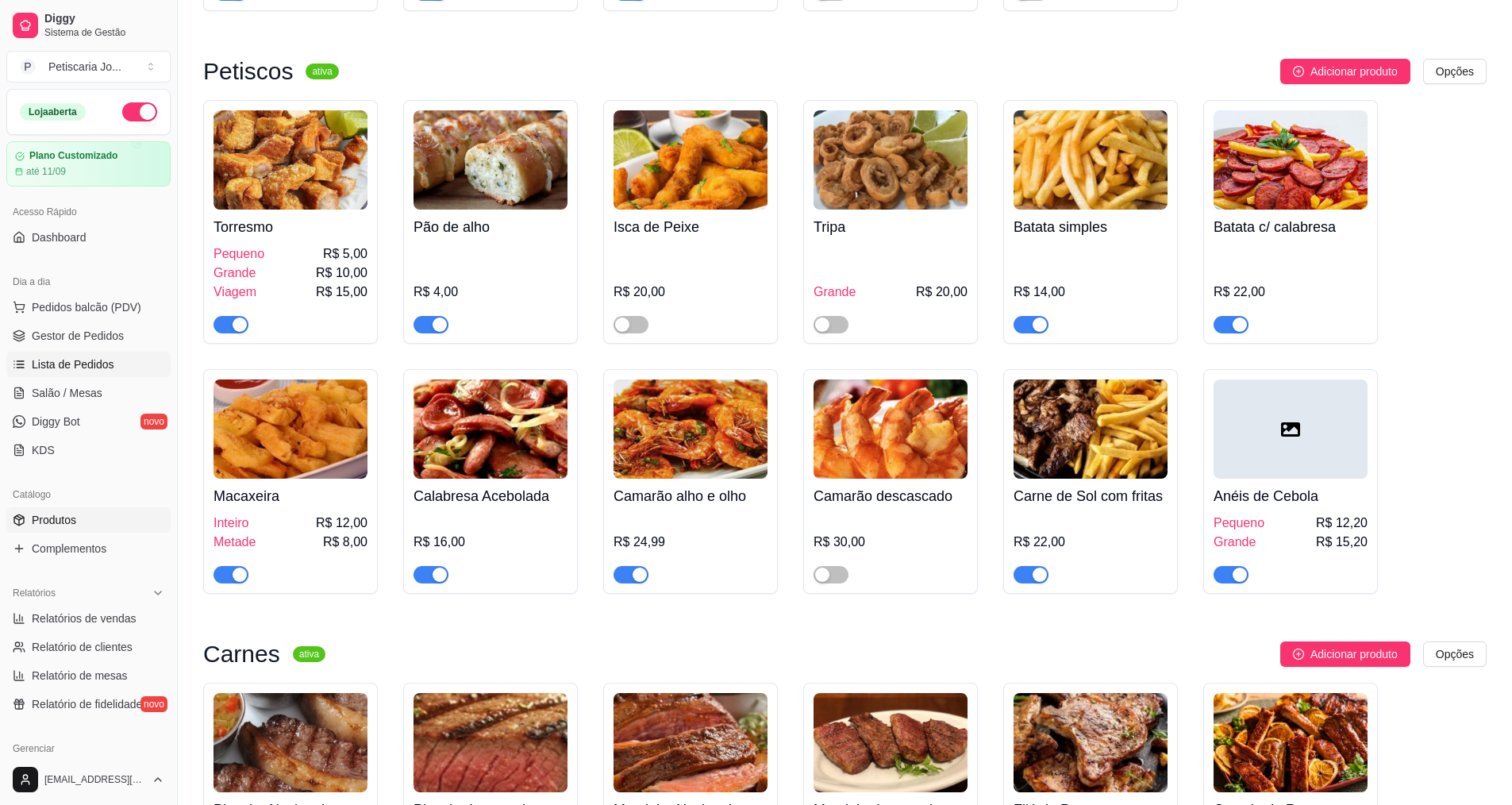
click at [87, 362] on span "Lista de Pedidos" at bounding box center [73, 364] width 83 height 16
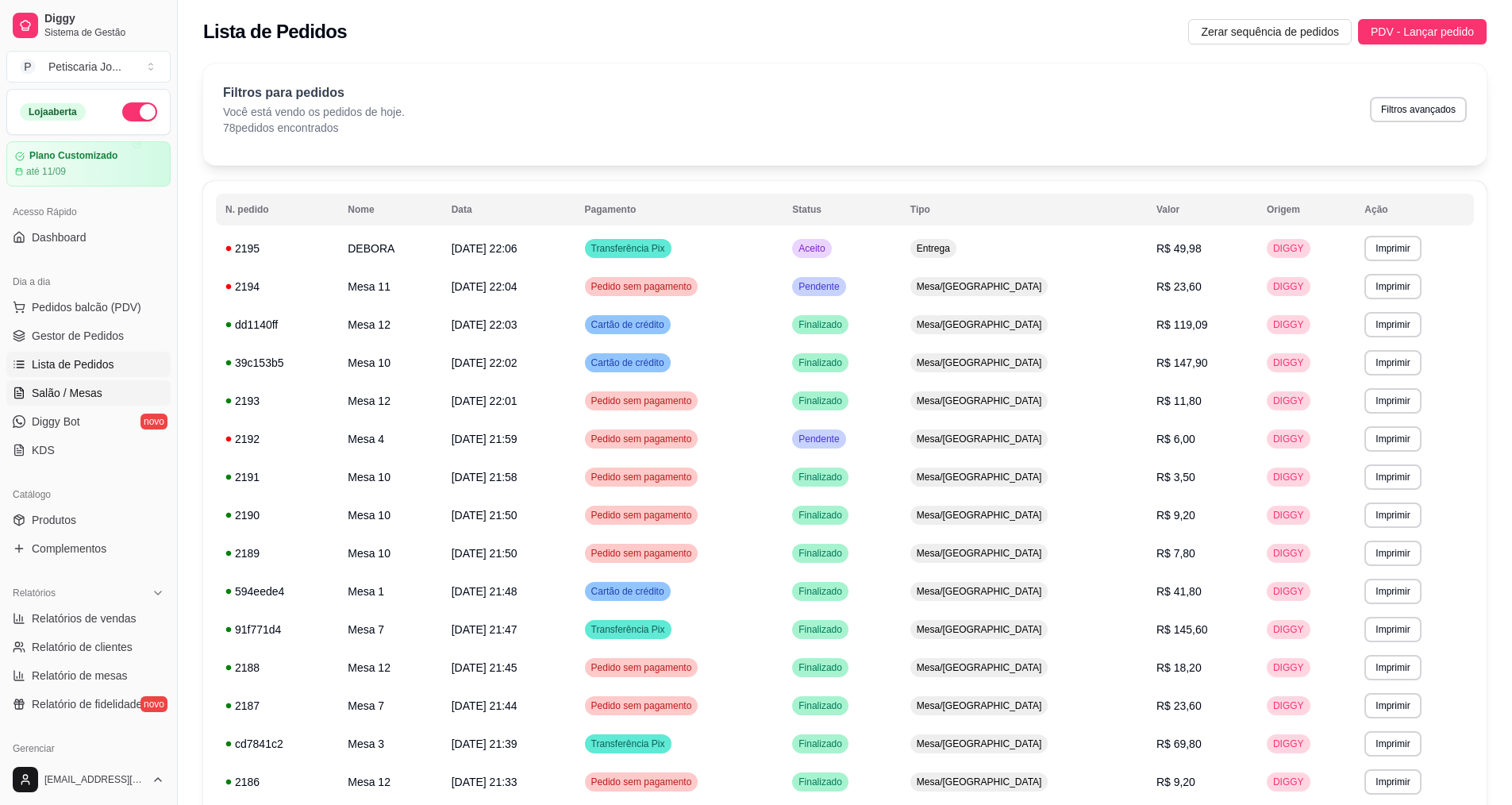
click at [84, 386] on span "Salão / Mesas" at bounding box center [67, 393] width 71 height 16
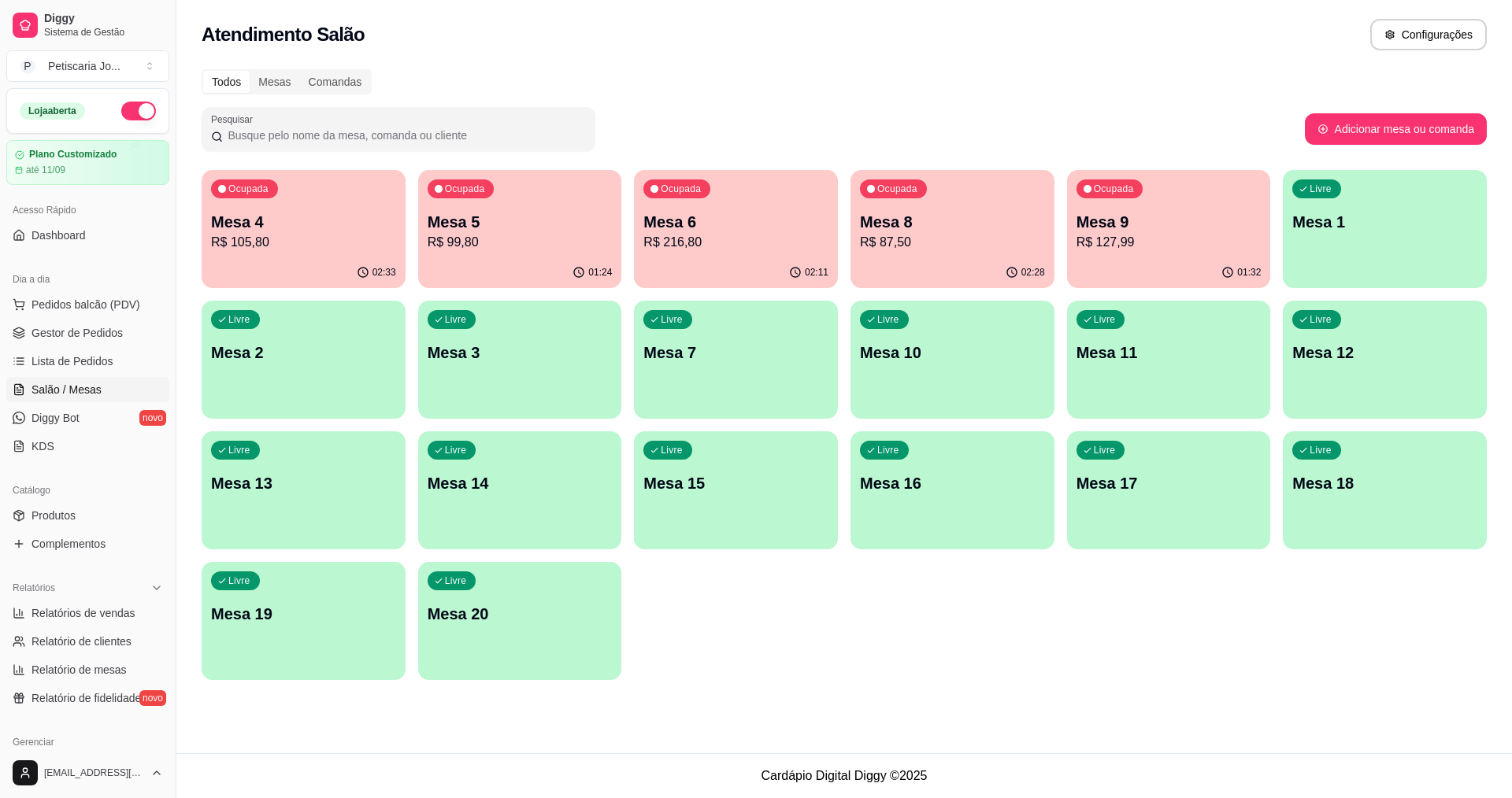
click at [1106, 232] on p "Mesa 9" at bounding box center [1169, 221] width 185 height 22
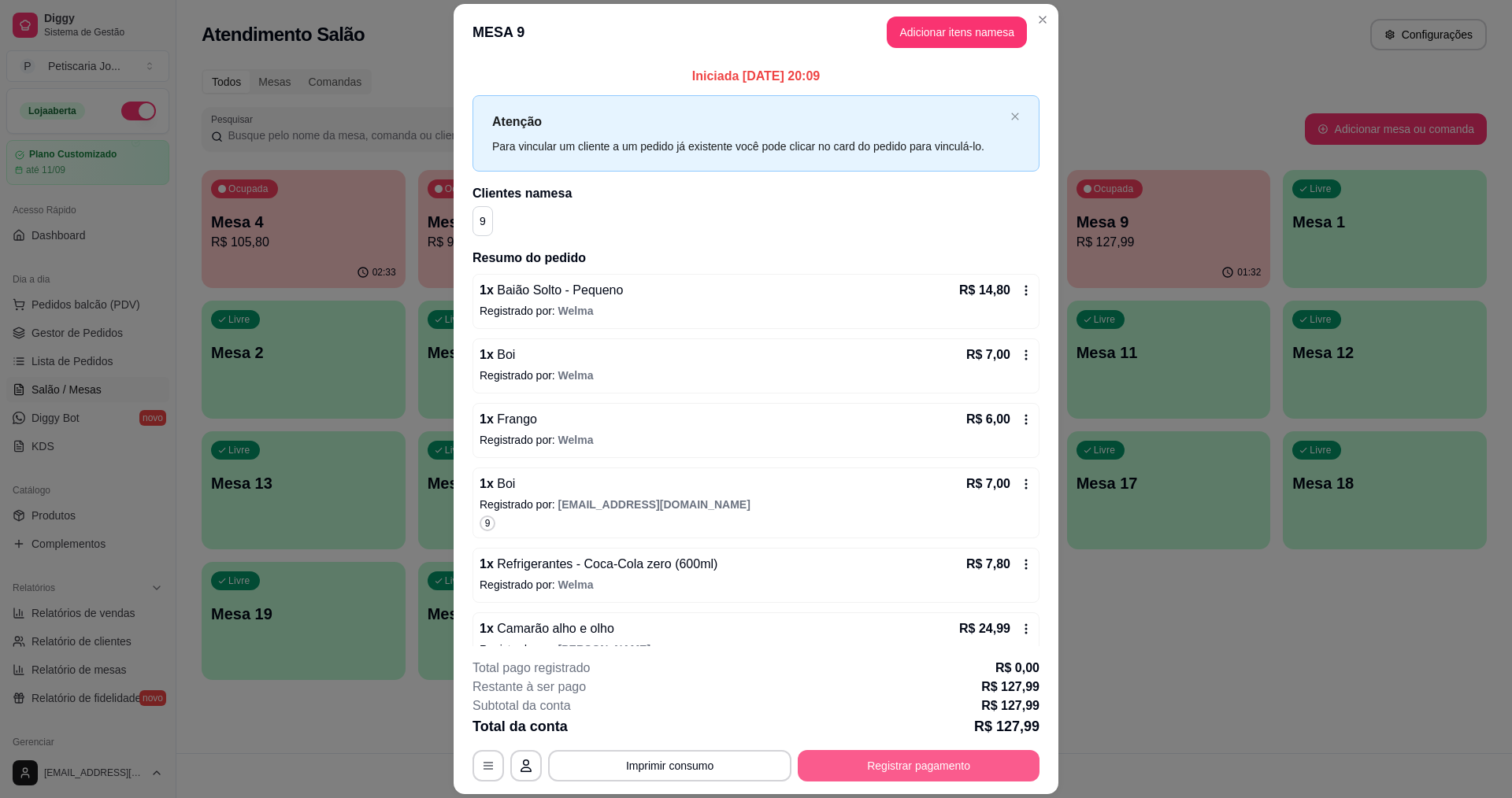
click at [980, 756] on button "Registrar pagamento" at bounding box center [918, 766] width 241 height 31
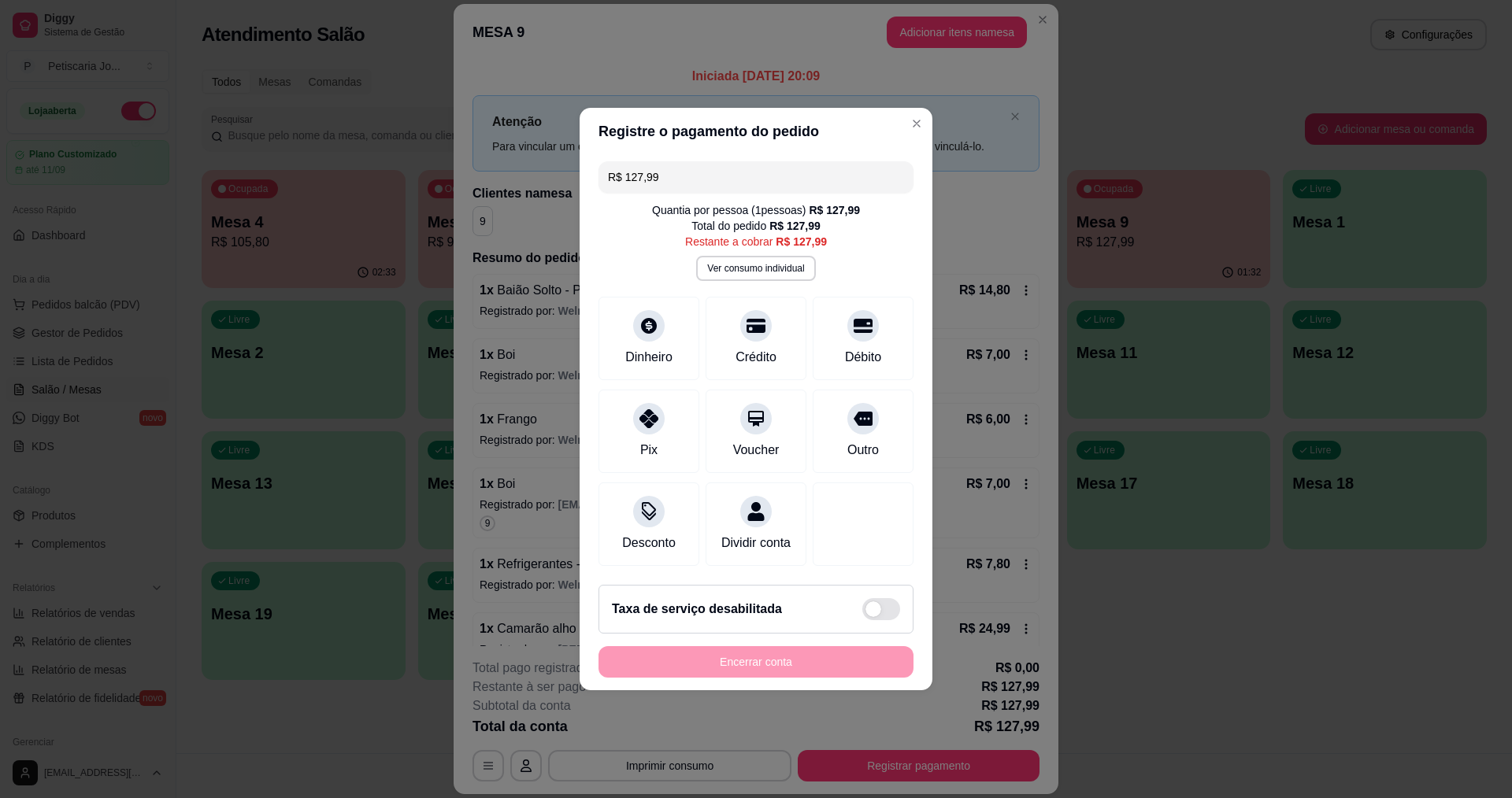
drag, startPoint x: 697, startPoint y: 170, endPoint x: 331, endPoint y: 137, distance: 367.5
click at [331, 137] on div "Registre o pagamento do pedido R$ 127,99 Quantia por pessoa ( 1 pessoas) R$ 127…" at bounding box center [756, 399] width 1512 height 798
click at [752, 329] on div at bounding box center [756, 322] width 35 height 35
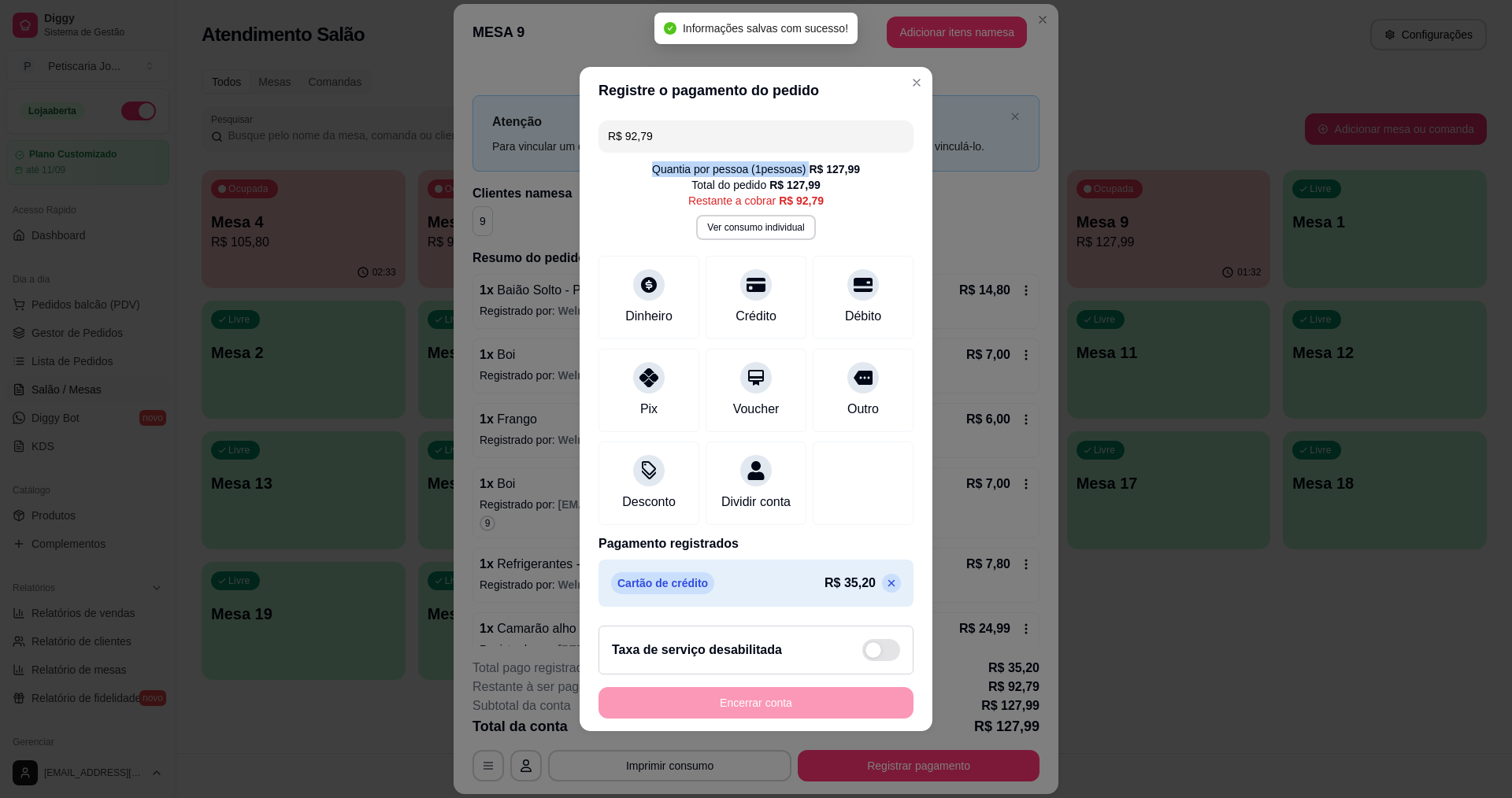
drag, startPoint x: 675, startPoint y: 170, endPoint x: 550, endPoint y: 135, distance: 129.8
click at [498, 164] on div "Registre o pagamento do pedido R$ 92,79 Quantia por pessoa ( 1 pessoas) R$ 127,…" at bounding box center [756, 399] width 1512 height 798
click at [659, 130] on input "R$ 92,79" at bounding box center [756, 136] width 296 height 31
drag, startPoint x: 659, startPoint y: 130, endPoint x: 447, endPoint y: 110, distance: 212.9
click at [464, 114] on div "Registre o pagamento do pedido R$ 92,79 Quantia por pessoa ( 1 pessoas) R$ 127,…" at bounding box center [756, 399] width 1512 height 798
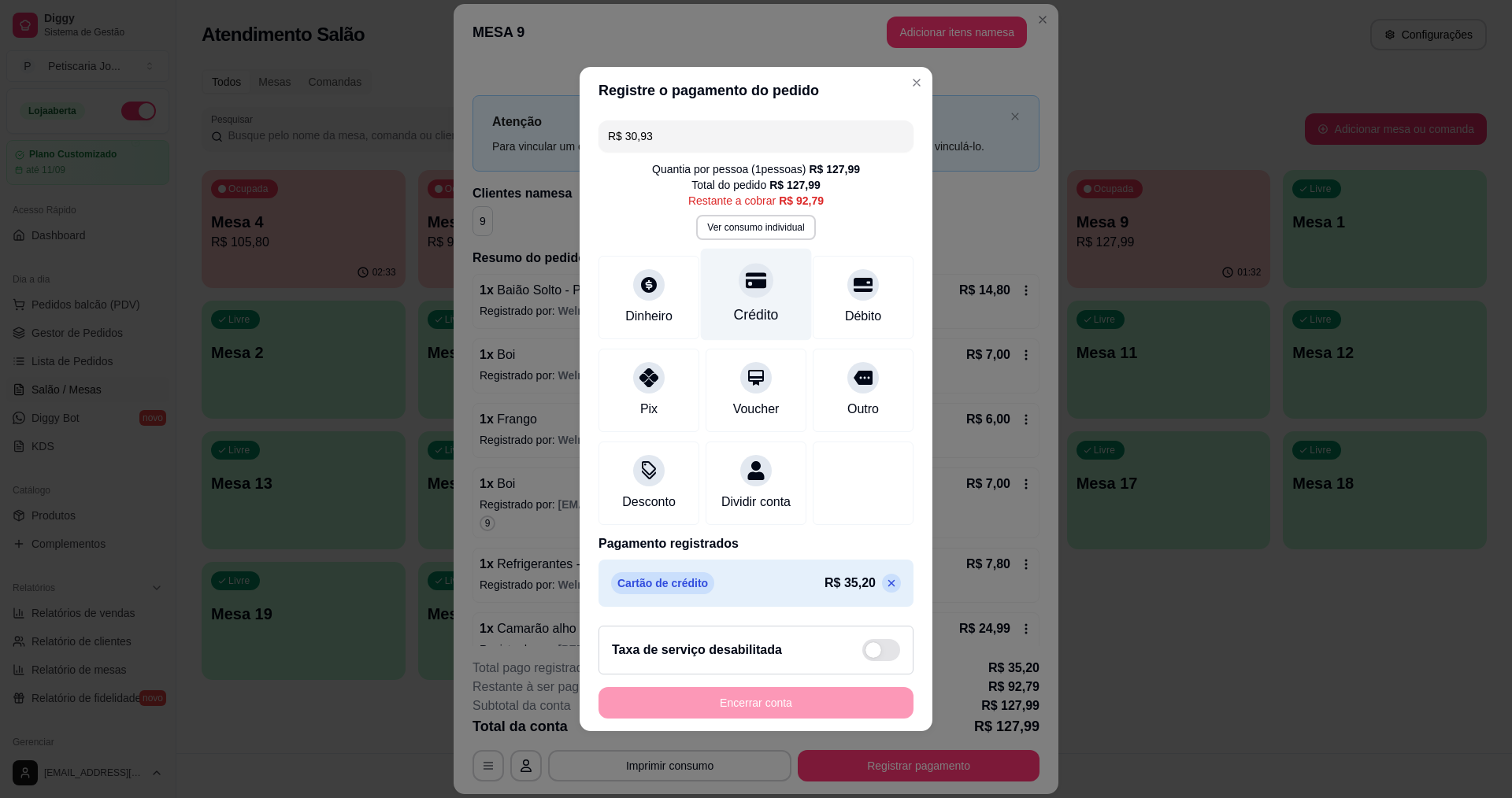
click at [747, 304] on div "Crédito" at bounding box center [756, 314] width 45 height 20
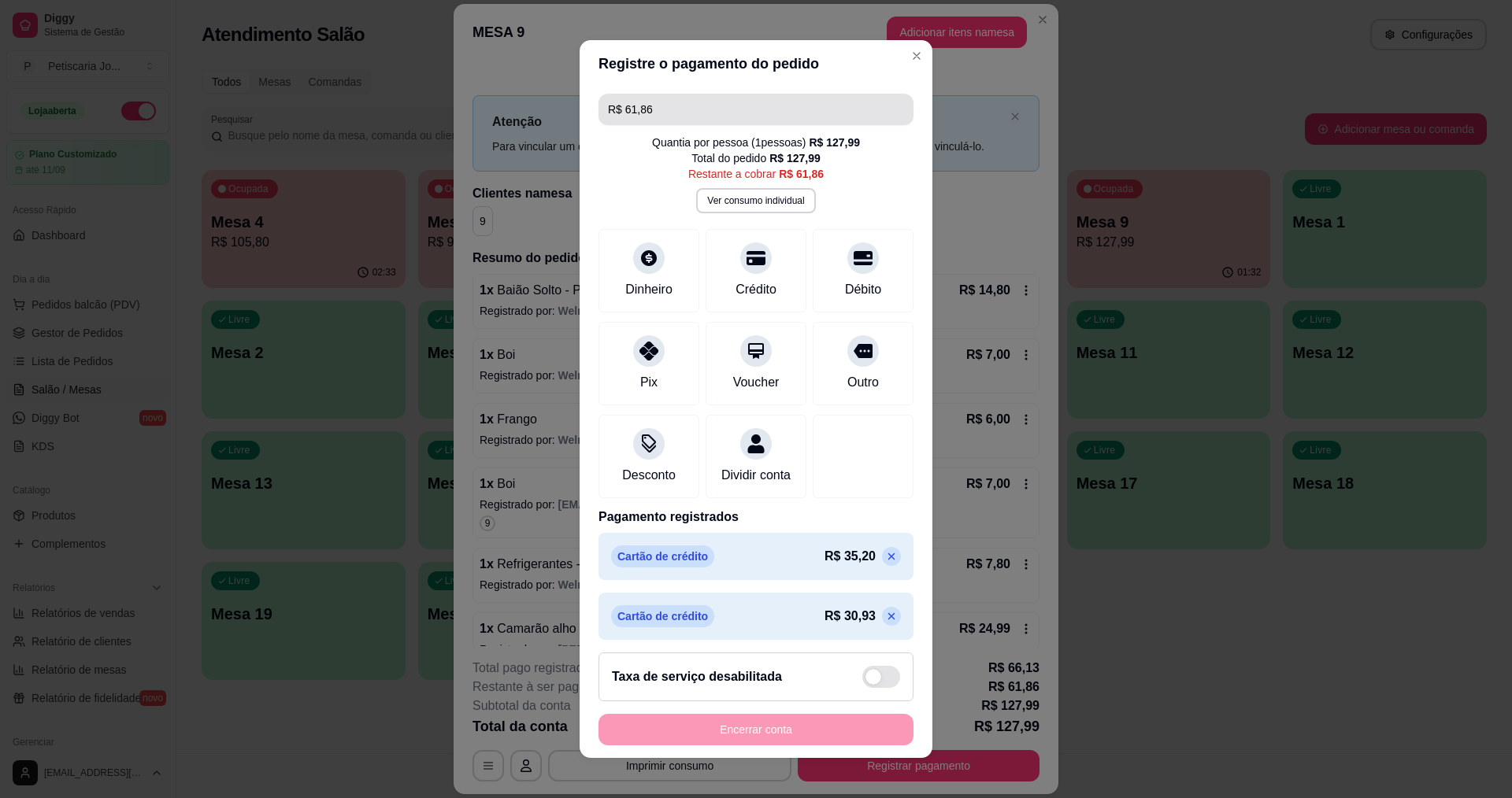
drag, startPoint x: 674, startPoint y: 104, endPoint x: 558, endPoint y: 83, distance: 117.9
click at [558, 83] on div "Registre o pagamento do pedido R$ 61,86 Quantia por pessoa ( 1 pessoas) R$ 127,…" at bounding box center [756, 399] width 1512 height 798
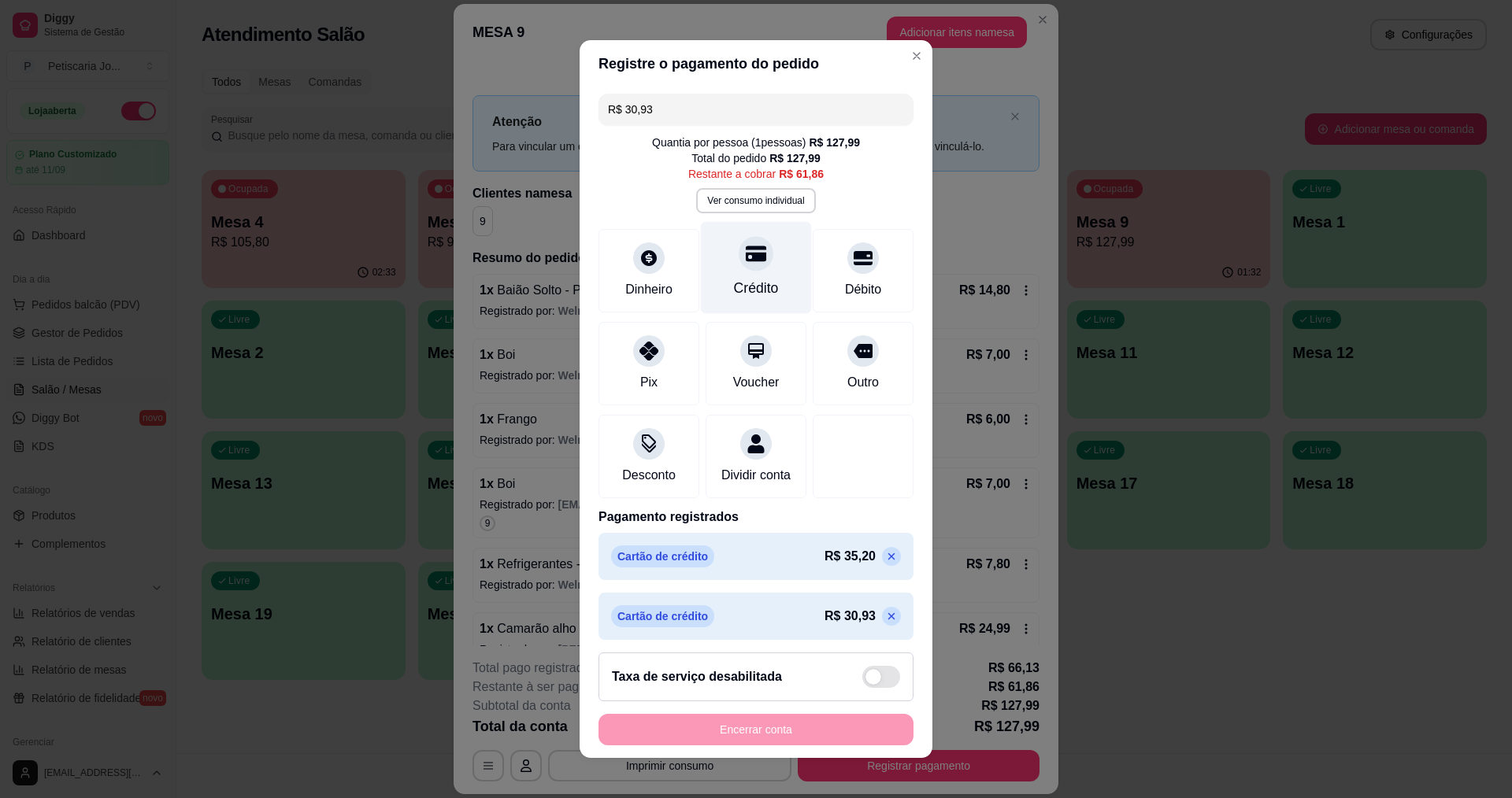
click at [742, 267] on div at bounding box center [756, 253] width 35 height 35
click at [746, 262] on icon at bounding box center [756, 253] width 20 height 20
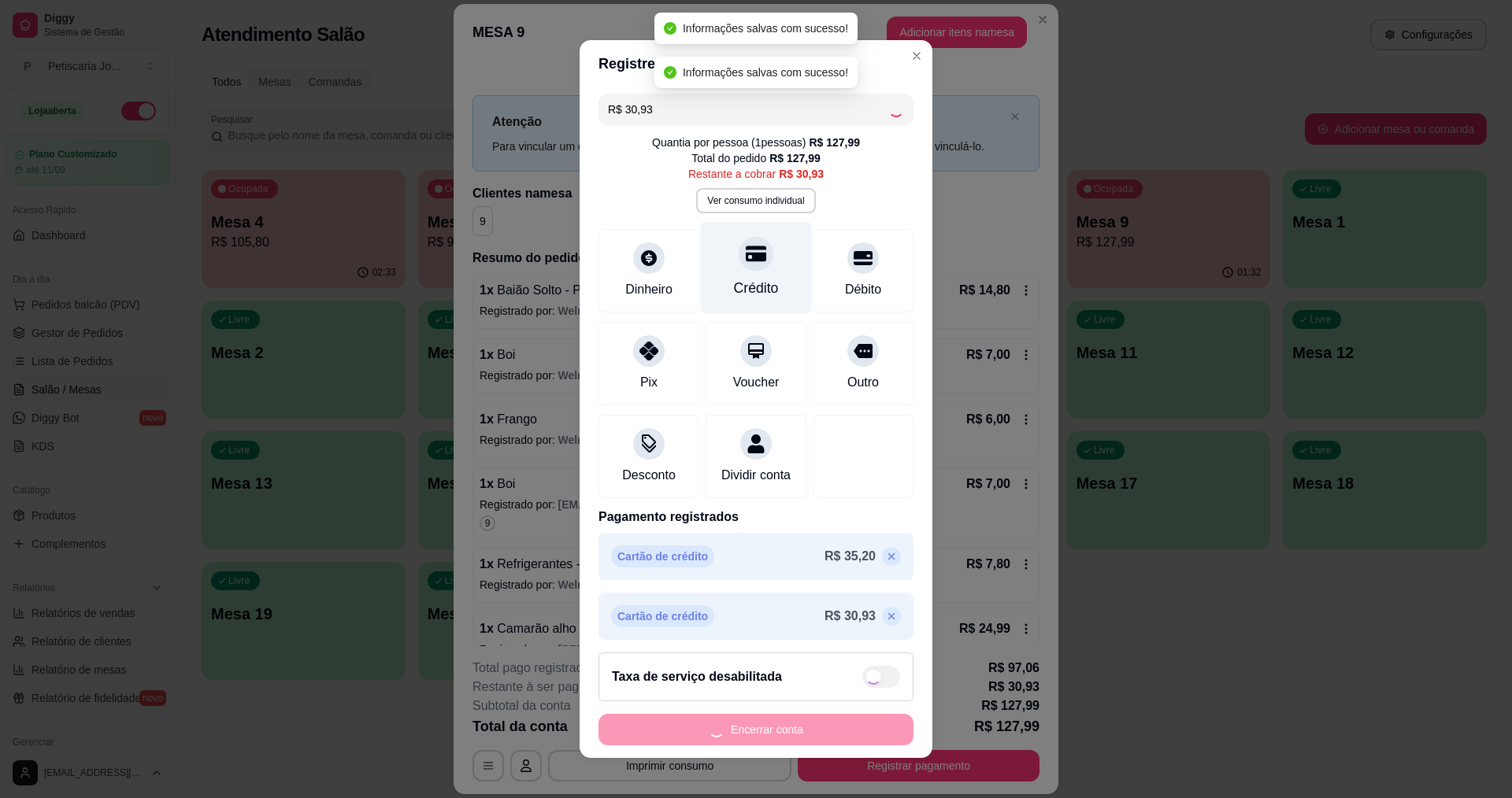
type input "R$ 0,00"
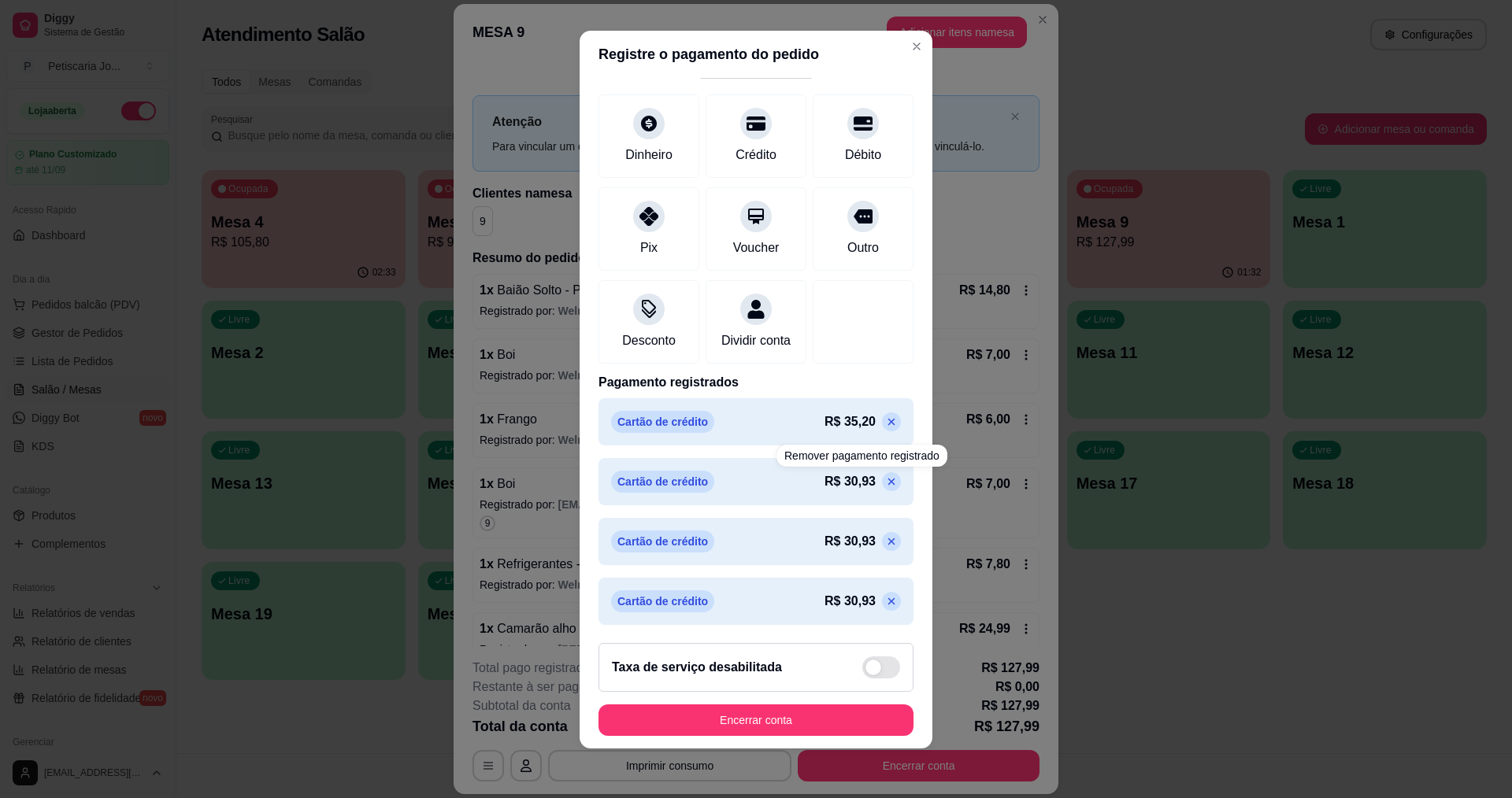
scroll to position [10, 0]
click at [829, 720] on button "Encerrar conta" at bounding box center [756, 719] width 305 height 31
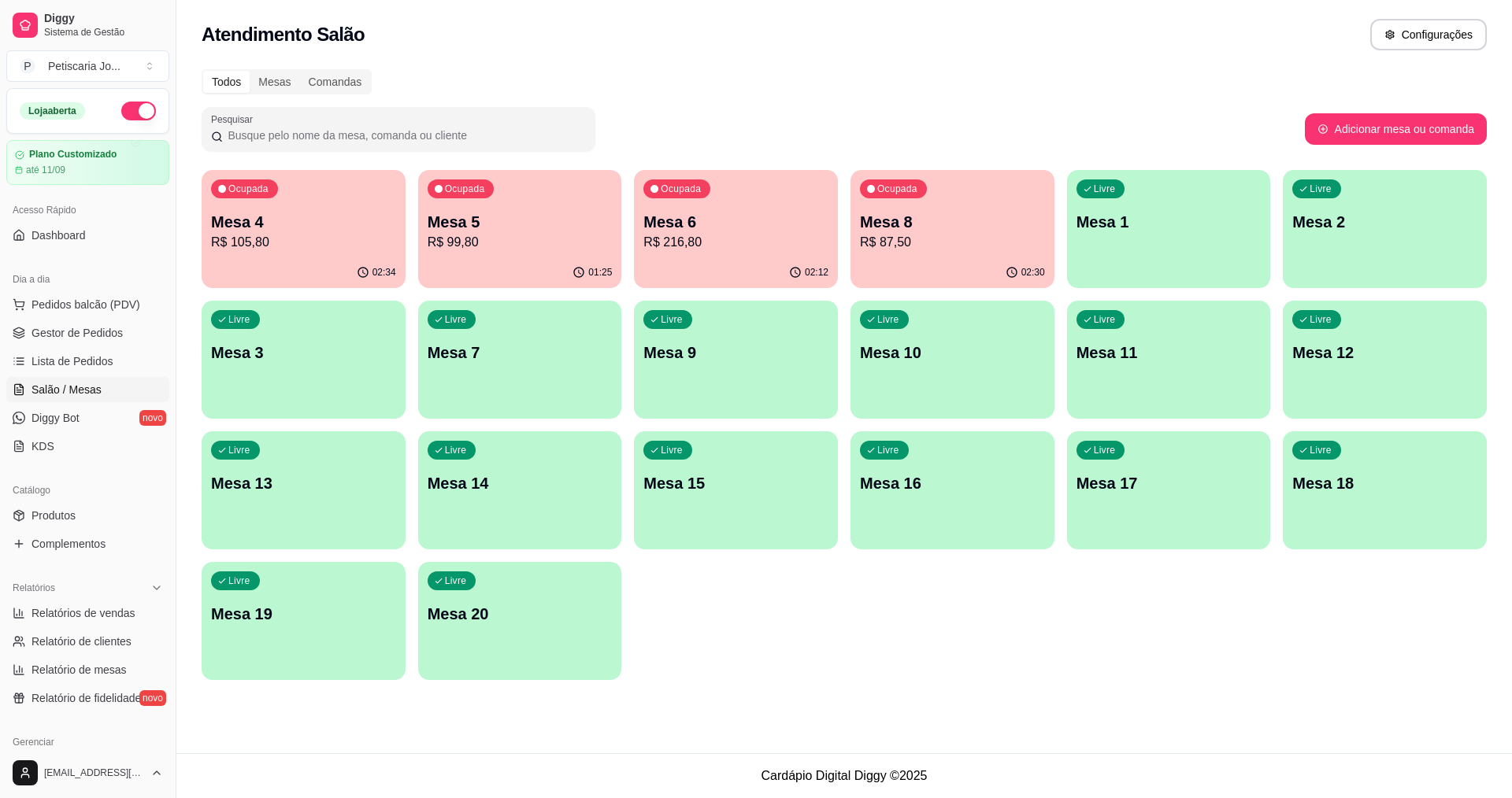
click at [556, 243] on p "R$ 99,80" at bounding box center [520, 243] width 185 height 19
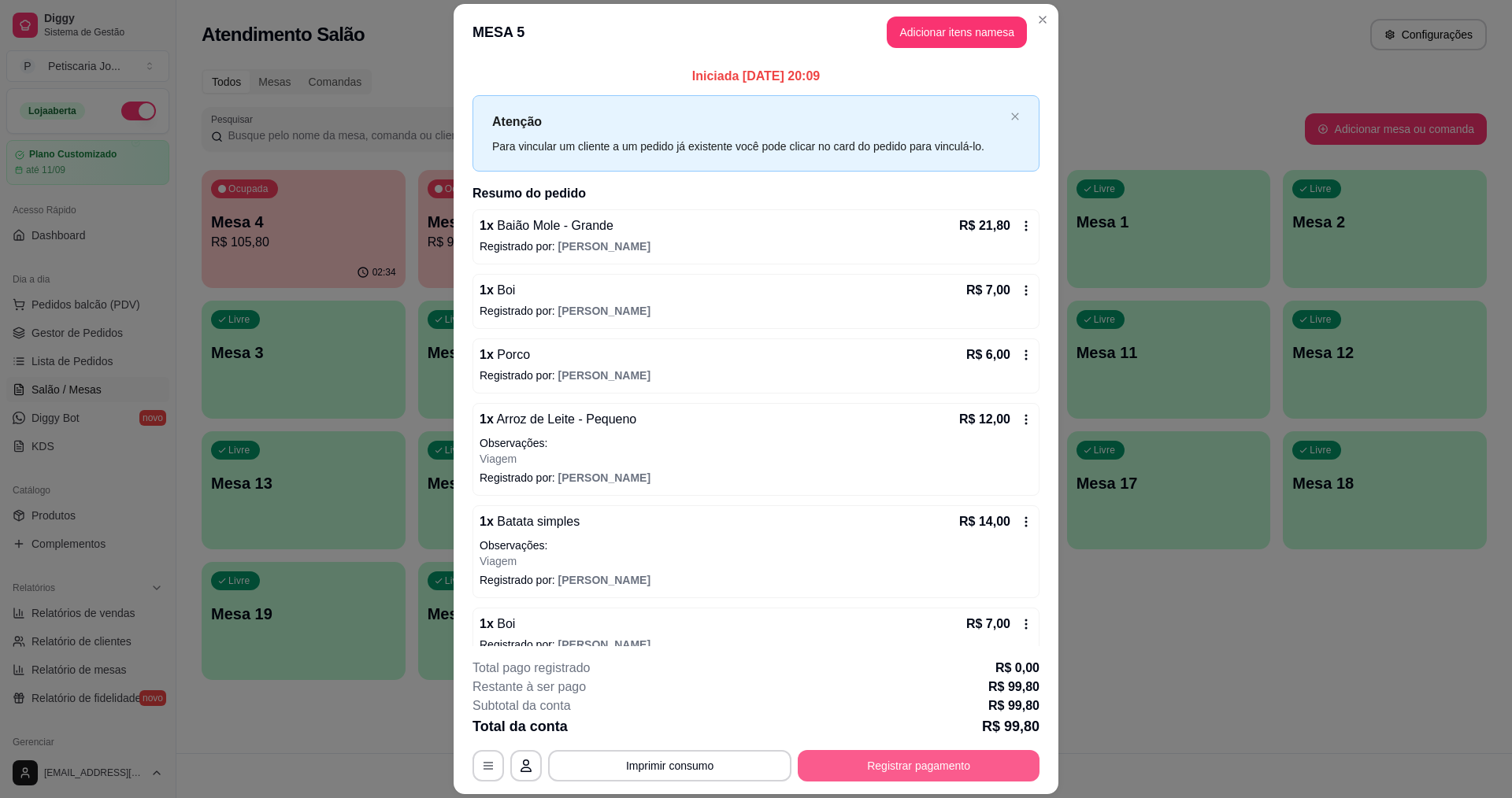
click at [939, 770] on button "Registrar pagamento" at bounding box center [918, 766] width 241 height 31
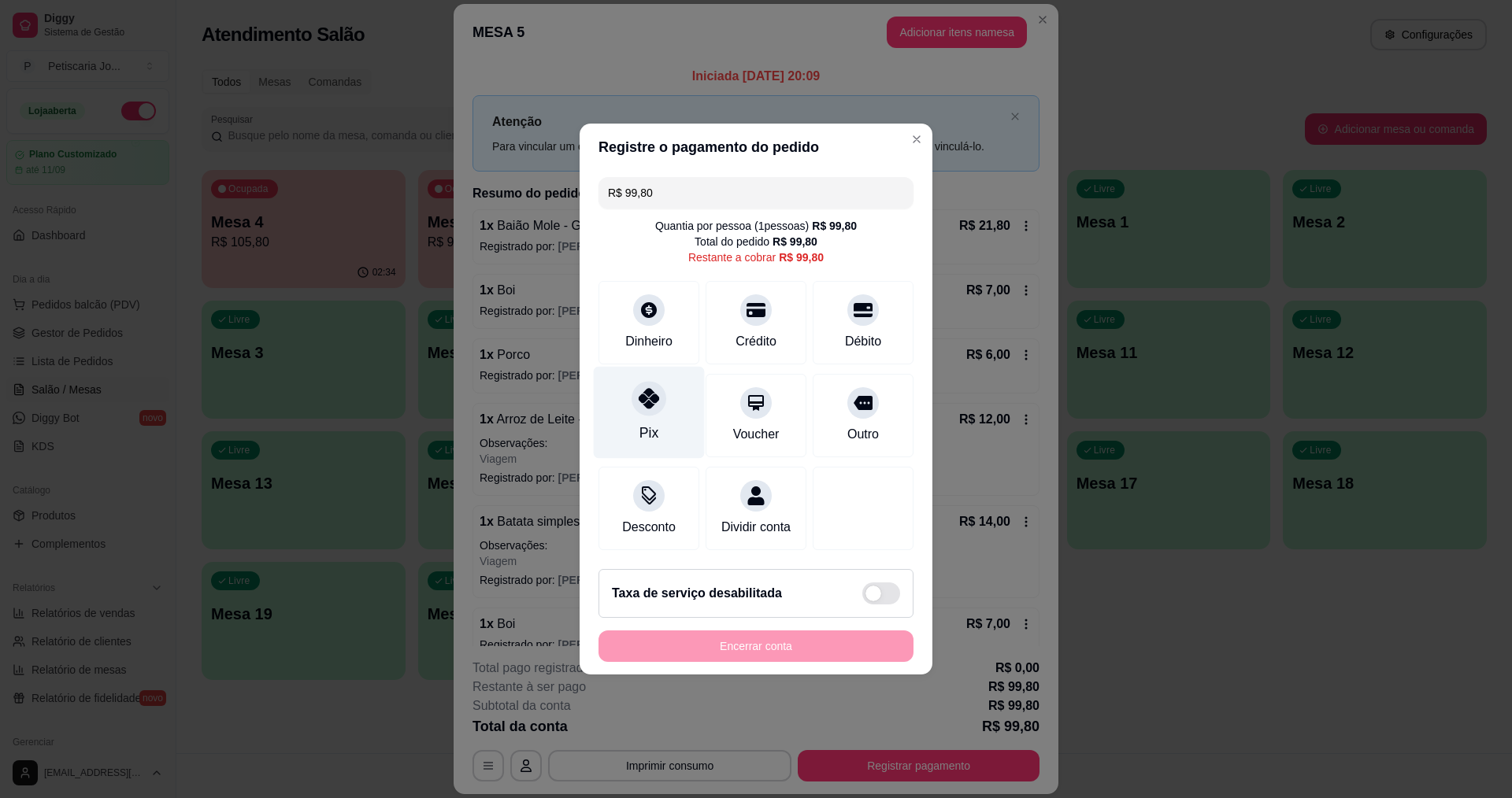
click at [640, 392] on icon at bounding box center [648, 398] width 20 height 20
type input "R$ 0,00"
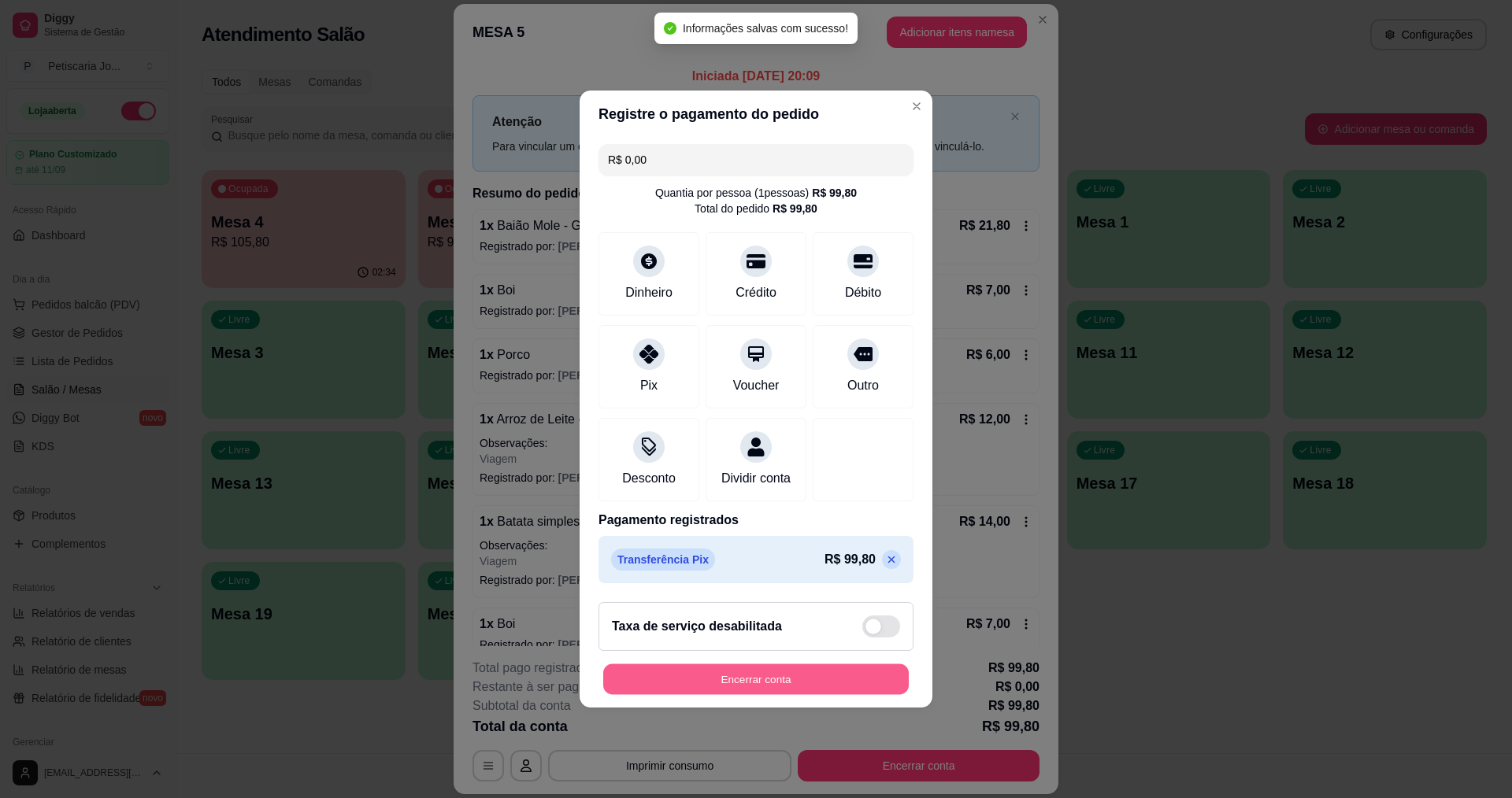
click at [760, 678] on button "Encerrar conta" at bounding box center [756, 679] width 305 height 31
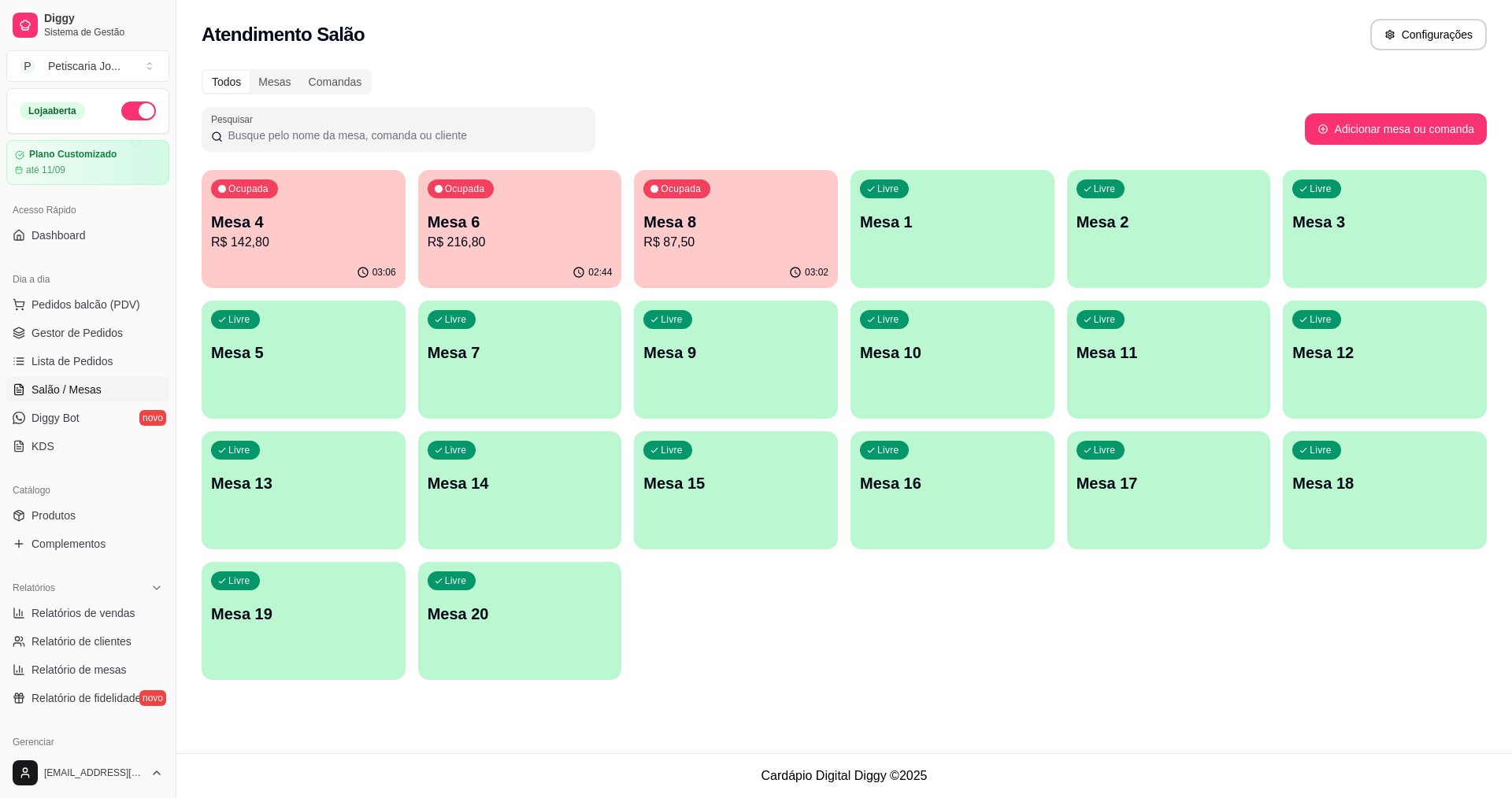
click at [316, 249] on p "R$ 142,80" at bounding box center [303, 243] width 185 height 19
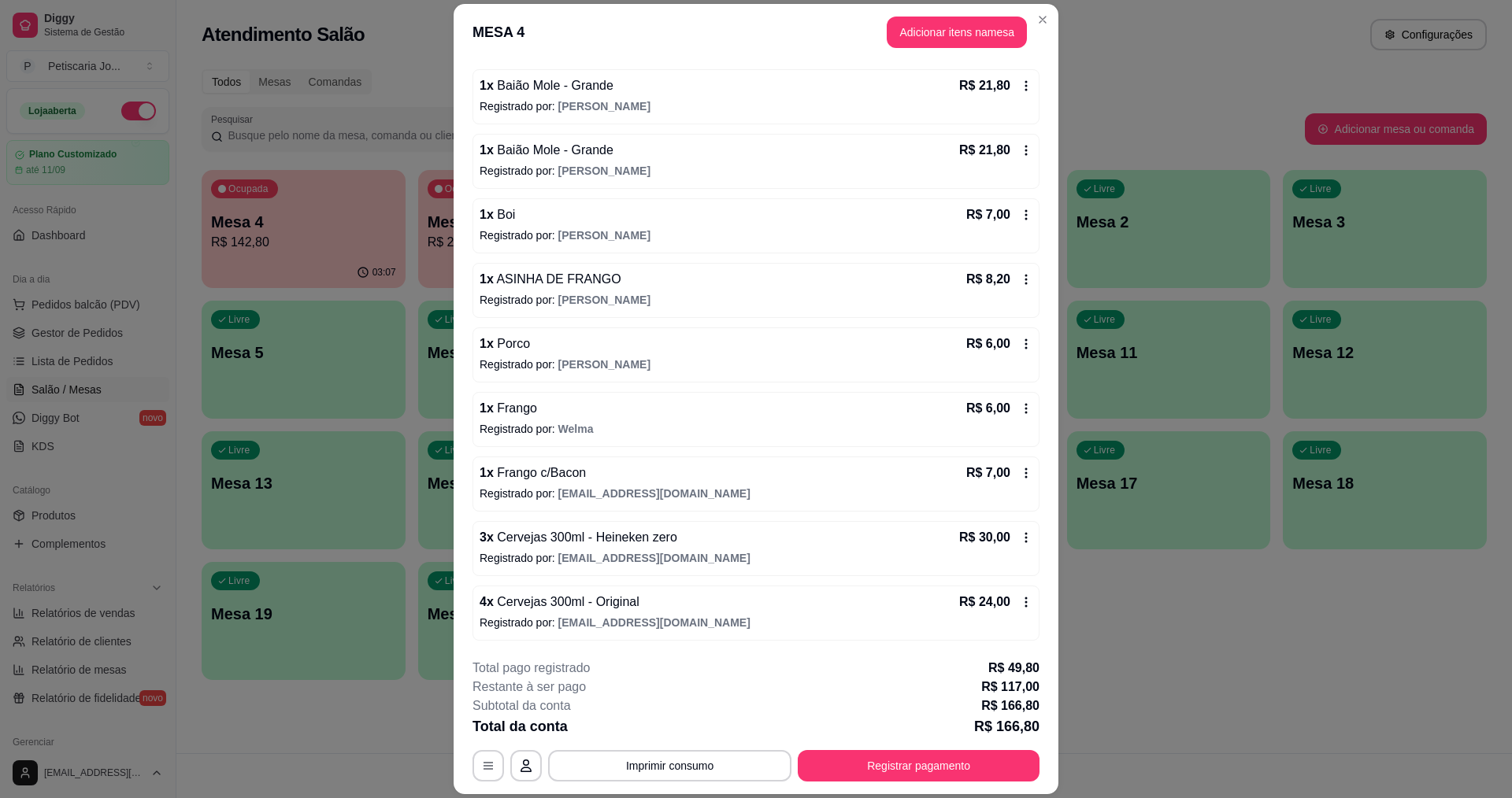
scroll to position [335, 0]
click at [972, 766] on button "Registrar pagamento" at bounding box center [918, 766] width 241 height 31
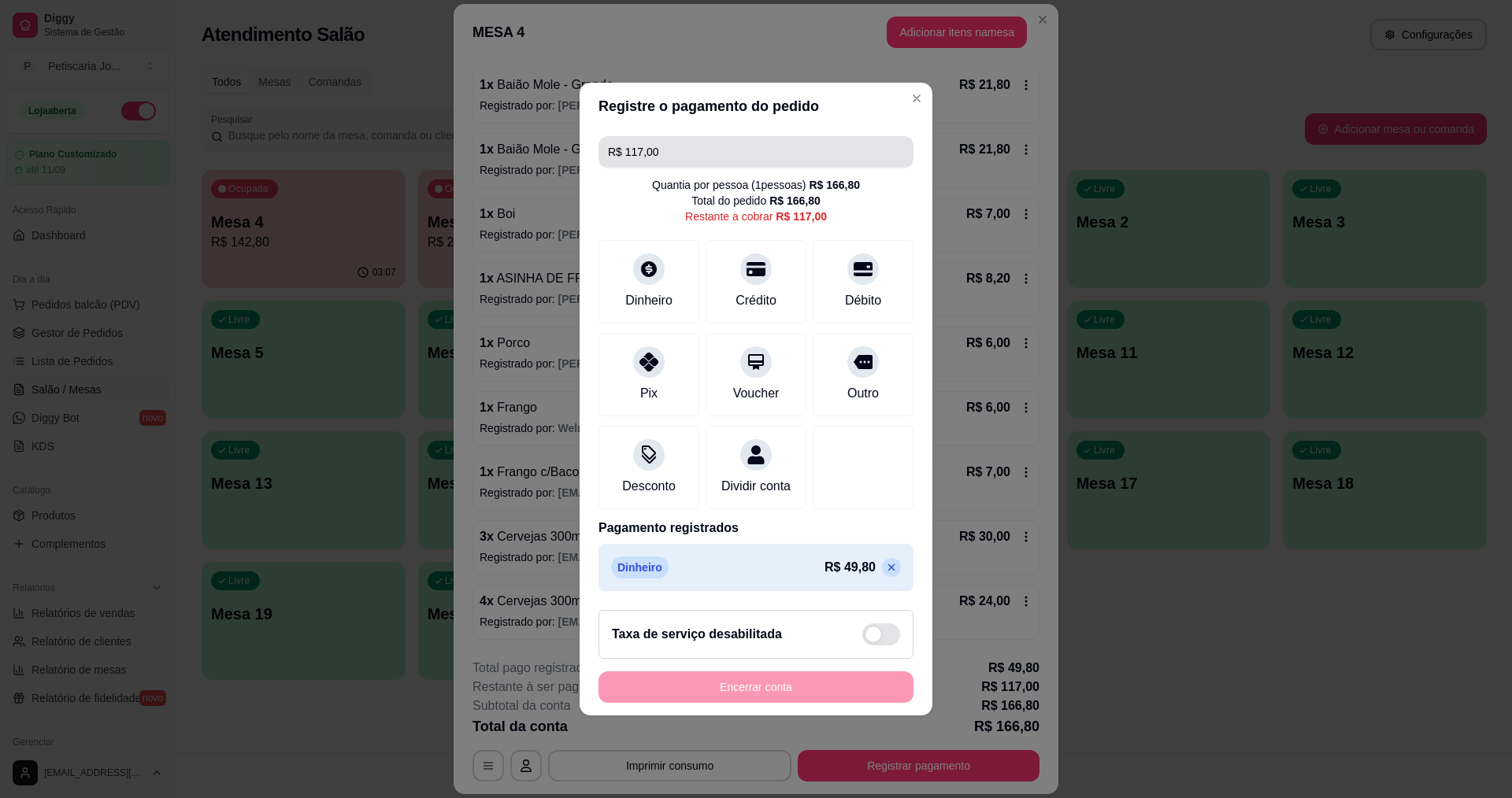
drag, startPoint x: 680, startPoint y: 138, endPoint x: 451, endPoint y: 124, distance: 229.4
click at [451, 124] on div "Registre o pagamento do pedido R$ 117,00 Quantia por pessoa ( 1 pessoas) R$ 166…" at bounding box center [756, 399] width 1512 height 798
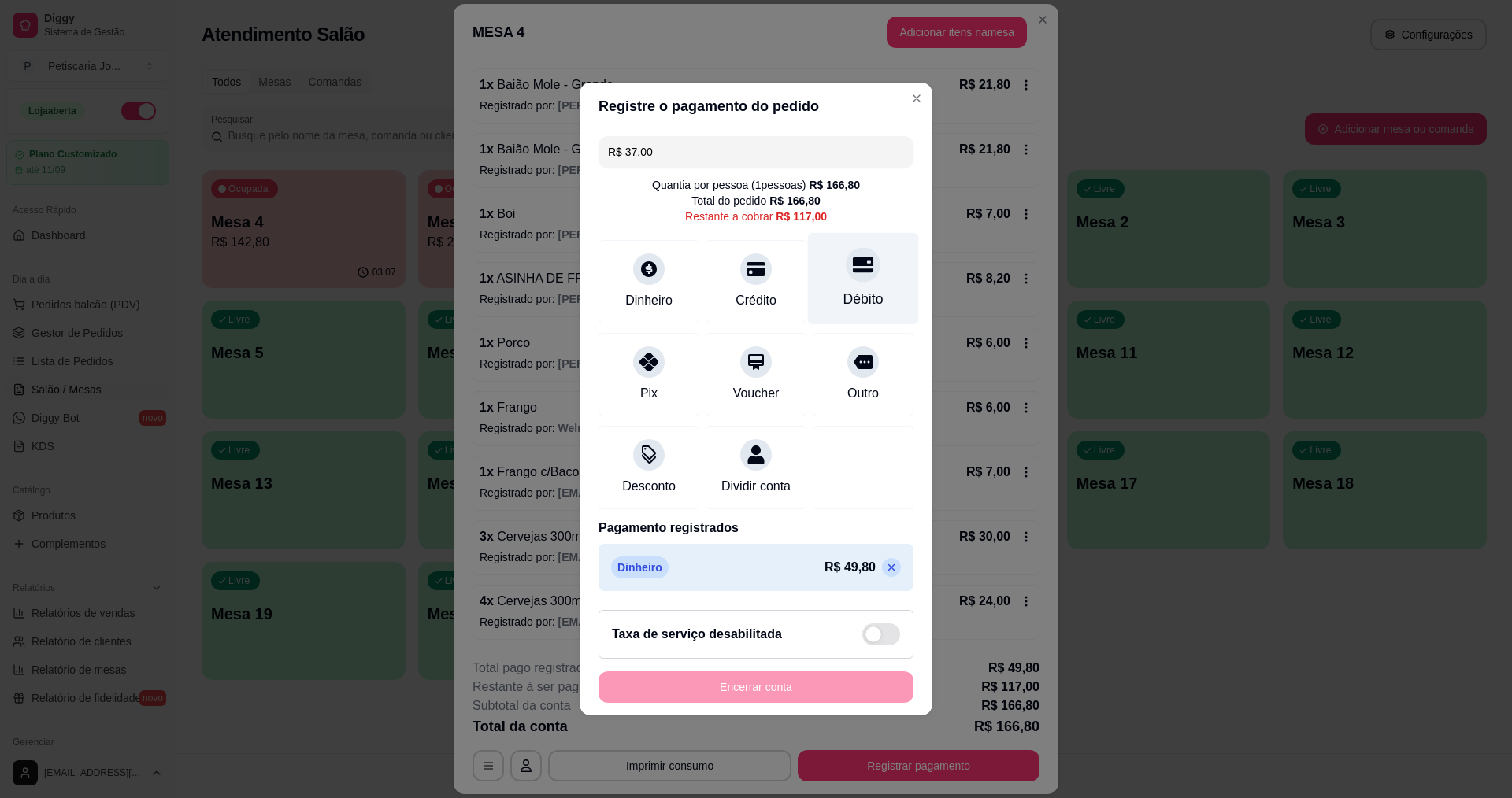
click at [861, 257] on icon at bounding box center [862, 265] width 20 height 16
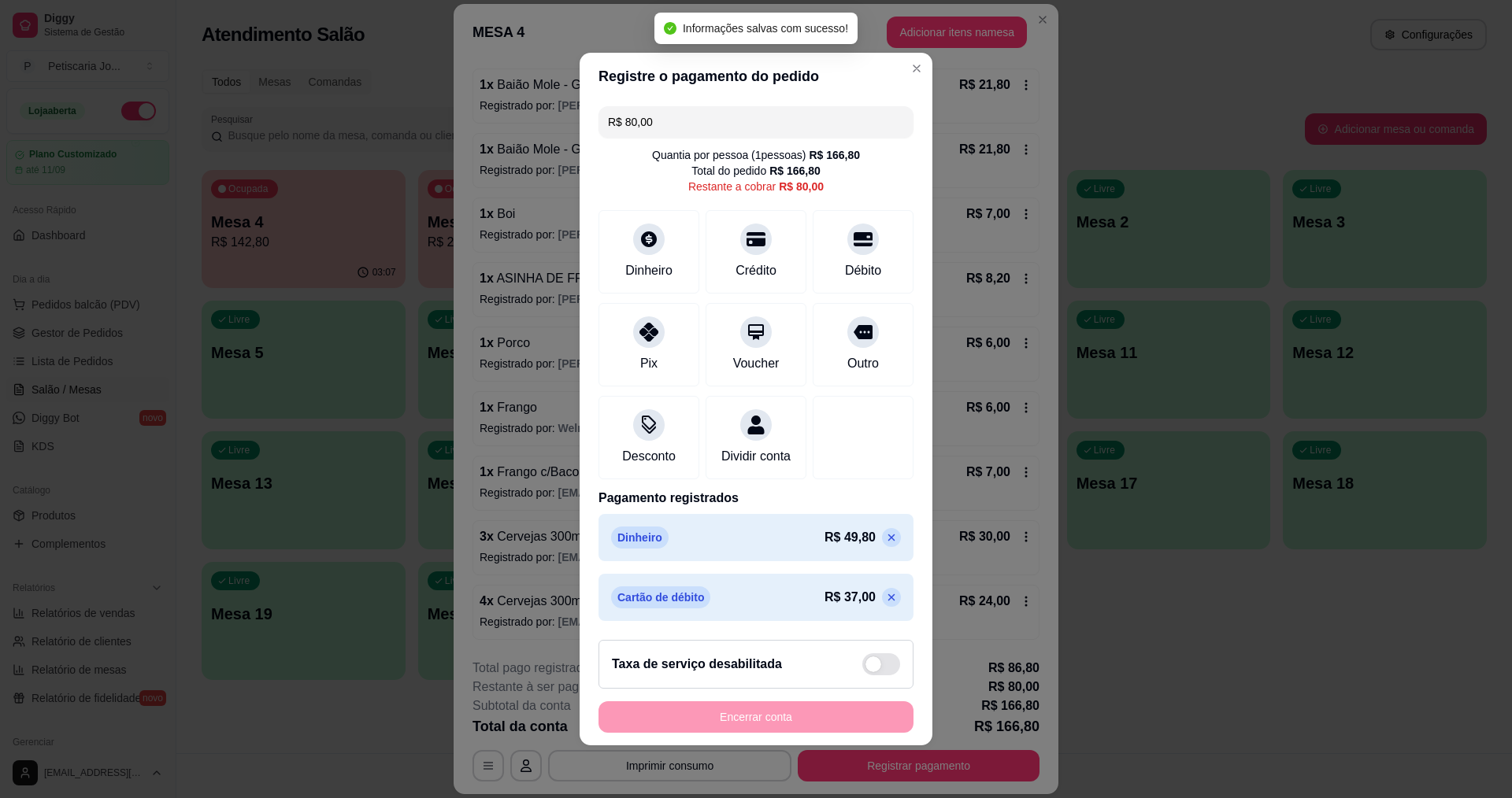
drag, startPoint x: 688, startPoint y: 128, endPoint x: 505, endPoint y: 117, distance: 183.3
click at [505, 117] on div "Registre o pagamento do pedido R$ 80,00 Quantia por pessoa ( 1 pessoas) R$ 166,…" at bounding box center [756, 399] width 1512 height 798
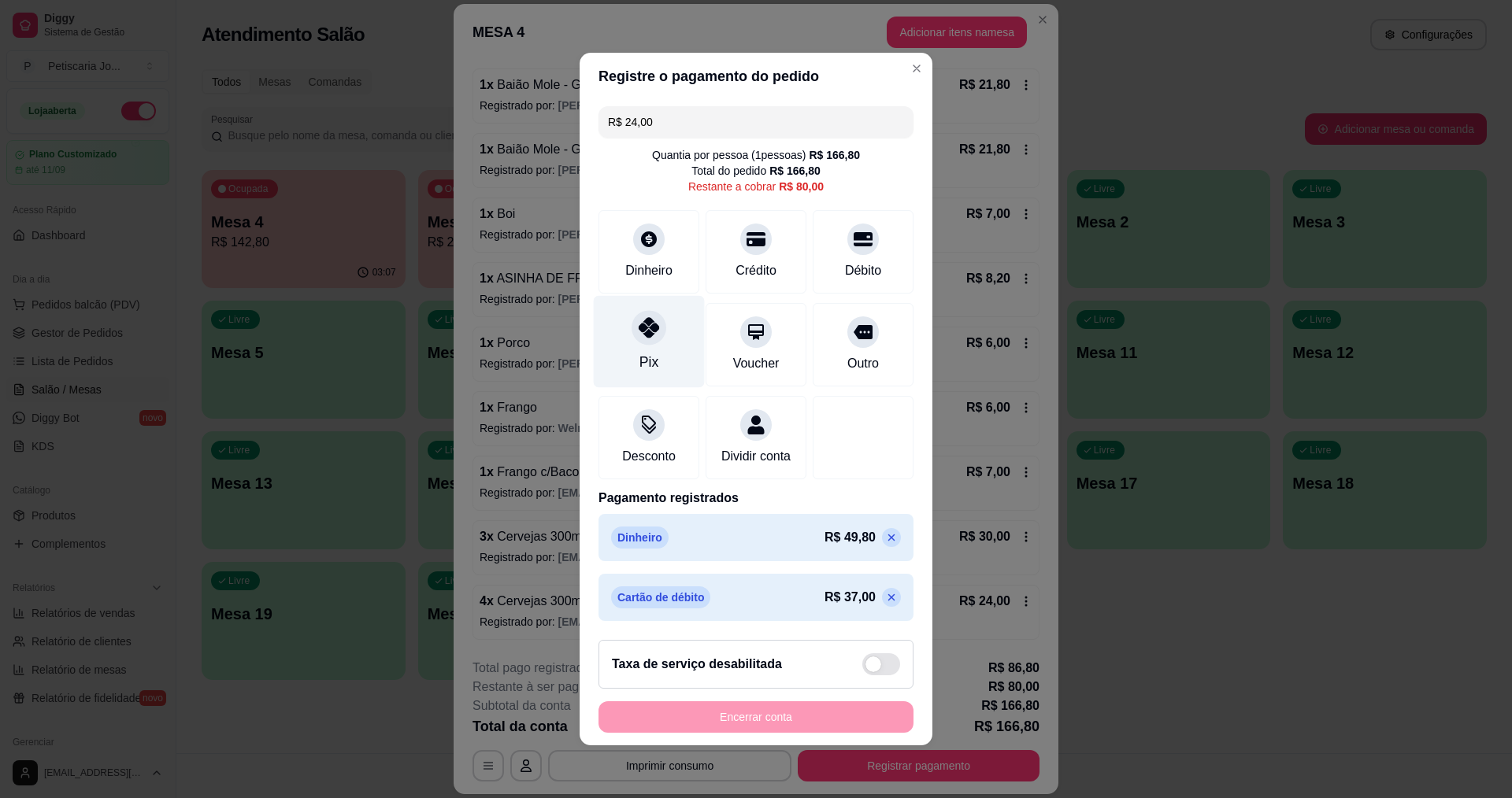
click at [639, 352] on div "Pix" at bounding box center [649, 362] width 19 height 20
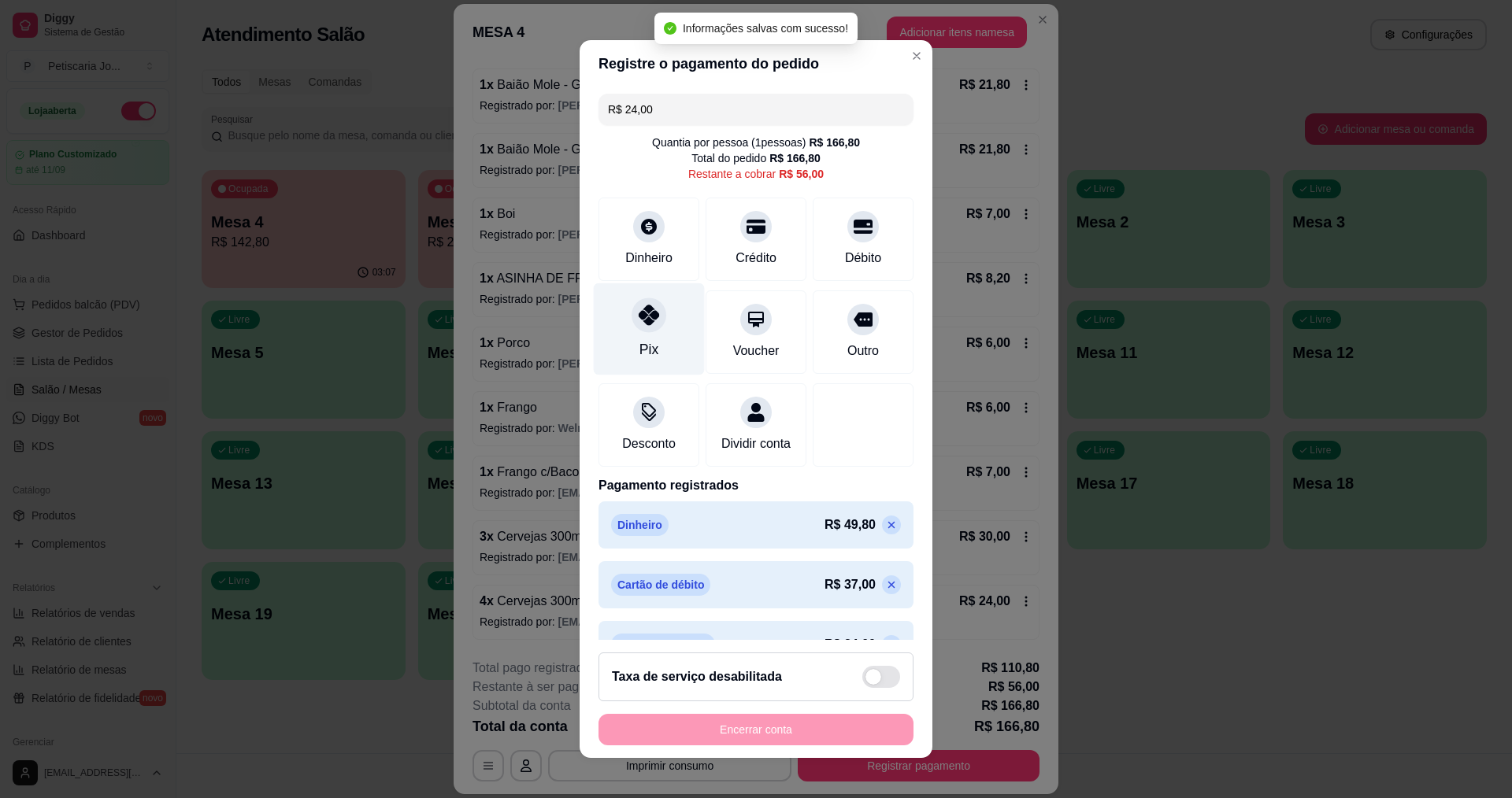
type input "R$ 56,00"
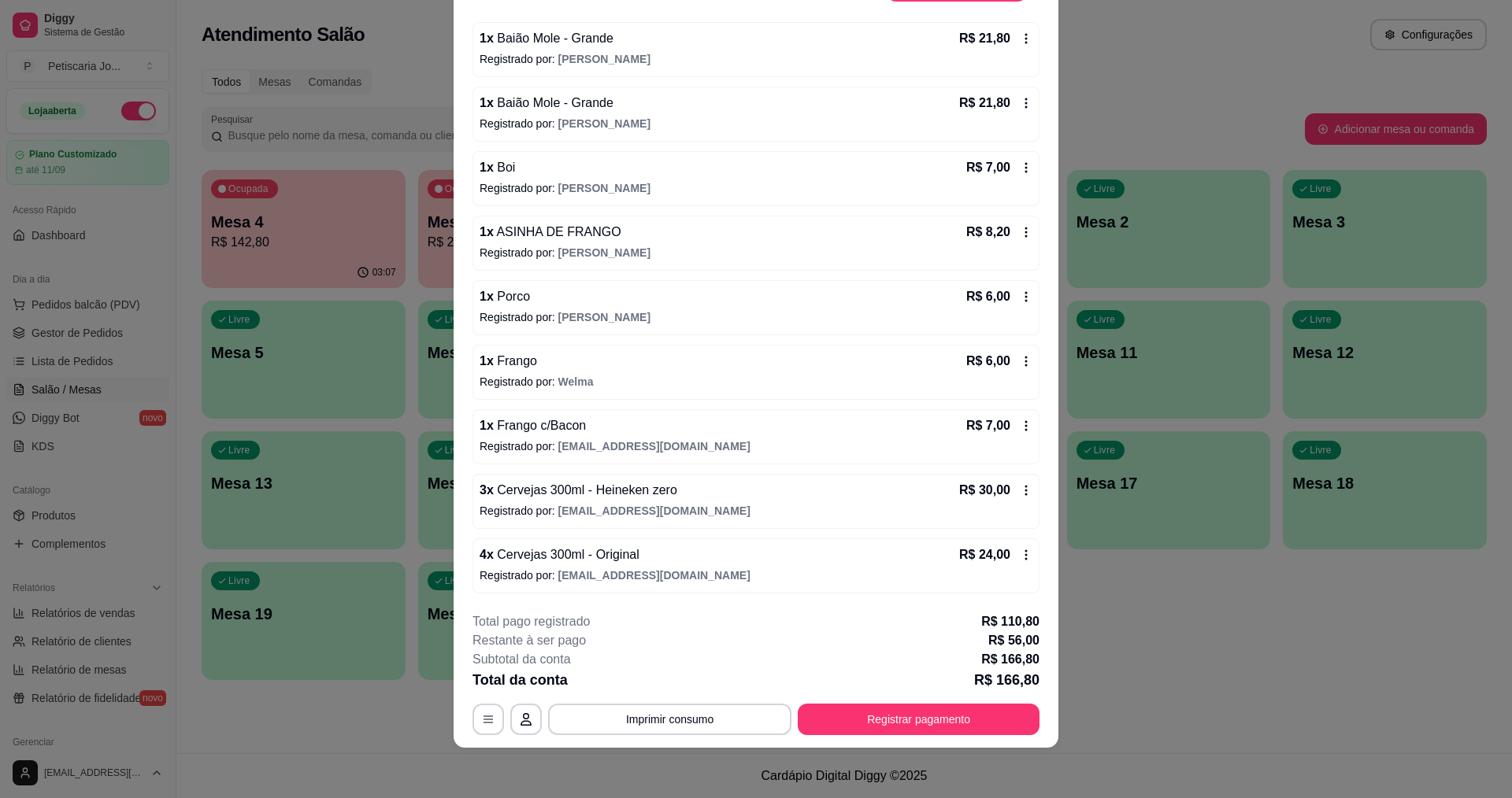
scroll to position [0, 0]
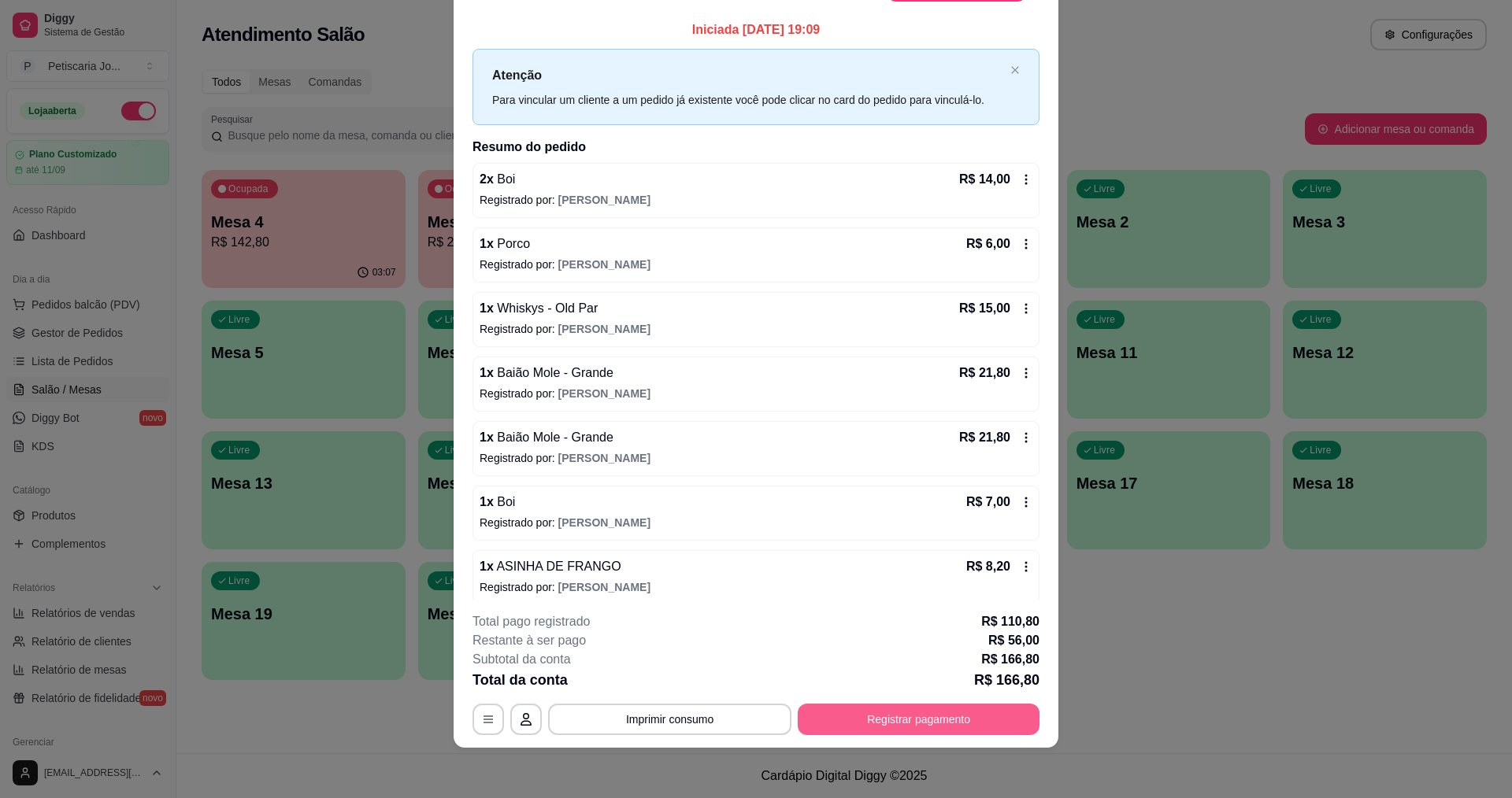
click at [932, 724] on button "Registrar pagamento" at bounding box center [918, 719] width 241 height 31
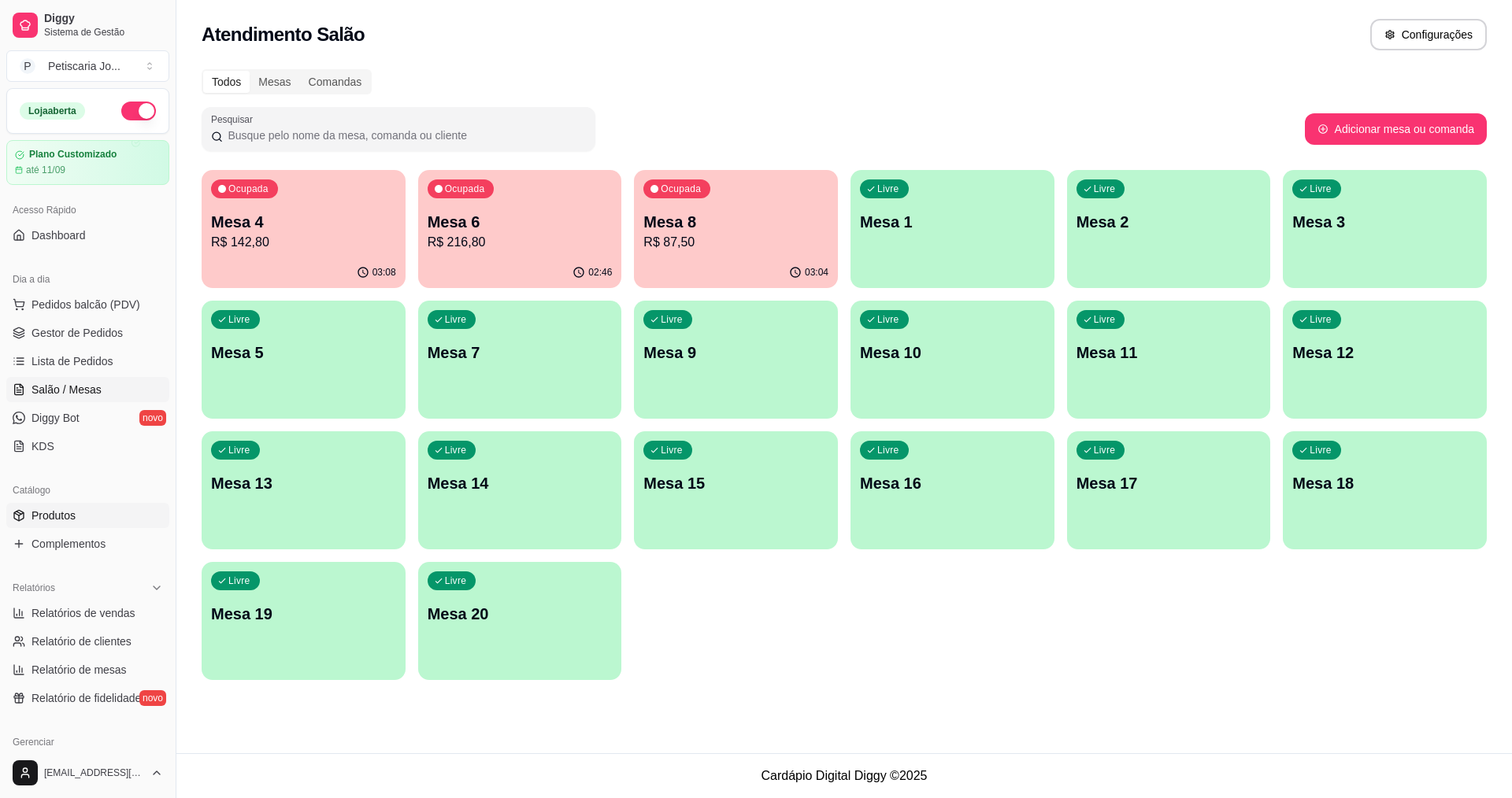
click at [52, 521] on span "Produtos" at bounding box center [53, 516] width 44 height 16
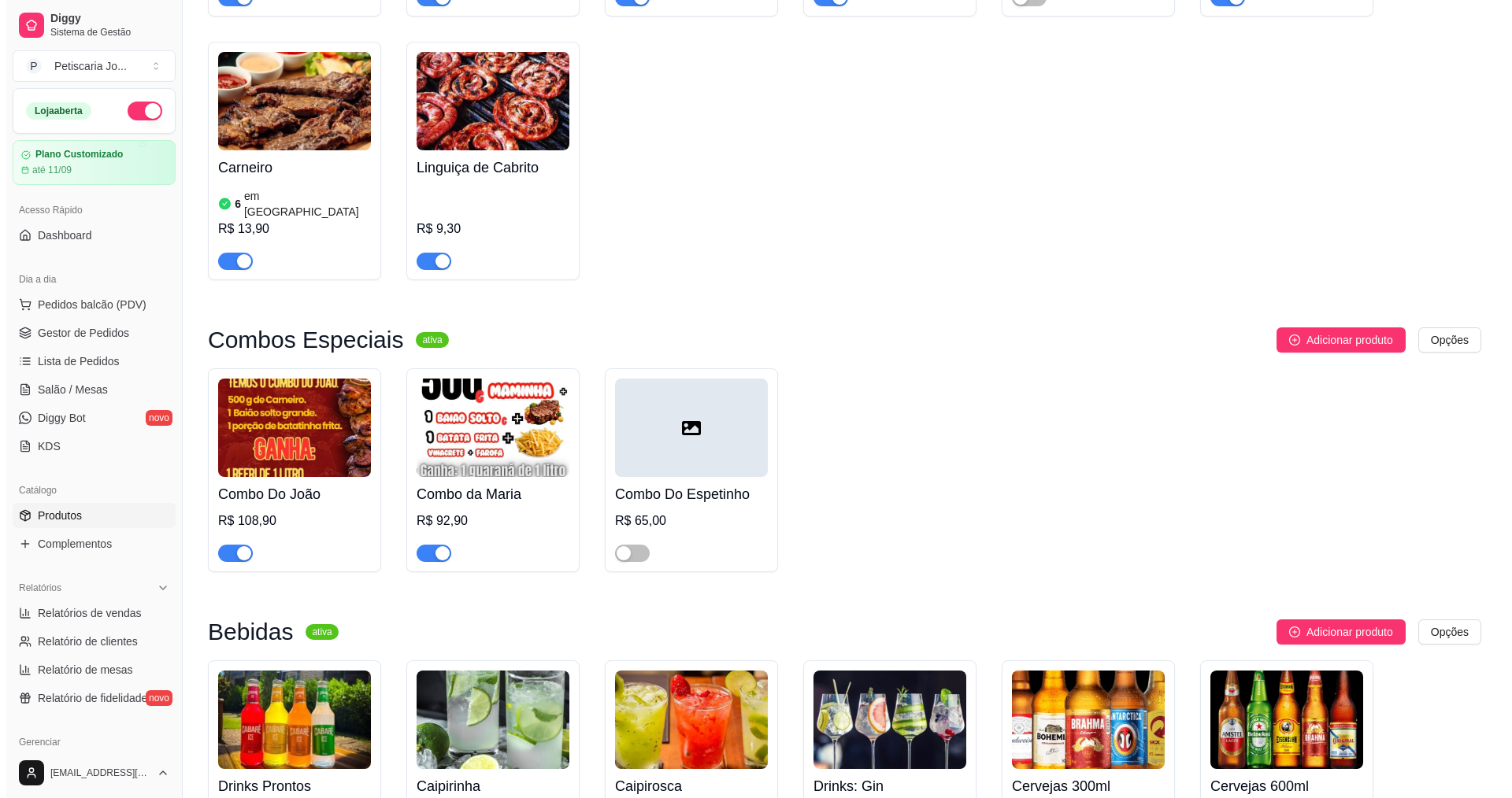
scroll to position [2755, 0]
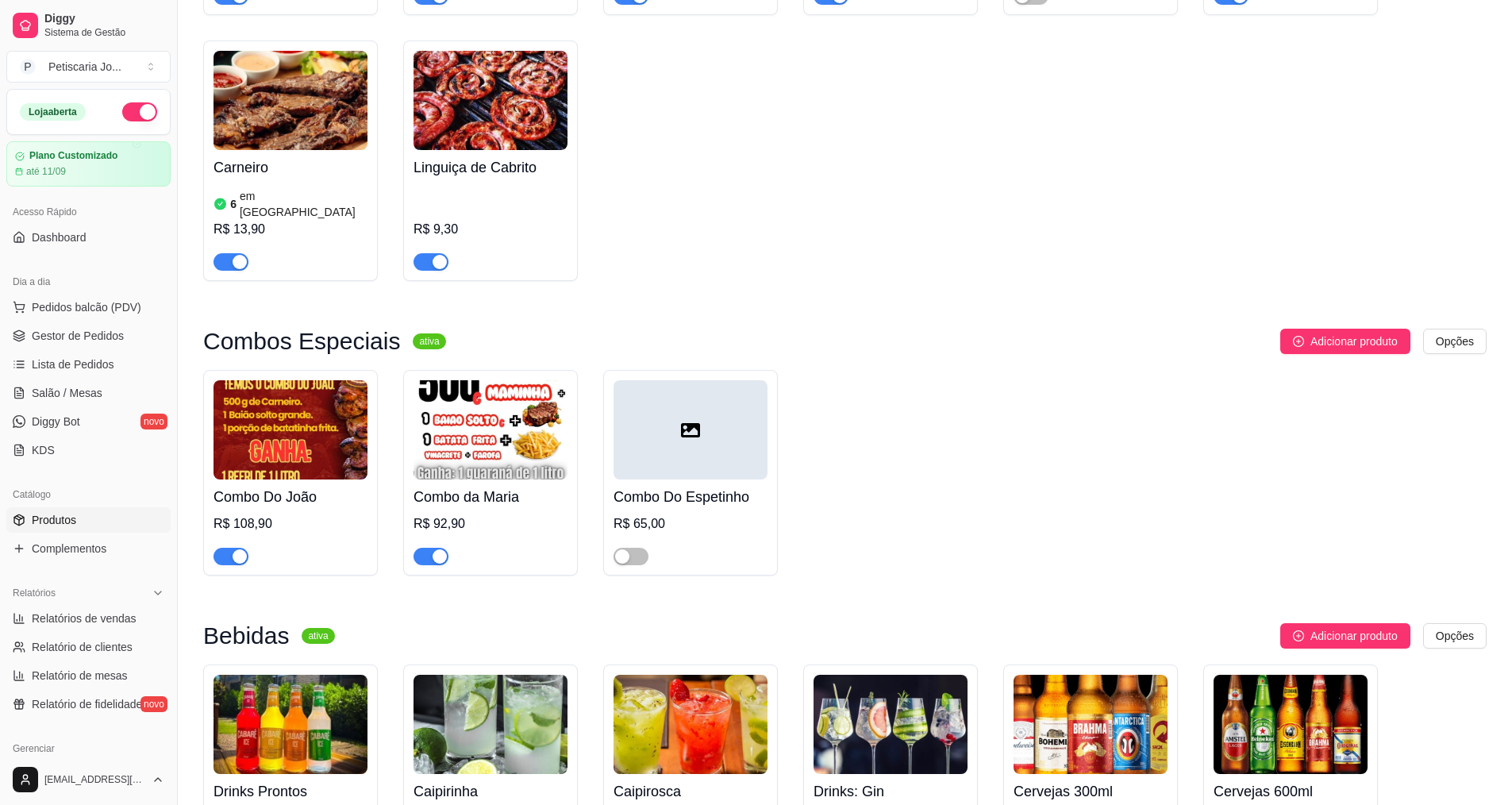
click at [1312, 675] on img at bounding box center [1291, 724] width 154 height 100
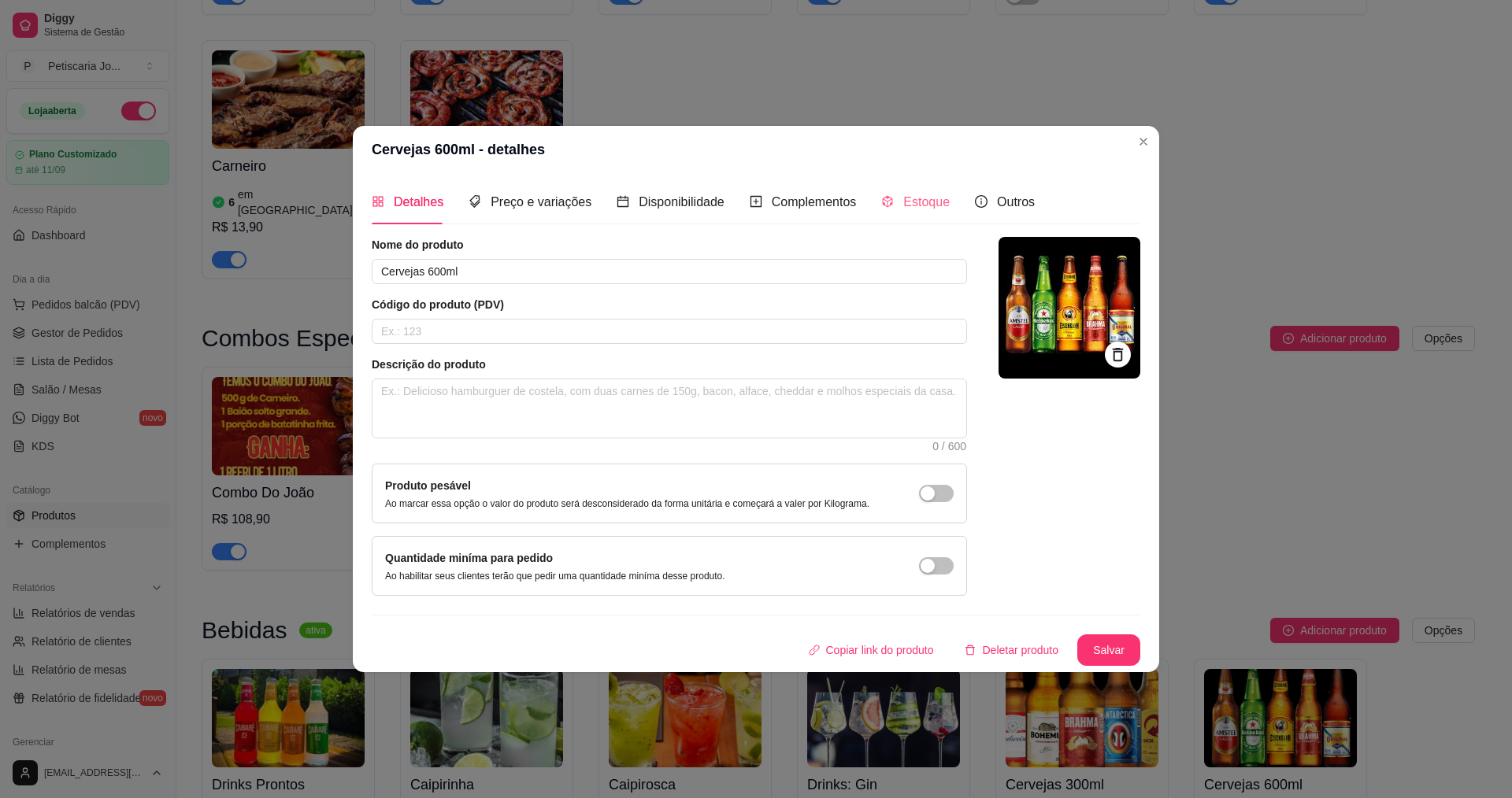
click at [891, 216] on div "Estoque" at bounding box center [916, 201] width 68 height 45
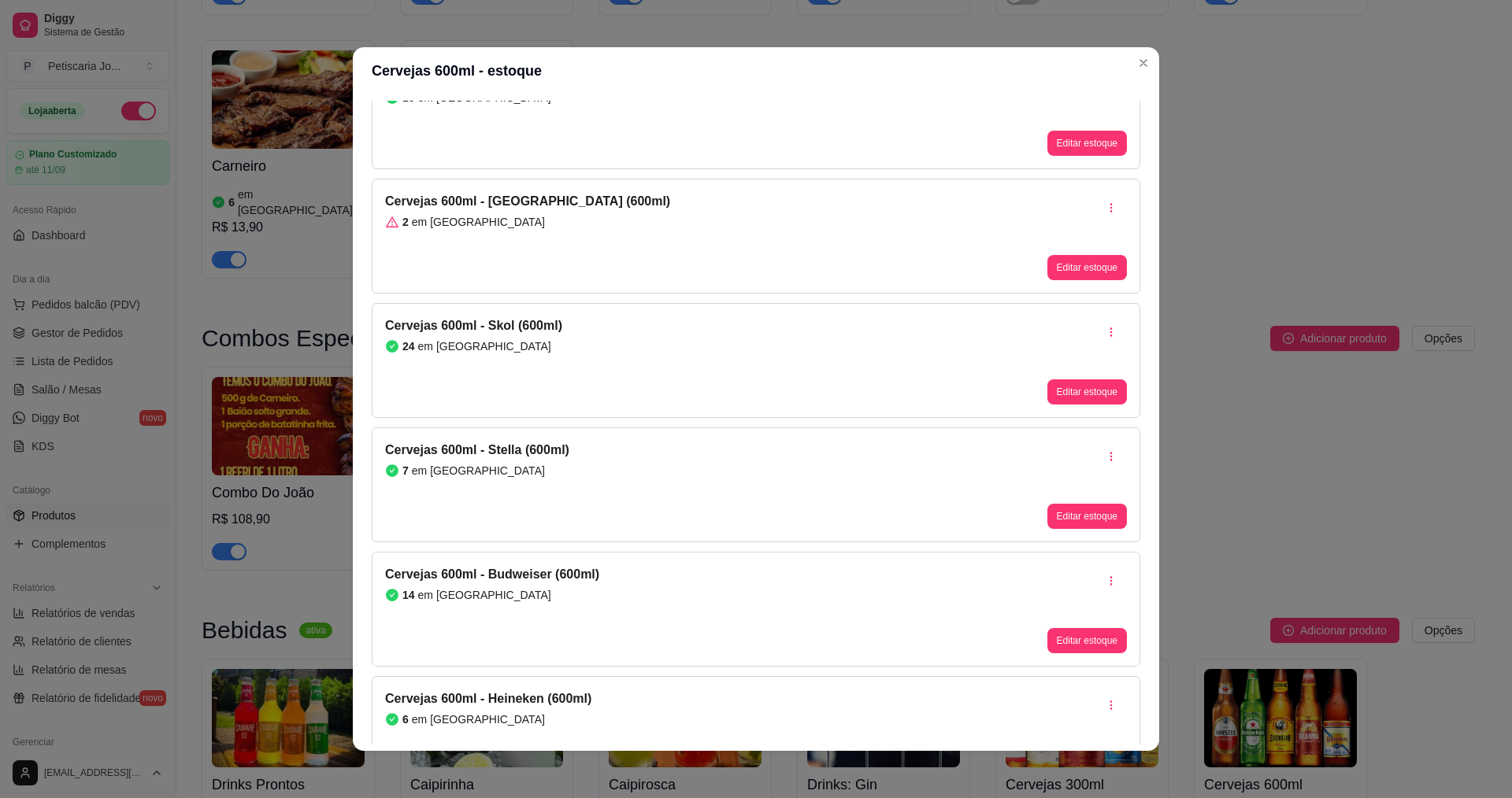
scroll to position [157, 0]
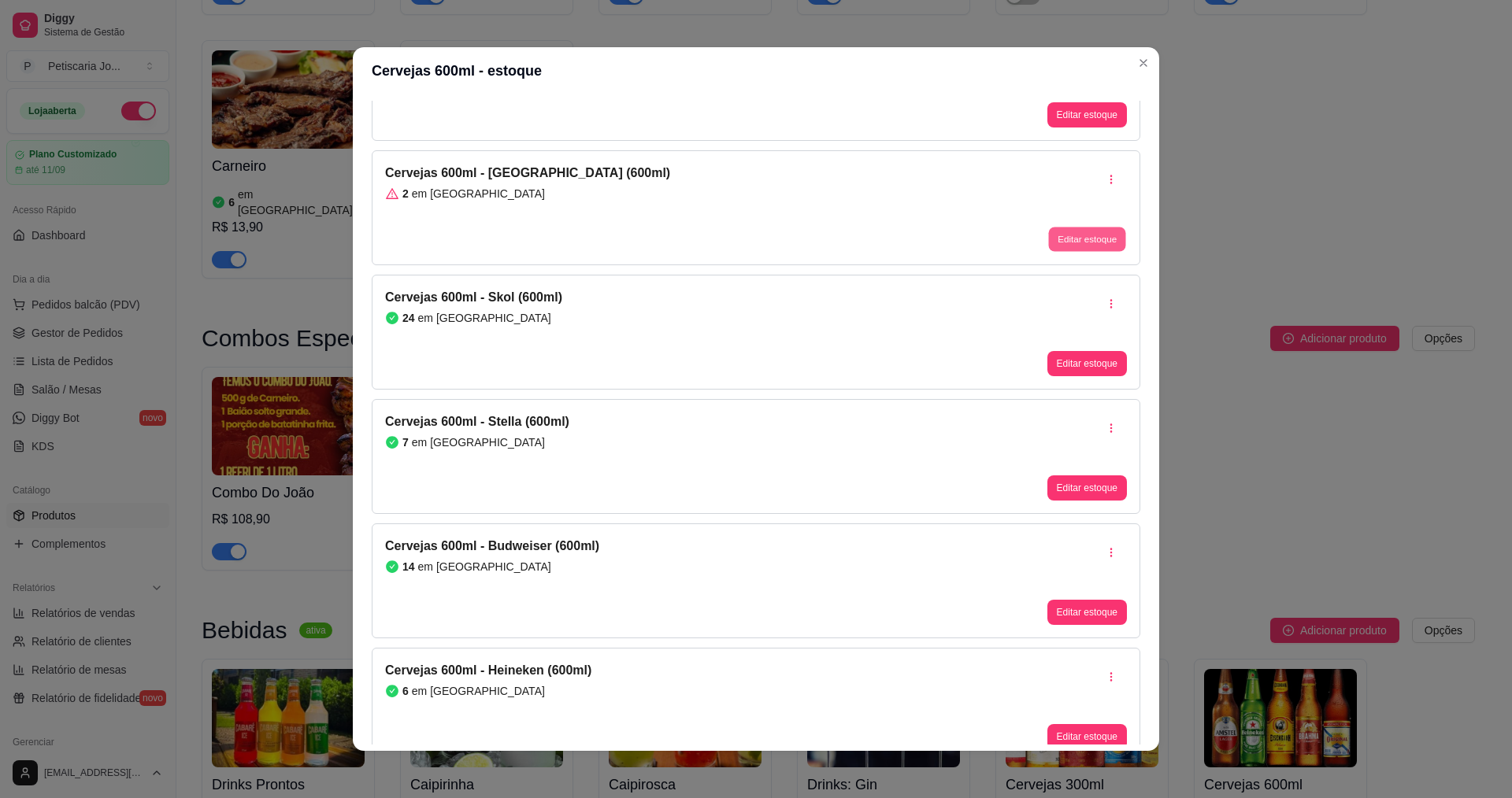
click at [1049, 249] on button "Editar estoque" at bounding box center [1087, 239] width 77 height 24
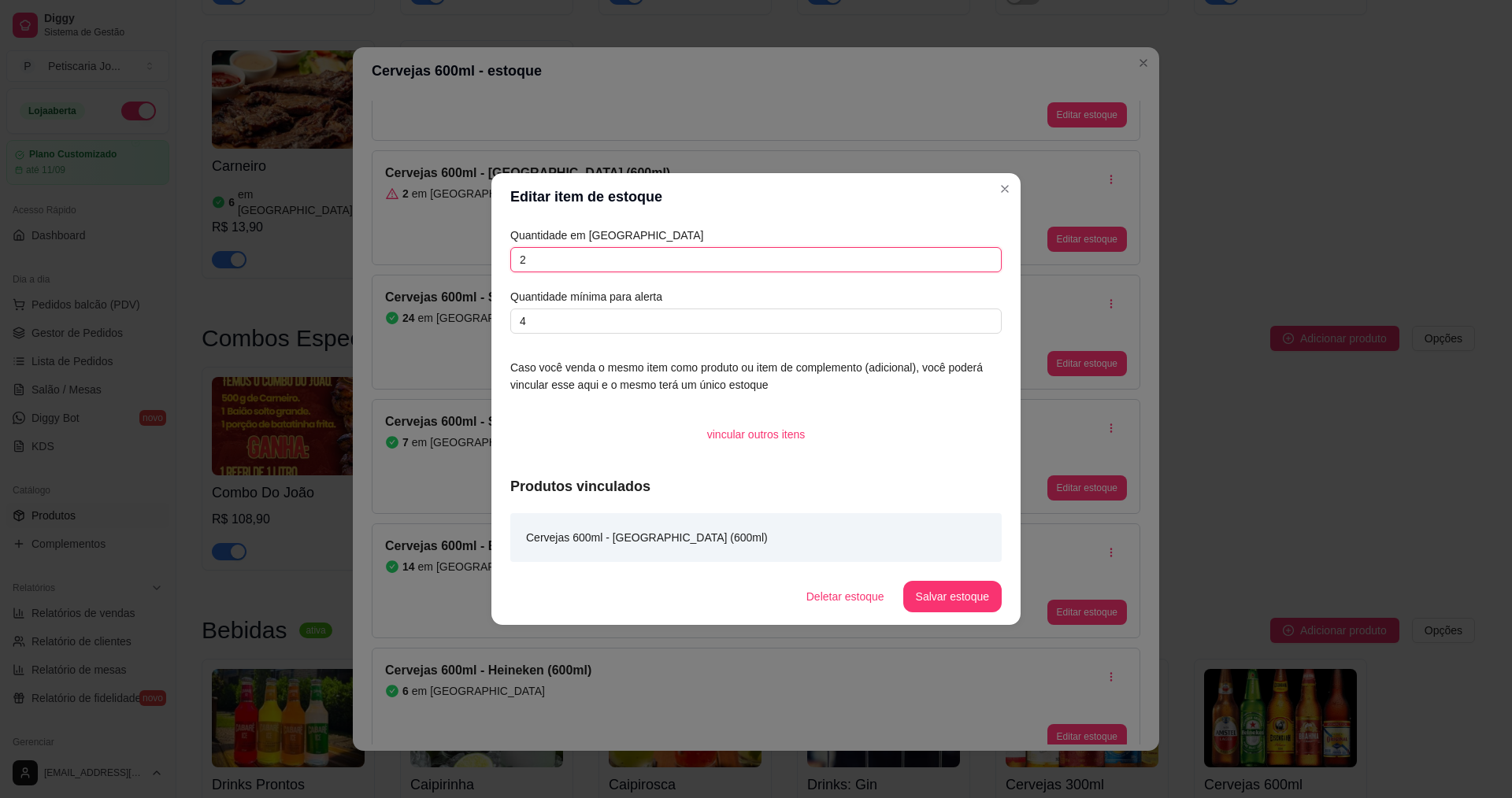
click at [530, 265] on input "2" at bounding box center [756, 260] width 491 height 25
type input "9"
click at [947, 595] on button "Salvar estoque" at bounding box center [952, 596] width 96 height 31
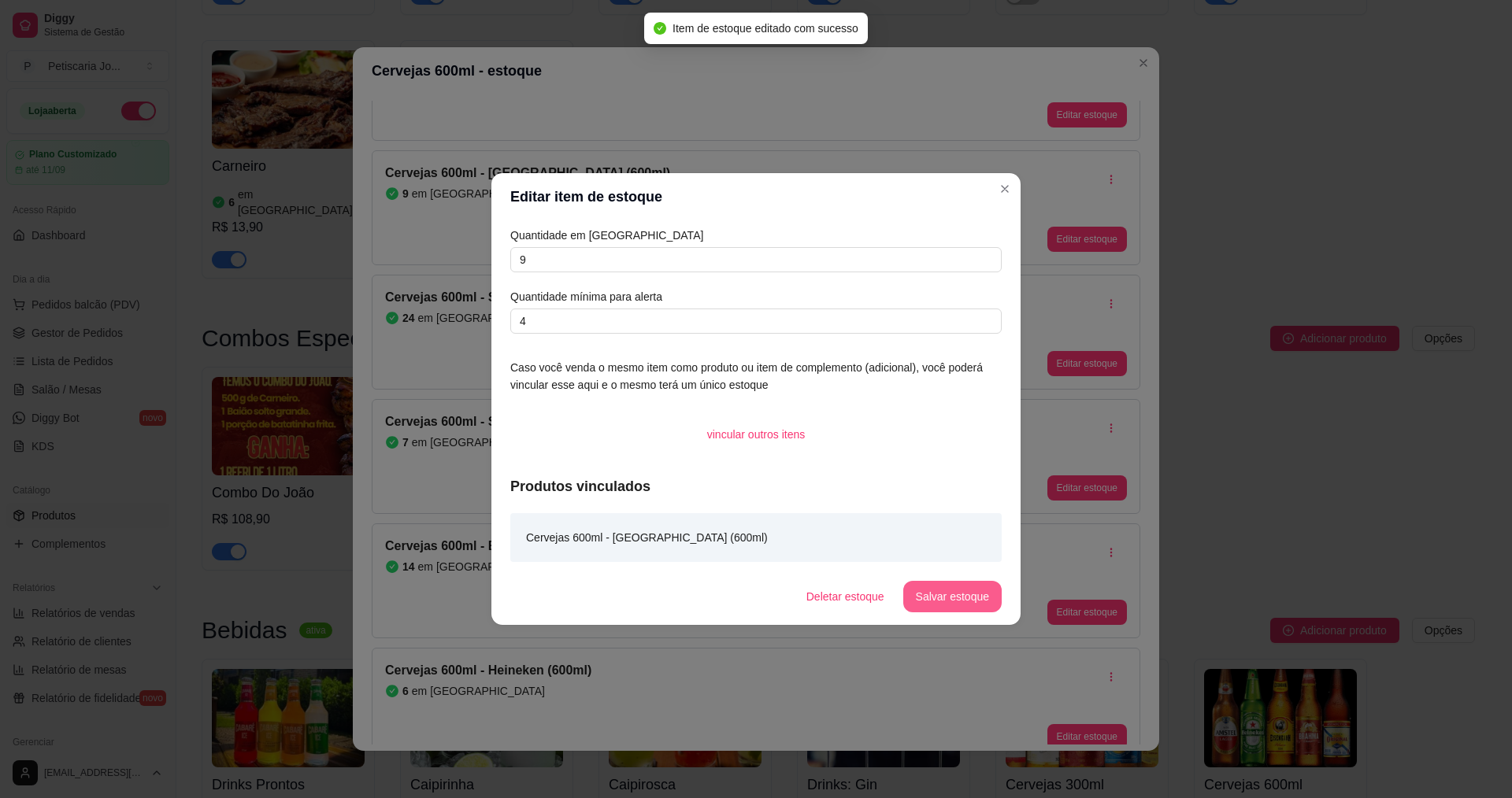
click at [937, 602] on button "Salvar estoque" at bounding box center [952, 597] width 99 height 31
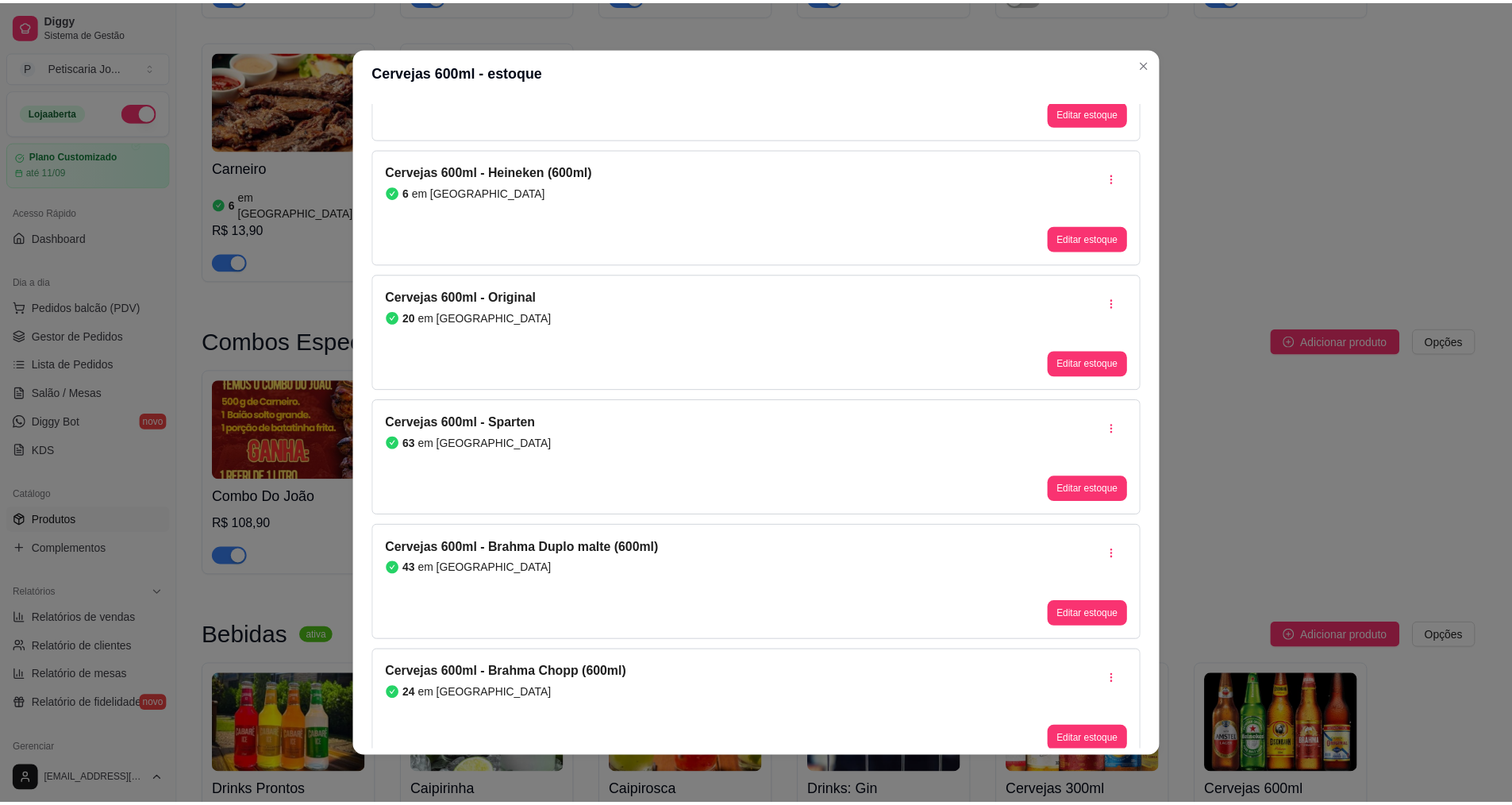
scroll to position [635, 0]
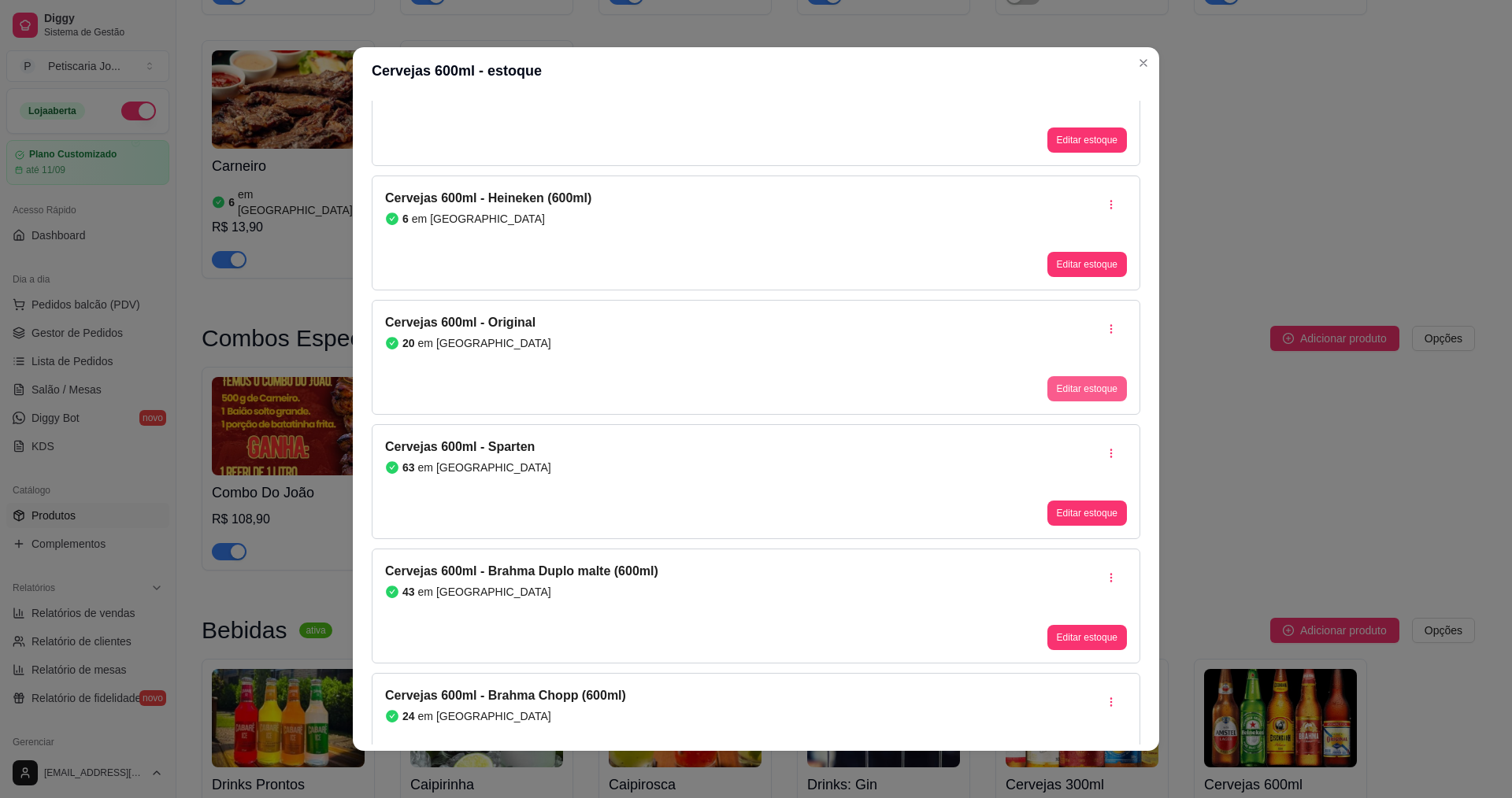
click at [1080, 387] on button "Editar estoque" at bounding box center [1087, 388] width 80 height 25
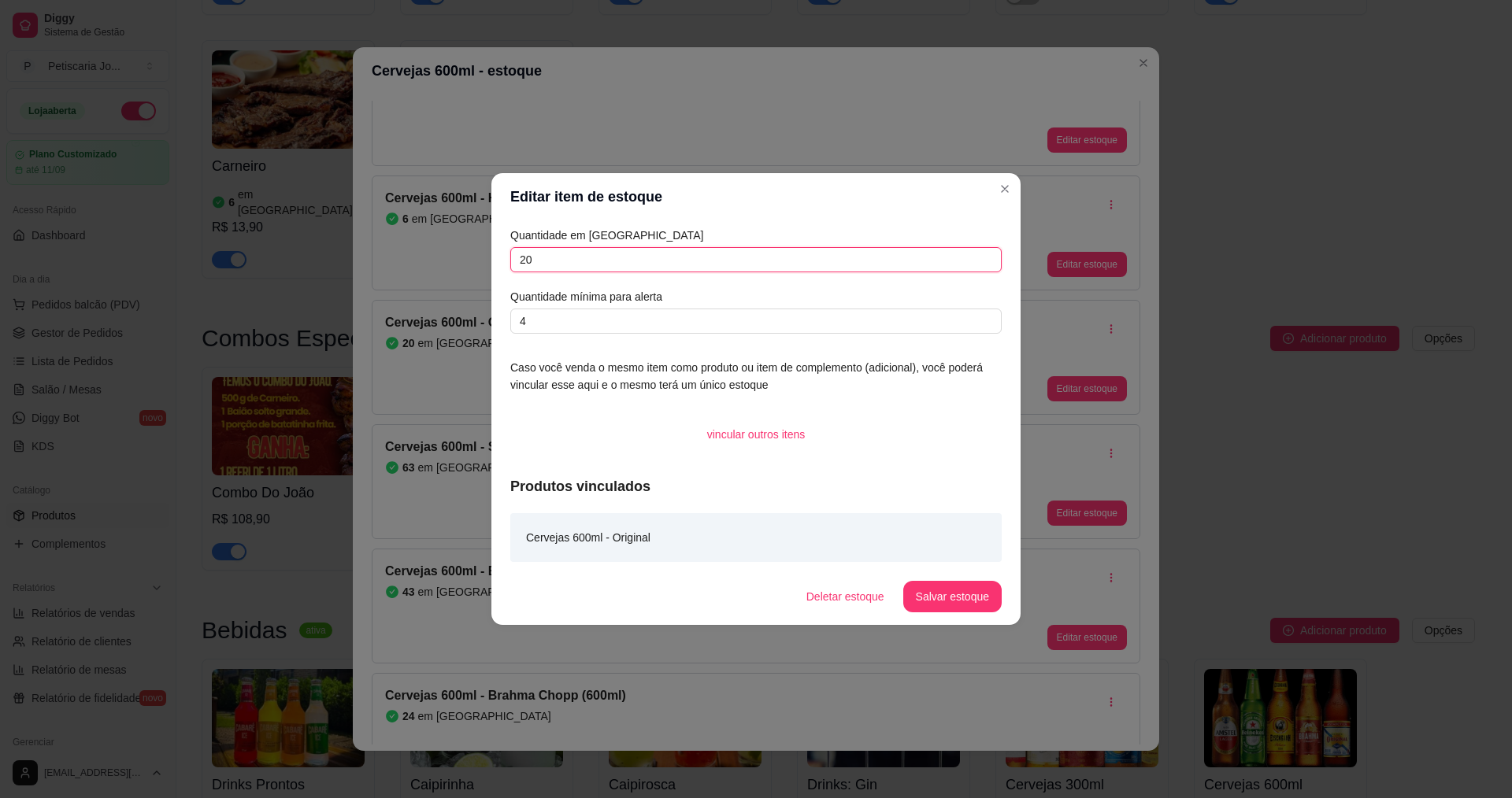
click at [623, 267] on input "20" at bounding box center [756, 260] width 491 height 25
type input "2"
type input "8"
click at [953, 597] on button "Salvar estoque" at bounding box center [952, 596] width 96 height 31
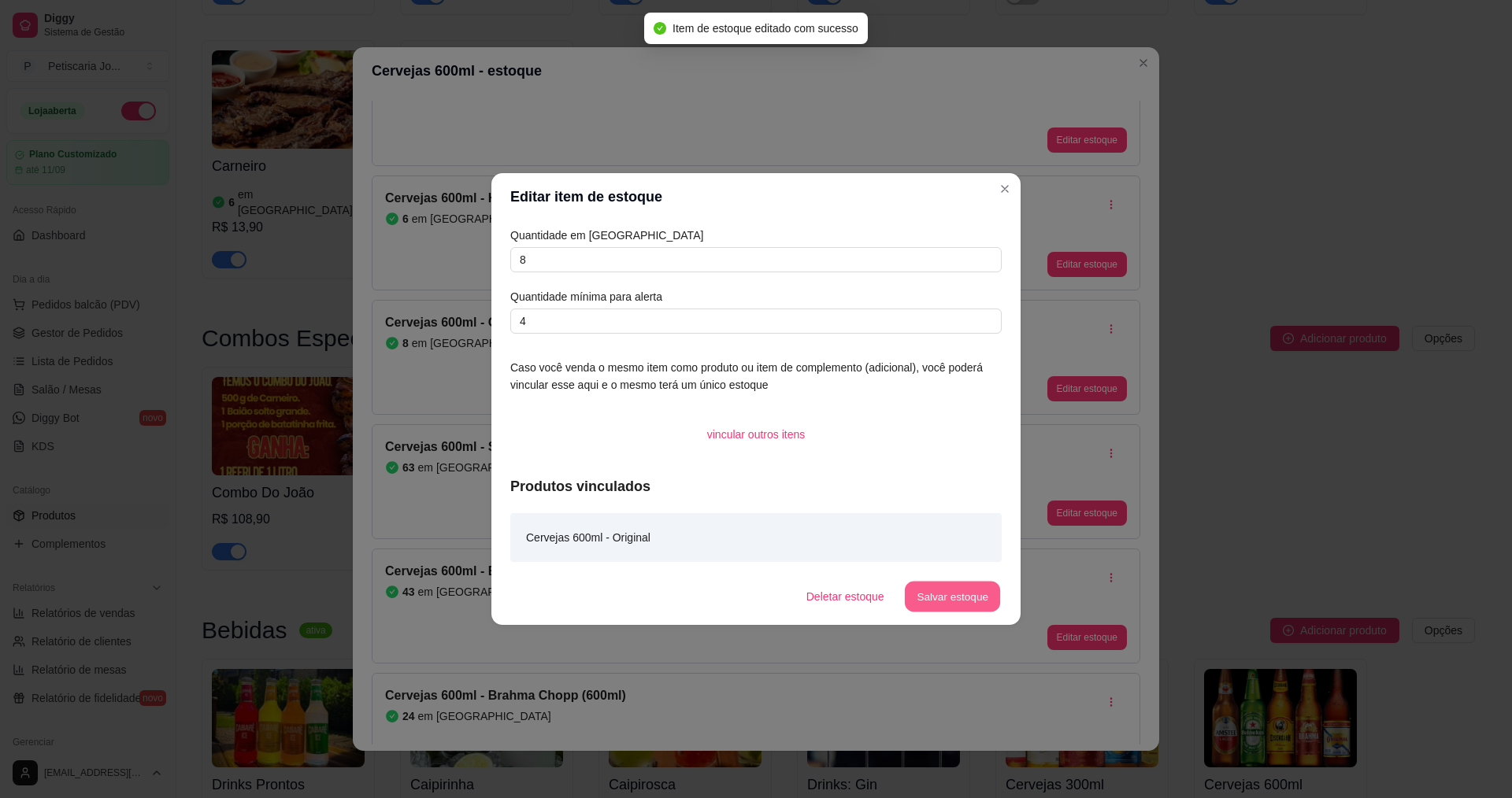
click at [967, 600] on button "Salvar estoque" at bounding box center [952, 596] width 96 height 31
click at [965, 600] on button "Salvar estoque" at bounding box center [952, 597] width 99 height 31
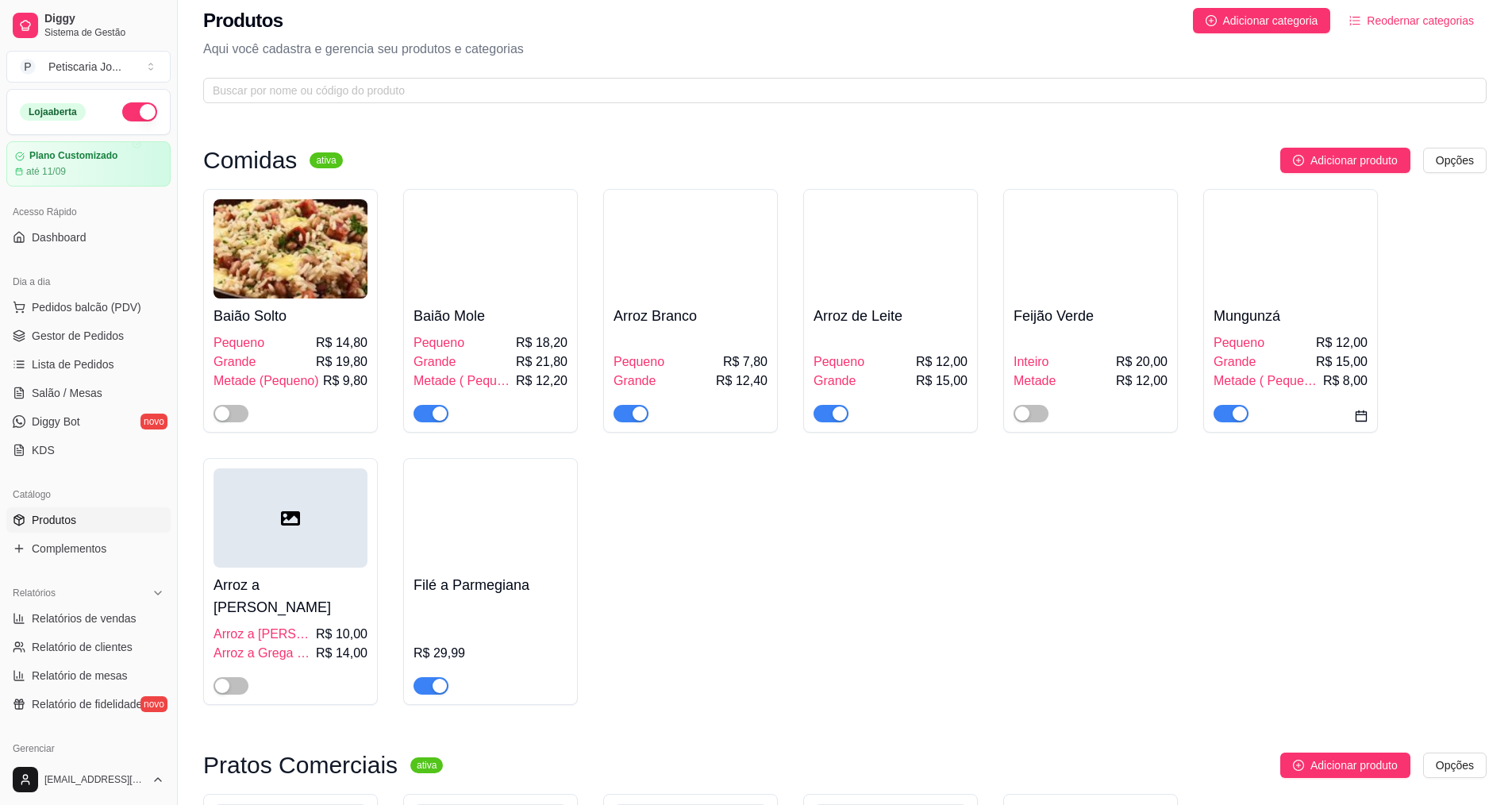
scroll to position [0, 0]
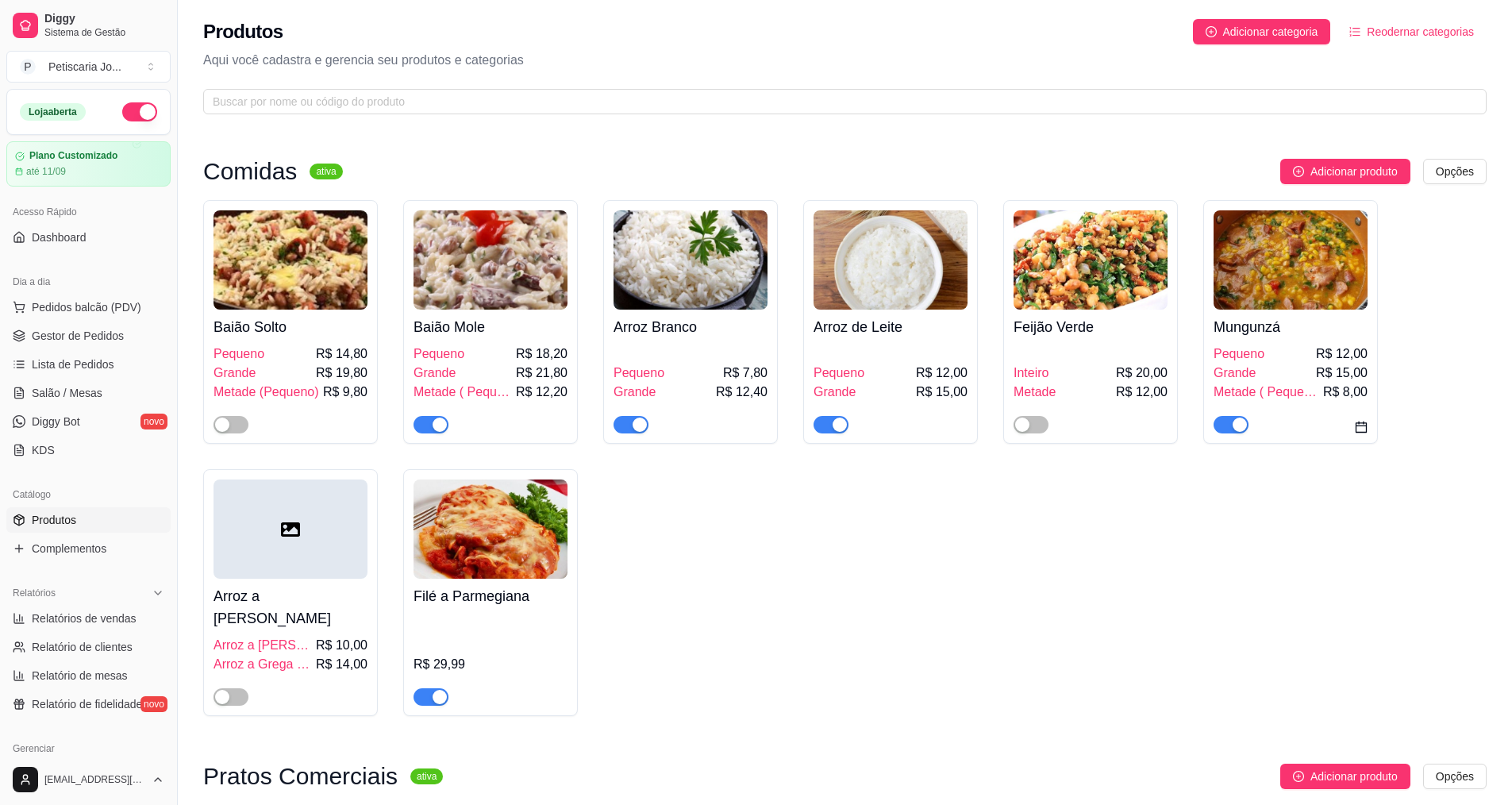
click at [221, 412] on div at bounding box center [290, 418] width 154 height 32
click at [237, 420] on span "button" at bounding box center [231, 425] width 35 height 18
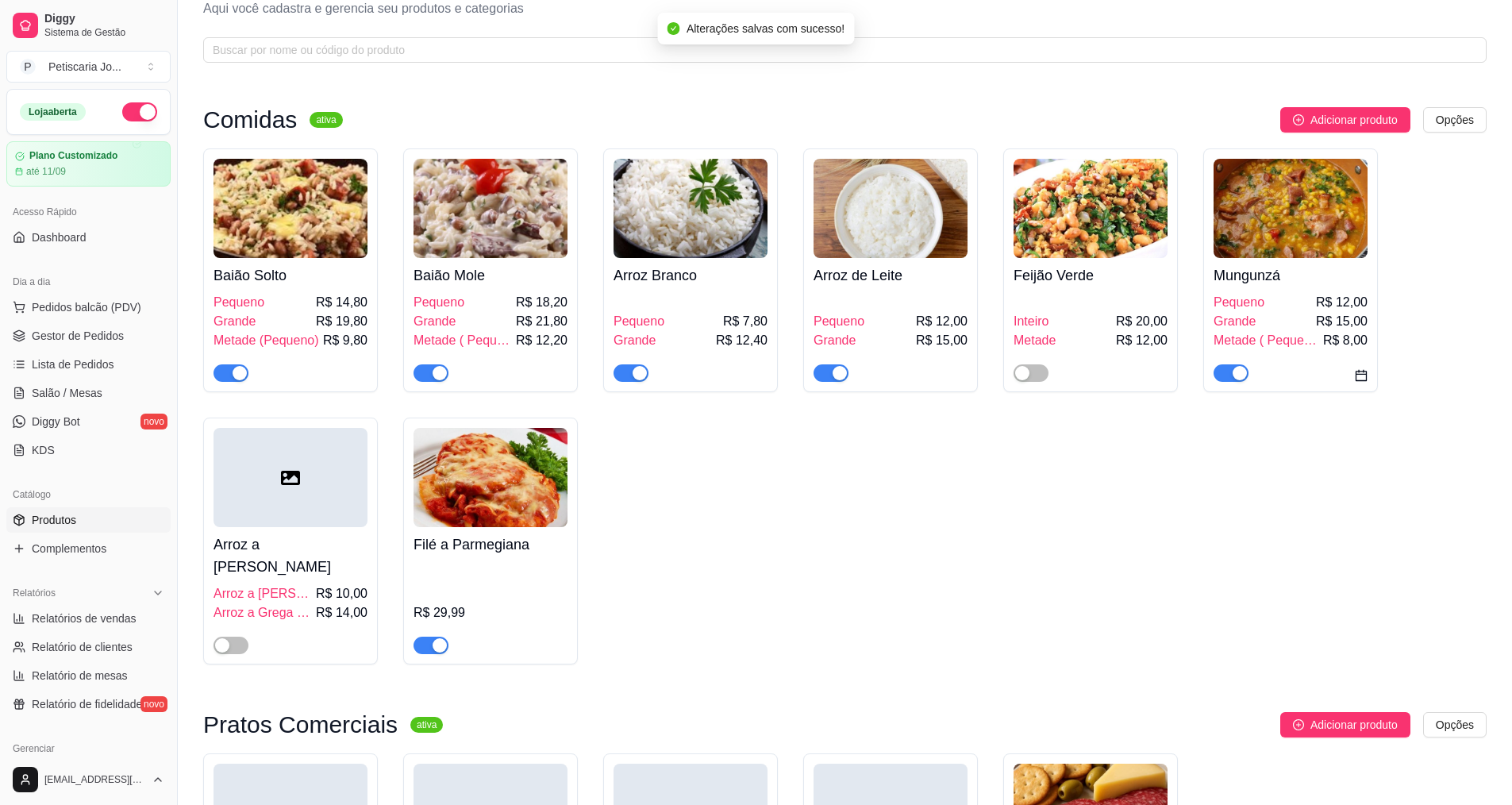
scroll to position [79, 0]
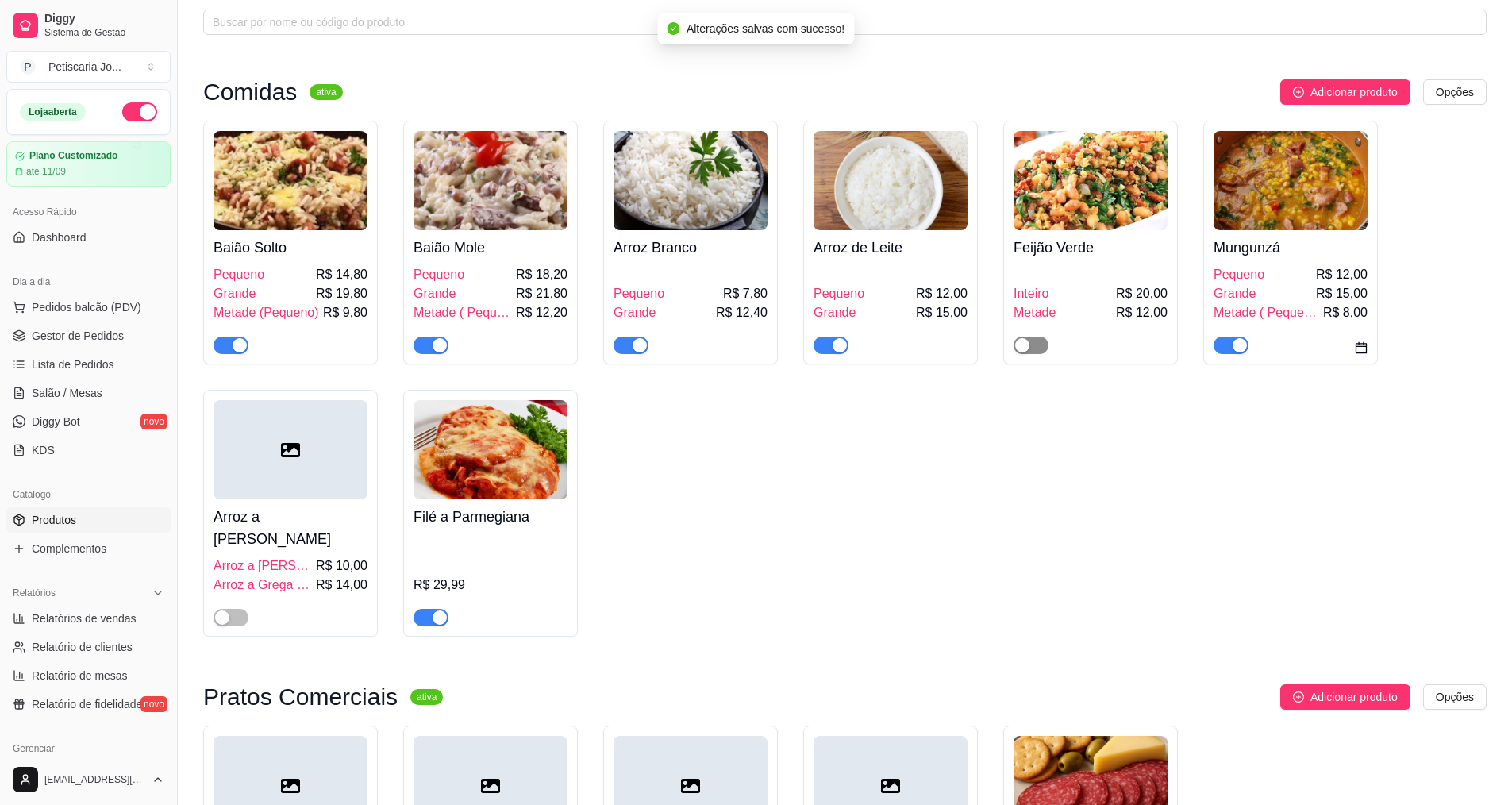
click at [1040, 343] on span "button" at bounding box center [1032, 346] width 35 height 18
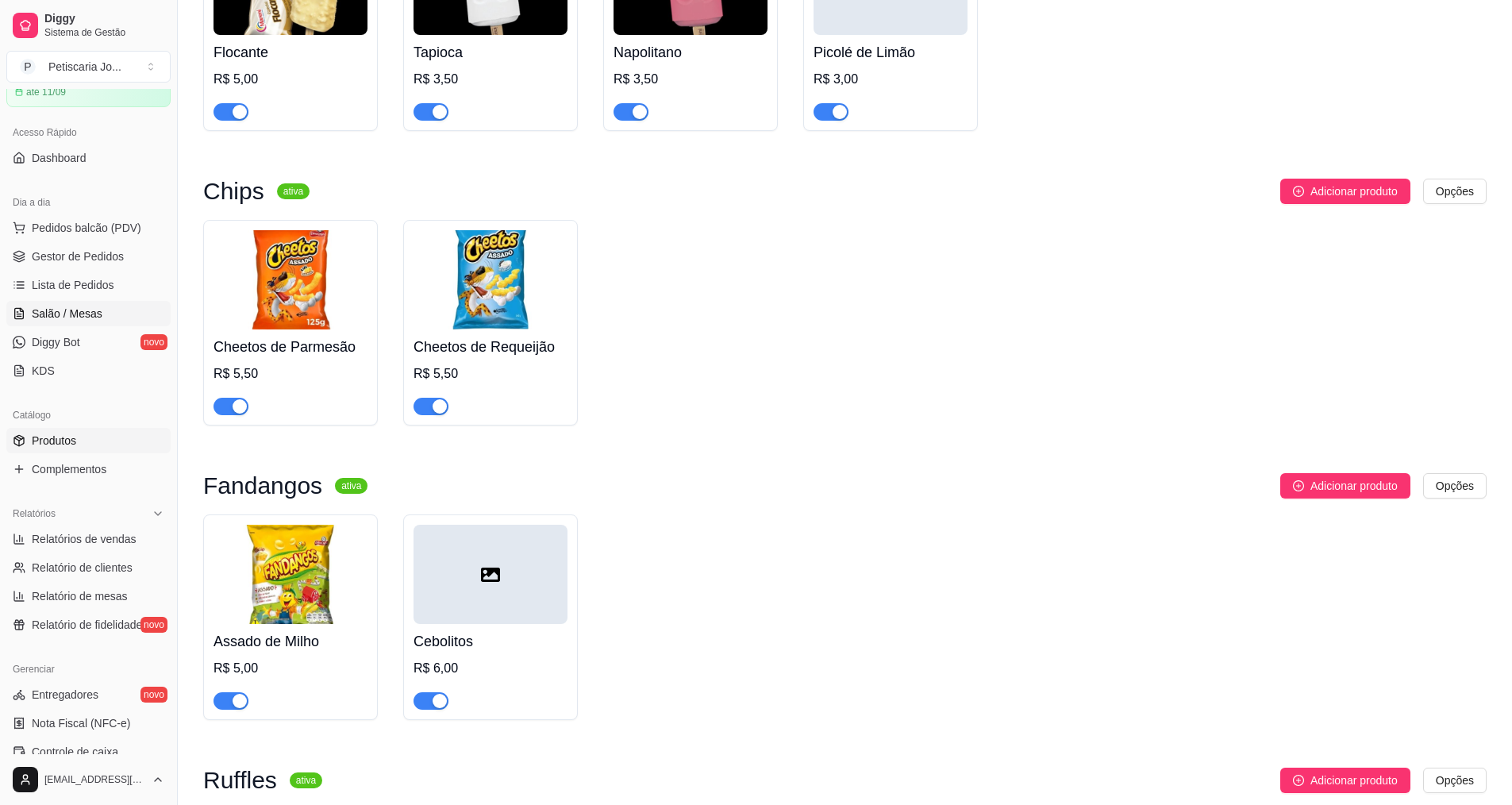
click at [76, 303] on link "Salão / Mesas" at bounding box center [88, 313] width 164 height 26
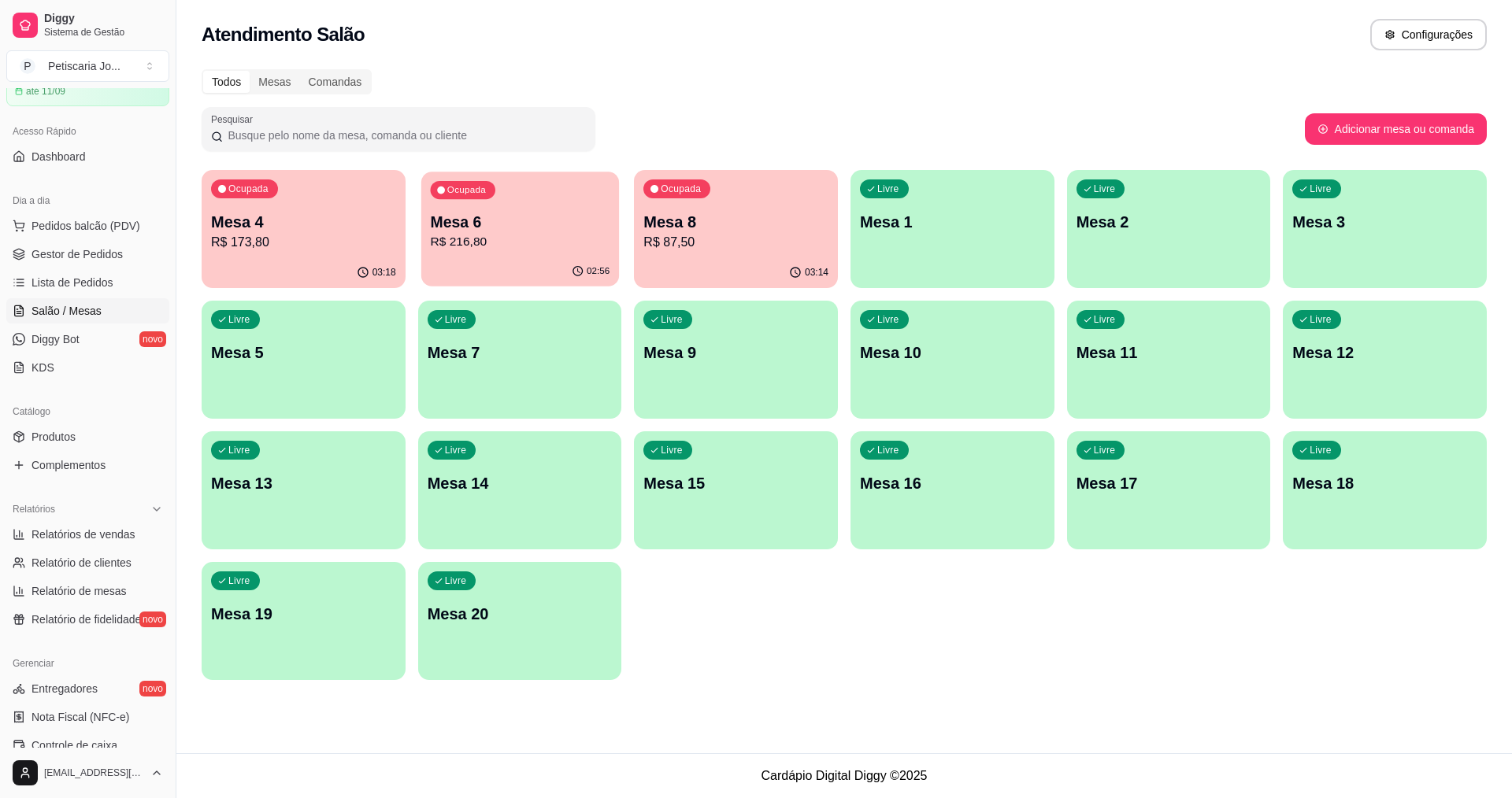
click at [519, 233] on p "R$ 216,80" at bounding box center [519, 242] width 179 height 18
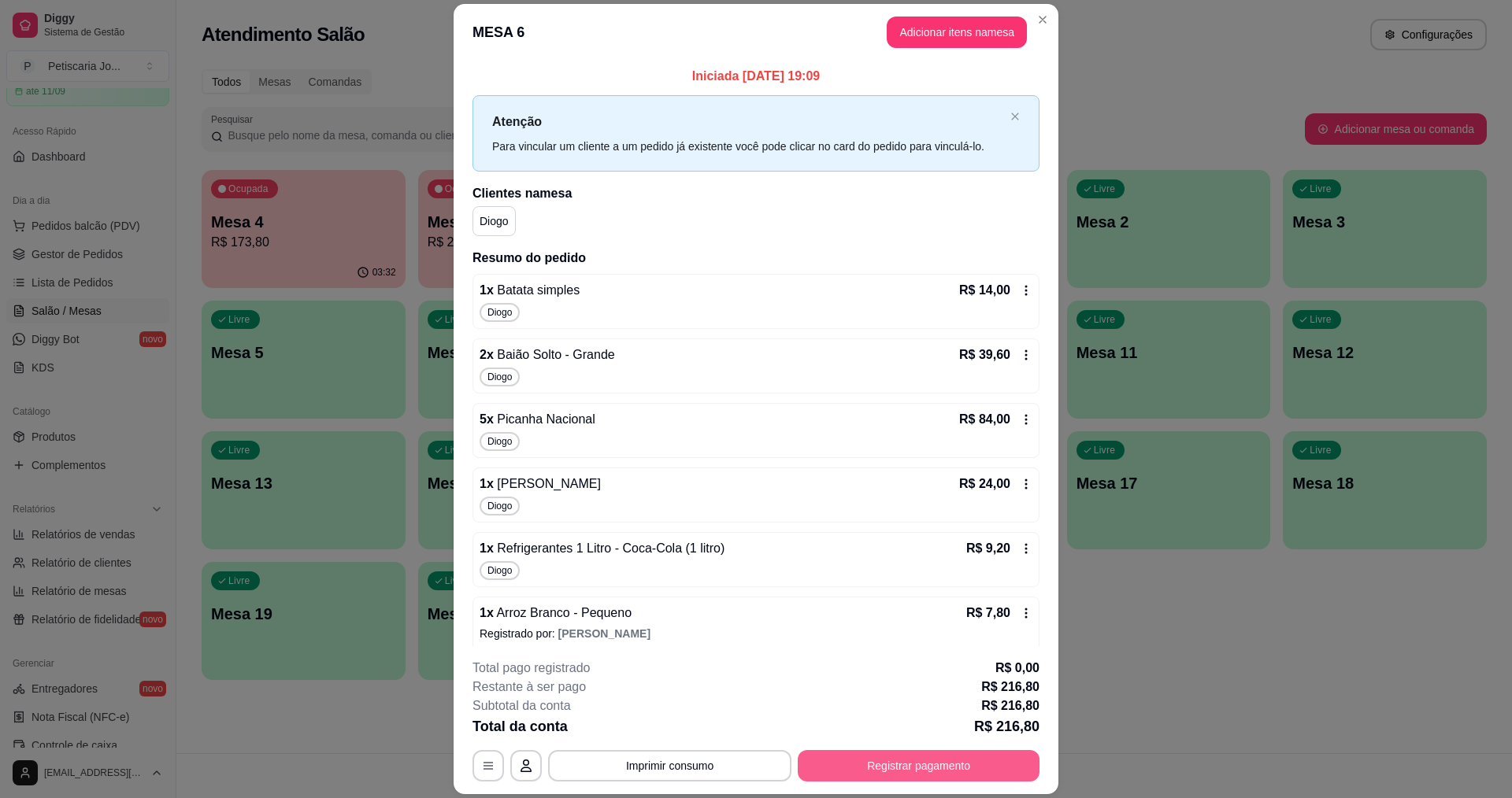
click at [969, 768] on button "Registrar pagamento" at bounding box center [918, 766] width 241 height 31
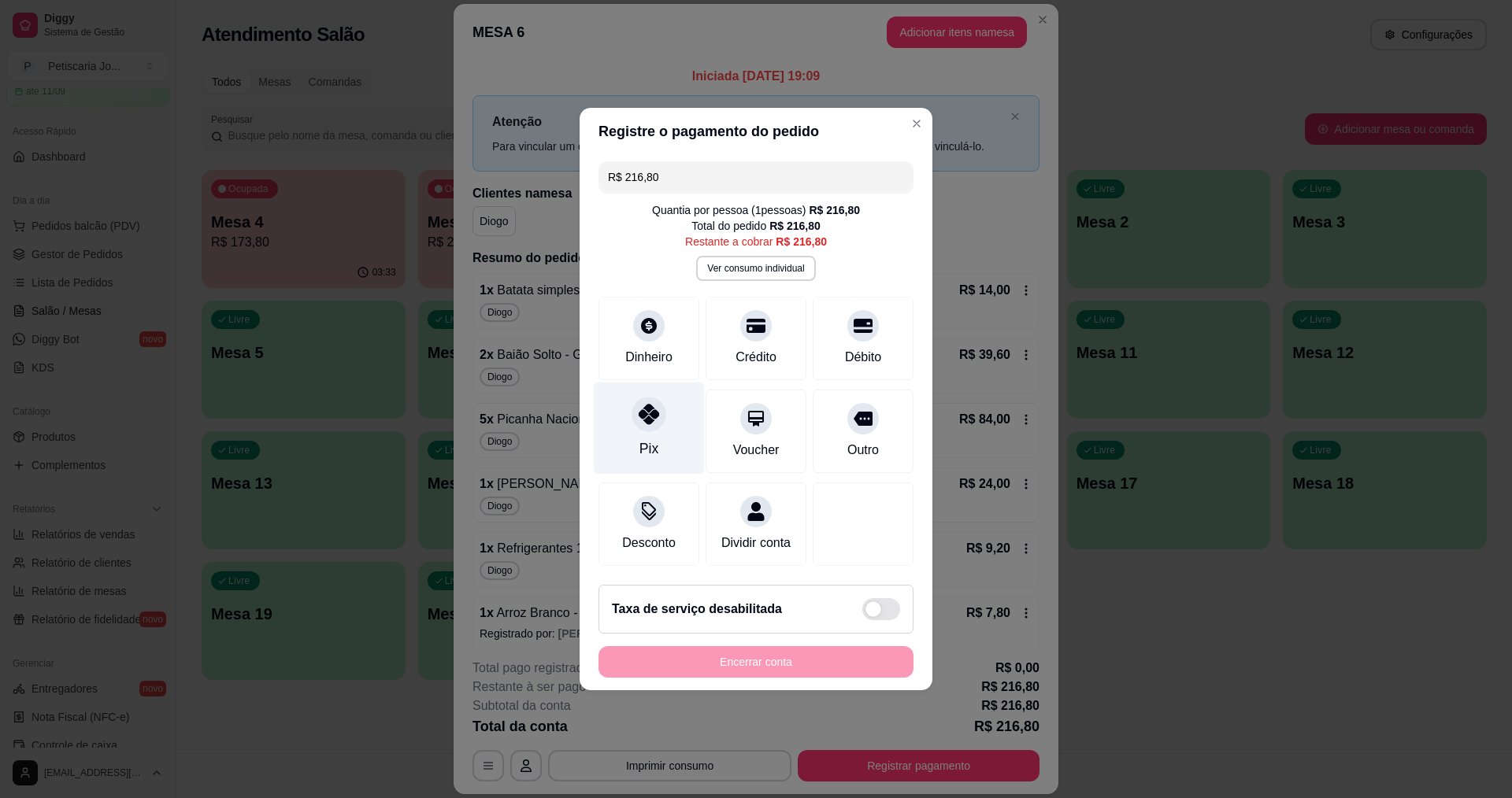
click at [645, 415] on icon at bounding box center [648, 413] width 20 height 20
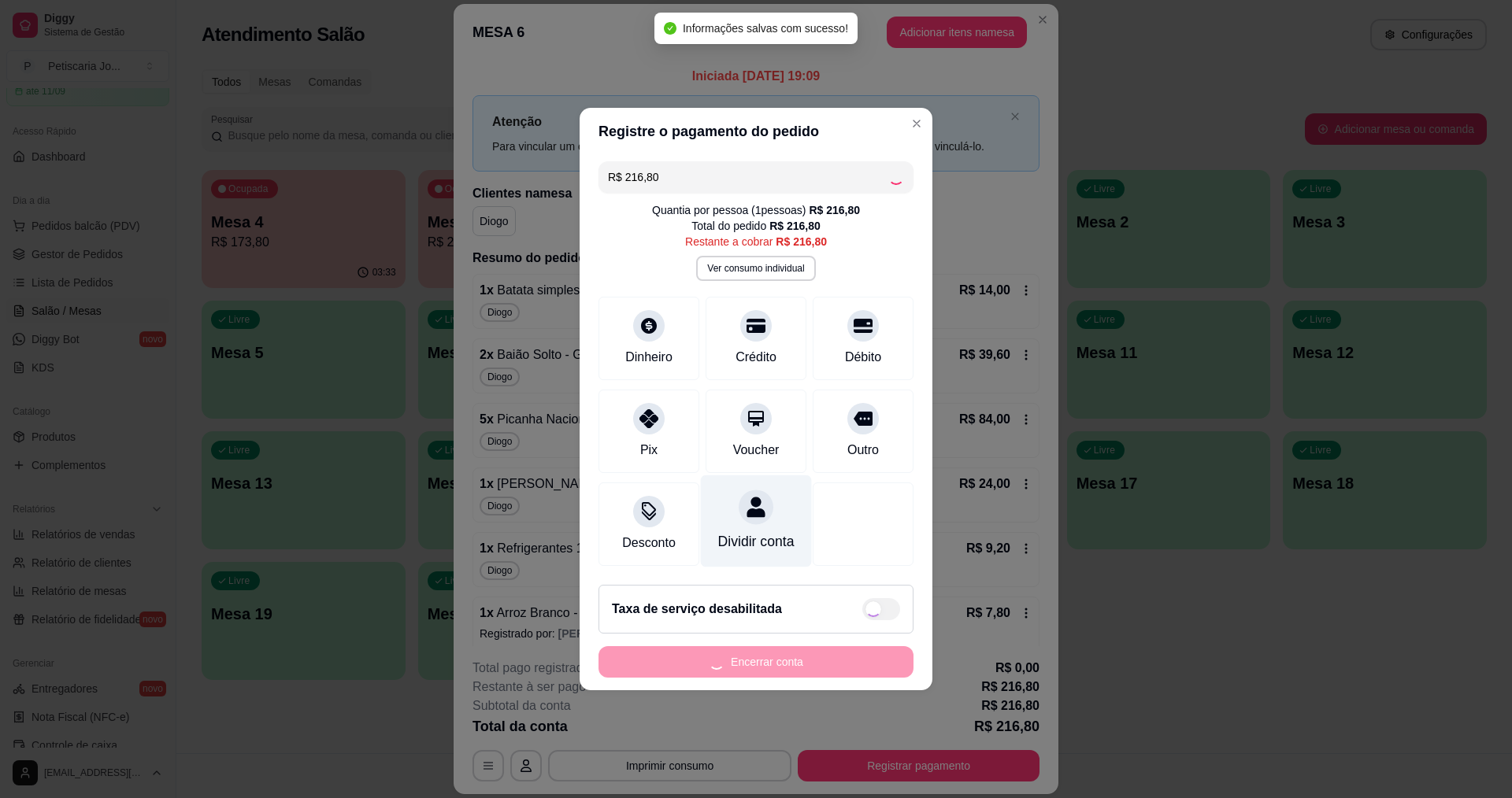
type input "R$ 0,00"
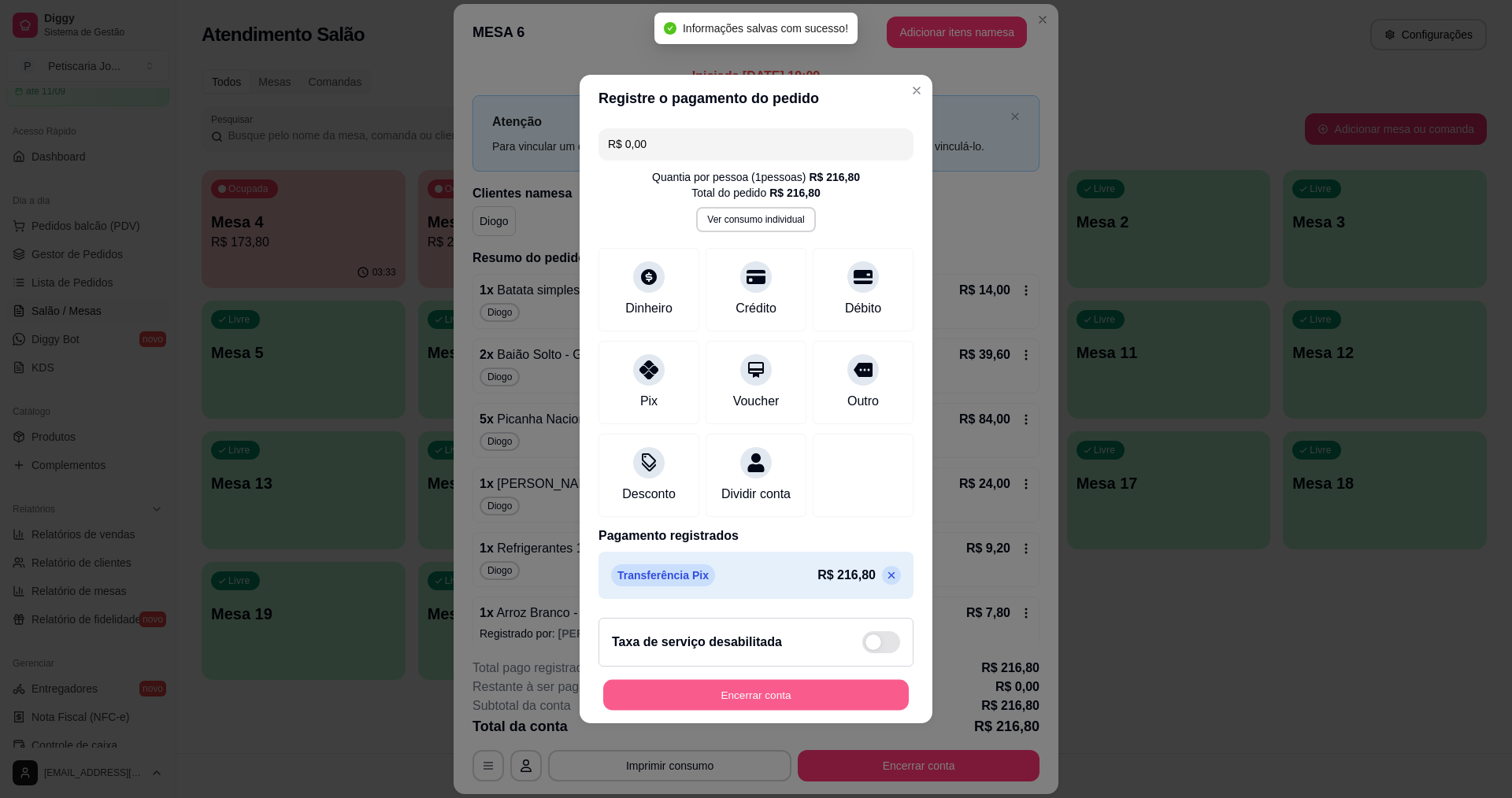
click at [779, 711] on button "Encerrar conta" at bounding box center [756, 695] width 305 height 31
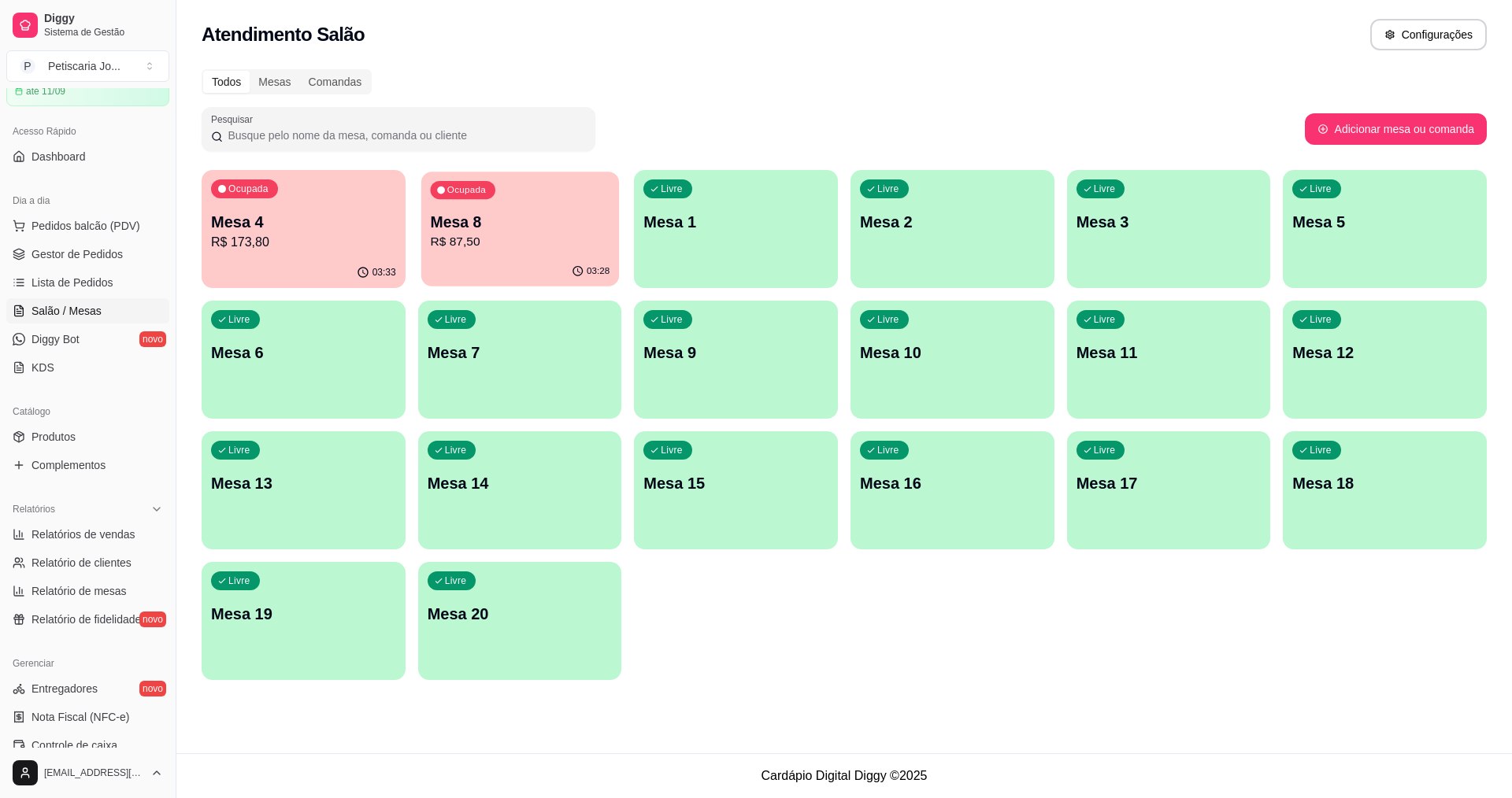
click at [533, 247] on p "R$ 87,50" at bounding box center [519, 242] width 179 height 18
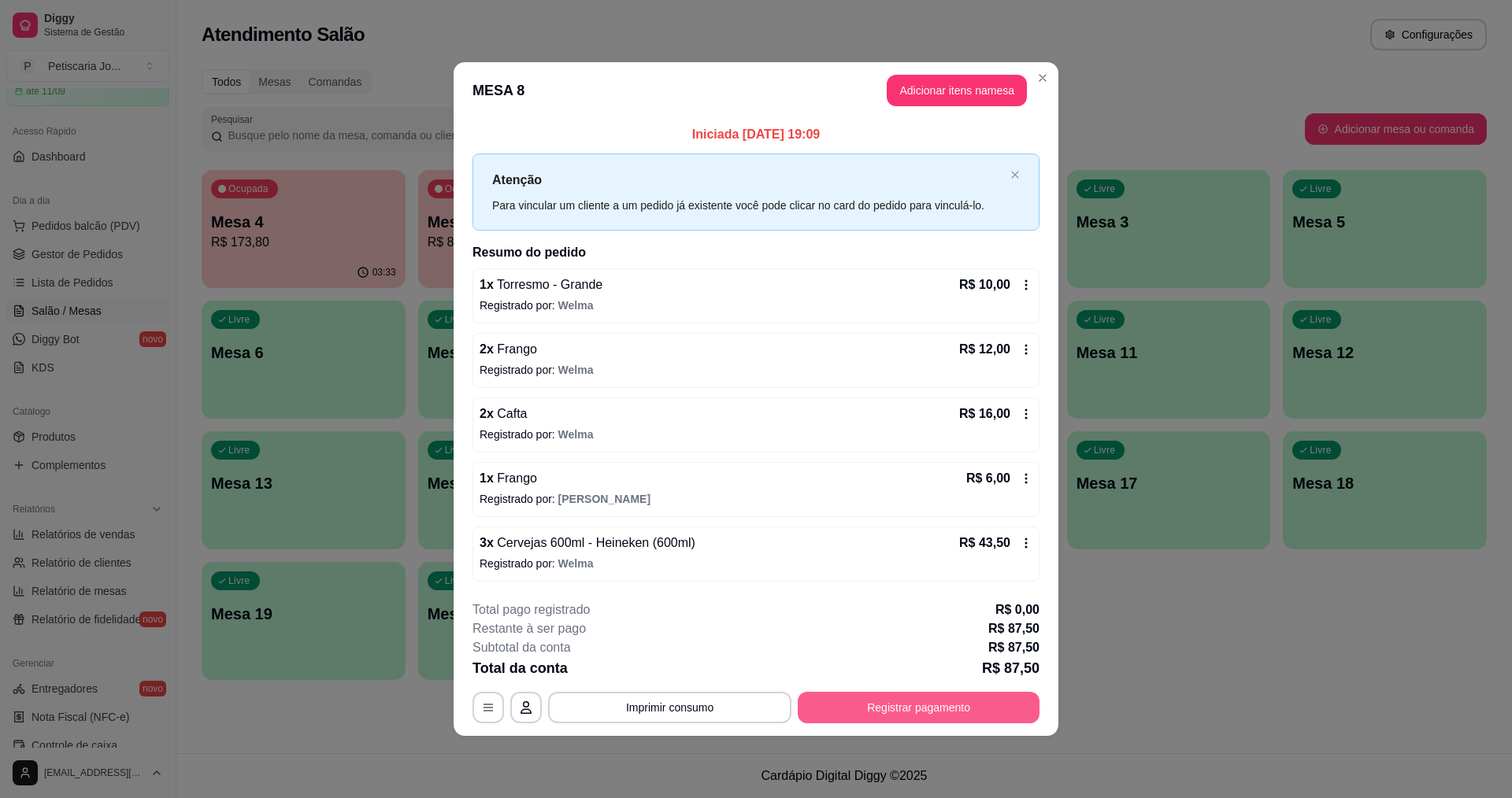
click at [909, 707] on button "Registrar pagamento" at bounding box center [918, 707] width 241 height 31
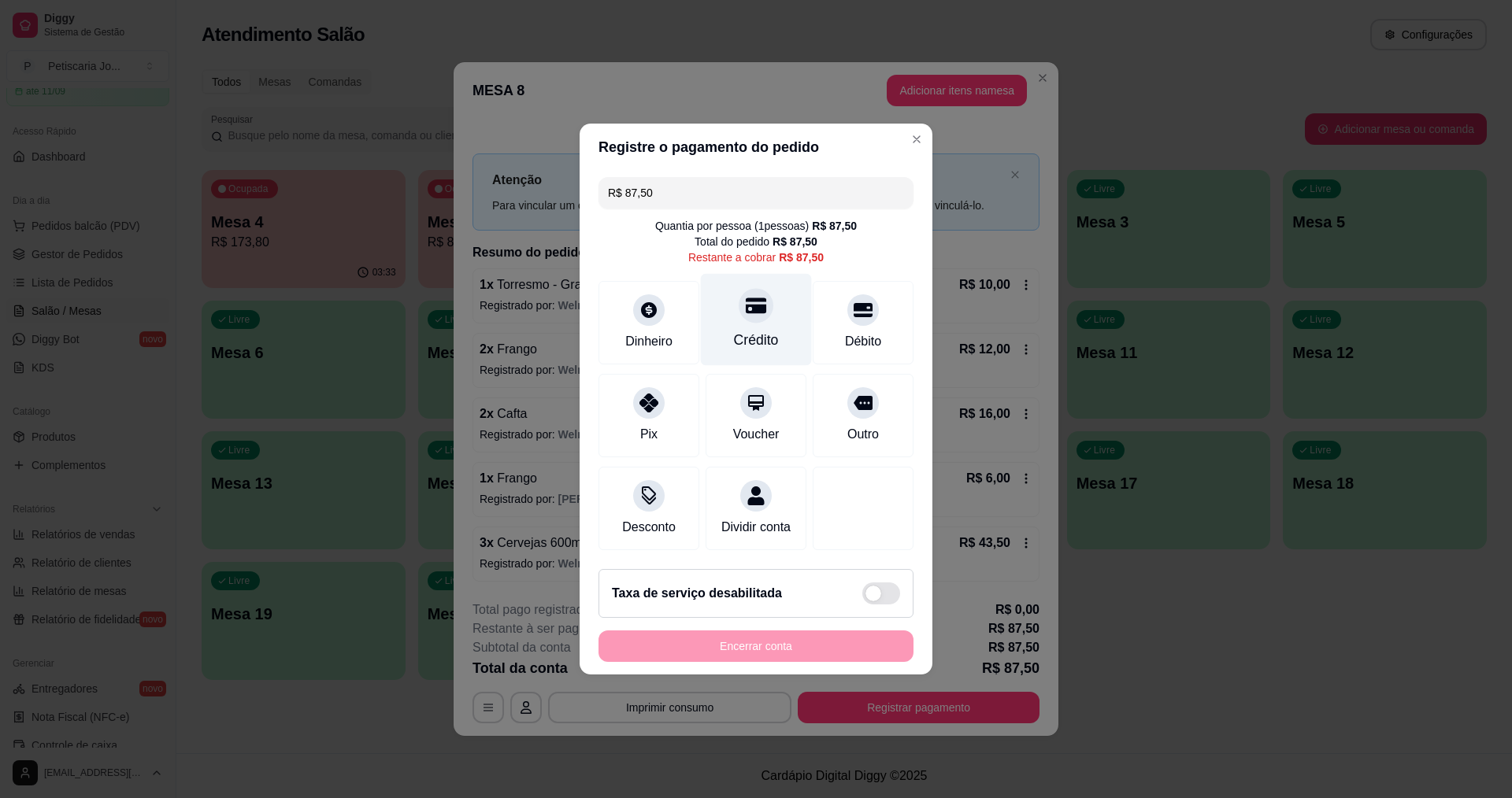
click at [748, 298] on icon at bounding box center [756, 306] width 20 height 16
type input "R$ 0,00"
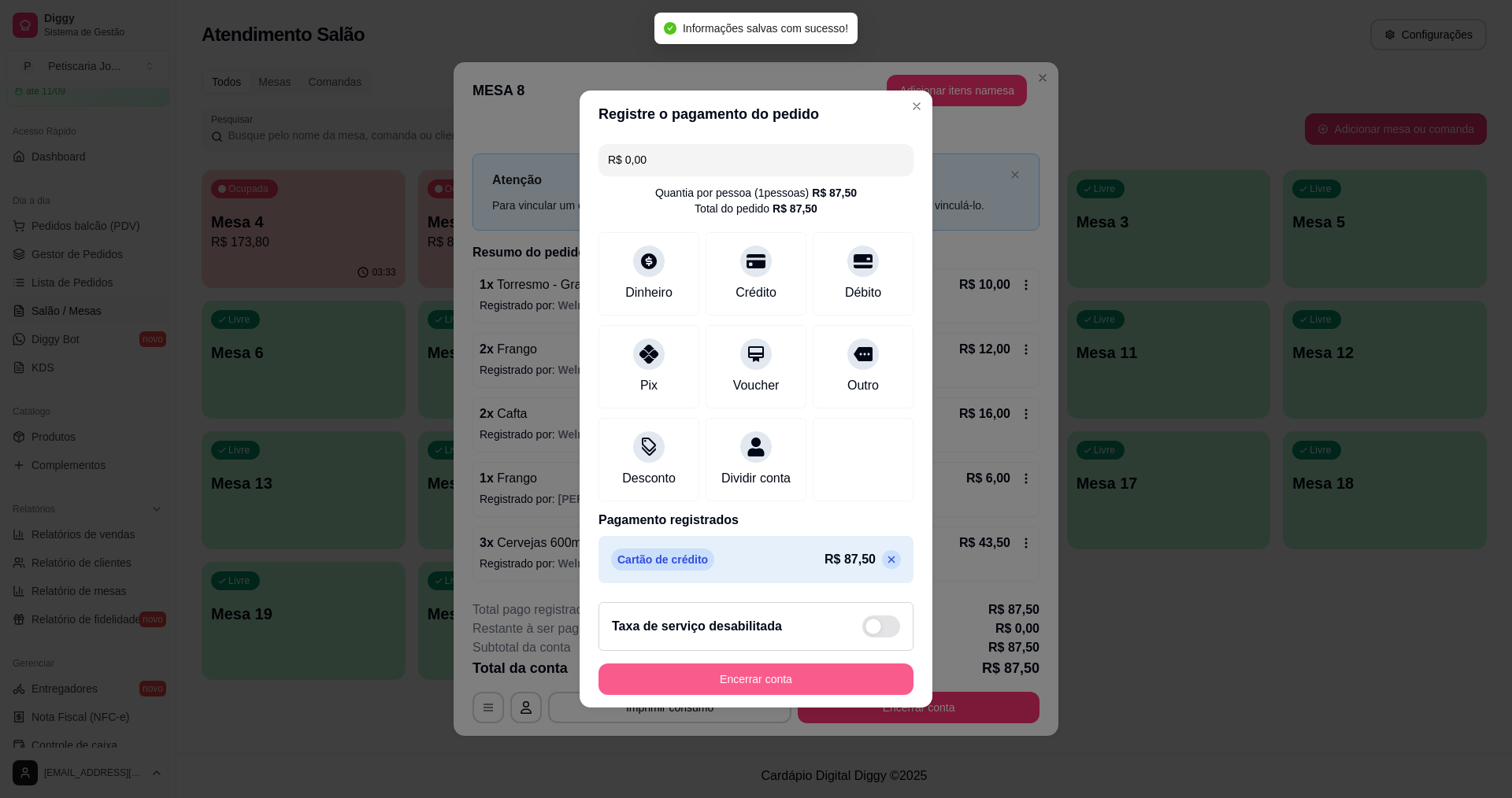
click at [723, 679] on button "Encerrar conta" at bounding box center [756, 679] width 315 height 31
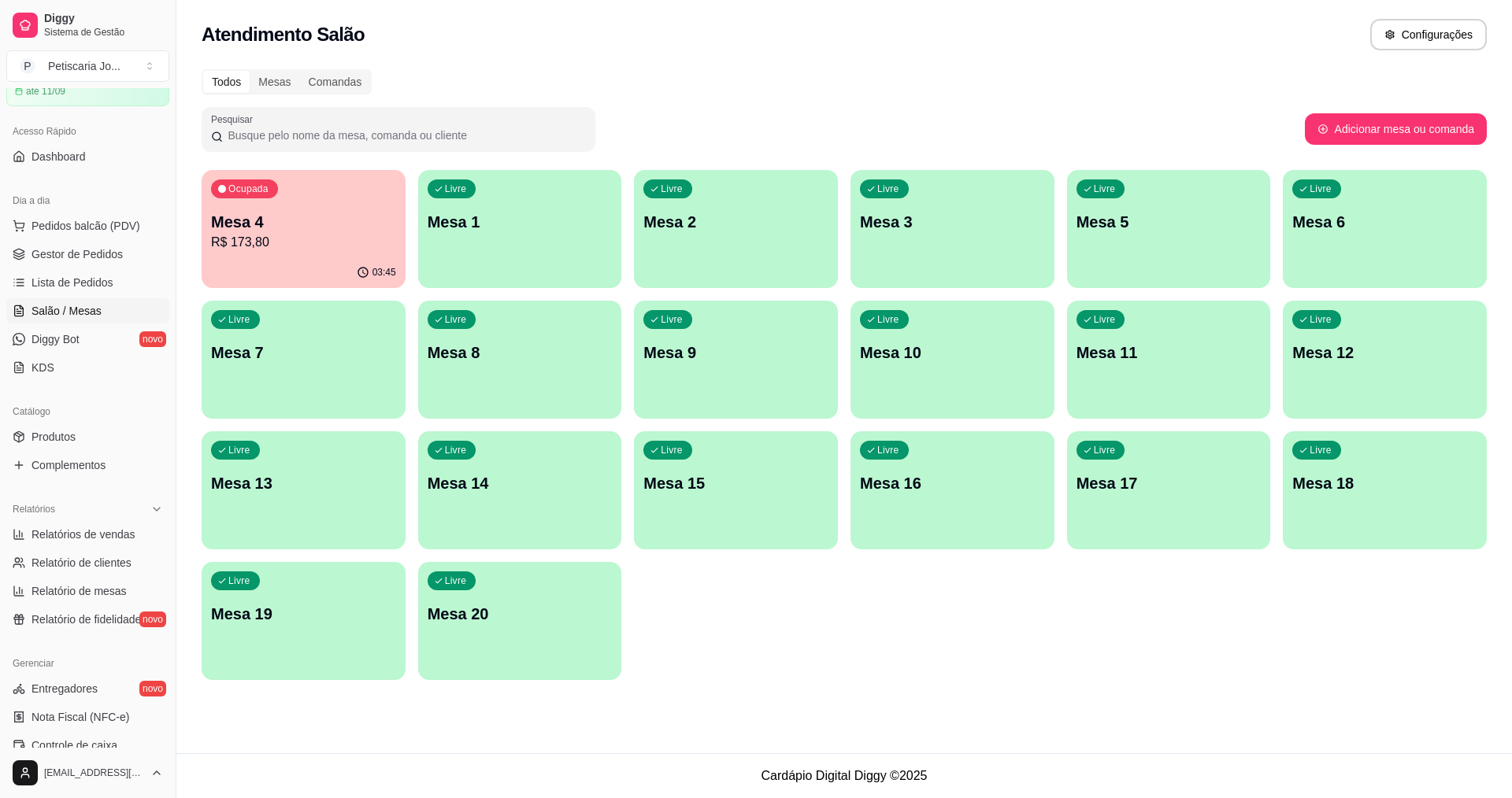
click at [300, 245] on p "R$ 173,80" at bounding box center [303, 243] width 185 height 19
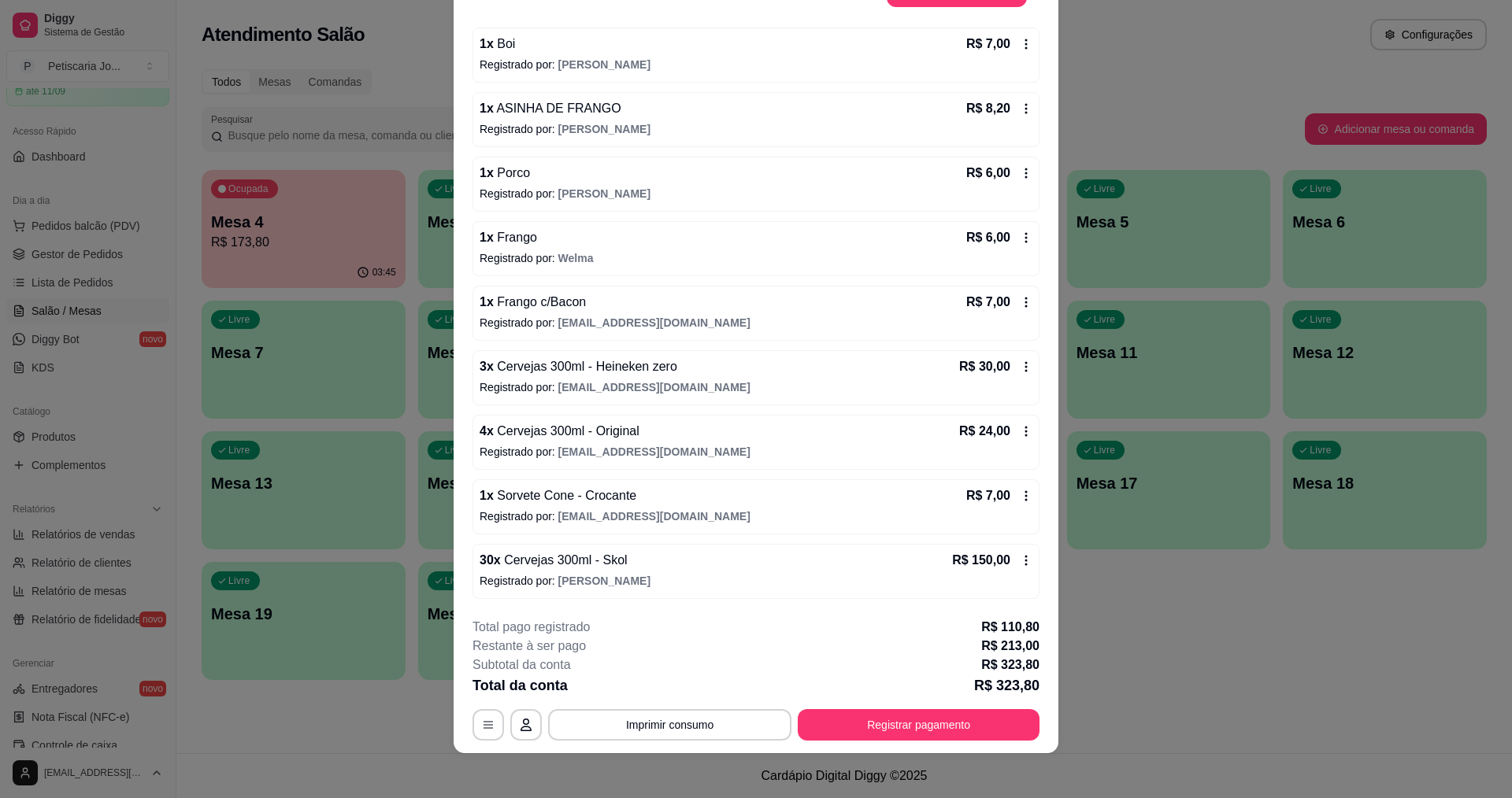
scroll to position [46, 0]
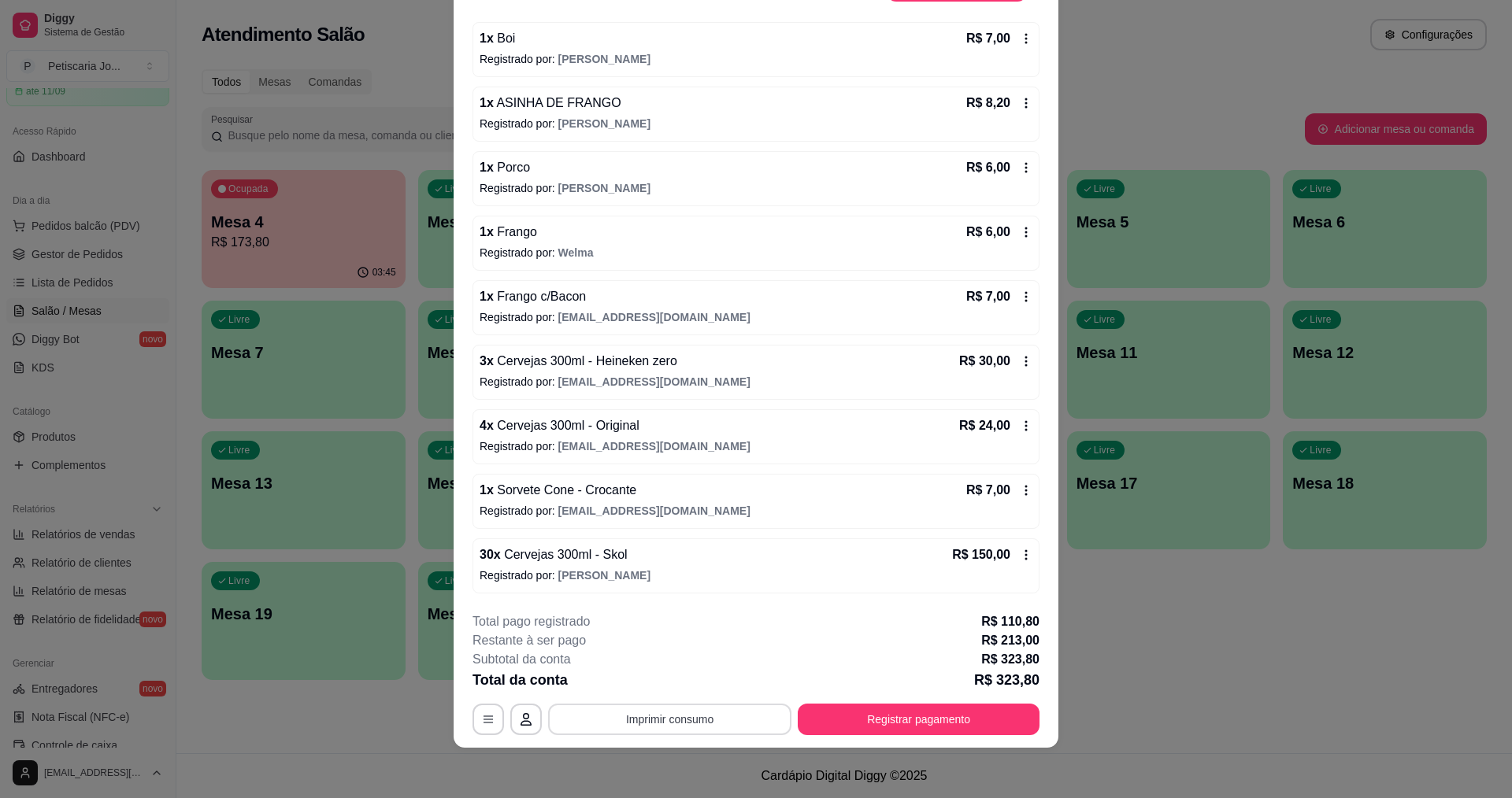
click at [696, 718] on button "Imprimir consumo" at bounding box center [670, 719] width 243 height 31
click at [685, 687] on button "IMPRESSORA" at bounding box center [669, 683] width 115 height 25
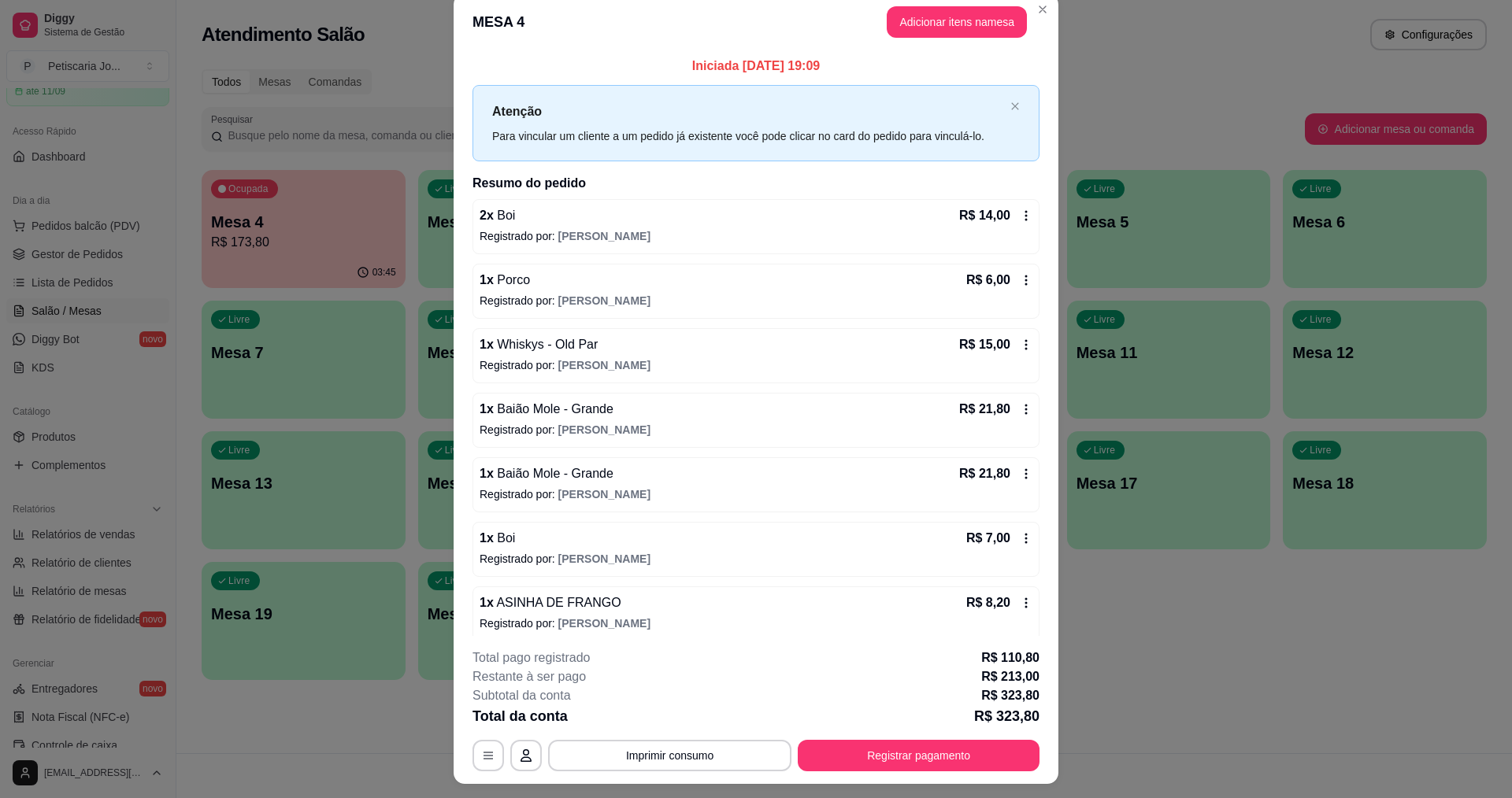
scroll to position [0, 0]
